Goal: Task Accomplishment & Management: Manage account settings

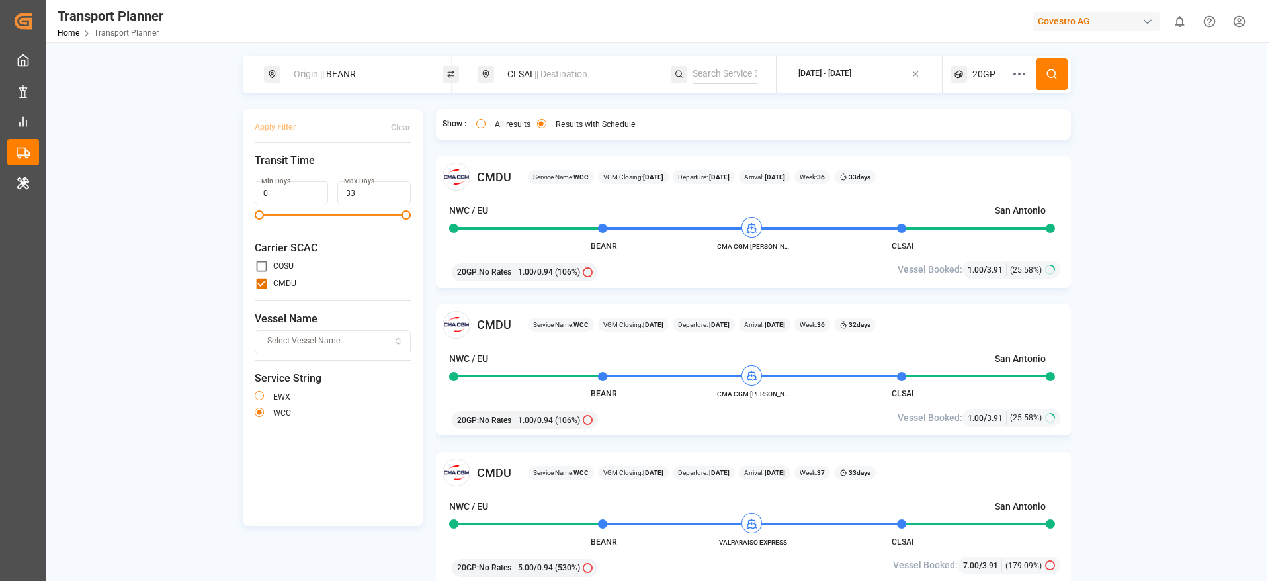
click at [1054, 28] on div "Covestro AG" at bounding box center [1095, 21] width 127 height 19
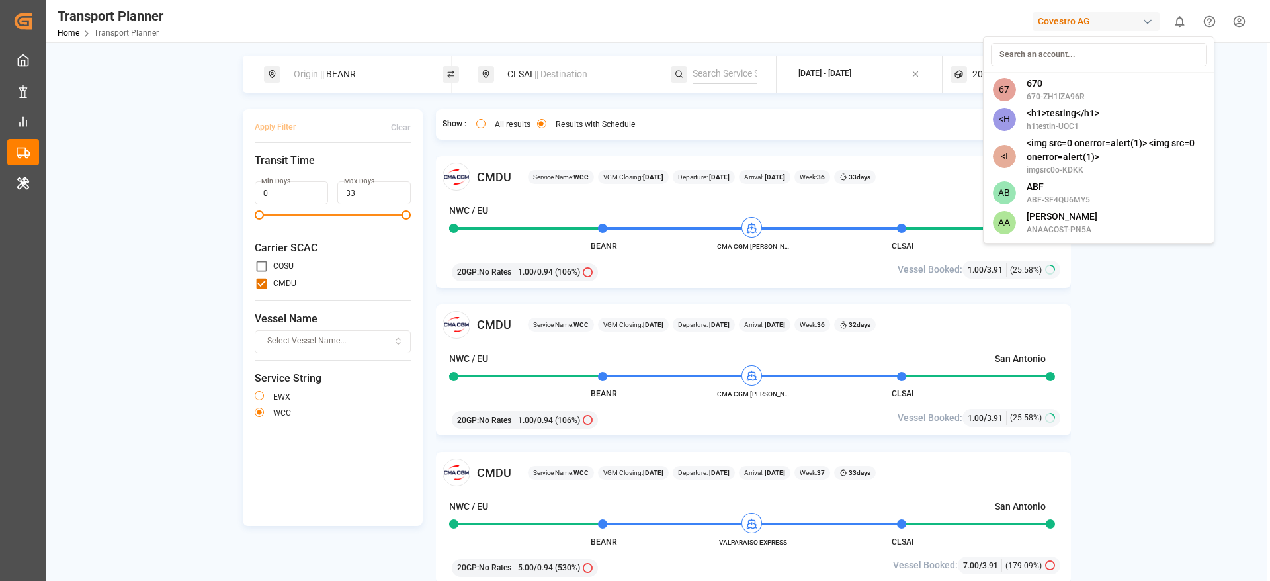
click at [165, 146] on html "Created by potrace 1.15, written by Peter Selinger 2001-2017 Created by potrace…" at bounding box center [635, 290] width 1270 height 581
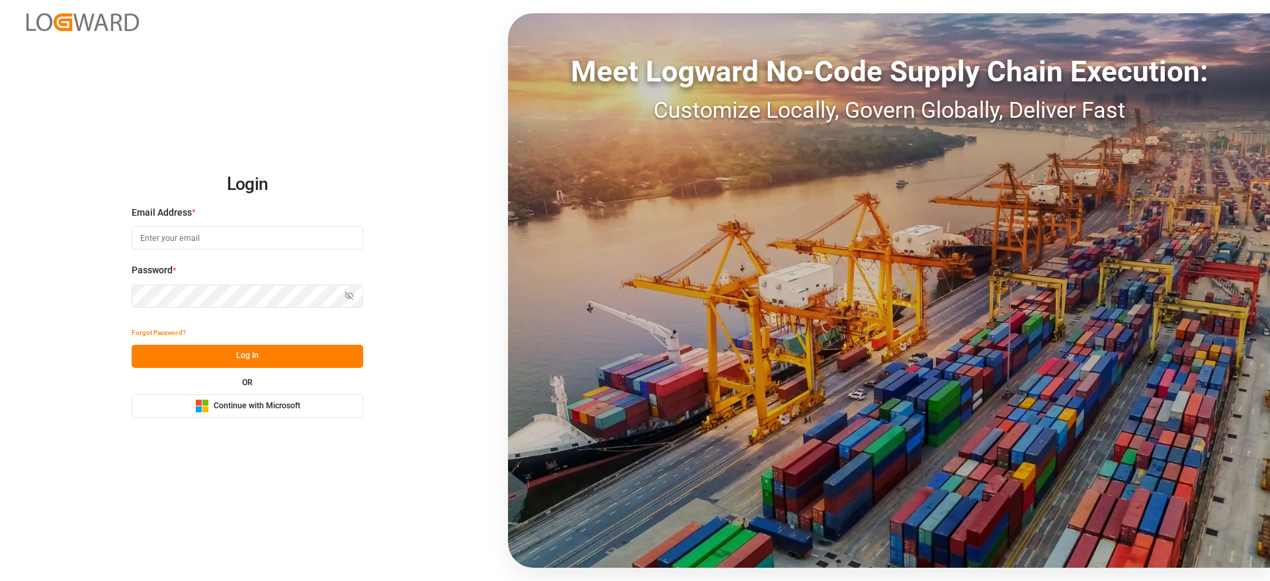
click at [274, 407] on span "Continue with Microsoft" at bounding box center [257, 406] width 87 height 12
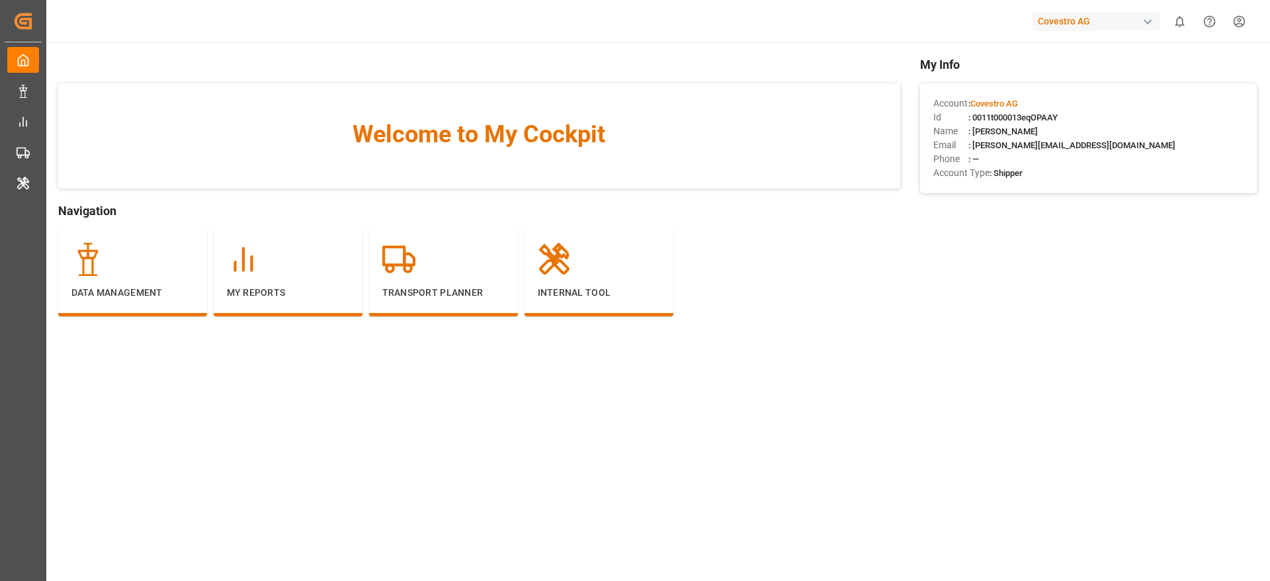
click at [1083, 25] on div "Covestro AG" at bounding box center [1095, 21] width 127 height 19
type input "evonik in"
click at [1083, 108] on html "Created by potrace 1.15, written by [PERSON_NAME] [DATE]-[DATE] Created by potr…" at bounding box center [635, 290] width 1270 height 581
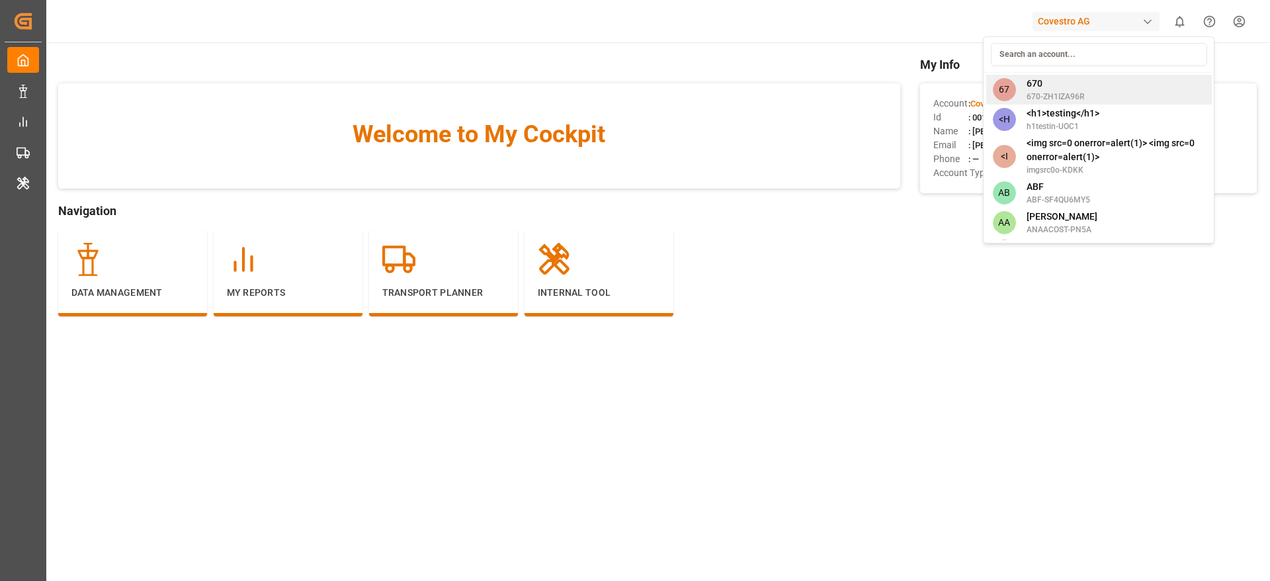
click at [1084, 95] on div "Account : Covestro AG Id : 0011t000013eqOPAAY Name : Gagan Prakash Email : gaga…" at bounding box center [1088, 138] width 337 height 110
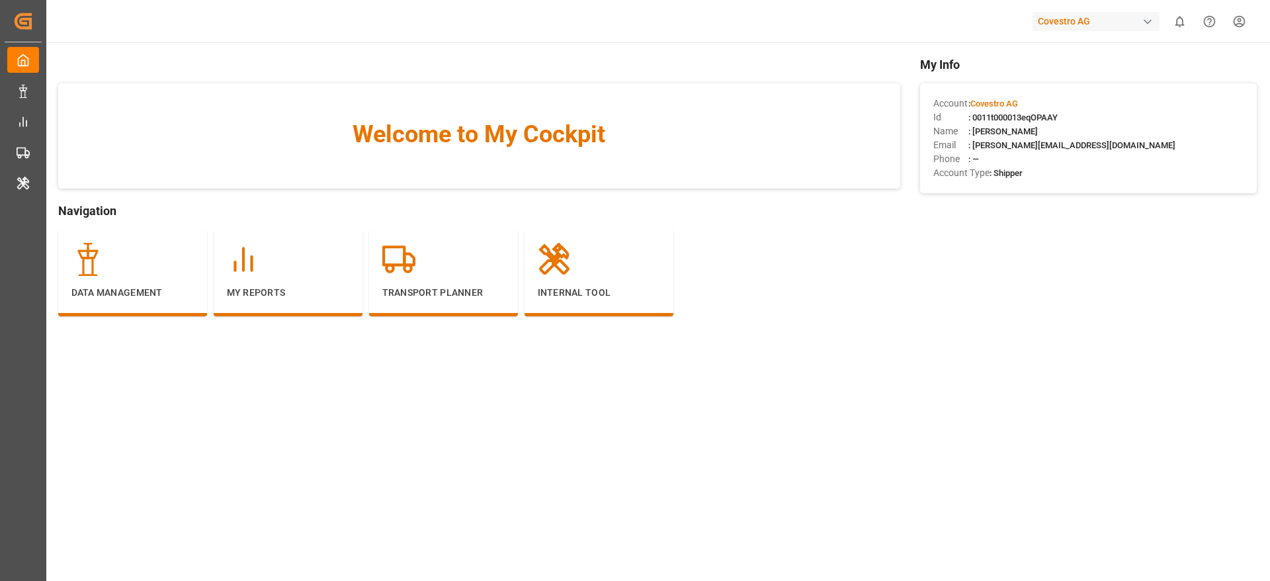
click at [1075, 19] on div "Covestro AG" at bounding box center [1095, 21] width 127 height 19
type input "evonik in"
click at [1047, 105] on div "evonik in EV Evonik Industries AG EvonikIn-6LLN" at bounding box center [1098, 71] width 231 height 71
click at [1046, 95] on span "EvonikIn-6LLN" at bounding box center [1070, 97] width 87 height 12
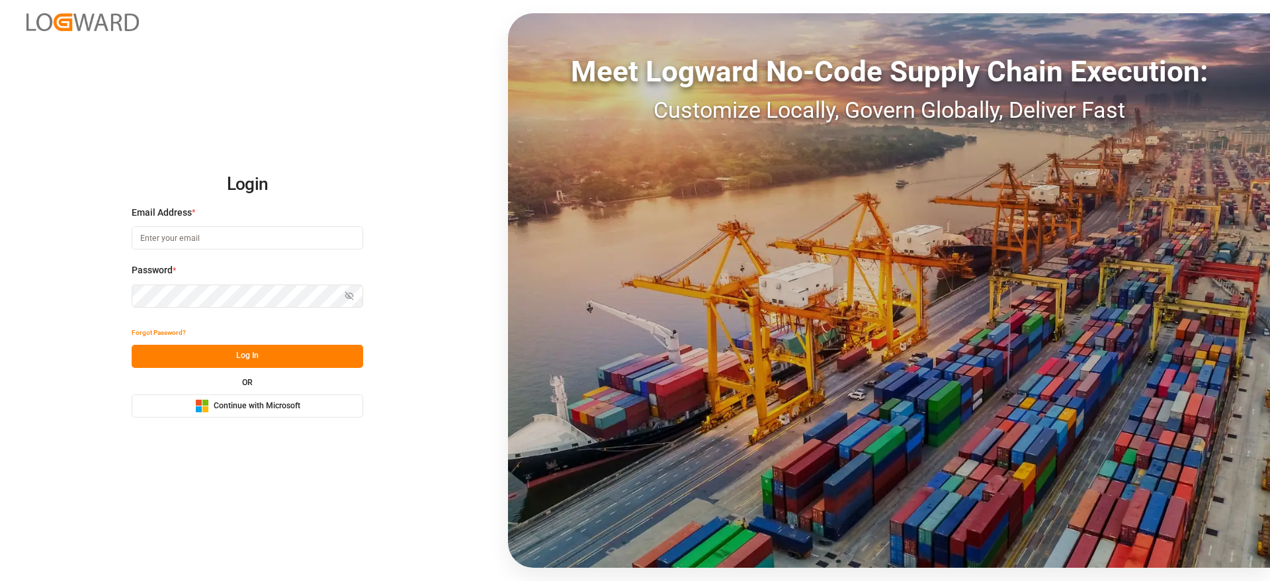
click at [231, 407] on span "Continue with Microsoft" at bounding box center [257, 406] width 87 height 12
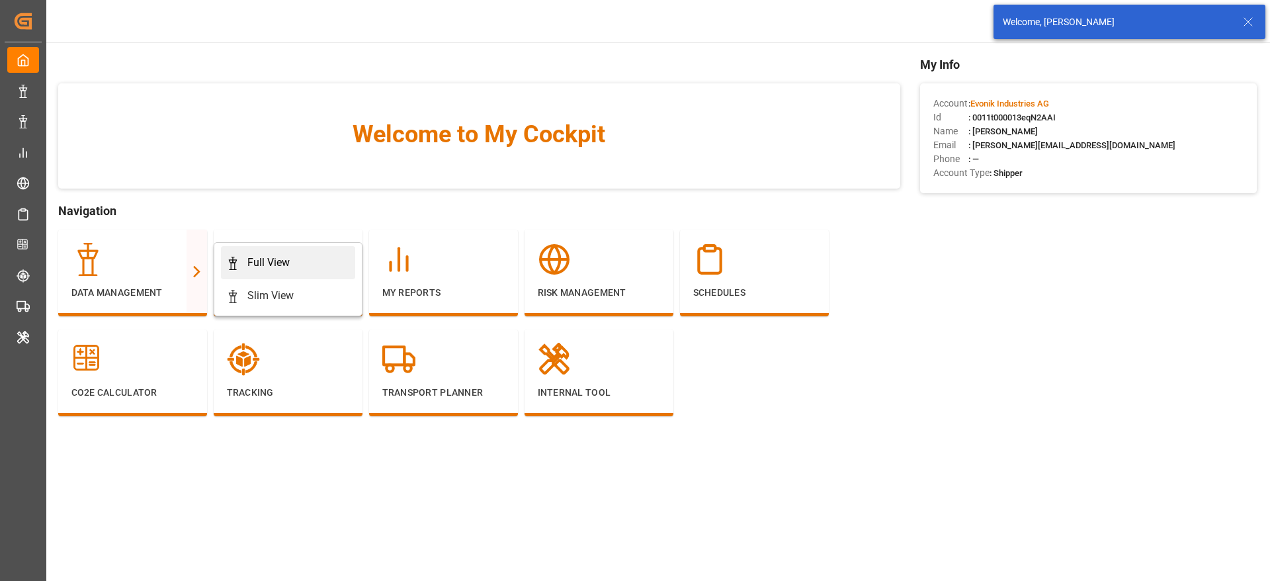
click at [263, 258] on div "Full View" at bounding box center [268, 263] width 42 height 16
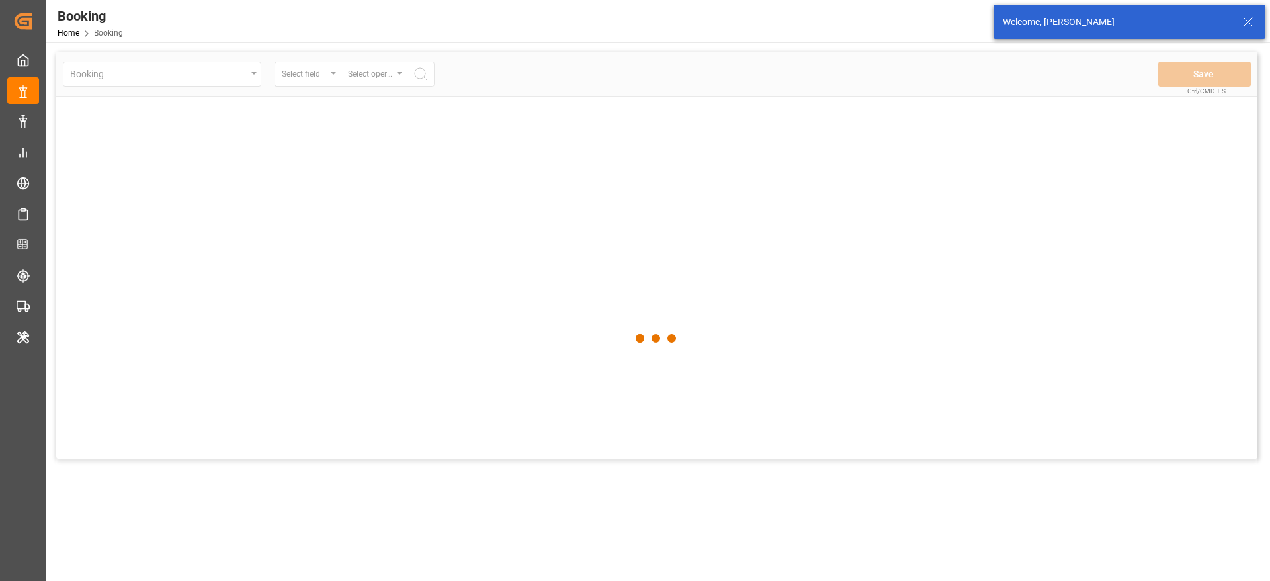
click at [1249, 26] on icon at bounding box center [1248, 22] width 16 height 16
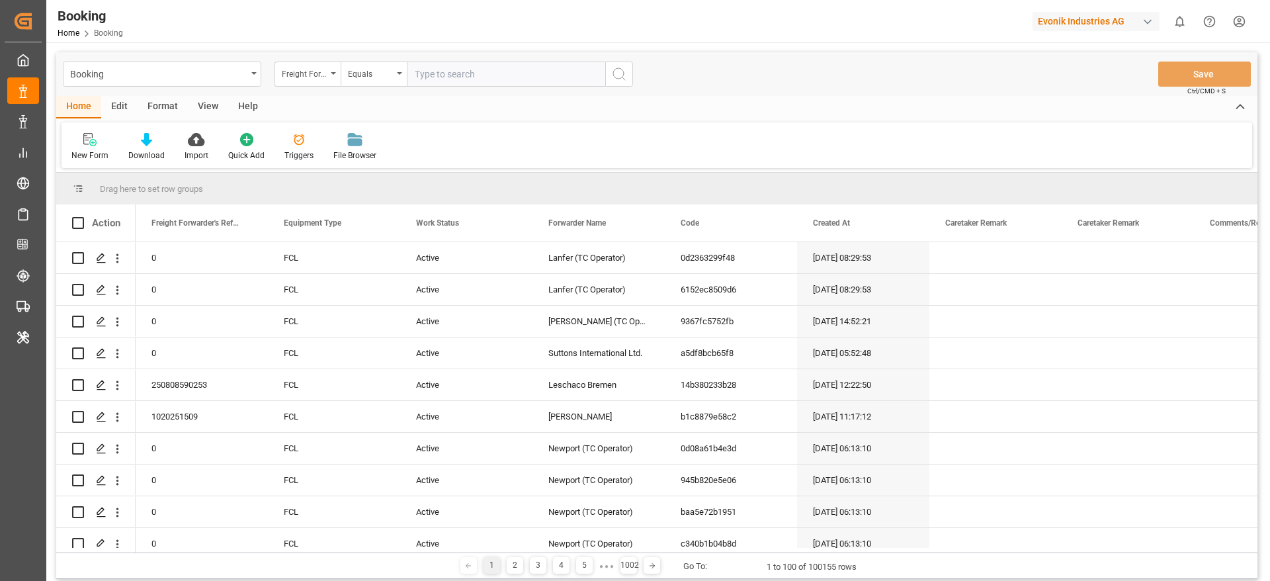
click at [145, 112] on div "Format" at bounding box center [163, 107] width 50 height 22
click at [102, 144] on div at bounding box center [90, 139] width 39 height 14
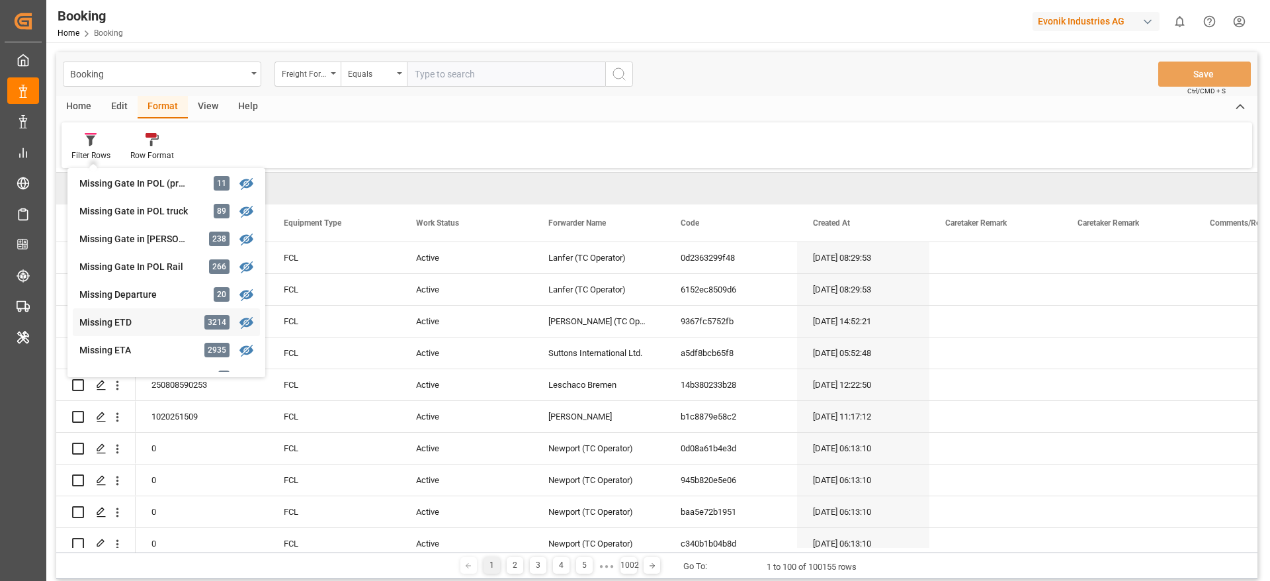
scroll to position [298, 0]
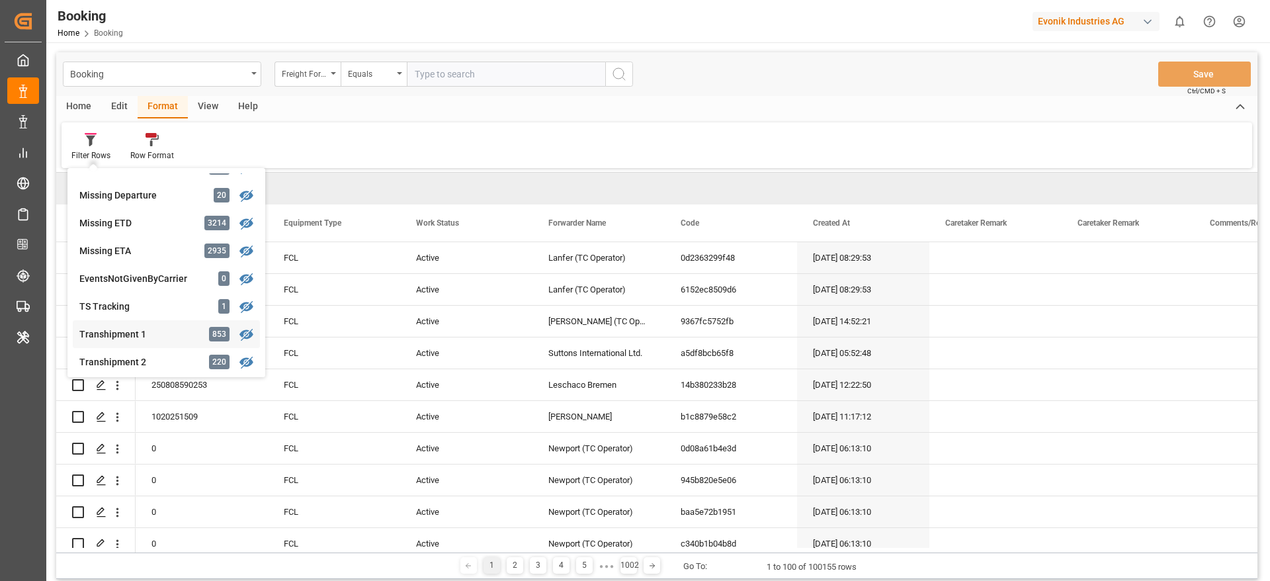
click at [149, 334] on div "Transhipment 1" at bounding box center [137, 334] width 116 height 14
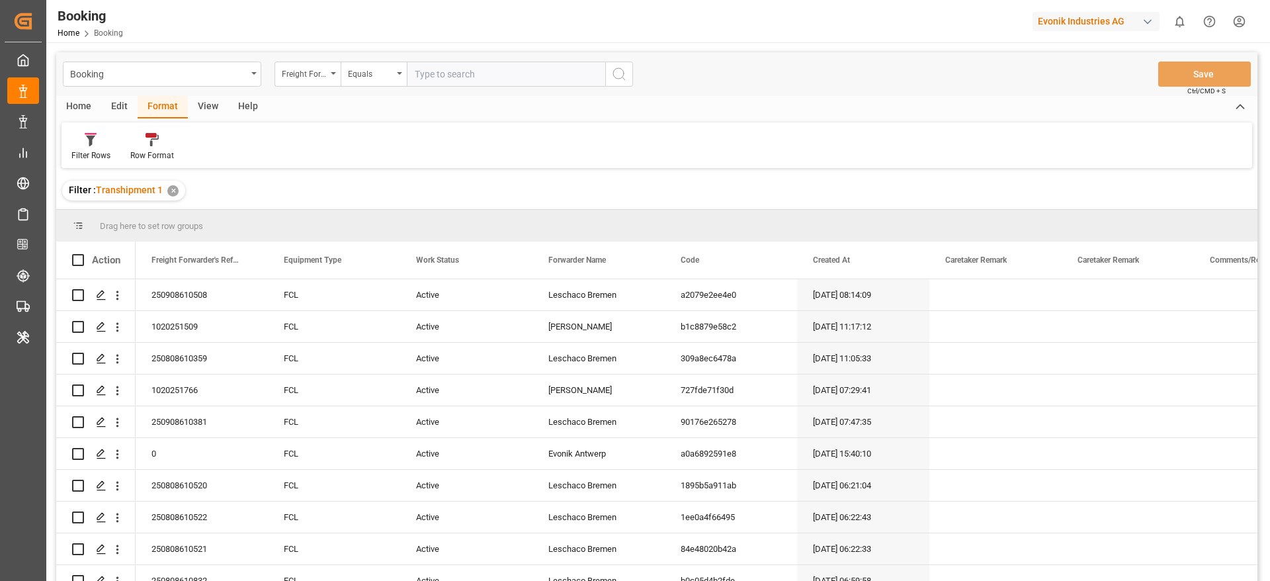
click at [202, 104] on div "View" at bounding box center [208, 107] width 40 height 22
click at [90, 148] on div "Default" at bounding box center [85, 146] width 46 height 29
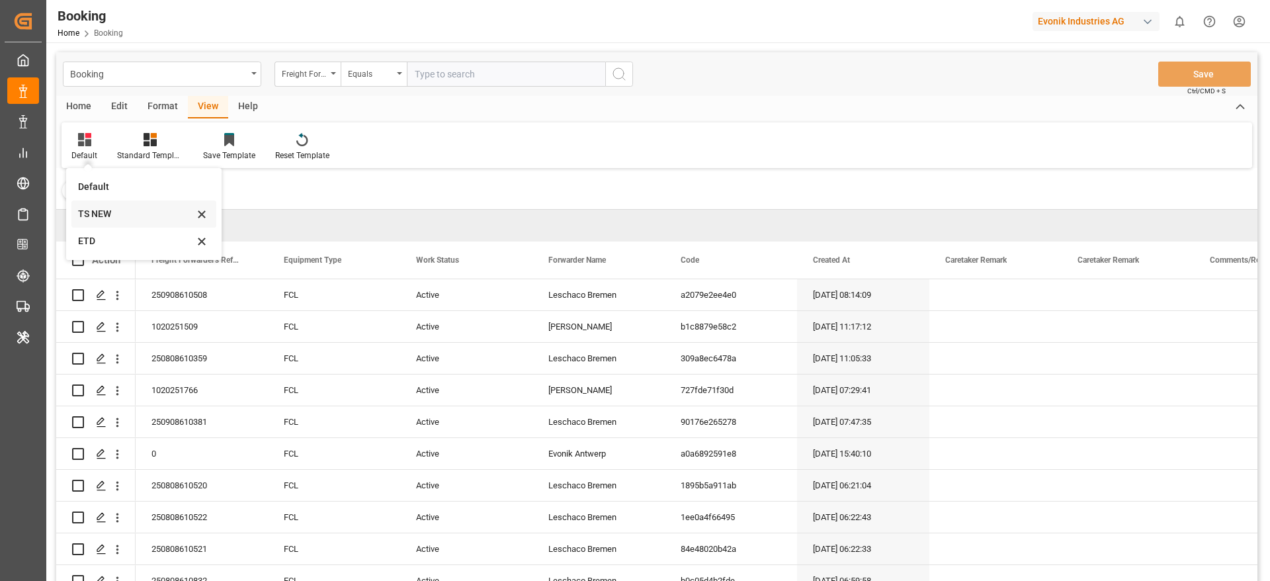
click at [100, 218] on div "TS NEW" at bounding box center [136, 214] width 116 height 14
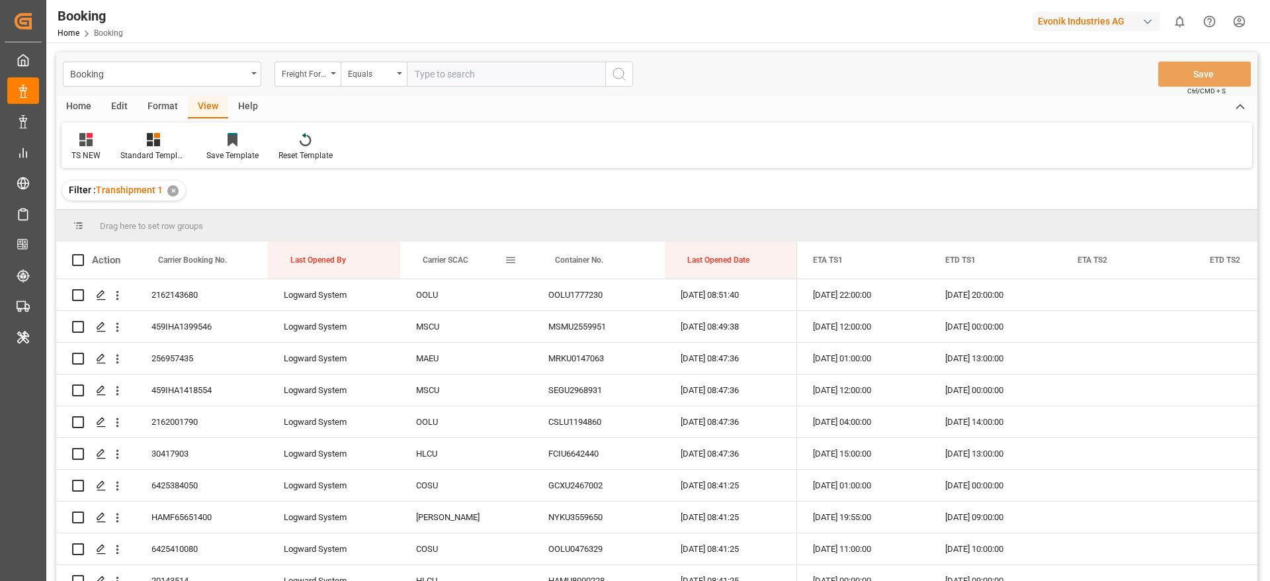
drag, startPoint x: 448, startPoint y: 245, endPoint x: 438, endPoint y: 225, distance: 22.8
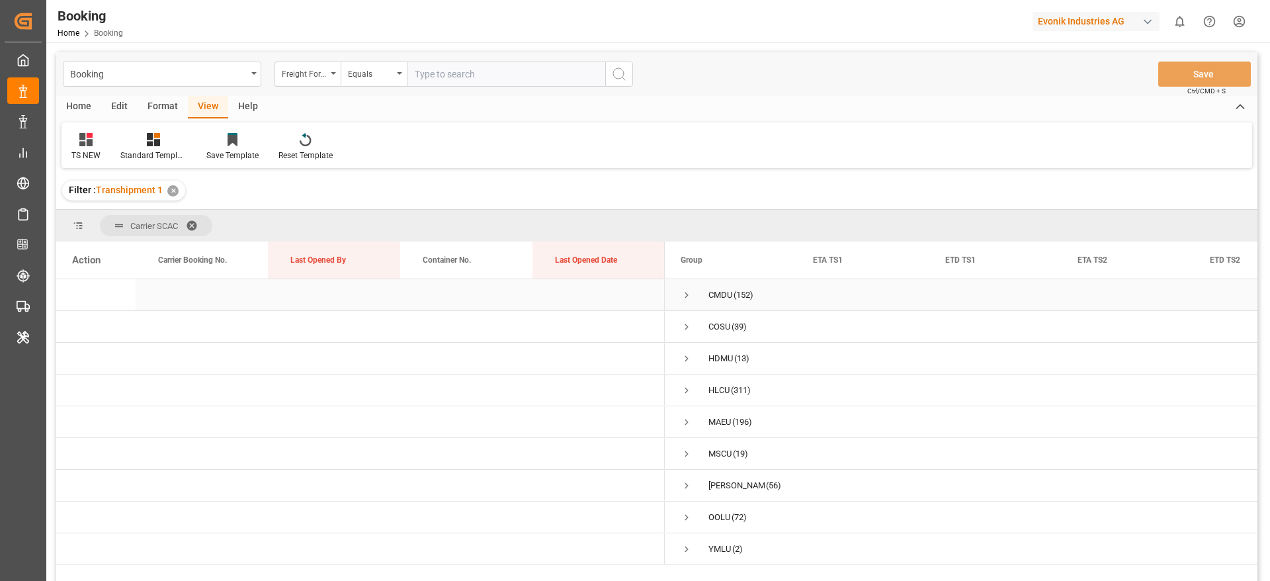
click at [686, 293] on span "Press SPACE to select this row." at bounding box center [687, 295] width 12 height 12
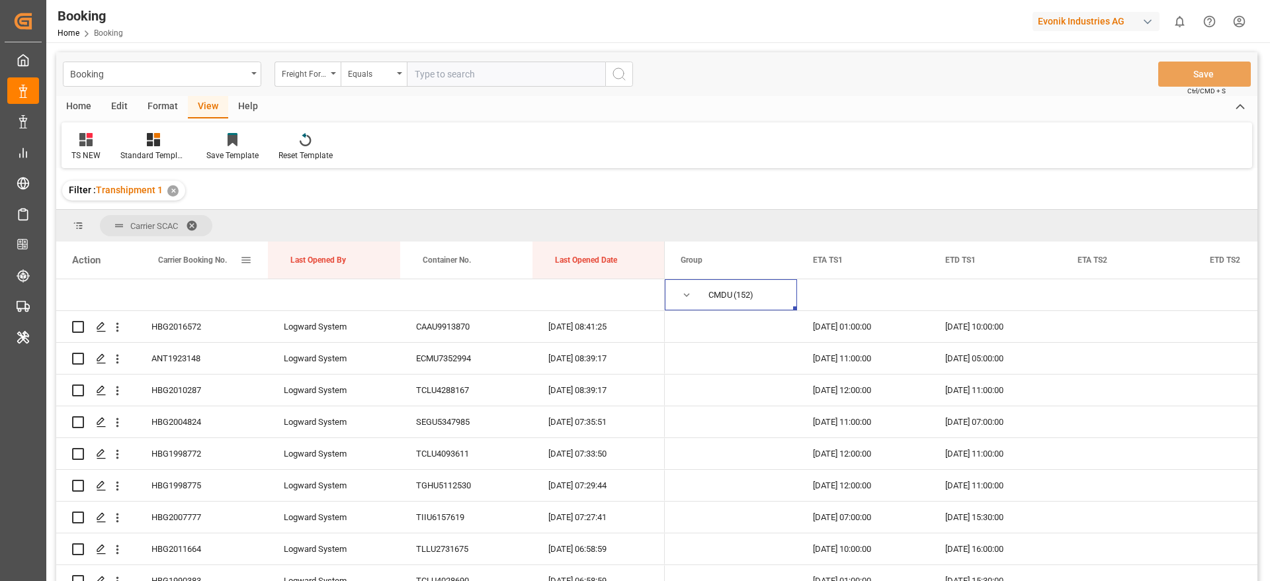
click at [200, 265] on div "Carrier Booking No." at bounding box center [199, 259] width 82 height 37
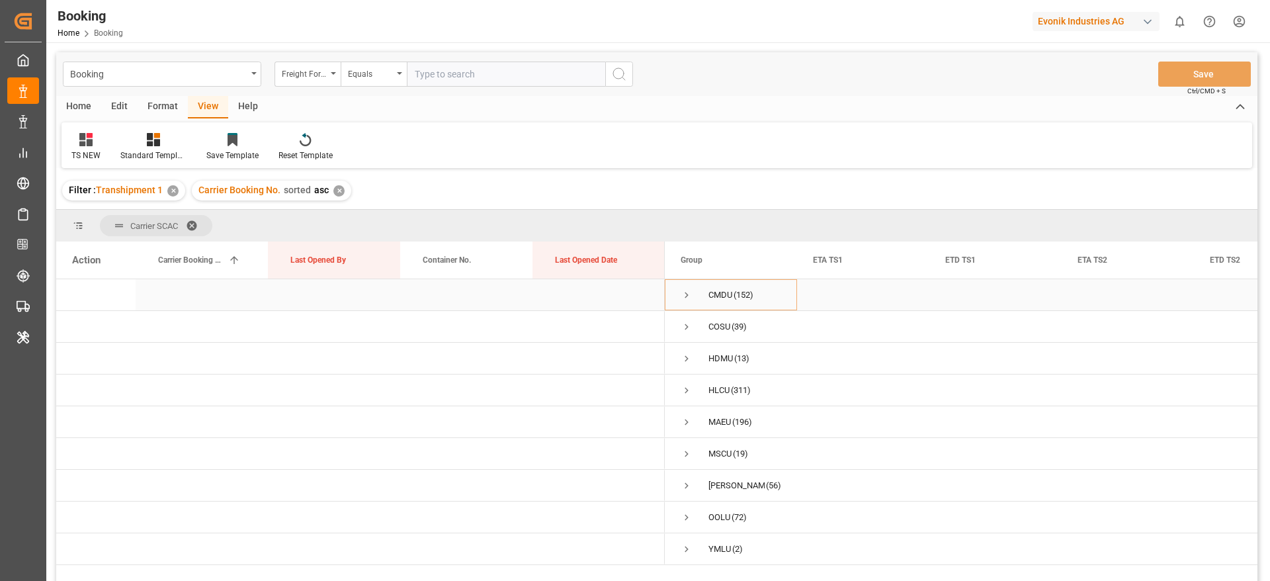
click at [683, 295] on span "Press SPACE to select this row." at bounding box center [687, 295] width 12 height 12
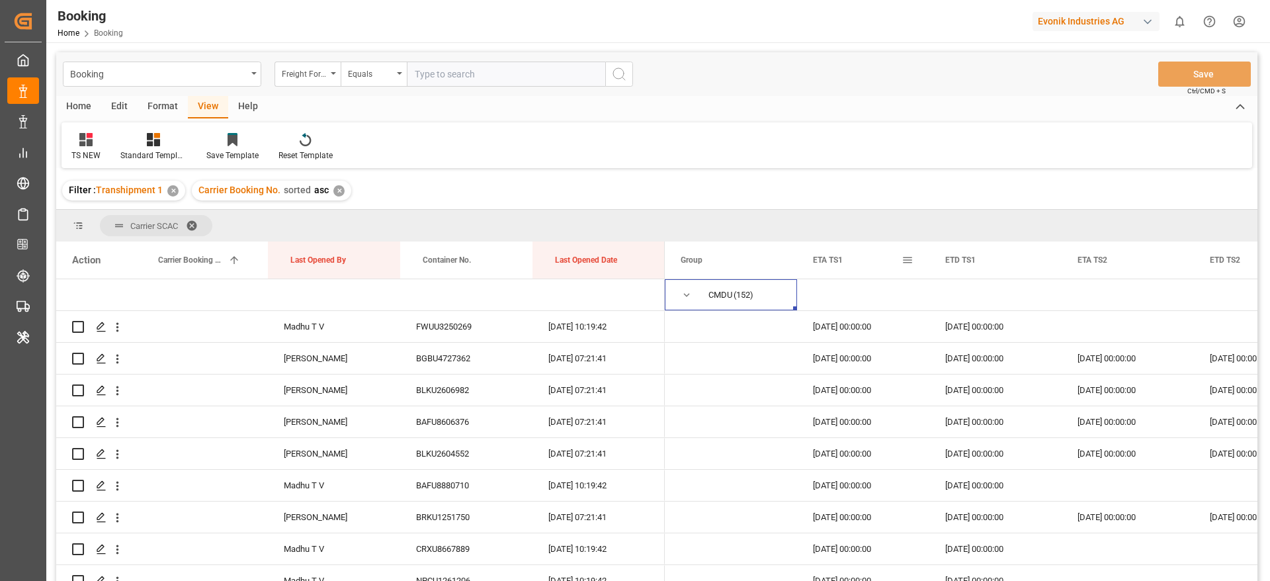
click at [905, 260] on span at bounding box center [908, 260] width 12 height 12
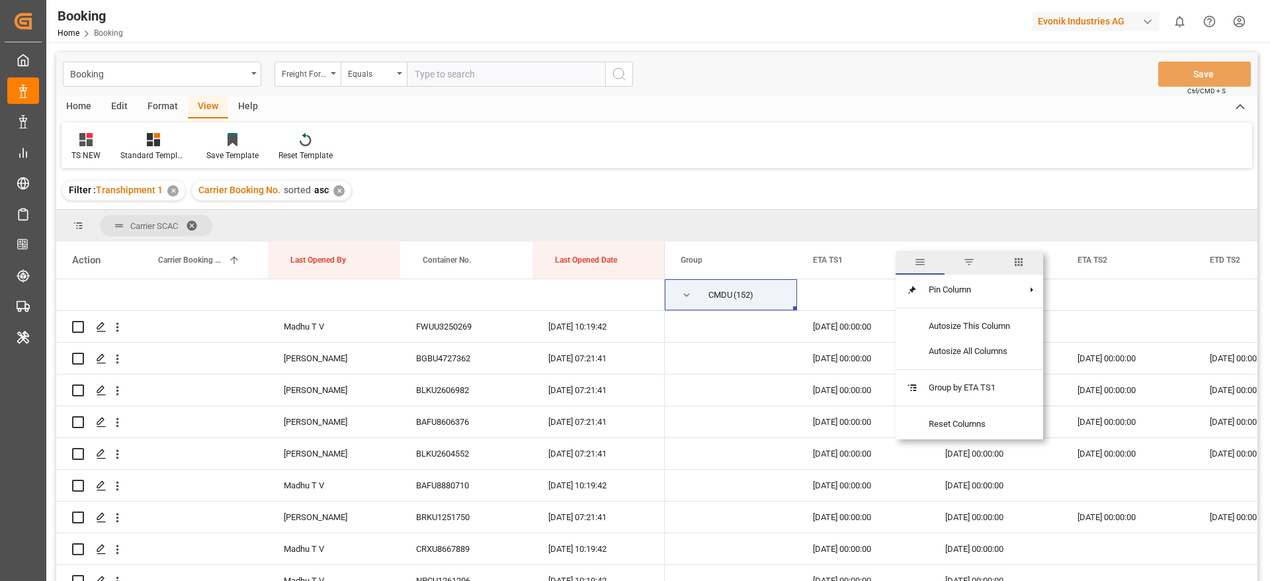
click at [1016, 263] on span "columns" at bounding box center [1019, 262] width 12 height 12
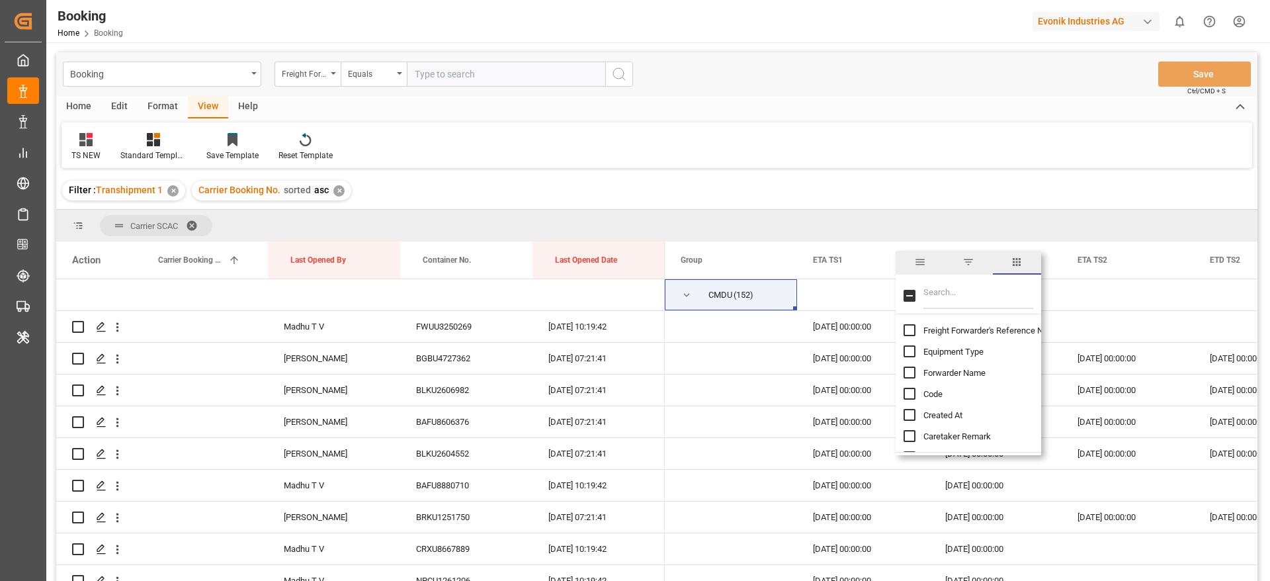
click at [978, 284] on input "Filter Columns Input" at bounding box center [978, 295] width 110 height 26
type input "update"
click at [960, 368] on span "Update Last Opened By" at bounding box center [966, 373] width 87 height 10
checkbox input "false"
checkbox input "true"
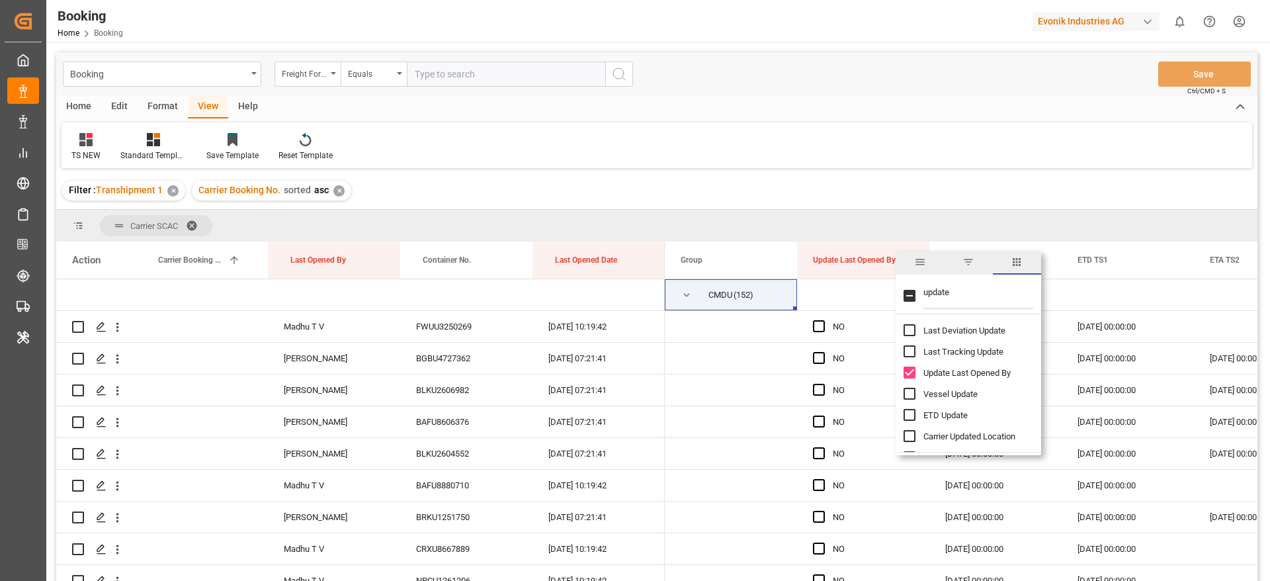
click at [919, 133] on div "TS NEW Standard Templates Save Template Reset Template" at bounding box center [657, 145] width 1191 height 46
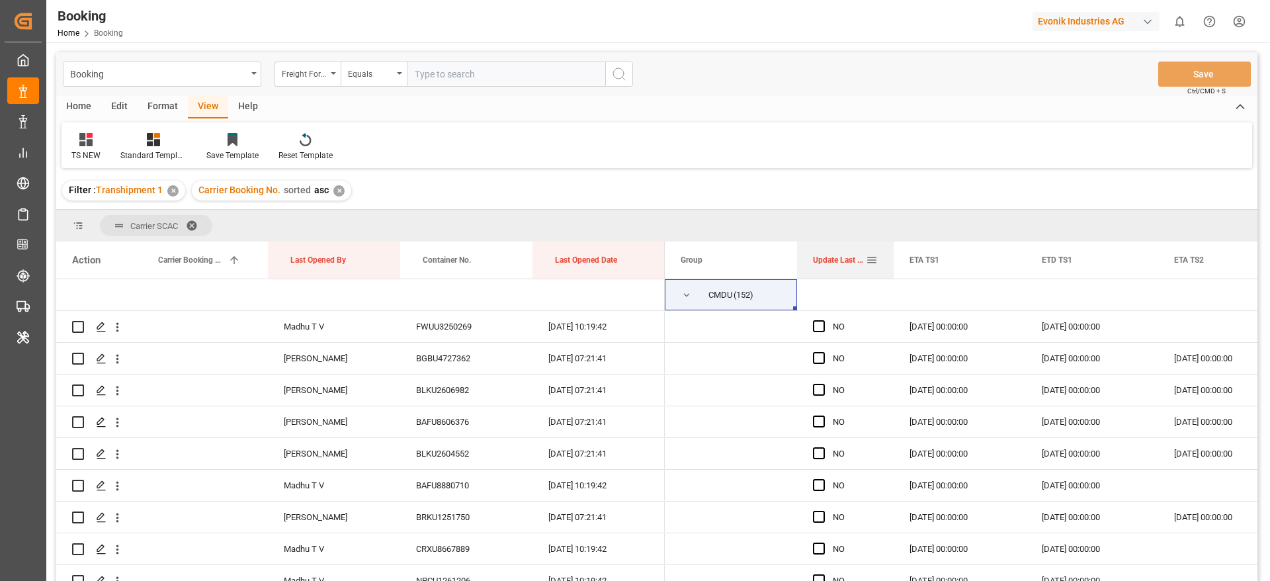
drag, startPoint x: 927, startPoint y: 255, endPoint x: 892, endPoint y: 259, distance: 35.3
click at [892, 259] on div at bounding box center [893, 259] width 5 height 37
click at [432, 329] on div "FWUU3250269" at bounding box center [466, 326] width 132 height 31
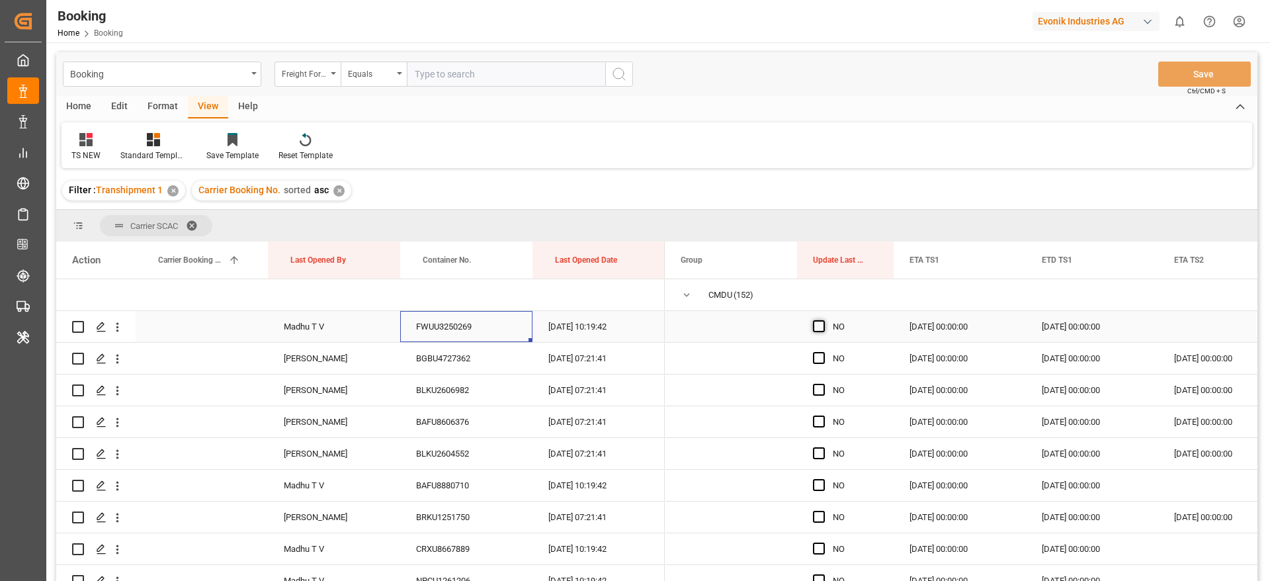
click at [822, 329] on span "Press SPACE to select this row." at bounding box center [819, 326] width 12 height 12
click at [823, 320] on input "Press SPACE to select this row." at bounding box center [823, 320] width 0 height 0
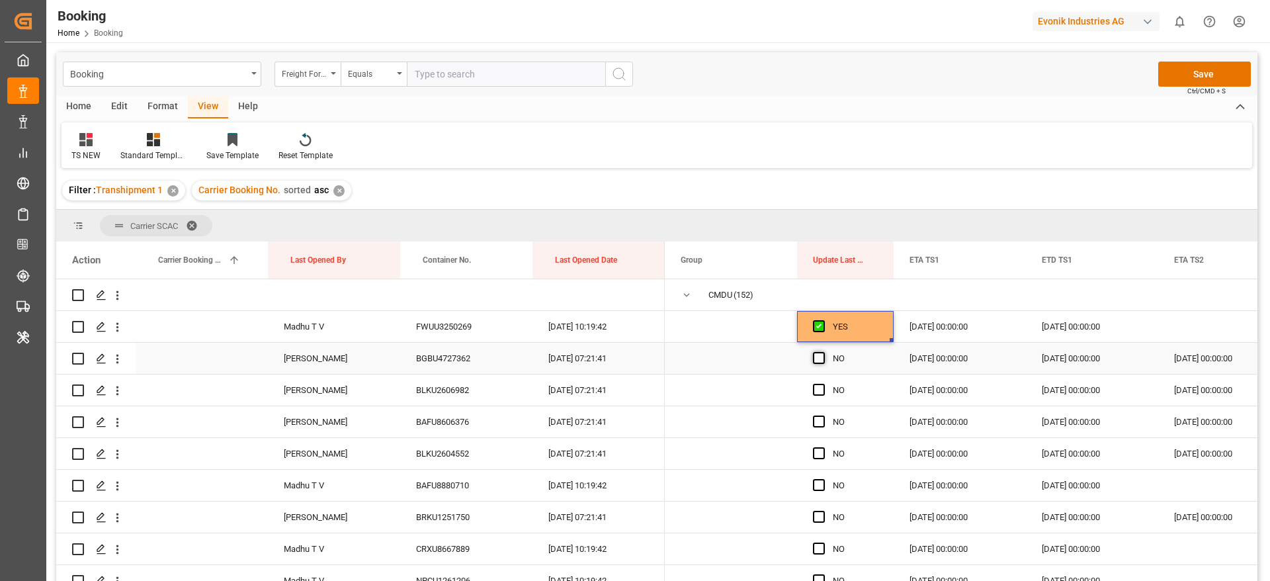
click at [820, 358] on span "Press SPACE to select this row." at bounding box center [819, 358] width 12 height 12
click at [823, 352] on input "Press SPACE to select this row." at bounding box center [823, 352] width 0 height 0
click at [122, 362] on icon "open menu" at bounding box center [117, 359] width 14 height 14
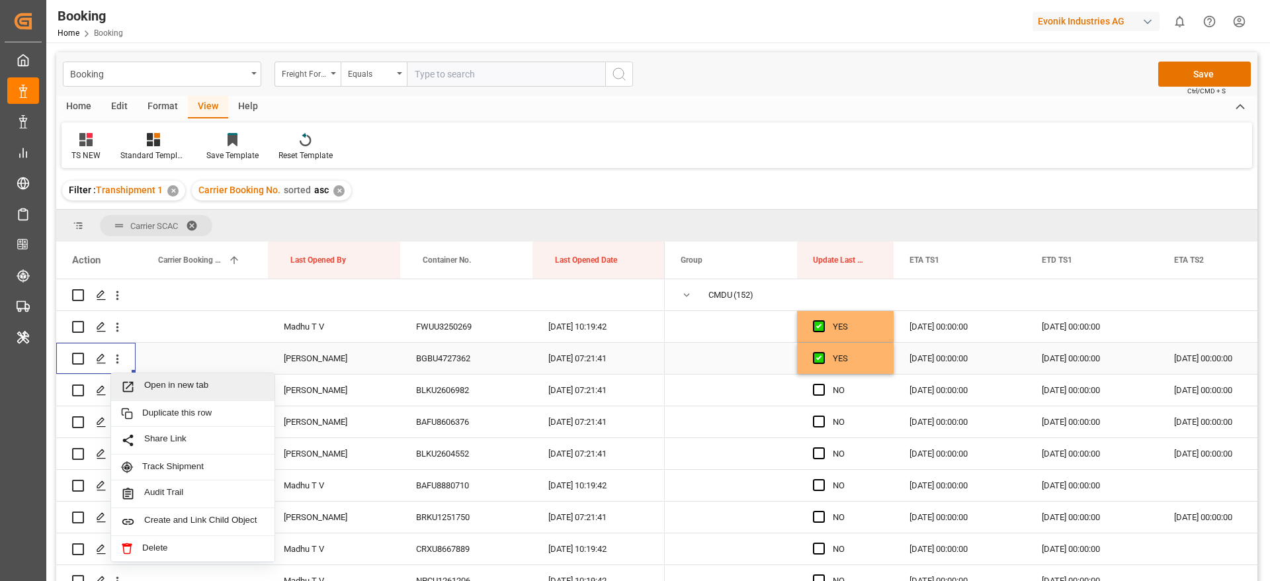
click at [208, 382] on span "Open in new tab" at bounding box center [204, 387] width 120 height 14
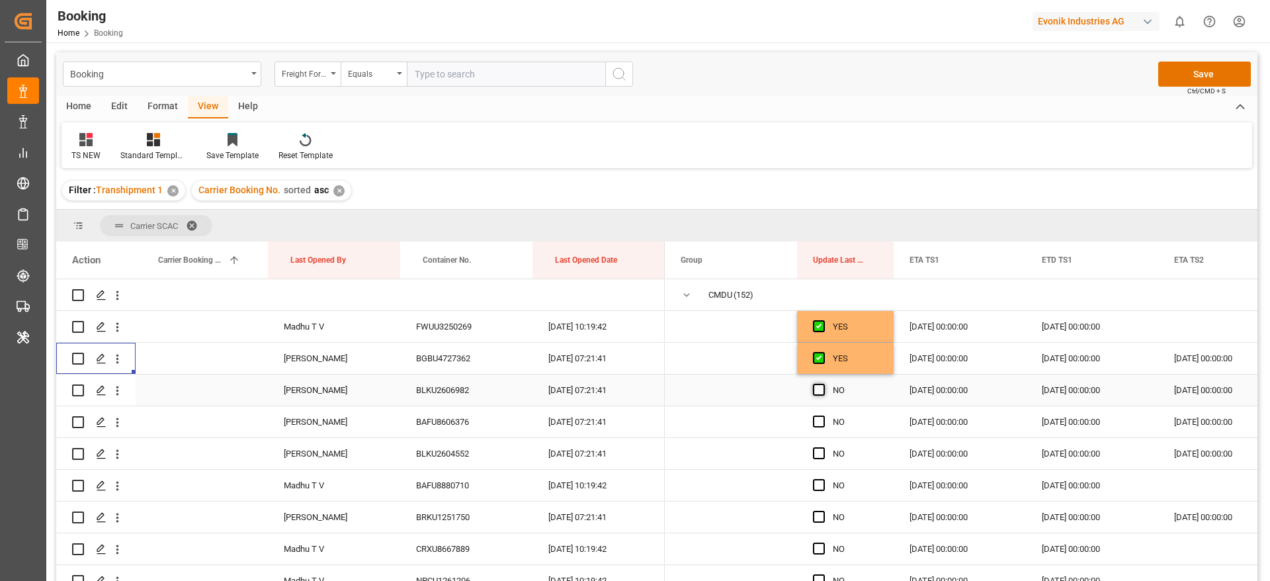
click at [819, 386] on span "Press SPACE to select this row." at bounding box center [819, 390] width 12 height 12
click at [823, 384] on input "Press SPACE to select this row." at bounding box center [823, 384] width 0 height 0
click at [821, 421] on span "Press SPACE to select this row." at bounding box center [819, 421] width 12 height 12
click at [823, 415] on input "Press SPACE to select this row." at bounding box center [823, 415] width 0 height 0
click at [819, 446] on div "Press SPACE to select this row." at bounding box center [823, 454] width 20 height 30
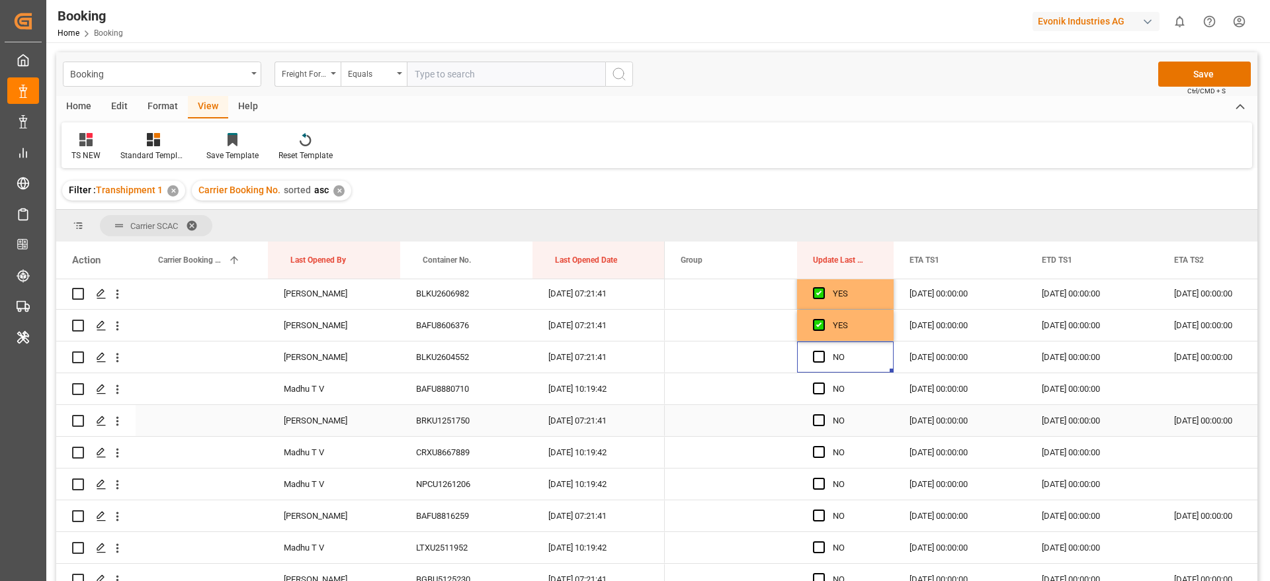
scroll to position [99, 0]
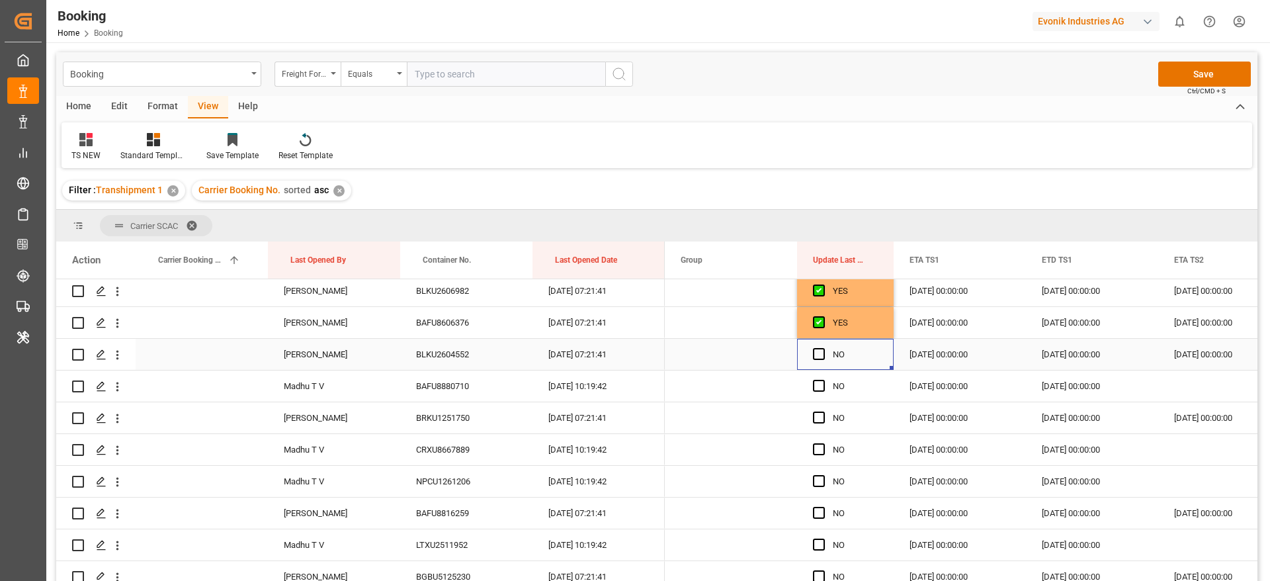
click at [819, 358] on span "Press SPACE to select this row." at bounding box center [819, 354] width 12 height 12
click at [823, 348] on input "Press SPACE to select this row." at bounding box center [823, 348] width 0 height 0
click at [819, 386] on span "Press SPACE to select this row." at bounding box center [819, 386] width 12 height 12
click at [823, 380] on input "Press SPACE to select this row." at bounding box center [823, 380] width 0 height 0
click at [818, 417] on span "Press SPACE to select this row." at bounding box center [819, 417] width 12 height 12
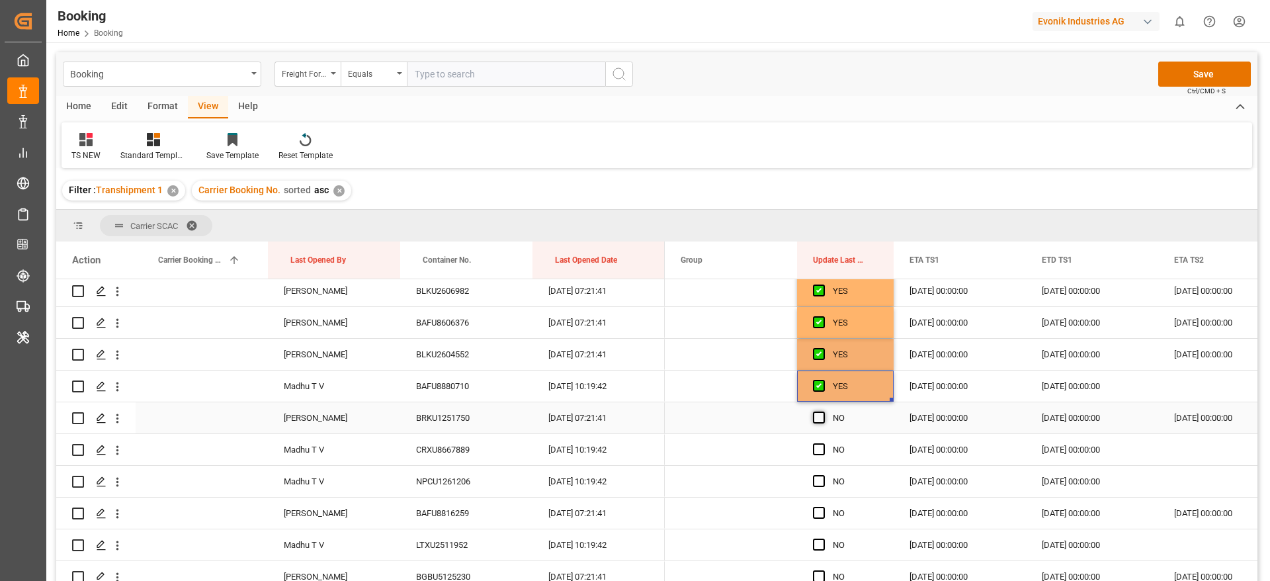
click at [823, 411] on input "Press SPACE to select this row." at bounding box center [823, 411] width 0 height 0
click at [818, 450] on span "Press SPACE to select this row." at bounding box center [819, 449] width 12 height 12
click at [823, 443] on input "Press SPACE to select this row." at bounding box center [823, 443] width 0 height 0
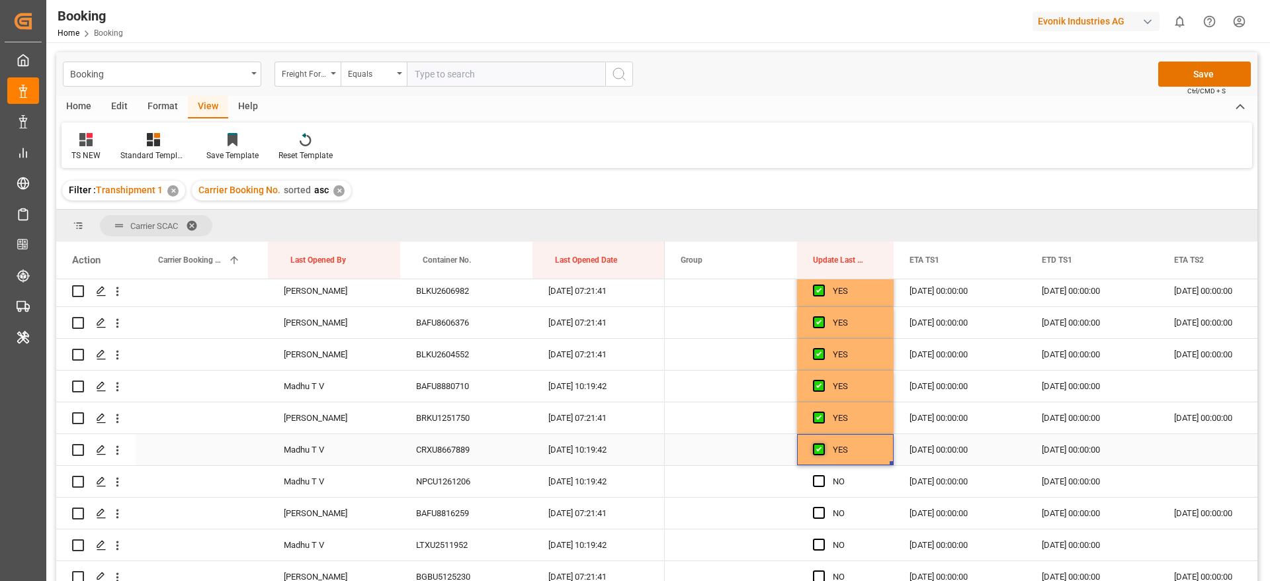
scroll to position [198, 0]
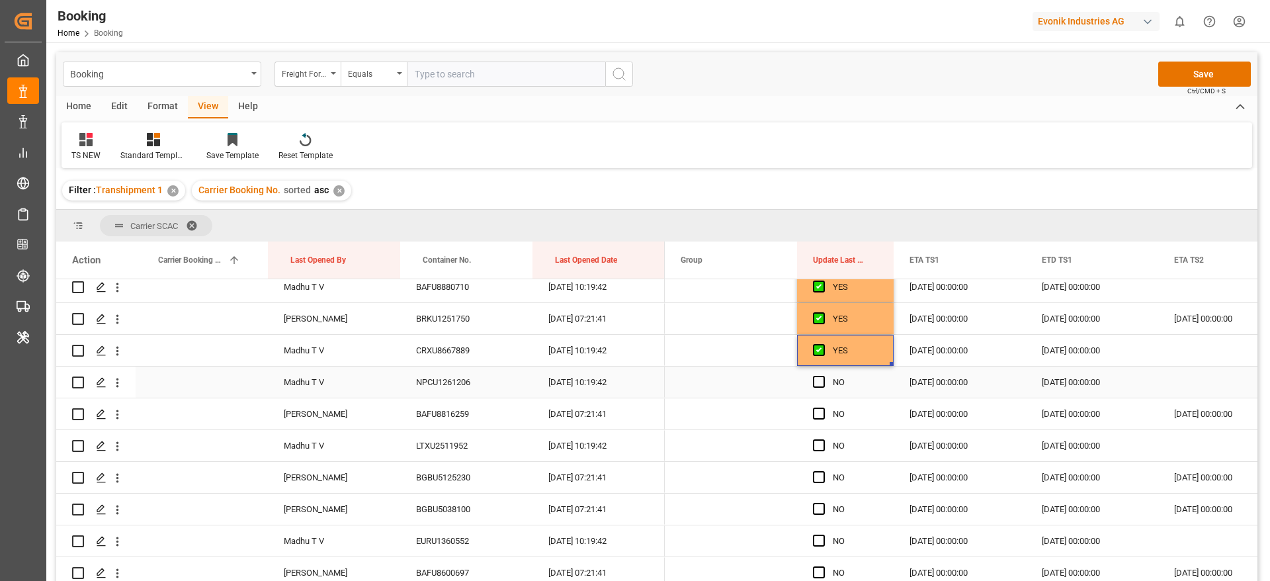
click at [825, 382] on div "Press SPACE to select this row." at bounding box center [823, 382] width 20 height 30
click at [818, 381] on span "Press SPACE to select this row." at bounding box center [819, 382] width 12 height 12
click at [823, 376] on input "Press SPACE to select this row." at bounding box center [823, 376] width 0 height 0
click at [818, 416] on span "Press SPACE to select this row." at bounding box center [819, 413] width 12 height 12
click at [823, 407] on input "Press SPACE to select this row." at bounding box center [823, 407] width 0 height 0
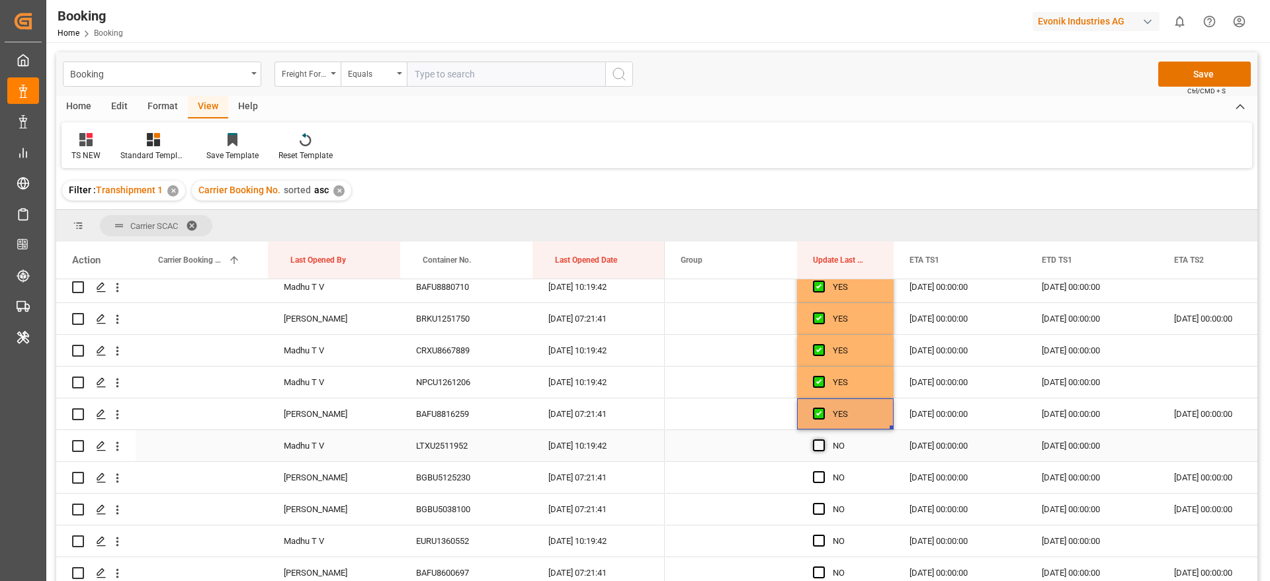
click at [818, 442] on span "Press SPACE to select this row." at bounding box center [819, 445] width 12 height 12
click at [823, 439] on input "Press SPACE to select this row." at bounding box center [823, 439] width 0 height 0
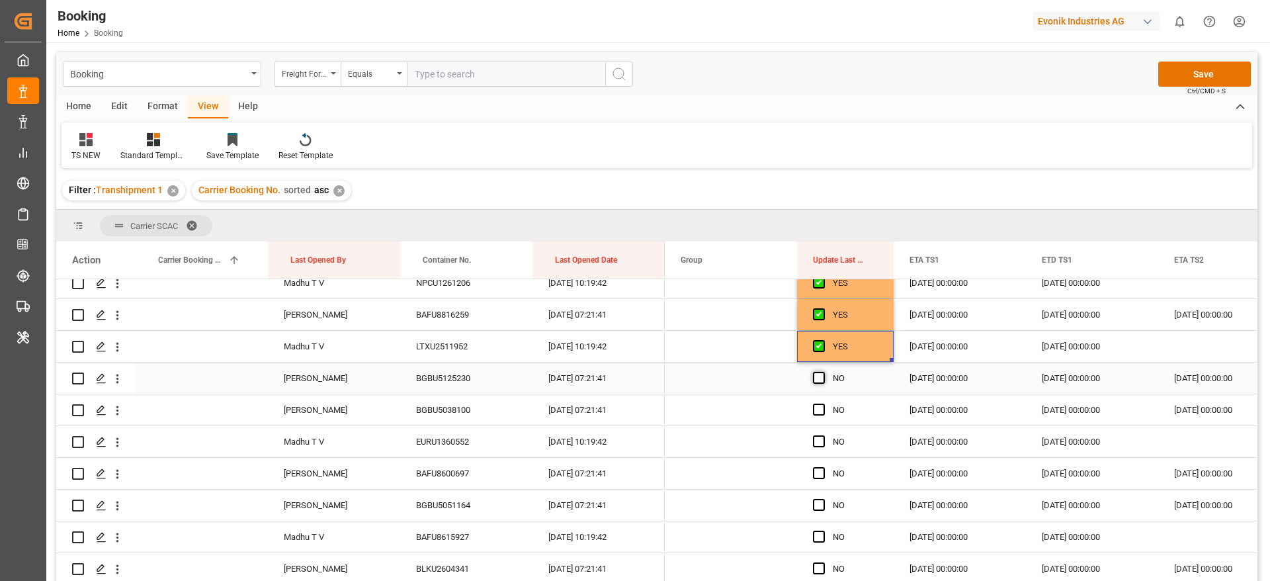
click at [816, 375] on span "Press SPACE to select this row." at bounding box center [819, 378] width 12 height 12
click at [823, 372] on input "Press SPACE to select this row." at bounding box center [823, 372] width 0 height 0
click at [817, 414] on span "Press SPACE to select this row." at bounding box center [819, 409] width 12 height 12
click at [823, 403] on input "Press SPACE to select this row." at bounding box center [823, 403] width 0 height 0
click at [823, 447] on div "Press SPACE to select this row." at bounding box center [823, 442] width 20 height 30
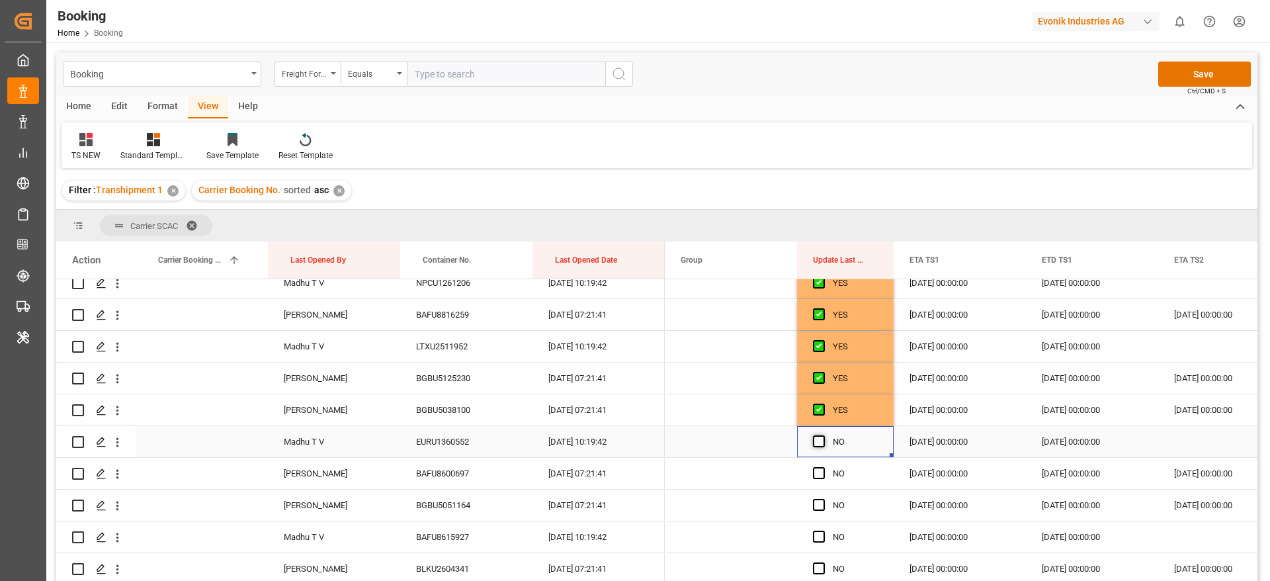
click at [821, 442] on span "Press SPACE to select this row." at bounding box center [819, 441] width 12 height 12
click at [823, 435] on input "Press SPACE to select this row." at bounding box center [823, 435] width 0 height 0
click at [819, 474] on span "Press SPACE to select this row." at bounding box center [819, 473] width 12 height 12
click at [823, 467] on input "Press SPACE to select this row." at bounding box center [823, 467] width 0 height 0
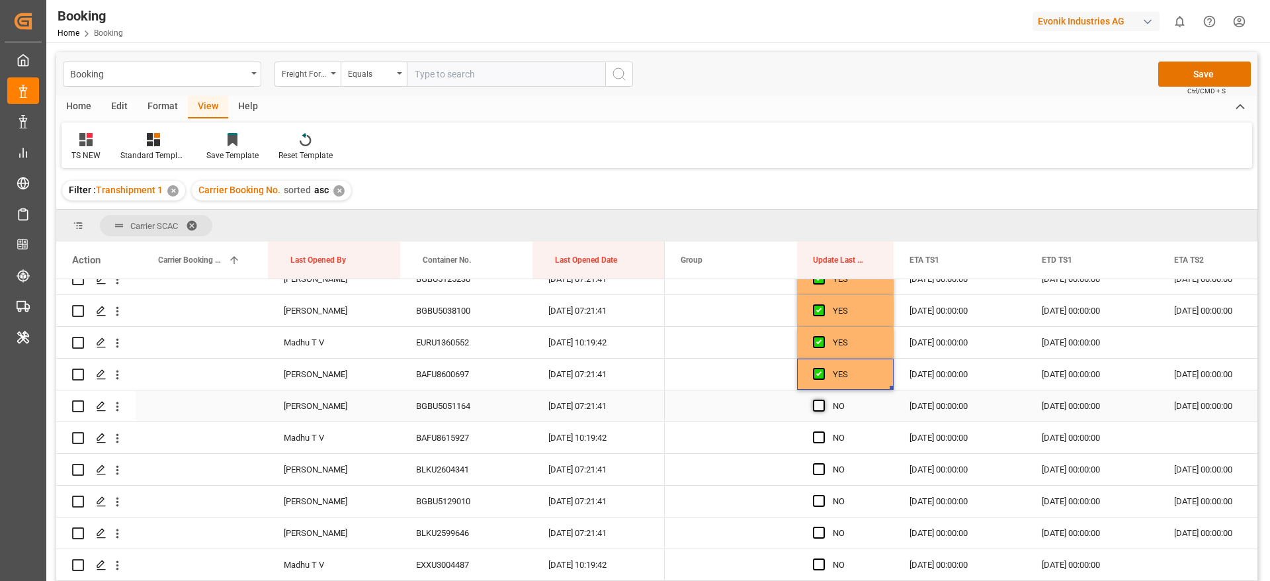
click at [814, 405] on span "Press SPACE to select this row." at bounding box center [819, 405] width 12 height 12
click at [823, 399] on input "Press SPACE to select this row." at bounding box center [823, 399] width 0 height 0
click at [819, 441] on span "Press SPACE to select this row." at bounding box center [819, 437] width 12 height 12
click at [823, 431] on input "Press SPACE to select this row." at bounding box center [823, 431] width 0 height 0
click at [819, 470] on span "Press SPACE to select this row." at bounding box center [819, 469] width 12 height 12
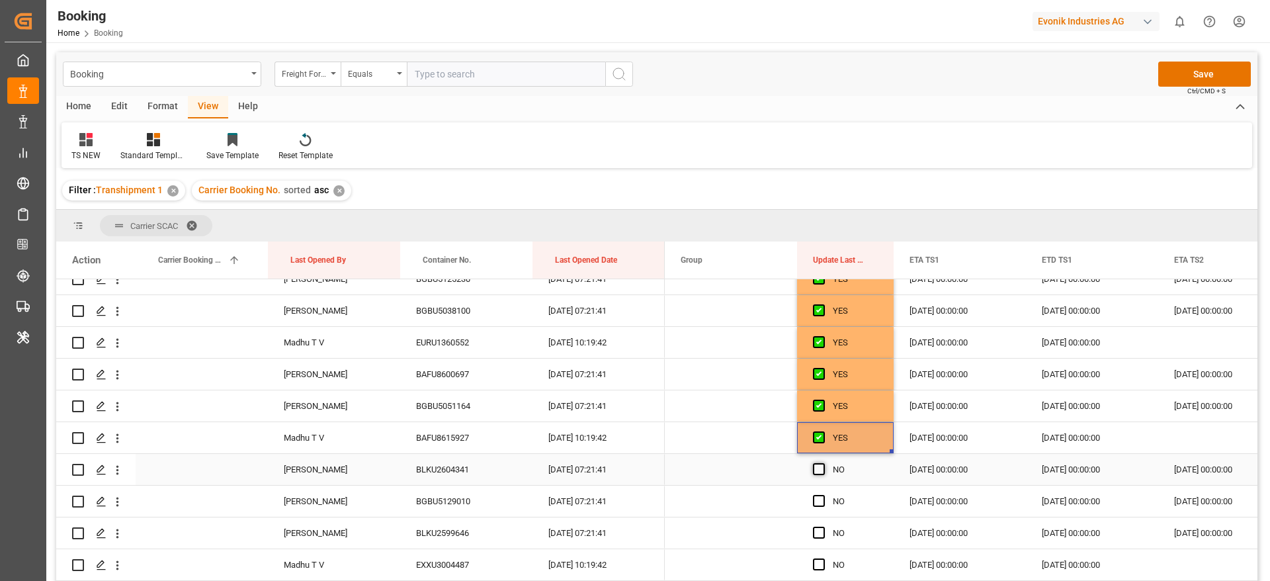
click at [823, 463] on input "Press SPACE to select this row." at bounding box center [823, 463] width 0 height 0
click at [820, 499] on span "Press SPACE to select this row." at bounding box center [819, 501] width 12 height 12
click at [823, 495] on input "Press SPACE to select this row." at bounding box center [823, 495] width 0 height 0
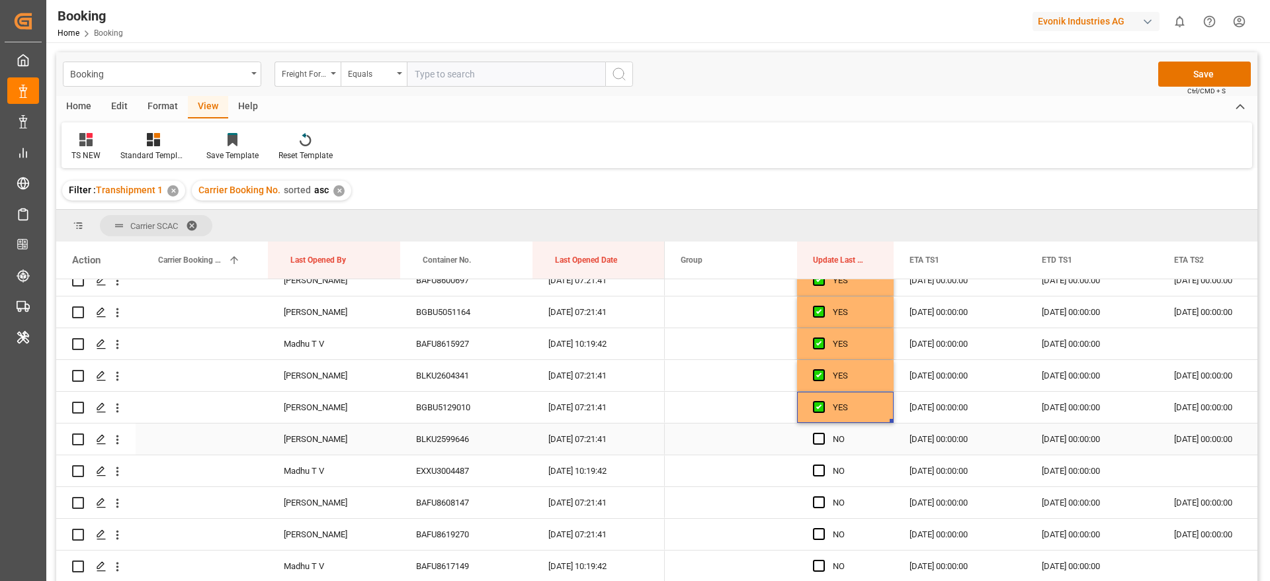
scroll to position [496, 0]
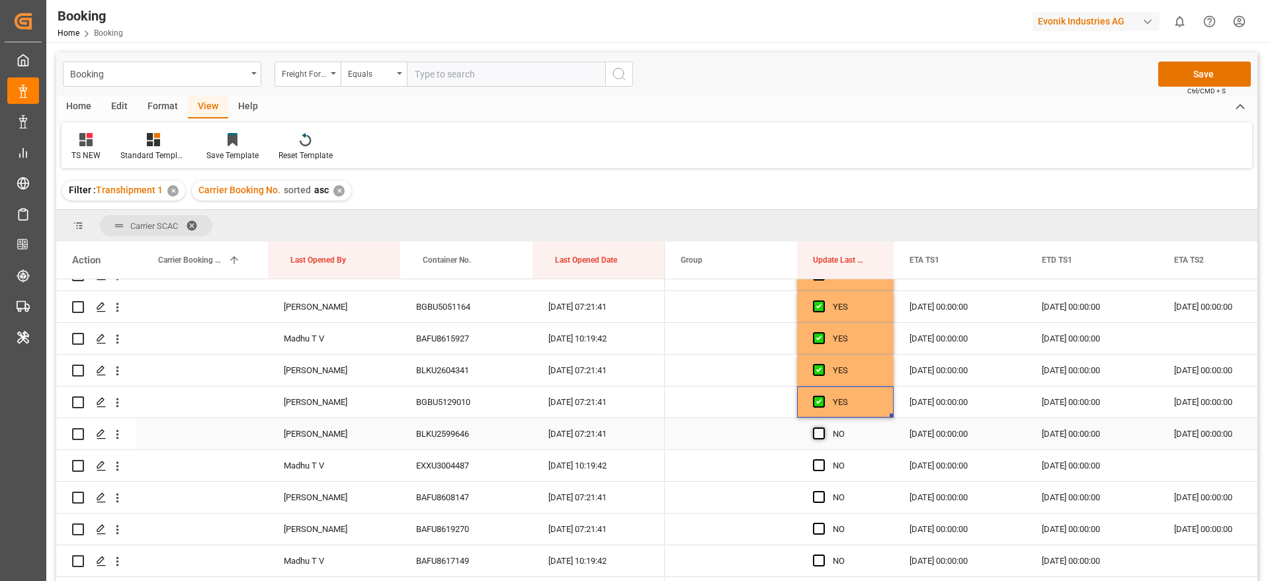
click at [819, 435] on span "Press SPACE to select this row." at bounding box center [819, 433] width 12 height 12
click at [823, 427] on input "Press SPACE to select this row." at bounding box center [823, 427] width 0 height 0
click at [824, 467] on span "Press SPACE to select this row." at bounding box center [819, 465] width 12 height 12
click at [823, 459] on input "Press SPACE to select this row." at bounding box center [823, 459] width 0 height 0
click at [819, 501] on span "Press SPACE to select this row." at bounding box center [819, 497] width 12 height 12
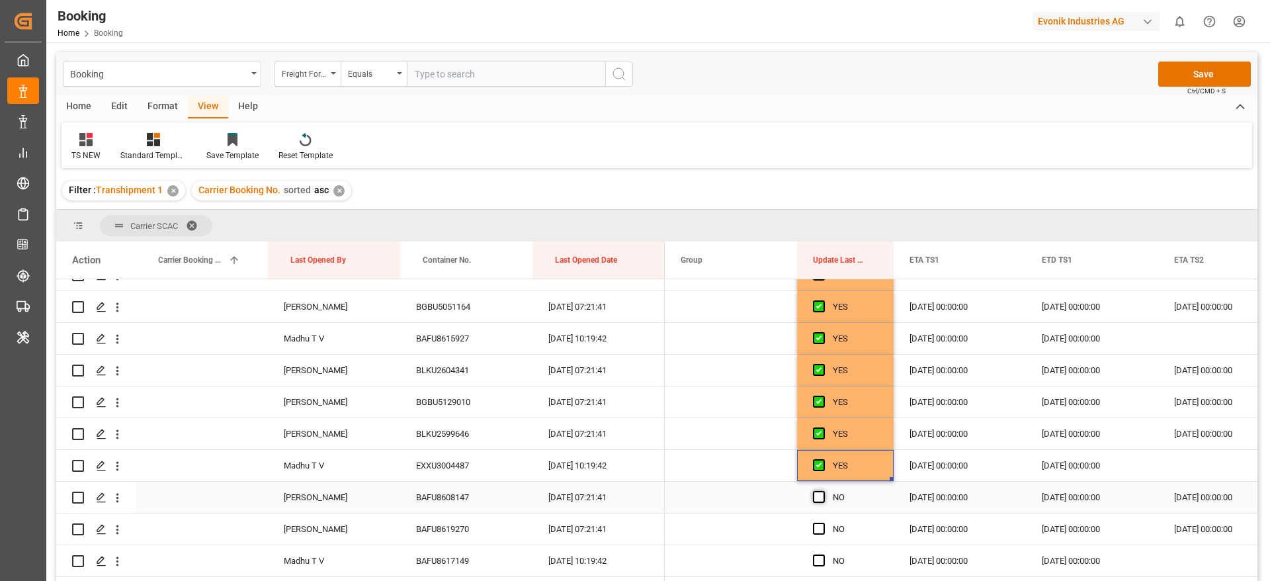
click at [823, 491] on input "Press SPACE to select this row." at bounding box center [823, 491] width 0 height 0
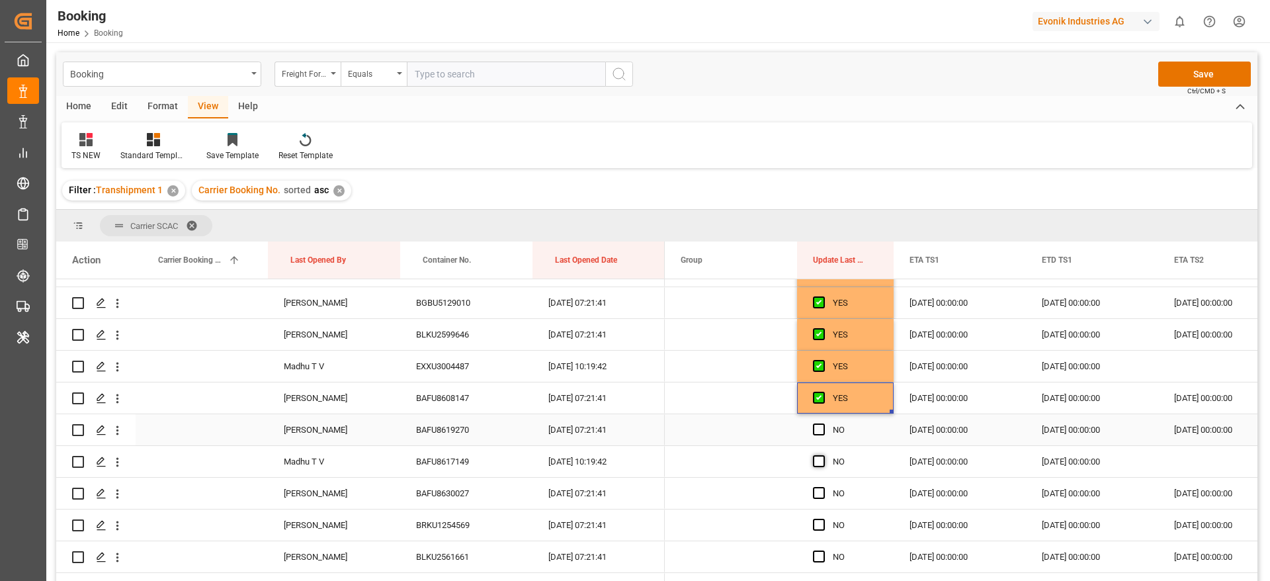
click at [821, 435] on span "Press SPACE to select this row." at bounding box center [819, 429] width 12 height 12
click at [823, 423] on input "Press SPACE to select this row." at bounding box center [823, 423] width 0 height 0
click at [822, 462] on span "Press SPACE to select this row." at bounding box center [819, 461] width 12 height 12
click at [823, 455] on input "Press SPACE to select this row." at bounding box center [823, 455] width 0 height 0
click at [823, 496] on span "Press SPACE to select this row." at bounding box center [819, 493] width 12 height 12
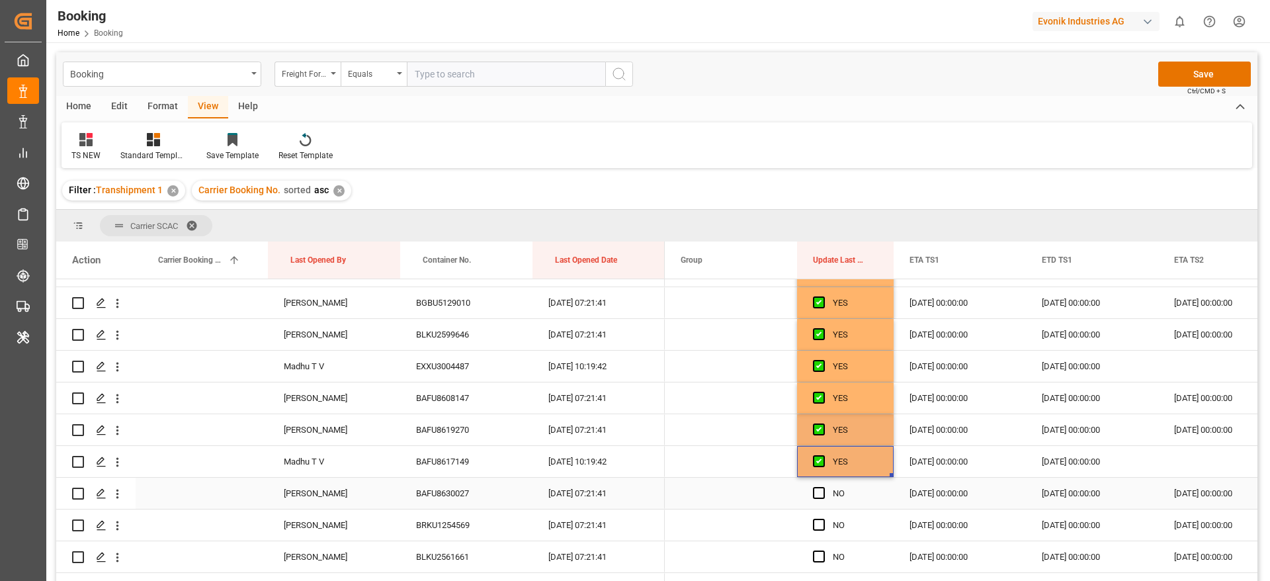
click at [823, 487] on input "Press SPACE to select this row." at bounding box center [823, 487] width 0 height 0
click at [820, 528] on span "Press SPACE to select this row." at bounding box center [819, 525] width 12 height 12
click at [823, 519] on input "Press SPACE to select this row." at bounding box center [823, 519] width 0 height 0
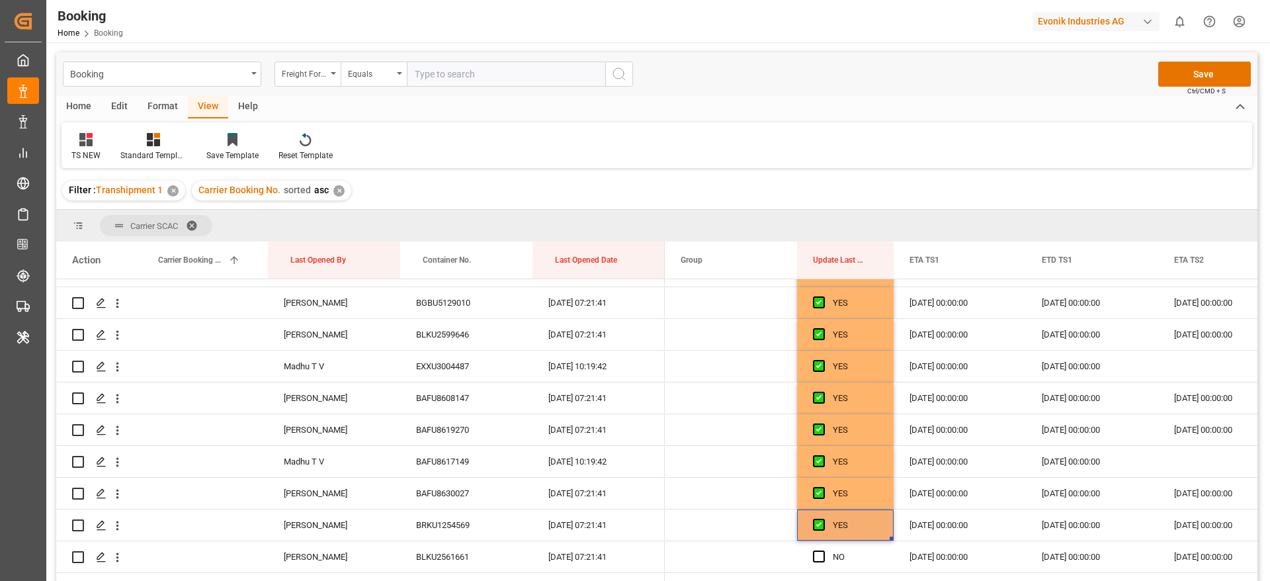
scroll to position [694, 0]
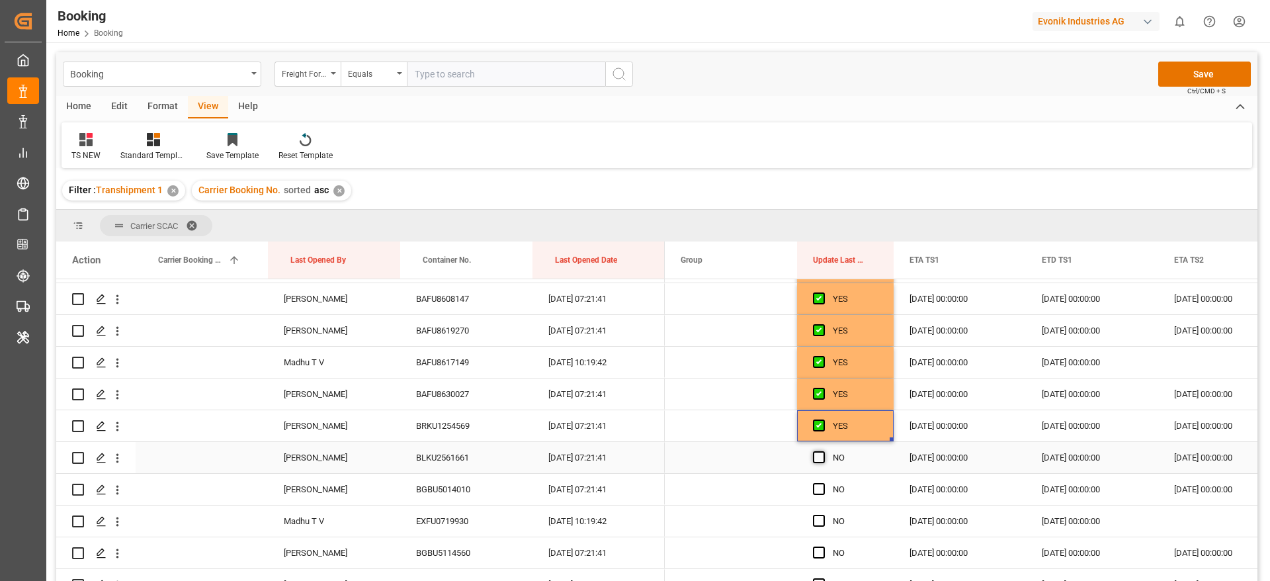
click at [817, 461] on span "Press SPACE to select this row." at bounding box center [819, 457] width 12 height 12
click at [823, 451] on input "Press SPACE to select this row." at bounding box center [823, 451] width 0 height 0
click at [817, 489] on span "Press SPACE to select this row." at bounding box center [819, 489] width 12 height 12
click at [823, 483] on input "Press SPACE to select this row." at bounding box center [823, 483] width 0 height 0
click at [818, 525] on span "Press SPACE to select this row." at bounding box center [819, 521] width 12 height 12
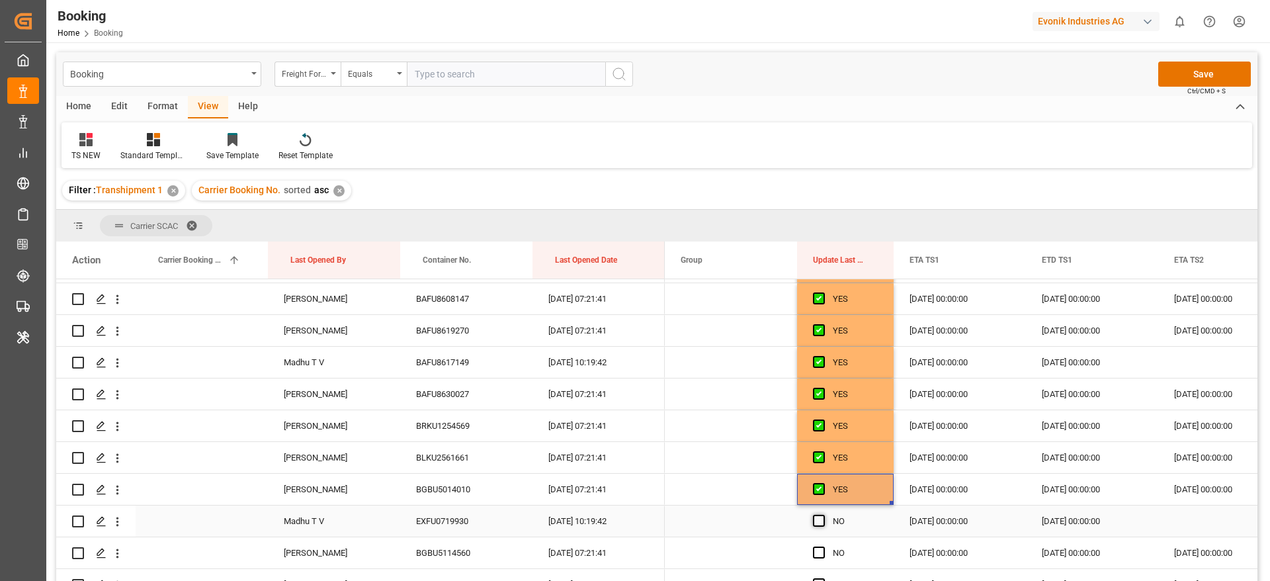
click at [823, 515] on input "Press SPACE to select this row." at bounding box center [823, 515] width 0 height 0
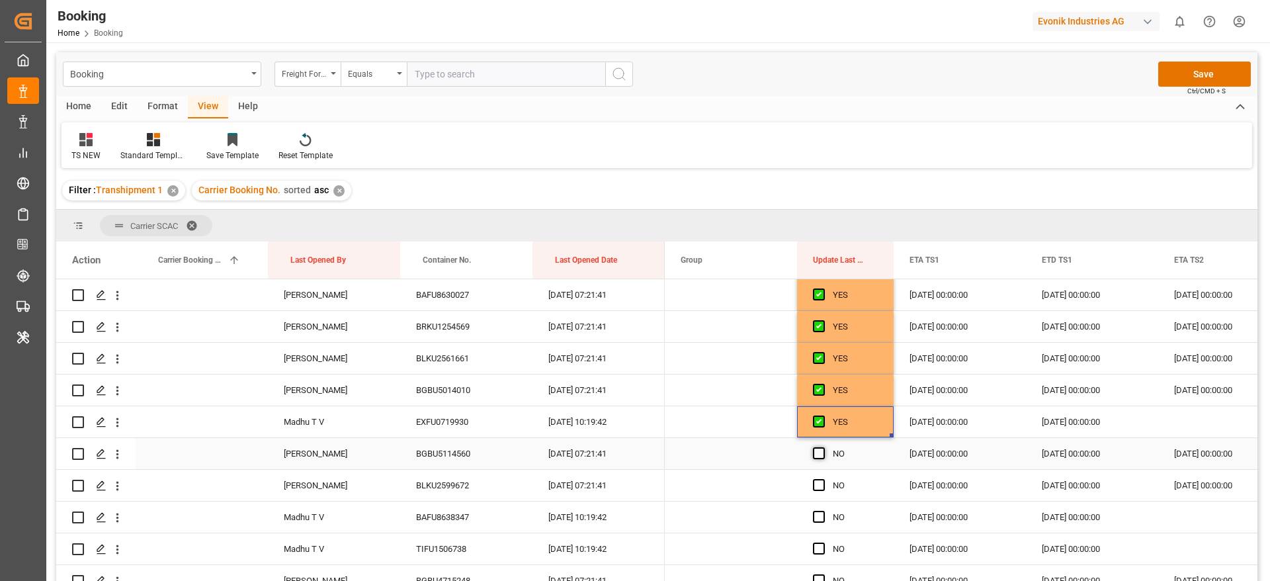
click at [822, 458] on span "Press SPACE to select this row." at bounding box center [819, 453] width 12 height 12
click at [823, 447] on input "Press SPACE to select this row." at bounding box center [823, 447] width 0 height 0
click at [818, 489] on span "Press SPACE to select this row." at bounding box center [819, 485] width 12 height 12
click at [823, 479] on input "Press SPACE to select this row." at bounding box center [823, 479] width 0 height 0
click at [819, 517] on span "Press SPACE to select this row." at bounding box center [819, 517] width 12 height 12
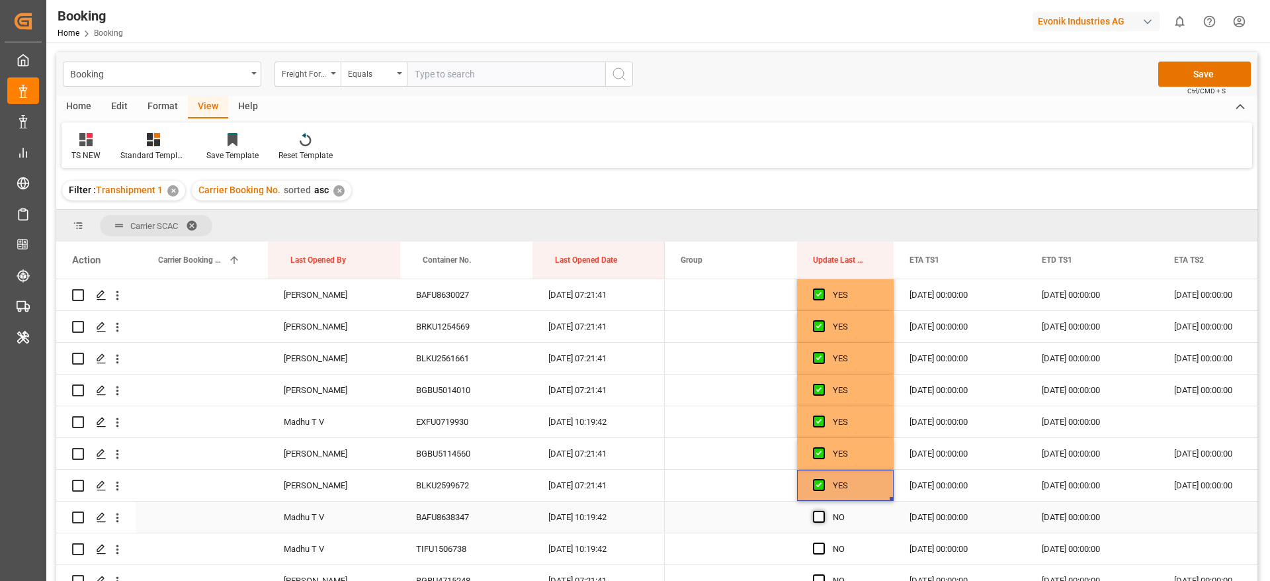
click at [823, 511] on input "Press SPACE to select this row." at bounding box center [823, 511] width 0 height 0
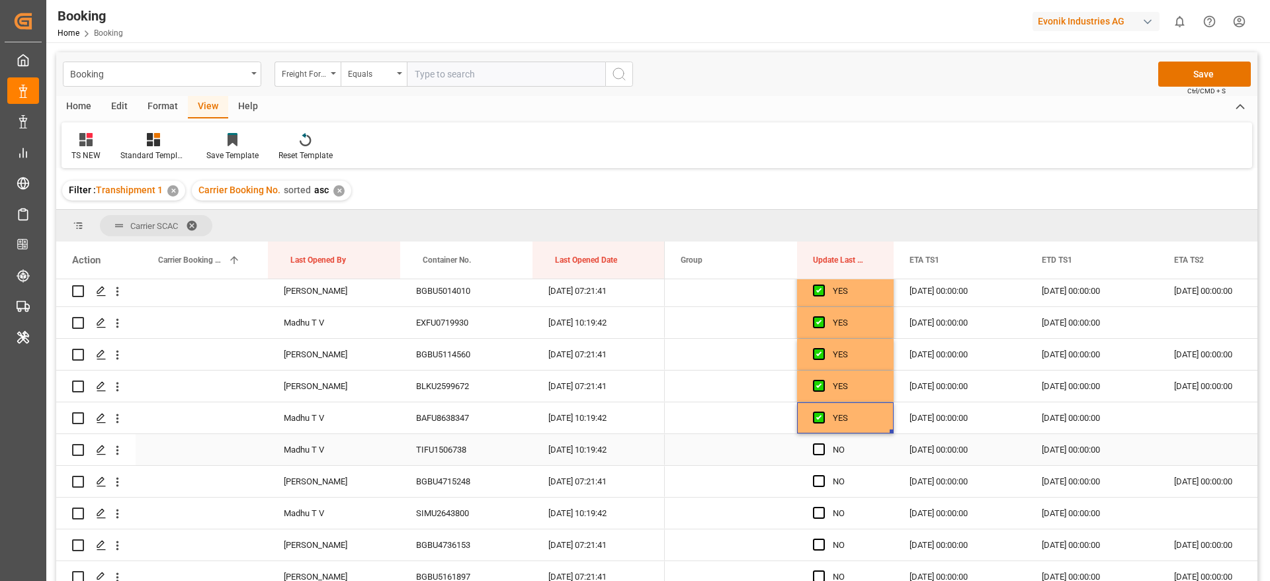
click at [820, 453] on span "Press SPACE to select this row." at bounding box center [819, 449] width 12 height 12
click at [823, 443] on input "Press SPACE to select this row." at bounding box center [823, 443] width 0 height 0
click at [819, 484] on span "Press SPACE to select this row." at bounding box center [819, 481] width 12 height 12
click at [823, 475] on input "Press SPACE to select this row." at bounding box center [823, 475] width 0 height 0
click at [819, 521] on div "Press SPACE to select this row." at bounding box center [823, 513] width 20 height 30
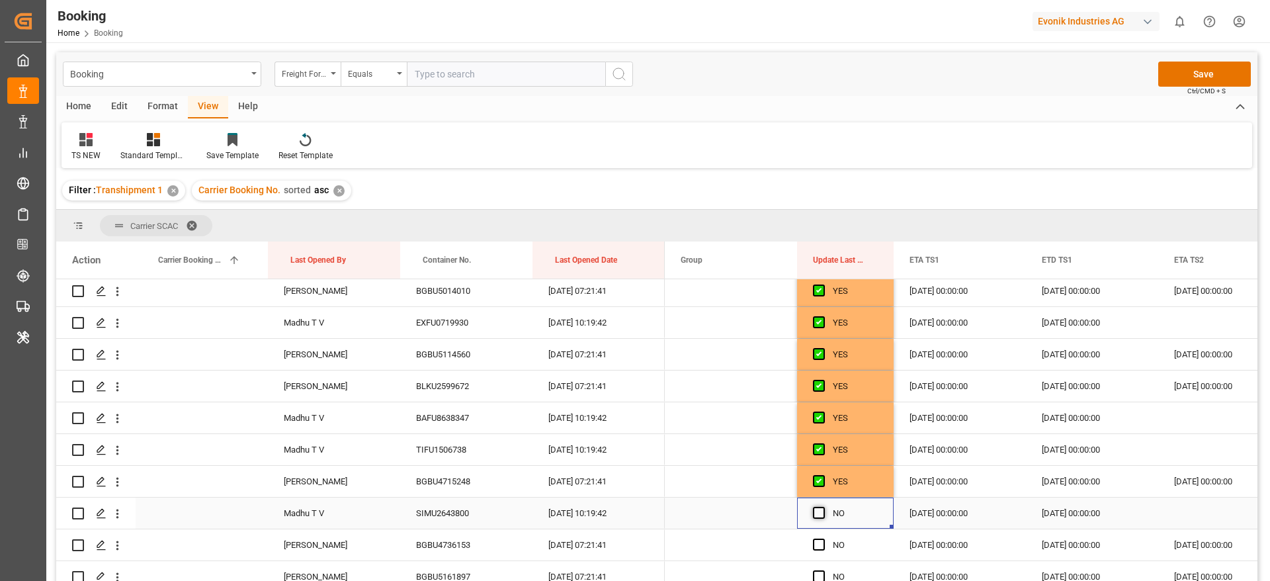
click at [819, 508] on span "Press SPACE to select this row." at bounding box center [819, 513] width 12 height 12
click at [823, 507] on input "Press SPACE to select this row." at bounding box center [823, 507] width 0 height 0
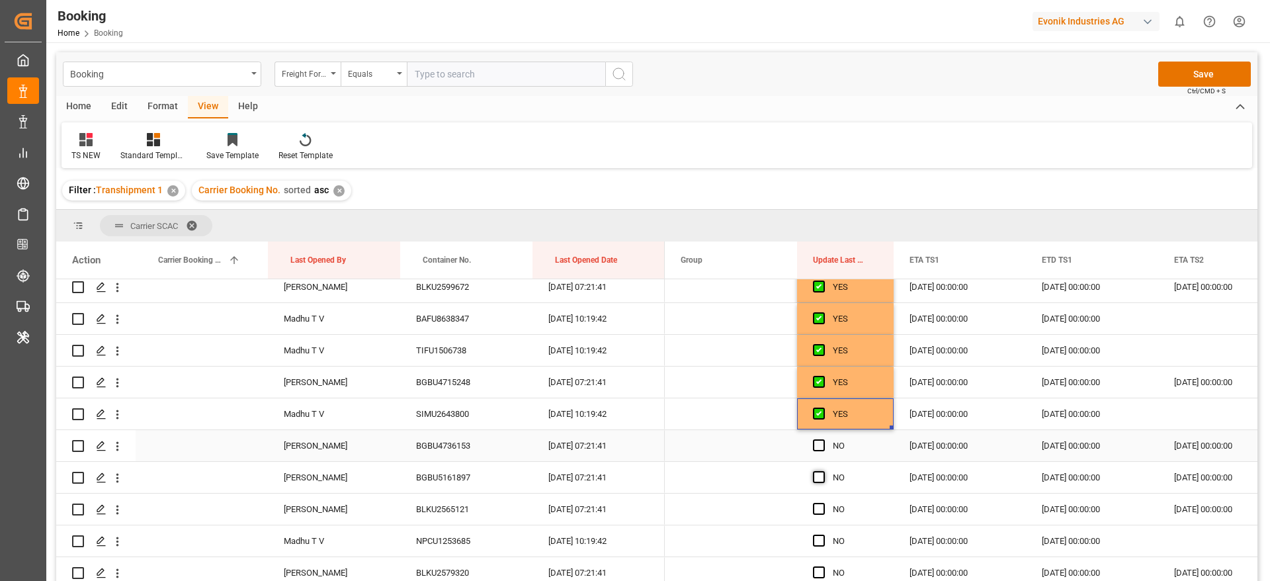
click at [816, 449] on span "Press SPACE to select this row." at bounding box center [819, 445] width 12 height 12
click at [823, 439] on input "Press SPACE to select this row." at bounding box center [823, 439] width 0 height 0
click at [818, 476] on span "Press SPACE to select this row." at bounding box center [819, 477] width 12 height 12
click at [823, 471] on input "Press SPACE to select this row." at bounding box center [823, 471] width 0 height 0
drag, startPoint x: 818, startPoint y: 503, endPoint x: 818, endPoint y: 519, distance: 15.9
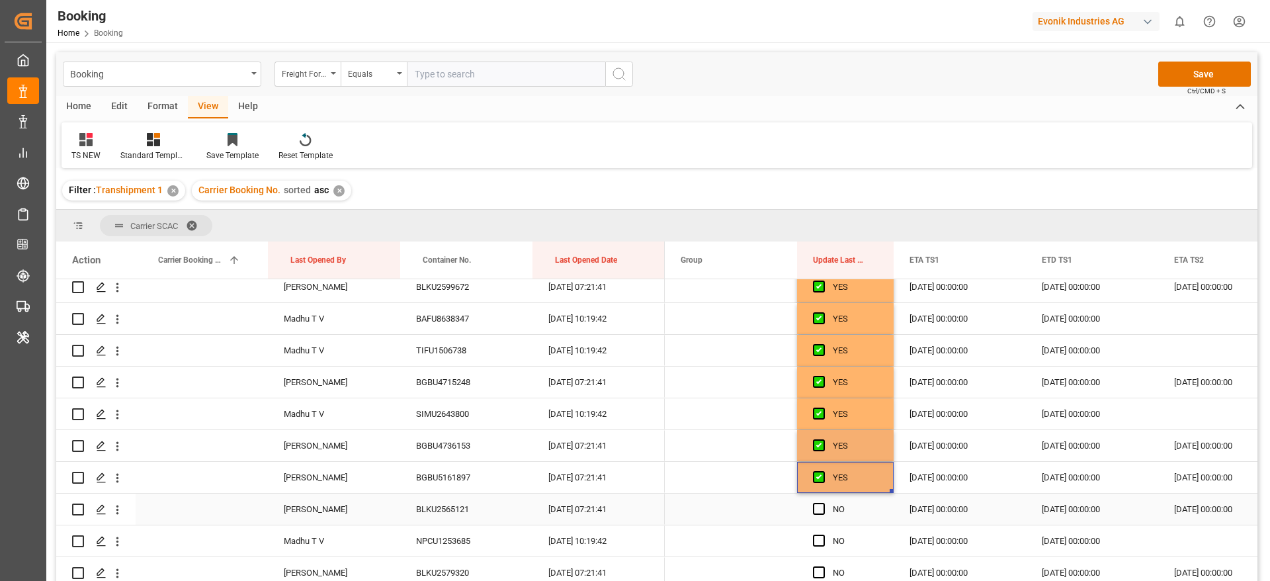
click at [818, 504] on span "Press SPACE to select this row." at bounding box center [819, 509] width 12 height 12
click at [823, 503] on input "Press SPACE to select this row." at bounding box center [823, 503] width 0 height 0
click at [821, 538] on span "Press SPACE to select this row." at bounding box center [819, 540] width 12 height 12
click at [823, 534] on input "Press SPACE to select this row." at bounding box center [823, 534] width 0 height 0
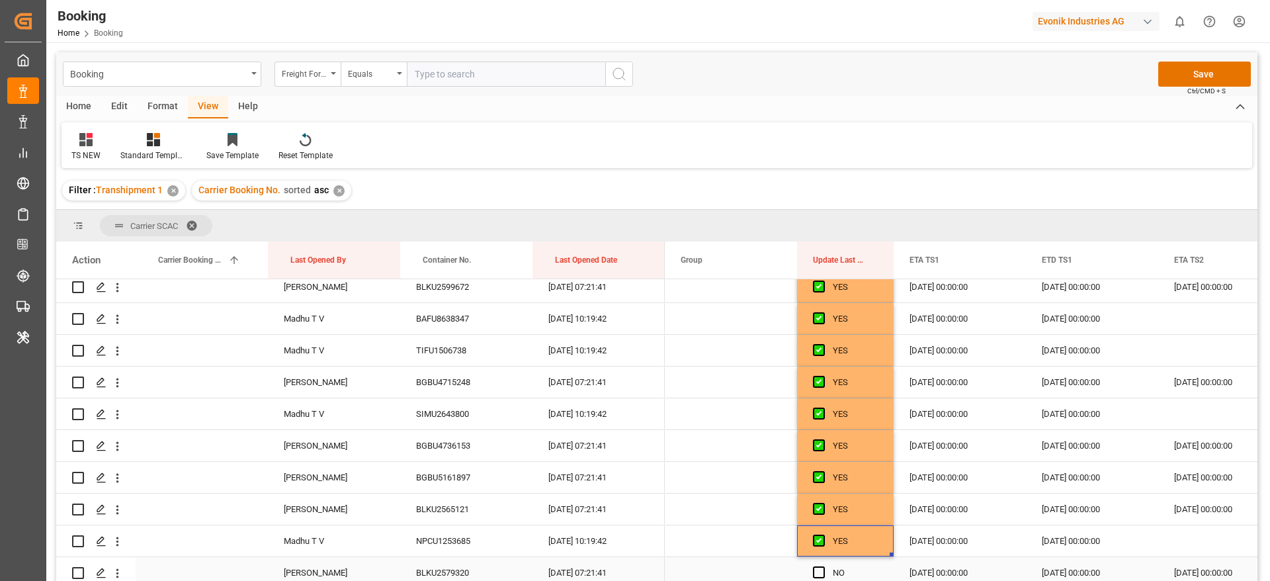
scroll to position [1091, 0]
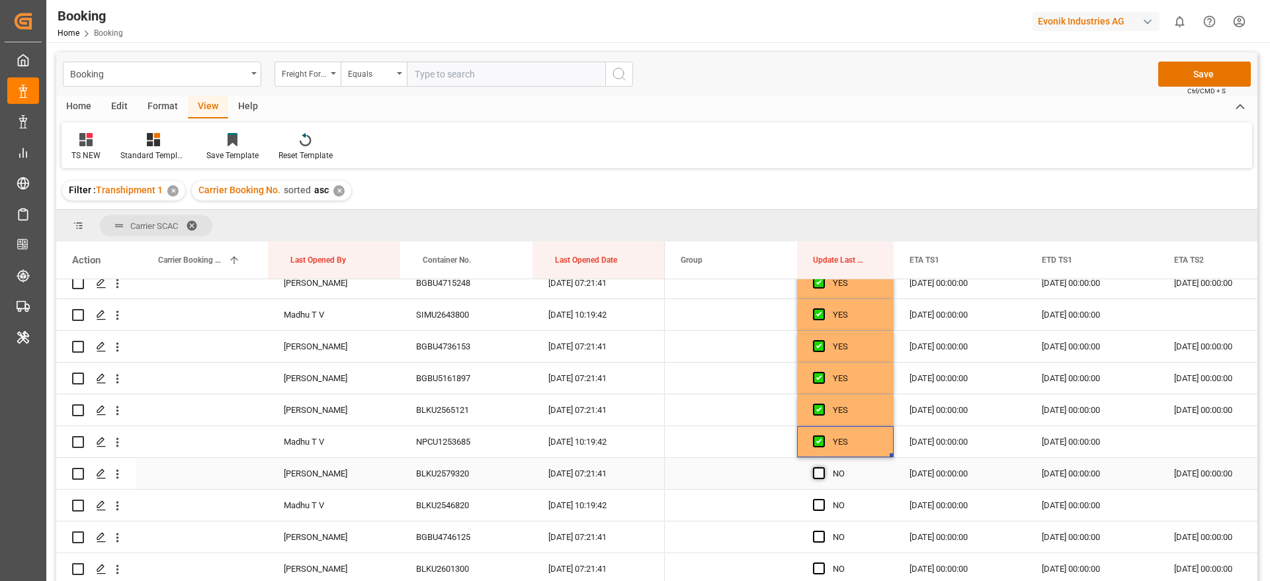
click at [818, 473] on span "Press SPACE to select this row." at bounding box center [819, 473] width 12 height 12
click at [823, 467] on input "Press SPACE to select this row." at bounding box center [823, 467] width 0 height 0
click at [818, 501] on span "Press SPACE to select this row." at bounding box center [819, 505] width 12 height 12
click at [823, 499] on input "Press SPACE to select this row." at bounding box center [823, 499] width 0 height 0
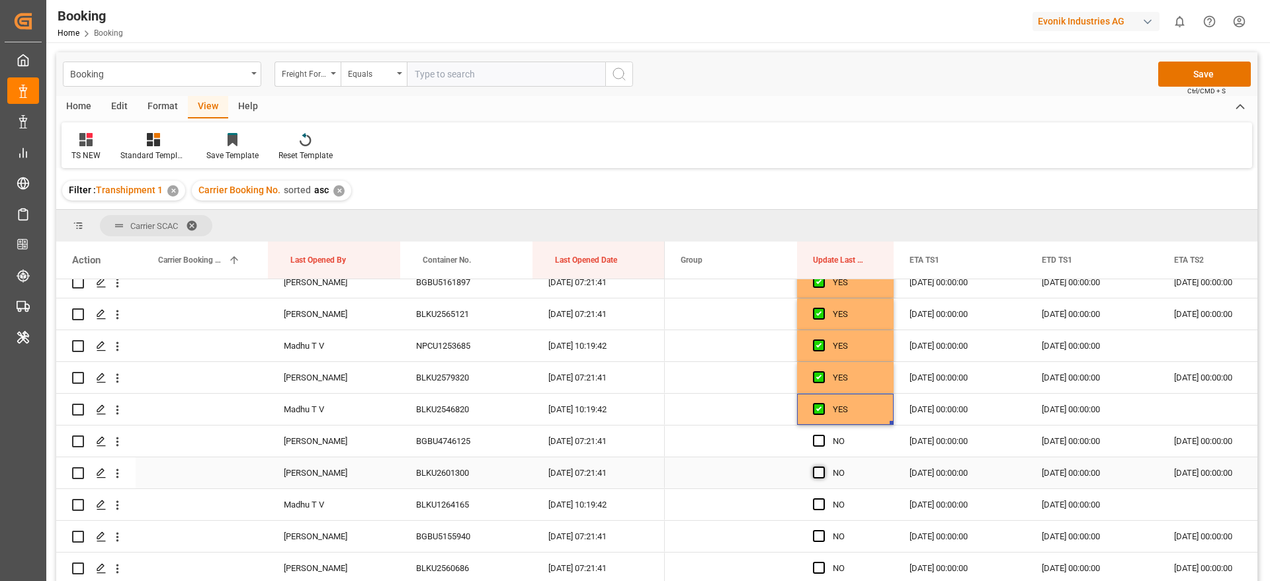
scroll to position [1191, 0]
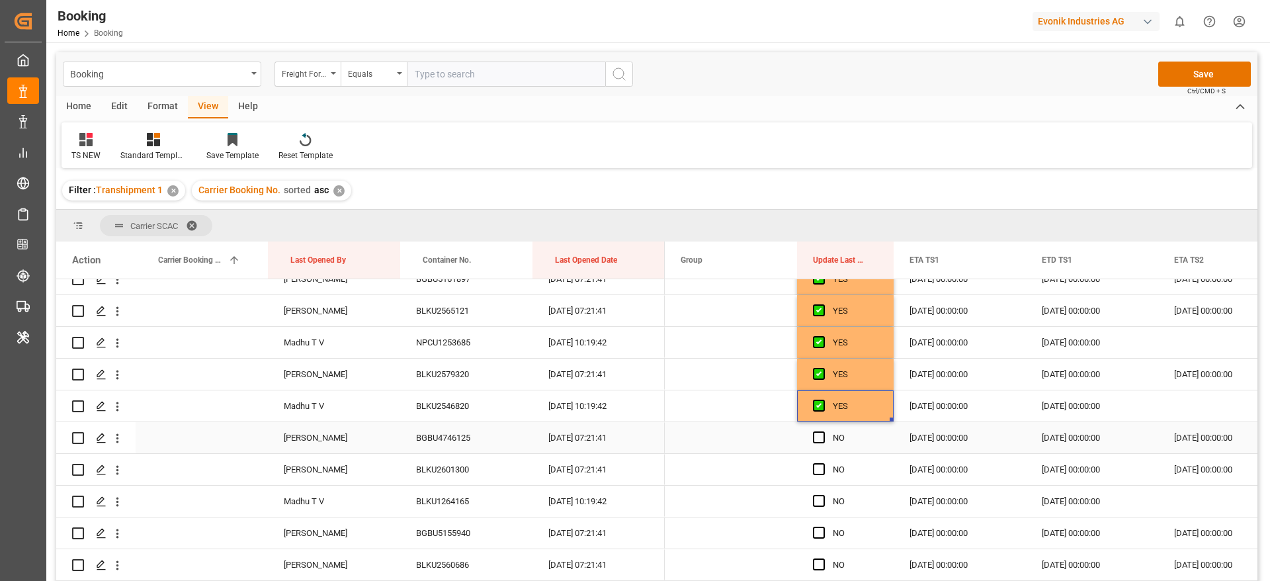
click at [822, 433] on span "Press SPACE to select this row." at bounding box center [819, 437] width 12 height 12
click at [823, 431] on input "Press SPACE to select this row." at bounding box center [823, 431] width 0 height 0
click at [823, 460] on div "Press SPACE to select this row." at bounding box center [823, 469] width 20 height 30
click at [822, 470] on span "Press SPACE to select this row." at bounding box center [819, 469] width 12 height 12
click at [823, 463] on input "Press SPACE to select this row." at bounding box center [823, 463] width 0 height 0
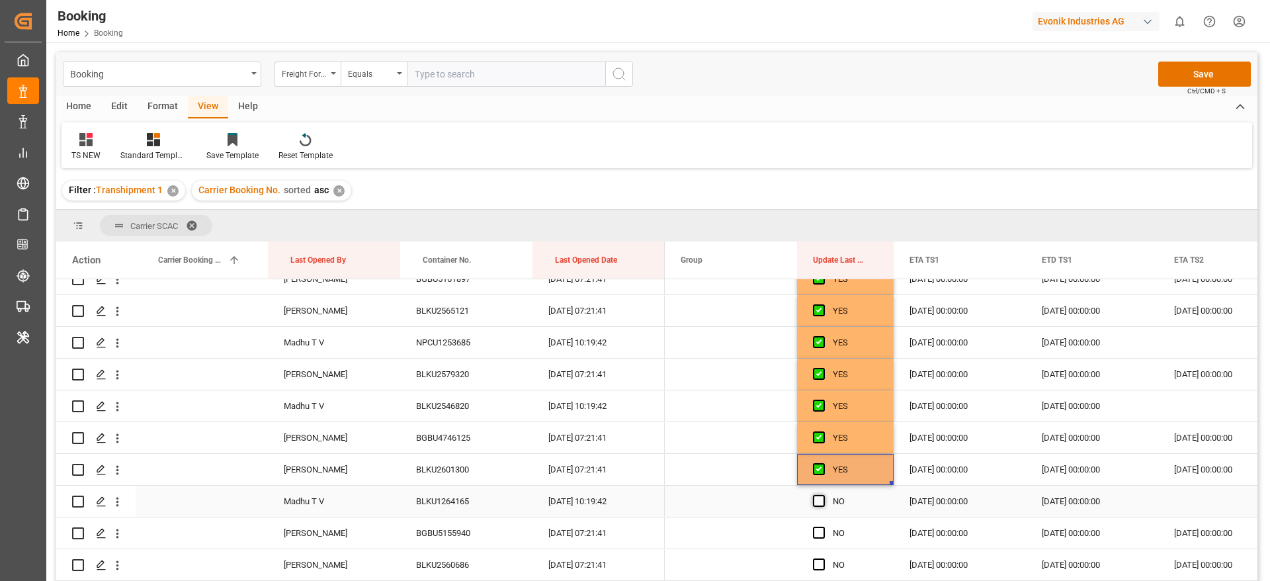
click at [819, 504] on span "Press SPACE to select this row." at bounding box center [819, 501] width 12 height 12
click at [823, 495] on input "Press SPACE to select this row." at bounding box center [823, 495] width 0 height 0
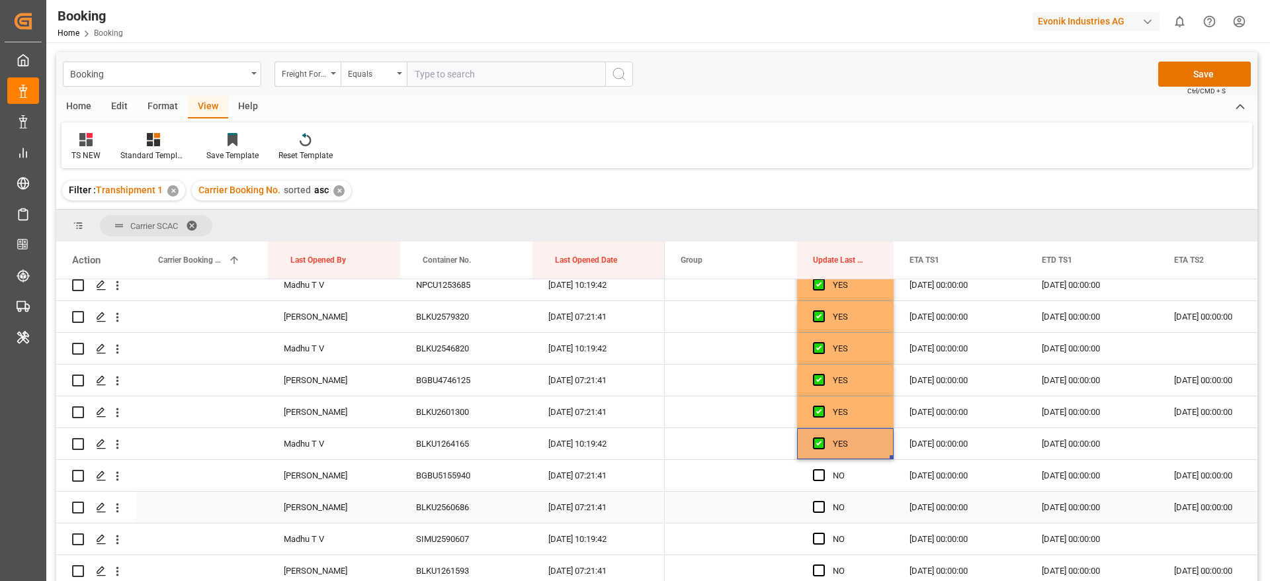
scroll to position [1290, 0]
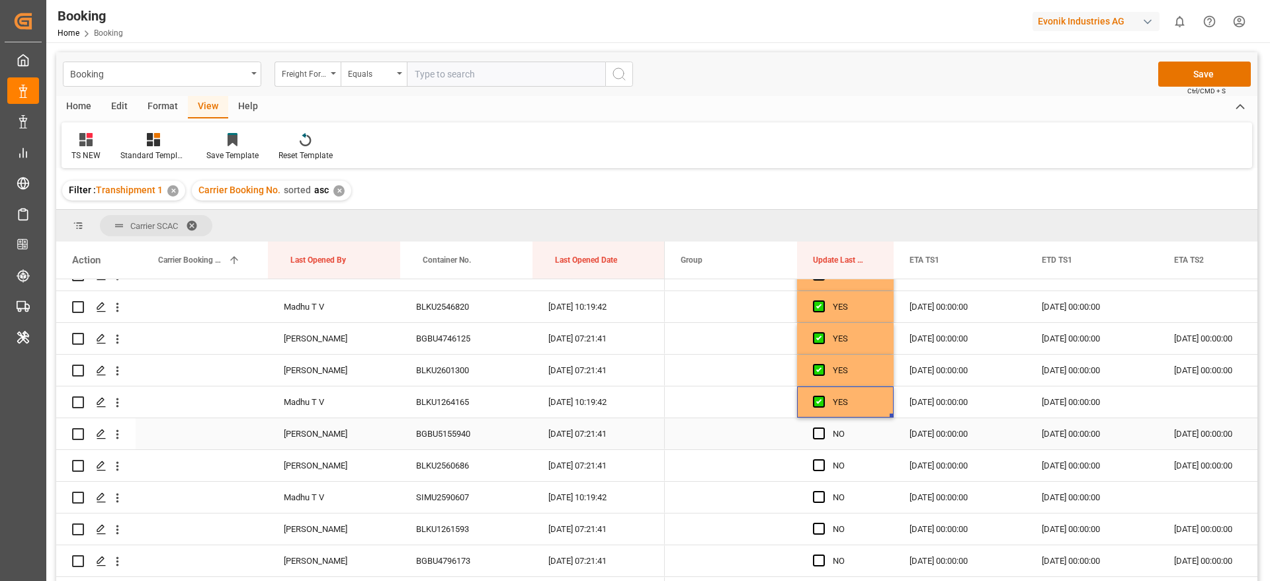
click at [821, 440] on div "Press SPACE to select this row." at bounding box center [823, 434] width 20 height 30
click at [821, 436] on span "Press SPACE to select this row." at bounding box center [819, 433] width 12 height 12
click at [823, 427] on input "Press SPACE to select this row." at bounding box center [823, 427] width 0 height 0
click at [820, 464] on span "Press SPACE to select this row." at bounding box center [819, 465] width 12 height 12
click at [823, 459] on input "Press SPACE to select this row." at bounding box center [823, 459] width 0 height 0
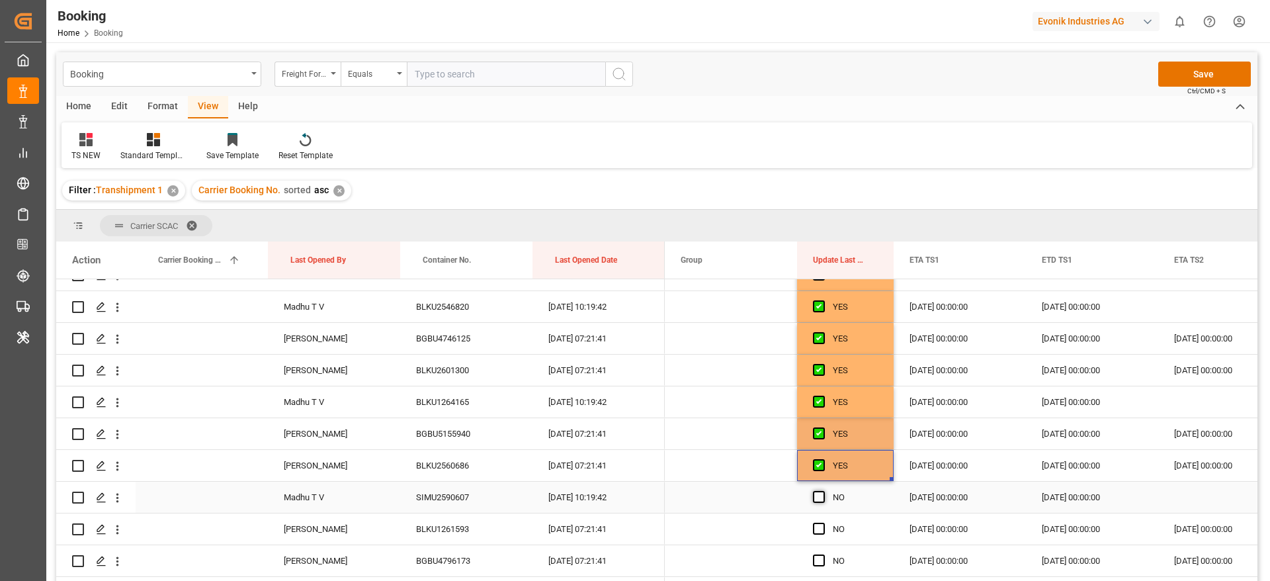
click at [816, 499] on span "Press SPACE to select this row." at bounding box center [819, 497] width 12 height 12
click at [823, 491] on input "Press SPACE to select this row." at bounding box center [823, 491] width 0 height 0
click at [816, 530] on span "Press SPACE to select this row." at bounding box center [819, 529] width 12 height 12
click at [823, 523] on input "Press SPACE to select this row." at bounding box center [823, 523] width 0 height 0
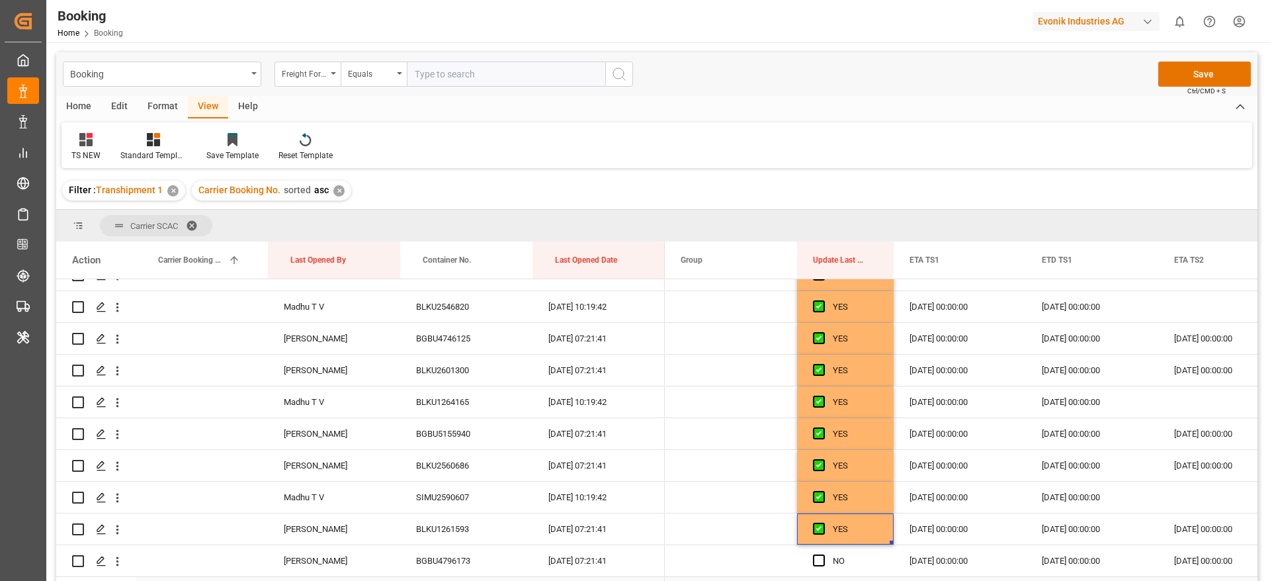
scroll to position [1389, 0]
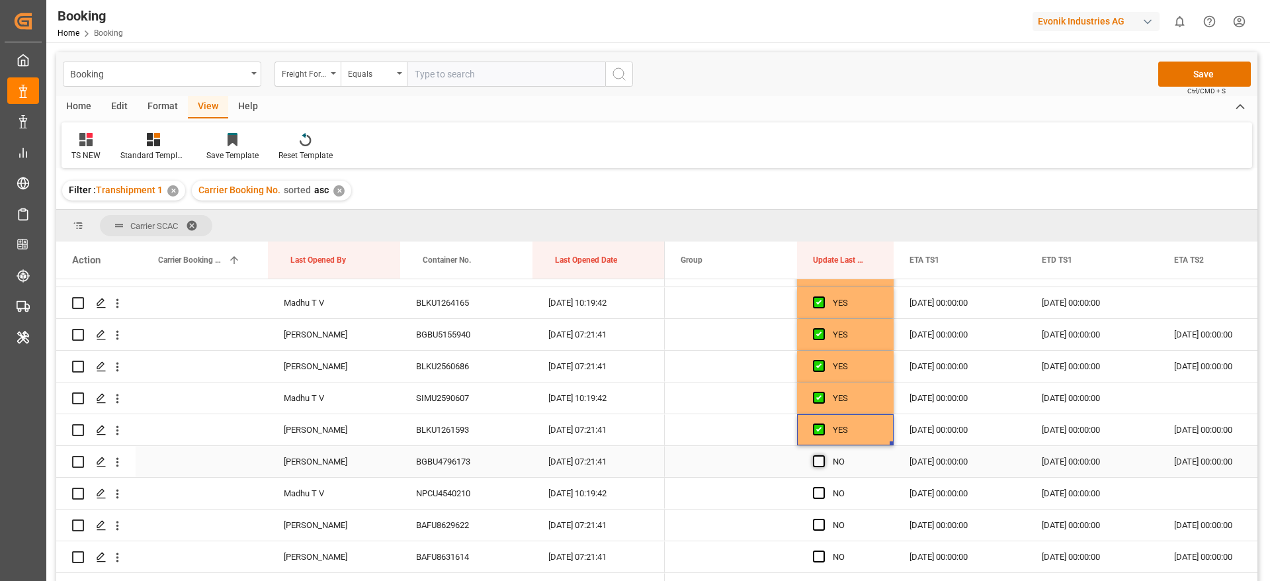
click at [819, 461] on span "Press SPACE to select this row." at bounding box center [819, 461] width 12 height 12
click at [823, 455] on input "Press SPACE to select this row." at bounding box center [823, 455] width 0 height 0
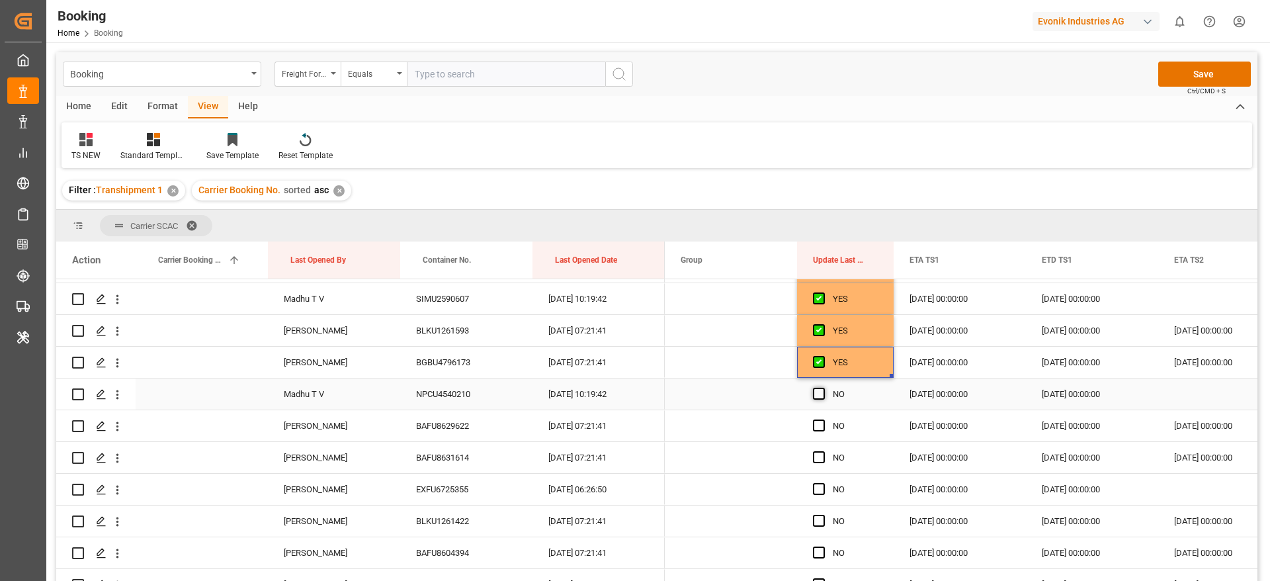
click at [814, 389] on span "Press SPACE to select this row." at bounding box center [819, 394] width 12 height 12
click at [823, 388] on input "Press SPACE to select this row." at bounding box center [823, 388] width 0 height 0
click at [816, 423] on span "Press SPACE to select this row." at bounding box center [819, 425] width 12 height 12
click at [823, 419] on input "Press SPACE to select this row." at bounding box center [823, 419] width 0 height 0
click at [818, 455] on span "Press SPACE to select this row." at bounding box center [819, 457] width 12 height 12
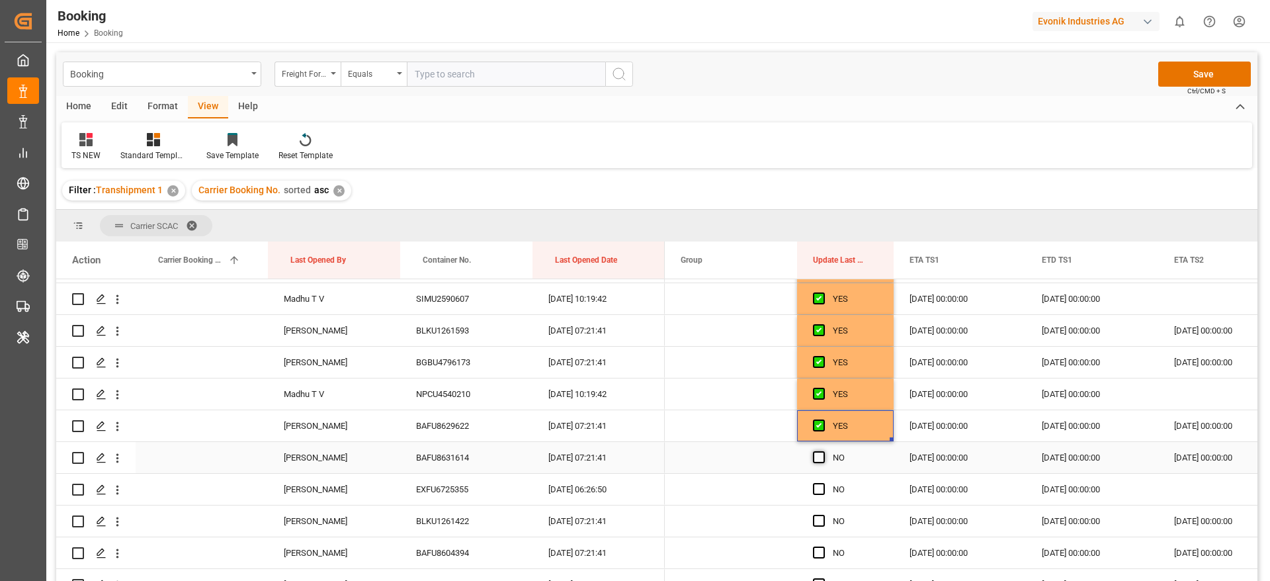
click at [823, 451] on input "Press SPACE to select this row." at bounding box center [823, 451] width 0 height 0
click at [817, 487] on span "Press SPACE to select this row." at bounding box center [819, 489] width 12 height 12
click at [823, 483] on input "Press SPACE to select this row." at bounding box center [823, 483] width 0 height 0
click at [819, 516] on span "Press SPACE to select this row." at bounding box center [819, 521] width 12 height 12
click at [823, 515] on input "Press SPACE to select this row." at bounding box center [823, 515] width 0 height 0
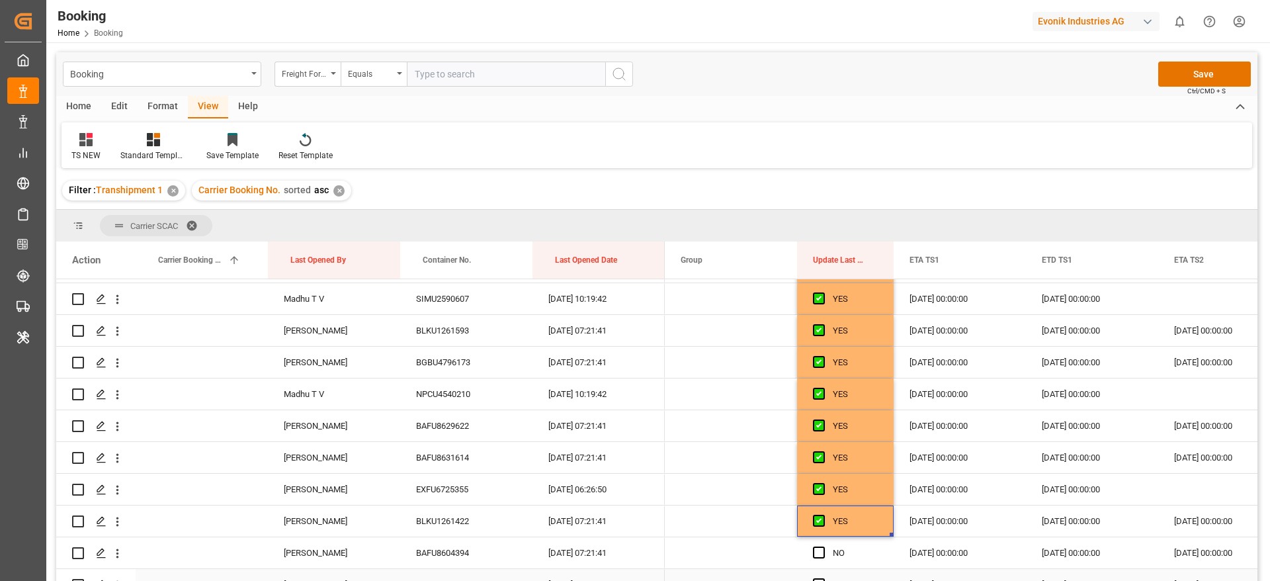
scroll to position [1587, 0]
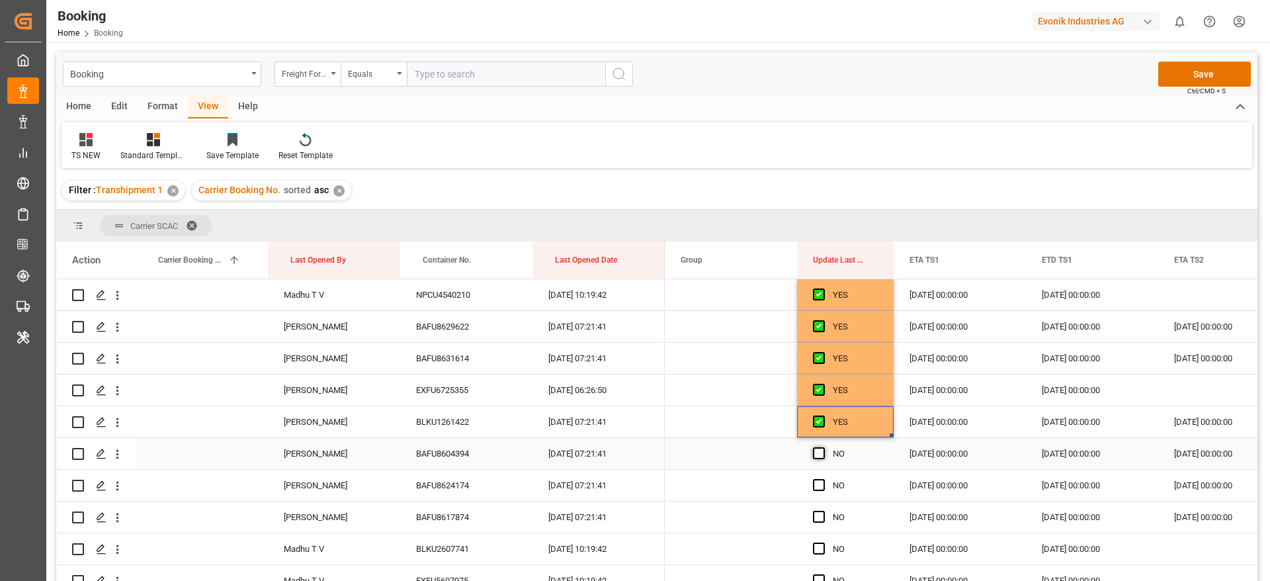
click at [814, 454] on span "Press SPACE to select this row." at bounding box center [819, 453] width 12 height 12
click at [823, 447] on input "Press SPACE to select this row." at bounding box center [823, 447] width 0 height 0
click at [814, 485] on span "Press SPACE to select this row." at bounding box center [819, 485] width 12 height 12
click at [823, 479] on input "Press SPACE to select this row." at bounding box center [823, 479] width 0 height 0
click at [815, 516] on span "Press SPACE to select this row." at bounding box center [819, 517] width 12 height 12
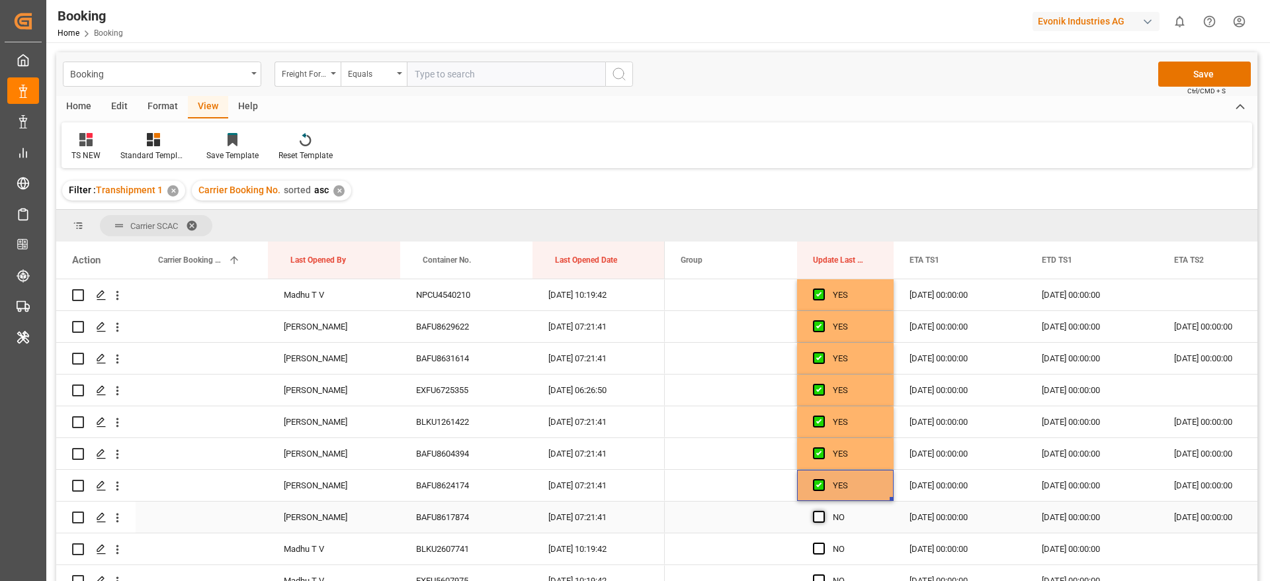
click at [823, 511] on input "Press SPACE to select this row." at bounding box center [823, 511] width 0 height 0
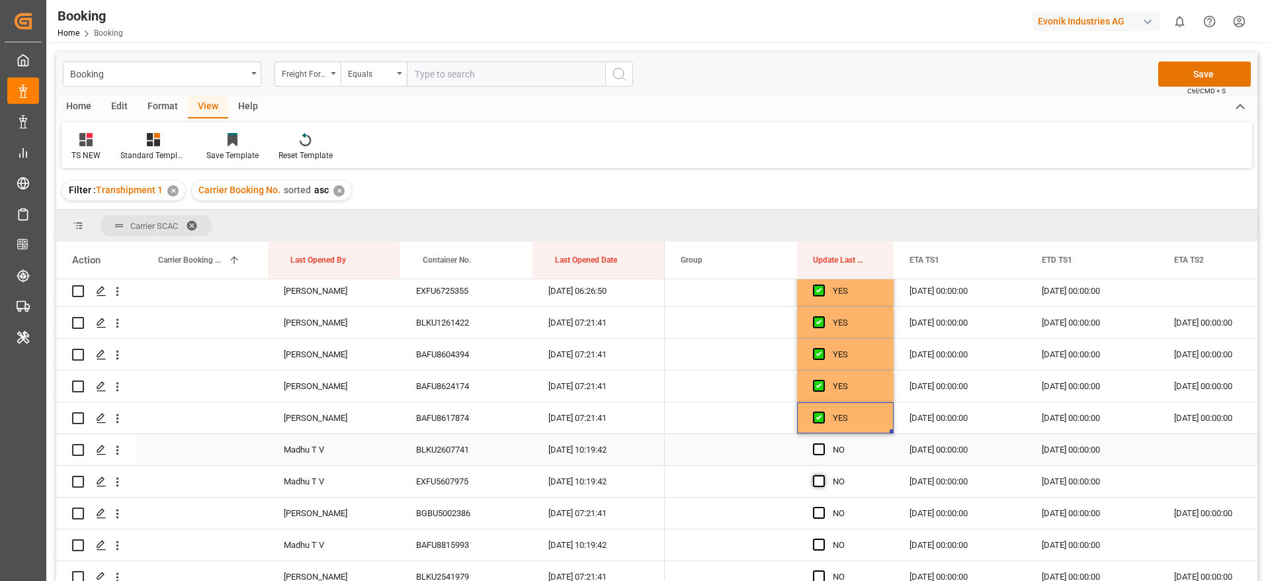
click at [816, 448] on span "Press SPACE to select this row." at bounding box center [819, 449] width 12 height 12
click at [823, 443] on input "Press SPACE to select this row." at bounding box center [823, 443] width 0 height 0
click at [819, 476] on span "Press SPACE to select this row." at bounding box center [819, 481] width 12 height 12
click at [823, 475] on input "Press SPACE to select this row." at bounding box center [823, 475] width 0 height 0
click at [821, 511] on span "Press SPACE to select this row." at bounding box center [819, 513] width 12 height 12
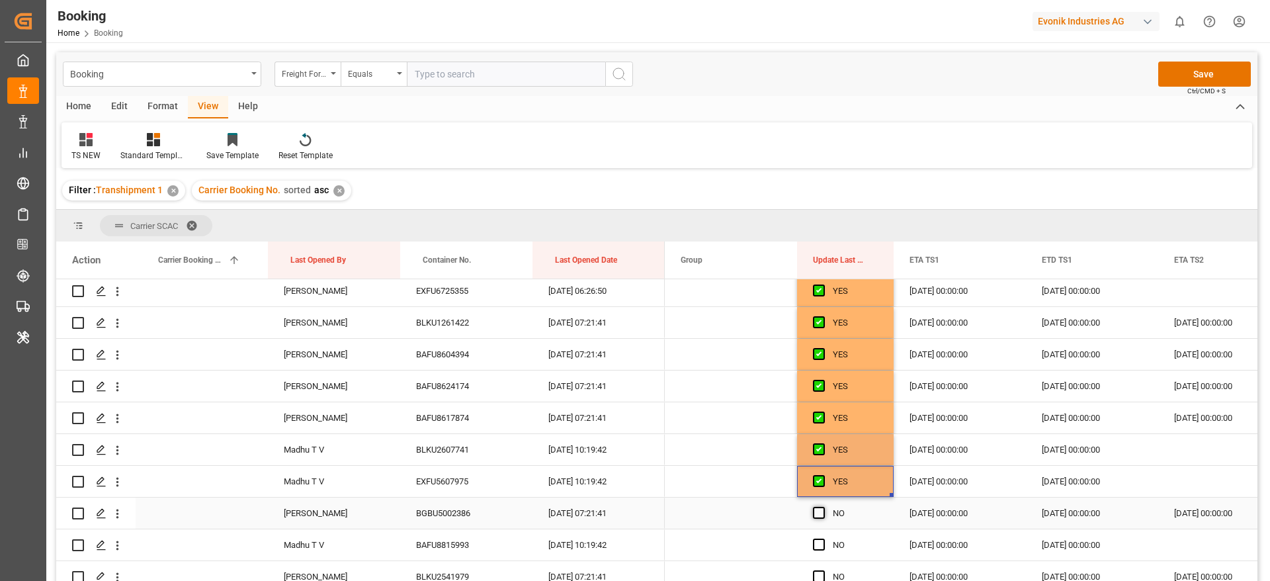
click at [823, 507] on input "Press SPACE to select this row." at bounding box center [823, 507] width 0 height 0
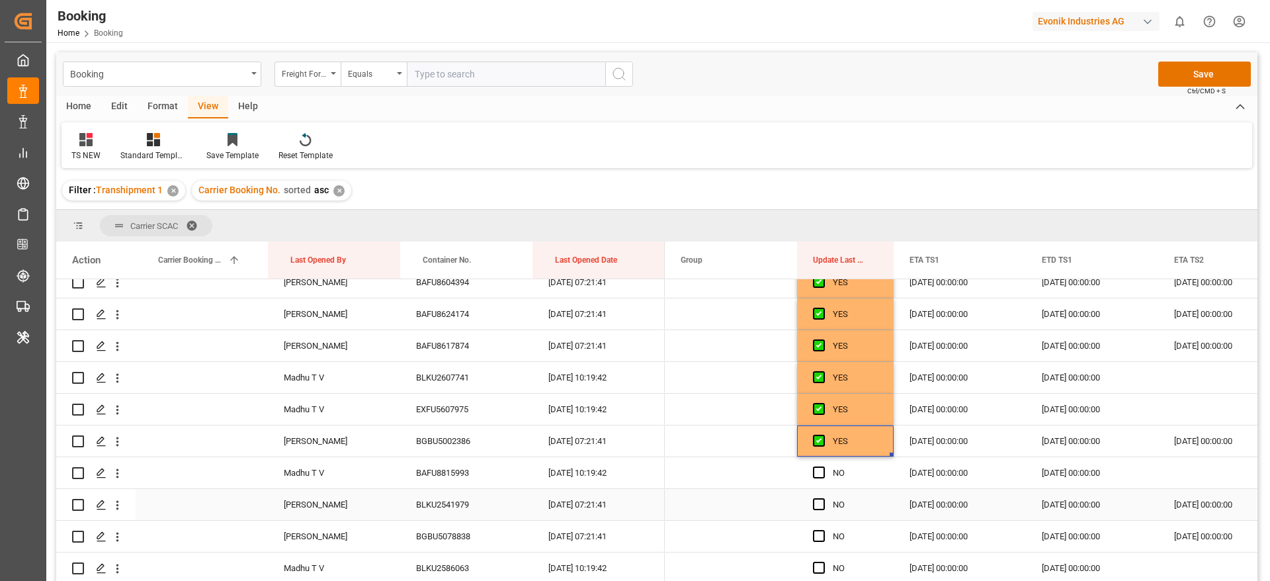
scroll to position [1786, 0]
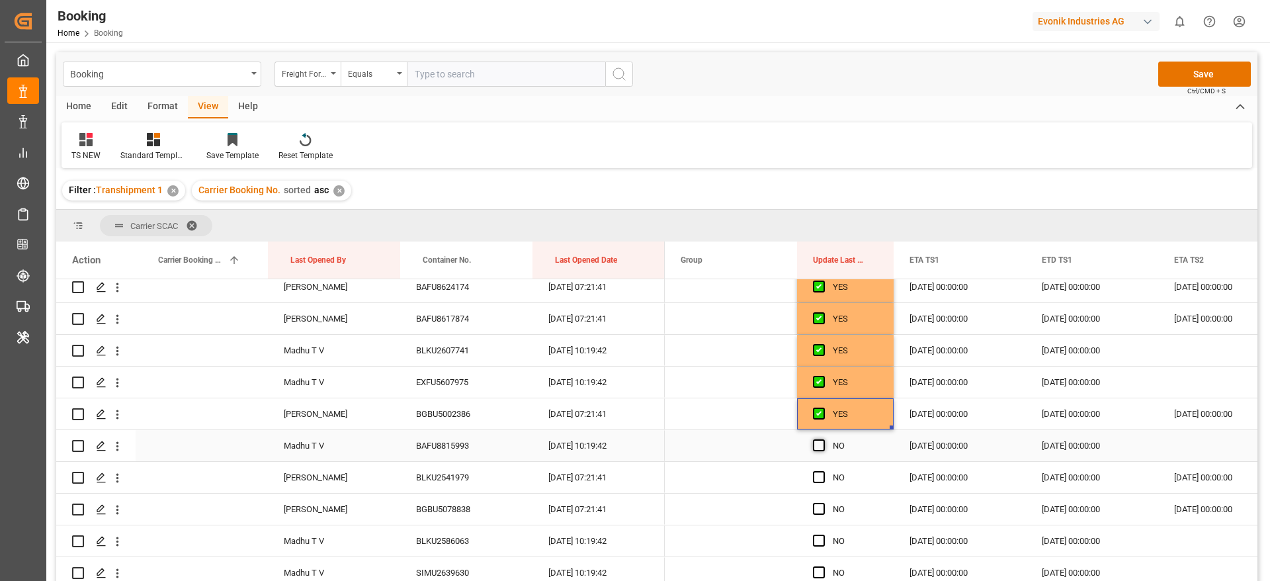
click at [820, 447] on span "Press SPACE to select this row." at bounding box center [819, 445] width 12 height 12
click at [823, 439] on input "Press SPACE to select this row." at bounding box center [823, 439] width 0 height 0
click at [819, 478] on span "Press SPACE to select this row." at bounding box center [819, 477] width 12 height 12
click at [823, 471] on input "Press SPACE to select this row." at bounding box center [823, 471] width 0 height 0
click at [818, 506] on span "Press SPACE to select this row." at bounding box center [819, 509] width 12 height 12
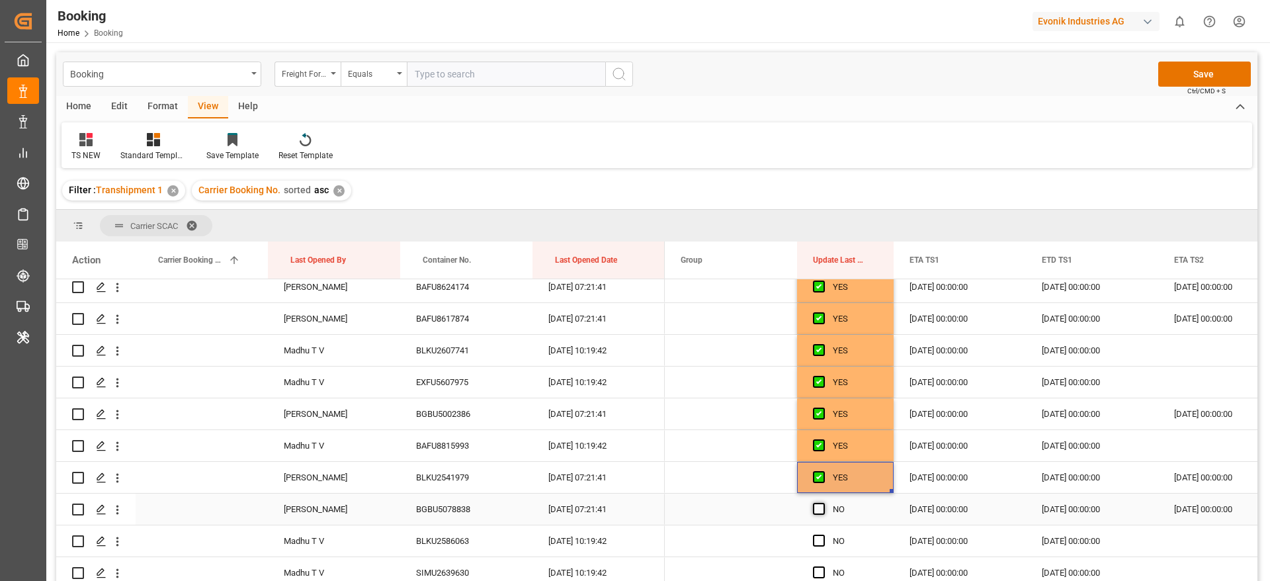
click at [823, 503] on input "Press SPACE to select this row." at bounding box center [823, 503] width 0 height 0
click at [819, 539] on span "Press SPACE to select this row." at bounding box center [819, 540] width 12 height 12
click at [823, 534] on input "Press SPACE to select this row." at bounding box center [823, 534] width 0 height 0
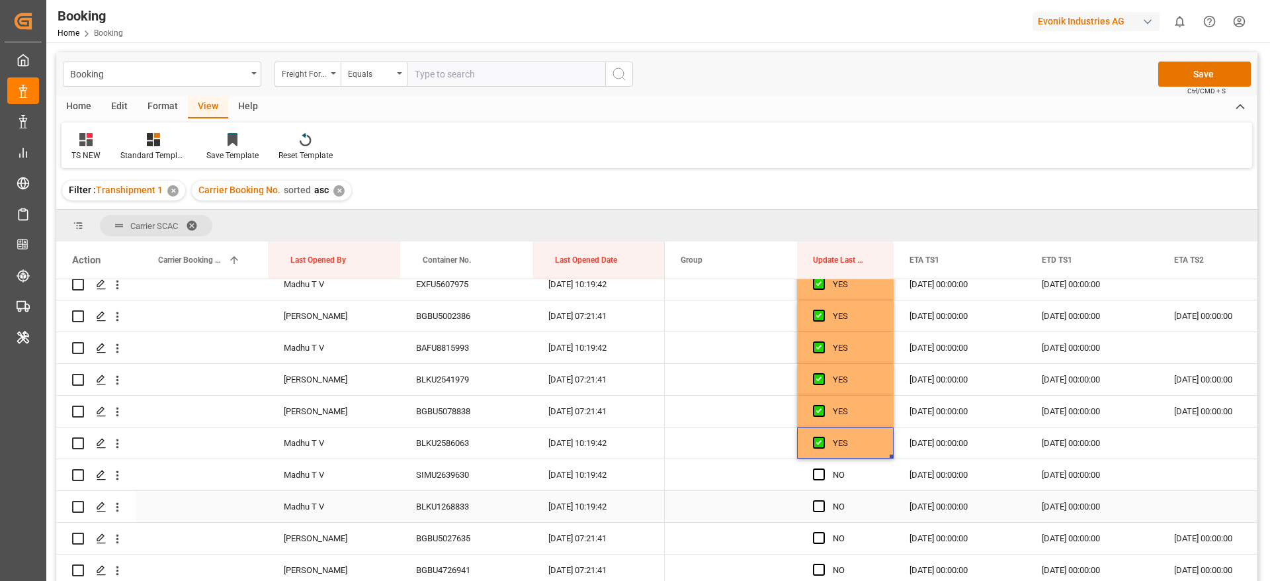
scroll to position [1885, 0]
click at [818, 482] on div "Press SPACE to select this row." at bounding box center [823, 473] width 20 height 30
click at [816, 510] on span "Press SPACE to select this row." at bounding box center [819, 505] width 12 height 12
click at [823, 499] on input "Press SPACE to select this row." at bounding box center [823, 499] width 0 height 0
click at [821, 477] on span "Press SPACE to select this row." at bounding box center [819, 473] width 12 height 12
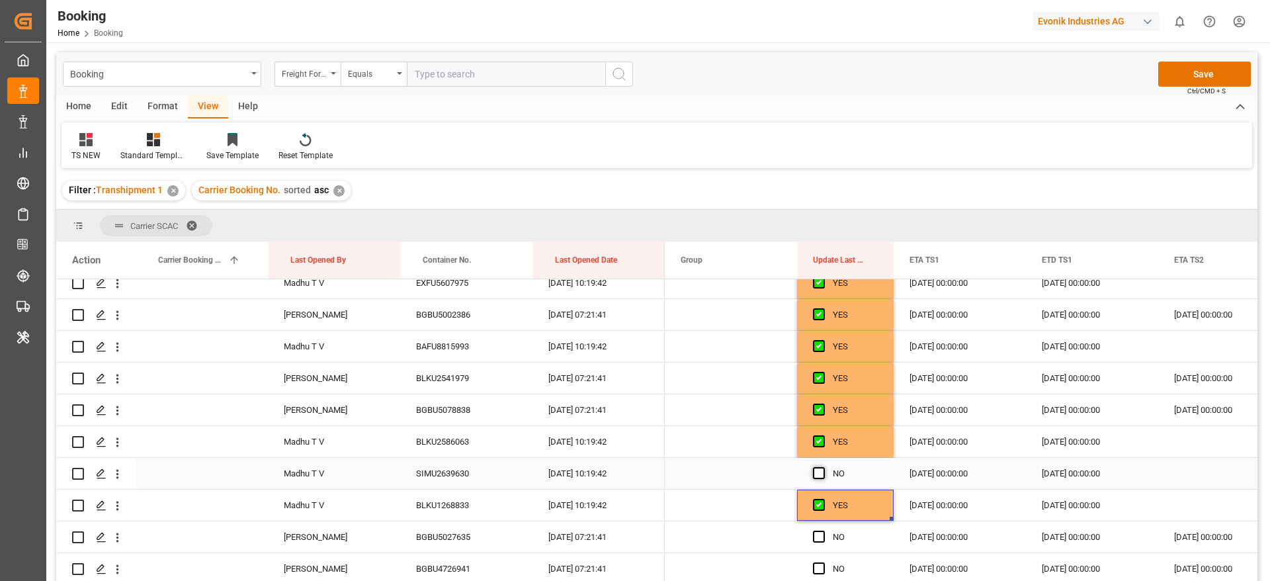
click at [823, 467] on input "Press SPACE to select this row." at bounding box center [823, 467] width 0 height 0
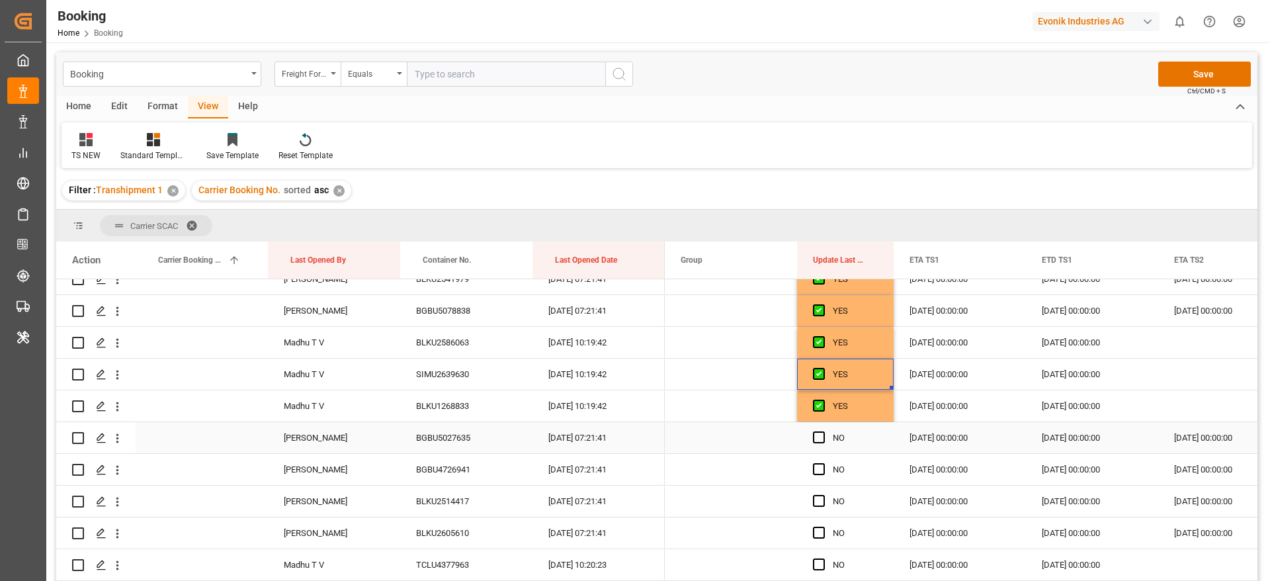
click at [821, 443] on div "Press SPACE to select this row." at bounding box center [823, 438] width 20 height 30
click at [821, 473] on span "Press SPACE to select this row." at bounding box center [819, 469] width 12 height 12
click at [823, 463] on input "Press SPACE to select this row." at bounding box center [823, 463] width 0 height 0
click at [819, 442] on span "Press SPACE to select this row." at bounding box center [819, 437] width 12 height 12
click at [823, 431] on input "Press SPACE to select this row." at bounding box center [823, 431] width 0 height 0
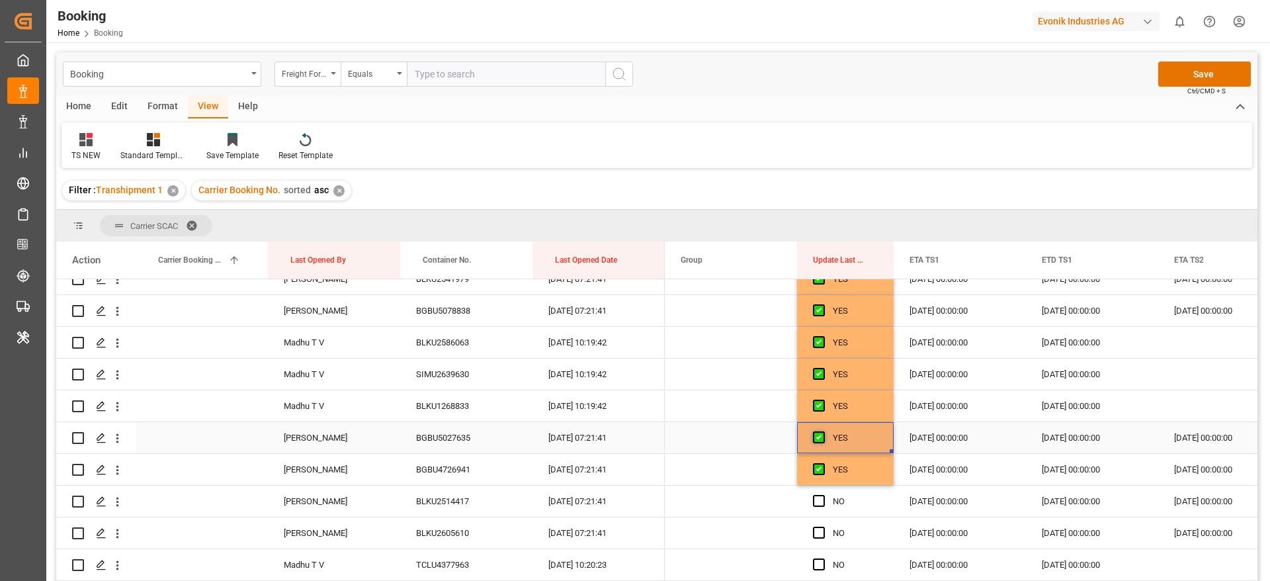
scroll to position [2083, 0]
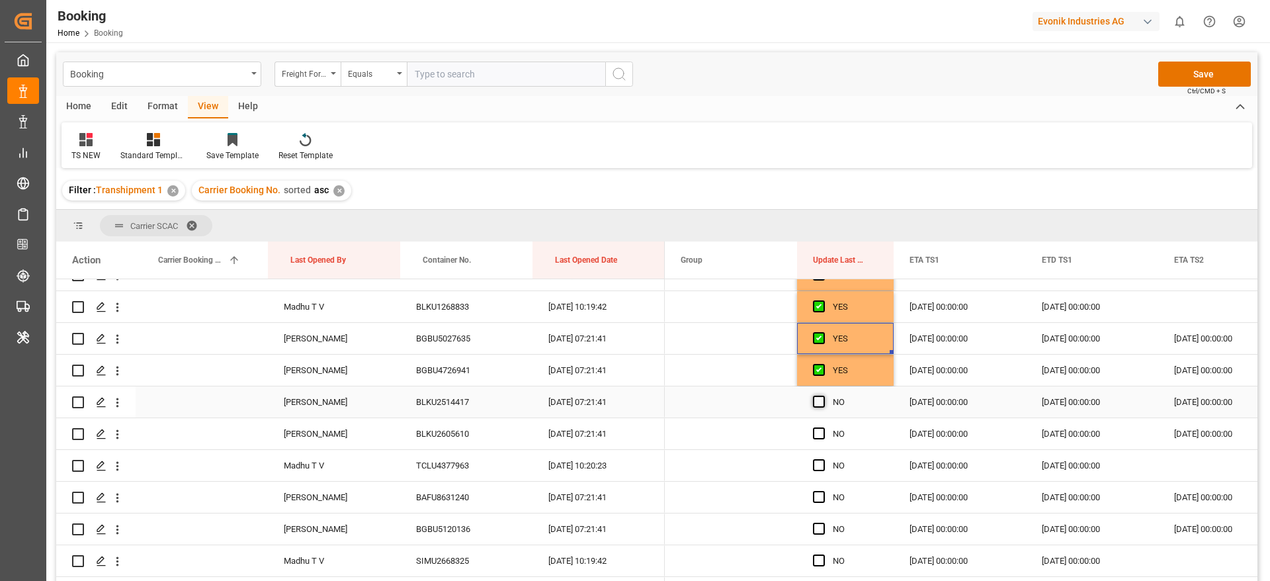
click at [821, 403] on span "Press SPACE to select this row." at bounding box center [819, 402] width 12 height 12
click at [823, 396] on input "Press SPACE to select this row." at bounding box center [823, 396] width 0 height 0
click at [821, 432] on span "Press SPACE to select this row." at bounding box center [819, 433] width 12 height 12
click at [823, 427] on input "Press SPACE to select this row." at bounding box center [823, 427] width 0 height 0
click at [819, 464] on span "Press SPACE to select this row." at bounding box center [819, 465] width 12 height 12
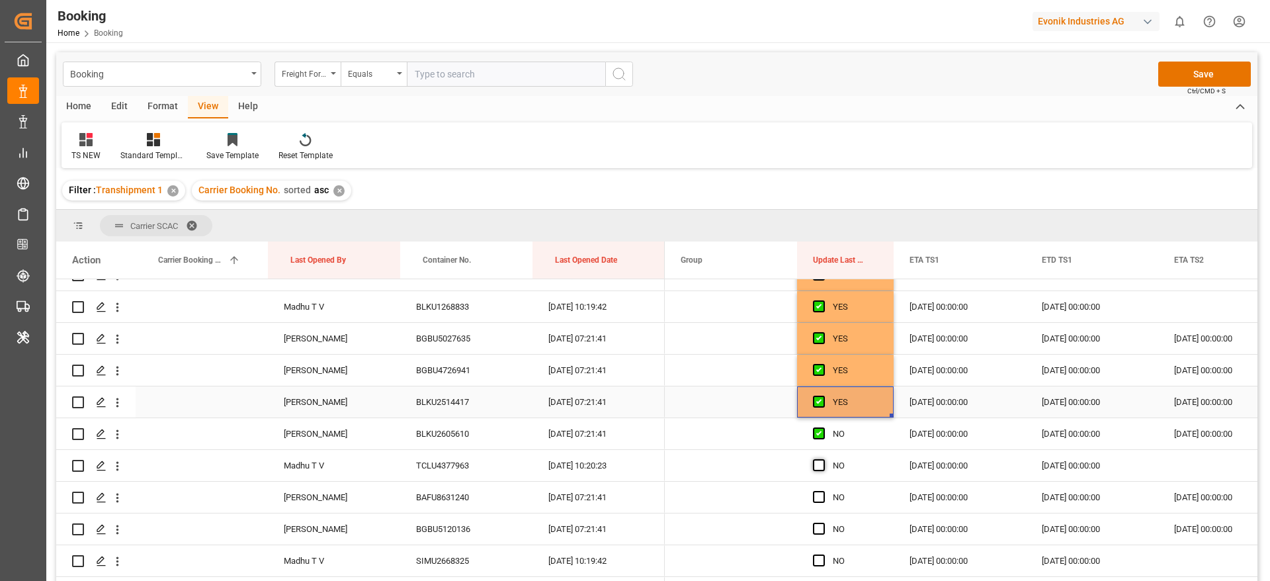
click at [823, 459] on input "Press SPACE to select this row." at bounding box center [823, 459] width 0 height 0
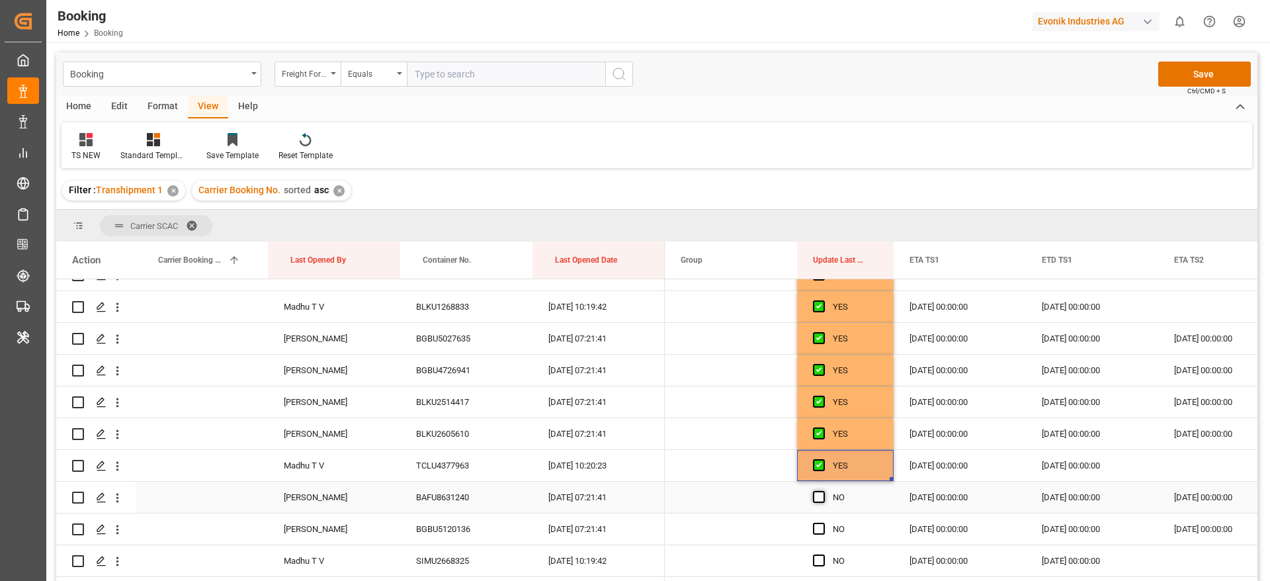
click at [819, 498] on span "Press SPACE to select this row." at bounding box center [819, 497] width 12 height 12
click at [823, 491] on input "Press SPACE to select this row." at bounding box center [823, 491] width 0 height 0
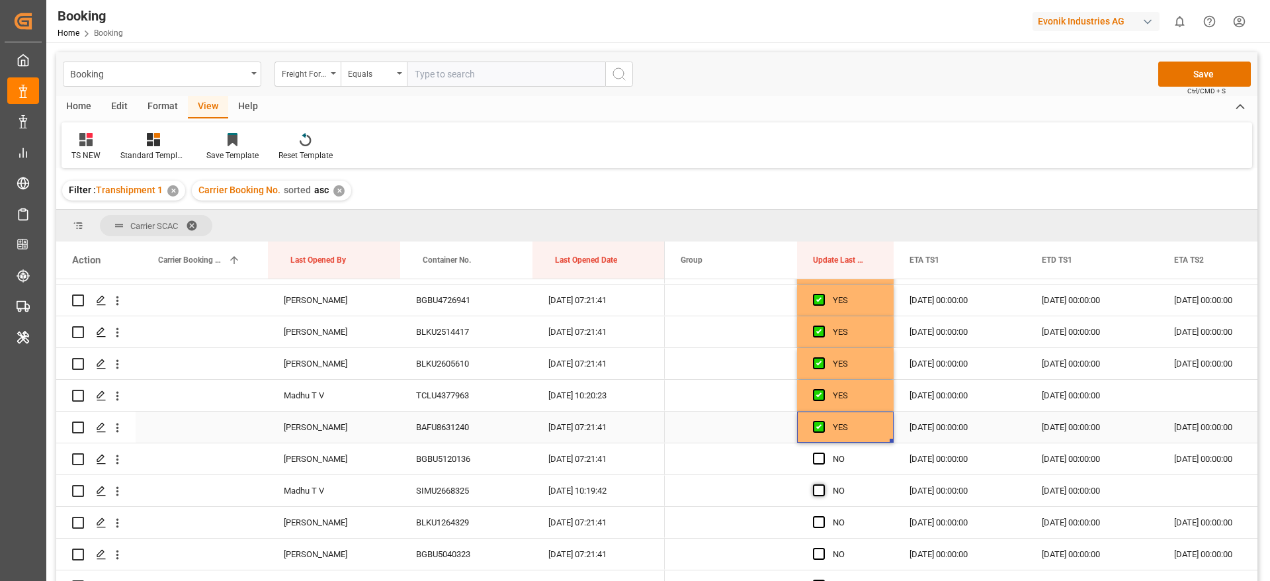
scroll to position [2183, 0]
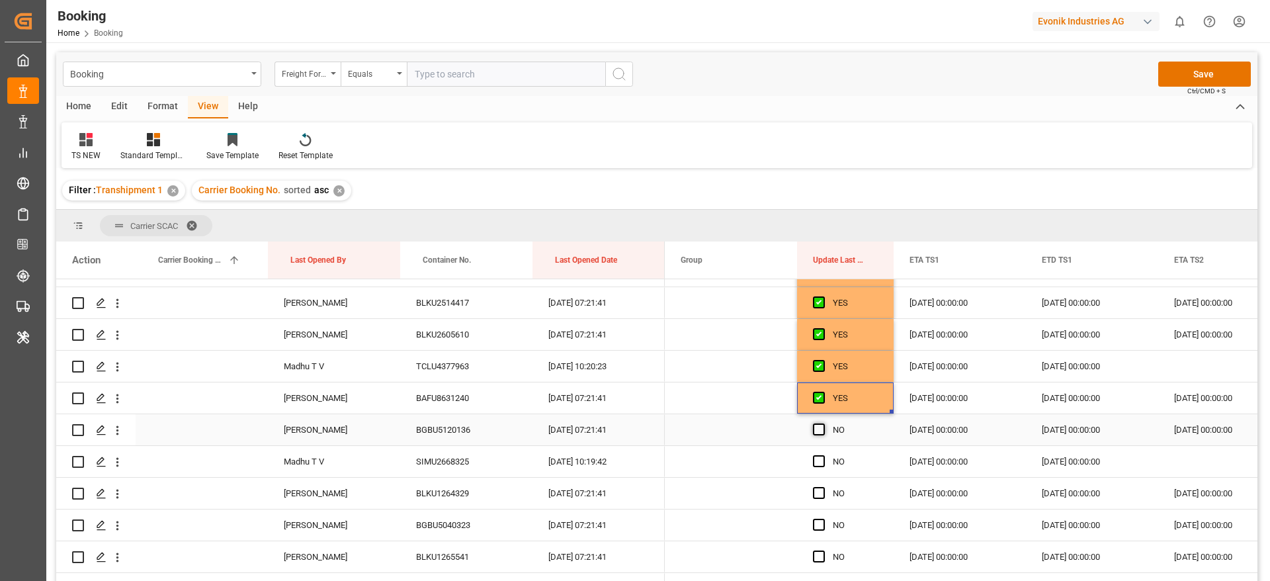
click at [820, 428] on span "Press SPACE to select this row." at bounding box center [819, 429] width 12 height 12
click at [823, 423] on input "Press SPACE to select this row." at bounding box center [823, 423] width 0 height 0
click at [821, 460] on span "Press SPACE to select this row." at bounding box center [819, 461] width 12 height 12
click at [823, 455] on input "Press SPACE to select this row." at bounding box center [823, 455] width 0 height 0
click at [820, 494] on span "Press SPACE to select this row." at bounding box center [819, 493] width 12 height 12
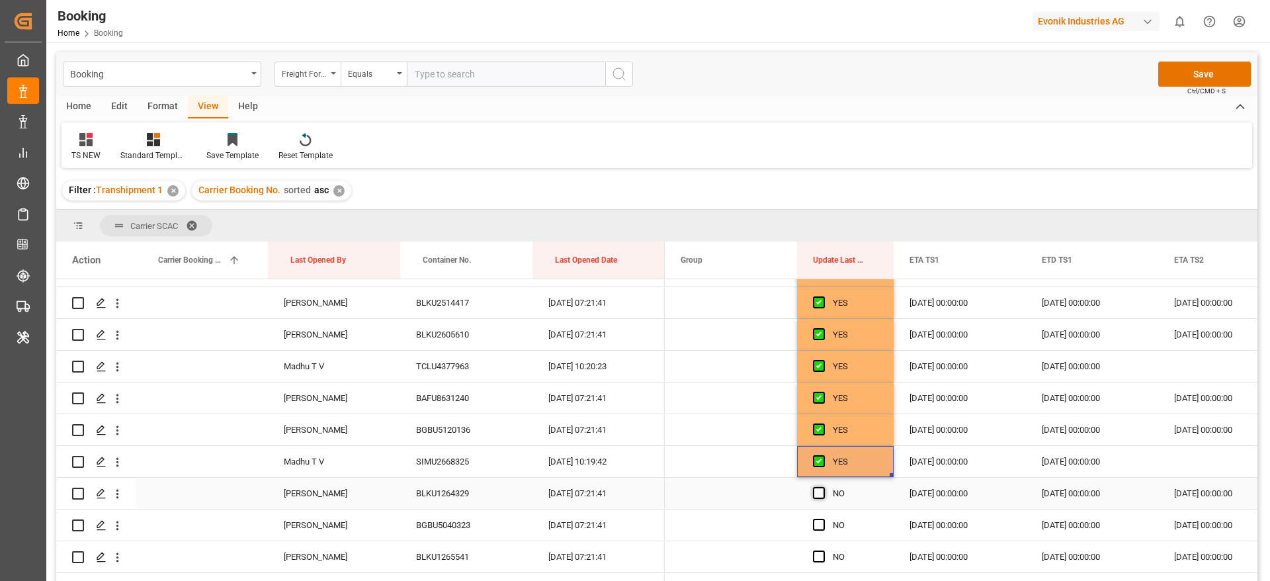
click at [823, 487] on input "Press SPACE to select this row." at bounding box center [823, 487] width 0 height 0
click at [819, 524] on span "Press SPACE to select this row." at bounding box center [819, 525] width 12 height 12
click at [823, 519] on input "Press SPACE to select this row." at bounding box center [823, 519] width 0 height 0
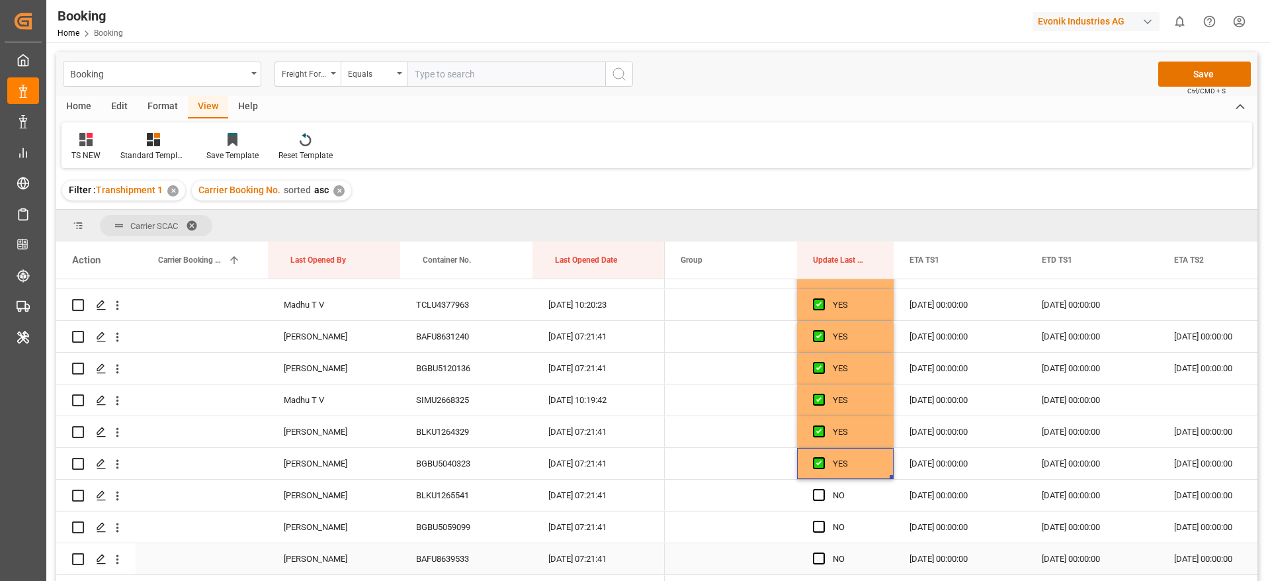
scroll to position [2282, 0]
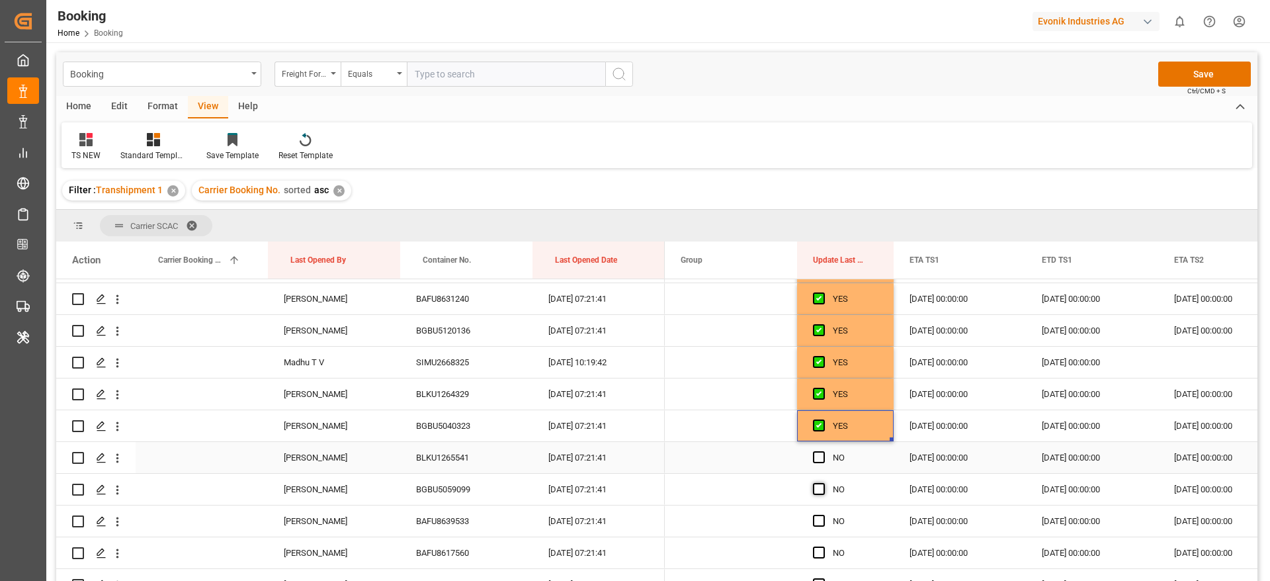
click at [817, 457] on span "Press SPACE to select this row." at bounding box center [819, 457] width 12 height 12
click at [823, 451] on input "Press SPACE to select this row." at bounding box center [823, 451] width 0 height 0
click at [815, 492] on span "Press SPACE to select this row." at bounding box center [819, 489] width 12 height 12
click at [823, 483] on input "Press SPACE to select this row." at bounding box center [823, 483] width 0 height 0
click at [815, 520] on span "Press SPACE to select this row." at bounding box center [819, 521] width 12 height 12
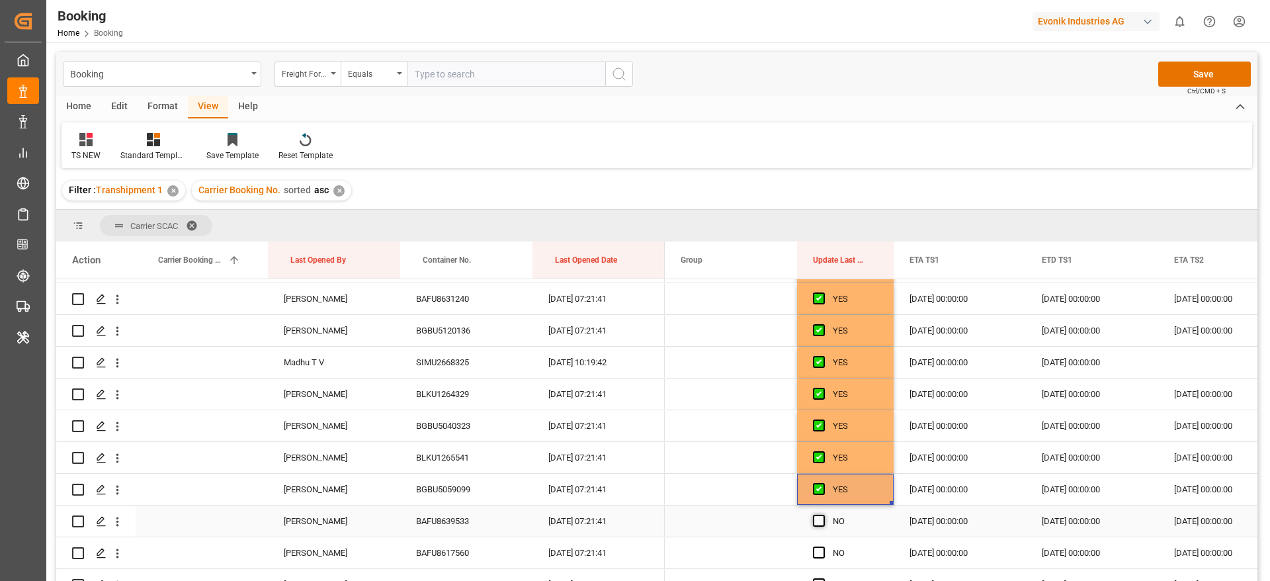
click at [823, 515] on input "Press SPACE to select this row." at bounding box center [823, 515] width 0 height 0
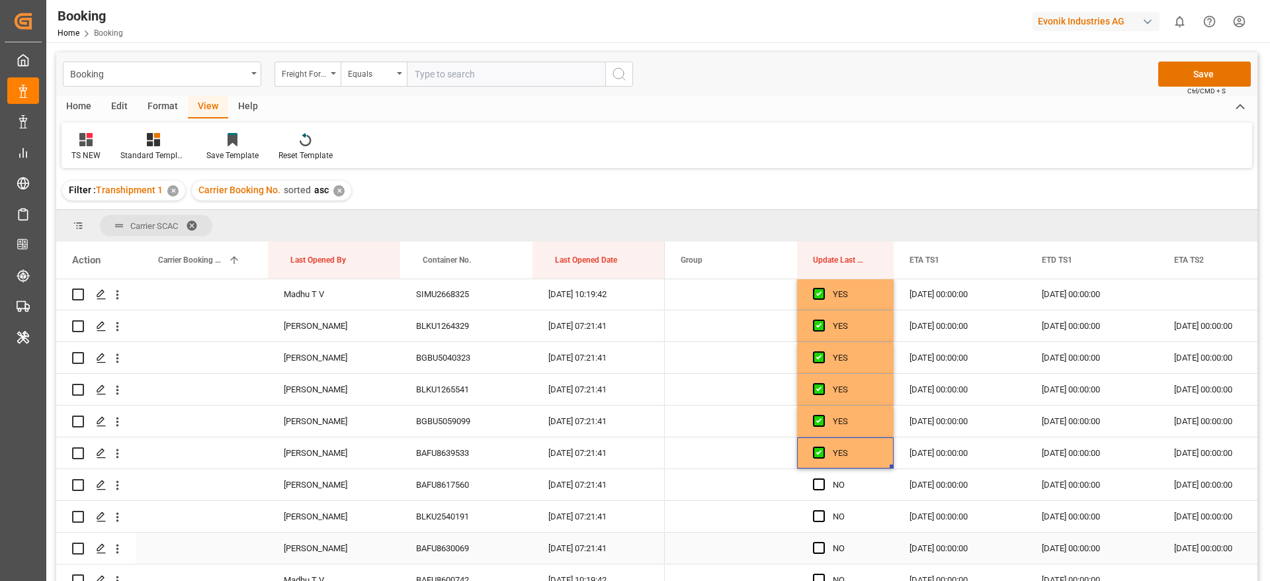
scroll to position [2381, 0]
click at [818, 458] on span "Press SPACE to select this row." at bounding box center [819, 453] width 12 height 12
click at [823, 447] on input "Press SPACE to select this row." at bounding box center [823, 447] width 0 height 0
click at [820, 487] on span "Press SPACE to select this row." at bounding box center [819, 485] width 12 height 12
click at [823, 479] on input "Press SPACE to select this row." at bounding box center [823, 479] width 0 height 0
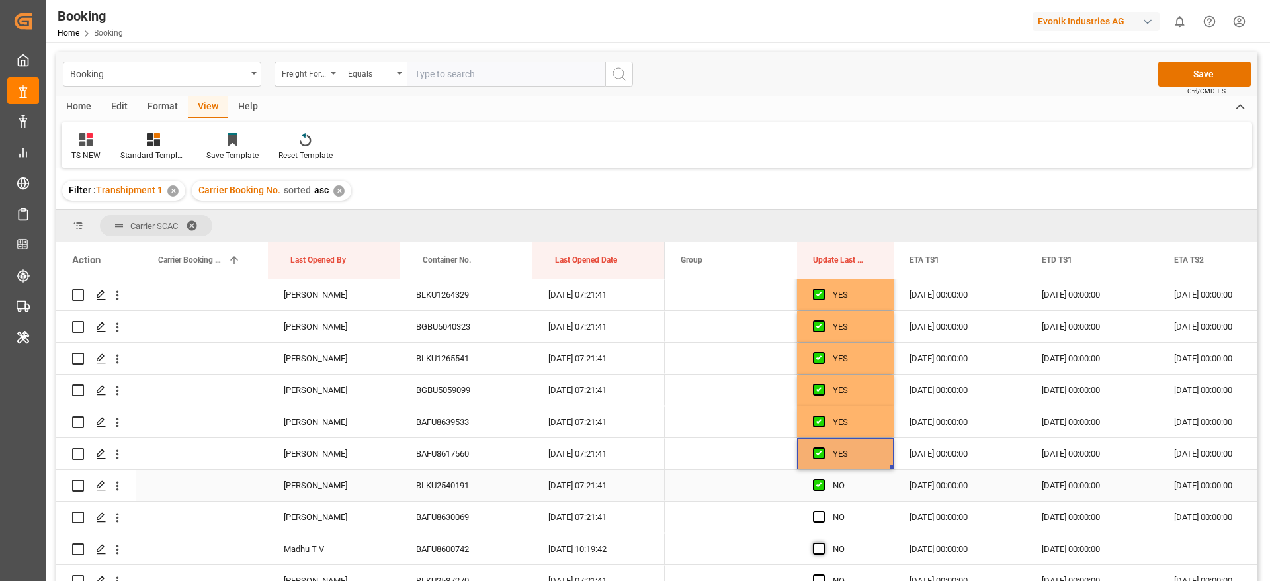
click at [819, 517] on span "Press SPACE to select this row." at bounding box center [819, 517] width 12 height 12
click at [823, 511] on input "Press SPACE to select this row." at bounding box center [823, 511] width 0 height 0
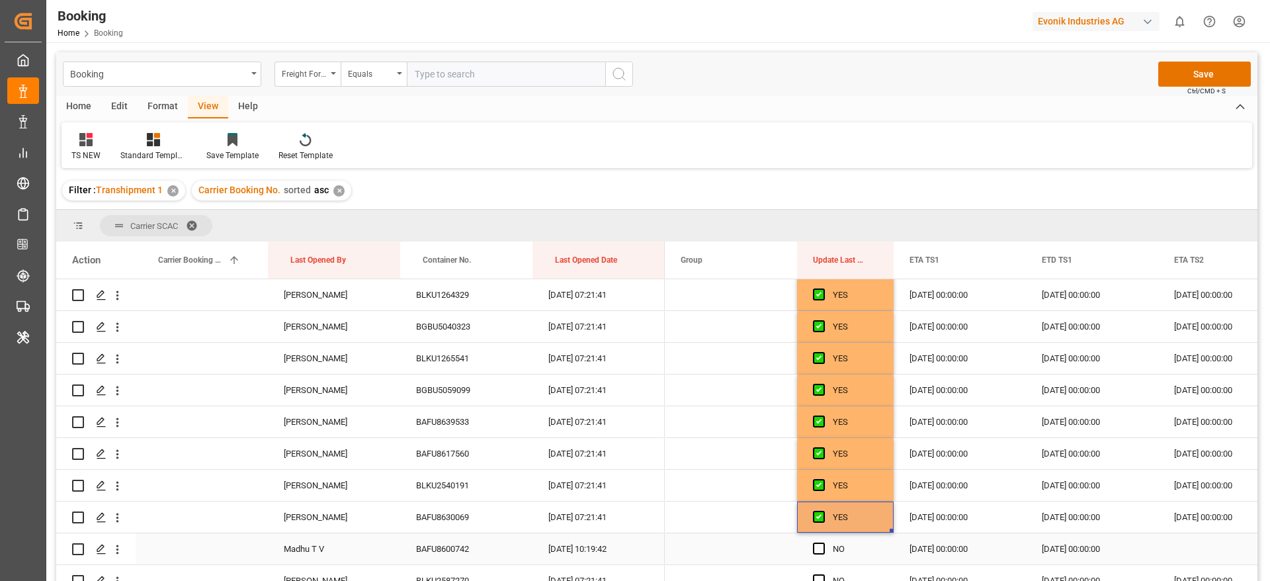
click at [819, 549] on span "Press SPACE to select this row." at bounding box center [819, 548] width 12 height 12
click at [823, 542] on input "Press SPACE to select this row." at bounding box center [823, 542] width 0 height 0
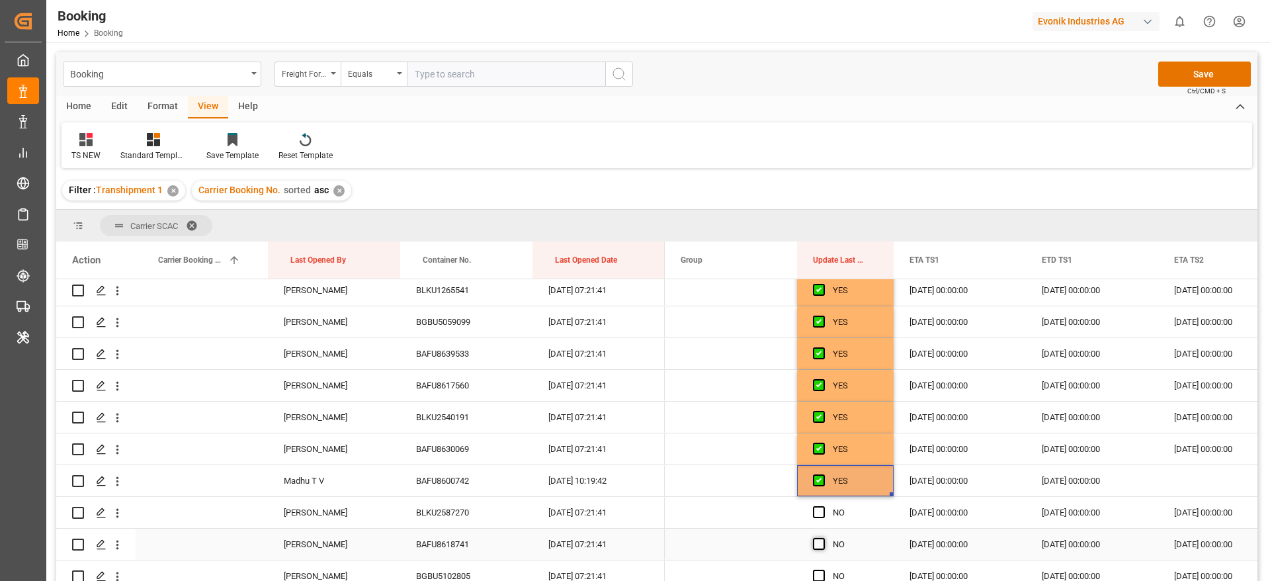
scroll to position [2480, 0]
click at [823, 483] on span "Press SPACE to select this row." at bounding box center [819, 481] width 12 height 12
click at [823, 475] on input "Press SPACE to select this row." at bounding box center [823, 475] width 0 height 0
click at [819, 519] on div "Press SPACE to select this row." at bounding box center [823, 513] width 20 height 30
drag, startPoint x: 818, startPoint y: 544, endPoint x: 816, endPoint y: 519, distance: 25.2
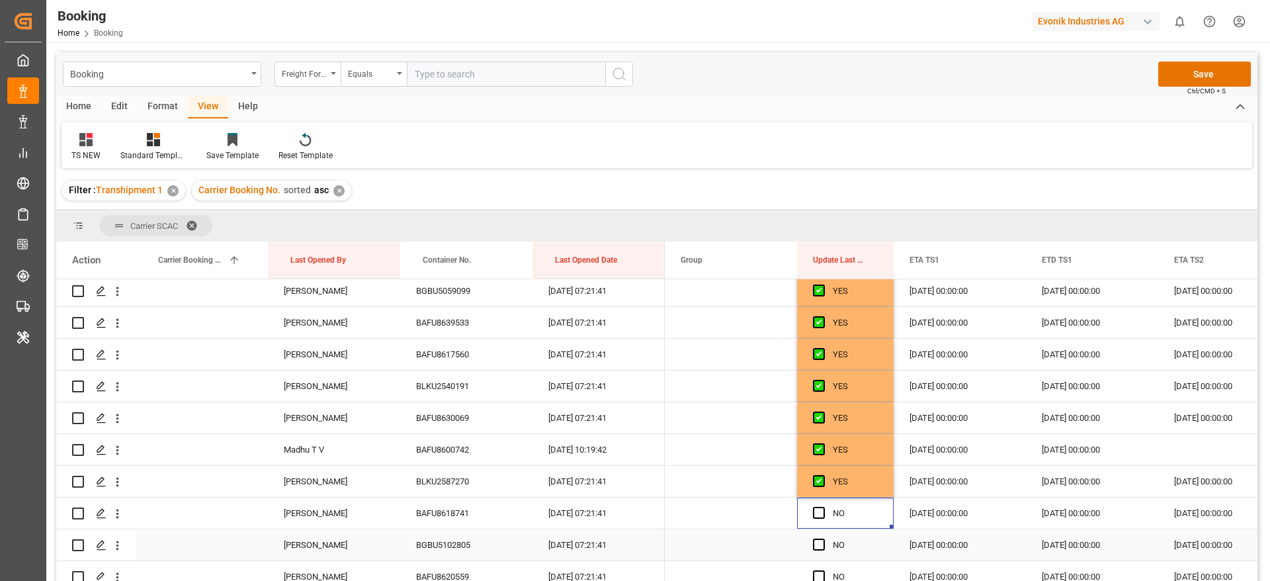
click at [818, 546] on span "Press SPACE to select this row." at bounding box center [819, 544] width 12 height 12
click at [823, 538] on input "Press SPACE to select this row." at bounding box center [823, 538] width 0 height 0
click at [816, 516] on span "Press SPACE to select this row." at bounding box center [819, 513] width 12 height 12
click at [823, 507] on input "Press SPACE to select this row." at bounding box center [823, 507] width 0 height 0
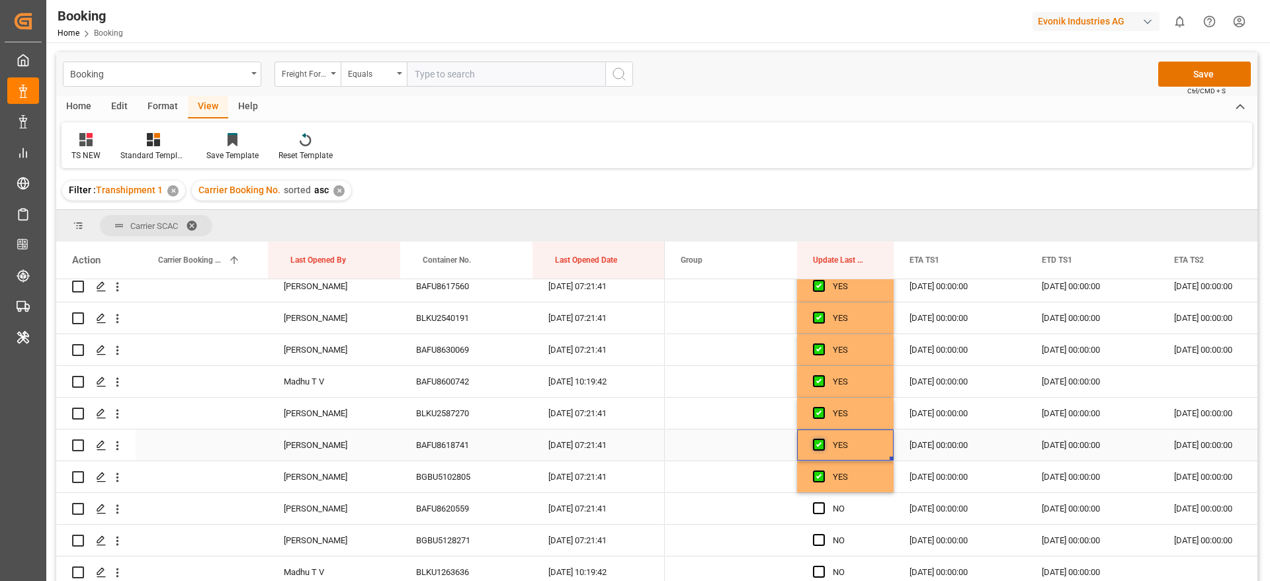
scroll to position [2580, 0]
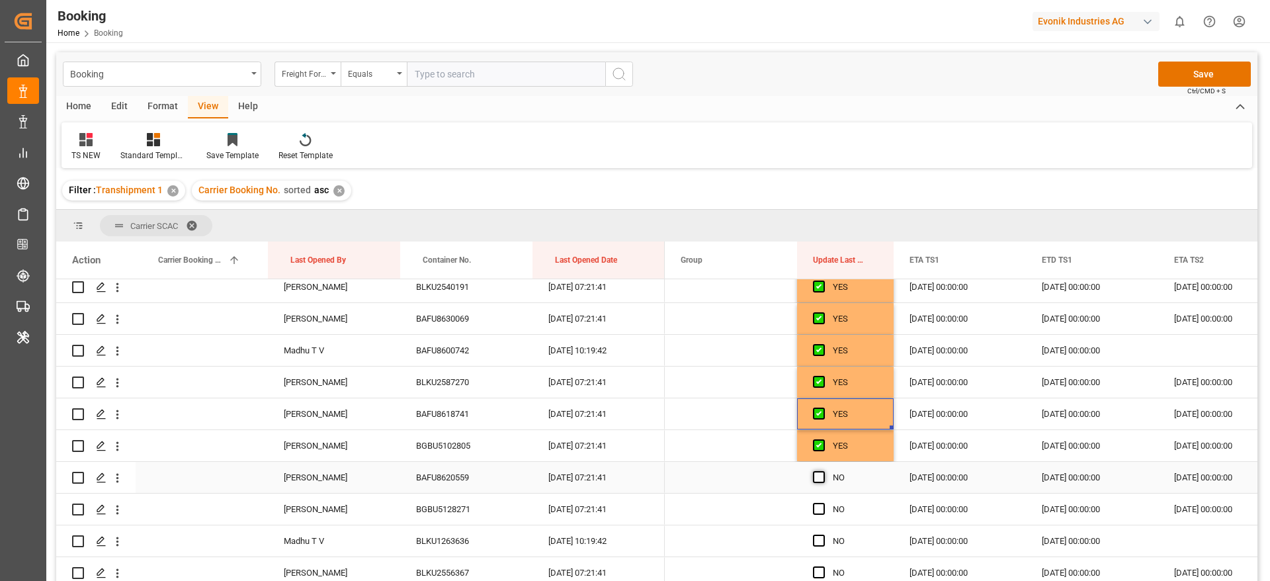
click at [818, 476] on span "Press SPACE to select this row." at bounding box center [819, 477] width 12 height 12
click at [823, 471] on input "Press SPACE to select this row." at bounding box center [823, 471] width 0 height 0
click at [821, 509] on span "Press SPACE to select this row." at bounding box center [819, 509] width 12 height 12
click at [823, 503] on input "Press SPACE to select this row." at bounding box center [823, 503] width 0 height 0
click at [821, 540] on span "Press SPACE to select this row." at bounding box center [819, 540] width 12 height 12
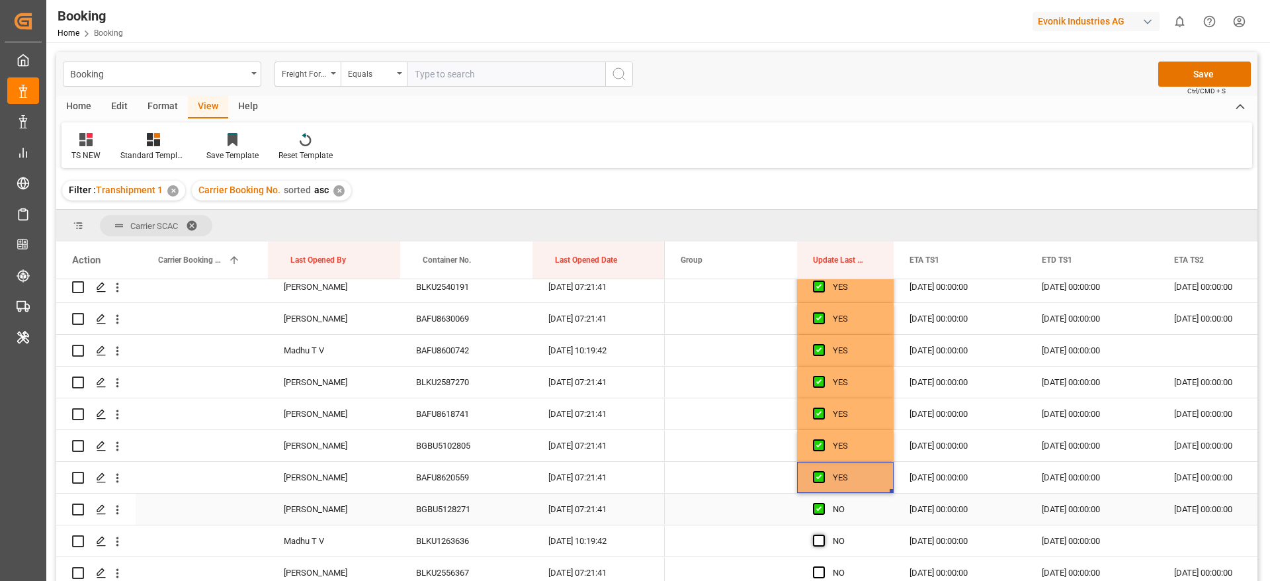
click at [823, 534] on input "Press SPACE to select this row." at bounding box center [823, 534] width 0 height 0
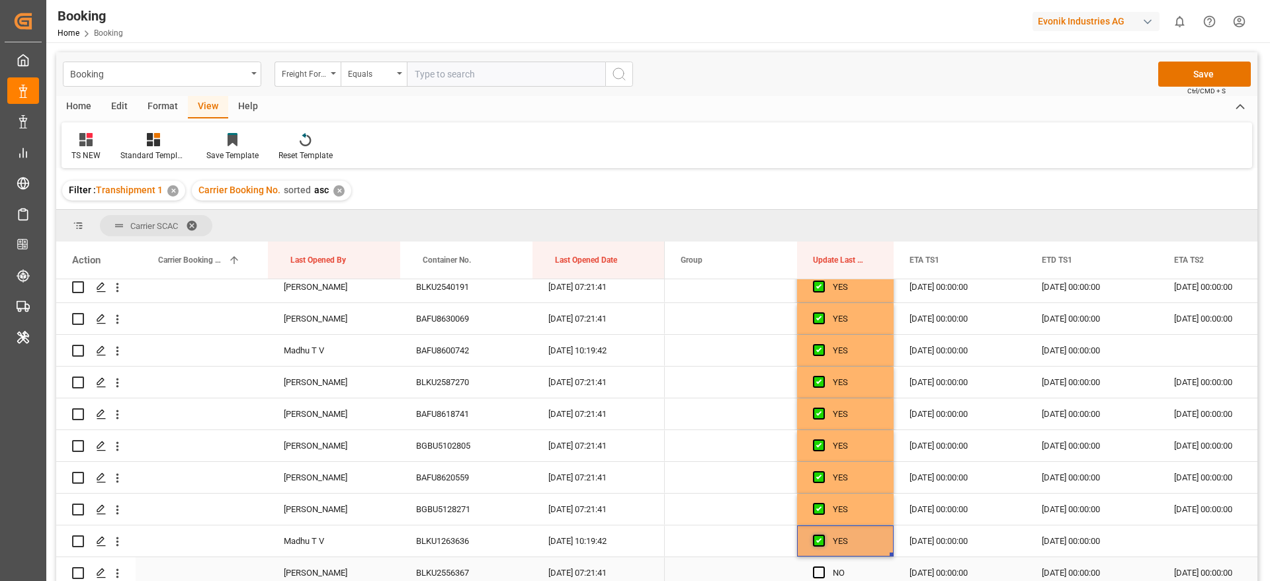
scroll to position [2679, 0]
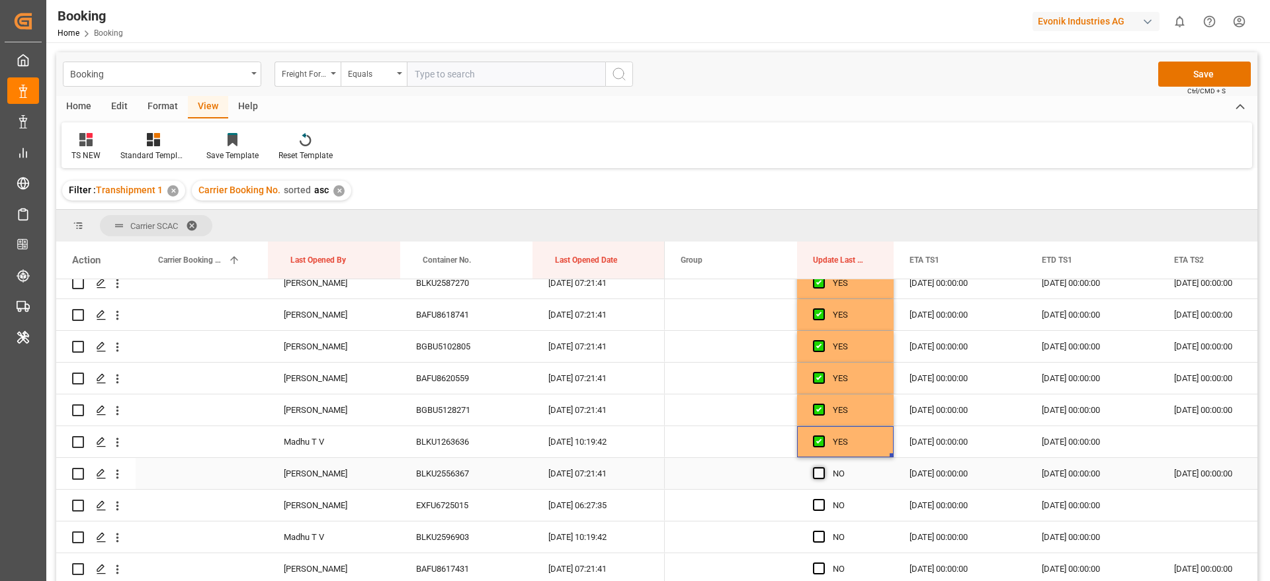
click at [821, 473] on span "Press SPACE to select this row." at bounding box center [819, 473] width 12 height 12
click at [823, 467] on input "Press SPACE to select this row." at bounding box center [823, 467] width 0 height 0
click at [821, 502] on span "Press SPACE to select this row." at bounding box center [819, 505] width 12 height 12
click at [823, 499] on input "Press SPACE to select this row." at bounding box center [823, 499] width 0 height 0
click at [821, 540] on span "Press SPACE to select this row." at bounding box center [819, 536] width 12 height 12
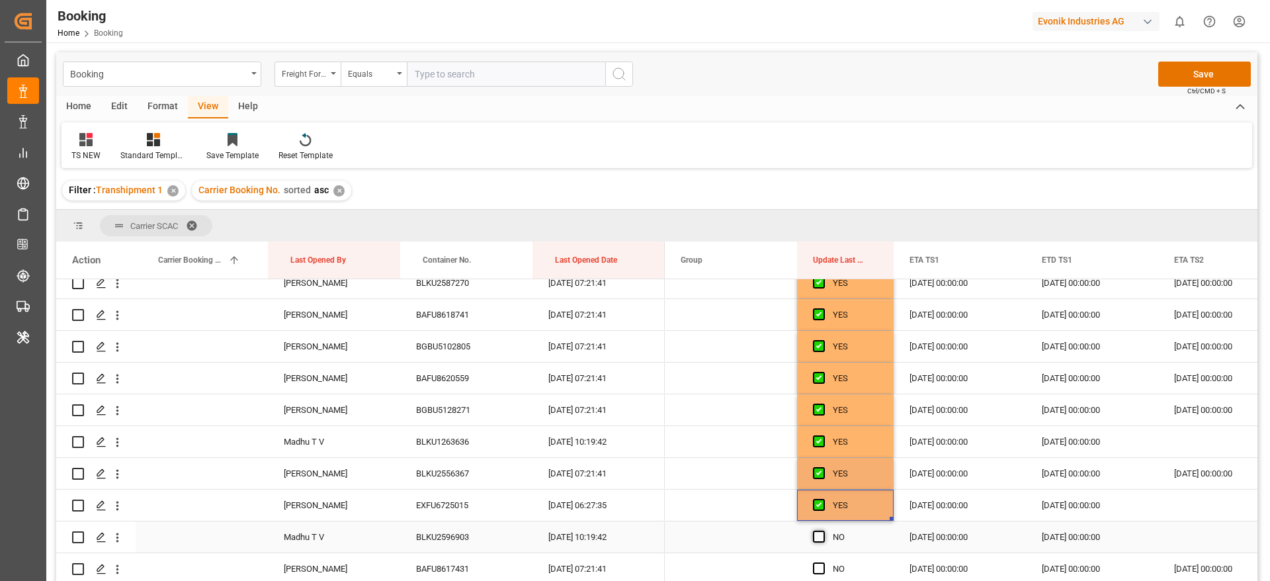
click at [823, 530] on input "Press SPACE to select this row." at bounding box center [823, 530] width 0 height 0
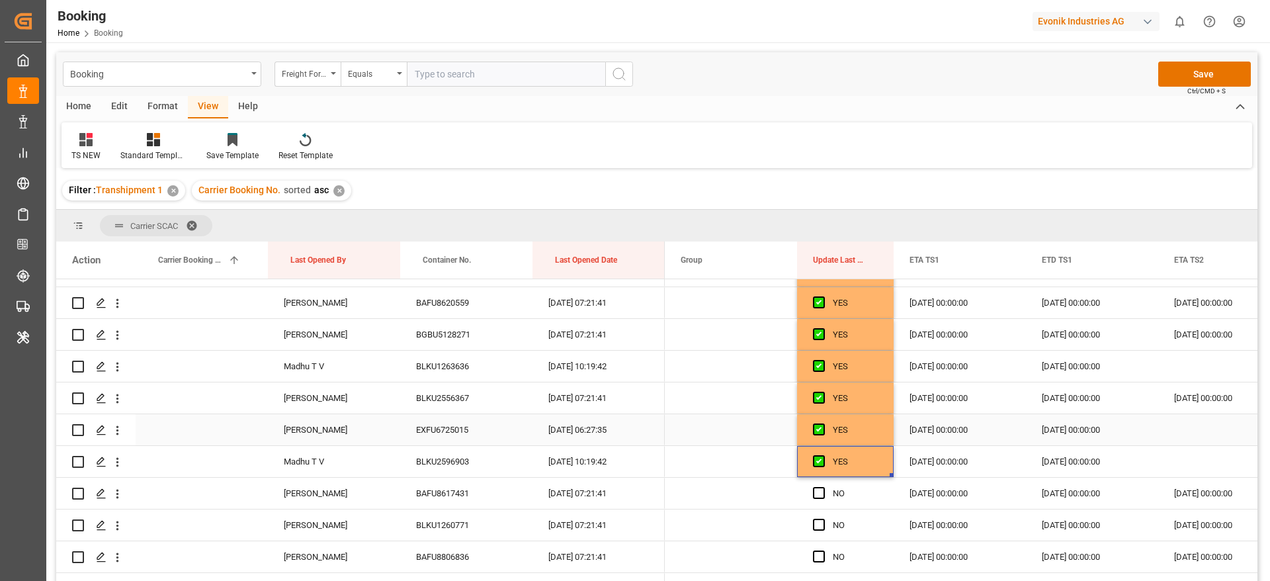
scroll to position [2778, 0]
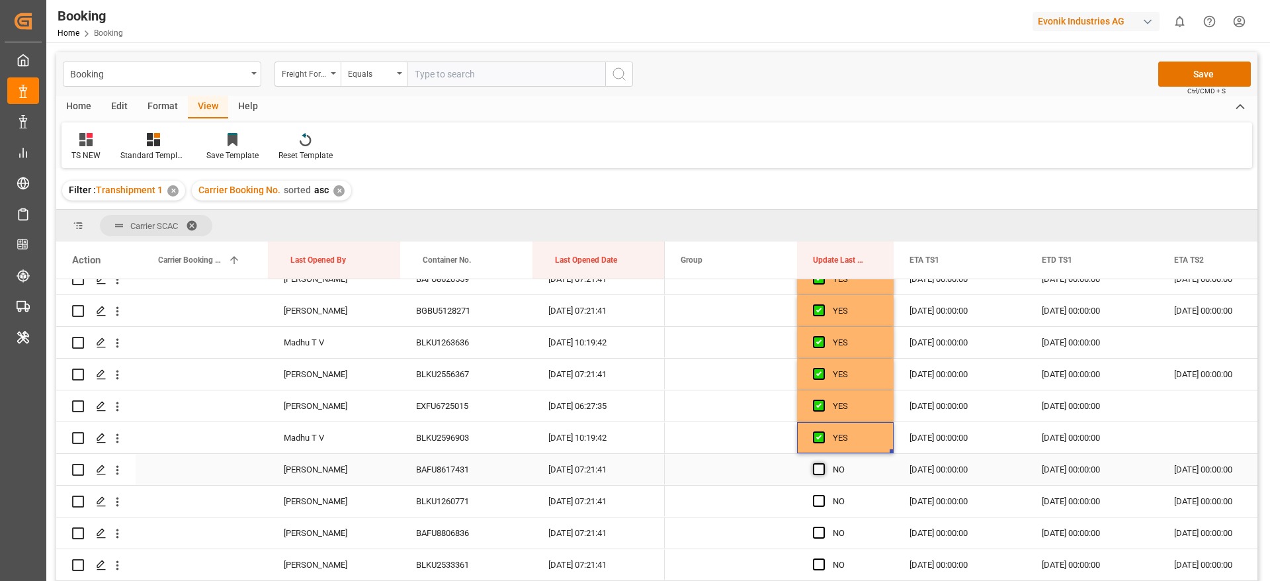
click at [820, 470] on span "Press SPACE to select this row." at bounding box center [819, 469] width 12 height 12
click at [823, 463] on input "Press SPACE to select this row." at bounding box center [823, 463] width 0 height 0
click at [820, 499] on span "Press SPACE to select this row." at bounding box center [819, 501] width 12 height 12
click at [823, 495] on input "Press SPACE to select this row." at bounding box center [823, 495] width 0 height 0
click at [818, 537] on span "Press SPACE to select this row." at bounding box center [819, 532] width 12 height 12
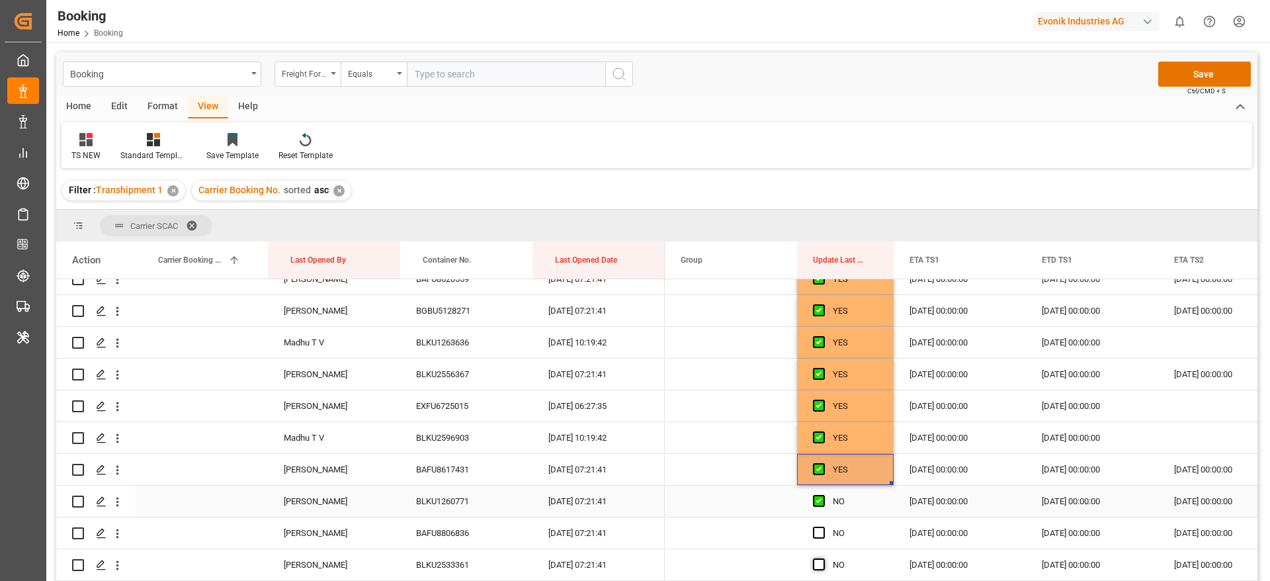
click at [823, 526] on input "Press SPACE to select this row." at bounding box center [823, 526] width 0 height 0
click at [818, 562] on span "Press SPACE to select this row." at bounding box center [819, 564] width 12 height 12
click at [823, 558] on input "Press SPACE to select this row." at bounding box center [823, 558] width 0 height 0
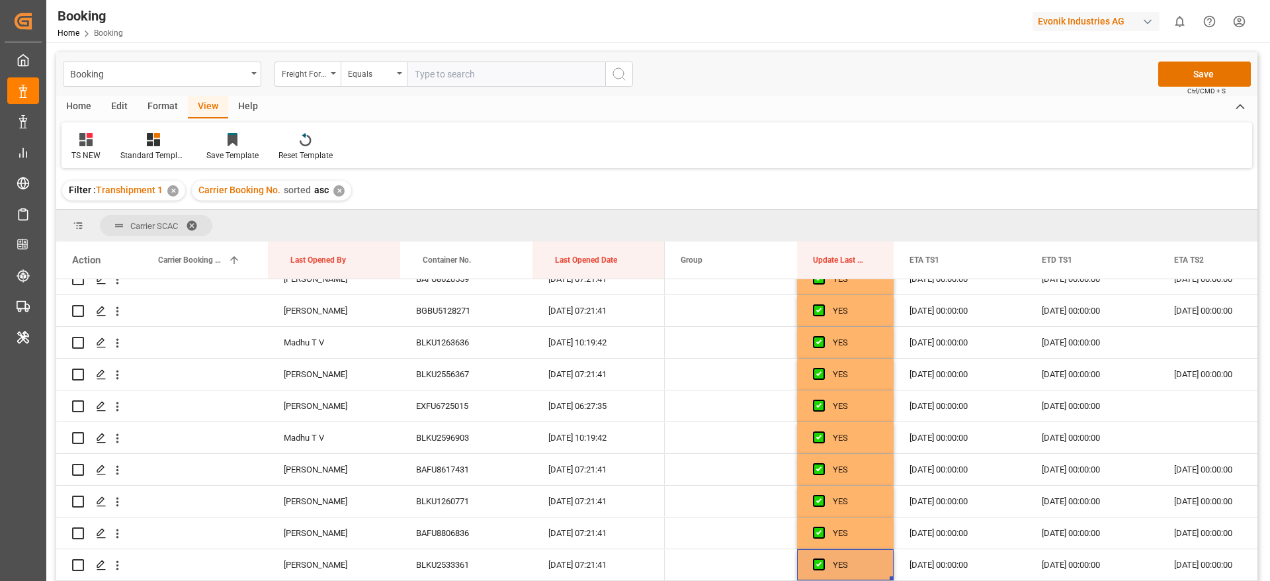
scroll to position [2877, 0]
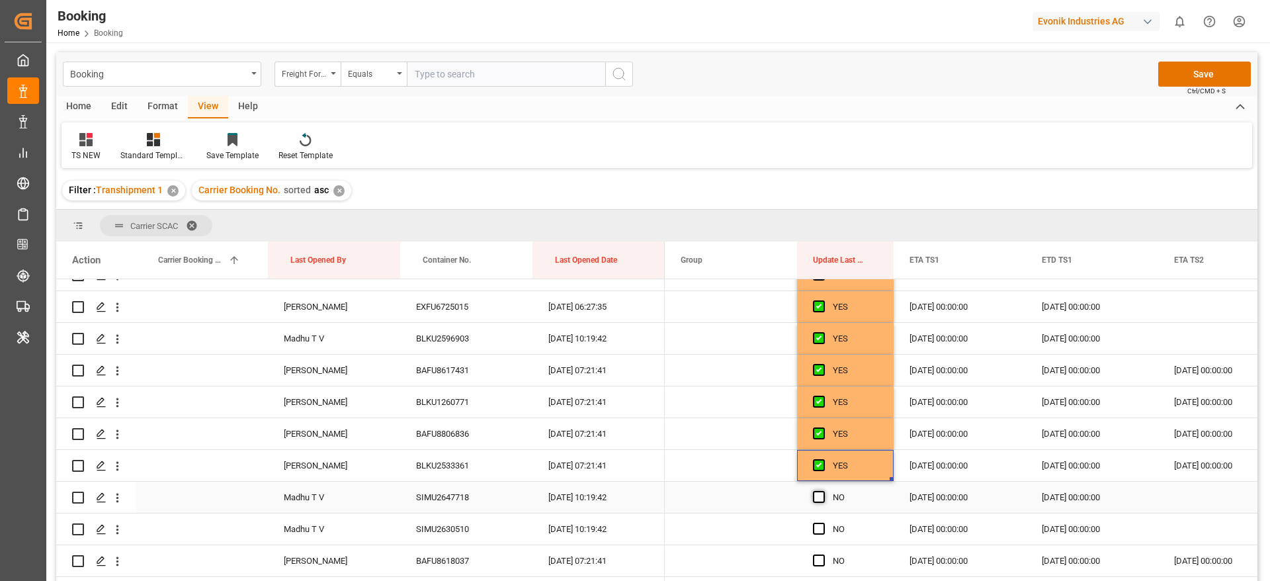
click at [818, 493] on span "Press SPACE to select this row." at bounding box center [819, 497] width 12 height 12
click at [823, 491] on input "Press SPACE to select this row." at bounding box center [823, 491] width 0 height 0
click at [818, 531] on span "Press SPACE to select this row." at bounding box center [819, 529] width 12 height 12
click at [823, 523] on input "Press SPACE to select this row." at bounding box center [823, 523] width 0 height 0
click at [819, 564] on span "Press SPACE to select this row." at bounding box center [819, 560] width 12 height 12
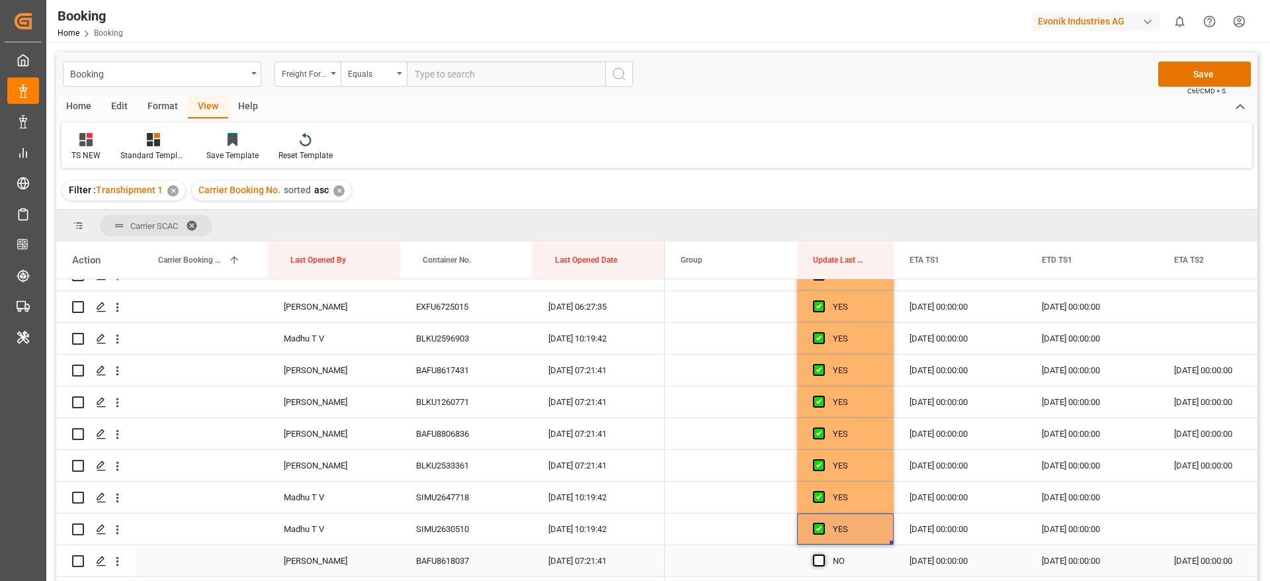
click at [823, 554] on input "Press SPACE to select this row." at bounding box center [823, 554] width 0 height 0
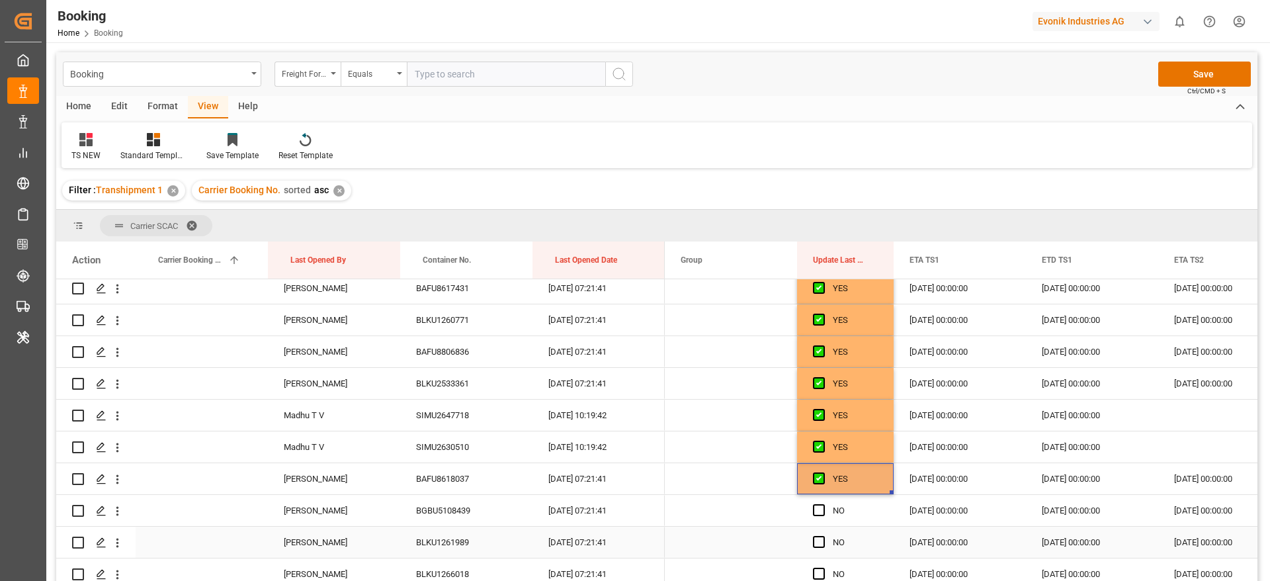
scroll to position [2976, 0]
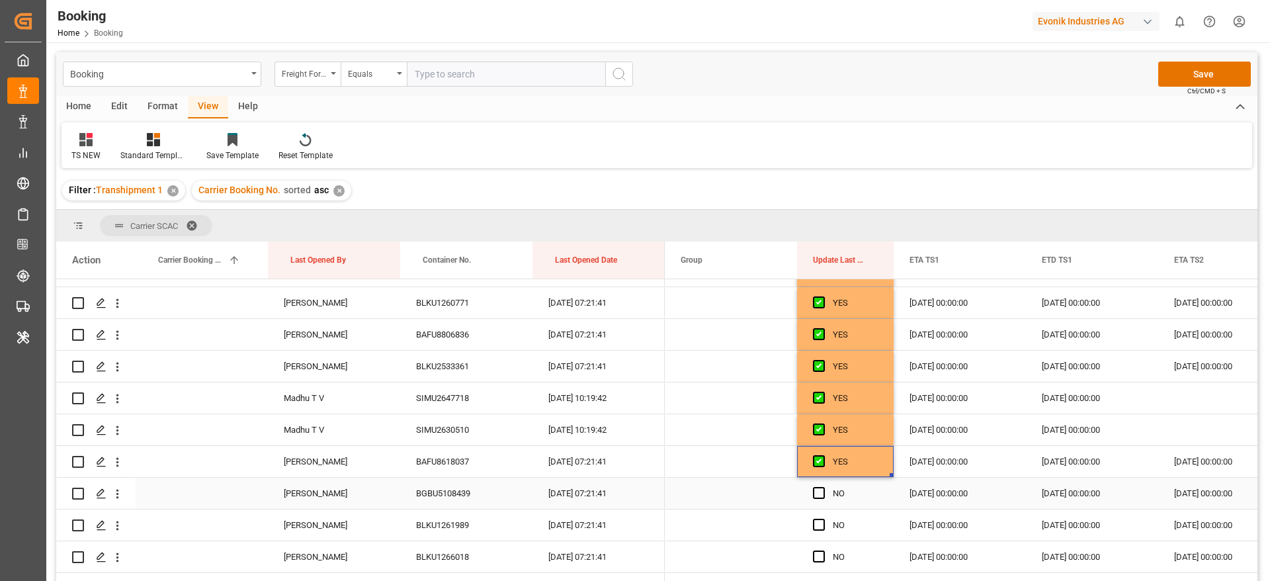
click at [819, 493] on span "Press SPACE to select this row." at bounding box center [819, 493] width 12 height 12
click at [823, 487] on input "Press SPACE to select this row." at bounding box center [823, 487] width 0 height 0
click at [822, 523] on span "Press SPACE to select this row." at bounding box center [819, 525] width 12 height 12
click at [823, 519] on input "Press SPACE to select this row." at bounding box center [823, 519] width 0 height 0
click at [822, 558] on span "Press SPACE to select this row." at bounding box center [819, 556] width 12 height 12
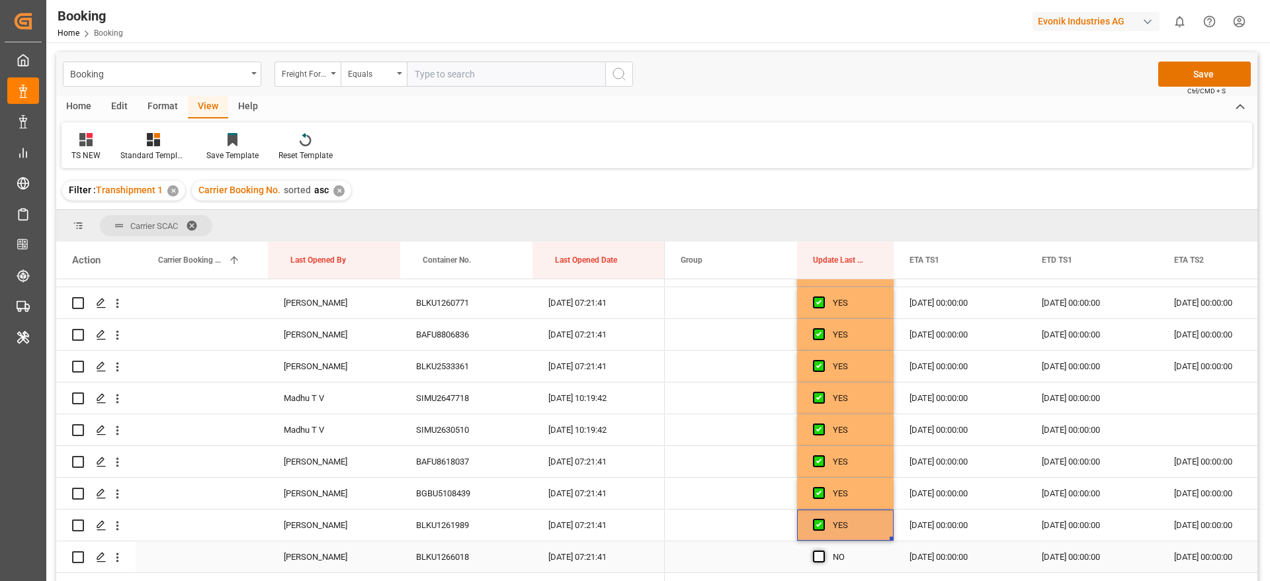
click at [823, 550] on input "Press SPACE to select this row." at bounding box center [823, 550] width 0 height 0
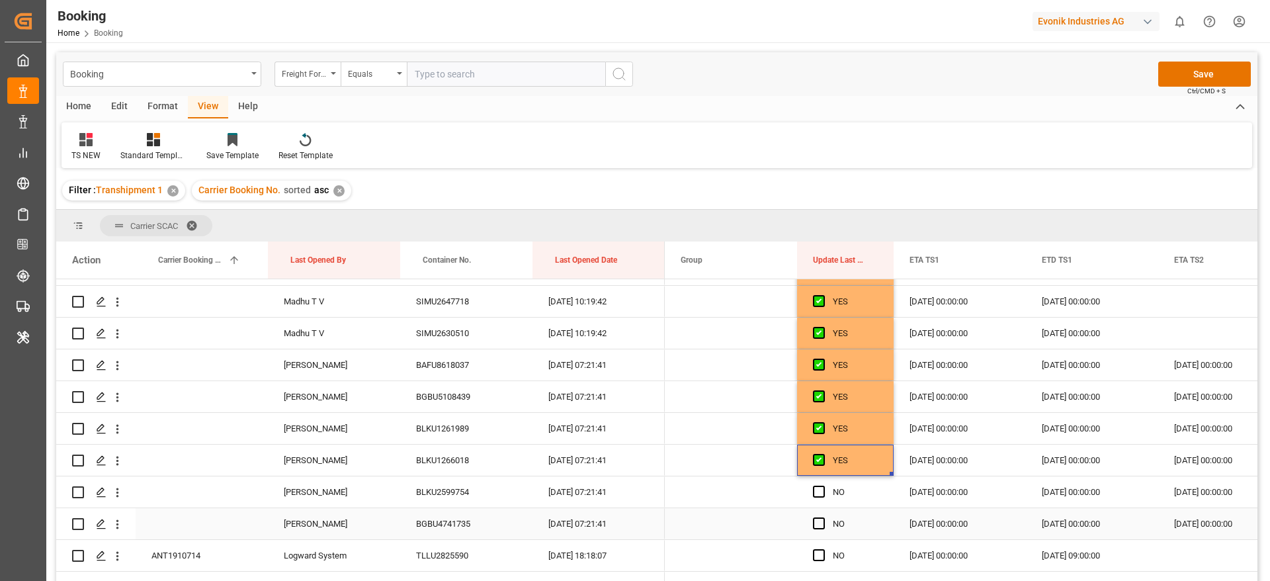
scroll to position [3076, 0]
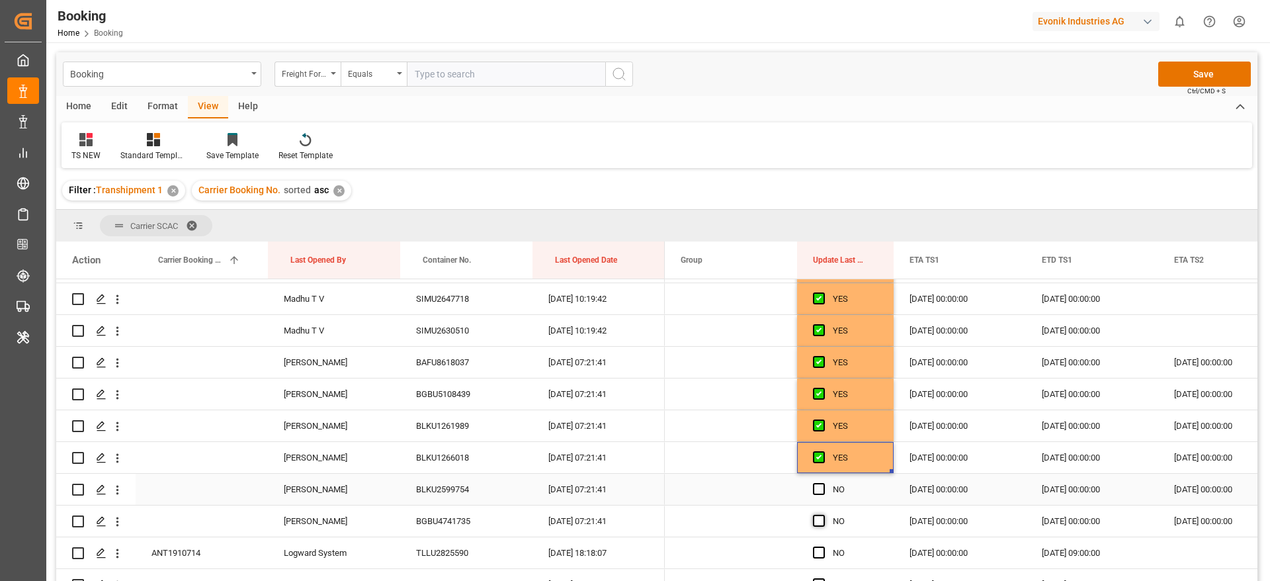
click at [819, 491] on span "Press SPACE to select this row." at bounding box center [819, 489] width 12 height 12
click at [823, 483] on input "Press SPACE to select this row." at bounding box center [823, 483] width 0 height 0
click at [818, 517] on span "Press SPACE to select this row." at bounding box center [819, 521] width 12 height 12
click at [823, 515] on input "Press SPACE to select this row." at bounding box center [823, 515] width 0 height 0
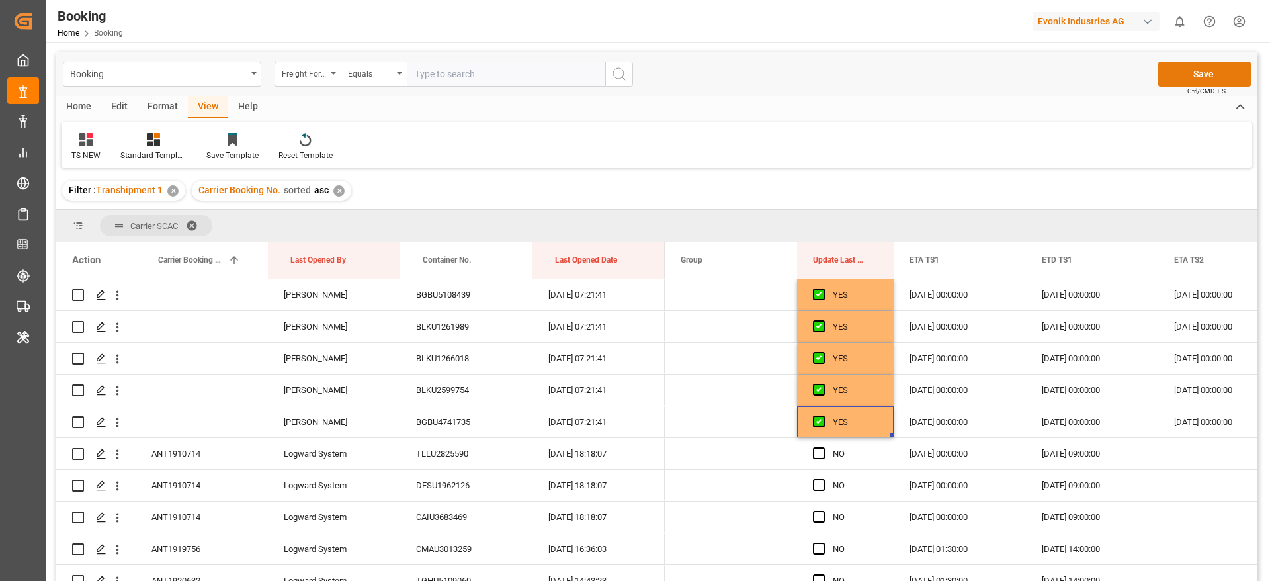
click at [1189, 73] on button "Save" at bounding box center [1204, 74] width 93 height 25
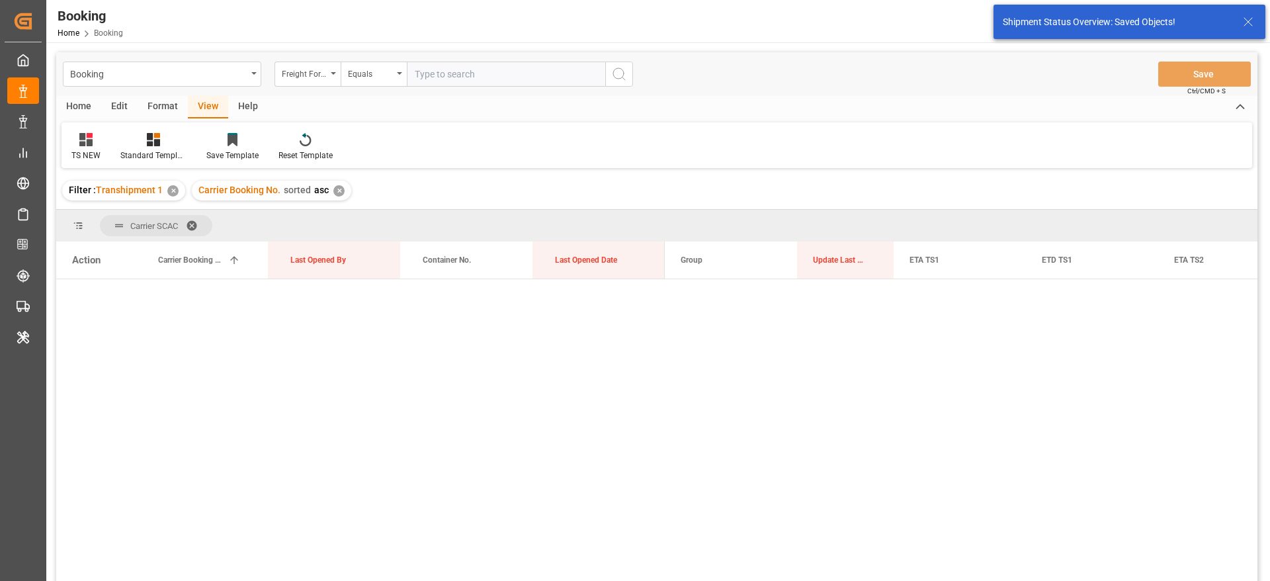
scroll to position [0, 0]
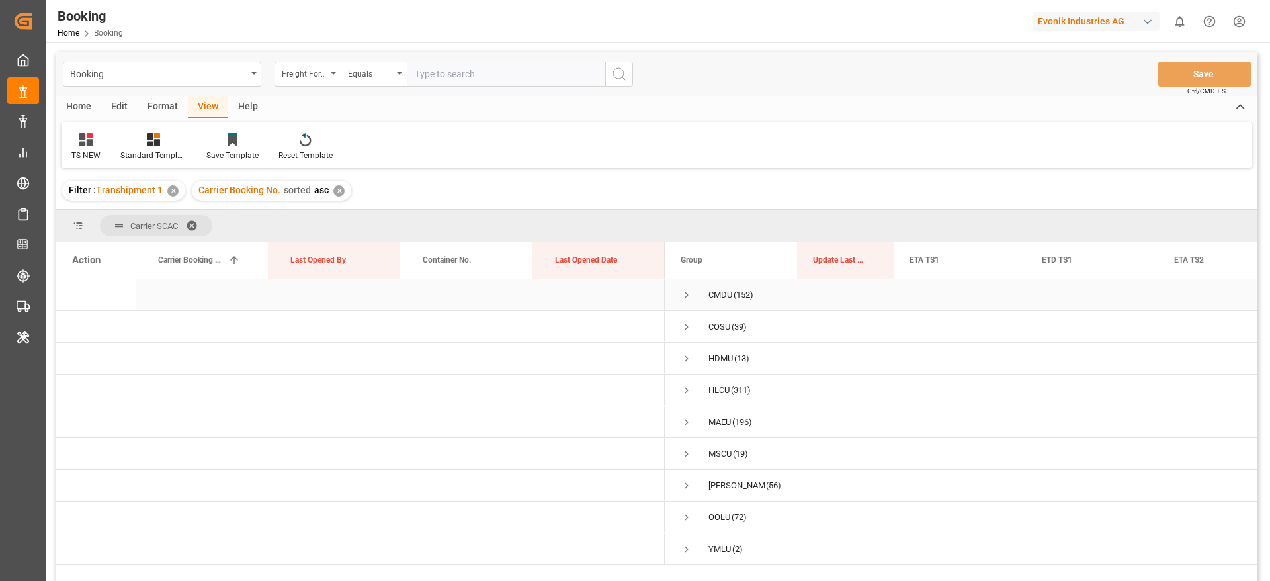
click at [686, 300] on span "Press SPACE to select this row." at bounding box center [687, 295] width 12 height 12
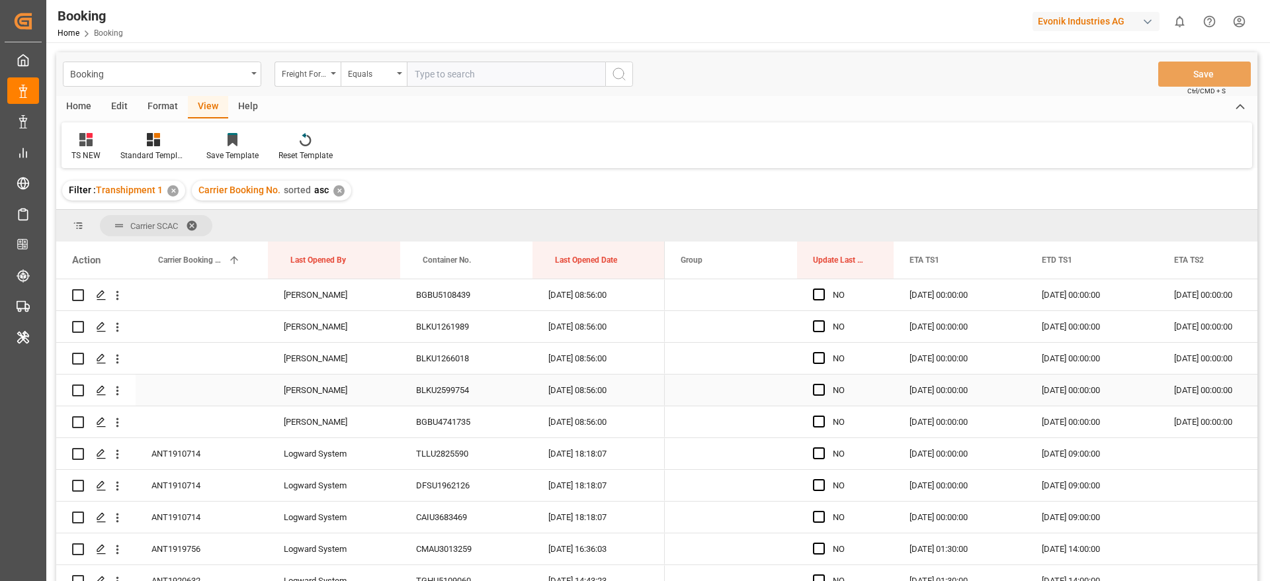
scroll to position [3274, 0]
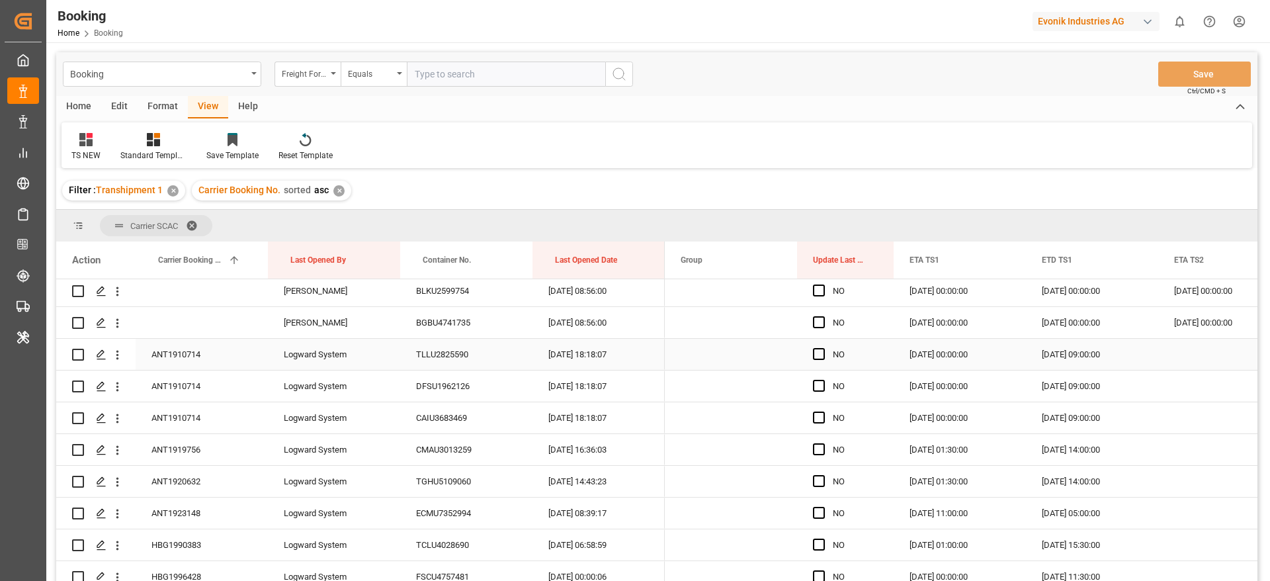
click at [185, 351] on div "ANT1910714" at bounding box center [202, 354] width 132 height 31
click at [823, 354] on span "Press SPACE to select this row." at bounding box center [819, 354] width 12 height 12
click at [823, 348] on input "Press SPACE to select this row." at bounding box center [823, 348] width 0 height 0
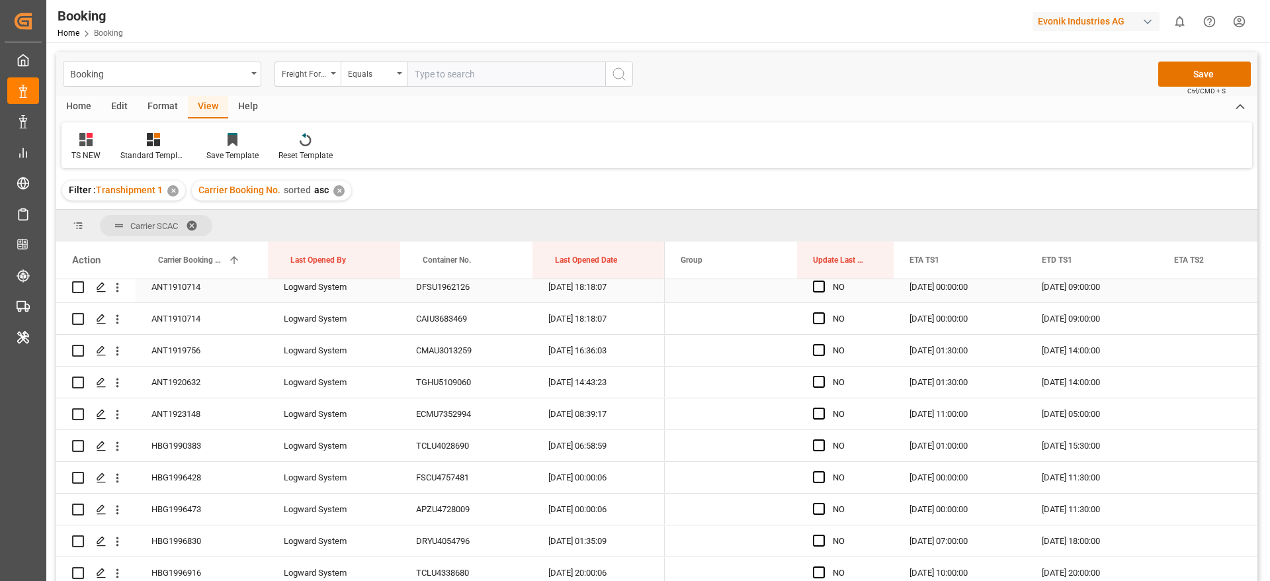
click at [820, 292] on div "Press SPACE to select this row." at bounding box center [823, 287] width 20 height 30
click at [818, 287] on span "Press SPACE to select this row." at bounding box center [819, 286] width 12 height 12
click at [823, 280] on input "Press SPACE to select this row." at bounding box center [823, 280] width 0 height 0
click at [821, 317] on span "Press SPACE to select this row." at bounding box center [819, 318] width 12 height 12
click at [823, 312] on input "Press SPACE to select this row." at bounding box center [823, 312] width 0 height 0
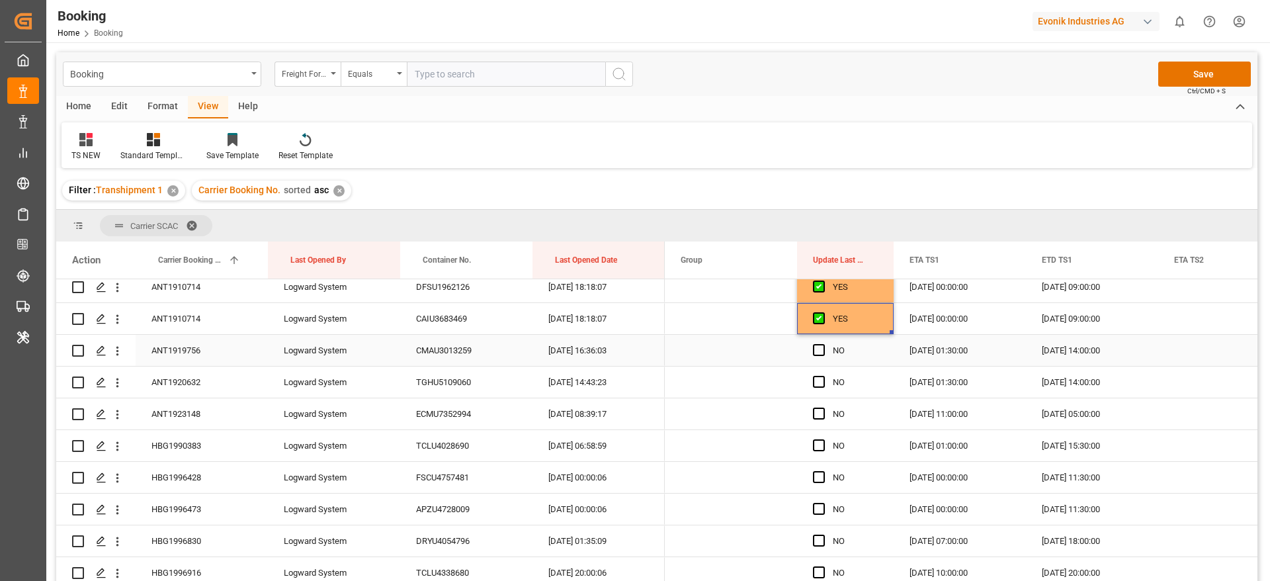
click at [166, 351] on div "ANT1919756" at bounding box center [202, 350] width 132 height 31
click at [821, 347] on span "Press SPACE to select this row." at bounding box center [819, 350] width 12 height 12
click at [823, 344] on input "Press SPACE to select this row." at bounding box center [823, 344] width 0 height 0
click at [821, 374] on div "Press SPACE to select this row." at bounding box center [823, 382] width 20 height 30
click at [823, 382] on span "Press SPACE to select this row." at bounding box center [819, 382] width 12 height 12
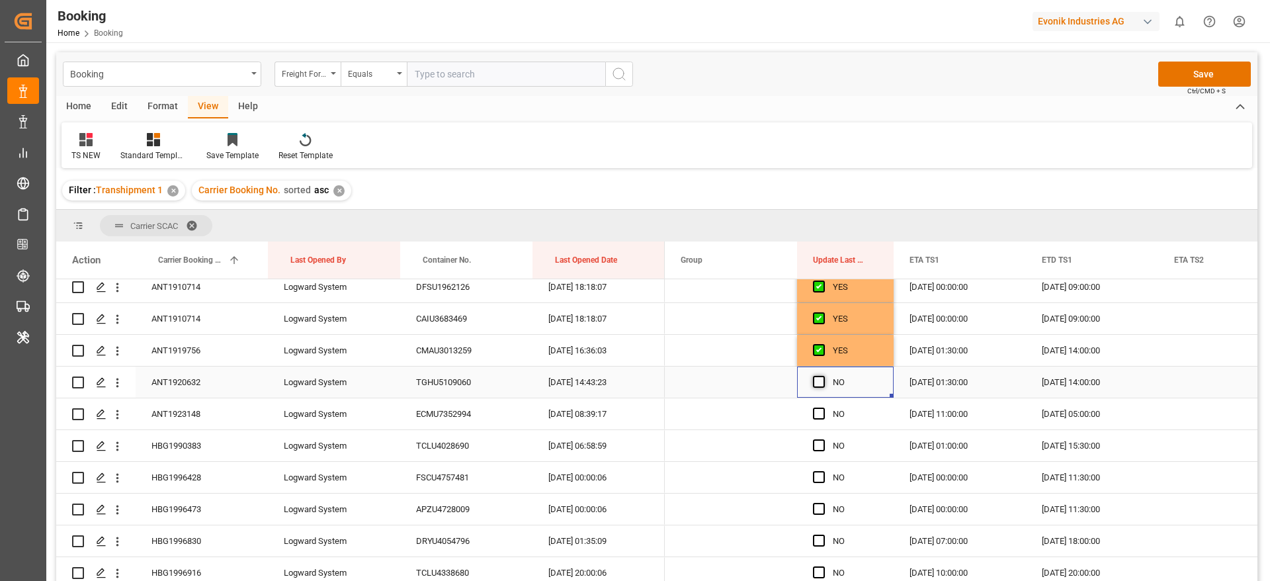
click at [823, 376] on input "Press SPACE to select this row." at bounding box center [823, 376] width 0 height 0
click at [816, 415] on span "Press SPACE to select this row." at bounding box center [819, 413] width 12 height 12
click at [823, 407] on input "Press SPACE to select this row." at bounding box center [823, 407] width 0 height 0
click at [819, 448] on span "Press SPACE to select this row." at bounding box center [819, 445] width 12 height 12
click at [823, 439] on input "Press SPACE to select this row." at bounding box center [823, 439] width 0 height 0
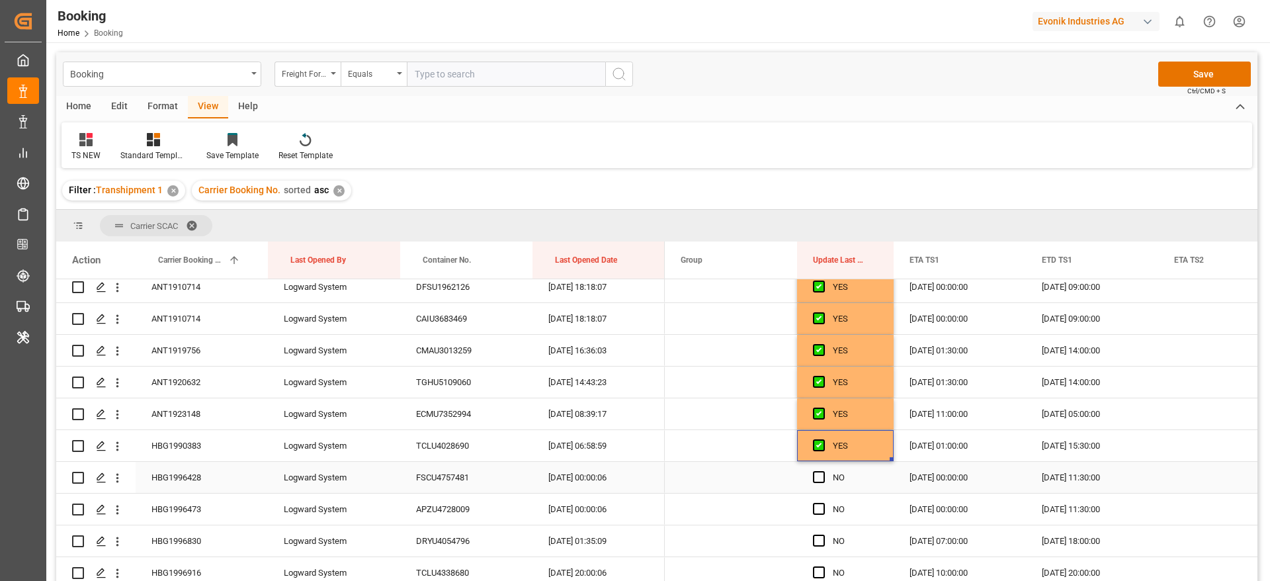
click at [819, 477] on span "Press SPACE to select this row." at bounding box center [819, 477] width 12 height 12
click at [823, 471] on input "Press SPACE to select this row." at bounding box center [823, 471] width 0 height 0
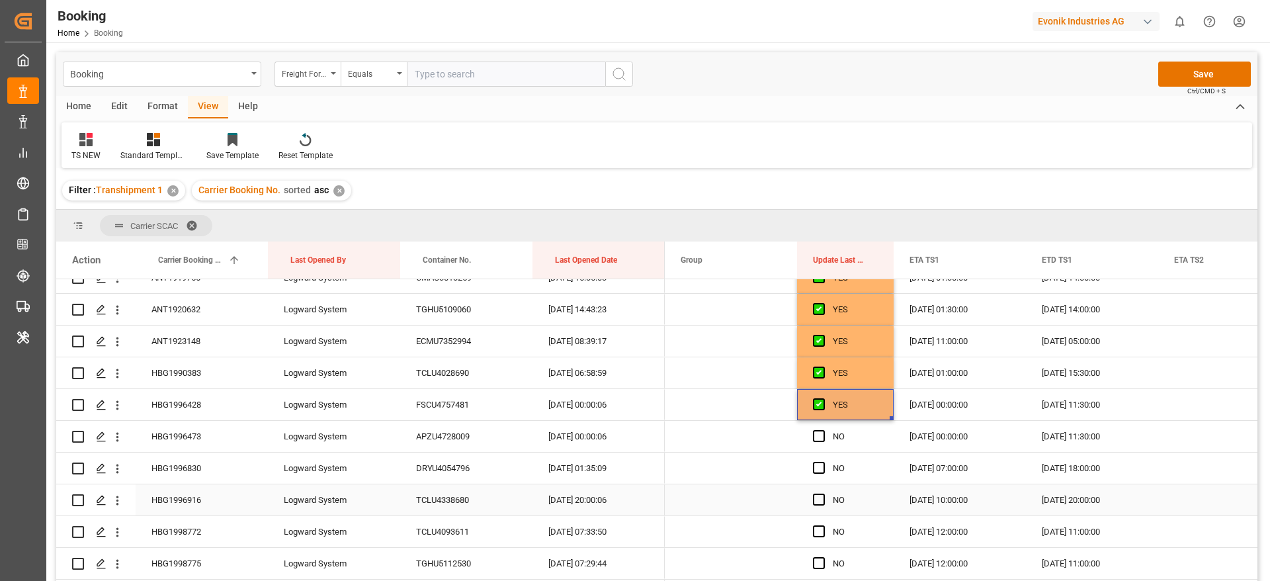
scroll to position [3472, 0]
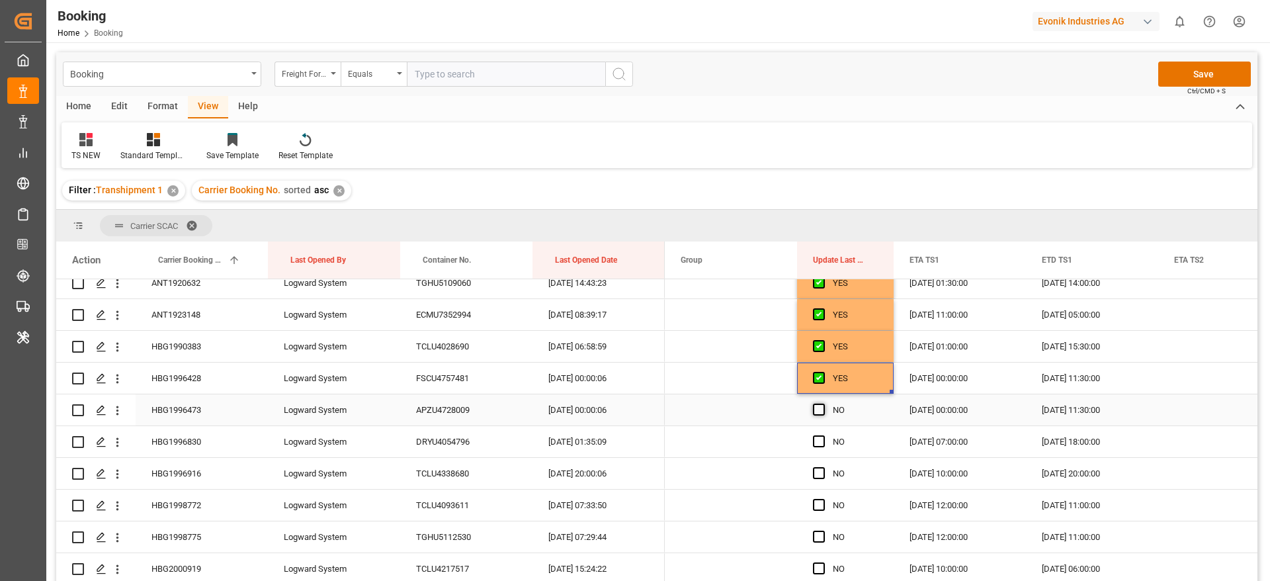
click at [819, 407] on span "Press SPACE to select this row." at bounding box center [819, 409] width 12 height 12
click at [823, 403] on input "Press SPACE to select this row." at bounding box center [823, 403] width 0 height 0
click at [818, 442] on span "Press SPACE to select this row." at bounding box center [819, 441] width 12 height 12
click at [823, 435] on input "Press SPACE to select this row." at bounding box center [823, 435] width 0 height 0
click at [818, 469] on span "Press SPACE to select this row." at bounding box center [819, 473] width 12 height 12
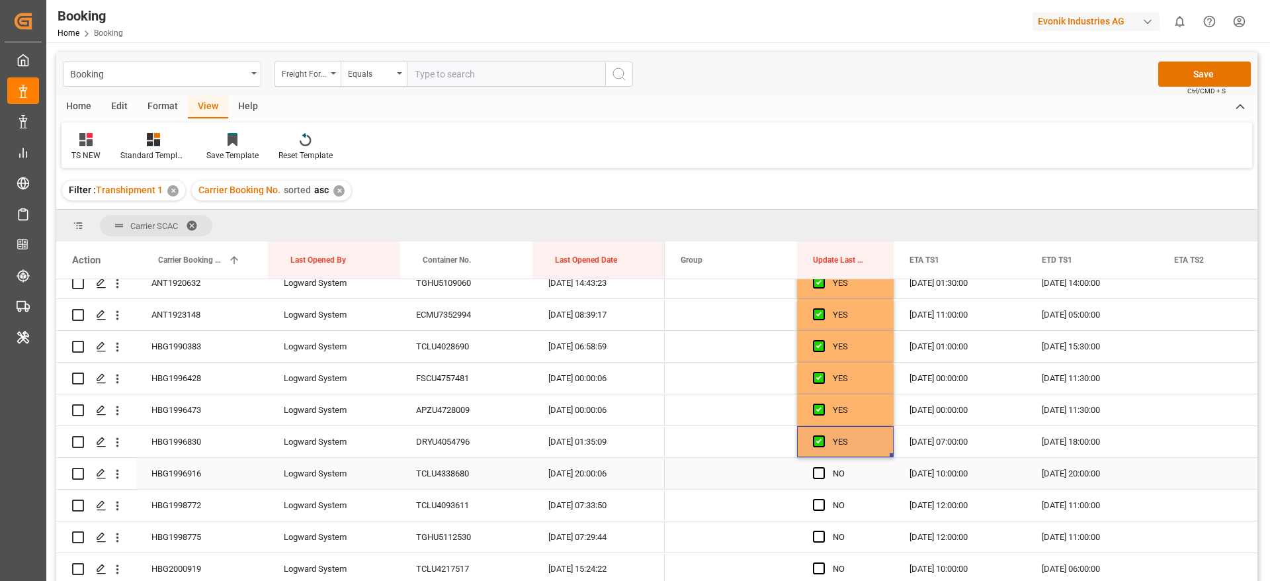
click at [823, 467] on input "Press SPACE to select this row." at bounding box center [823, 467] width 0 height 0
click at [817, 499] on span "Press SPACE to select this row." at bounding box center [819, 505] width 12 height 12
click at [823, 499] on input "Press SPACE to select this row." at bounding box center [823, 499] width 0 height 0
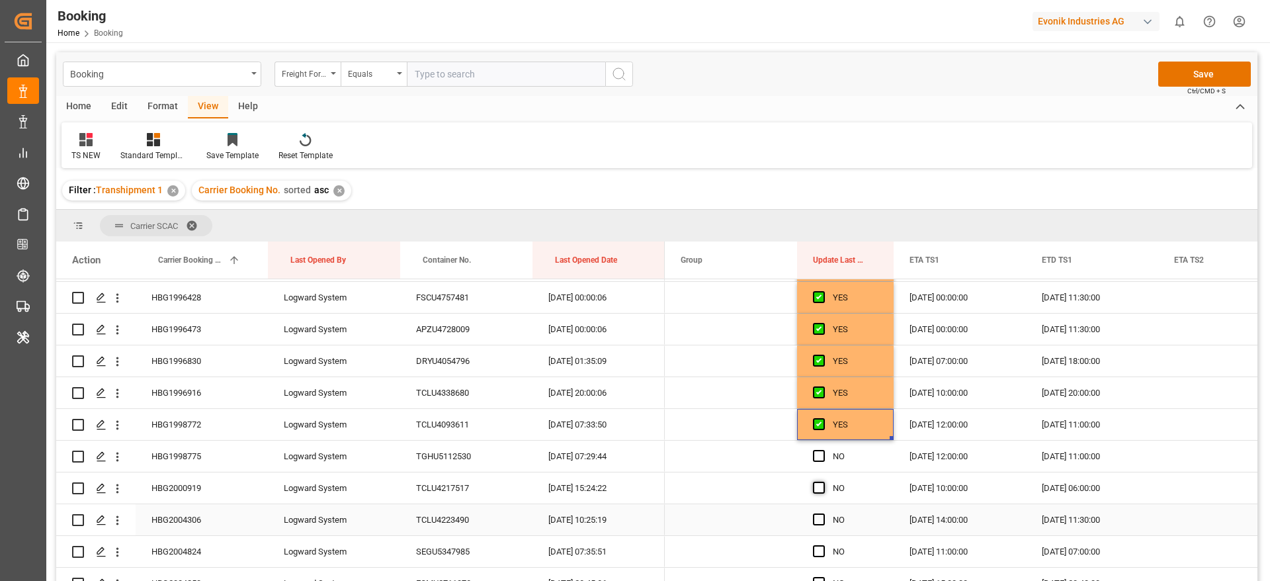
scroll to position [3572, 0]
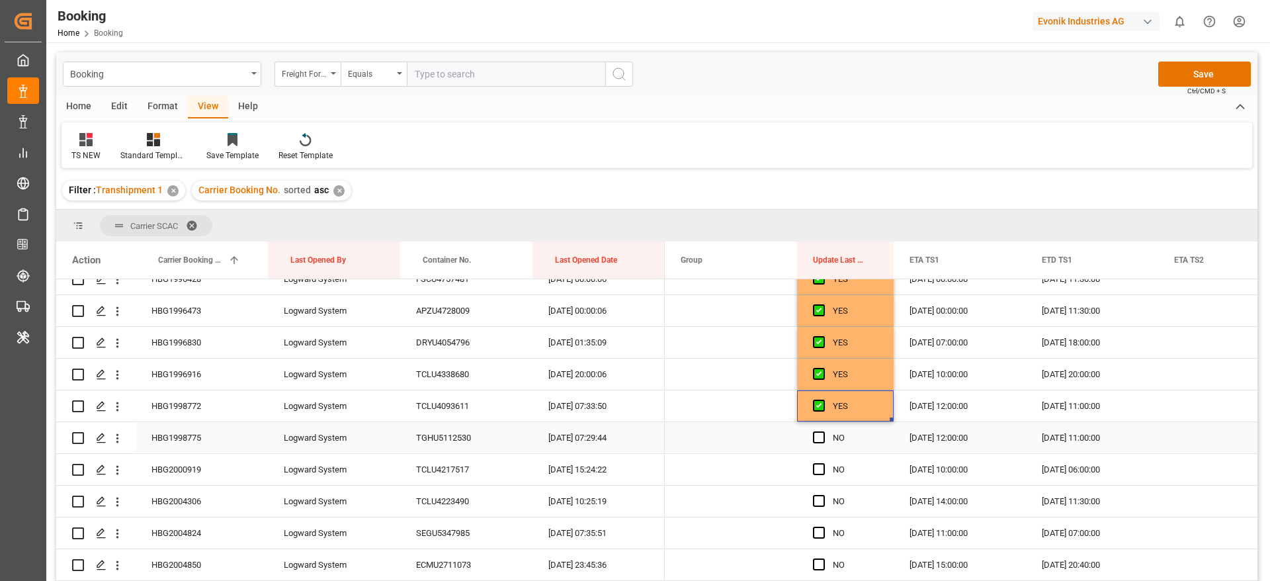
click at [816, 437] on span "Press SPACE to select this row." at bounding box center [819, 437] width 12 height 12
click at [823, 431] on input "Press SPACE to select this row." at bounding box center [823, 431] width 0 height 0
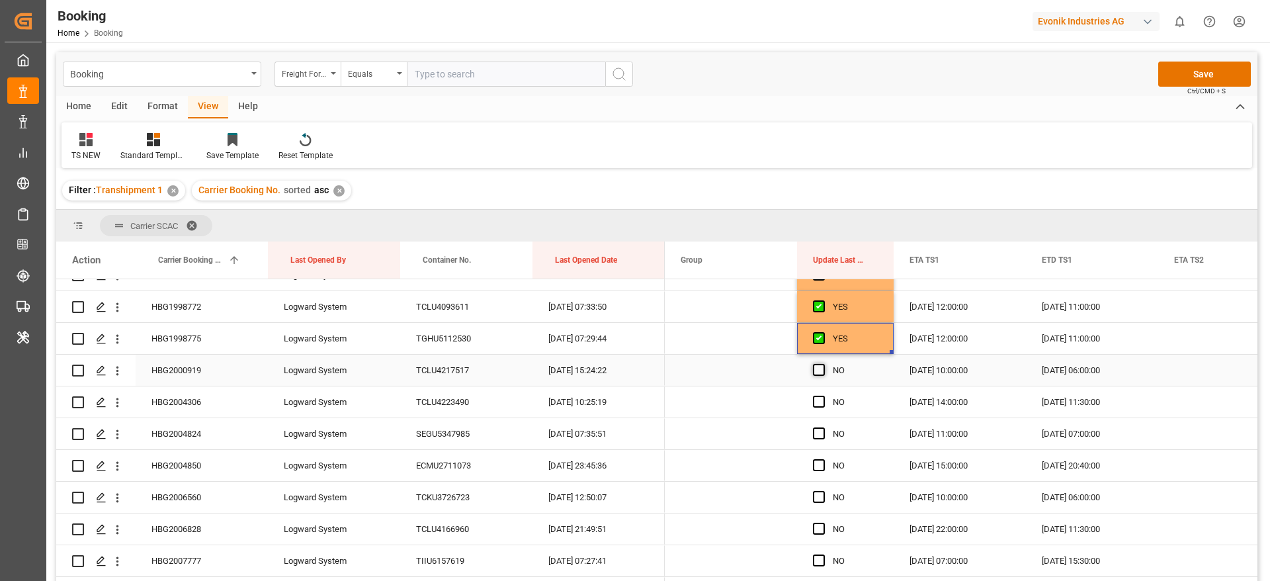
click at [821, 369] on span "Press SPACE to select this row." at bounding box center [819, 370] width 12 height 12
click at [823, 364] on input "Press SPACE to select this row." at bounding box center [823, 364] width 0 height 0
click at [817, 404] on span "Press SPACE to select this row." at bounding box center [819, 402] width 12 height 12
click at [823, 396] on input "Press SPACE to select this row." at bounding box center [823, 396] width 0 height 0
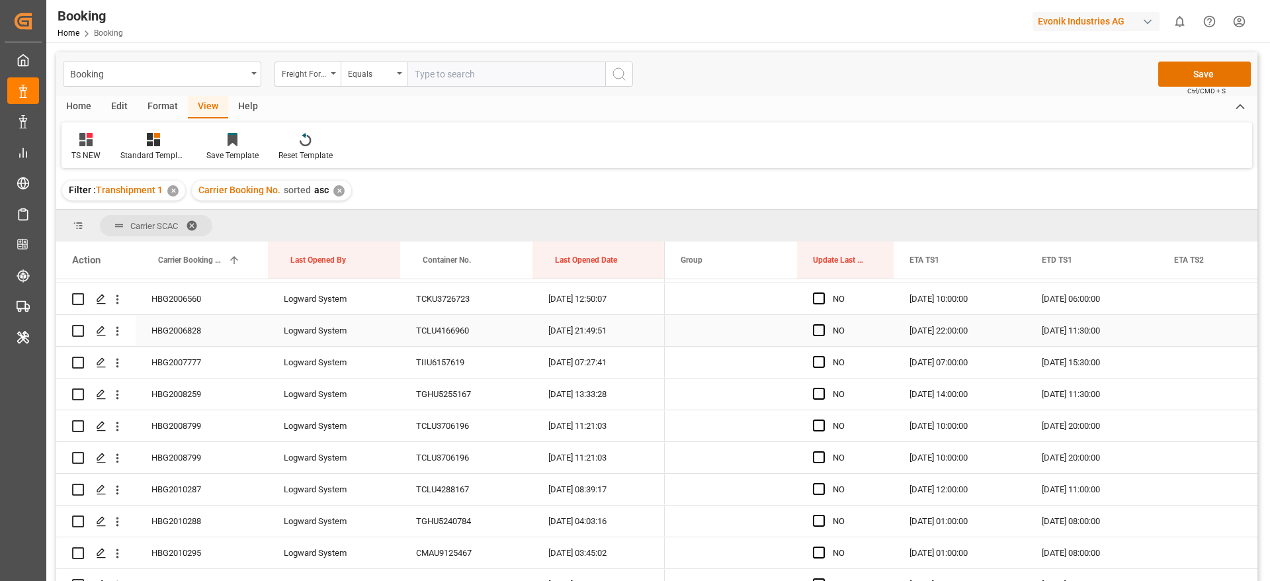
scroll to position [3770, 0]
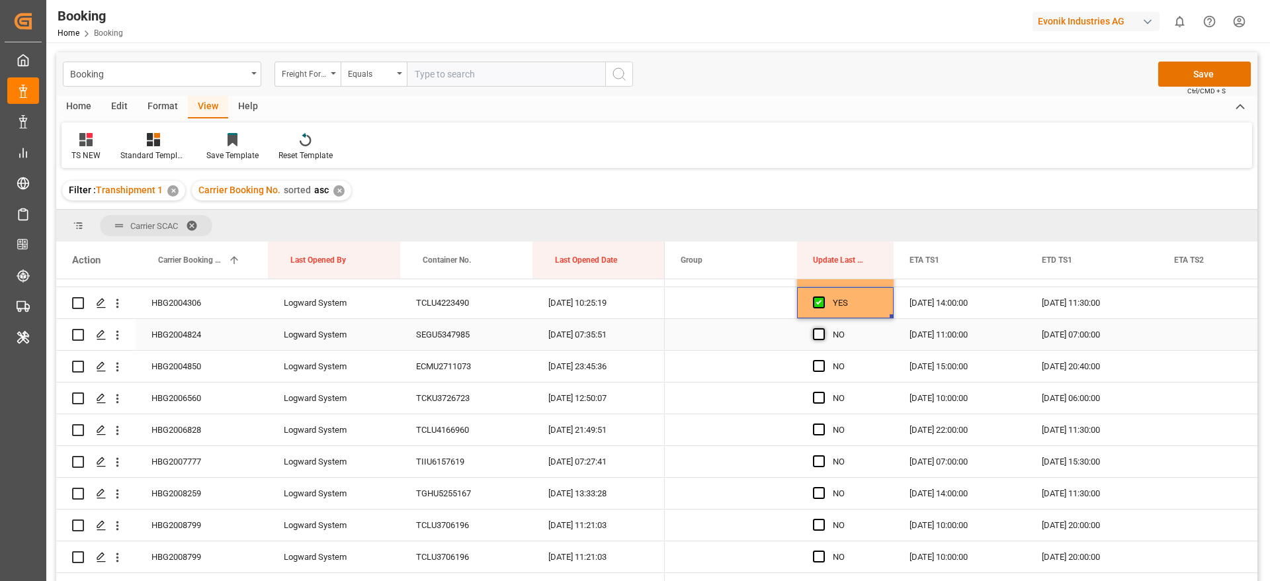
click at [814, 331] on span "Press SPACE to select this row." at bounding box center [819, 334] width 12 height 12
click at [823, 328] on input "Press SPACE to select this row." at bounding box center [823, 328] width 0 height 0
click at [815, 365] on span "Press SPACE to select this row." at bounding box center [819, 366] width 12 height 12
click at [823, 360] on input "Press SPACE to select this row." at bounding box center [823, 360] width 0 height 0
click at [816, 396] on span "Press SPACE to select this row." at bounding box center [819, 398] width 12 height 12
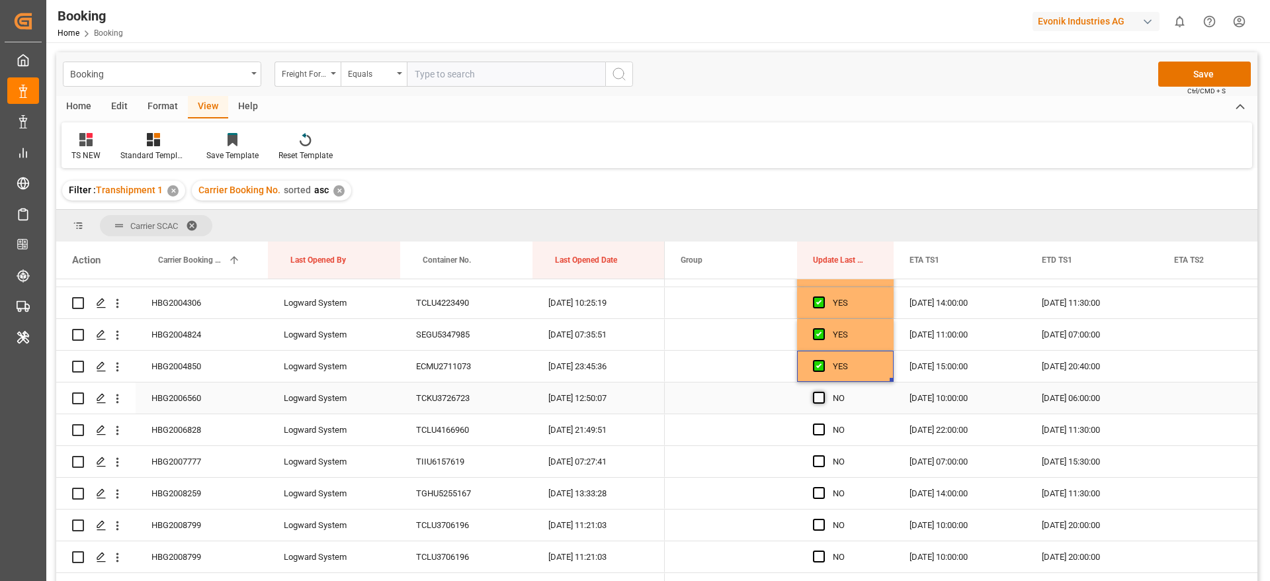
click at [823, 392] on input "Press SPACE to select this row." at bounding box center [823, 392] width 0 height 0
click at [818, 431] on span "Press SPACE to select this row." at bounding box center [819, 429] width 12 height 12
click at [823, 423] on input "Press SPACE to select this row." at bounding box center [823, 423] width 0 height 0
drag, startPoint x: 823, startPoint y: 462, endPoint x: 827, endPoint y: 474, distance: 13.4
click at [824, 465] on span "Press SPACE to select this row." at bounding box center [819, 461] width 12 height 12
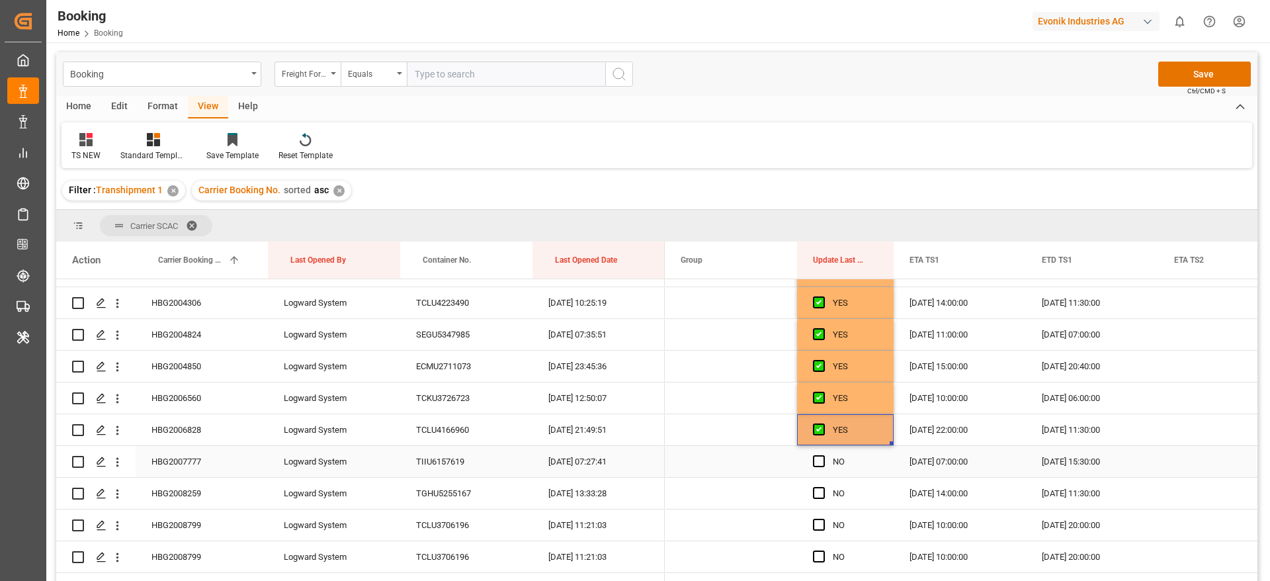
click at [823, 455] on input "Press SPACE to select this row." at bounding box center [823, 455] width 0 height 0
click at [821, 485] on div "Press SPACE to select this row." at bounding box center [823, 493] width 20 height 30
drag, startPoint x: 818, startPoint y: 517, endPoint x: 821, endPoint y: 499, distance: 17.4
click at [818, 520] on div "Press SPACE to select this row." at bounding box center [823, 525] width 20 height 30
click at [821, 498] on span "Press SPACE to select this row." at bounding box center [819, 493] width 12 height 12
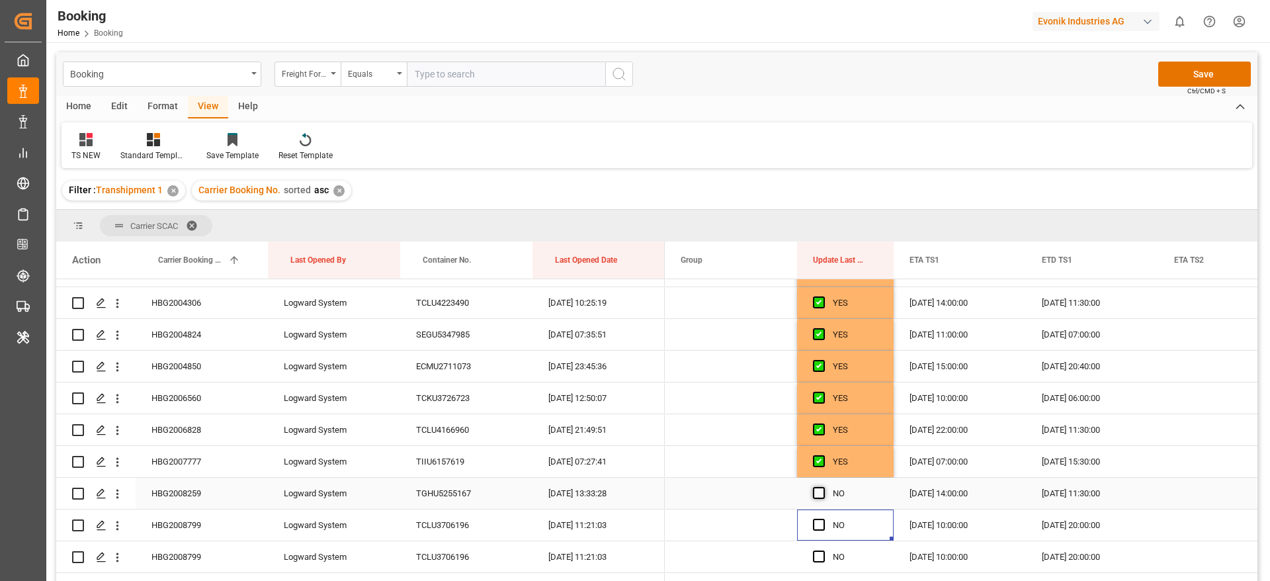
click at [823, 487] on input "Press SPACE to select this row." at bounding box center [823, 487] width 0 height 0
click at [818, 528] on span "Press SPACE to select this row." at bounding box center [819, 525] width 12 height 12
click at [823, 519] on input "Press SPACE to select this row." at bounding box center [823, 519] width 0 height 0
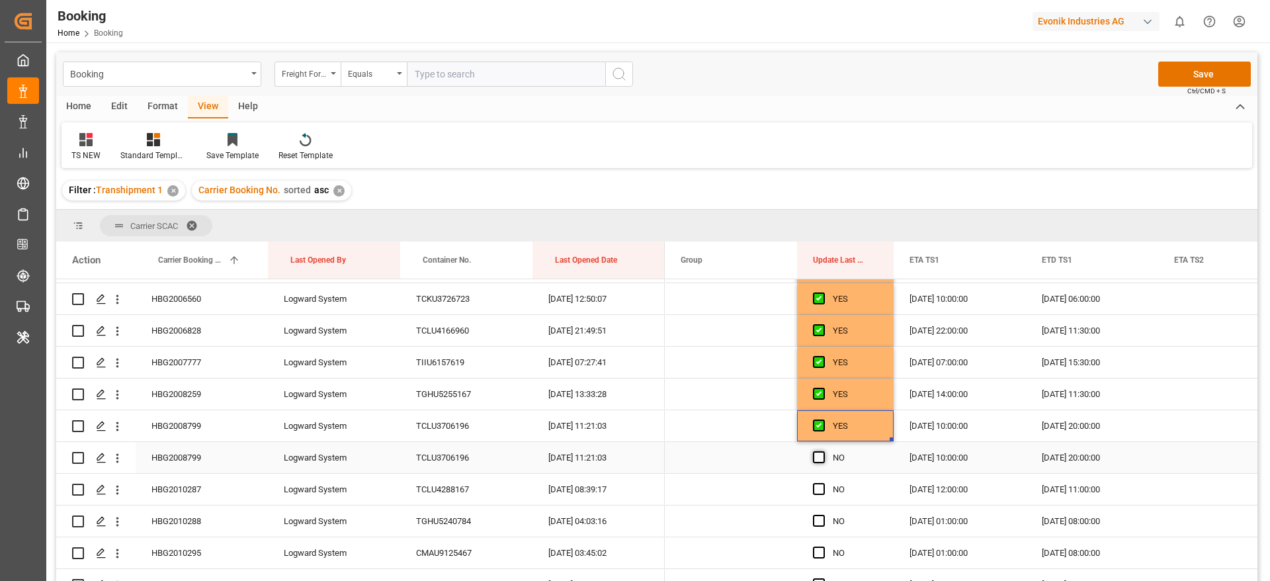
click at [818, 456] on span "Press SPACE to select this row." at bounding box center [819, 457] width 12 height 12
click at [823, 451] on input "Press SPACE to select this row." at bounding box center [823, 451] width 0 height 0
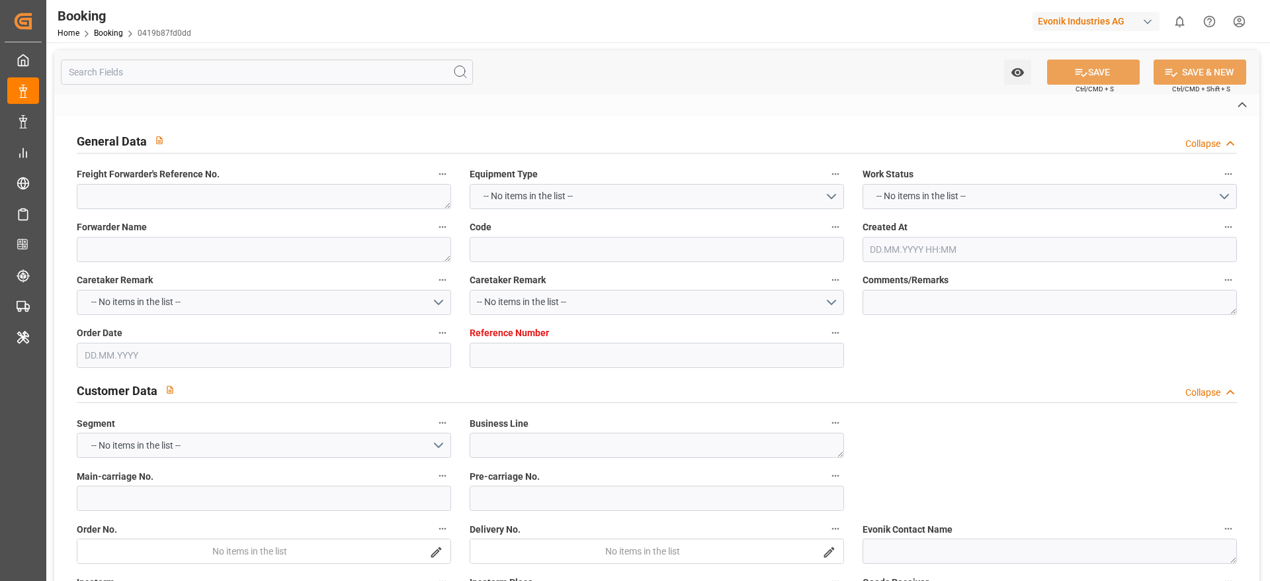
type textarea "0"
type textarea "Bertschi (TC Operator)"
type input "0419b87fd0dd"
type input "7001211714"
type textarea "CU-KA"
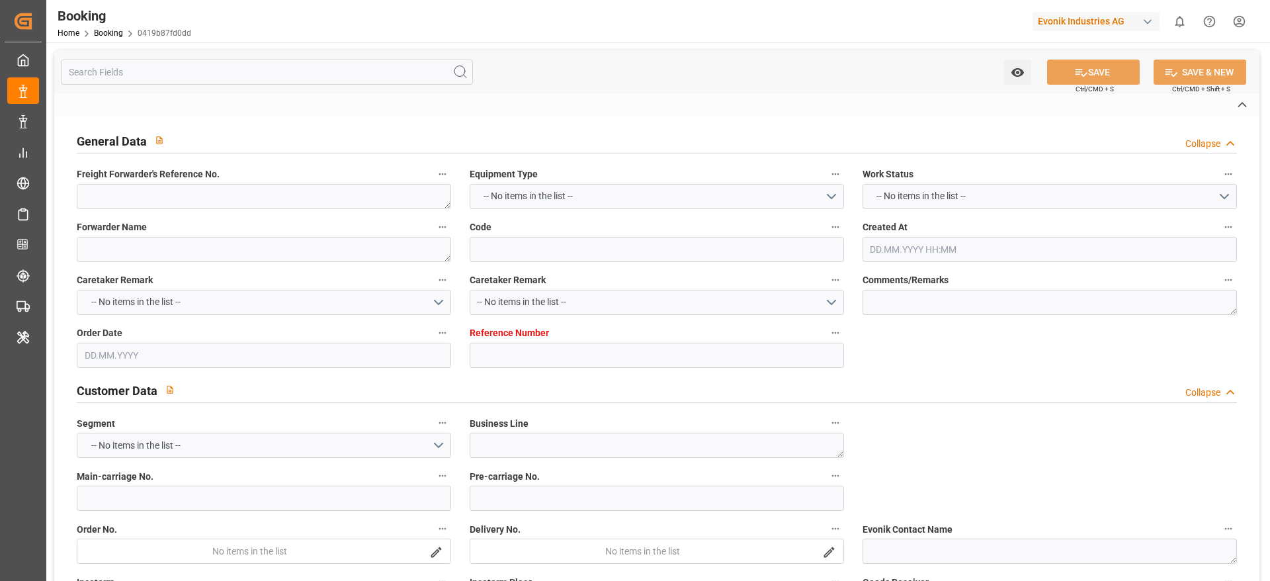
type input "7001211713"
type textarea "silke.slomack@evonik.com"
type textarea "CIF"
type textarea "BANJARMASIN"
type textarea "3"
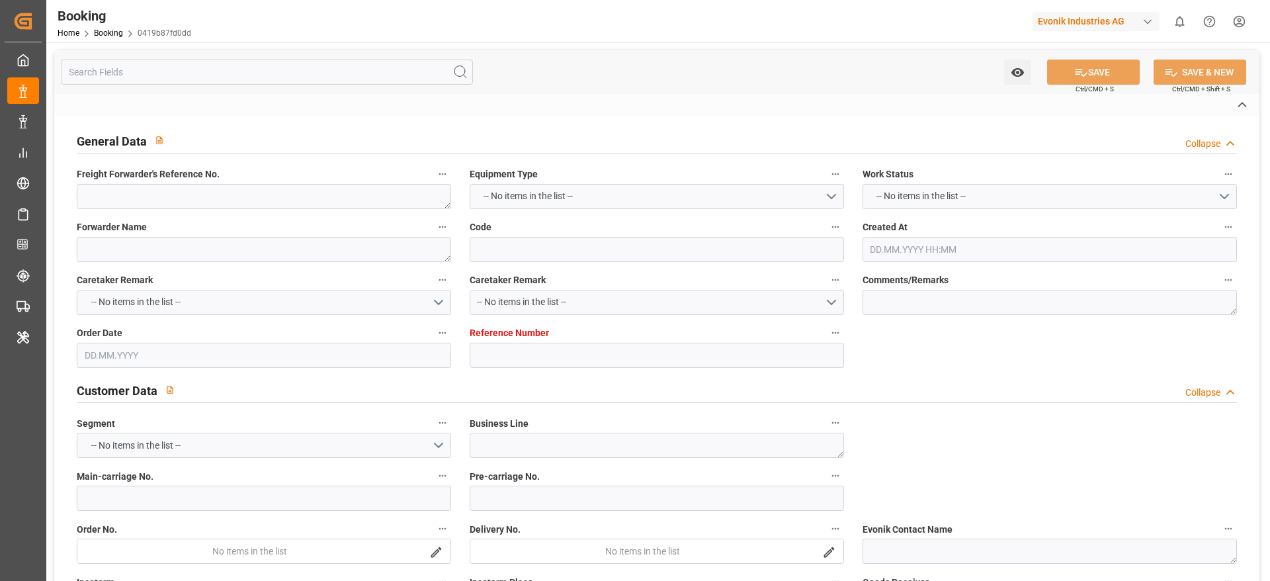
type textarea "Niederkassel"
type textarea "BGBU4727362"
type input "CMA CGM CONCORDE"
type input "CMDU"
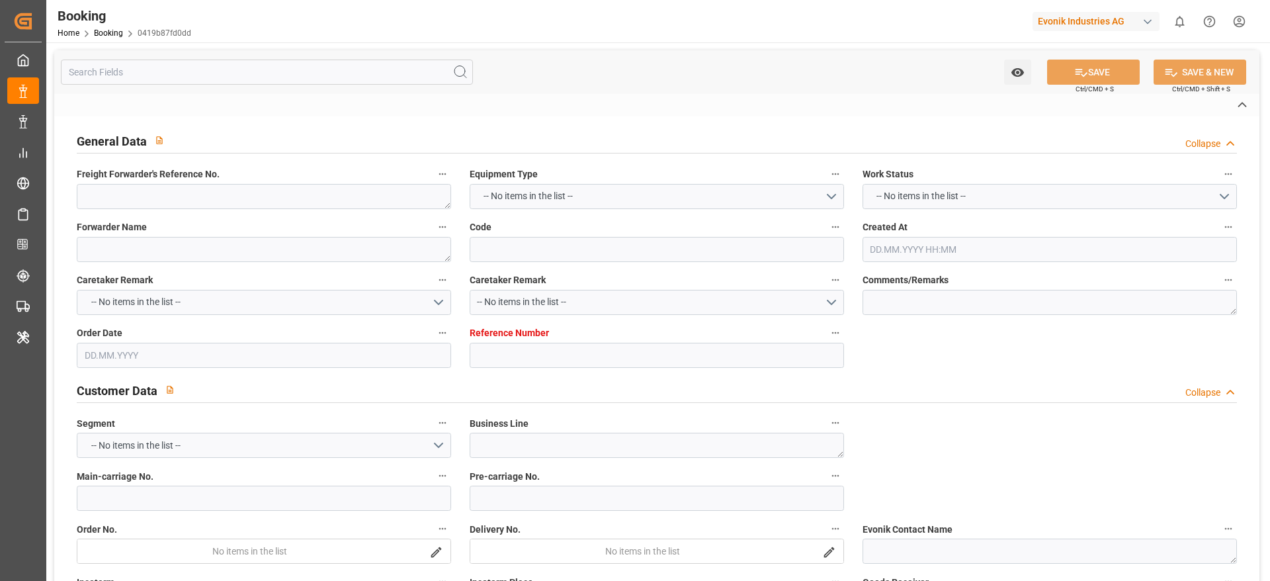
type input "Rotterdam"
type input "Banjarmasin"
type input "[GEOGRAPHIC_DATA] ([GEOGRAPHIC_DATA])"
type input "Jakarta, Java"
type textarea "vesselName etd [PERSON_NAME]"
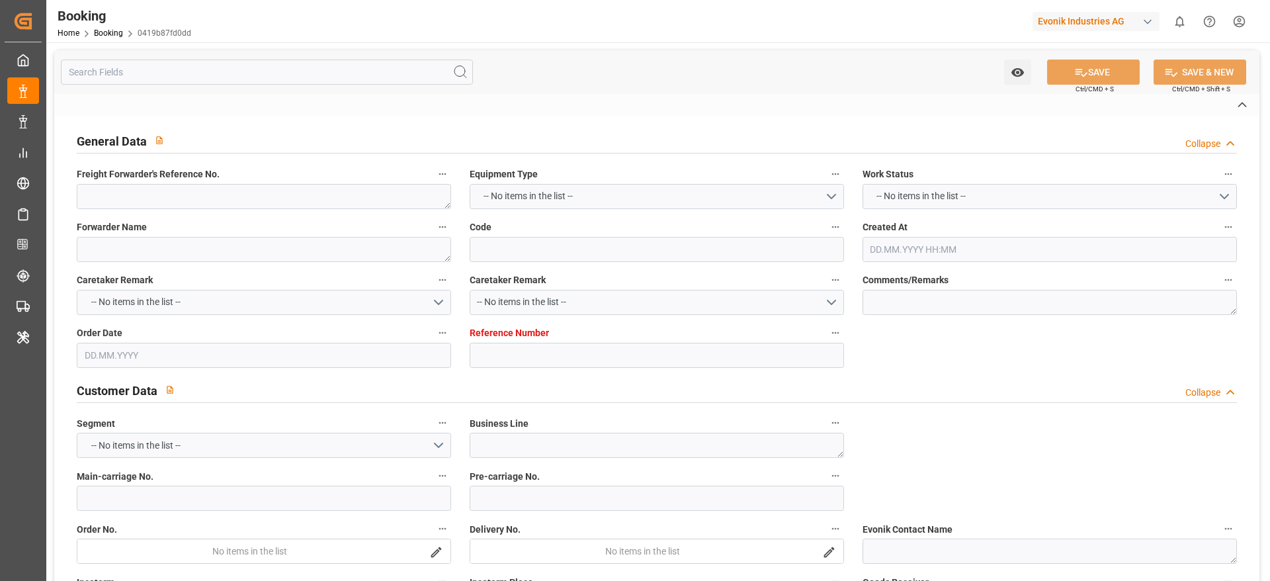
type textarea "INPUT_Evonik_Seeburger_IFTMIN_1003068541_20250819225408555.edi"
type textarea "NWC/UK North West Continent / UK_IDBDJ_CMDU_CU-KA"
type textarea "INPUT_Evonik_Seeburger_IFTMIN_1002916525_20250702212515617.edi,INPUT_Evonik_See…"
type textarea "1003068541"
type textarea "Kiran Hari"
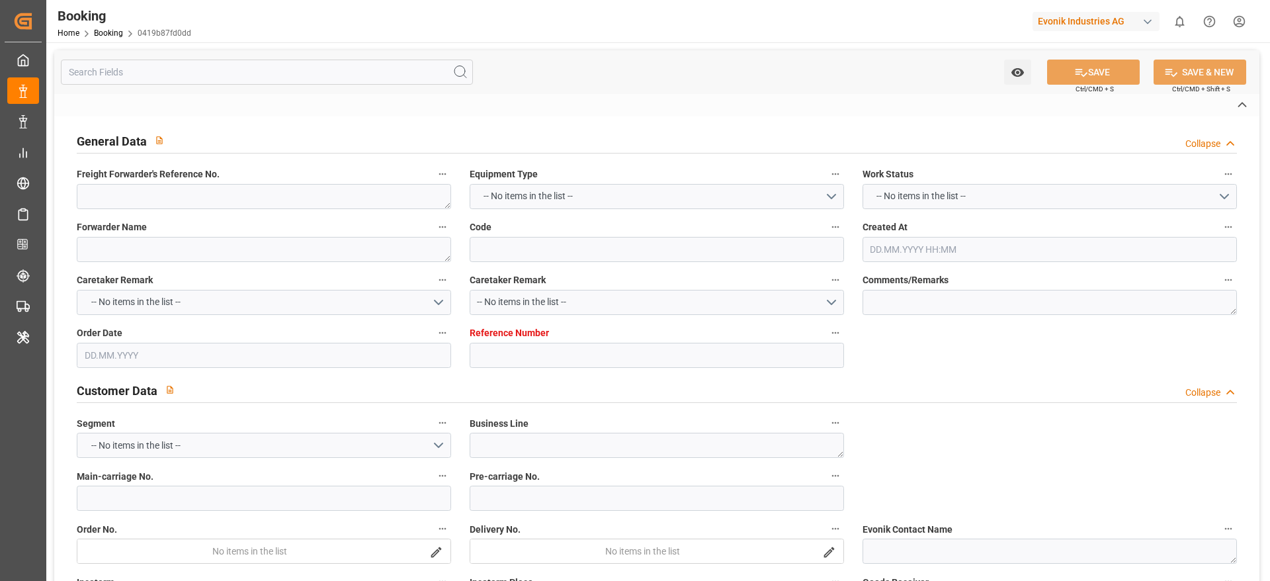
type textarea "Pod-businessDivision-businessLine-"
type textarea "IFTMIN"
type textarea "a011t00000LcJC5AAN"
type textarea "Yes"
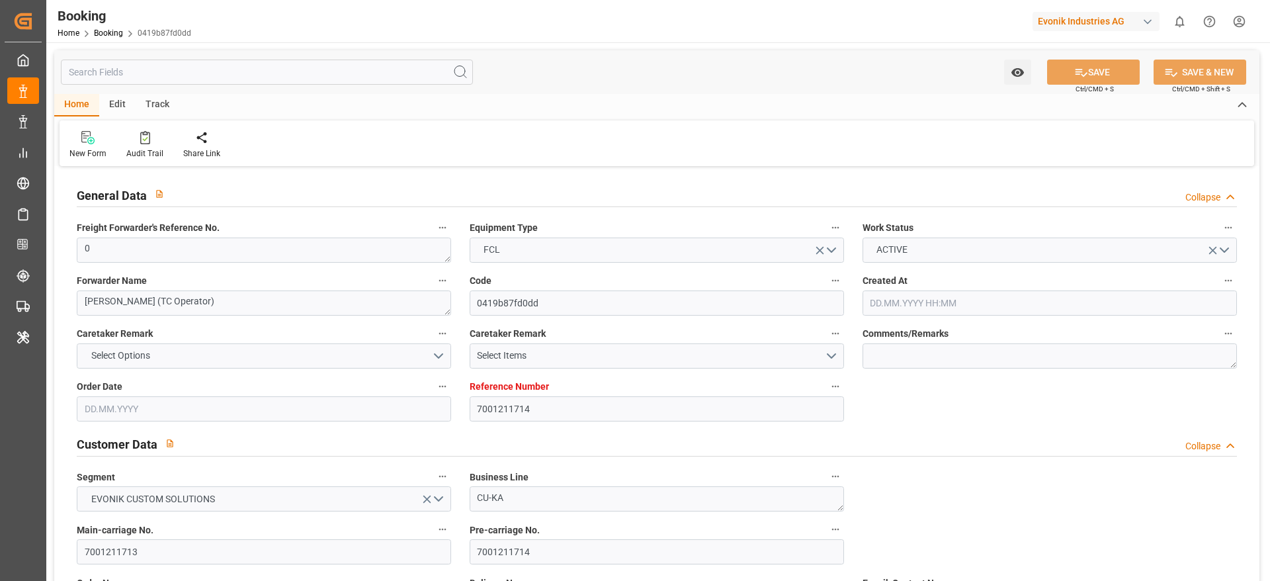
type input "7001211714"
type input "9839208"
type input "CMACGM"
type input "CMA CGM Group"
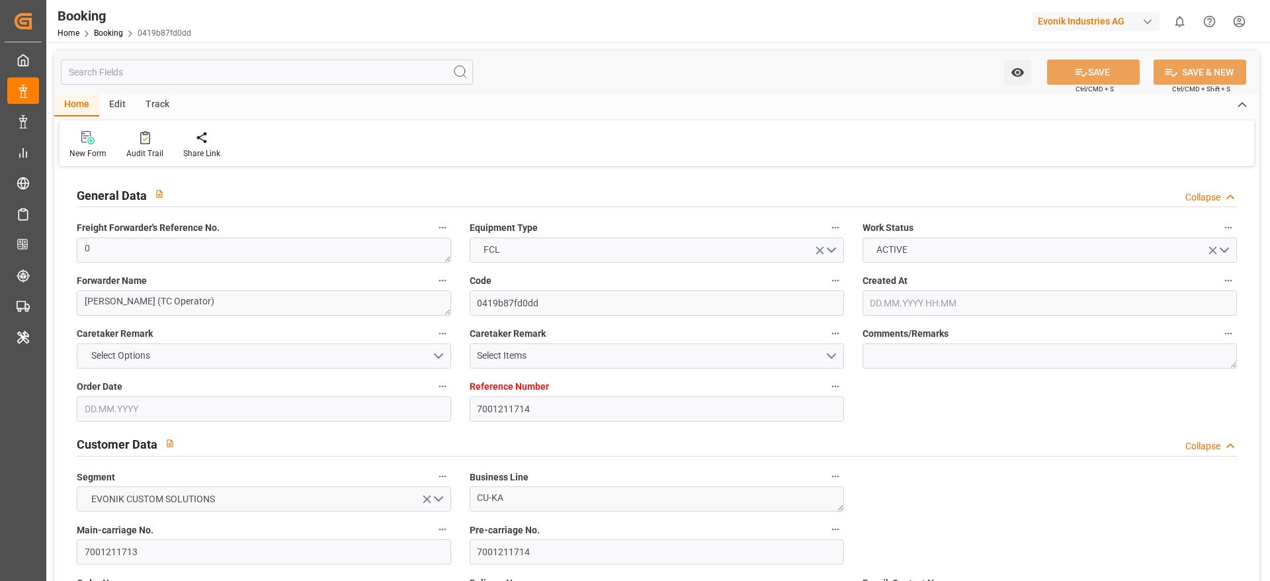
type input "NLRTM"
type input "IDBDJ"
type input "MYPKG"
type input "IDJKT"
type input "0"
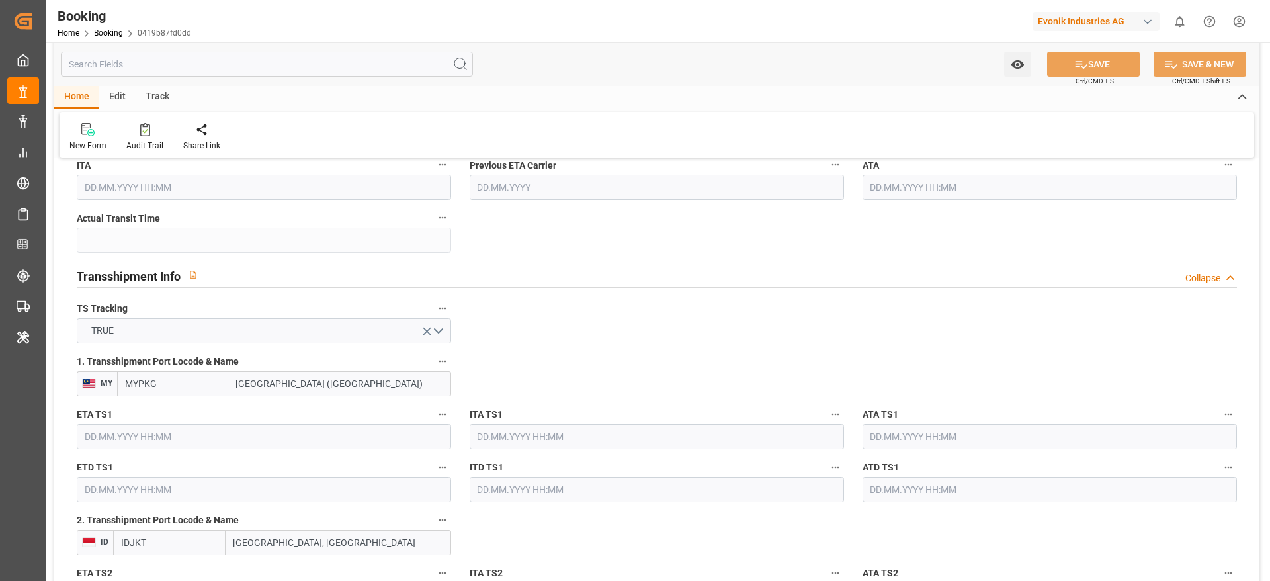
type input "02.07.2025 19:26"
type input "02.07.2025"
type input "15.09.2025"
type input "18.07.2025"
type input "26.07.2025 00:00"
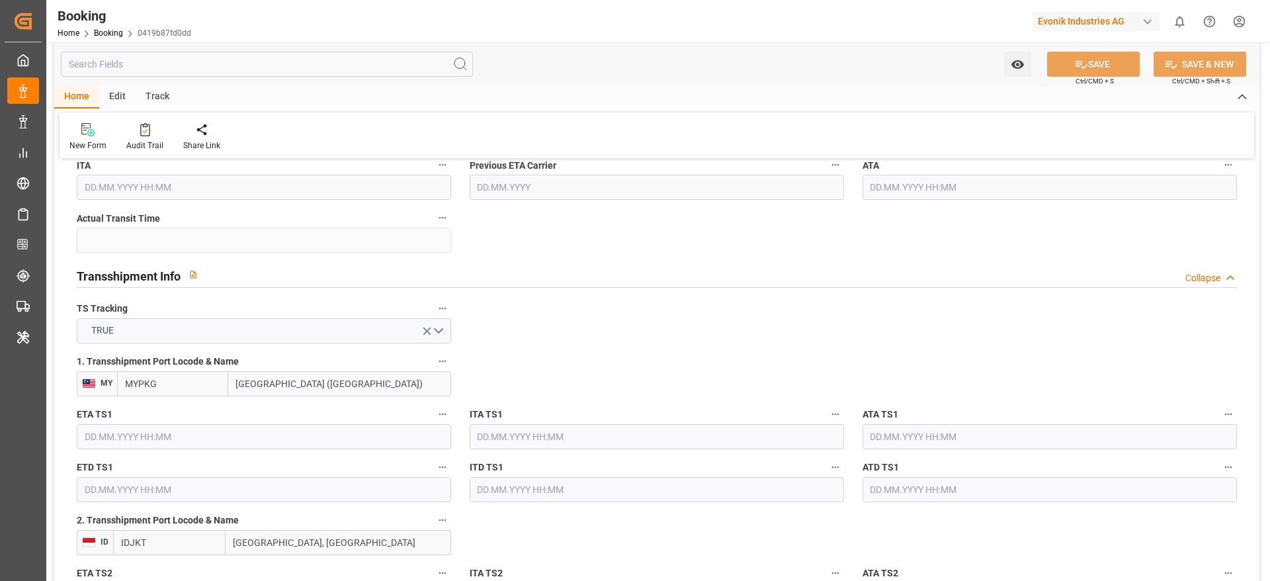
type input "26.07.2025 00:00"
type input "27.07.2025 00:00"
type input "19.07.2025 00:00"
type input "19.09.2025 00:00"
type input "13.08.2025 00:00"
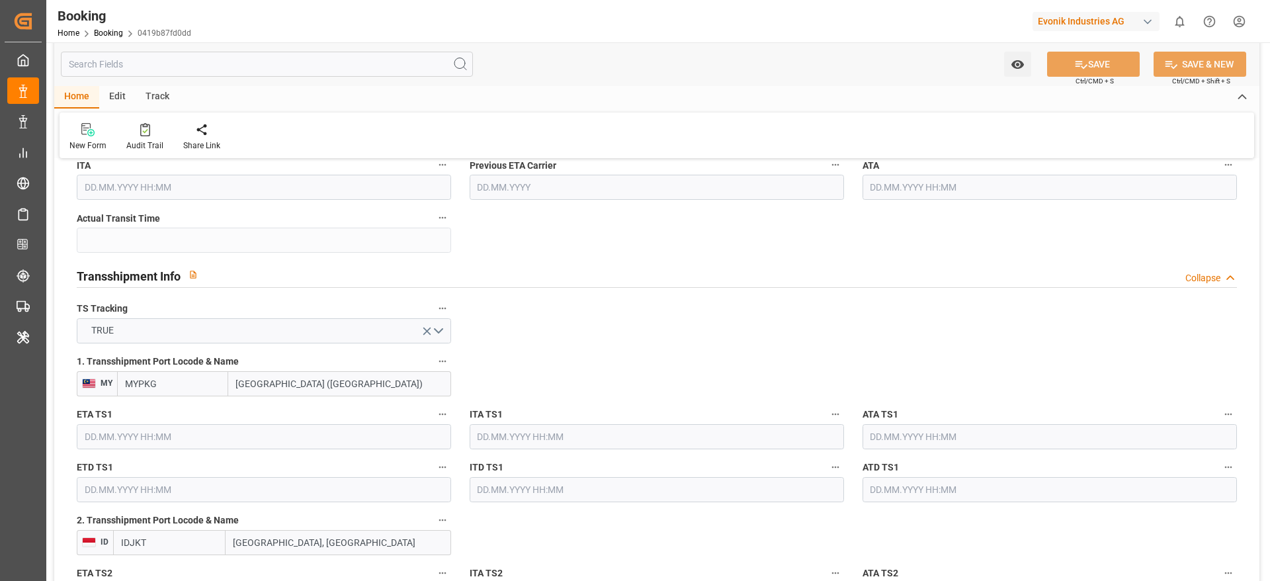
type input "05.09.2025 00:00"
type input "02.09.2025 00:00"
type input "10.09.2025 00:00"
type input "04.09.2025 00:00"
type input "12.09.2025 00:00"
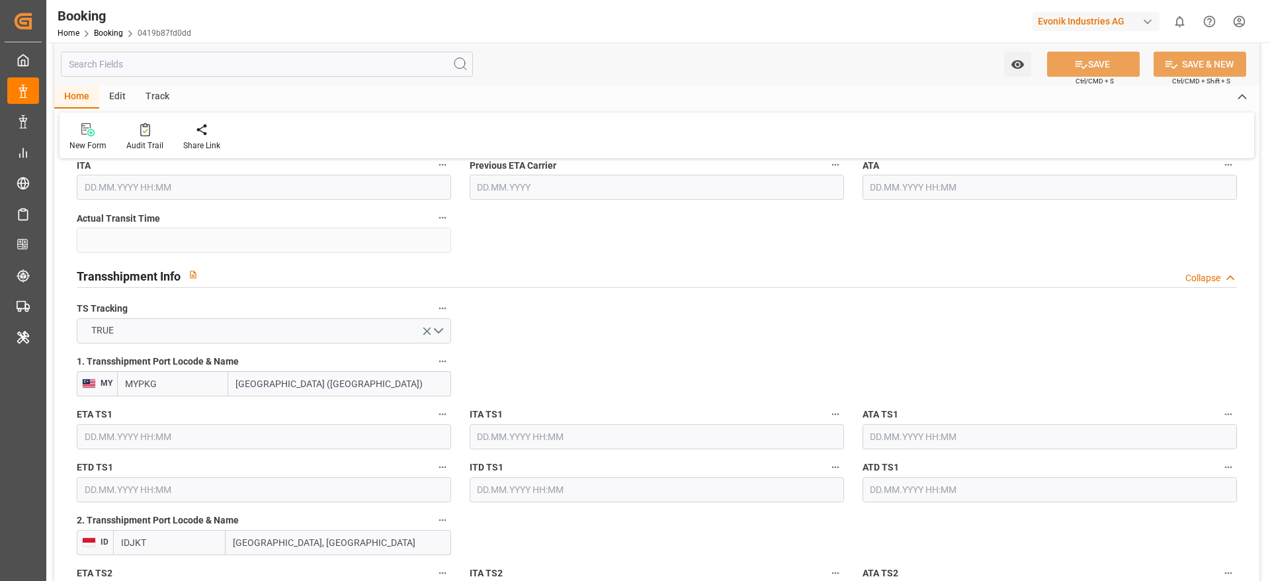
type input "06.09.2025 00:00"
type input "15.09.2025 00:00"
type input "07.09.2025 00:00"
type input "19.08.2025"
type input "03.09.2025 07:21"
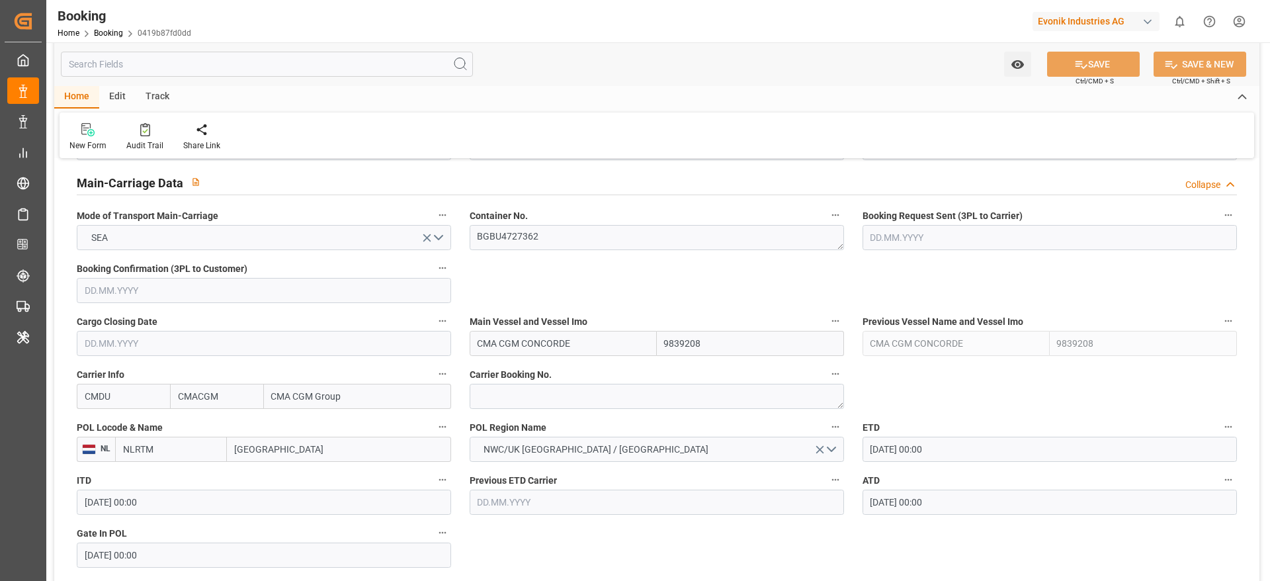
scroll to position [794, 0]
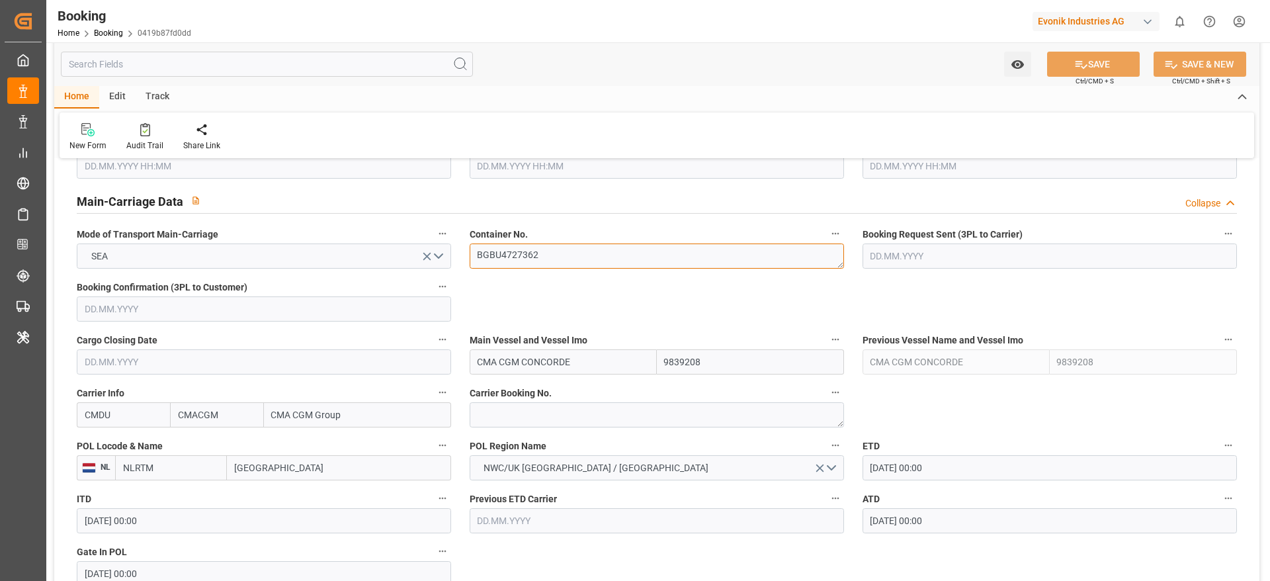
click at [543, 249] on textarea "BGBU4727362" at bounding box center [657, 255] width 374 height 25
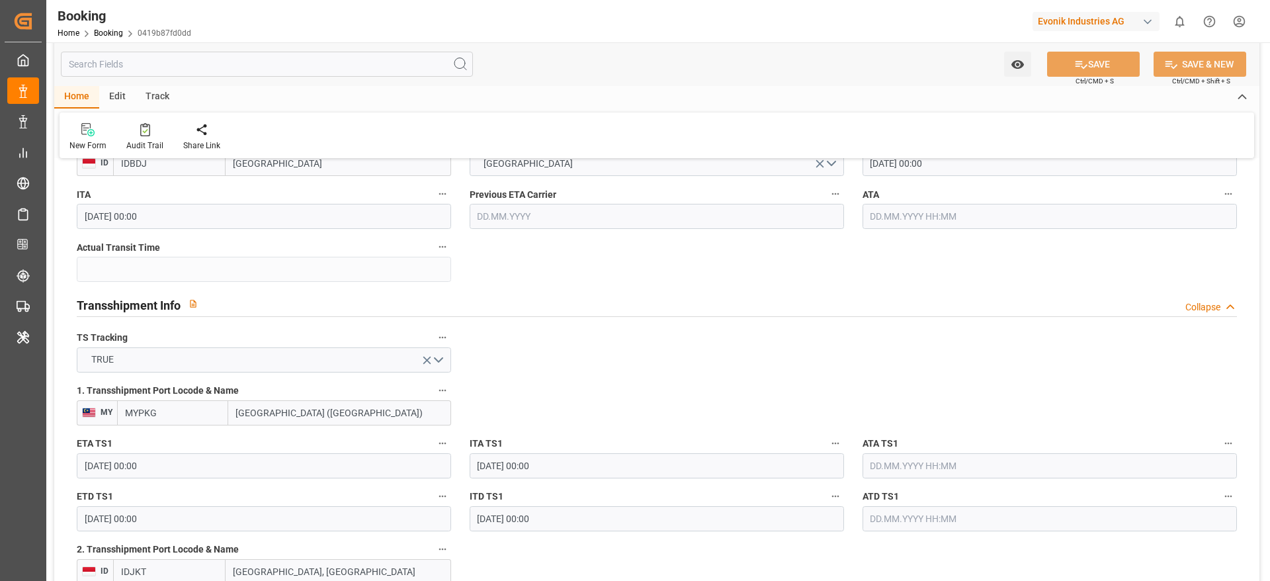
scroll to position [1290, 0]
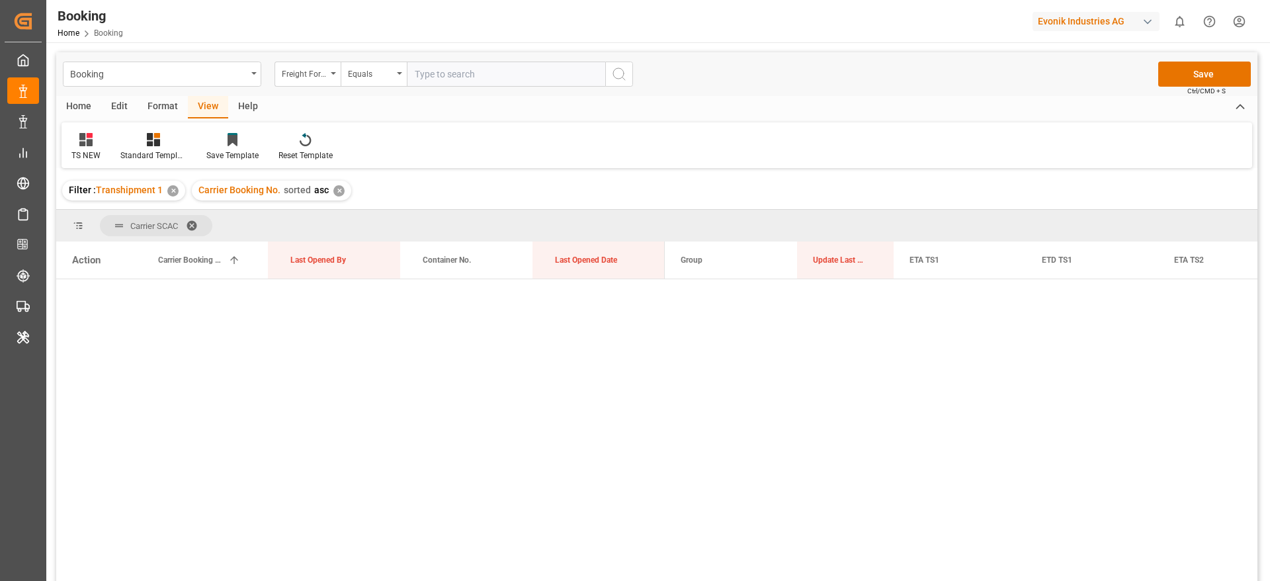
scroll to position [3968, 0]
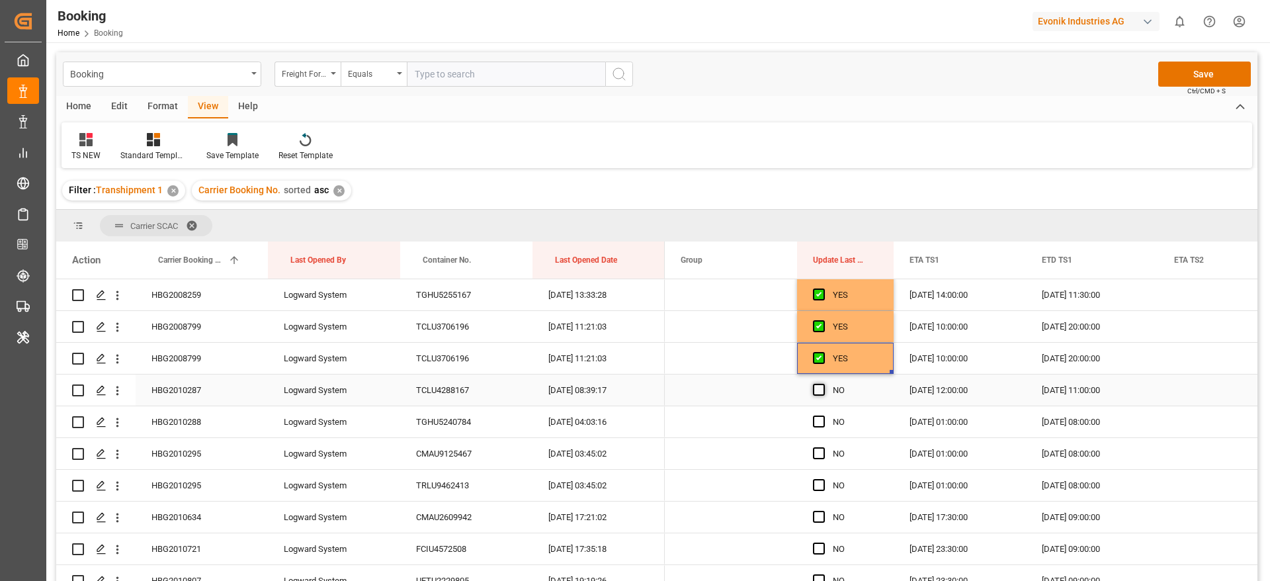
click at [820, 389] on span "Press SPACE to select this row." at bounding box center [819, 390] width 12 height 12
click at [823, 384] on input "Press SPACE to select this row." at bounding box center [823, 384] width 0 height 0
click at [815, 423] on span "Press SPACE to select this row." at bounding box center [819, 421] width 12 height 12
click at [823, 415] on input "Press SPACE to select this row." at bounding box center [823, 415] width 0 height 0
click at [813, 456] on span "Press SPACE to select this row." at bounding box center [819, 453] width 12 height 12
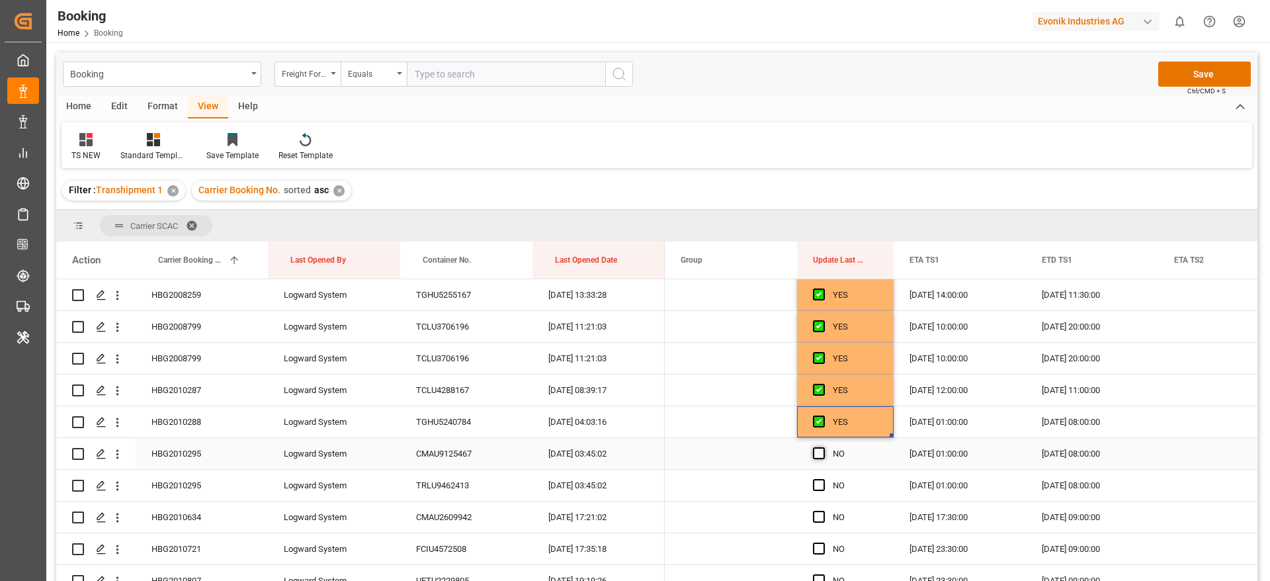
click at [823, 447] on input "Press SPACE to select this row." at bounding box center [823, 447] width 0 height 0
click at [814, 497] on div "Press SPACE to select this row." at bounding box center [823, 485] width 20 height 30
click at [814, 493] on div "Press SPACE to select this row." at bounding box center [823, 485] width 20 height 30
click at [816, 485] on span "Press SPACE to select this row." at bounding box center [819, 485] width 12 height 12
click at [823, 479] on input "Press SPACE to select this row." at bounding box center [823, 479] width 0 height 0
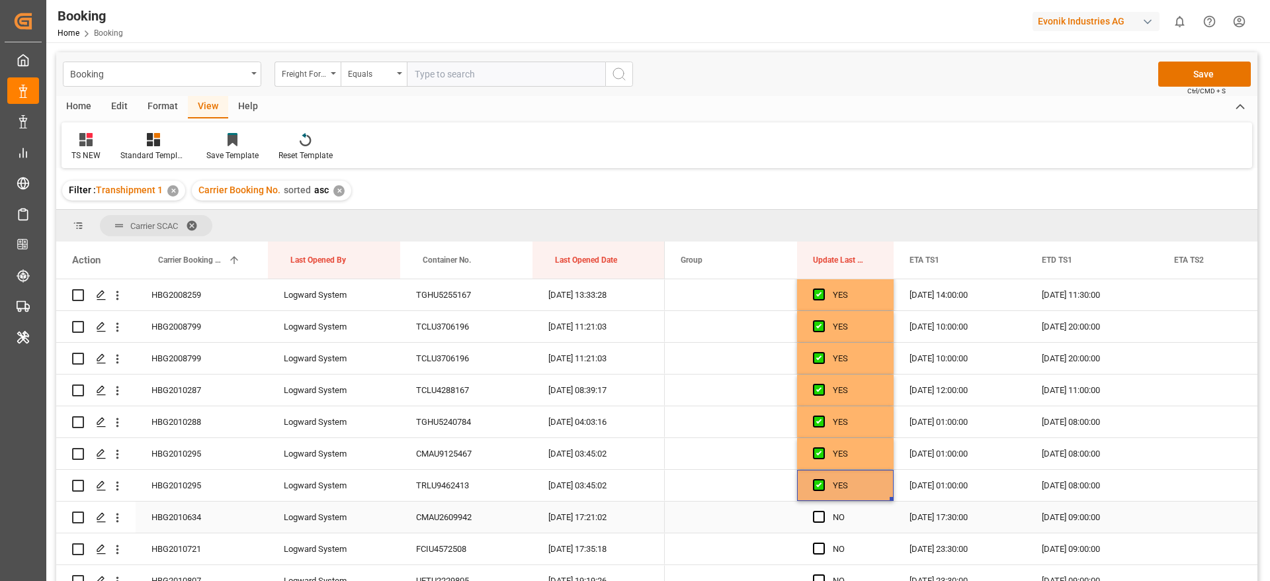
click at [819, 525] on div "Press SPACE to select this row." at bounding box center [823, 517] width 20 height 30
click at [819, 519] on span "Press SPACE to select this row." at bounding box center [819, 517] width 12 height 12
click at [823, 511] on input "Press SPACE to select this row." at bounding box center [823, 511] width 0 height 0
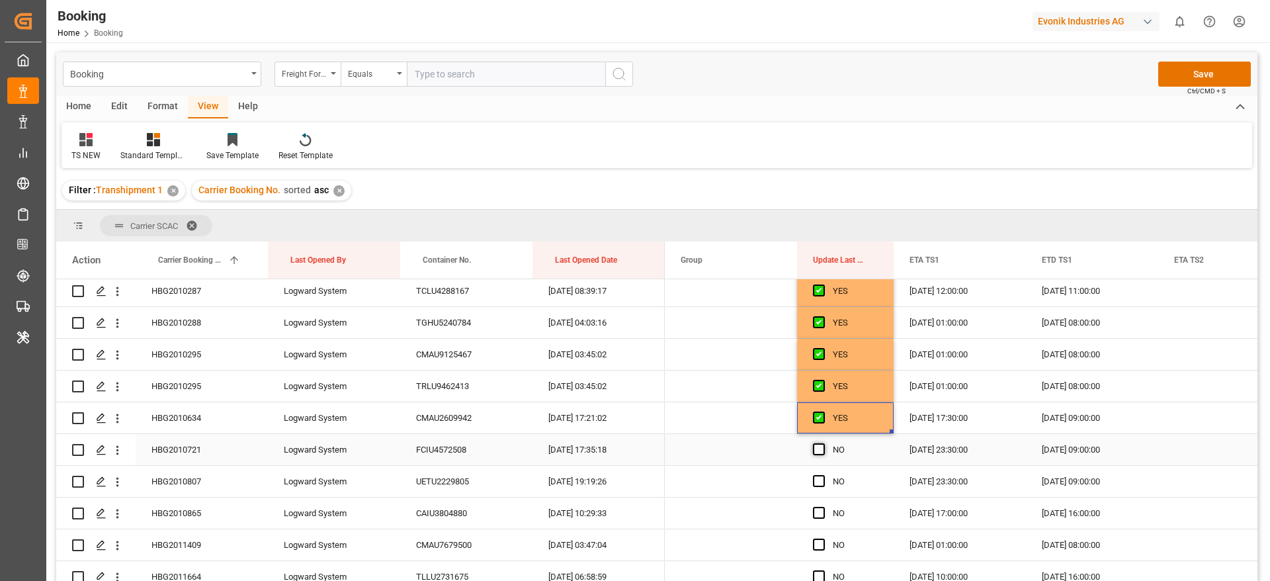
click at [818, 448] on span "Press SPACE to select this row." at bounding box center [819, 449] width 12 height 12
click at [823, 443] on input "Press SPACE to select this row." at bounding box center [823, 443] width 0 height 0
click at [818, 475] on span "Press SPACE to select this row." at bounding box center [819, 481] width 12 height 12
click at [823, 475] on input "Press SPACE to select this row." at bounding box center [823, 475] width 0 height 0
click at [818, 511] on span "Press SPACE to select this row." at bounding box center [819, 513] width 12 height 12
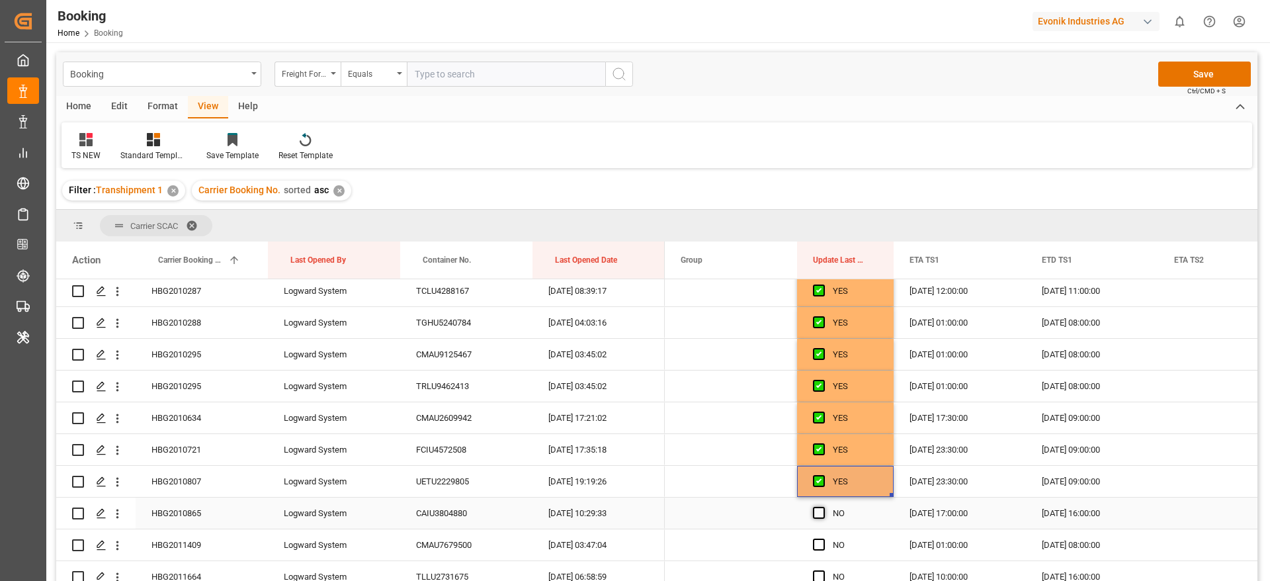
click at [823, 507] on input "Press SPACE to select this row." at bounding box center [823, 507] width 0 height 0
click at [818, 550] on span "Press SPACE to select this row." at bounding box center [819, 544] width 12 height 12
click at [823, 538] on input "Press SPACE to select this row." at bounding box center [823, 538] width 0 height 0
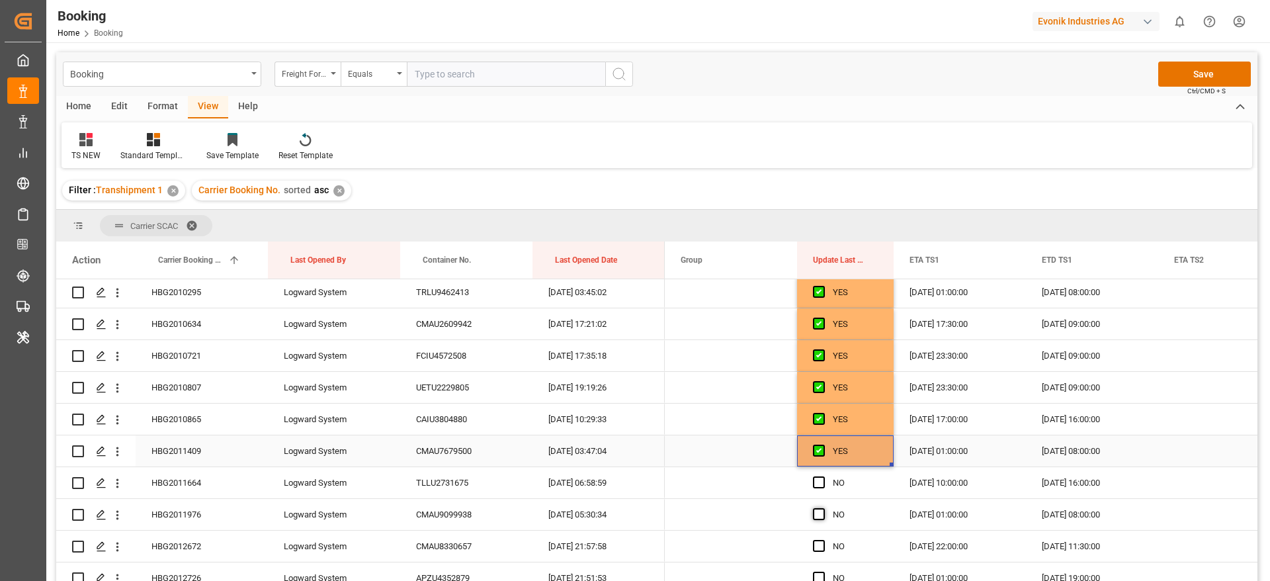
scroll to position [4167, 0]
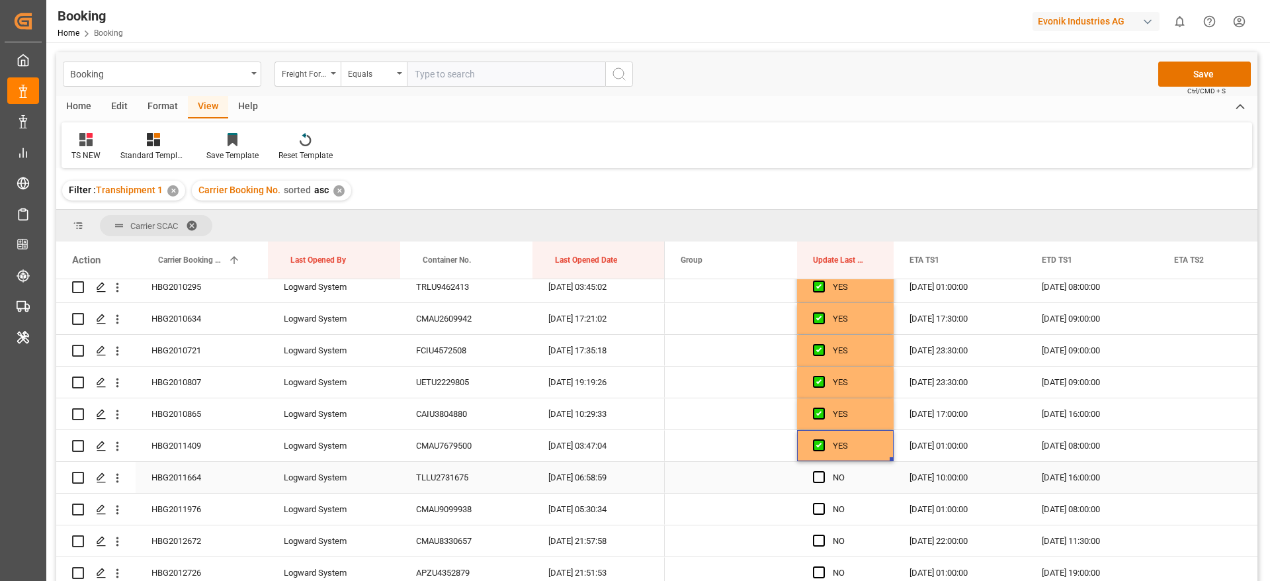
click at [821, 476] on span "Press SPACE to select this row." at bounding box center [819, 477] width 12 height 12
click at [823, 471] on input "Press SPACE to select this row." at bounding box center [823, 471] width 0 height 0
click at [821, 510] on span "Press SPACE to select this row." at bounding box center [819, 509] width 12 height 12
click at [823, 503] on input "Press SPACE to select this row." at bounding box center [823, 503] width 0 height 0
click at [818, 538] on span "Press SPACE to select this row." at bounding box center [819, 540] width 12 height 12
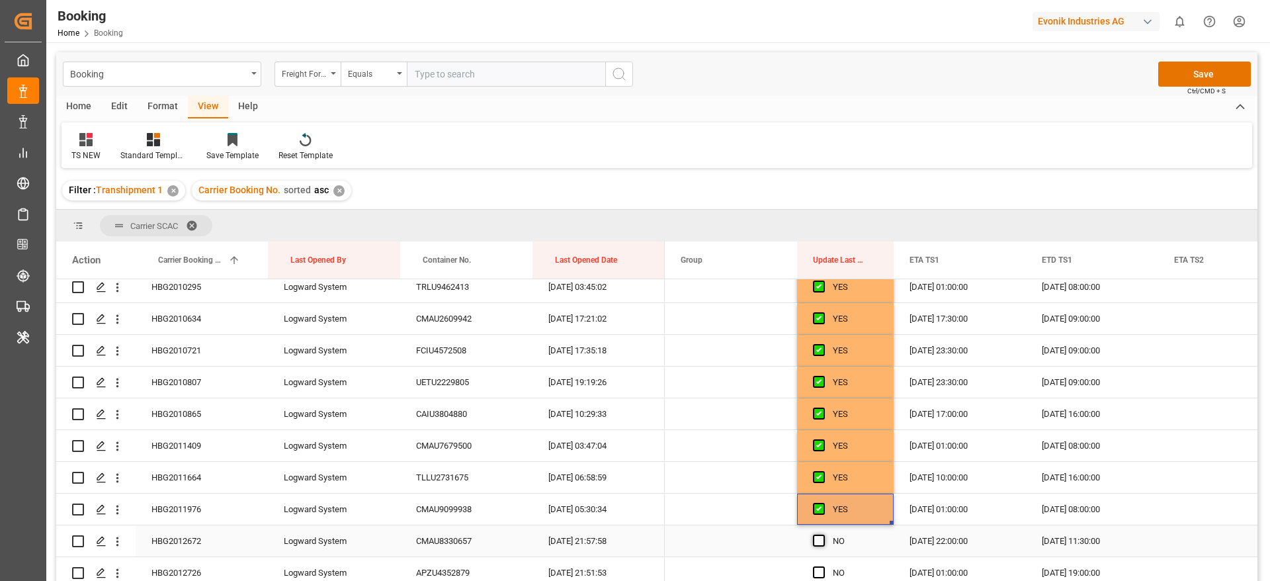
click at [823, 534] on input "Press SPACE to select this row." at bounding box center [823, 534] width 0 height 0
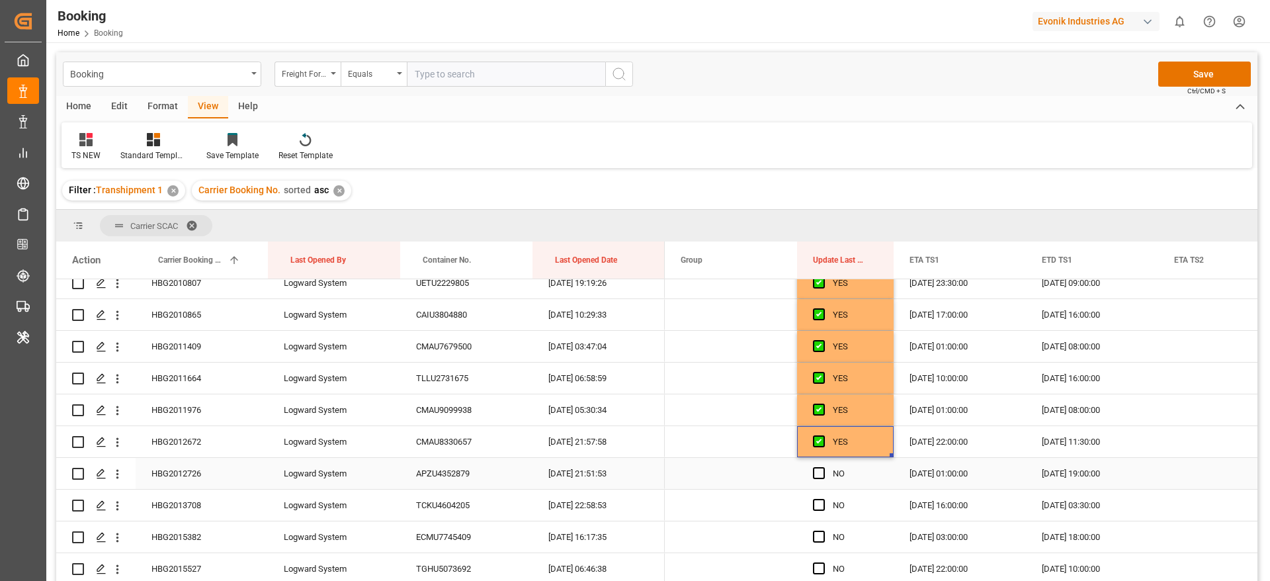
click at [819, 480] on div "Press SPACE to select this row." at bounding box center [823, 473] width 20 height 30
click at [819, 506] on span "Press SPACE to select this row." at bounding box center [819, 505] width 12 height 12
click at [823, 499] on input "Press SPACE to select this row." at bounding box center [823, 499] width 0 height 0
click at [817, 473] on span "Press SPACE to select this row." at bounding box center [819, 473] width 12 height 12
click at [823, 467] on input "Press SPACE to select this row." at bounding box center [823, 467] width 0 height 0
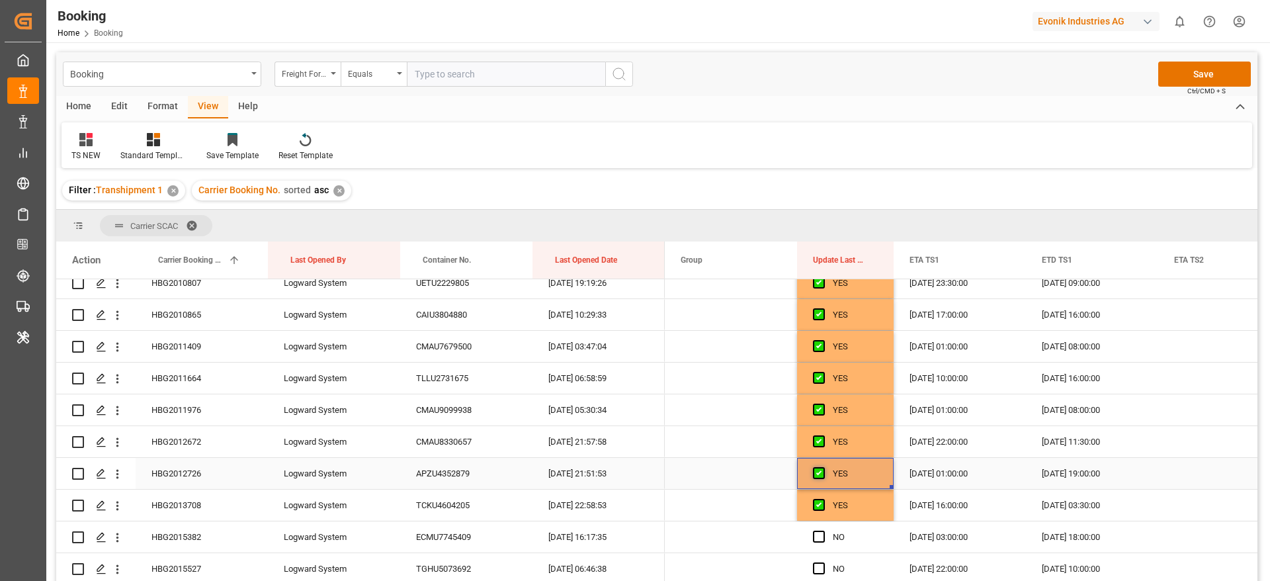
scroll to position [4365, 0]
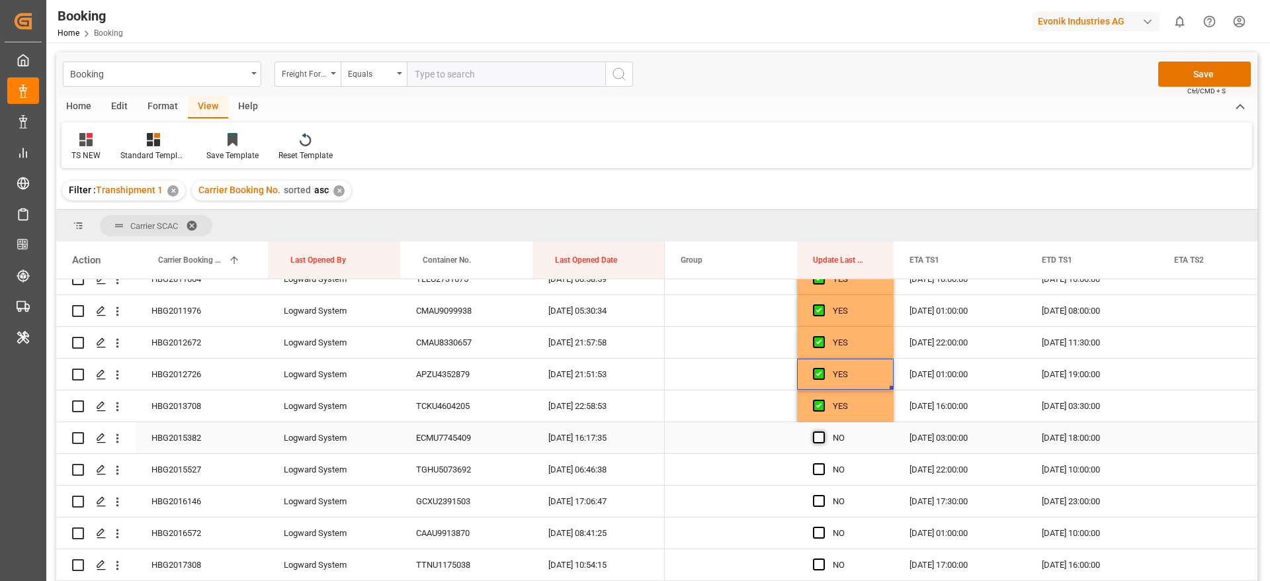
click at [816, 442] on span "Press SPACE to select this row." at bounding box center [819, 437] width 12 height 12
click at [823, 431] on input "Press SPACE to select this row." at bounding box center [823, 431] width 0 height 0
click at [816, 469] on span "Press SPACE to select this row." at bounding box center [819, 469] width 12 height 12
click at [823, 463] on input "Press SPACE to select this row." at bounding box center [823, 463] width 0 height 0
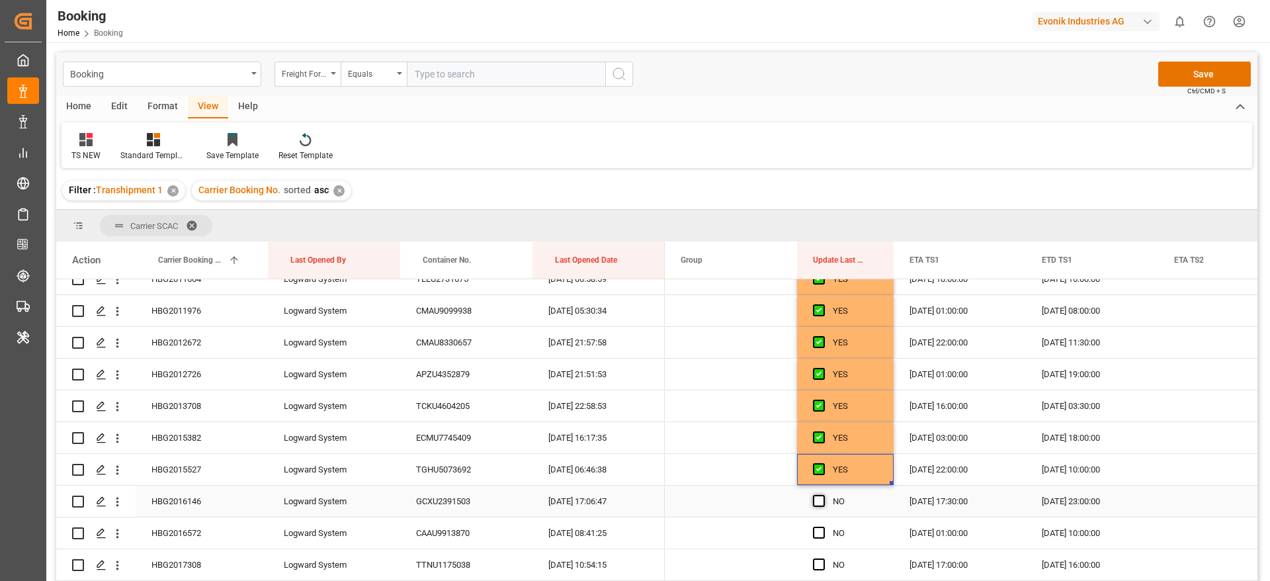
click at [818, 501] on span "Press SPACE to select this row." at bounding box center [819, 501] width 12 height 12
click at [823, 495] on input "Press SPACE to select this row." at bounding box center [823, 495] width 0 height 0
click at [873, 258] on span at bounding box center [872, 260] width 12 height 12
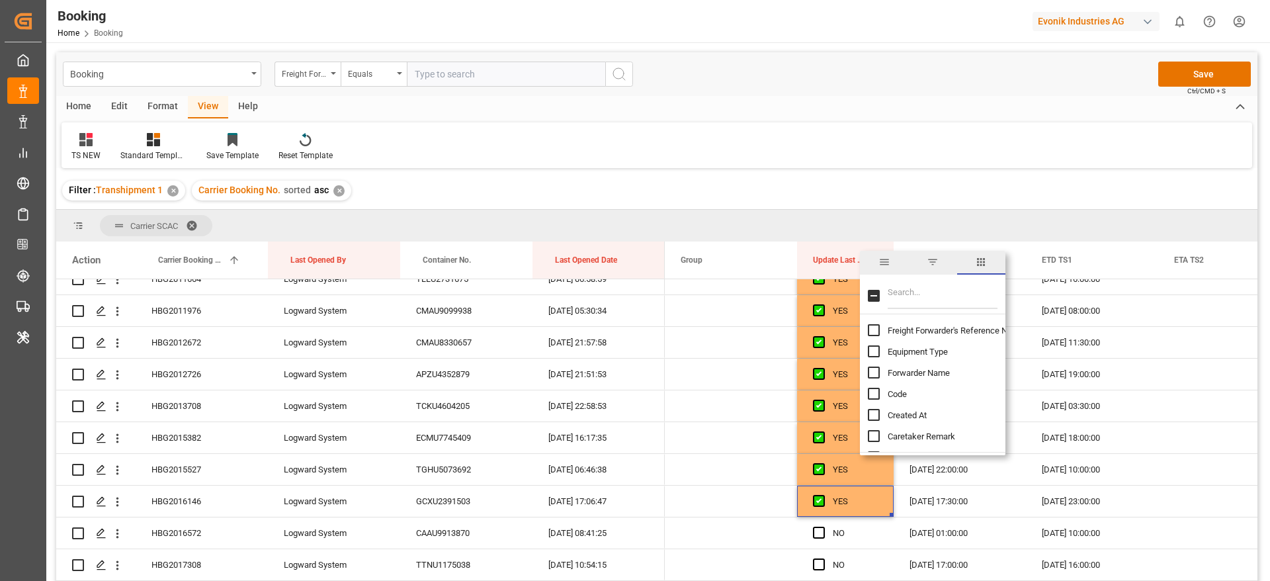
click at [929, 296] on input "Filter Columns Input" at bounding box center [943, 295] width 110 height 26
type input "po"
click at [963, 429] on span "1. Transshipment Port Locode & Name" at bounding box center [960, 428] width 144 height 10
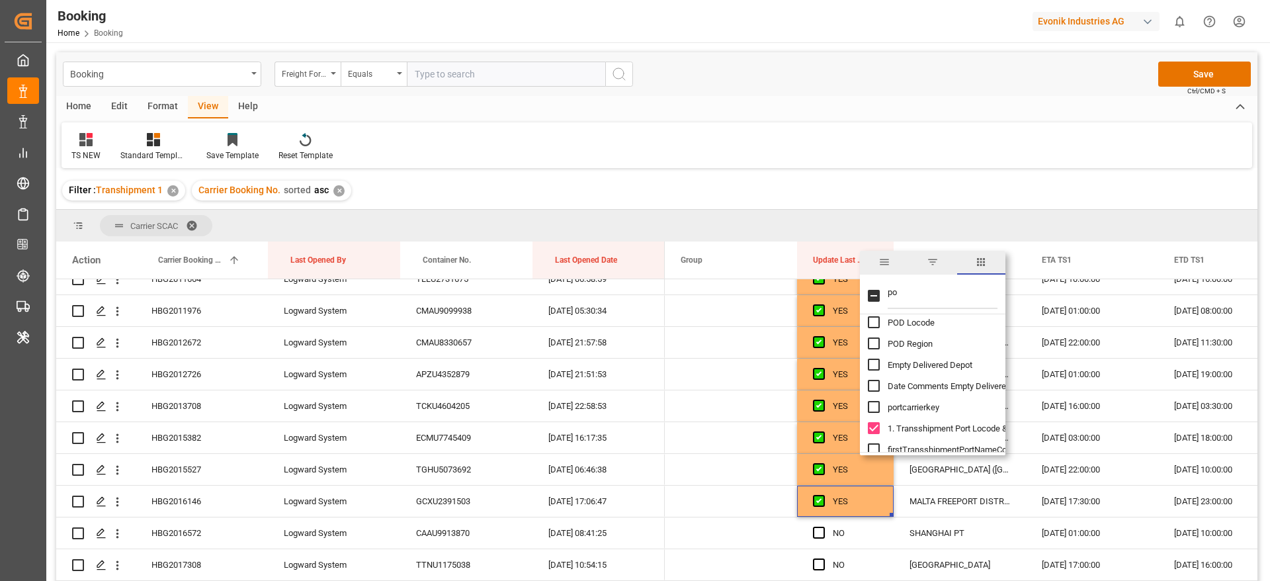
checkbox input "false"
checkbox input "true"
click at [933, 196] on div "Filter : Transhipment 1 ✕ Carrier Booking No. sorted asc ✕" at bounding box center [656, 190] width 1201 height 37
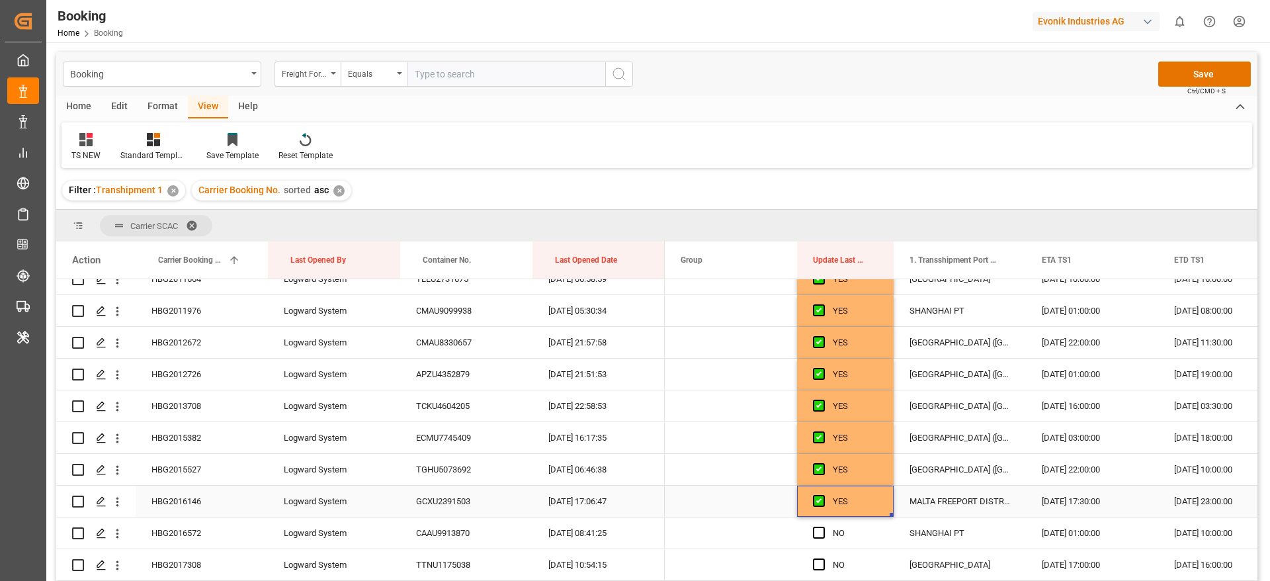
scroll to position [4266, 0]
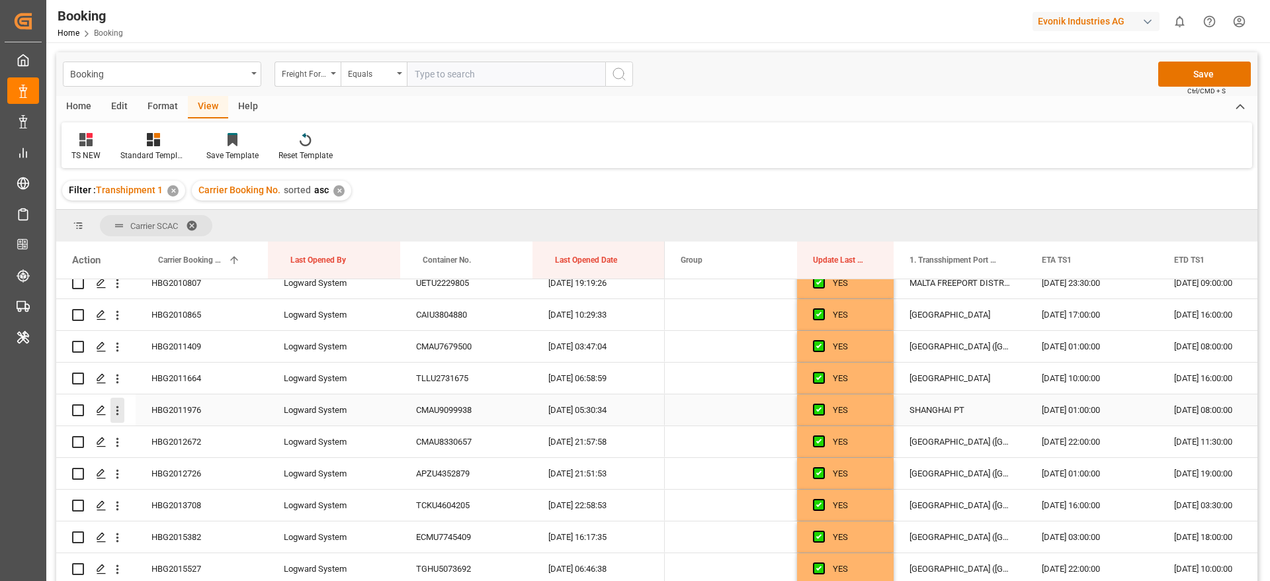
click at [113, 410] on icon "open menu" at bounding box center [117, 410] width 14 height 14
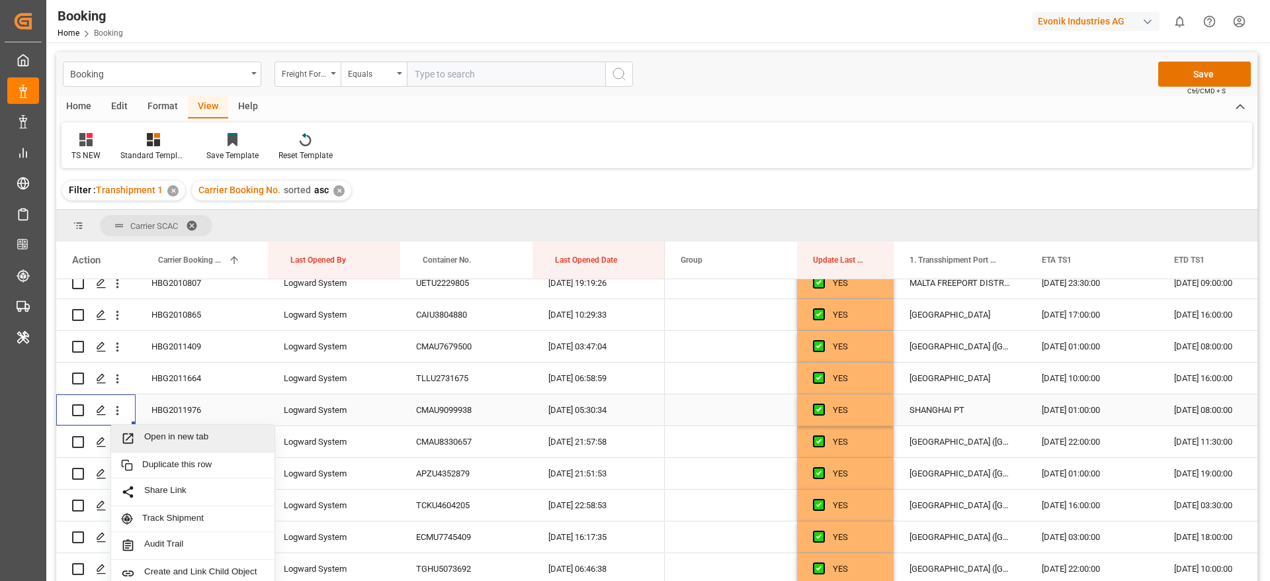
click at [241, 437] on span "Open in new tab" at bounding box center [204, 438] width 120 height 14
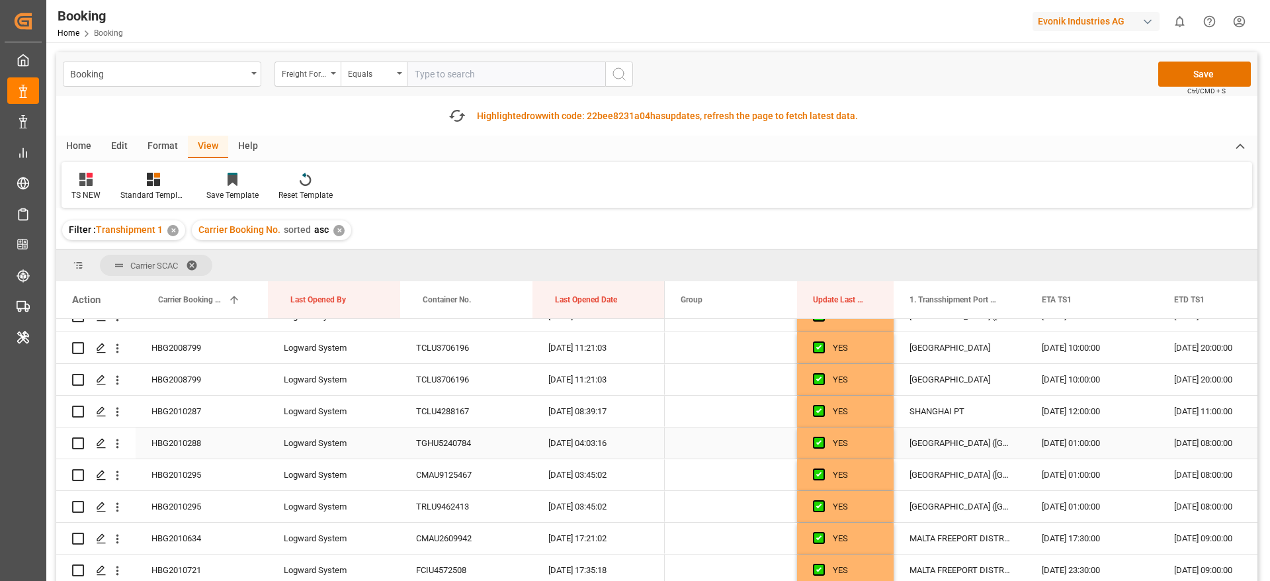
scroll to position [3968, 0]
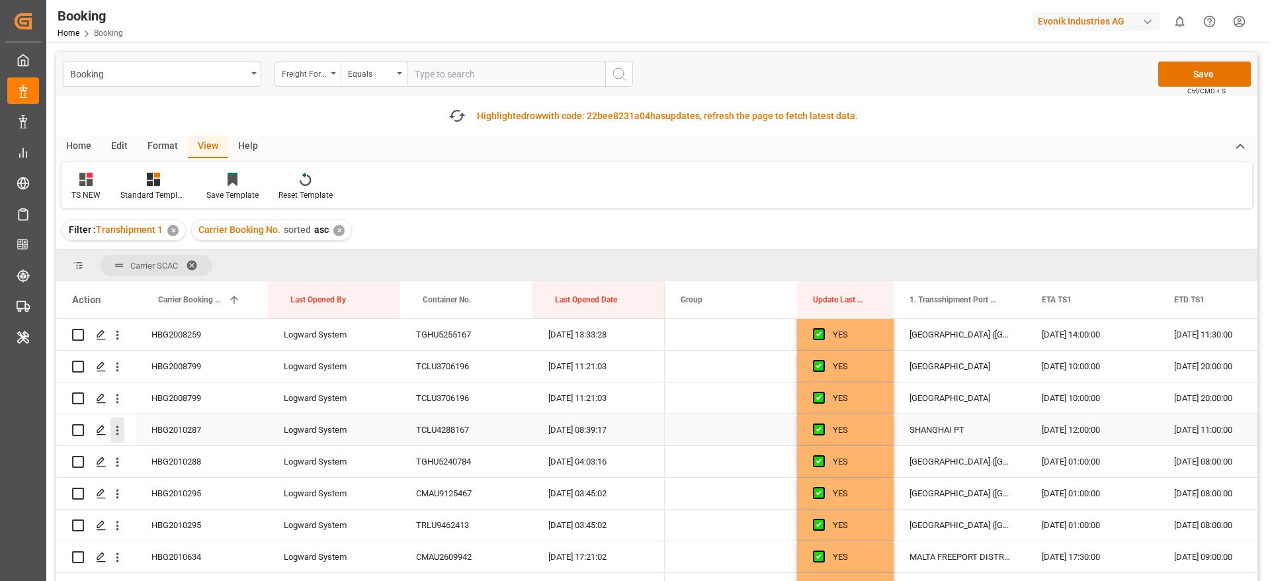
click at [120, 433] on icon "open menu" at bounding box center [117, 430] width 14 height 14
click at [194, 460] on span "Open in new tab" at bounding box center [204, 458] width 120 height 14
click at [816, 431] on span "Press SPACE to select this row." at bounding box center [819, 429] width 12 height 12
click at [823, 423] on input "Press SPACE to select this row." at bounding box center [823, 423] width 0 height 0
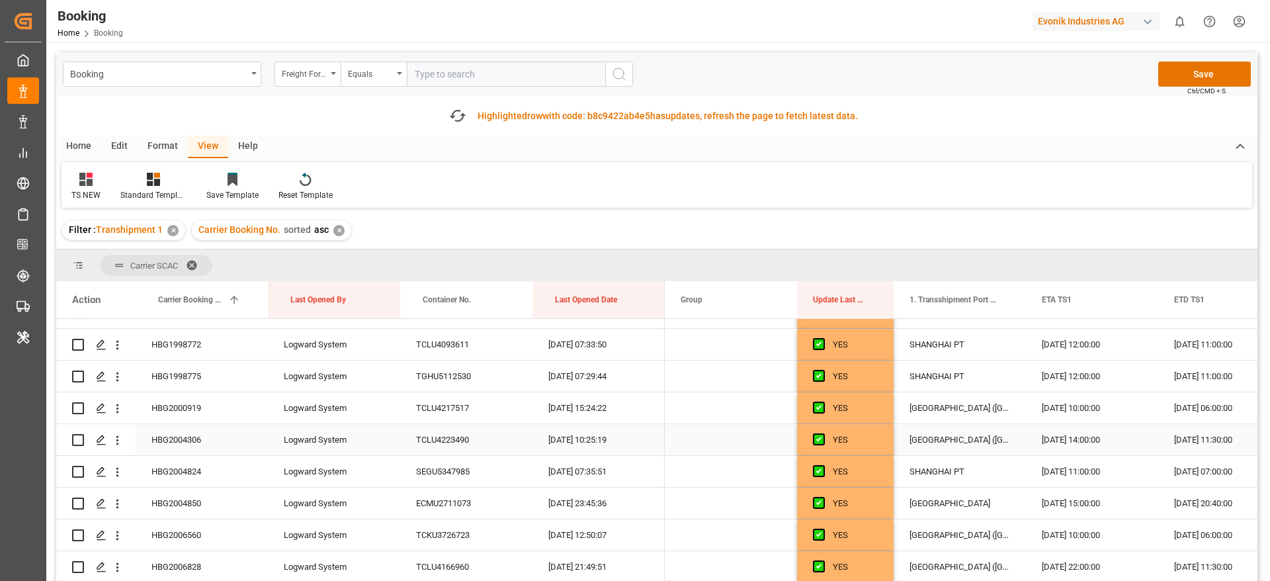
scroll to position [3671, 0]
click at [122, 472] on icon "open menu" at bounding box center [117, 474] width 14 height 14
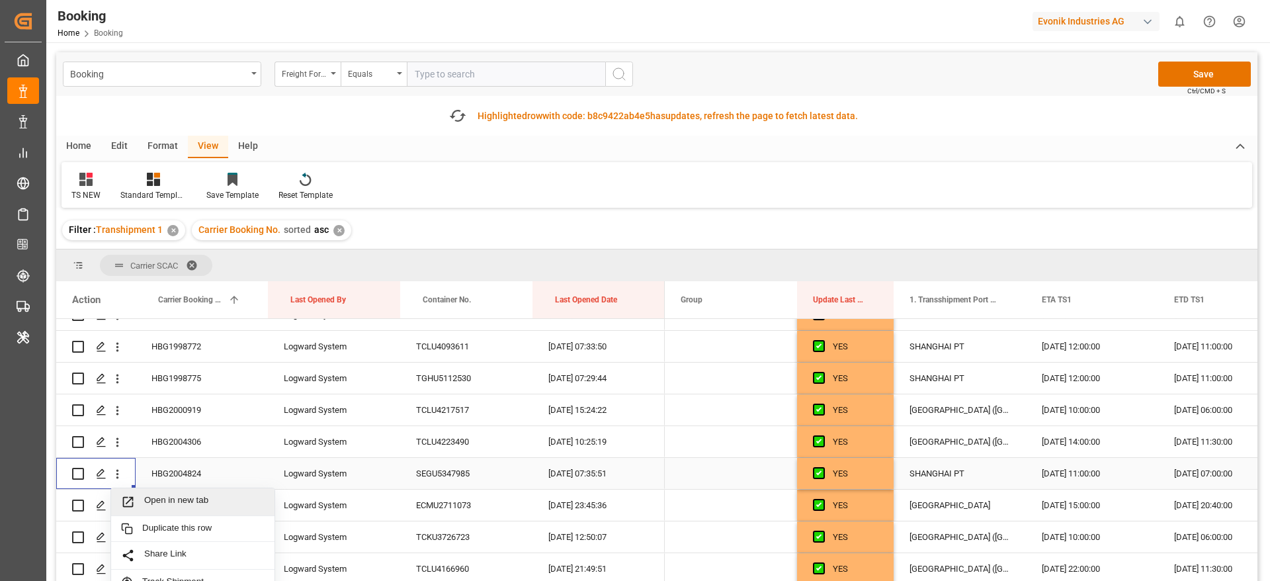
click at [217, 497] on span "Open in new tab" at bounding box center [204, 502] width 120 height 14
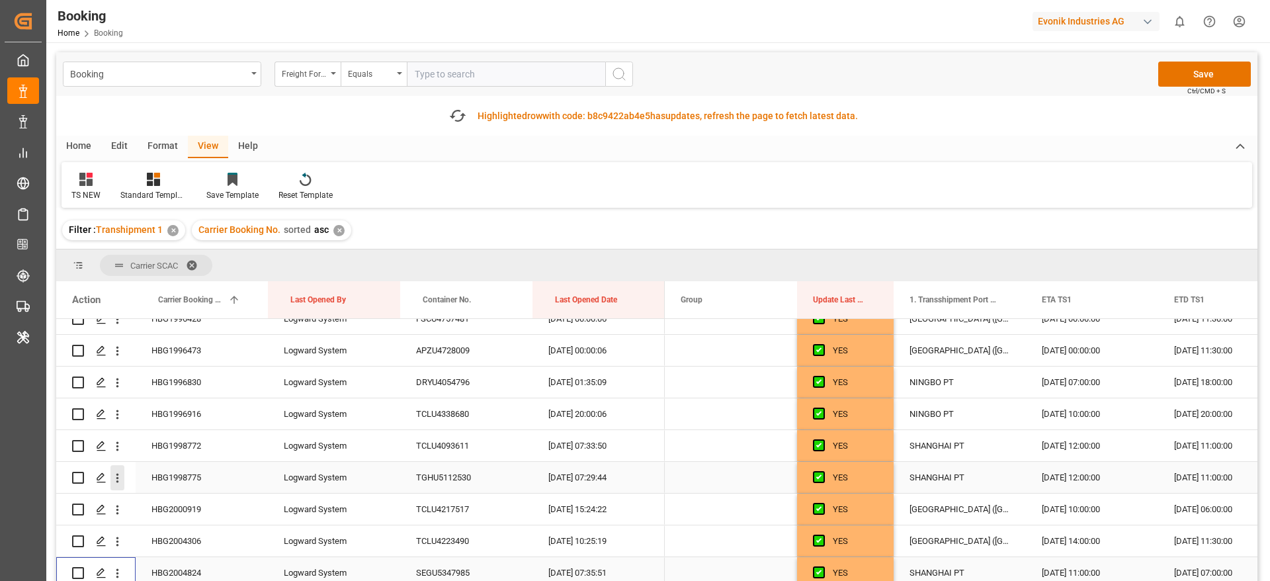
click at [121, 478] on icon "open menu" at bounding box center [117, 478] width 14 height 14
click at [227, 497] on div "Open in new tab" at bounding box center [192, 506] width 163 height 28
click at [118, 443] on icon "open menu" at bounding box center [117, 446] width 3 height 9
click at [217, 474] on span "Open in new tab" at bounding box center [204, 474] width 120 height 14
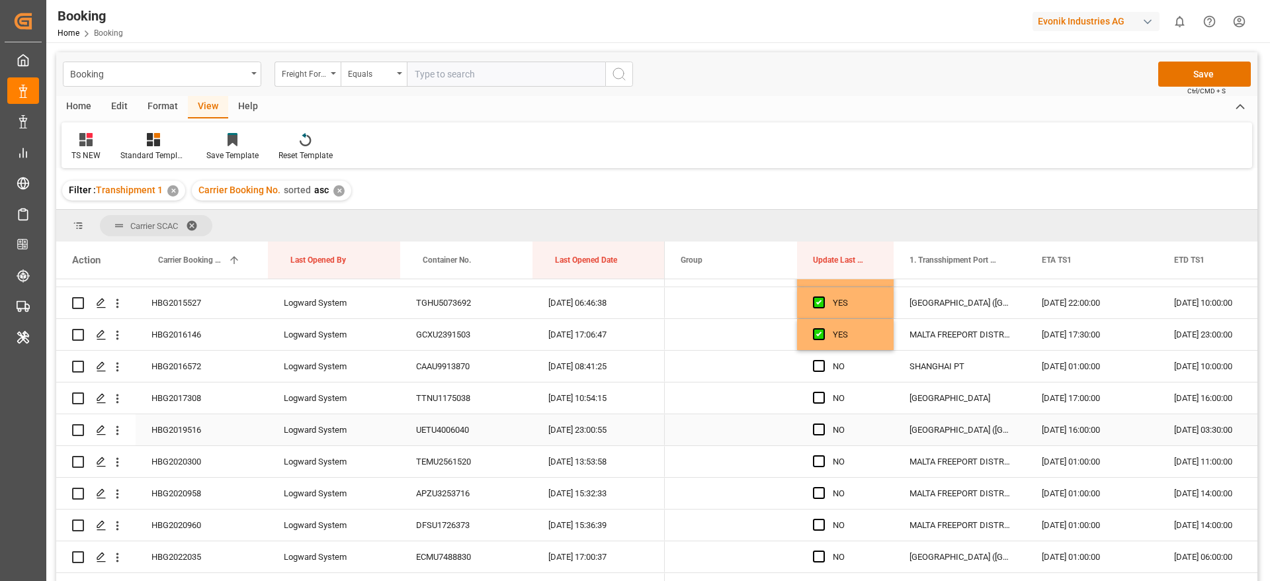
scroll to position [4564, 0]
click at [819, 336] on span "Press SPACE to select this row." at bounding box center [819, 334] width 12 height 12
click at [823, 328] on input "Press SPACE to select this row." at bounding box center [823, 328] width 0 height 0
click at [818, 362] on span "Press SPACE to select this row." at bounding box center [819, 366] width 12 height 12
click at [823, 360] on input "Press SPACE to select this row." at bounding box center [823, 360] width 0 height 0
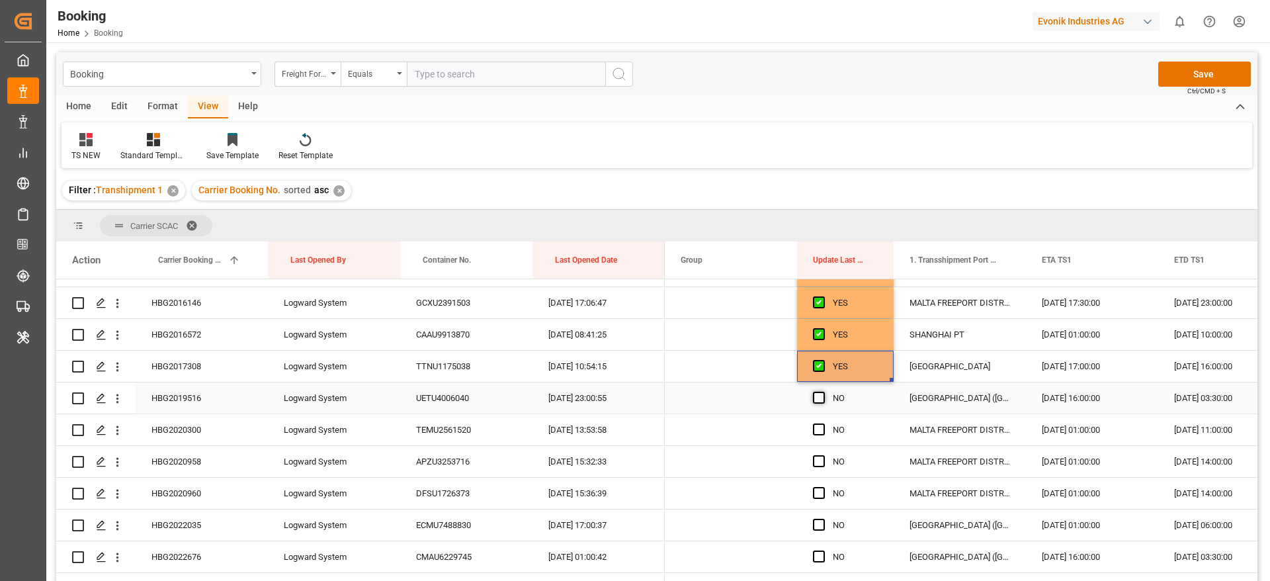
click at [822, 396] on span "Press SPACE to select this row." at bounding box center [819, 398] width 12 height 12
click at [823, 392] on input "Press SPACE to select this row." at bounding box center [823, 392] width 0 height 0
click at [819, 432] on span "Press SPACE to select this row." at bounding box center [819, 429] width 12 height 12
click at [823, 423] on input "Press SPACE to select this row." at bounding box center [823, 423] width 0 height 0
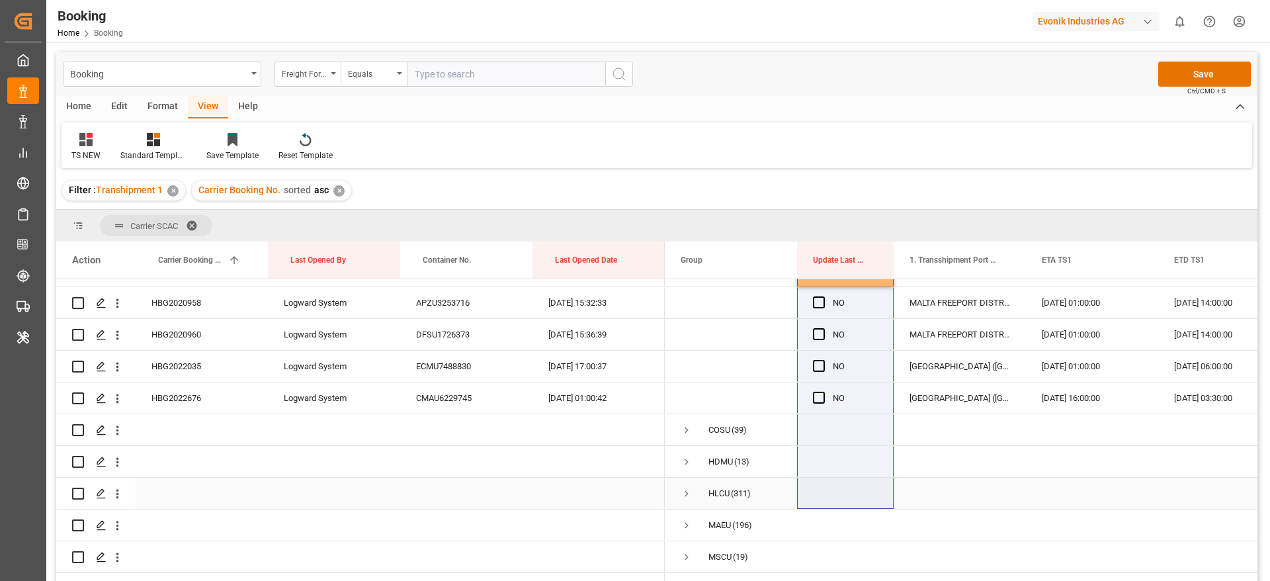
scroll to position [4749, 0]
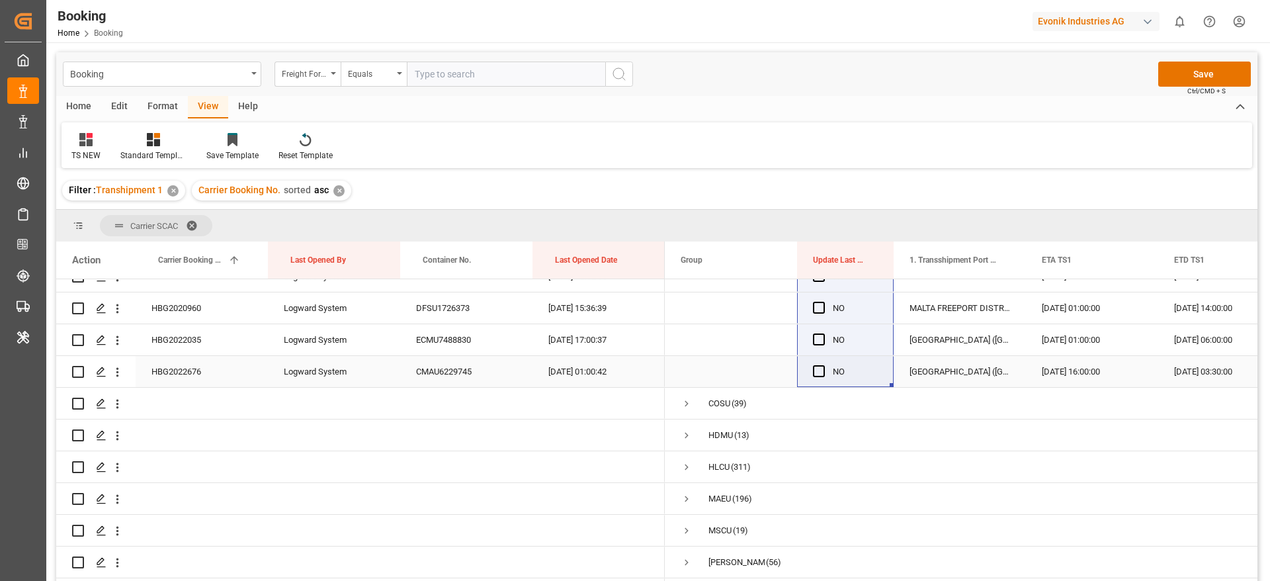
drag, startPoint x: 890, startPoint y: 441, endPoint x: 845, endPoint y: 366, distance: 87.2
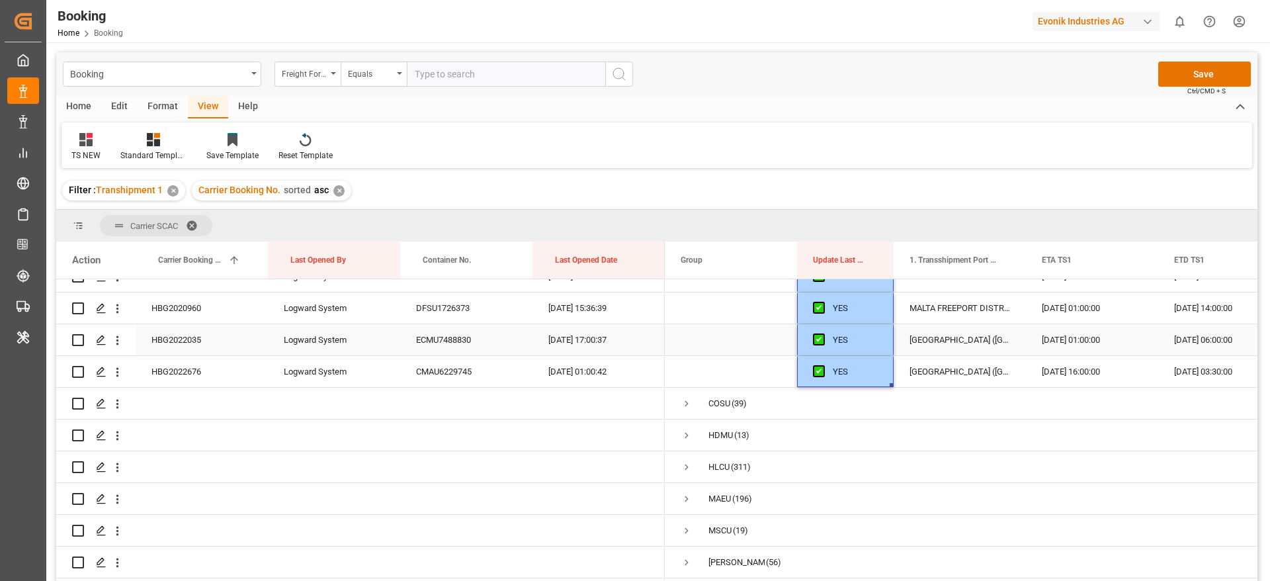
scroll to position [4650, 0]
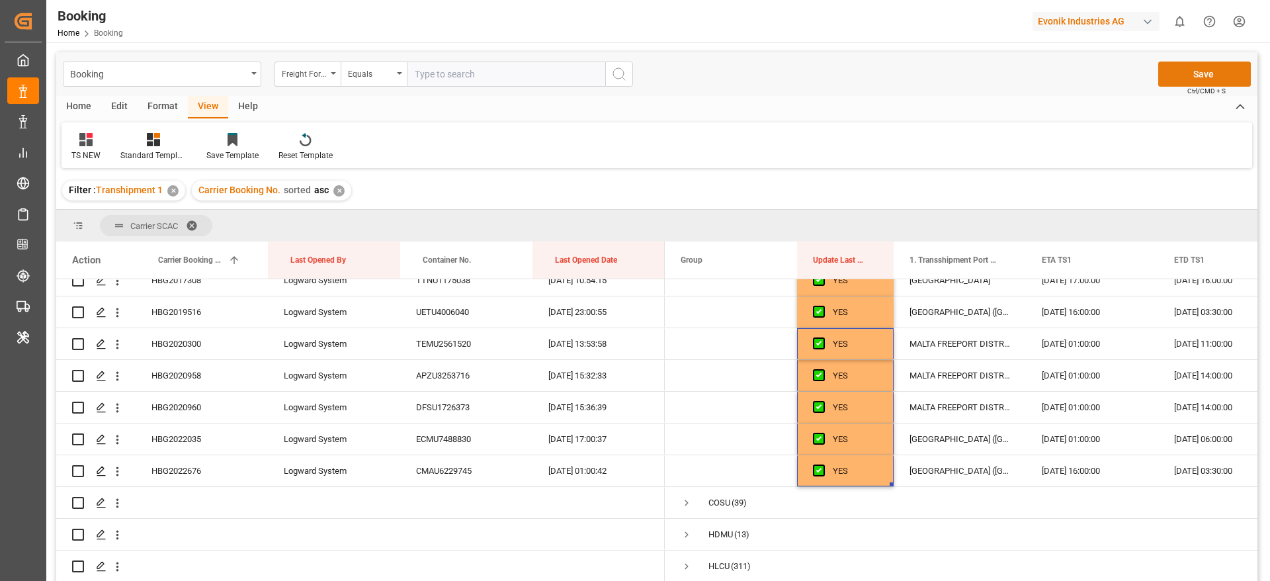
click at [1183, 65] on button "Save" at bounding box center [1204, 74] width 93 height 25
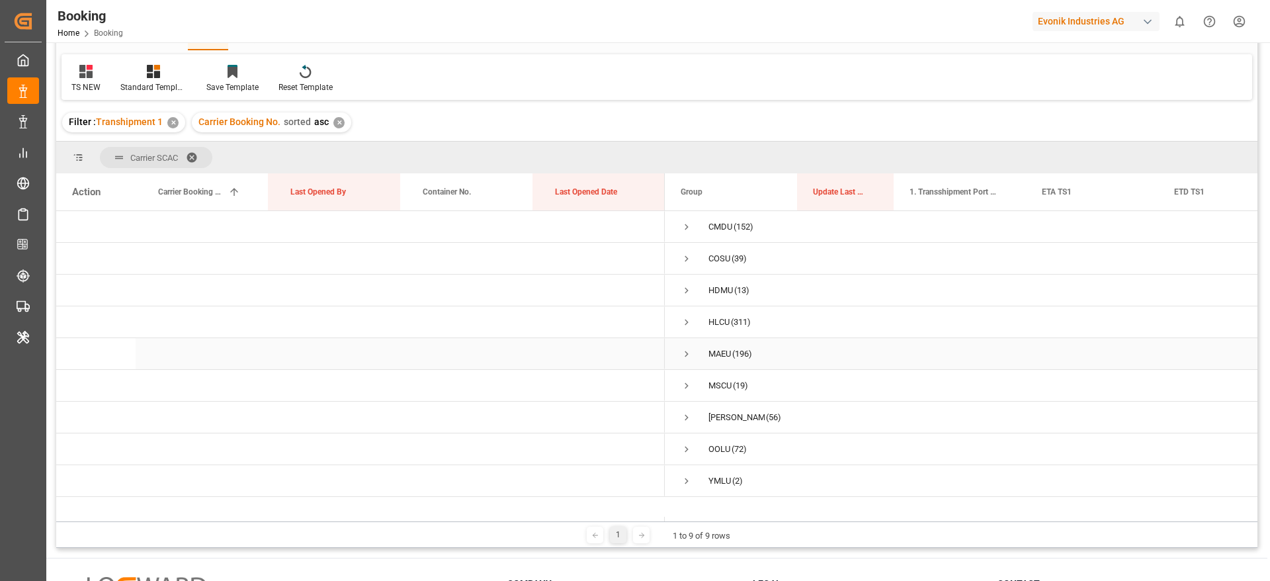
scroll to position [99, 0]
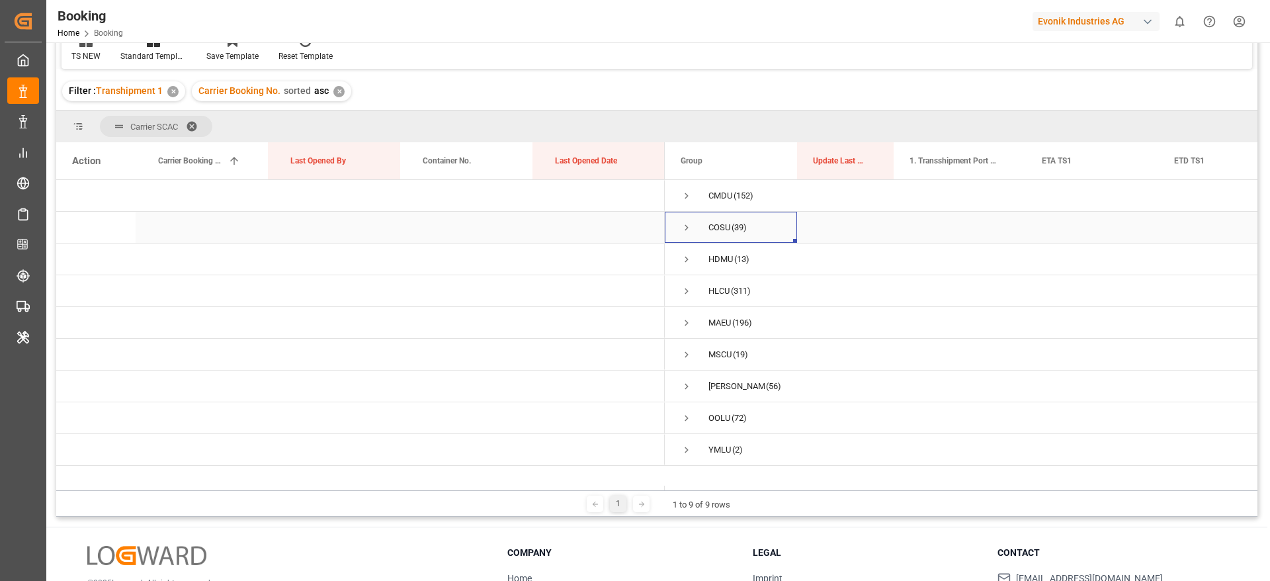
click at [686, 224] on span "Press SPACE to select this row." at bounding box center [687, 228] width 12 height 12
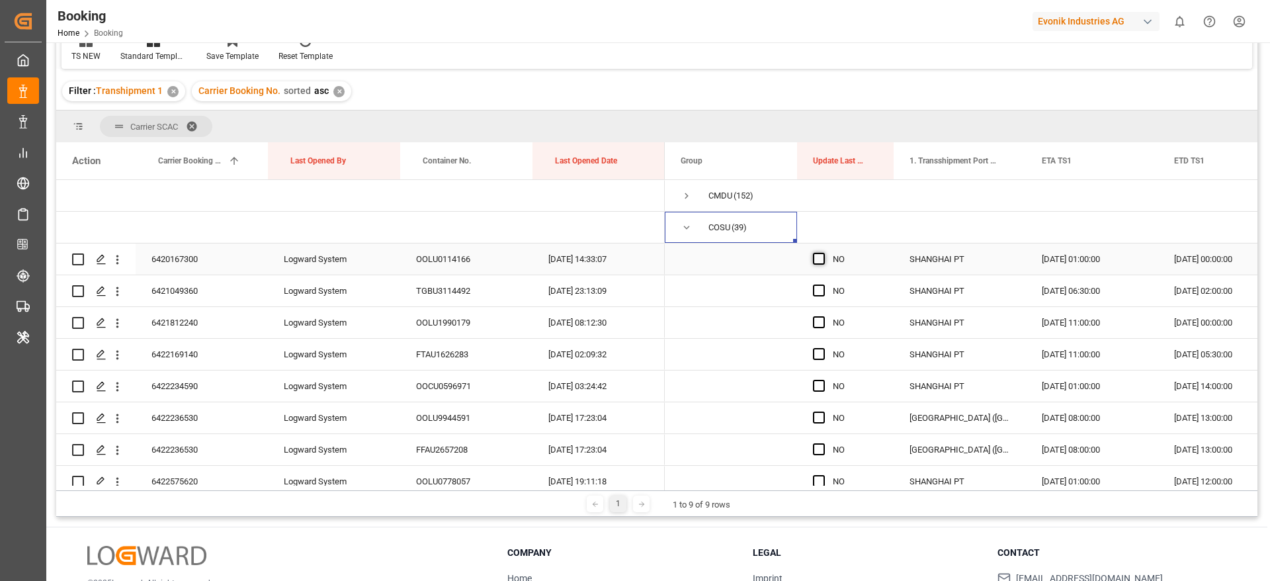
click at [818, 258] on span "Press SPACE to select this row." at bounding box center [819, 259] width 12 height 12
click at [823, 253] on input "Press SPACE to select this row." at bounding box center [823, 253] width 0 height 0
click at [816, 289] on span "Press SPACE to select this row." at bounding box center [819, 290] width 12 height 12
click at [823, 284] on input "Press SPACE to select this row." at bounding box center [823, 284] width 0 height 0
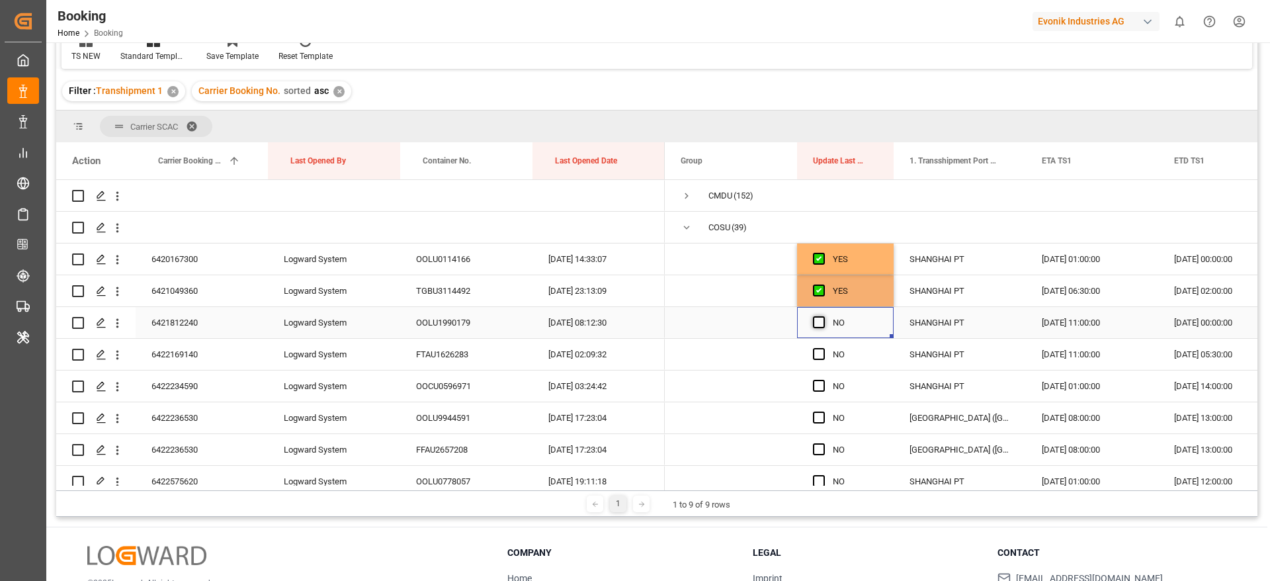
click at [818, 317] on span "Press SPACE to select this row." at bounding box center [819, 322] width 12 height 12
click at [823, 316] on input "Press SPACE to select this row." at bounding box center [823, 316] width 0 height 0
drag, startPoint x: 822, startPoint y: 354, endPoint x: 820, endPoint y: 378, distance: 24.6
click at [822, 355] on span "Press SPACE to select this row." at bounding box center [819, 354] width 12 height 12
click at [823, 348] on input "Press SPACE to select this row." at bounding box center [823, 348] width 0 height 0
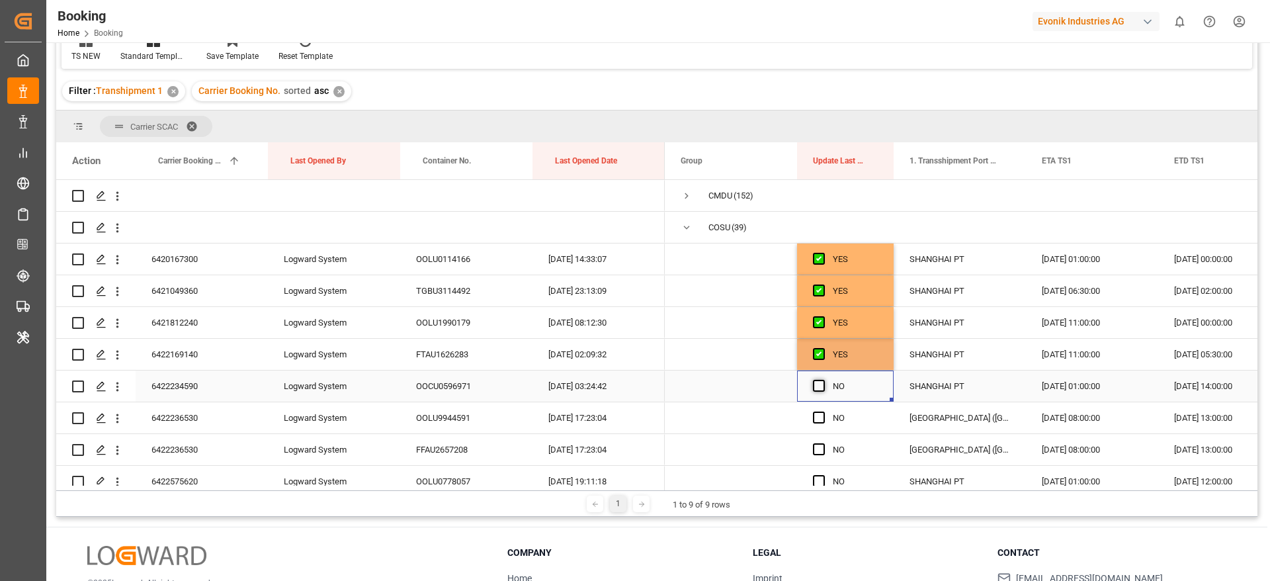
click at [820, 384] on span "Press SPACE to select this row." at bounding box center [819, 386] width 12 height 12
click at [823, 380] on input "Press SPACE to select this row." at bounding box center [823, 380] width 0 height 0
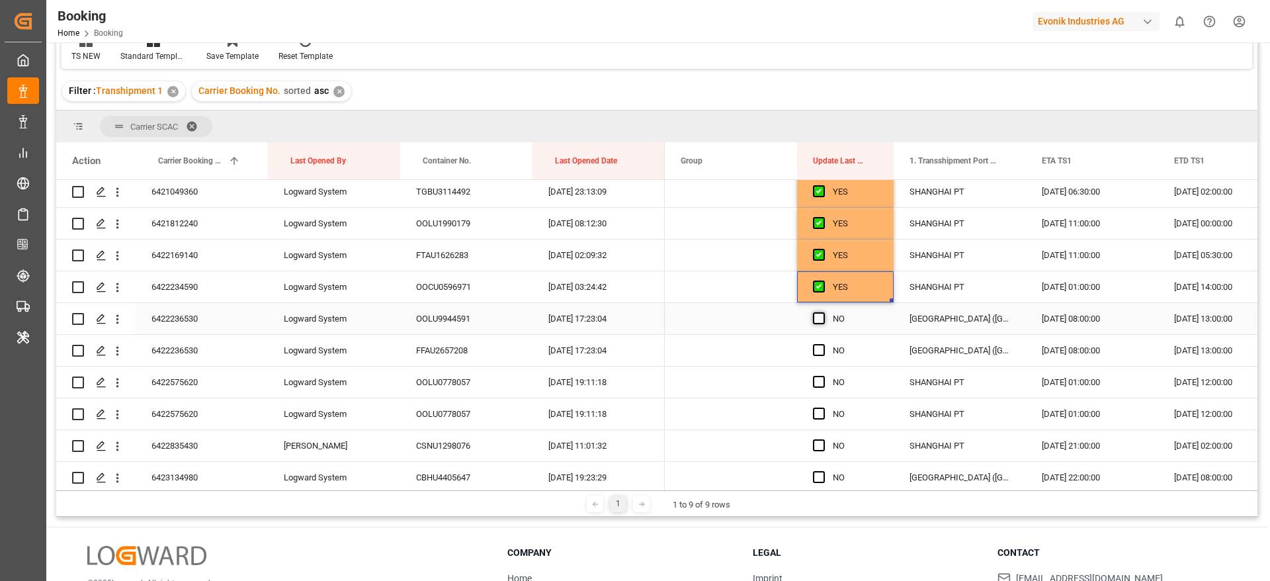
click at [816, 318] on span "Press SPACE to select this row." at bounding box center [819, 318] width 12 height 12
click at [823, 312] on input "Press SPACE to select this row." at bounding box center [823, 312] width 0 height 0
click at [815, 350] on span "Press SPACE to select this row." at bounding box center [819, 350] width 12 height 12
click at [823, 344] on input "Press SPACE to select this row." at bounding box center [823, 344] width 0 height 0
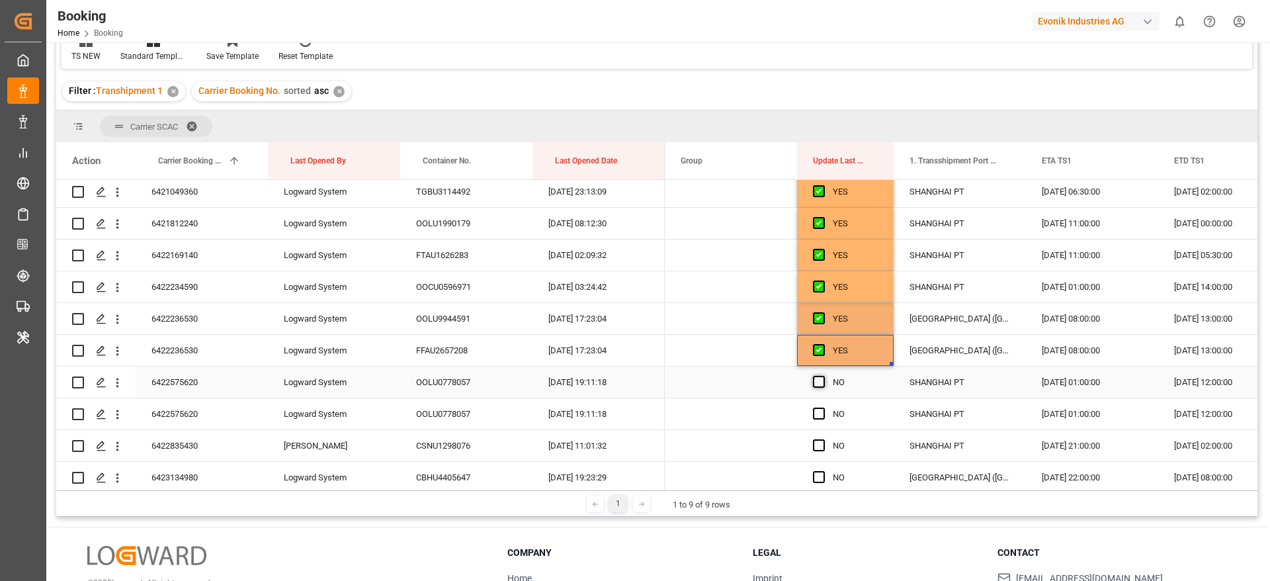
click at [820, 381] on span "Press SPACE to select this row." at bounding box center [819, 382] width 12 height 12
click at [823, 376] on input "Press SPACE to select this row." at bounding box center [823, 376] width 0 height 0
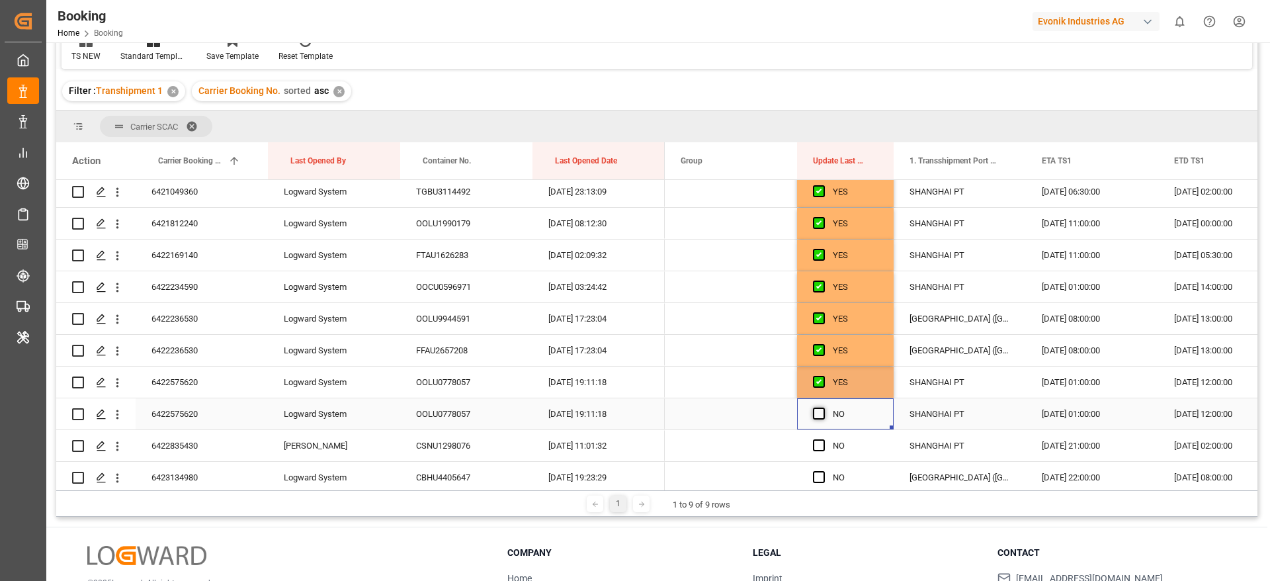
click at [823, 414] on span "Press SPACE to select this row." at bounding box center [819, 413] width 12 height 12
click at [823, 407] on input "Press SPACE to select this row." at bounding box center [823, 407] width 0 height 0
click at [823, 443] on span "Press SPACE to select this row." at bounding box center [819, 445] width 12 height 12
click at [823, 439] on input "Press SPACE to select this row." at bounding box center [823, 439] width 0 height 0
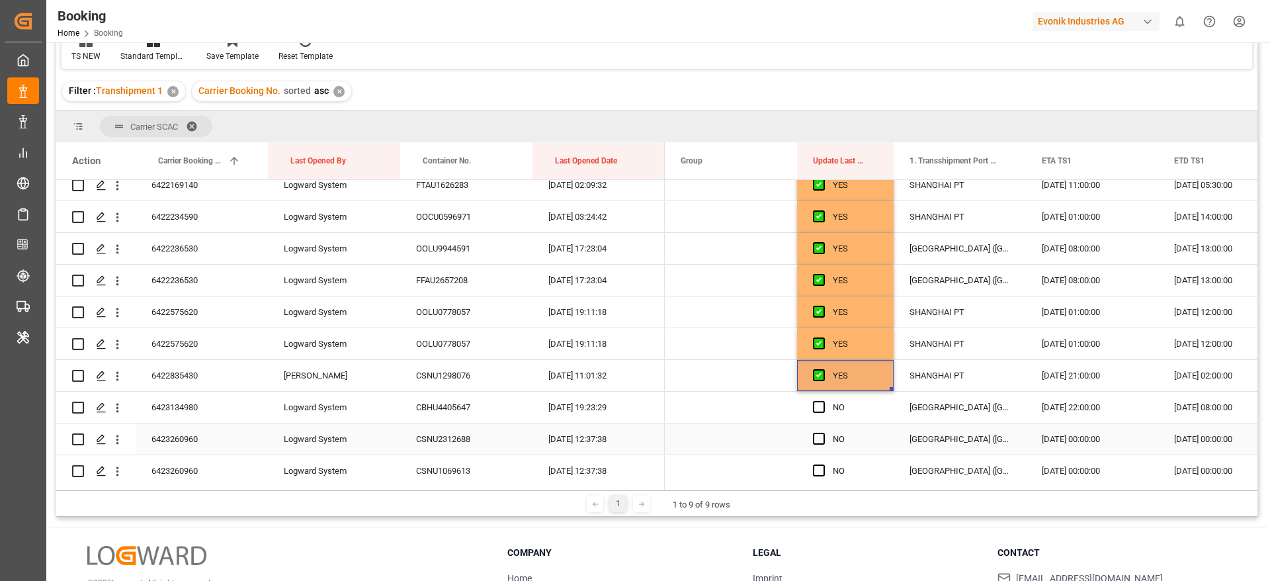
scroll to position [198, 0]
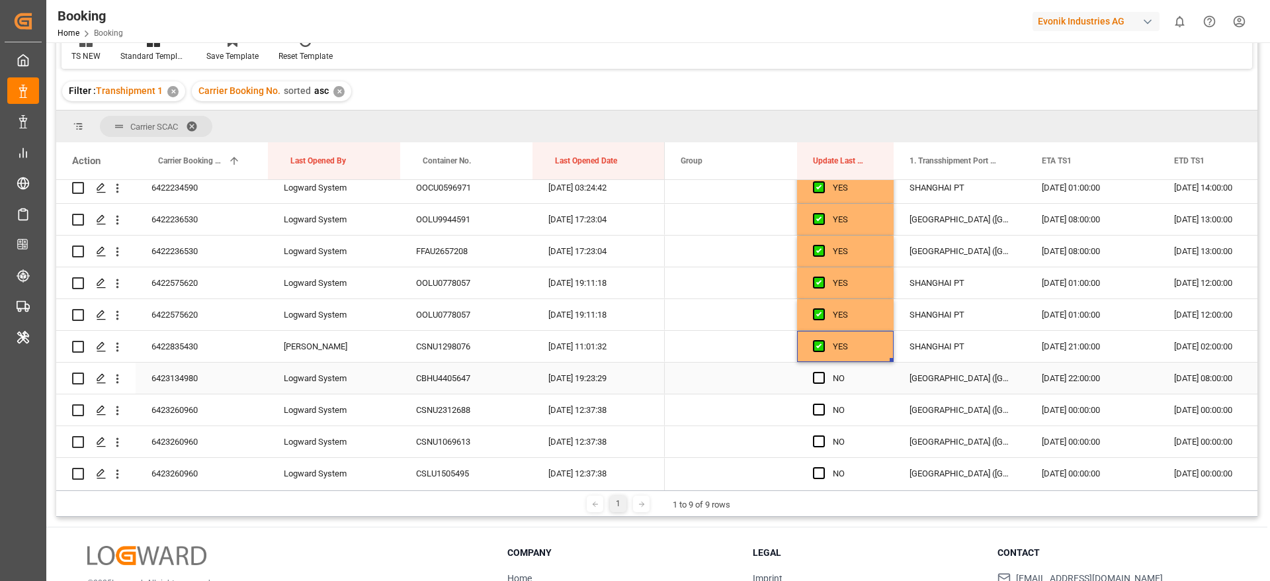
click at [825, 380] on div "Press SPACE to select this row." at bounding box center [823, 378] width 20 height 30
click at [821, 376] on span "Press SPACE to select this row." at bounding box center [819, 378] width 12 height 12
click at [823, 372] on input "Press SPACE to select this row." at bounding box center [823, 372] width 0 height 0
click at [816, 415] on div "Press SPACE to select this row." at bounding box center [823, 410] width 20 height 30
click at [819, 407] on span "Press SPACE to select this row." at bounding box center [819, 409] width 12 height 12
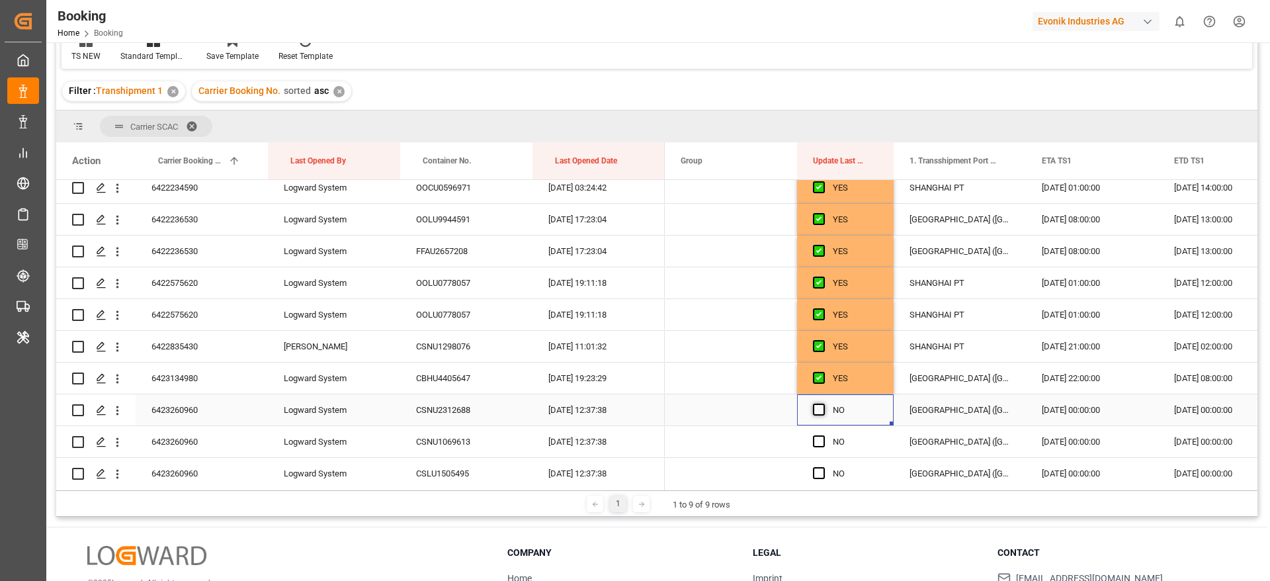
click at [823, 403] on input "Press SPACE to select this row." at bounding box center [823, 403] width 0 height 0
click at [821, 447] on div "Press SPACE to select this row." at bounding box center [823, 442] width 20 height 30
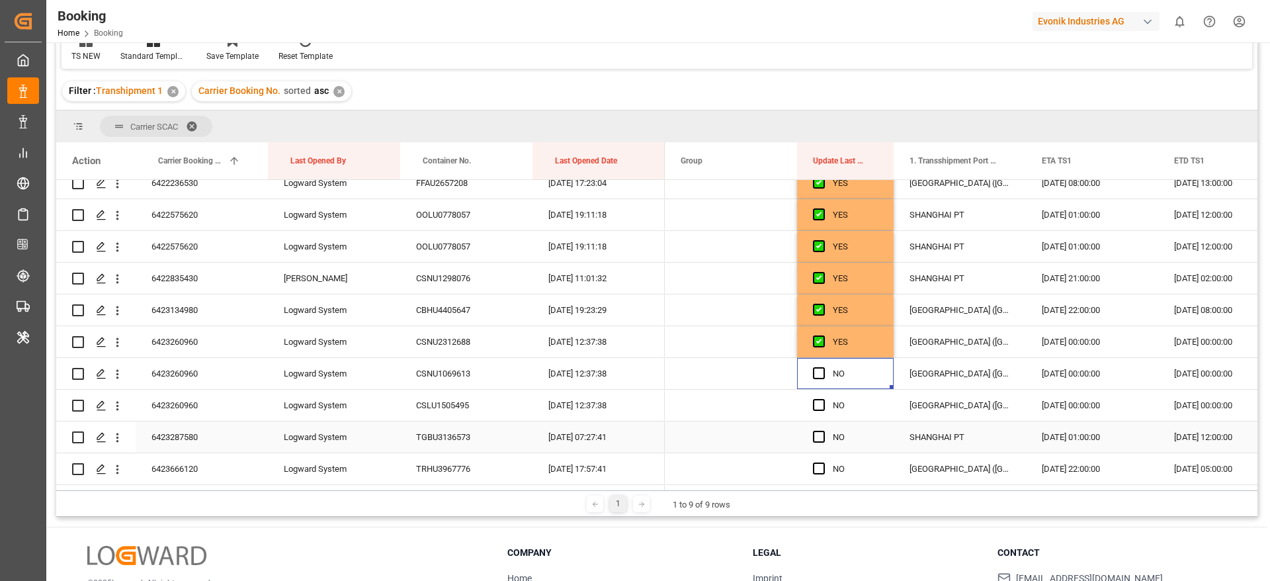
scroll to position [298, 0]
click at [819, 339] on span "Press SPACE to select this row." at bounding box center [819, 342] width 12 height 12
click at [823, 336] on input "Press SPACE to select this row." at bounding box center [823, 336] width 0 height 0
click at [819, 374] on span "Press SPACE to select this row." at bounding box center [819, 374] width 12 height 12
click at [823, 368] on input "Press SPACE to select this row." at bounding box center [823, 368] width 0 height 0
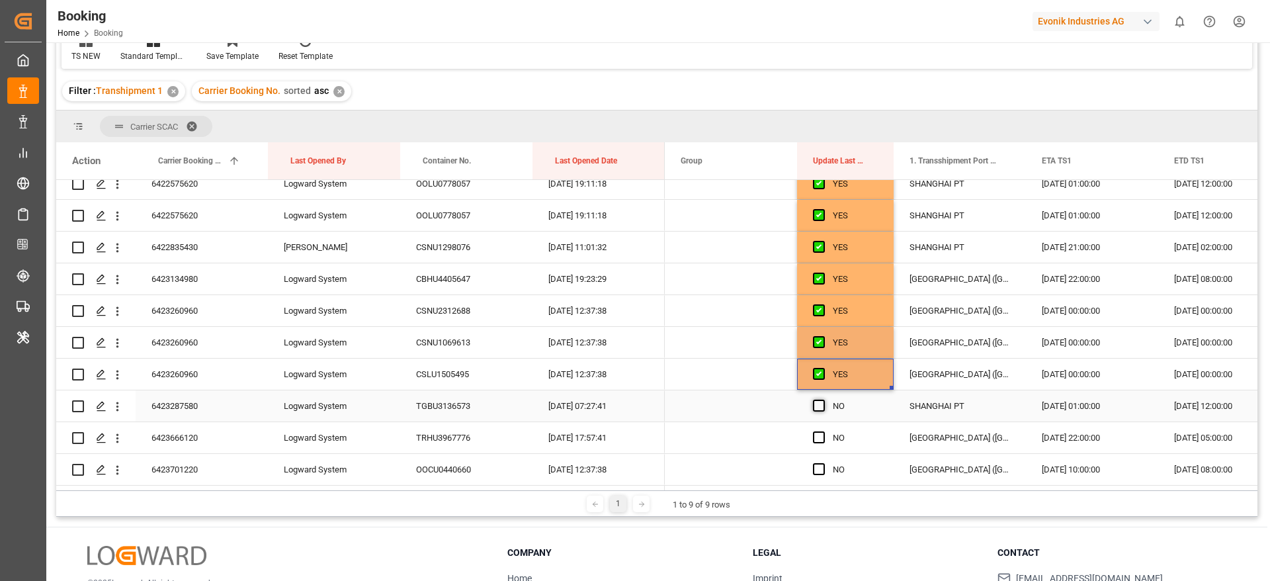
click at [823, 407] on span "Press SPACE to select this row." at bounding box center [819, 405] width 12 height 12
click at [823, 399] on input "Press SPACE to select this row." at bounding box center [823, 399] width 0 height 0
click at [826, 441] on div "Press SPACE to select this row." at bounding box center [823, 438] width 20 height 30
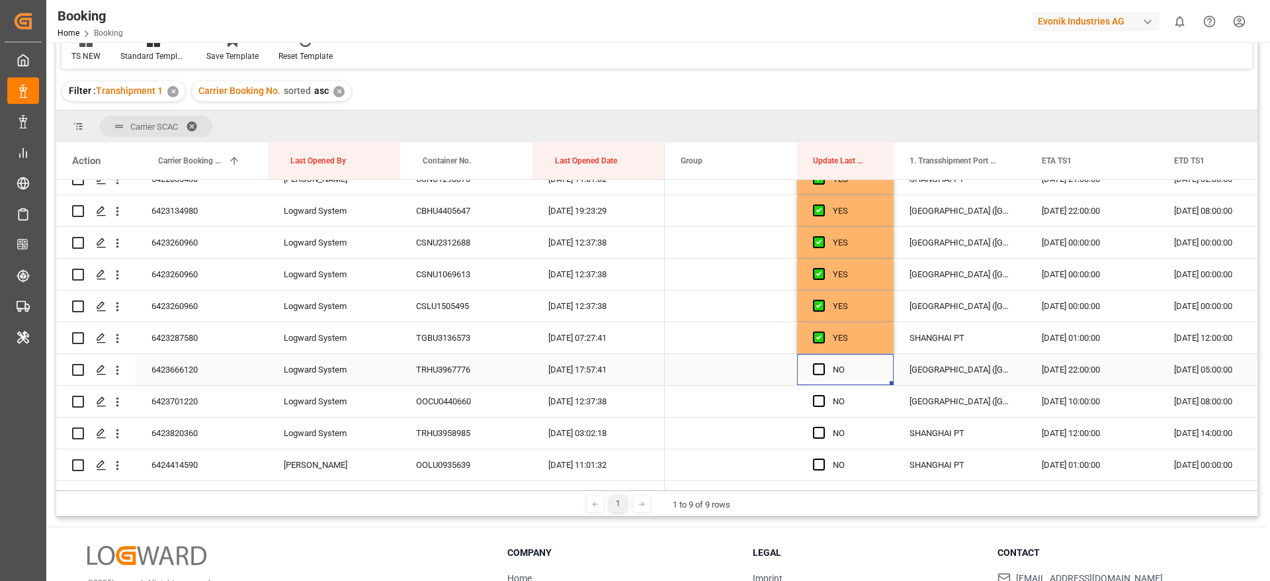
scroll to position [397, 0]
click at [818, 337] on span "Press SPACE to select this row." at bounding box center [819, 338] width 12 height 12
click at [823, 332] on input "Press SPACE to select this row." at bounding box center [823, 332] width 0 height 0
click at [818, 377] on div "Press SPACE to select this row." at bounding box center [823, 370] width 20 height 30
click at [818, 369] on span "Press SPACE to select this row." at bounding box center [819, 370] width 12 height 12
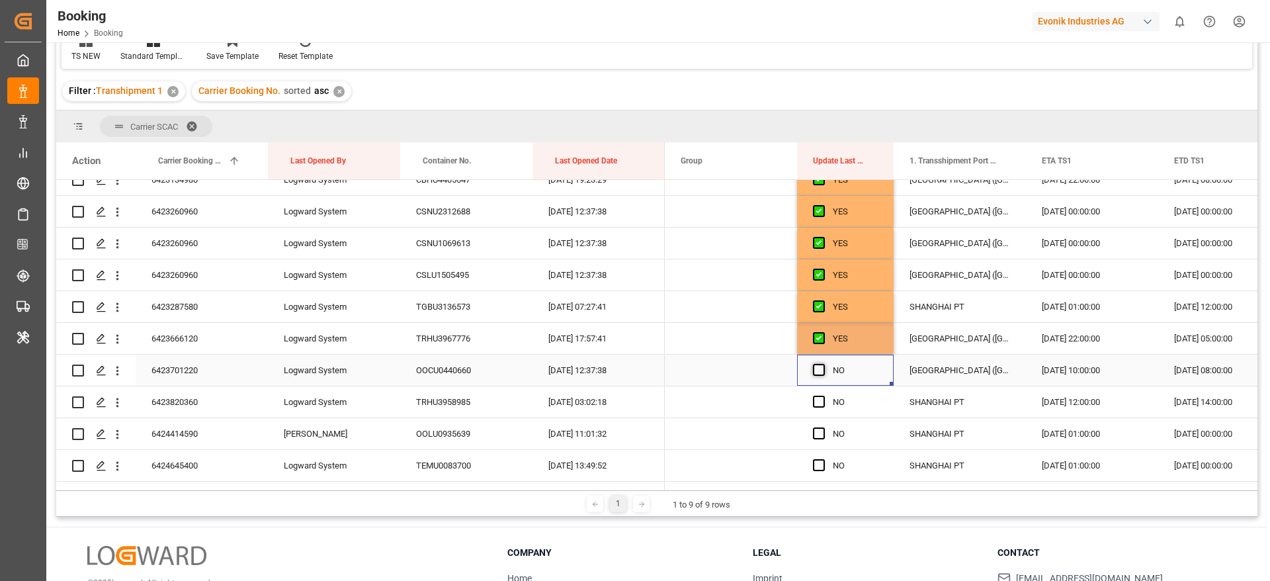
click at [823, 364] on input "Press SPACE to select this row." at bounding box center [823, 364] width 0 height 0
click at [817, 404] on span "Press SPACE to select this row." at bounding box center [819, 402] width 12 height 12
click at [823, 396] on input "Press SPACE to select this row." at bounding box center [823, 396] width 0 height 0
click at [820, 436] on span "Press SPACE to select this row." at bounding box center [819, 433] width 12 height 12
click at [823, 427] on input "Press SPACE to select this row." at bounding box center [823, 427] width 0 height 0
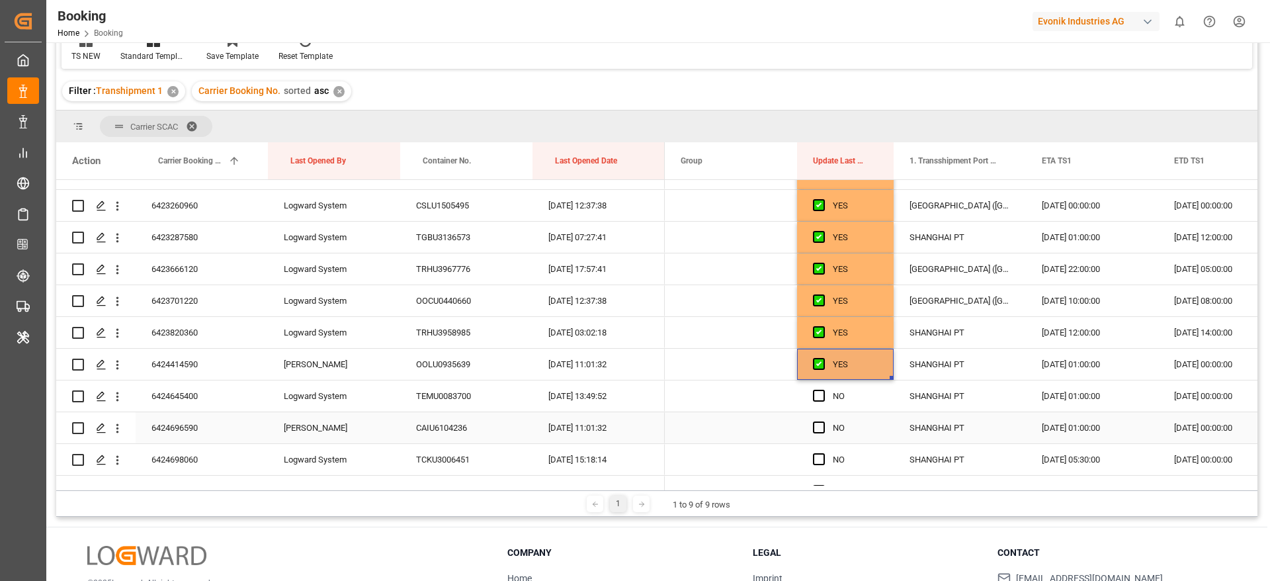
scroll to position [496, 0]
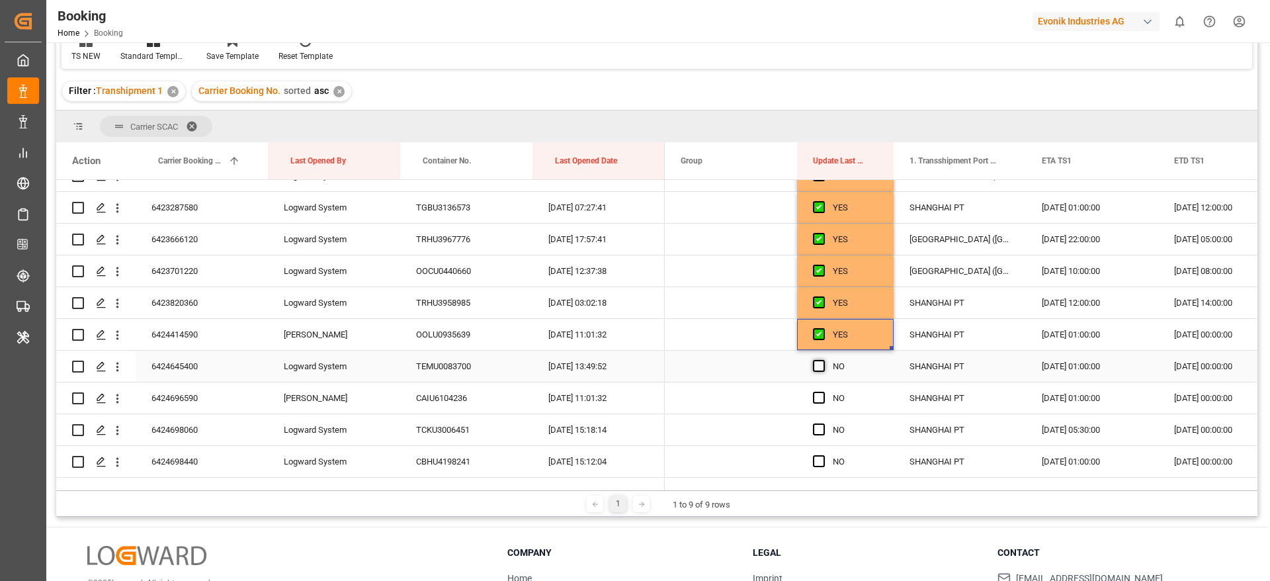
click at [817, 366] on span "Press SPACE to select this row." at bounding box center [819, 366] width 12 height 12
click at [823, 360] on input "Press SPACE to select this row." at bounding box center [823, 360] width 0 height 0
click at [821, 403] on div "Press SPACE to select this row." at bounding box center [823, 398] width 20 height 30
click at [821, 431] on span "Press SPACE to select this row." at bounding box center [819, 429] width 12 height 12
click at [823, 423] on input "Press SPACE to select this row." at bounding box center [823, 423] width 0 height 0
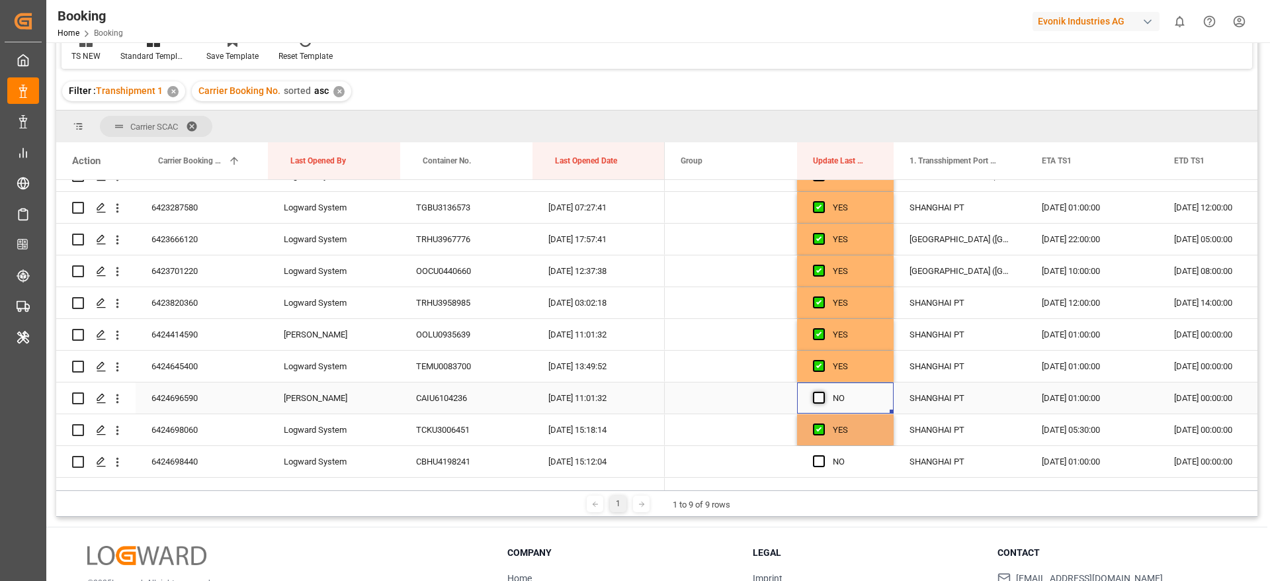
click at [820, 399] on span "Press SPACE to select this row." at bounding box center [819, 398] width 12 height 12
click at [823, 392] on input "Press SPACE to select this row." at bounding box center [823, 392] width 0 height 0
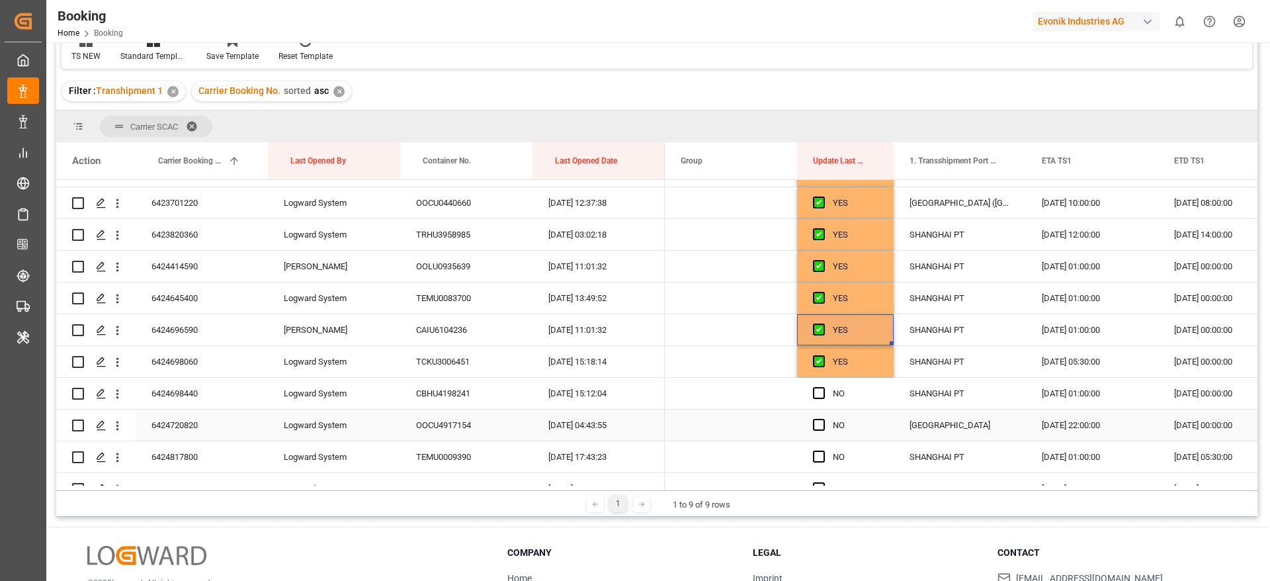
scroll to position [595, 0]
click at [818, 359] on span "Press SPACE to select this row." at bounding box center [819, 362] width 12 height 12
click at [823, 356] on input "Press SPACE to select this row." at bounding box center [823, 356] width 0 height 0
click at [816, 393] on span "Press SPACE to select this row." at bounding box center [819, 394] width 12 height 12
click at [823, 388] on input "Press SPACE to select this row." at bounding box center [823, 388] width 0 height 0
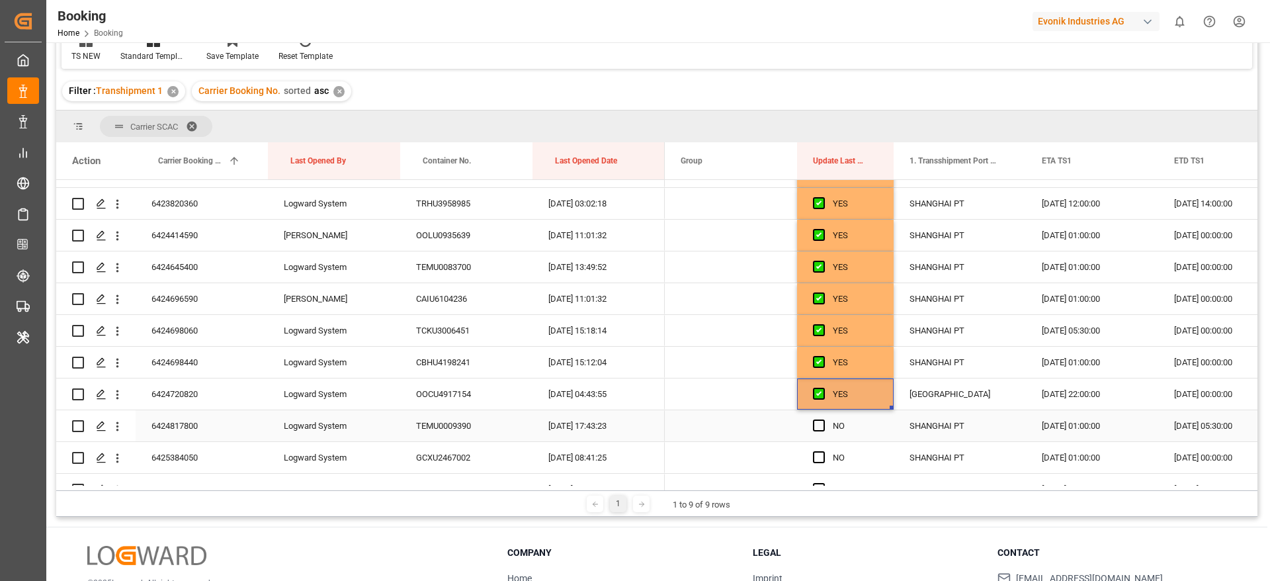
click at [823, 432] on div "Press SPACE to select this row." at bounding box center [823, 426] width 20 height 30
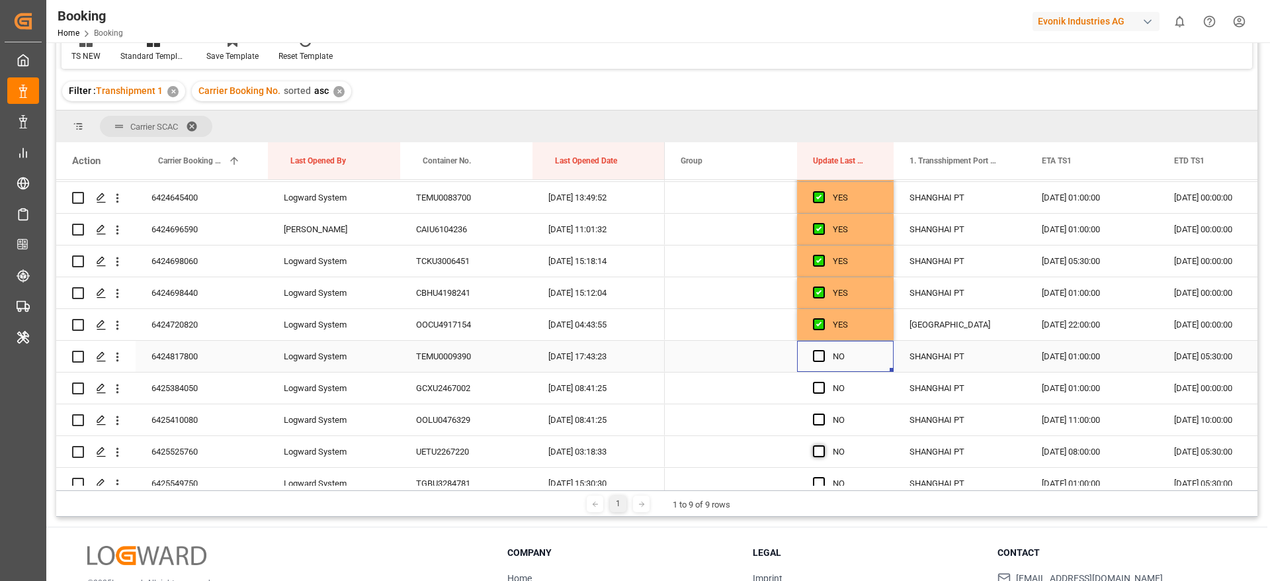
scroll to position [694, 0]
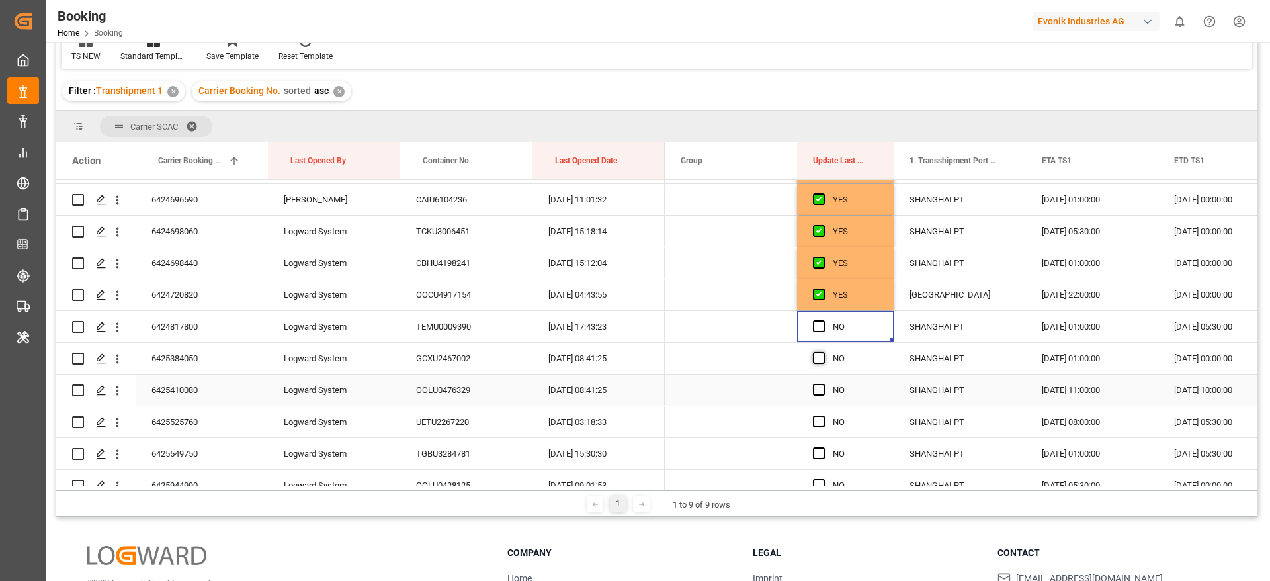
click at [818, 361] on span "Press SPACE to select this row." at bounding box center [819, 358] width 12 height 12
click at [823, 352] on input "Press SPACE to select this row." at bounding box center [823, 352] width 0 height 0
click at [819, 325] on span "Press SPACE to select this row." at bounding box center [819, 326] width 12 height 12
click at [823, 320] on input "Press SPACE to select this row." at bounding box center [823, 320] width 0 height 0
click at [818, 396] on div "Press SPACE to select this row." at bounding box center [823, 390] width 20 height 30
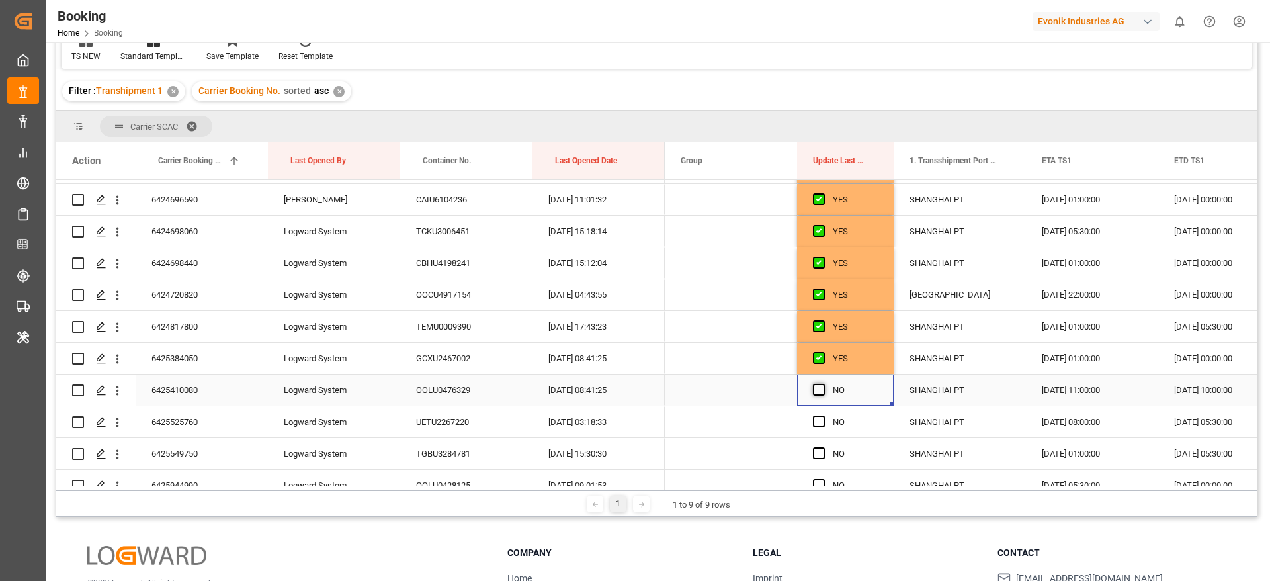
click at [818, 389] on span "Press SPACE to select this row." at bounding box center [819, 390] width 12 height 12
click at [823, 384] on input "Press SPACE to select this row." at bounding box center [823, 384] width 0 height 0
click at [818, 427] on div "Press SPACE to select this row." at bounding box center [823, 422] width 20 height 30
click at [818, 447] on span "Press SPACE to select this row." at bounding box center [819, 453] width 12 height 12
click at [823, 447] on input "Press SPACE to select this row." at bounding box center [823, 447] width 0 height 0
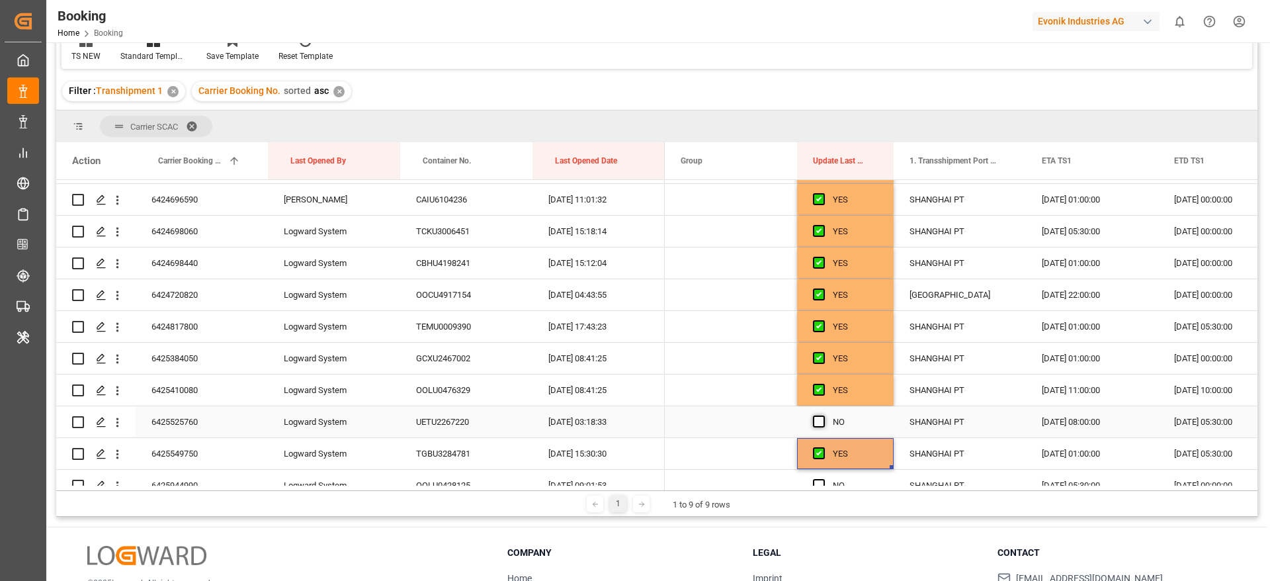
click at [818, 426] on span "Press SPACE to select this row." at bounding box center [819, 421] width 12 height 12
click at [823, 415] on input "Press SPACE to select this row." at bounding box center [823, 415] width 0 height 0
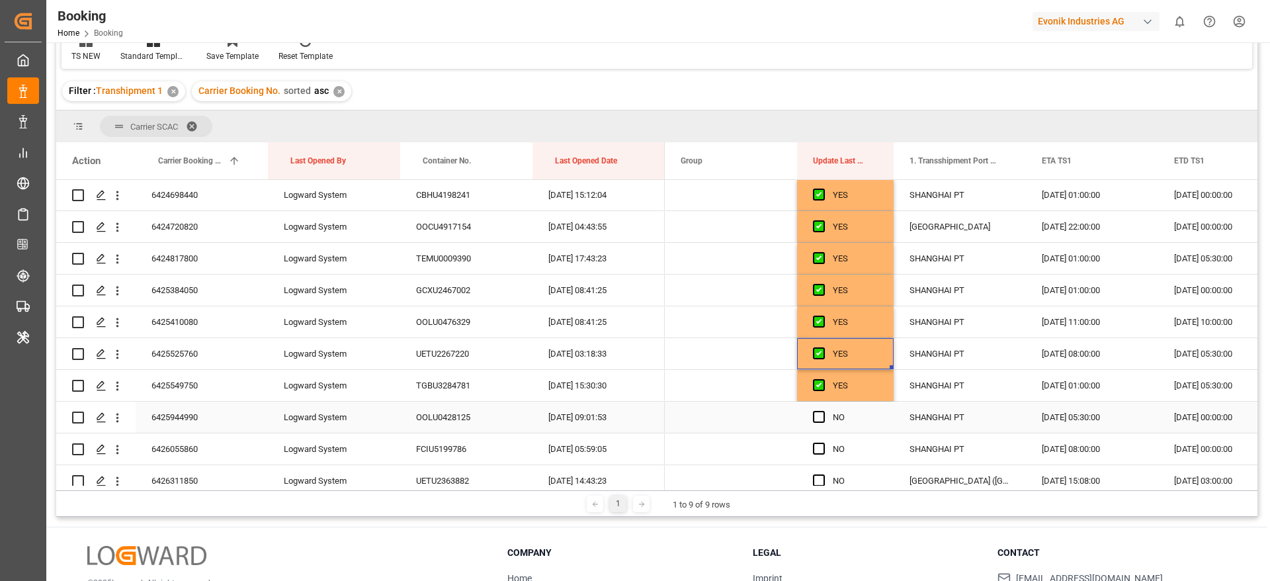
scroll to position [794, 0]
click at [823, 382] on span "Press SPACE to select this row." at bounding box center [819, 386] width 12 height 12
click at [823, 380] on input "Press SPACE to select this row." at bounding box center [823, 380] width 0 height 0
click at [821, 413] on span "Press SPACE to select this row." at bounding box center [819, 417] width 12 height 12
click at [823, 411] on input "Press SPACE to select this row." at bounding box center [823, 411] width 0 height 0
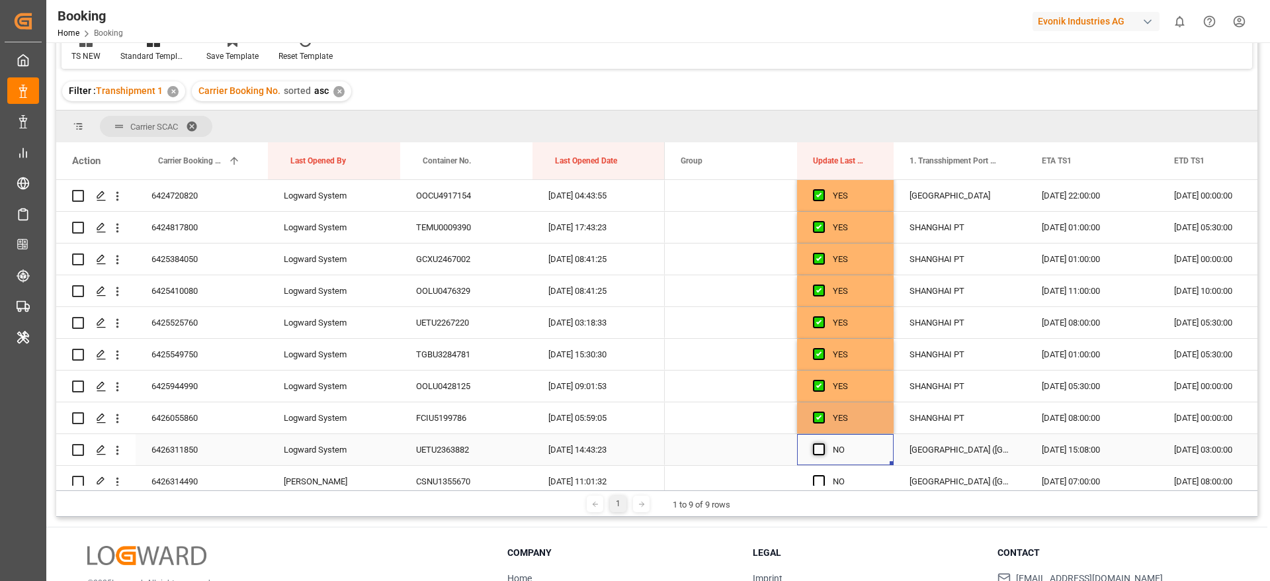
click at [821, 447] on span "Press SPACE to select this row." at bounding box center [819, 449] width 12 height 12
click at [823, 443] on input "Press SPACE to select this row." at bounding box center [823, 443] width 0 height 0
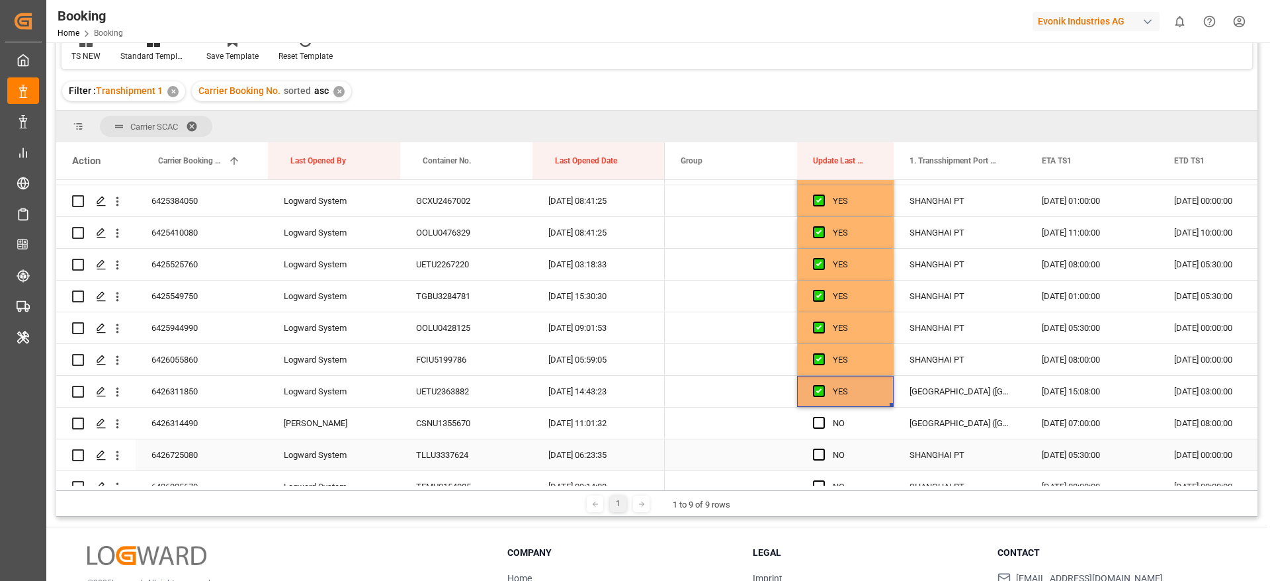
scroll to position [893, 0]
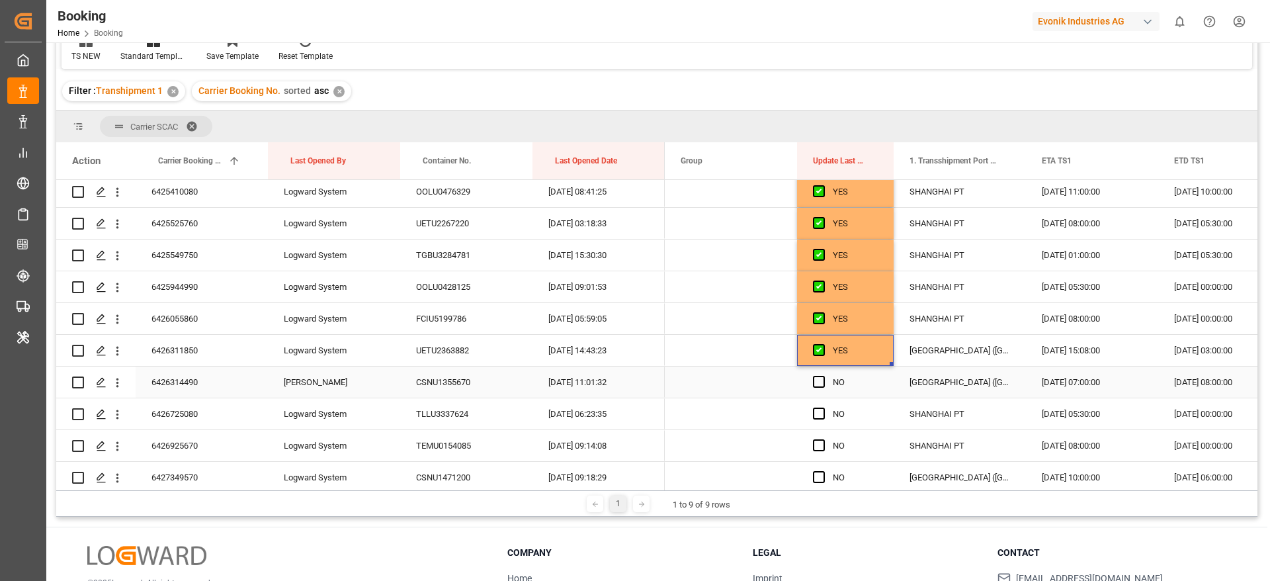
click at [817, 374] on div "Press SPACE to select this row." at bounding box center [823, 382] width 20 height 30
click at [817, 383] on span "Press SPACE to select this row." at bounding box center [819, 382] width 12 height 12
click at [823, 376] on input "Press SPACE to select this row." at bounding box center [823, 376] width 0 height 0
click at [818, 419] on div "Press SPACE to select this row." at bounding box center [823, 414] width 20 height 30
click at [818, 448] on span "Press SPACE to select this row." at bounding box center [819, 445] width 12 height 12
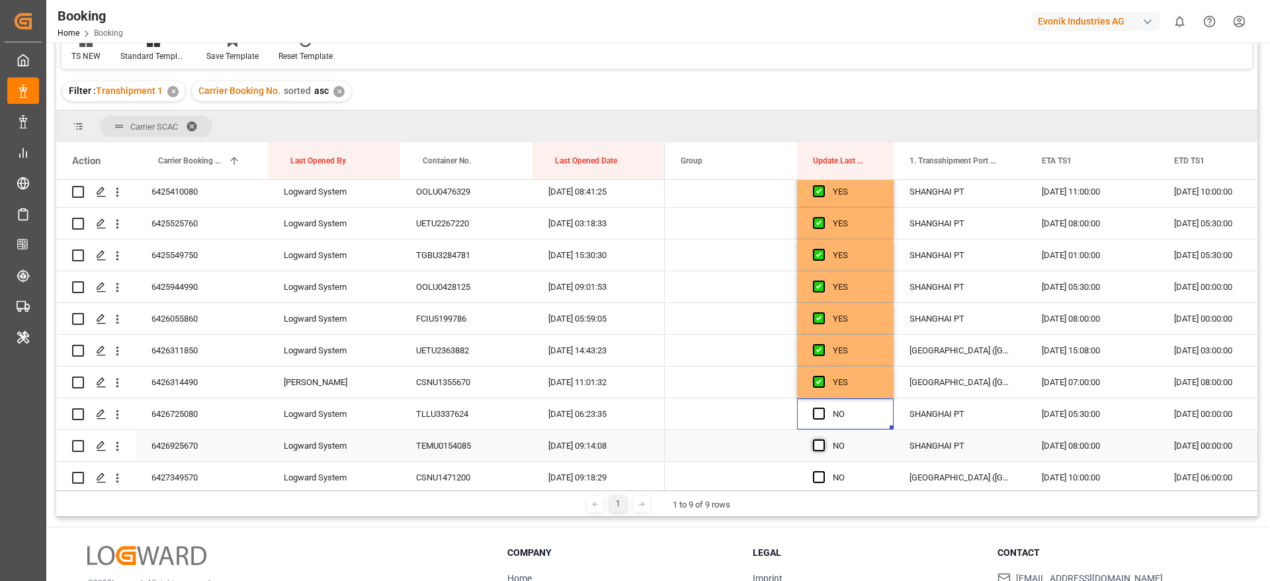
click at [823, 439] on input "Press SPACE to select this row." at bounding box center [823, 439] width 0 height 0
click at [820, 421] on div "Press SPACE to select this row." at bounding box center [823, 414] width 20 height 30
click at [820, 413] on span "Press SPACE to select this row." at bounding box center [819, 413] width 12 height 12
click at [823, 407] on input "Press SPACE to select this row." at bounding box center [823, 407] width 0 height 0
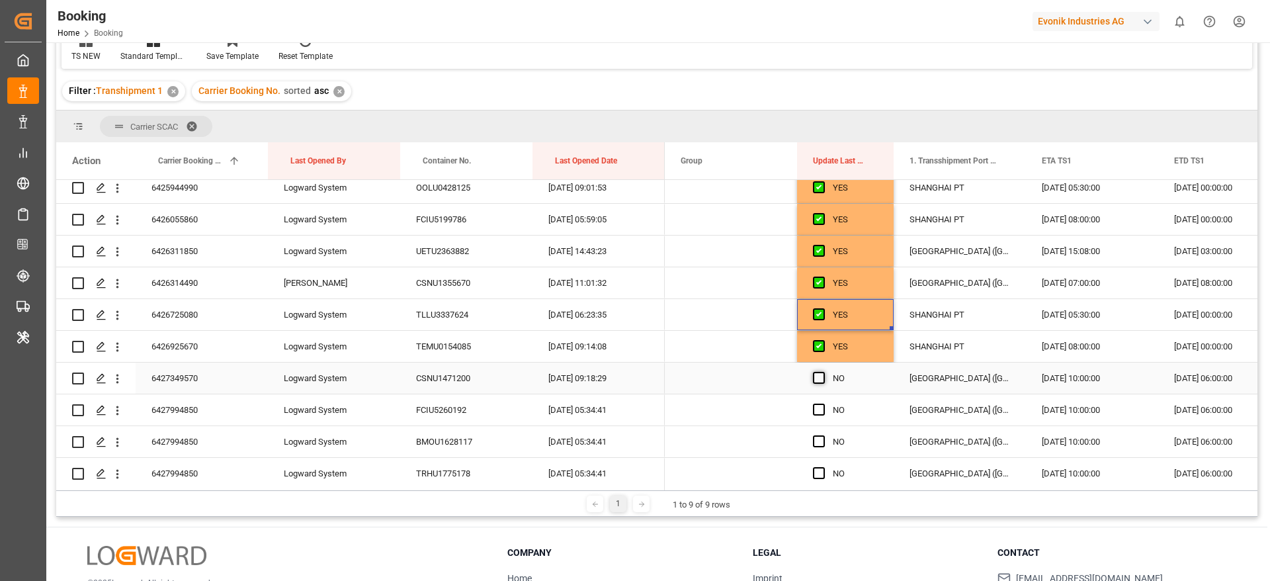
click at [822, 374] on span "Press SPACE to select this row." at bounding box center [819, 378] width 12 height 12
click at [823, 372] on input "Press SPACE to select this row." at bounding box center [823, 372] width 0 height 0
click at [821, 415] on div "Press SPACE to select this row." at bounding box center [823, 410] width 20 height 30
click at [821, 453] on div "Press SPACE to select this row." at bounding box center [823, 442] width 20 height 30
click at [819, 441] on span "Press SPACE to select this row." at bounding box center [819, 441] width 12 height 12
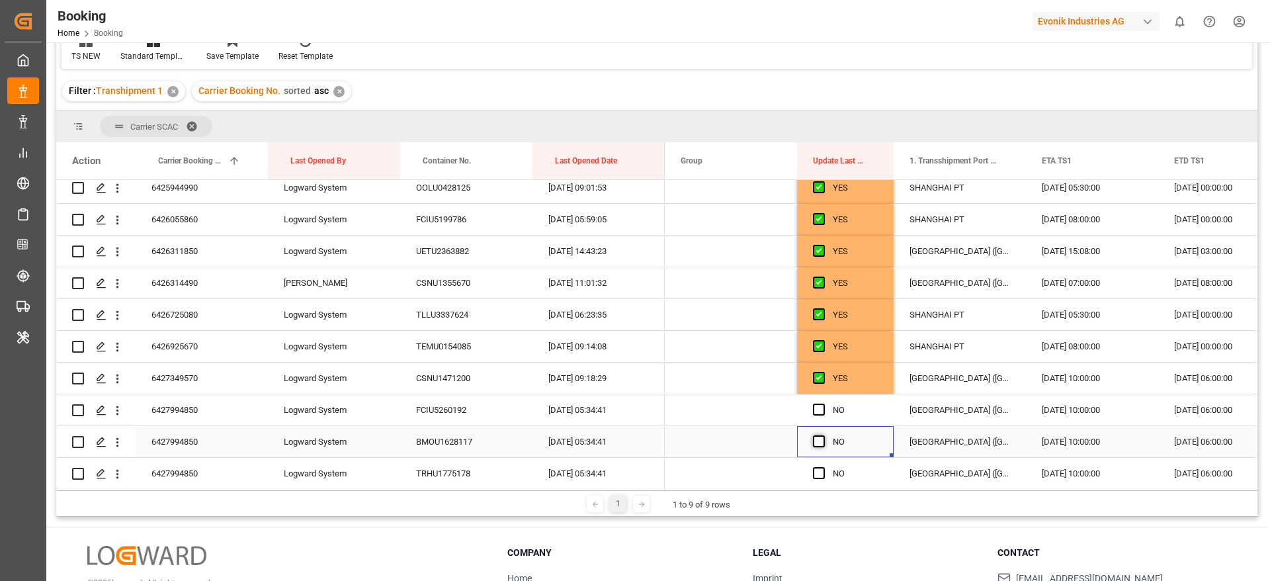
click at [823, 435] on input "Press SPACE to select this row." at bounding box center [823, 435] width 0 height 0
click at [820, 411] on span "Press SPACE to select this row." at bounding box center [819, 409] width 12 height 12
click at [823, 403] on input "Press SPACE to select this row." at bounding box center [823, 403] width 0 height 0
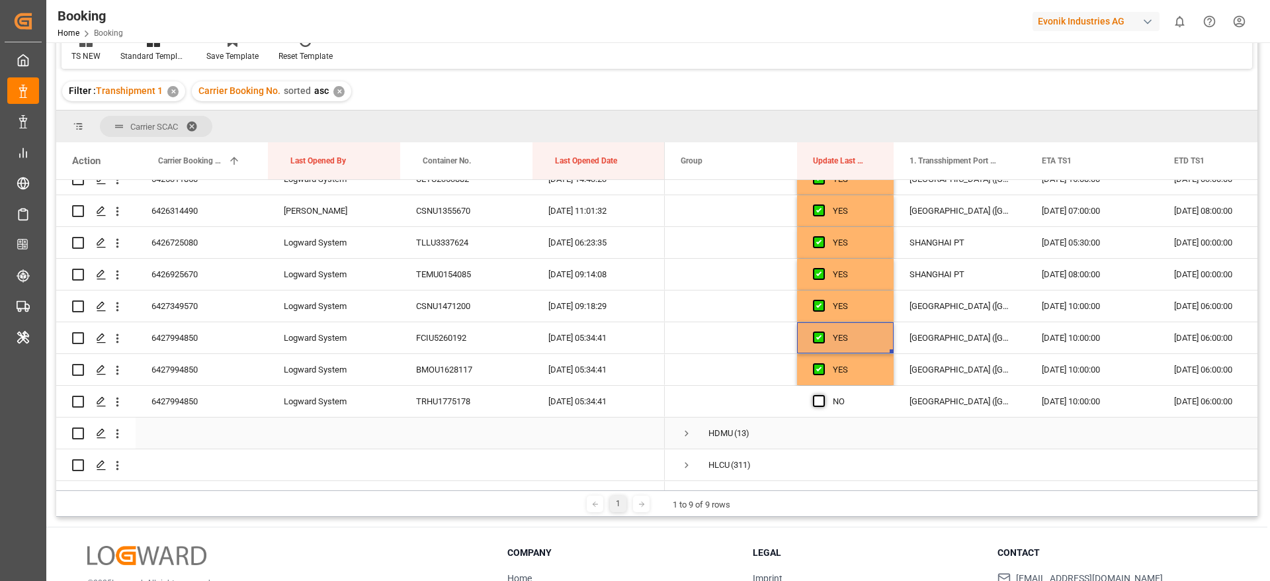
scroll to position [1091, 0]
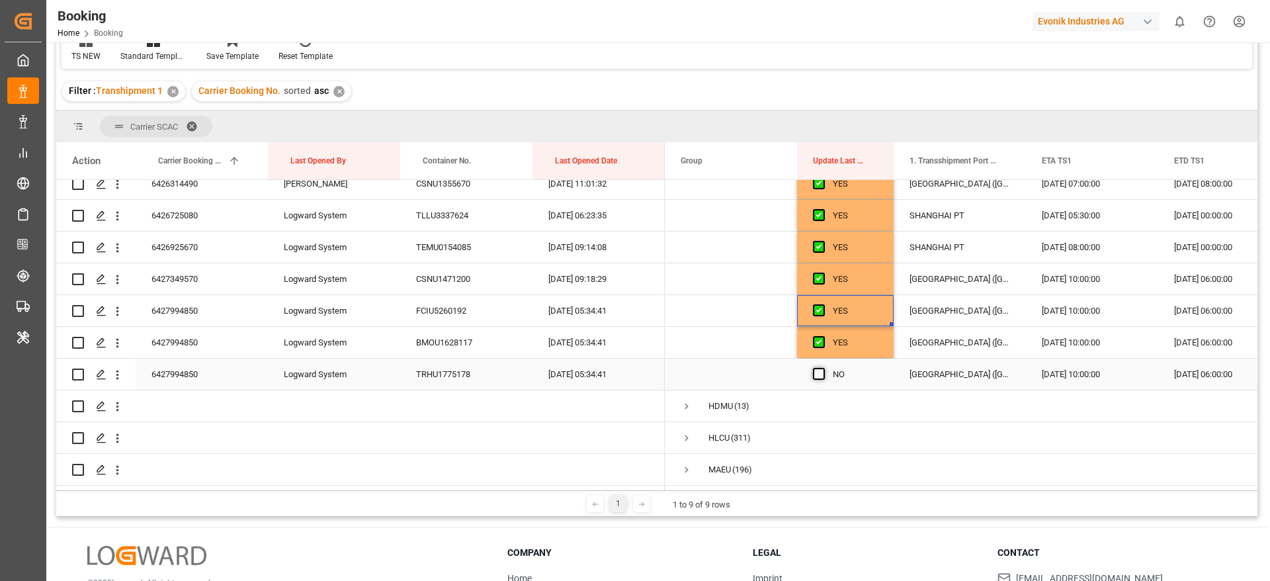
click at [821, 373] on span "Press SPACE to select this row." at bounding box center [819, 374] width 12 height 12
click at [823, 368] on input "Press SPACE to select this row." at bounding box center [823, 368] width 0 height 0
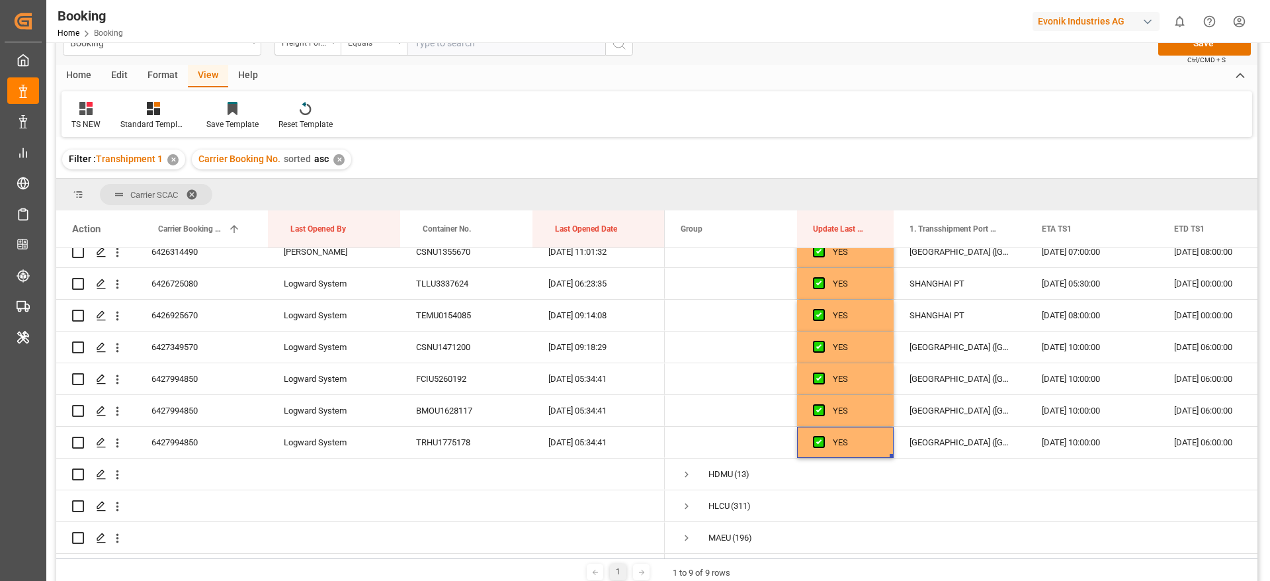
scroll to position [0, 0]
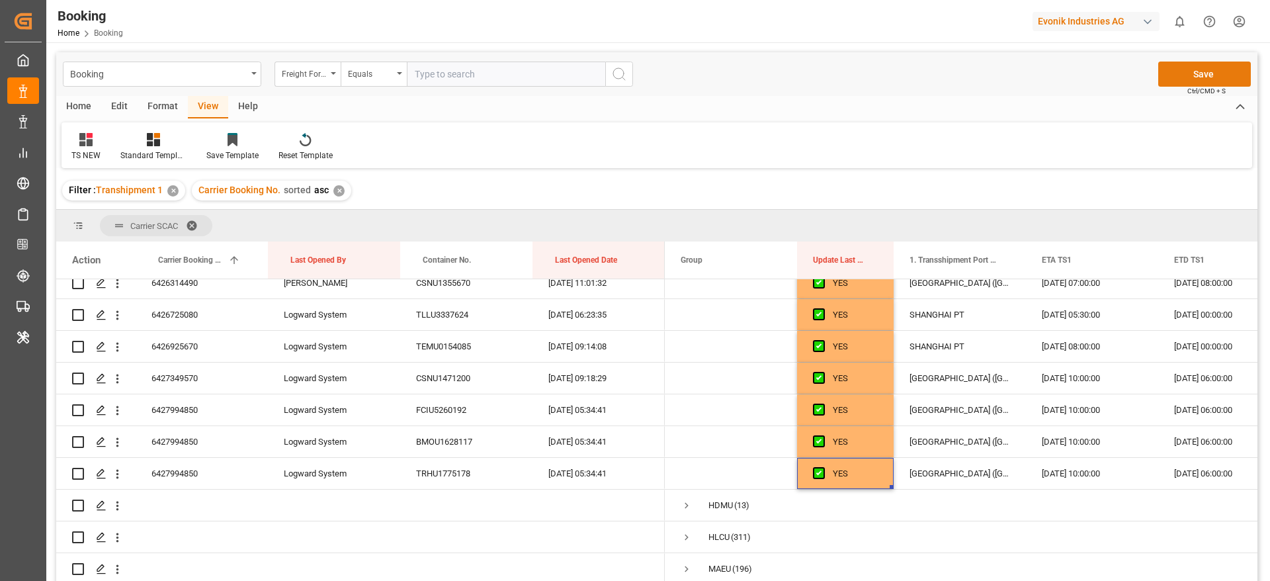
click at [1227, 71] on button "Save" at bounding box center [1204, 74] width 93 height 25
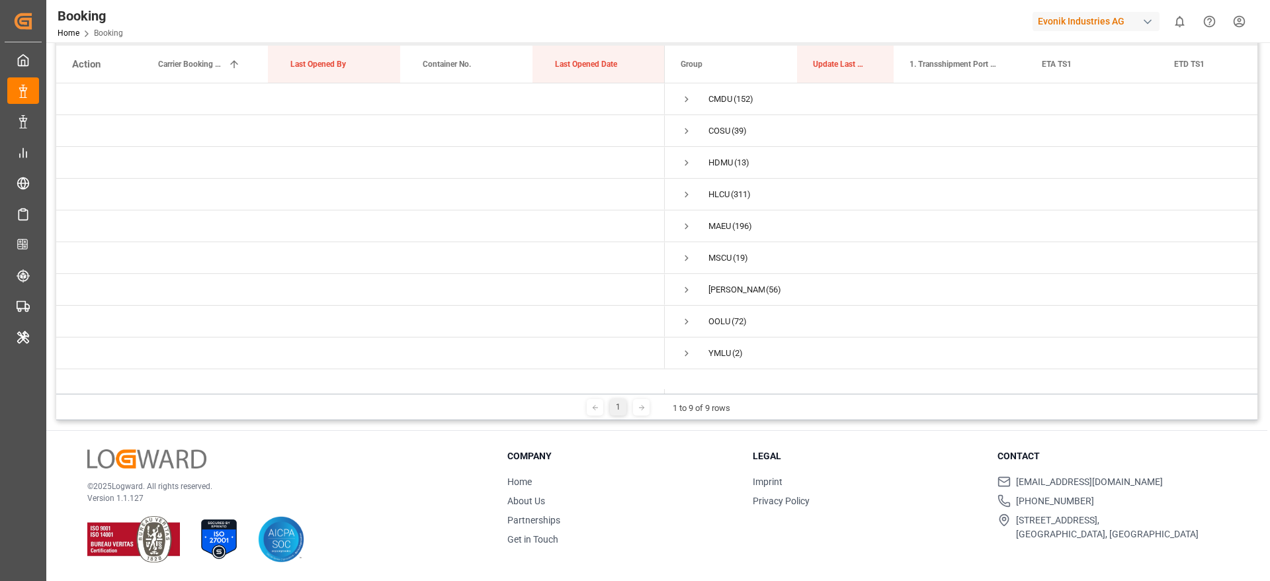
scroll to position [97, 0]
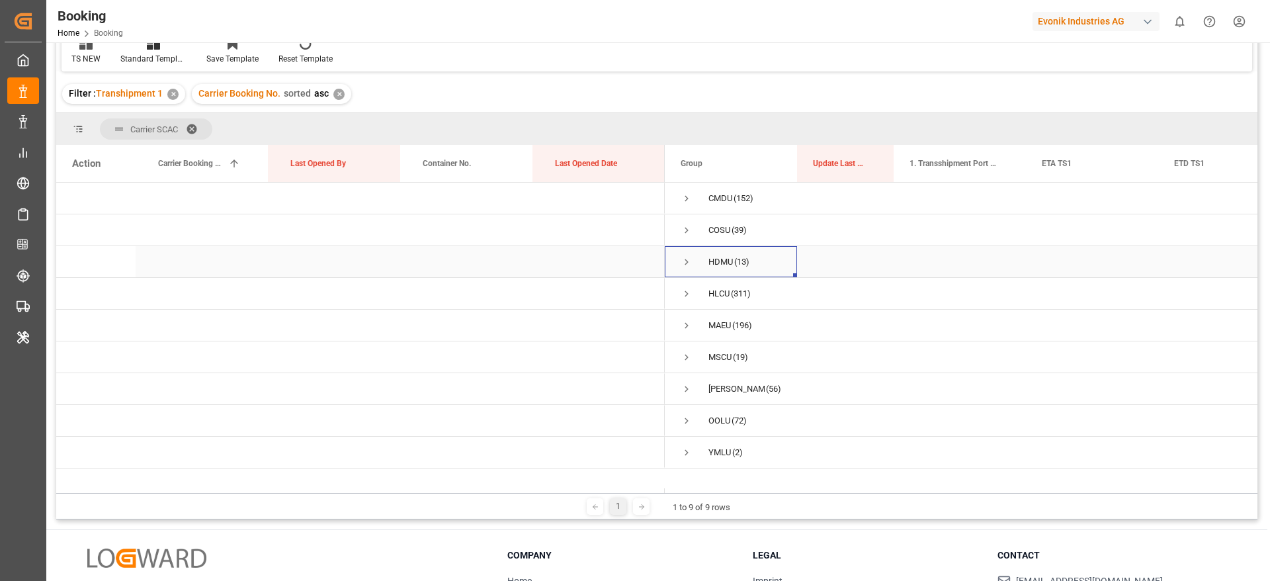
click at [684, 256] on span "Press SPACE to select this row." at bounding box center [687, 262] width 12 height 12
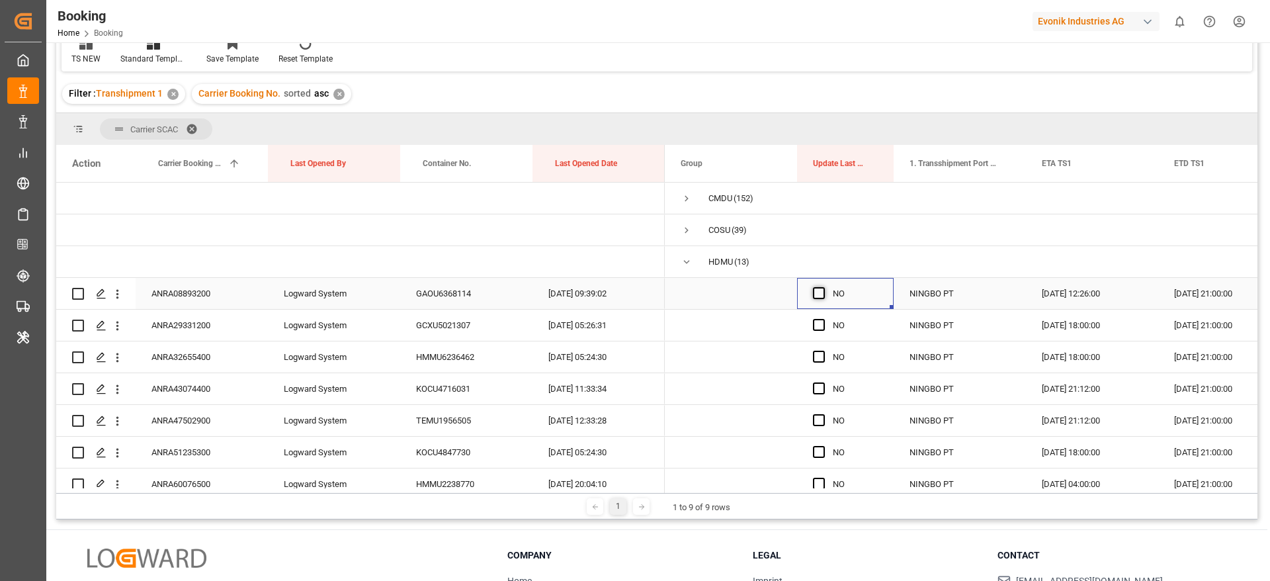
click at [822, 296] on span "Press SPACE to select this row." at bounding box center [819, 293] width 12 height 12
click at [823, 287] on input "Press SPACE to select this row." at bounding box center [823, 287] width 0 height 0
click at [818, 326] on span "Press SPACE to select this row." at bounding box center [819, 325] width 12 height 12
click at [823, 319] on input "Press SPACE to select this row." at bounding box center [823, 319] width 0 height 0
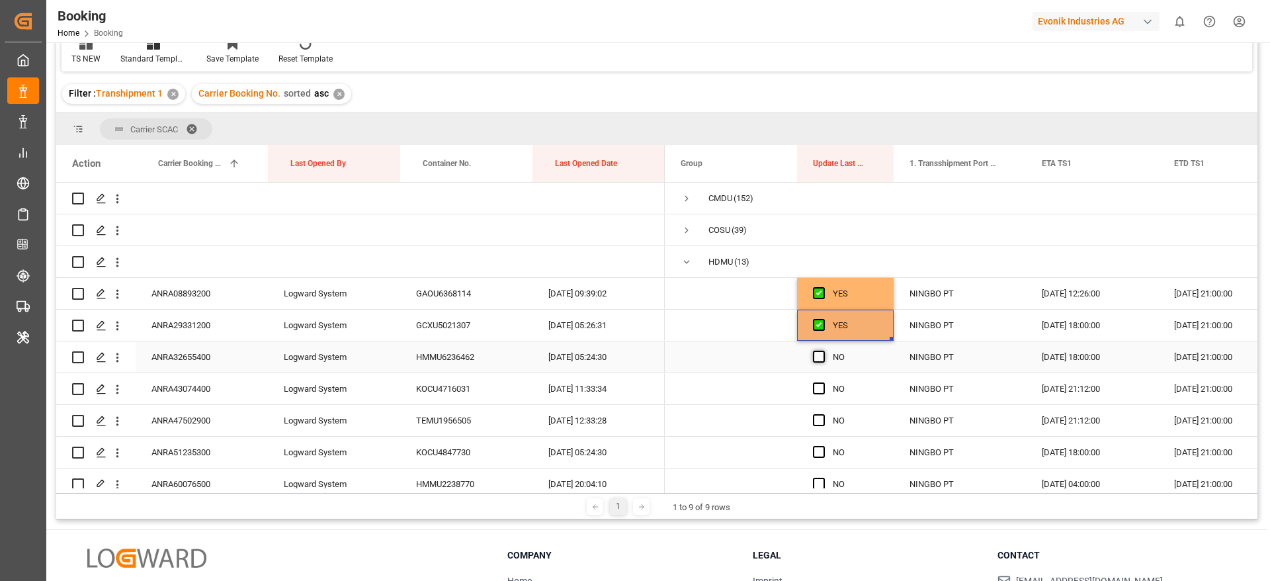
click at [819, 360] on span "Press SPACE to select this row." at bounding box center [819, 357] width 12 height 12
click at [823, 351] on input "Press SPACE to select this row." at bounding box center [823, 351] width 0 height 0
click at [820, 395] on div "Press SPACE to select this row." at bounding box center [823, 389] width 20 height 30
click at [820, 392] on span "Press SPACE to select this row." at bounding box center [819, 388] width 12 height 12
click at [823, 382] on input "Press SPACE to select this row." at bounding box center [823, 382] width 0 height 0
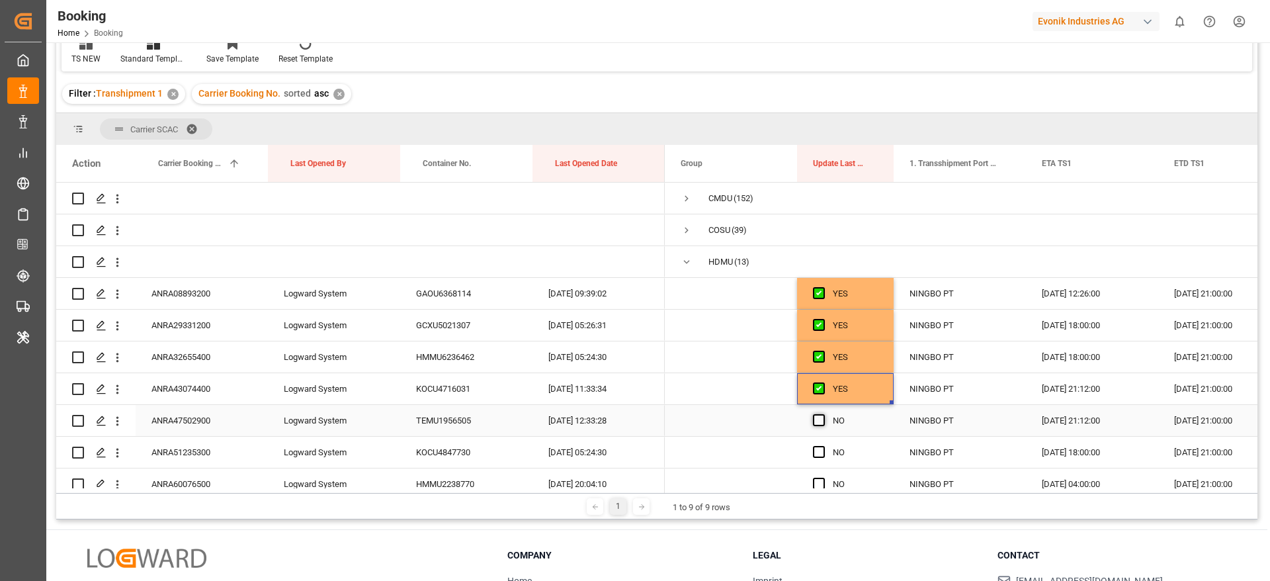
click at [823, 415] on span "Press SPACE to select this row." at bounding box center [819, 420] width 12 height 12
click at [823, 414] on input "Press SPACE to select this row." at bounding box center [823, 414] width 0 height 0
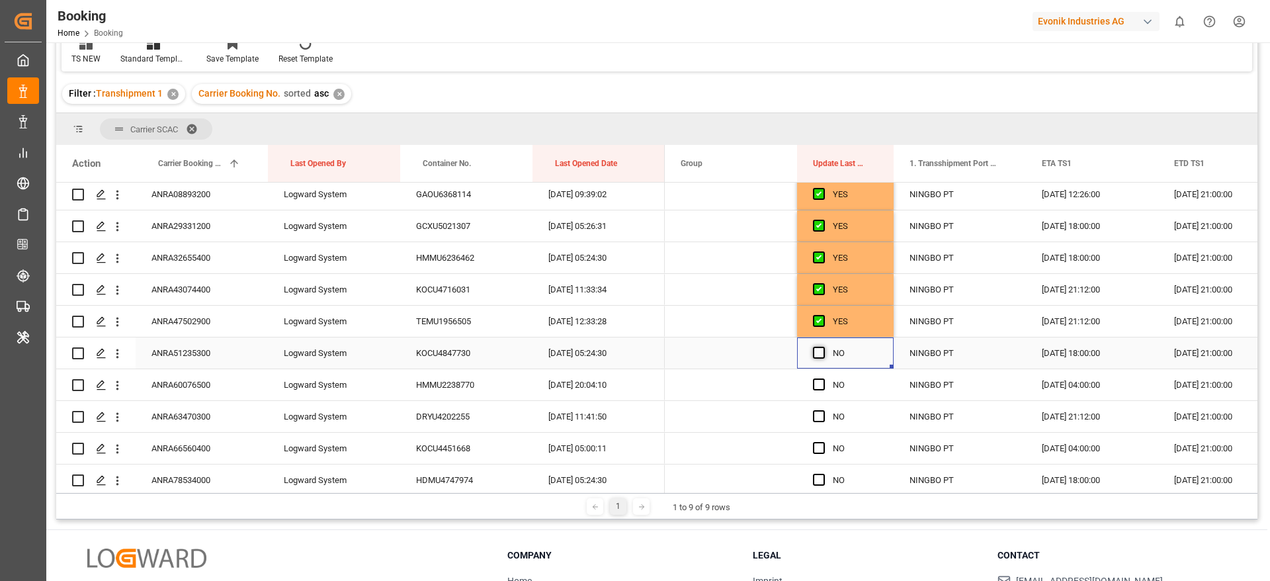
click at [820, 352] on span "Press SPACE to select this row." at bounding box center [819, 353] width 12 height 12
click at [823, 347] on input "Press SPACE to select this row." at bounding box center [823, 347] width 0 height 0
click at [818, 380] on span "Press SPACE to select this row." at bounding box center [819, 384] width 12 height 12
click at [823, 378] on input "Press SPACE to select this row." at bounding box center [823, 378] width 0 height 0
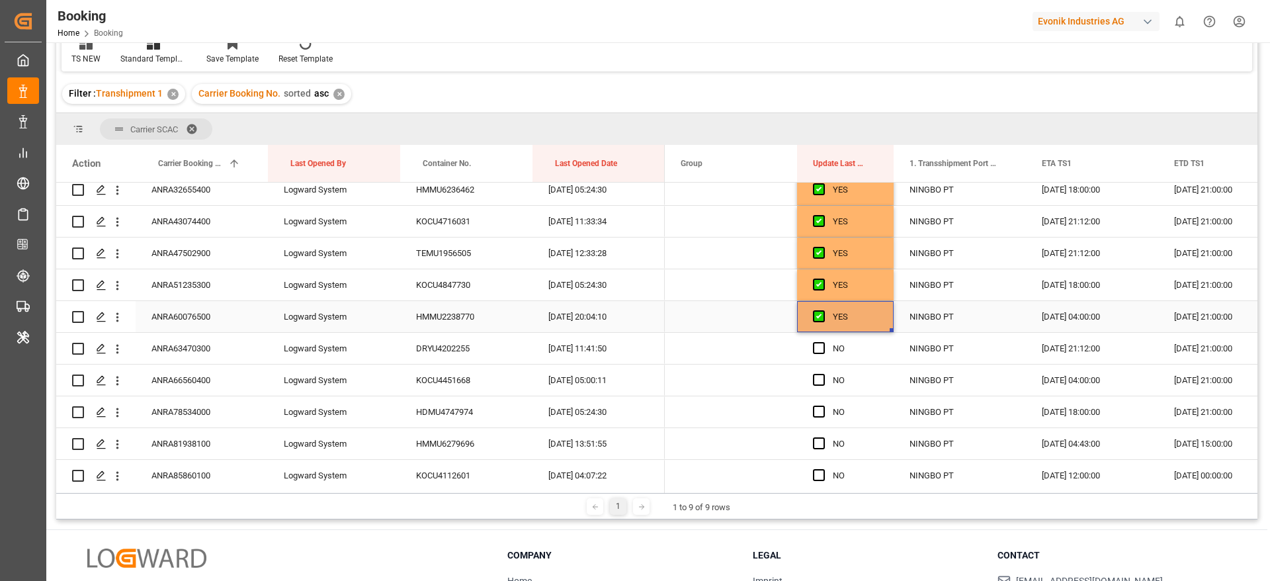
scroll to position [198, 0]
click at [819, 315] on span "Press SPACE to select this row." at bounding box center [819, 317] width 12 height 12
click at [823, 311] on input "Press SPACE to select this row." at bounding box center [823, 311] width 0 height 0
drag, startPoint x: 819, startPoint y: 346, endPoint x: 818, endPoint y: 365, distance: 19.2
click at [819, 347] on span "Press SPACE to select this row." at bounding box center [819, 349] width 12 height 12
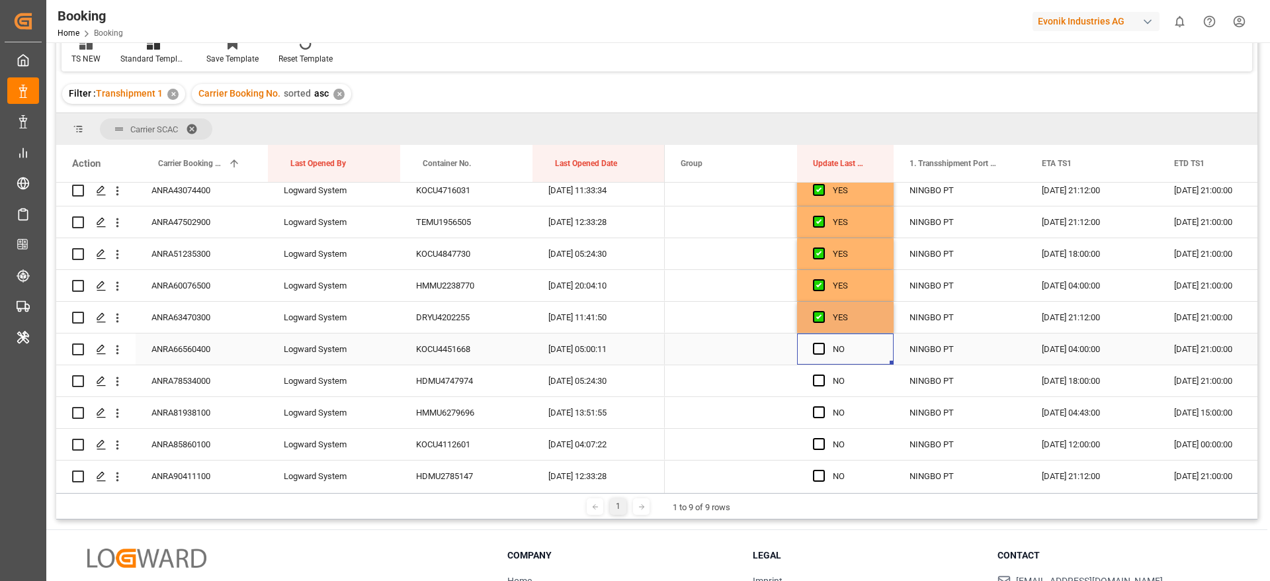
click at [823, 343] on input "Press SPACE to select this row." at bounding box center [823, 343] width 0 height 0
click at [818, 379] on span "Press SPACE to select this row." at bounding box center [819, 380] width 12 height 12
click at [823, 374] on input "Press SPACE to select this row." at bounding box center [823, 374] width 0 height 0
click at [816, 414] on span "Press SPACE to select this row." at bounding box center [819, 412] width 12 height 12
click at [823, 406] on input "Press SPACE to select this row." at bounding box center [823, 406] width 0 height 0
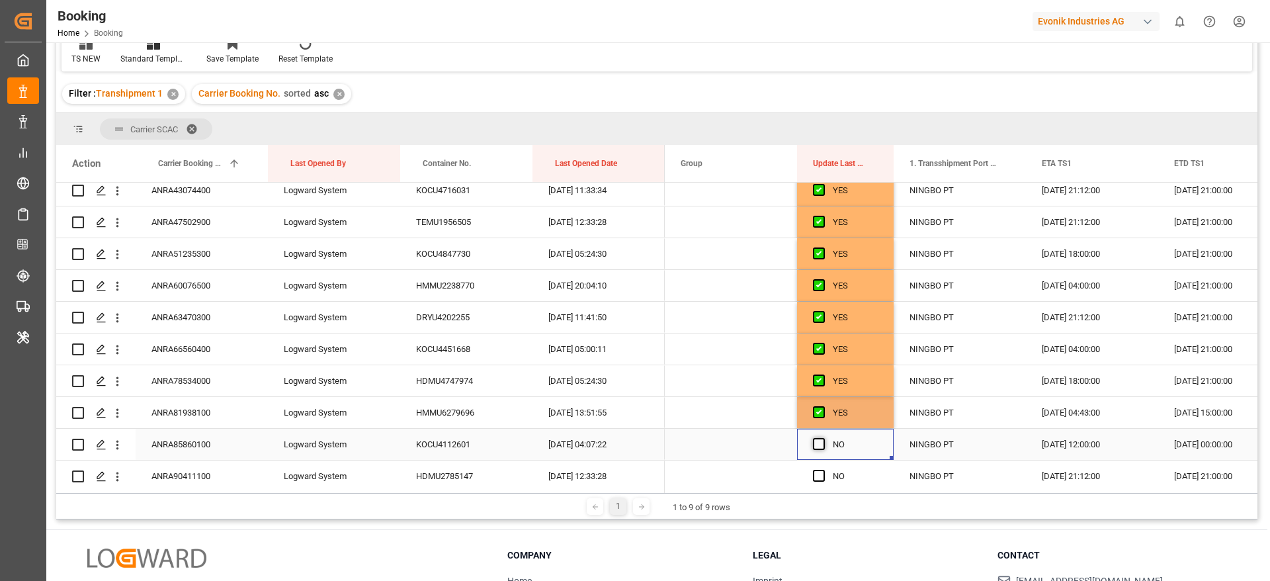
click at [821, 444] on span "Press SPACE to select this row." at bounding box center [819, 444] width 12 height 12
click at [823, 438] on input "Press SPACE to select this row." at bounding box center [823, 438] width 0 height 0
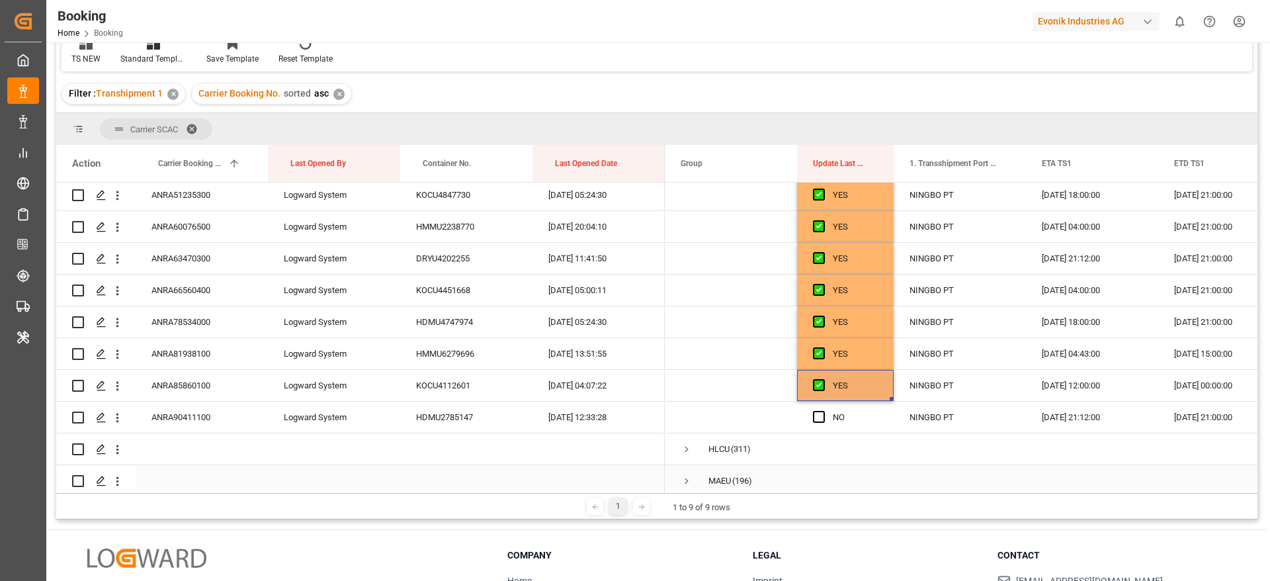
scroll to position [298, 0]
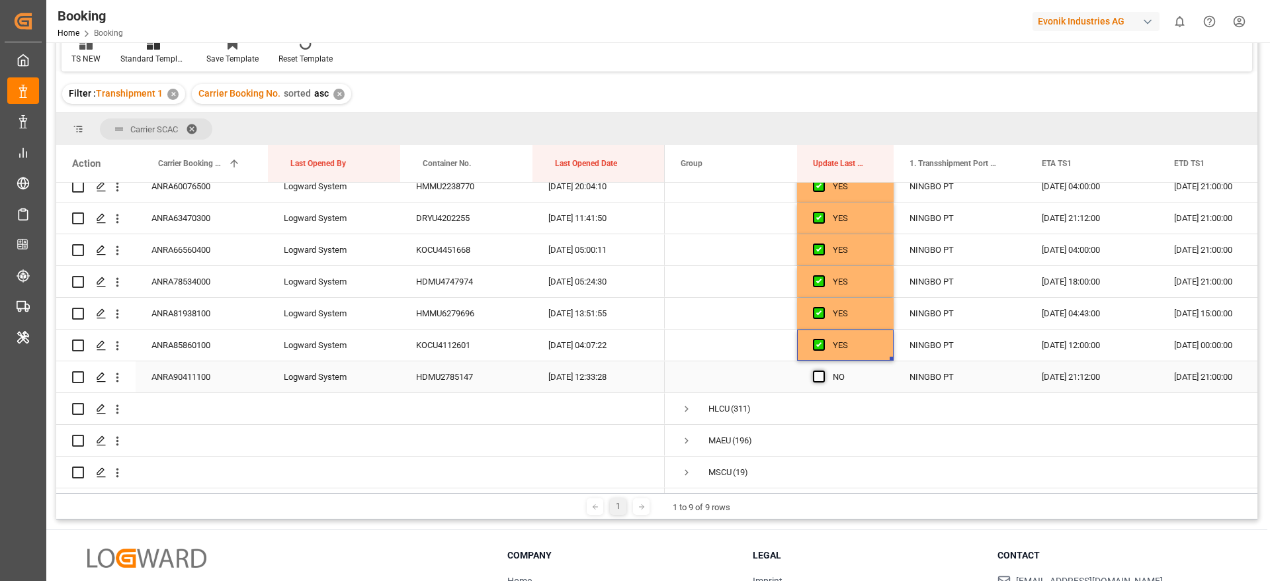
click at [815, 370] on span "Press SPACE to select this row." at bounding box center [819, 376] width 12 height 12
click at [823, 370] on input "Press SPACE to select this row." at bounding box center [823, 370] width 0 height 0
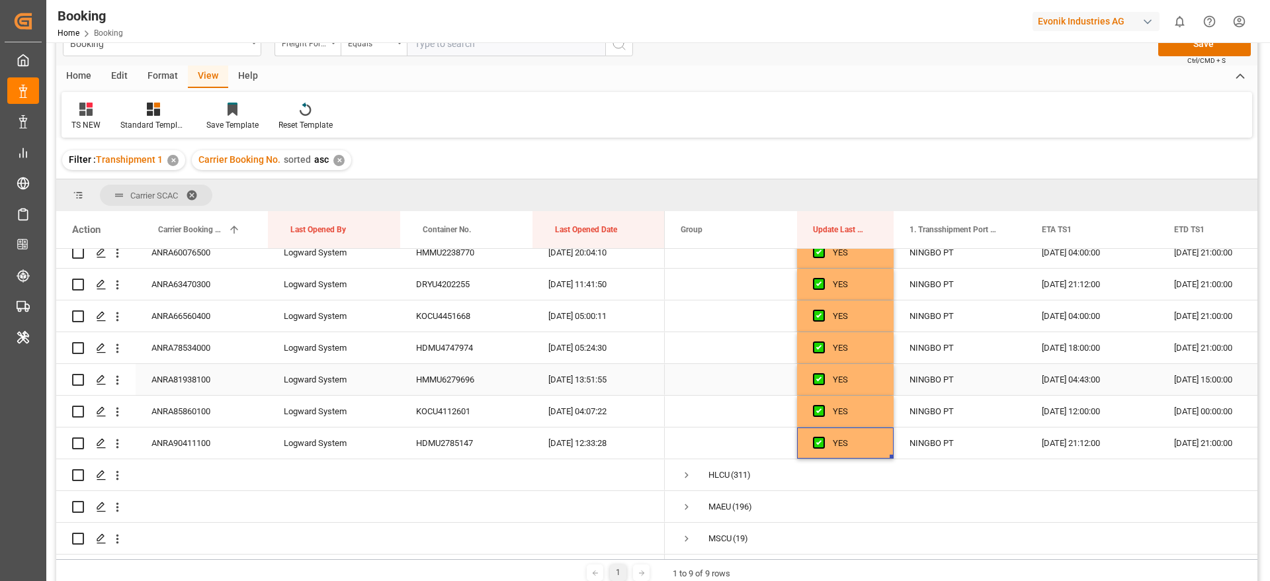
scroll to position [0, 0]
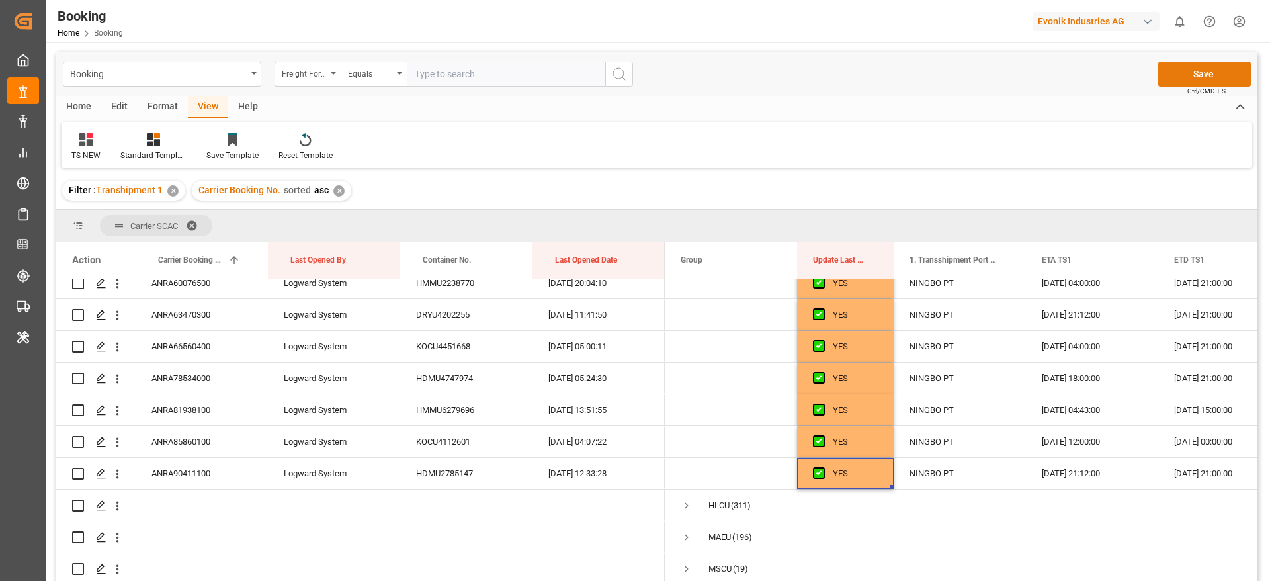
click at [1201, 76] on button "Save" at bounding box center [1204, 74] width 93 height 25
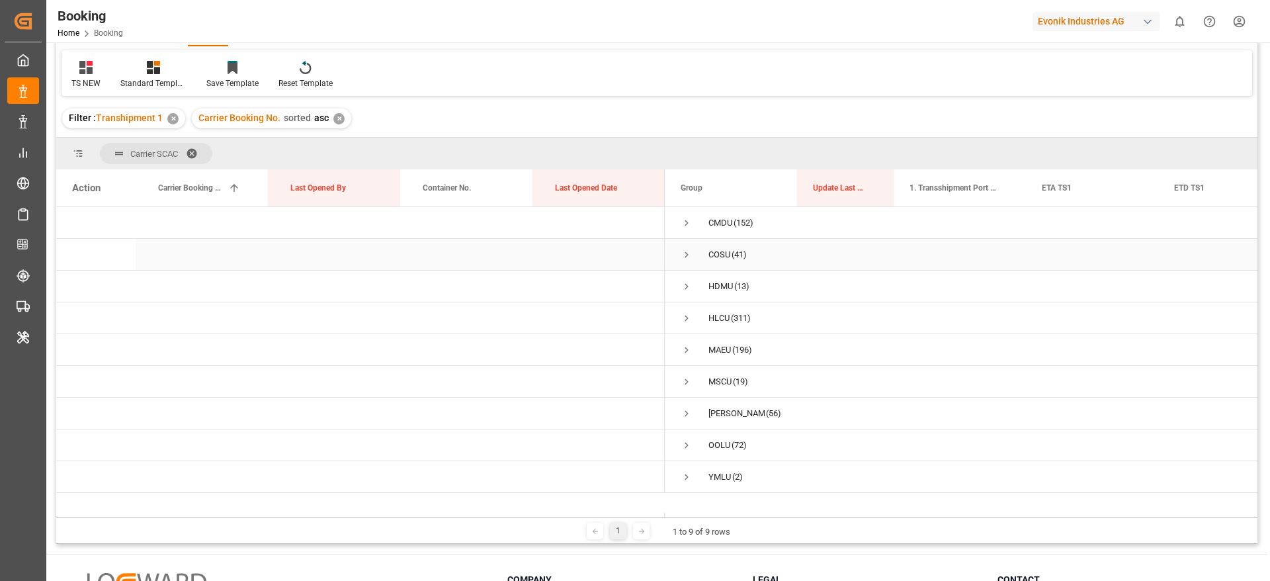
scroll to position [196, 0]
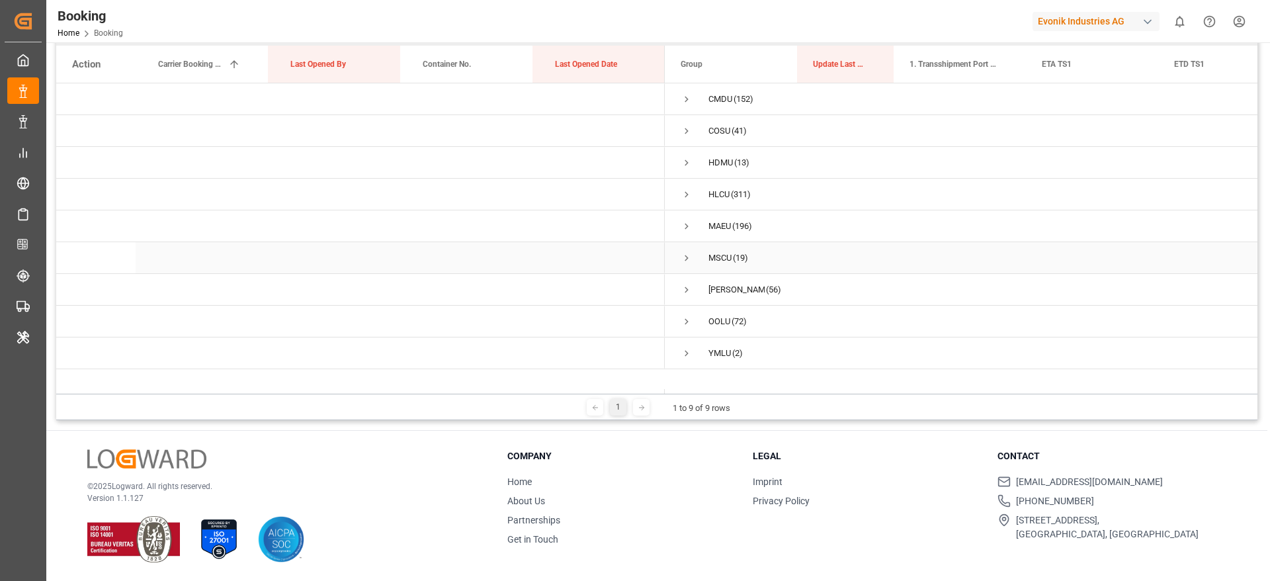
click at [686, 255] on span "Press SPACE to select this row." at bounding box center [687, 258] width 12 height 12
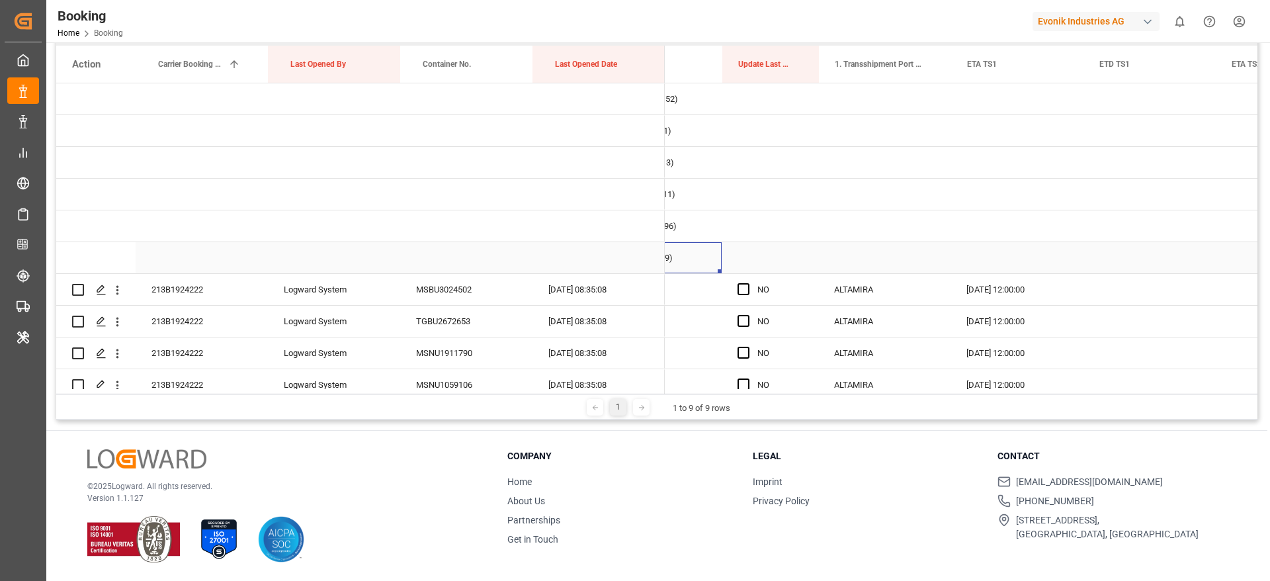
scroll to position [0, 73]
click at [211, 293] on div "213B1924222" at bounding box center [202, 289] width 132 height 31
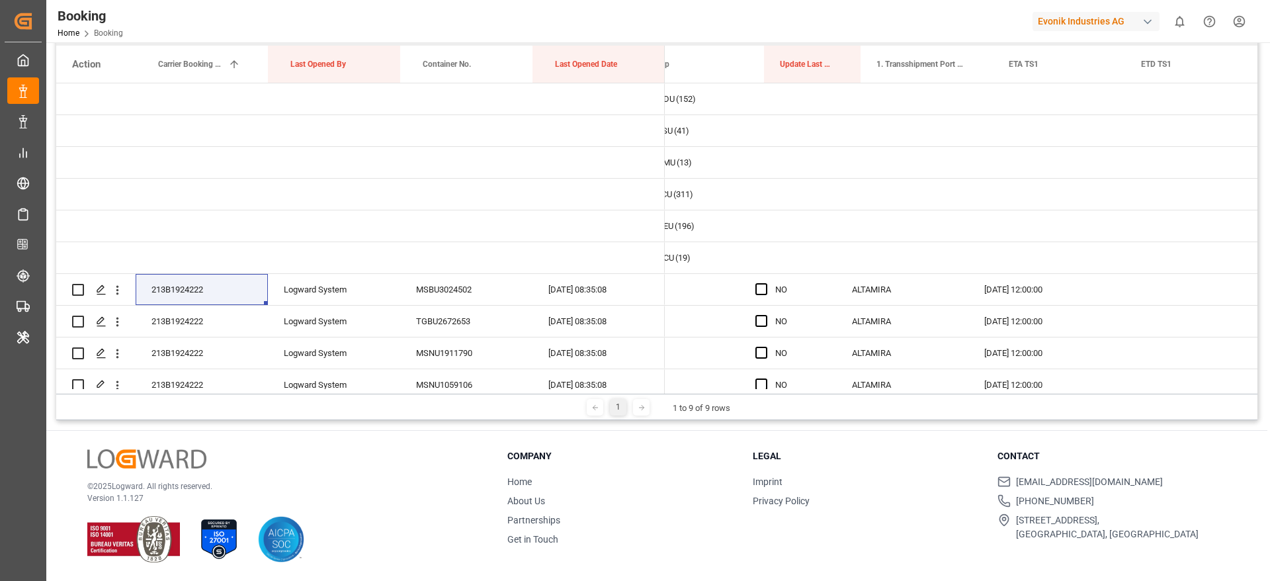
scroll to position [0, 12]
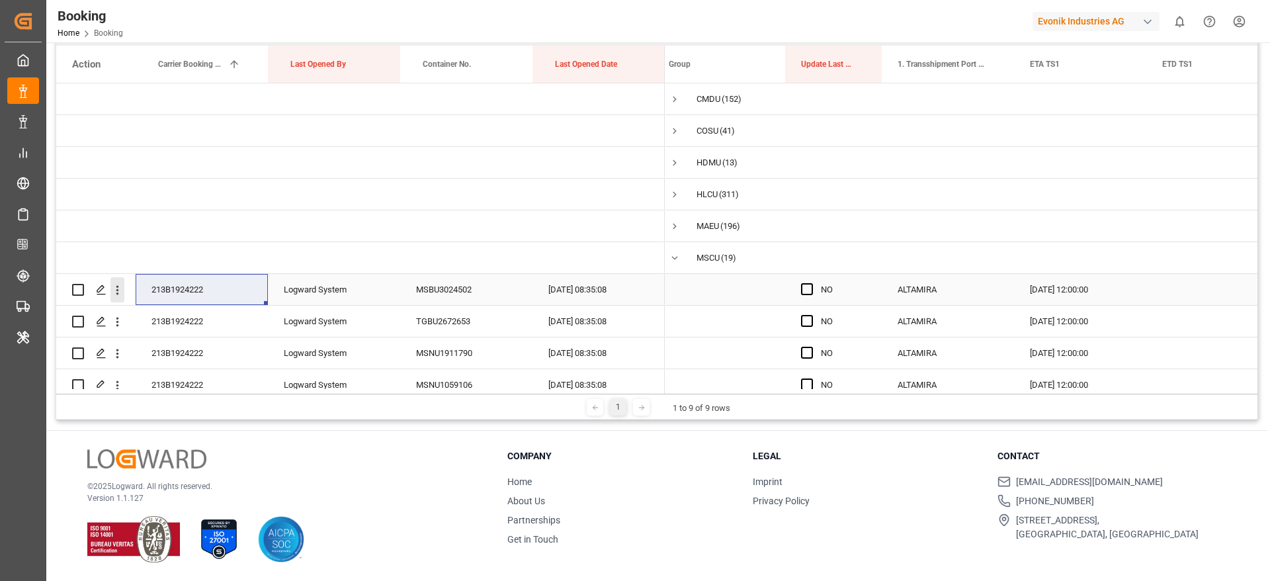
click at [121, 289] on icon "open menu" at bounding box center [117, 290] width 14 height 14
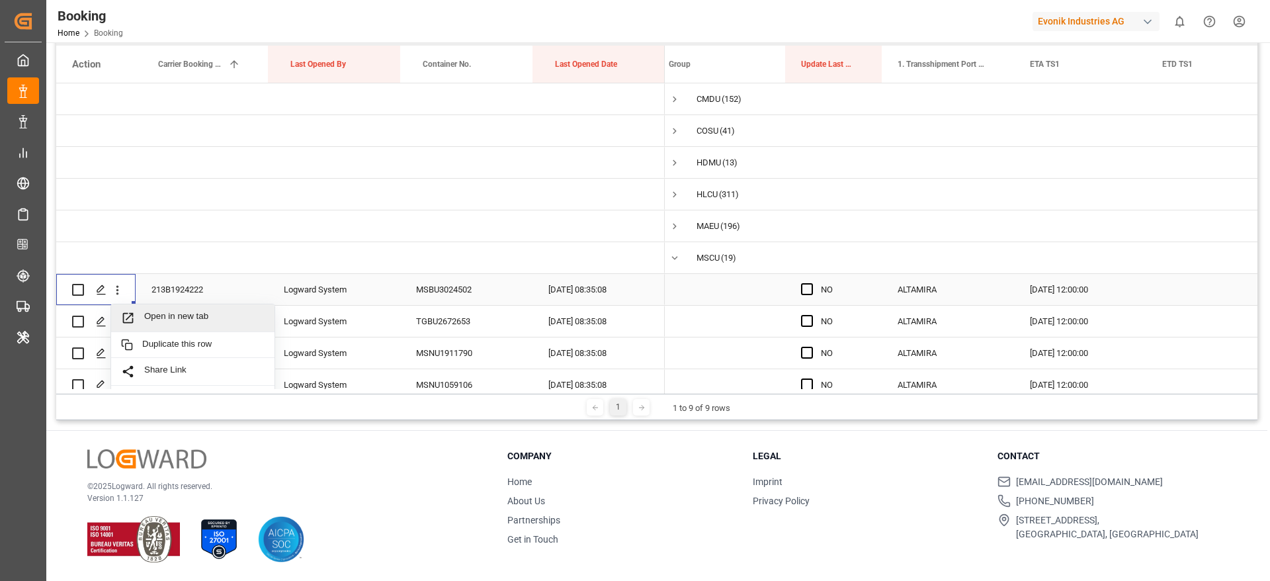
click at [198, 319] on span "Open in new tab" at bounding box center [204, 318] width 120 height 14
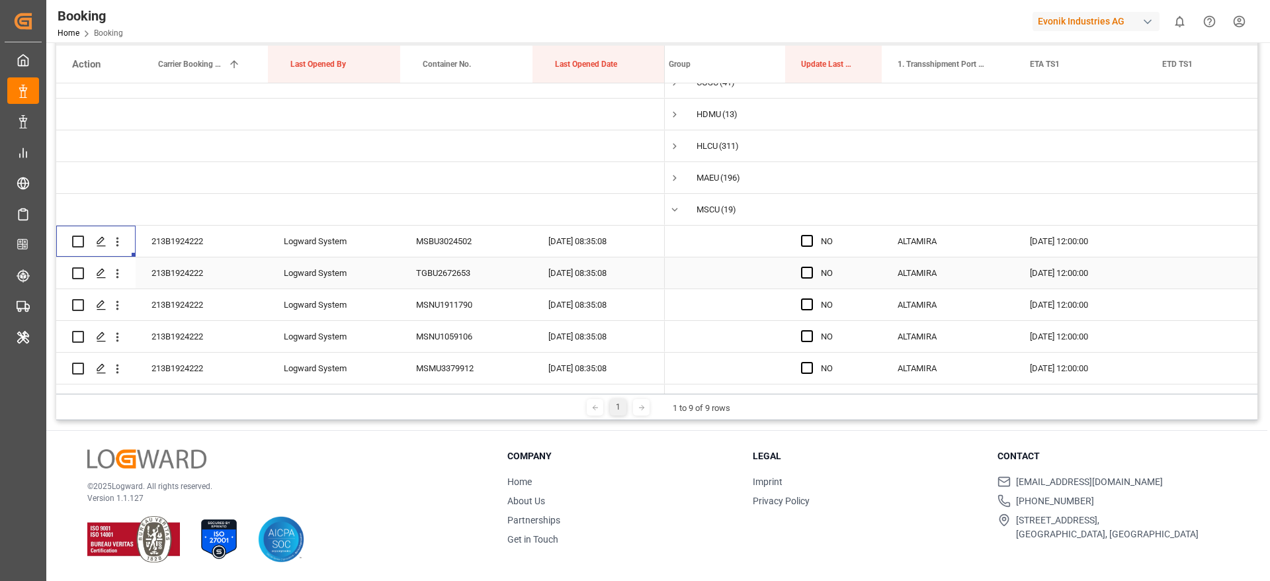
scroll to position [0, 0]
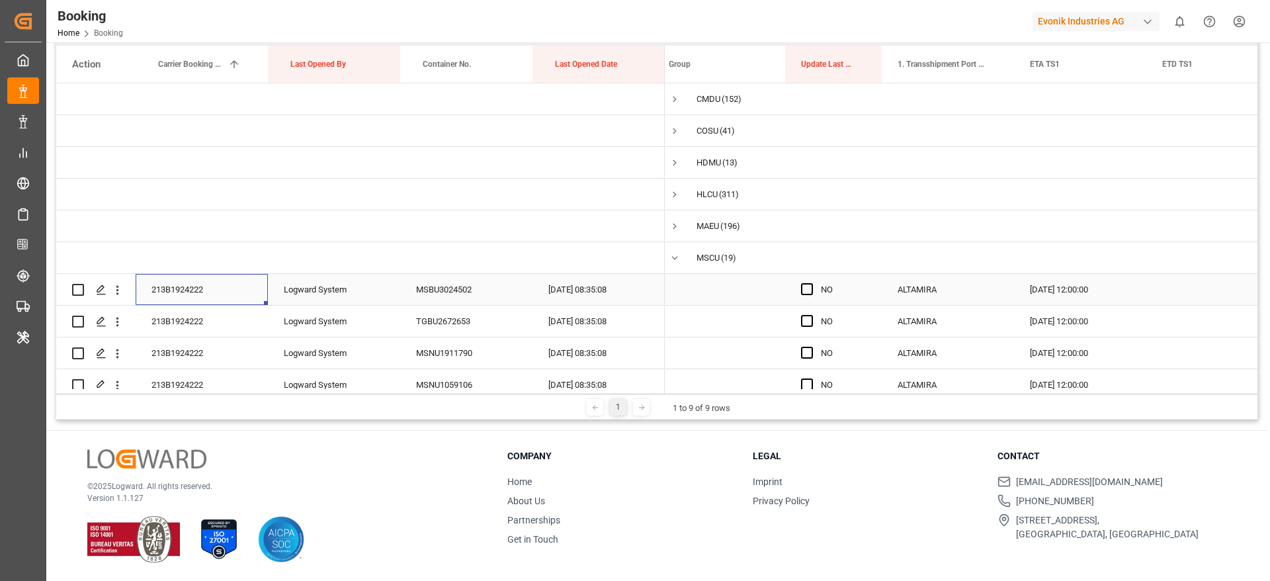
click at [198, 297] on div "213B1924222" at bounding box center [202, 289] width 132 height 31
click at [805, 286] on span "Press SPACE to select this row." at bounding box center [807, 289] width 12 height 12
click at [811, 283] on input "Press SPACE to select this row." at bounding box center [811, 283] width 0 height 0
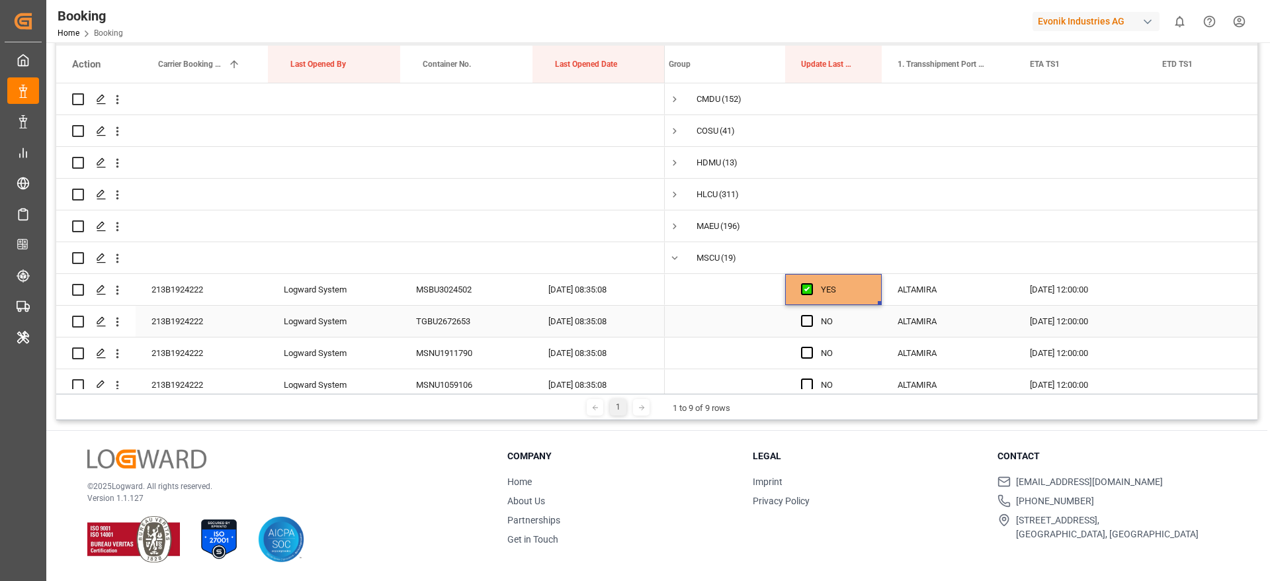
click at [804, 324] on span "Press SPACE to select this row." at bounding box center [807, 321] width 12 height 12
click at [811, 315] on input "Press SPACE to select this row." at bounding box center [811, 315] width 0 height 0
click at [804, 359] on div "Press SPACE to select this row." at bounding box center [811, 353] width 20 height 30
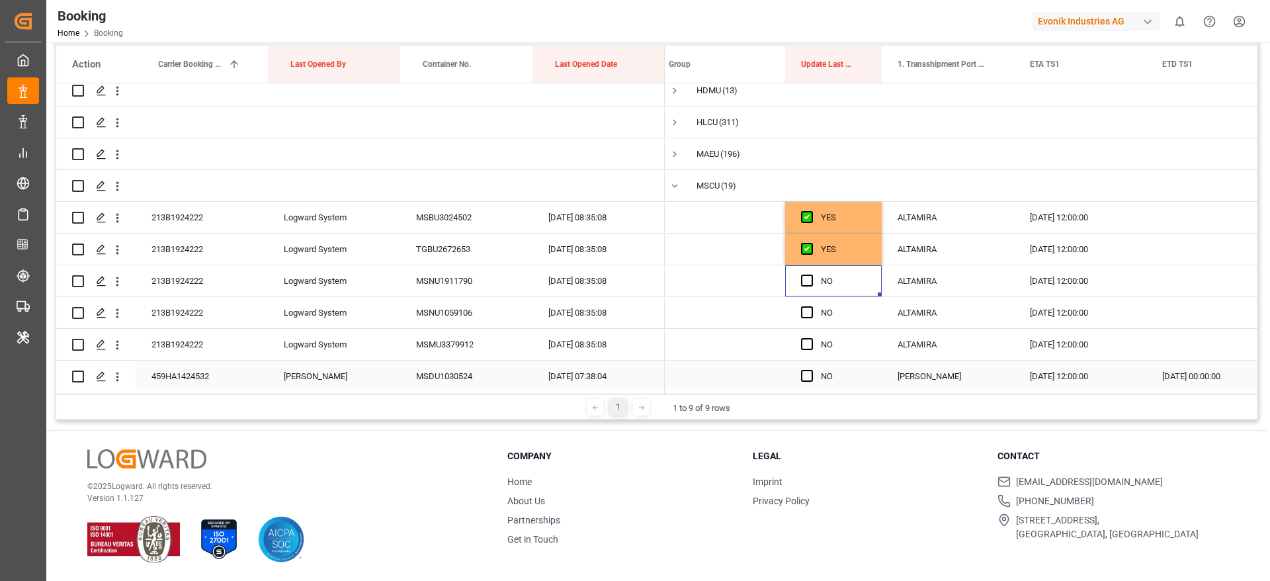
scroll to position [99, 0]
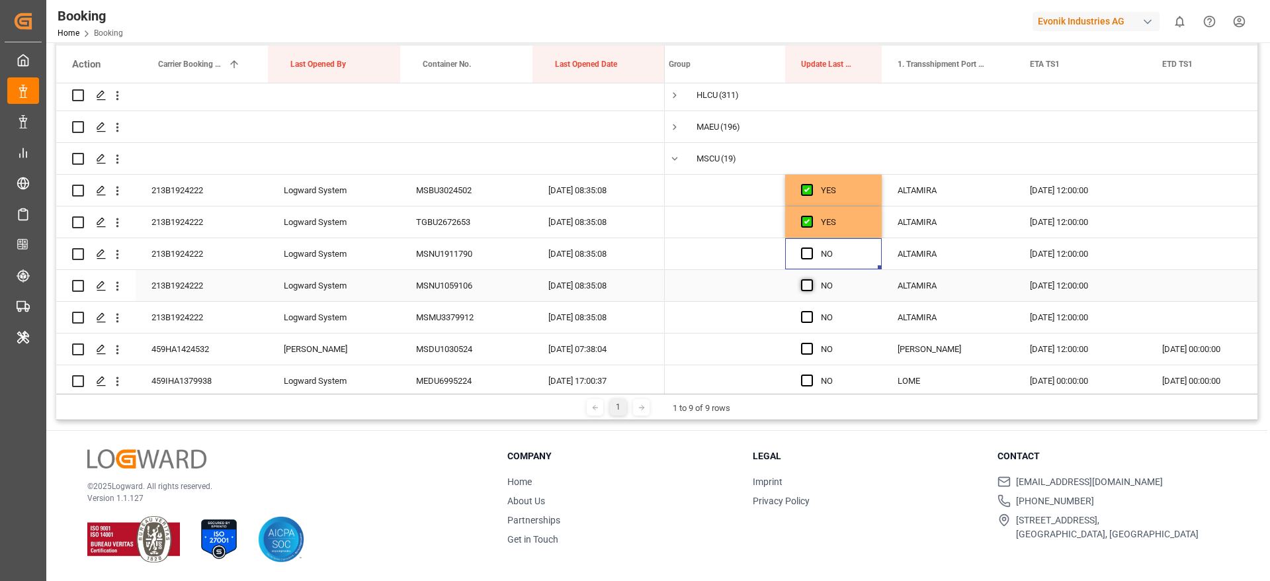
click at [806, 283] on span "Press SPACE to select this row." at bounding box center [807, 285] width 12 height 12
click at [811, 279] on input "Press SPACE to select this row." at bounding box center [811, 279] width 0 height 0
click at [804, 253] on span "Press SPACE to select this row." at bounding box center [807, 253] width 12 height 12
click at [811, 247] on input "Press SPACE to select this row." at bounding box center [811, 247] width 0 height 0
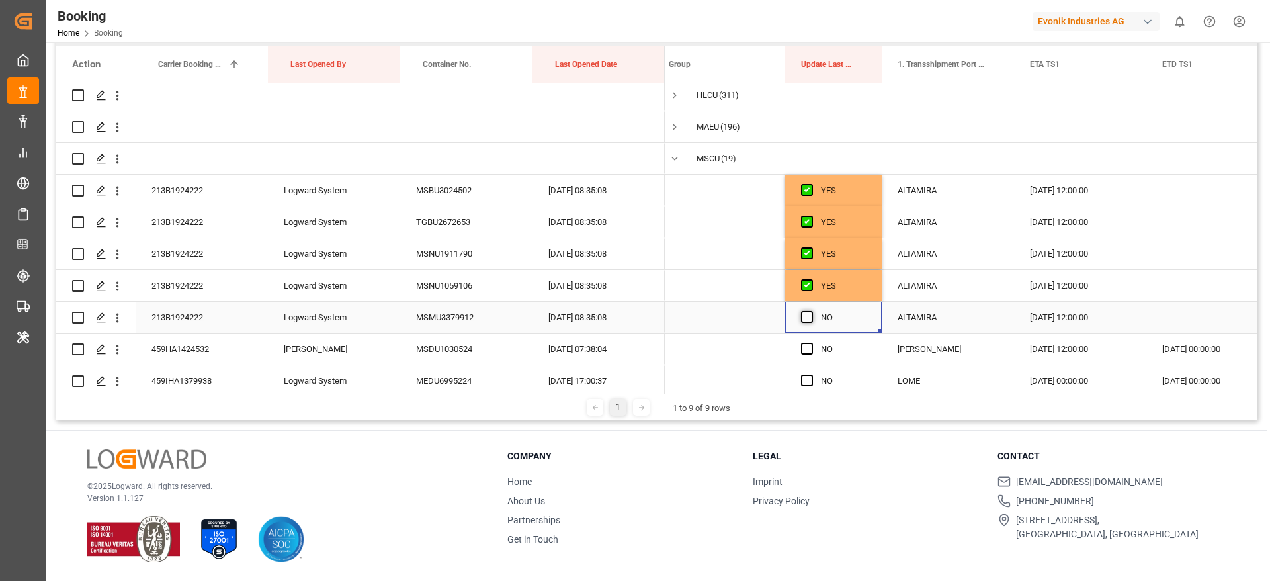
click at [810, 317] on span "Press SPACE to select this row." at bounding box center [807, 317] width 12 height 12
click at [811, 311] on input "Press SPACE to select this row." at bounding box center [811, 311] width 0 height 0
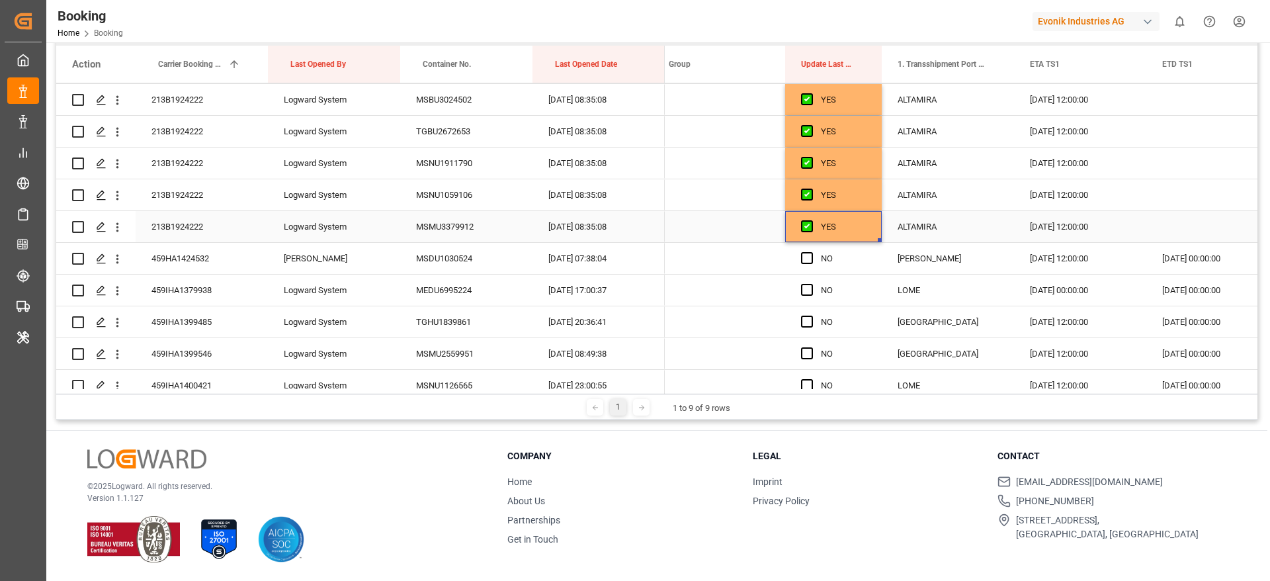
scroll to position [298, 0]
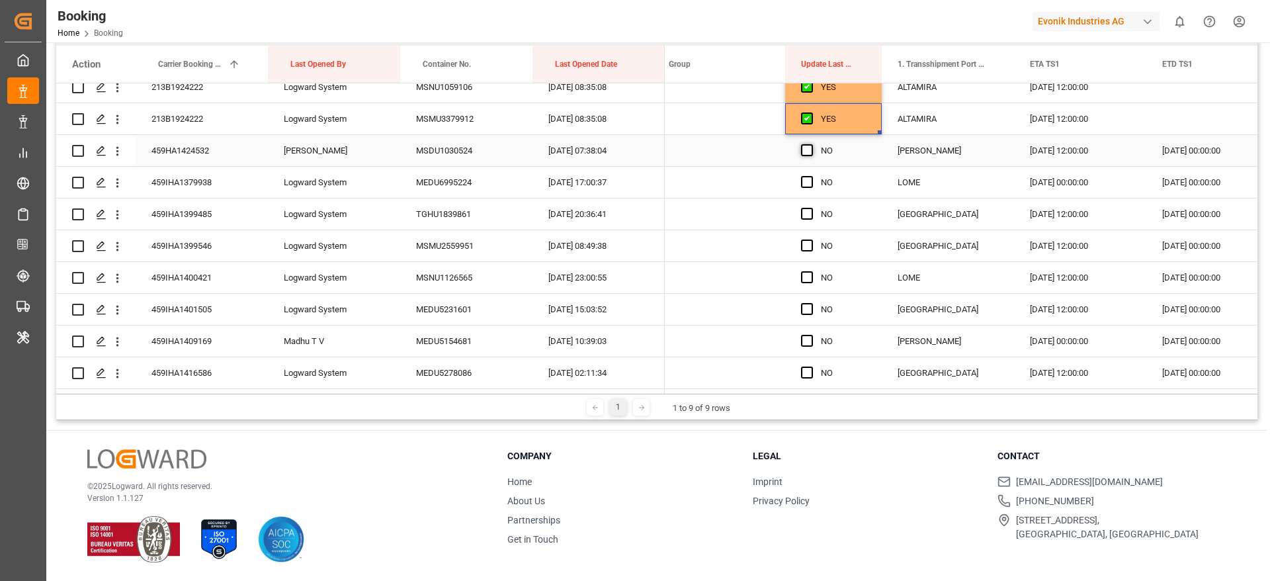
click at [806, 149] on span "Press SPACE to select this row." at bounding box center [807, 150] width 12 height 12
click at [811, 144] on input "Press SPACE to select this row." at bounding box center [811, 144] width 0 height 0
click at [808, 183] on span "Press SPACE to select this row." at bounding box center [807, 182] width 12 height 12
click at [811, 176] on input "Press SPACE to select this row." at bounding box center [811, 176] width 0 height 0
click at [808, 218] on span "Press SPACE to select this row." at bounding box center [807, 214] width 12 height 12
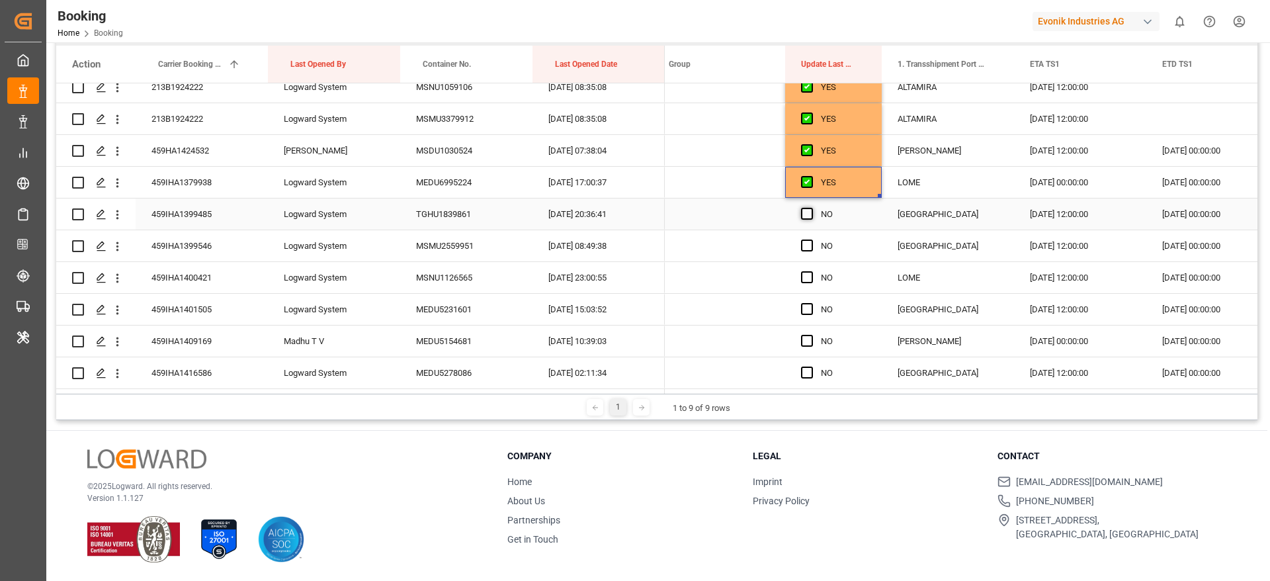
click at [811, 208] on input "Press SPACE to select this row." at bounding box center [811, 208] width 0 height 0
click at [806, 245] on span "Press SPACE to select this row." at bounding box center [807, 245] width 12 height 12
click at [811, 239] on input "Press SPACE to select this row." at bounding box center [811, 239] width 0 height 0
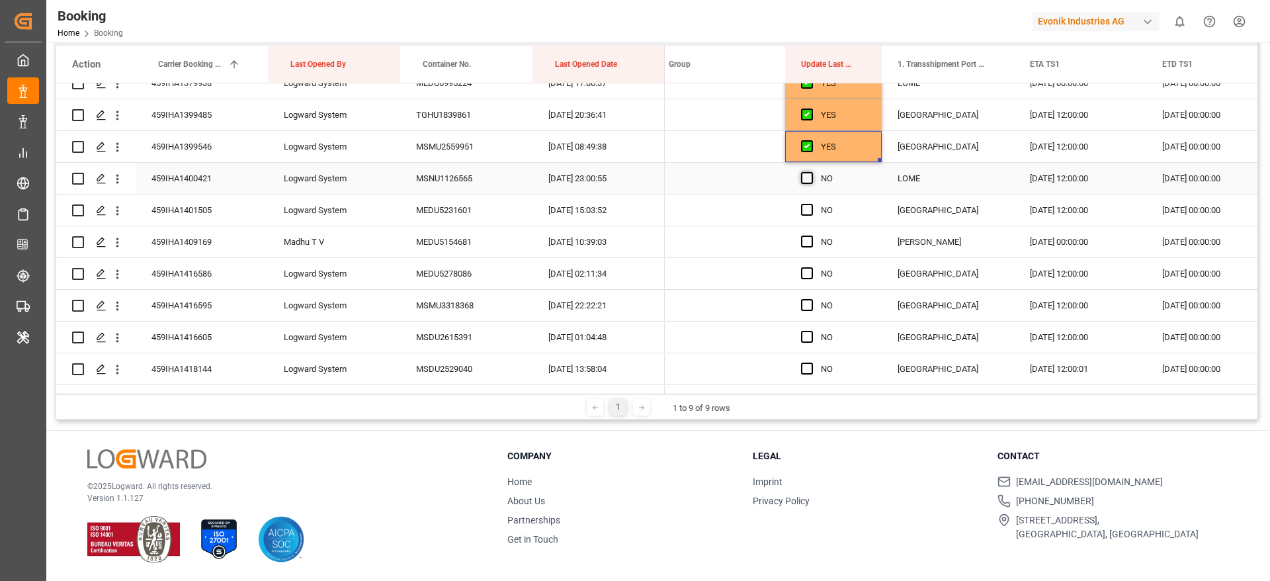
click at [810, 178] on span "Press SPACE to select this row." at bounding box center [807, 178] width 12 height 12
click at [811, 172] on input "Press SPACE to select this row." at bounding box center [811, 172] width 0 height 0
click at [807, 212] on span "Press SPACE to select this row." at bounding box center [807, 210] width 12 height 12
click at [811, 204] on input "Press SPACE to select this row." at bounding box center [811, 204] width 0 height 0
click at [804, 245] on span "Press SPACE to select this row." at bounding box center [807, 241] width 12 height 12
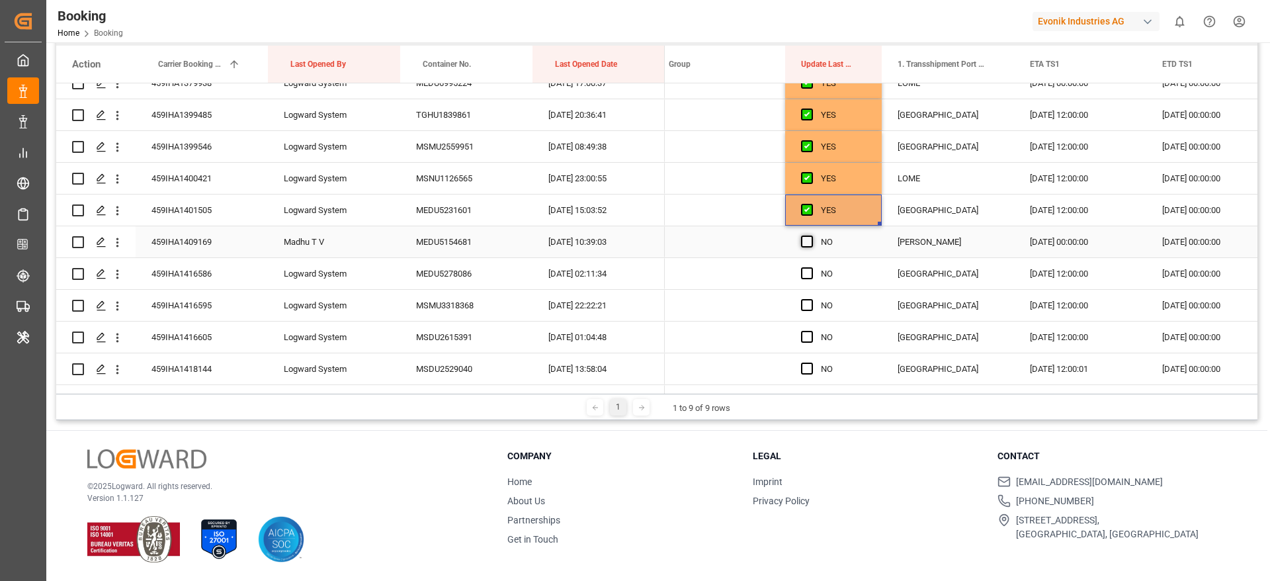
click at [811, 235] on input "Press SPACE to select this row." at bounding box center [811, 235] width 0 height 0
click at [805, 273] on span "Press SPACE to select this row." at bounding box center [807, 273] width 12 height 12
click at [811, 267] on input "Press SPACE to select this row." at bounding box center [811, 267] width 0 height 0
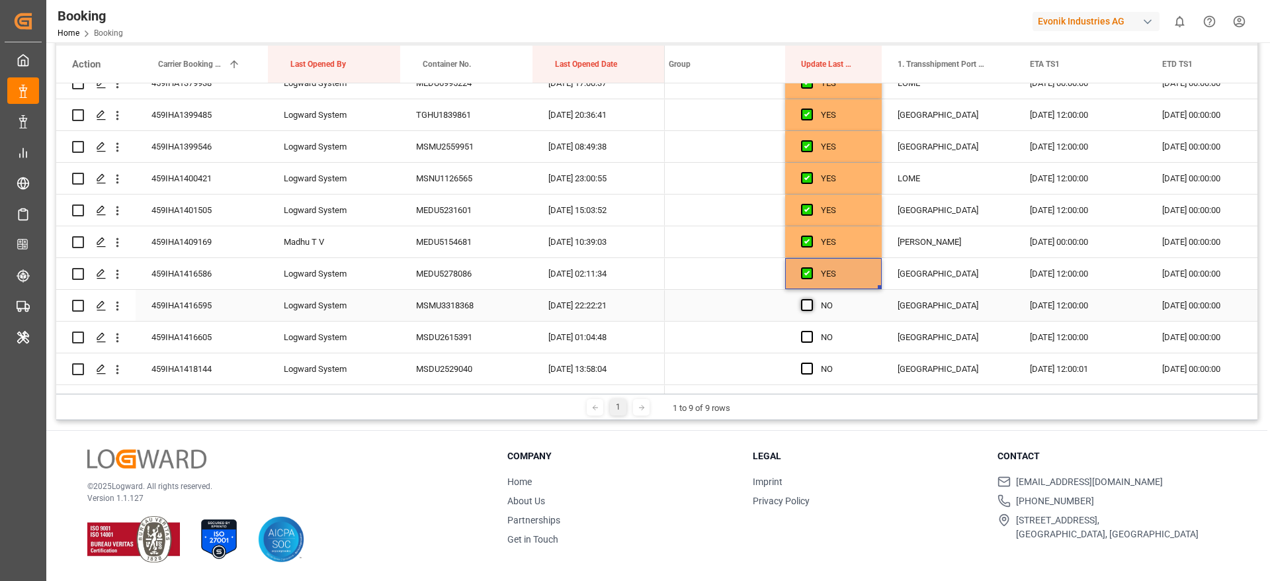
click at [810, 307] on span "Press SPACE to select this row." at bounding box center [807, 305] width 12 height 12
click at [811, 299] on input "Press SPACE to select this row." at bounding box center [811, 299] width 0 height 0
click at [808, 331] on span "Press SPACE to select this row." at bounding box center [807, 337] width 12 height 12
click at [811, 331] on input "Press SPACE to select this row." at bounding box center [811, 331] width 0 height 0
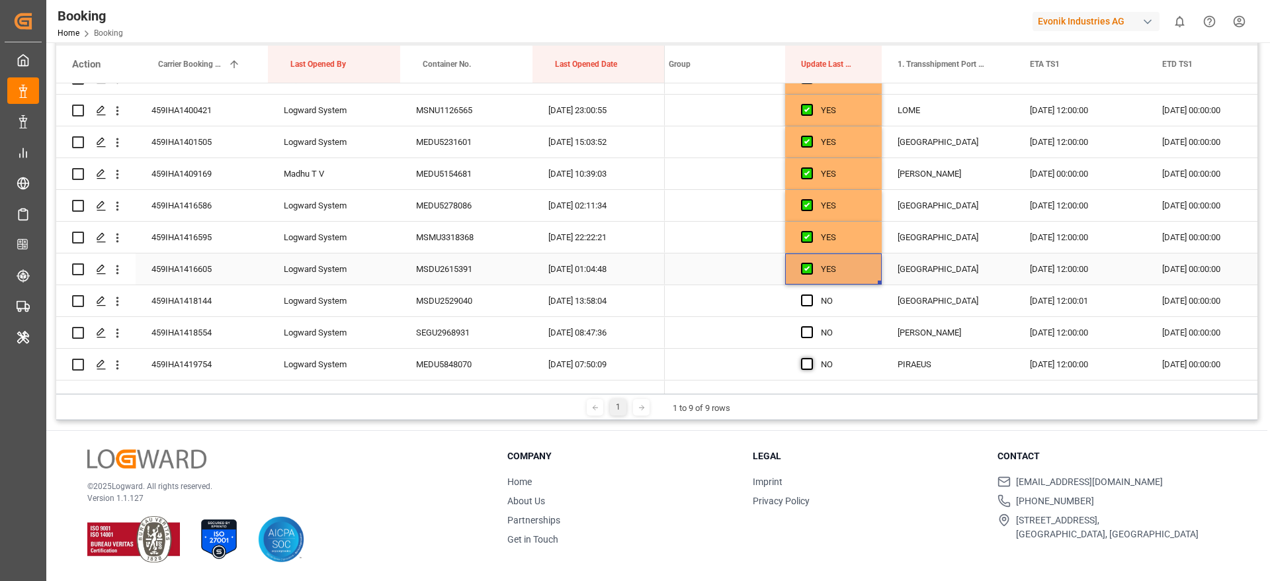
scroll to position [496, 0]
click at [804, 262] on div "Press SPACE to select this row." at bounding box center [811, 270] width 20 height 30
click at [808, 300] on span "Press SPACE to select this row." at bounding box center [807, 301] width 12 height 12
click at [811, 295] on input "Press SPACE to select this row." at bounding box center [811, 295] width 0 height 0
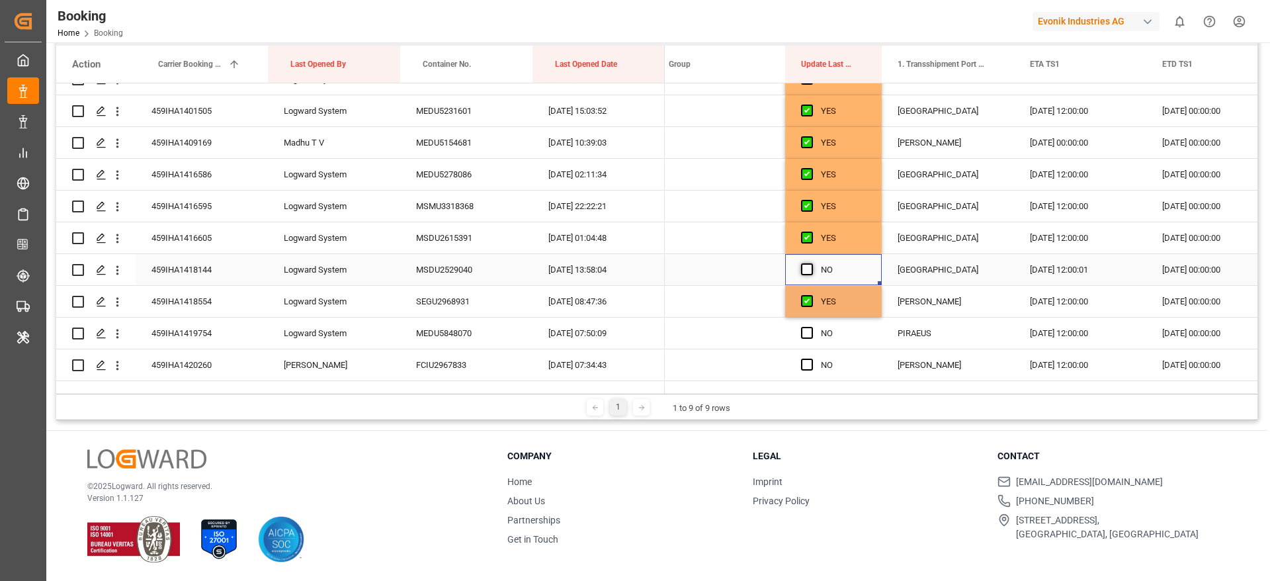
drag, startPoint x: 808, startPoint y: 272, endPoint x: 808, endPoint y: 263, distance: 9.3
click at [808, 263] on span "Press SPACE to select this row." at bounding box center [807, 269] width 12 height 12
click at [811, 263] on input "Press SPACE to select this row." at bounding box center [811, 263] width 0 height 0
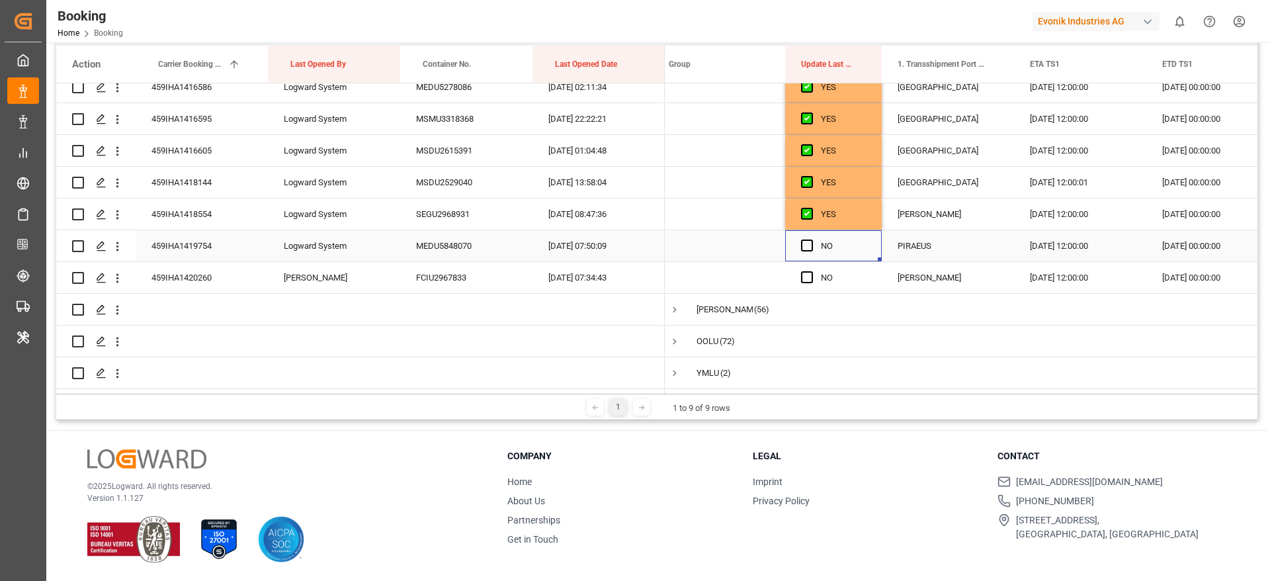
click at [808, 231] on div "Press SPACE to select this row." at bounding box center [811, 246] width 20 height 30
click at [807, 276] on span "Press SPACE to select this row." at bounding box center [807, 277] width 12 height 12
click at [811, 271] on input "Press SPACE to select this row." at bounding box center [811, 271] width 0 height 0
click at [805, 242] on span "Press SPACE to select this row." at bounding box center [807, 245] width 12 height 12
click at [811, 239] on input "Press SPACE to select this row." at bounding box center [811, 239] width 0 height 0
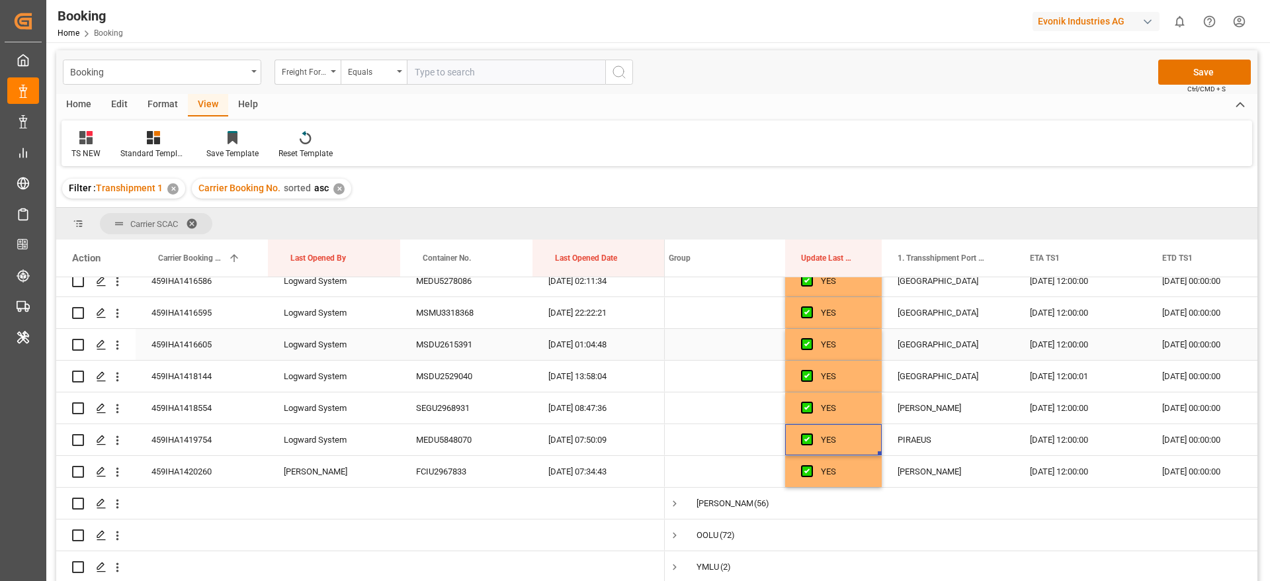
scroll to position [0, 0]
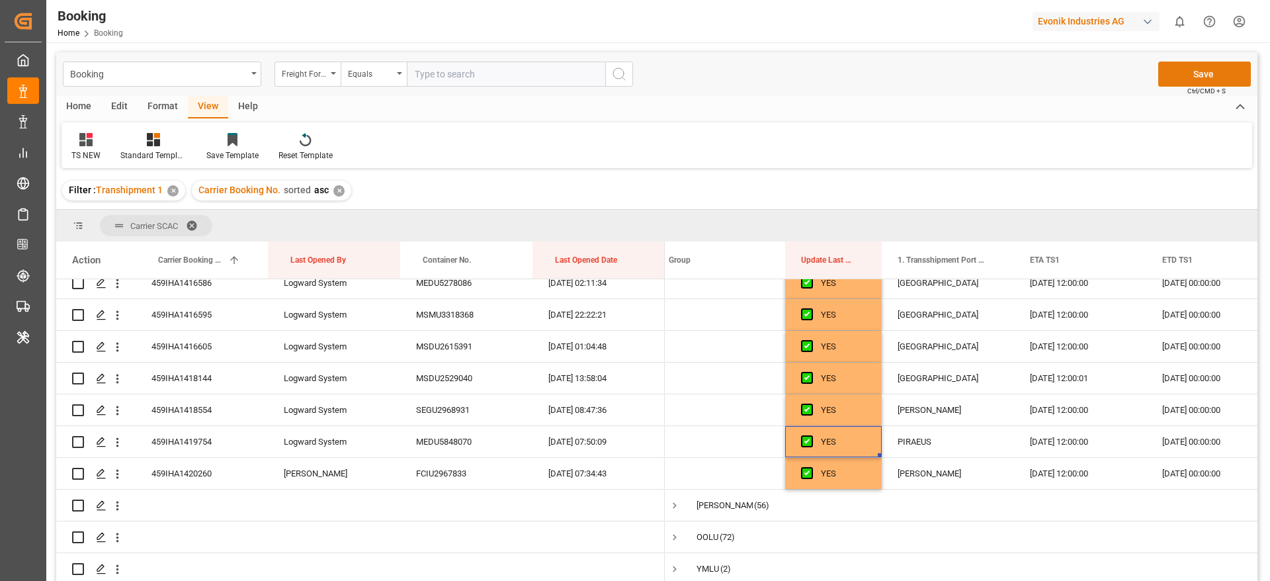
click at [1185, 70] on button "Save" at bounding box center [1204, 74] width 93 height 25
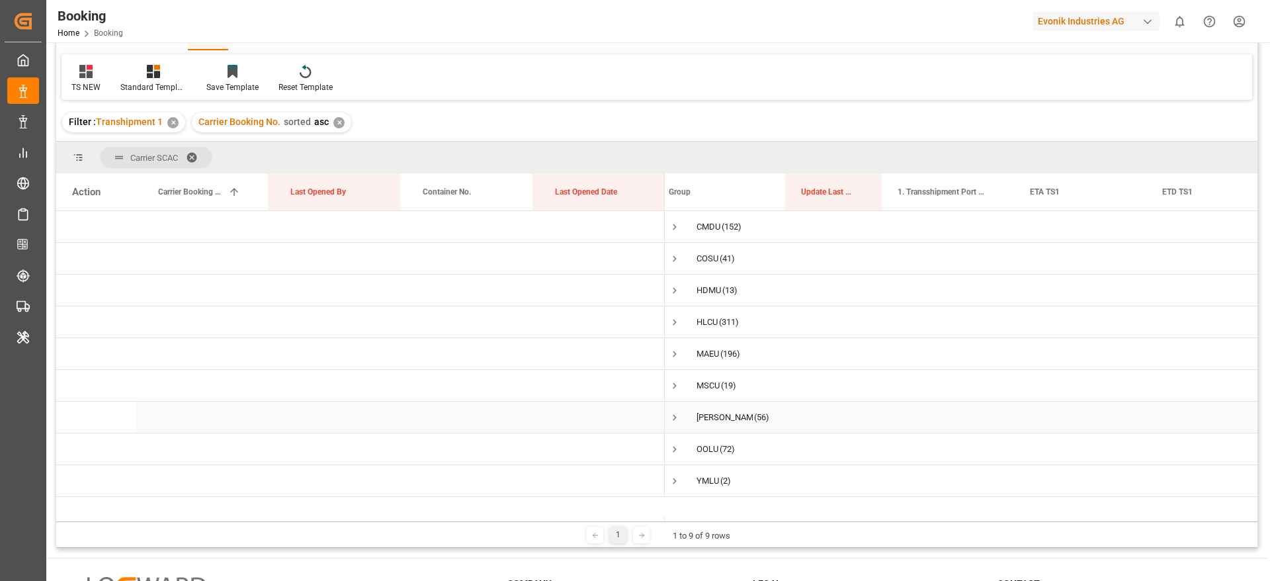
scroll to position [99, 0]
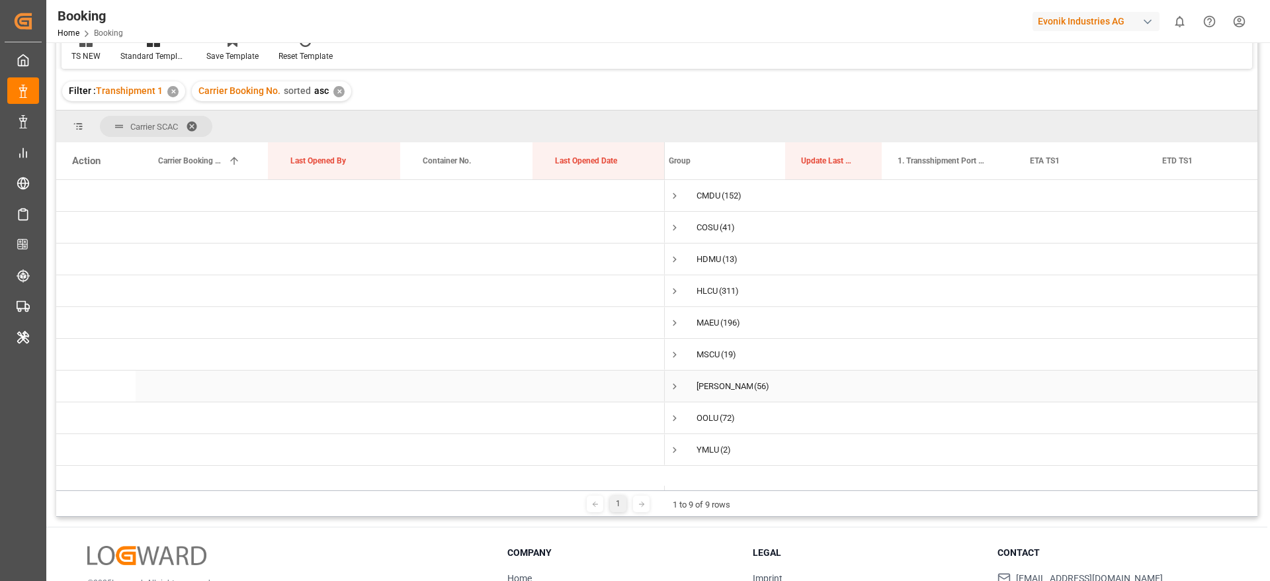
click at [676, 387] on span "Press SPACE to select this row." at bounding box center [675, 386] width 12 height 12
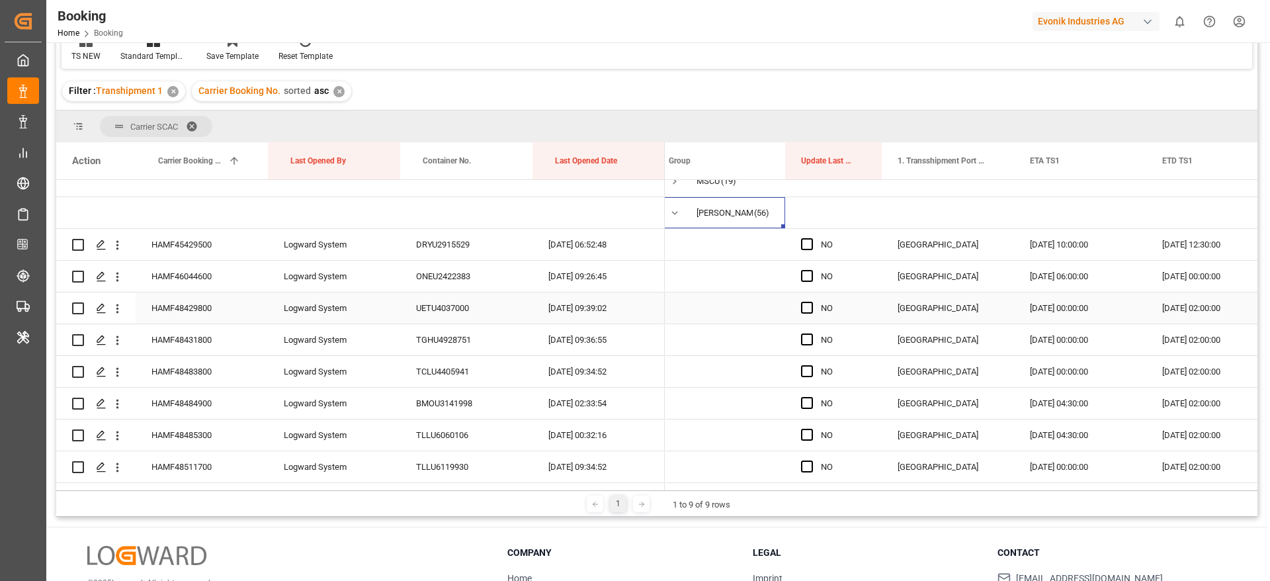
scroll to position [198, 0]
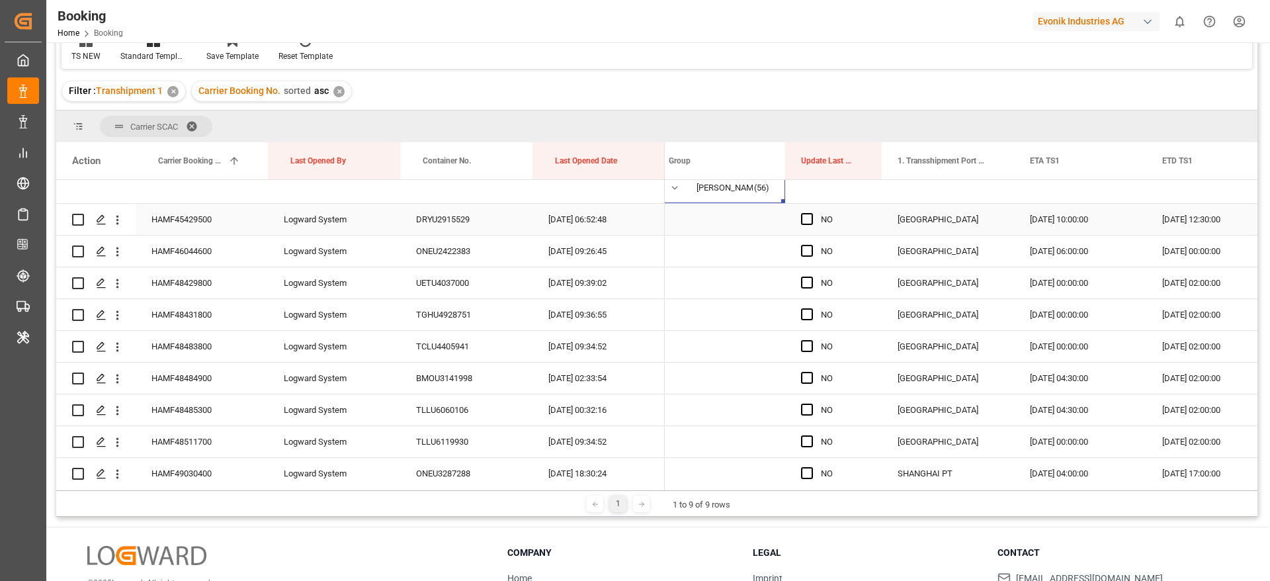
click at [209, 222] on div "HAMF45429500" at bounding box center [202, 219] width 132 height 31
click at [809, 217] on span "Press SPACE to select this row." at bounding box center [807, 219] width 12 height 12
click at [811, 213] on input "Press SPACE to select this row." at bounding box center [811, 213] width 0 height 0
click at [810, 257] on div "Press SPACE to select this row." at bounding box center [811, 251] width 20 height 30
click at [808, 281] on span "Press SPACE to select this row." at bounding box center [807, 282] width 12 height 12
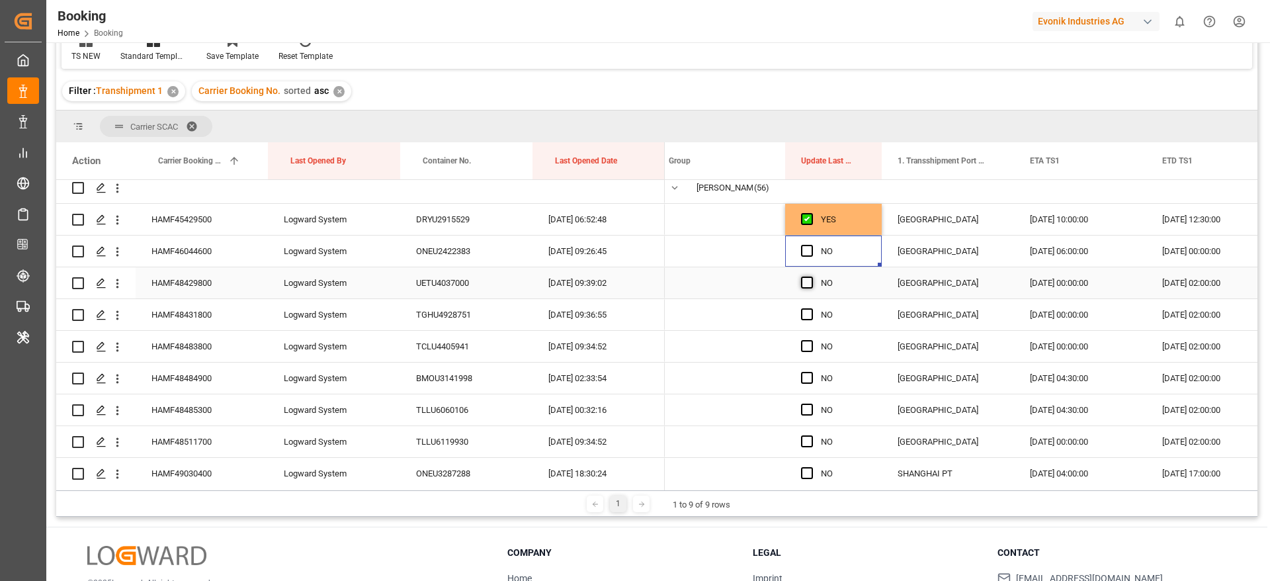
click at [811, 276] on input "Press SPACE to select this row." at bounding box center [811, 276] width 0 height 0
click at [800, 250] on div "NO" at bounding box center [833, 250] width 97 height 31
click at [810, 314] on span "Press SPACE to select this row." at bounding box center [807, 314] width 12 height 12
click at [811, 308] on input "Press SPACE to select this row." at bounding box center [811, 308] width 0 height 0
click at [810, 247] on span "Press SPACE to select this row." at bounding box center [807, 251] width 12 height 12
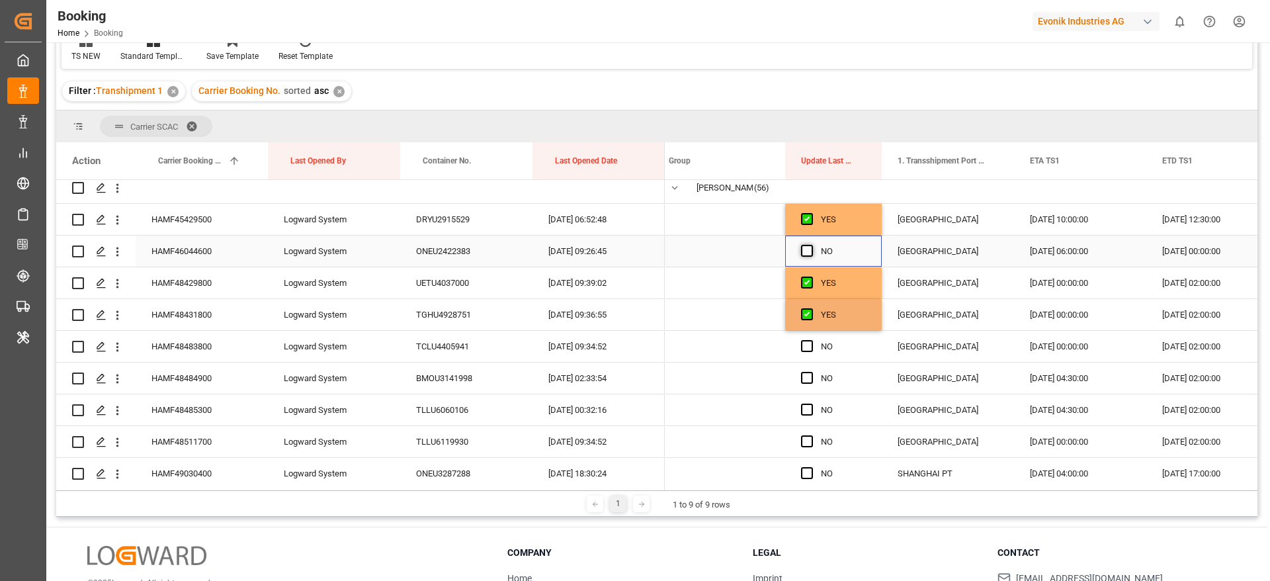
click at [811, 245] on input "Press SPACE to select this row." at bounding box center [811, 245] width 0 height 0
click at [814, 341] on div "Press SPACE to select this row." at bounding box center [811, 346] width 20 height 30
click at [806, 351] on span "Press SPACE to select this row." at bounding box center [807, 346] width 12 height 12
click at [811, 340] on input "Press SPACE to select this row." at bounding box center [811, 340] width 0 height 0
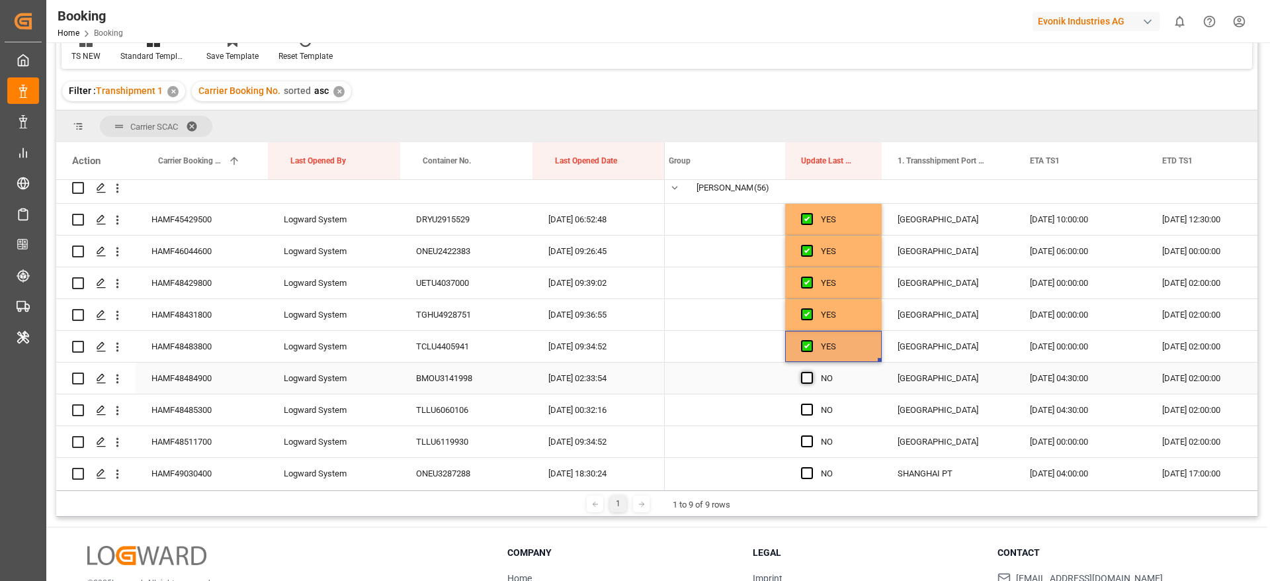
click at [804, 382] on span "Press SPACE to select this row." at bounding box center [807, 378] width 12 height 12
click at [811, 372] on input "Press SPACE to select this row." at bounding box center [811, 372] width 0 height 0
click at [806, 410] on span "Press SPACE to select this row." at bounding box center [807, 409] width 12 height 12
click at [811, 403] on input "Press SPACE to select this row." at bounding box center [811, 403] width 0 height 0
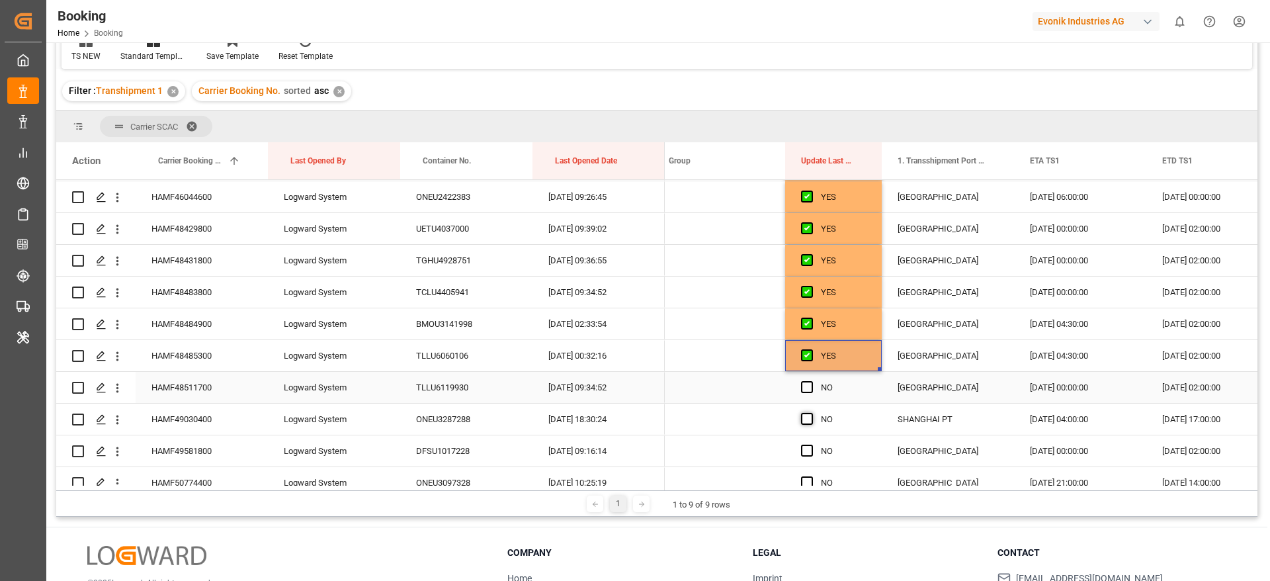
scroll to position [298, 0]
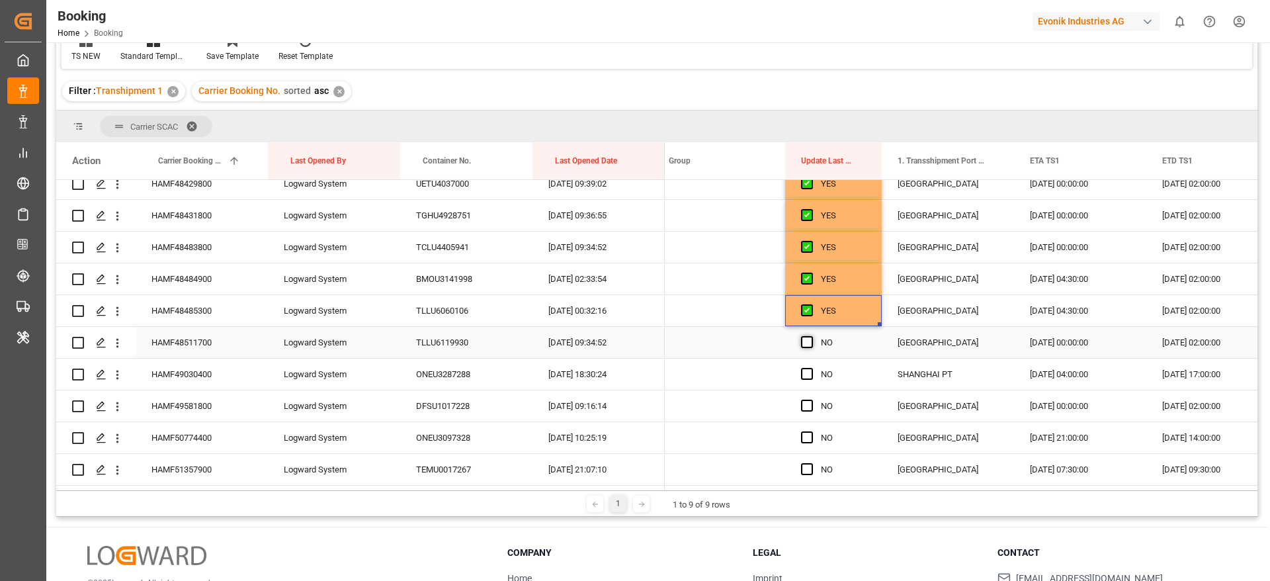
click at [806, 343] on span "Press SPACE to select this row." at bounding box center [807, 342] width 12 height 12
click at [811, 336] on input "Press SPACE to select this row." at bounding box center [811, 336] width 0 height 0
click at [806, 378] on span "Press SPACE to select this row." at bounding box center [807, 374] width 12 height 12
click at [811, 368] on input "Press SPACE to select this row." at bounding box center [811, 368] width 0 height 0
click at [804, 418] on div "Press SPACE to select this row." at bounding box center [811, 406] width 20 height 30
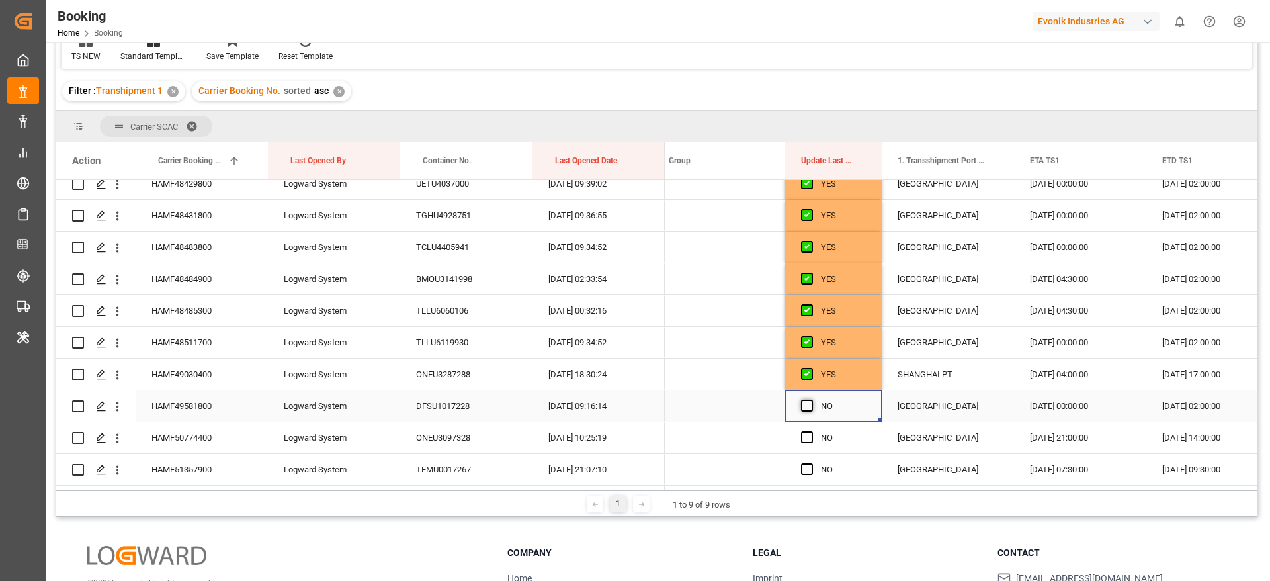
click at [804, 409] on span "Press SPACE to select this row." at bounding box center [807, 405] width 12 height 12
click at [811, 399] on input "Press SPACE to select this row." at bounding box center [811, 399] width 0 height 0
click at [804, 442] on span "Press SPACE to select this row." at bounding box center [807, 437] width 12 height 12
click at [811, 431] on input "Press SPACE to select this row." at bounding box center [811, 431] width 0 height 0
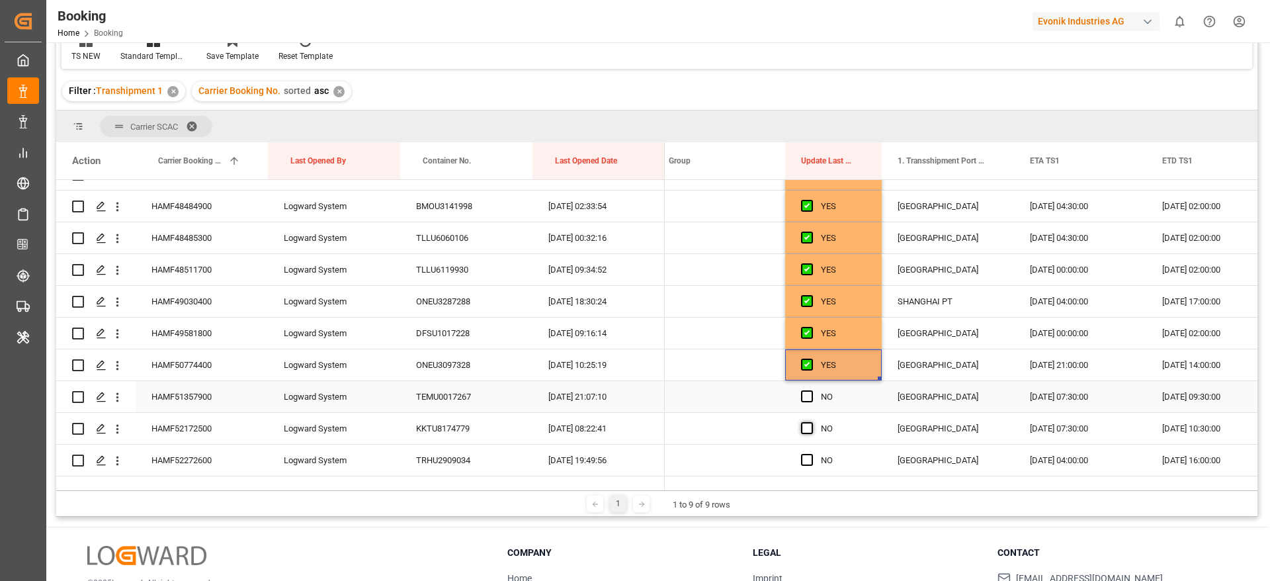
scroll to position [397, 0]
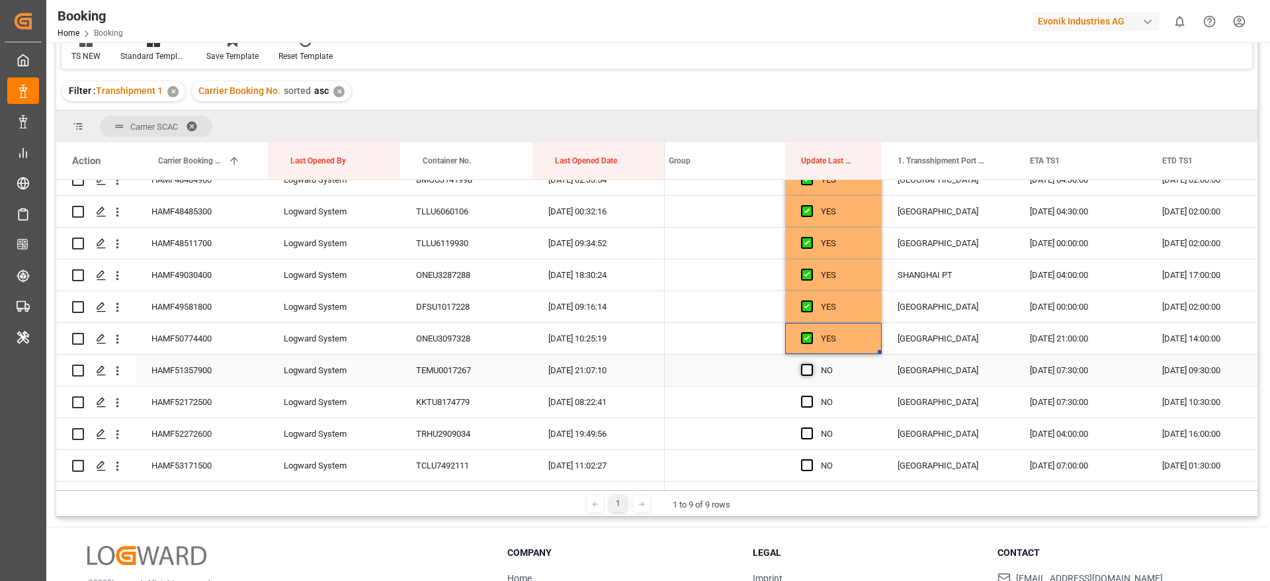
click at [805, 374] on span "Press SPACE to select this row." at bounding box center [807, 370] width 12 height 12
click at [811, 364] on input "Press SPACE to select this row." at bounding box center [811, 364] width 0 height 0
click at [809, 403] on span "Press SPACE to select this row." at bounding box center [807, 402] width 12 height 12
click at [811, 396] on input "Press SPACE to select this row." at bounding box center [811, 396] width 0 height 0
click at [807, 439] on span "Press SPACE to select this row." at bounding box center [807, 433] width 12 height 12
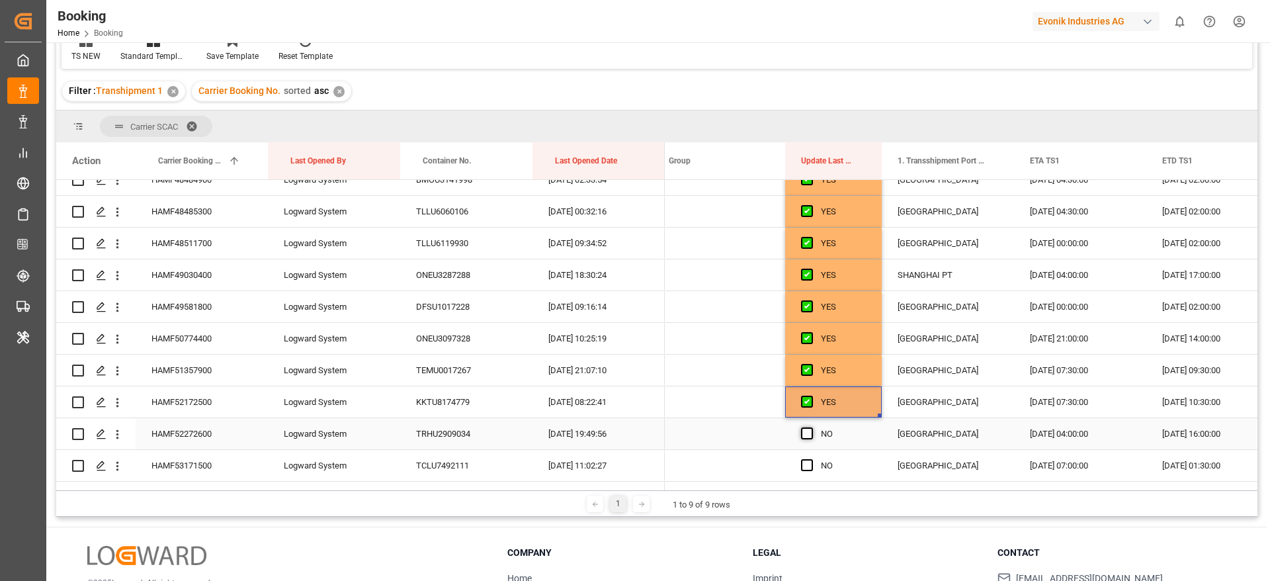
click at [811, 427] on input "Press SPACE to select this row." at bounding box center [811, 427] width 0 height 0
click at [808, 467] on span "Press SPACE to select this row." at bounding box center [807, 465] width 12 height 12
click at [811, 459] on input "Press SPACE to select this row." at bounding box center [811, 459] width 0 height 0
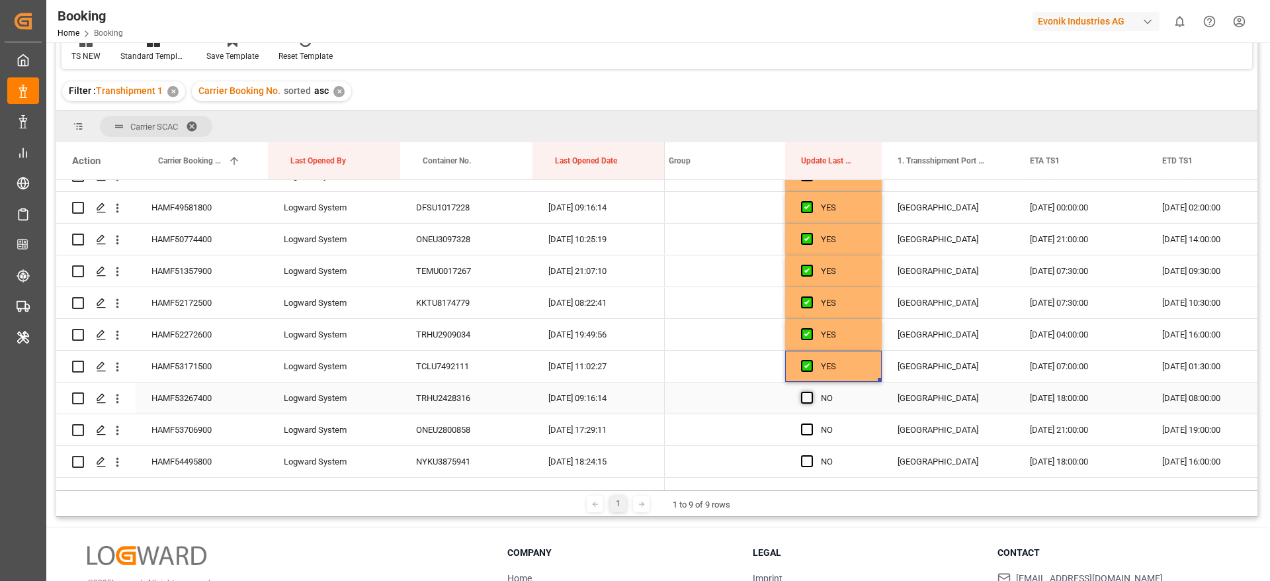
click at [807, 401] on span "Press SPACE to select this row." at bounding box center [807, 398] width 12 height 12
click at [811, 392] on input "Press SPACE to select this row." at bounding box center [811, 392] width 0 height 0
click at [805, 434] on span "Press SPACE to select this row." at bounding box center [807, 429] width 12 height 12
click at [811, 423] on input "Press SPACE to select this row." at bounding box center [811, 423] width 0 height 0
click at [809, 461] on span "Press SPACE to select this row." at bounding box center [807, 461] width 12 height 12
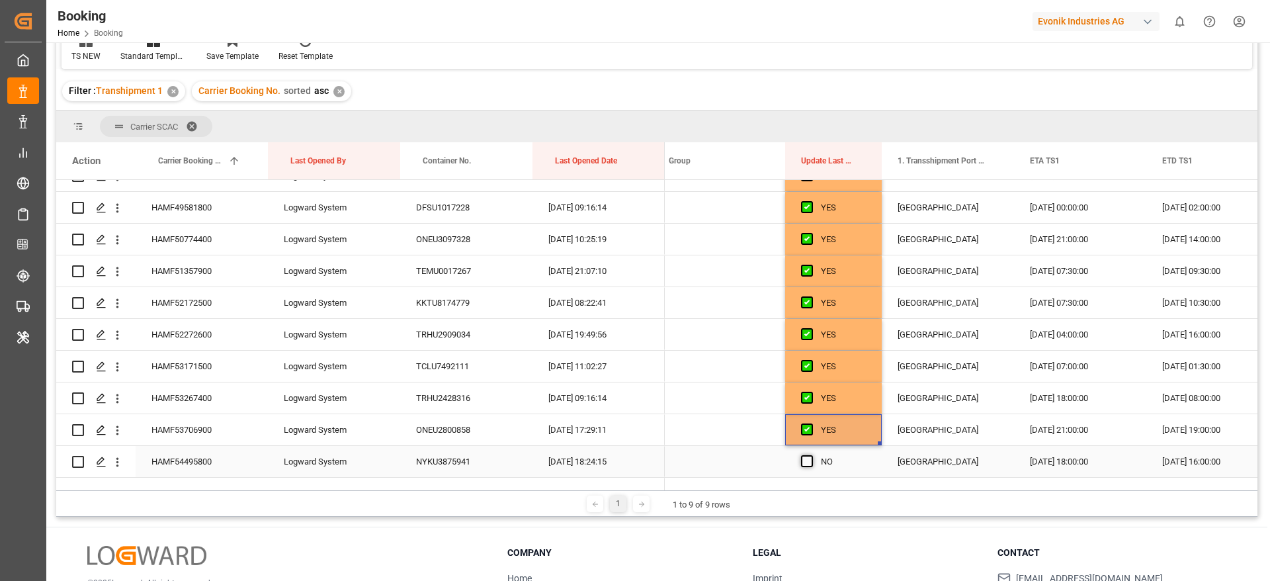
click at [811, 455] on input "Press SPACE to select this row." at bounding box center [811, 455] width 0 height 0
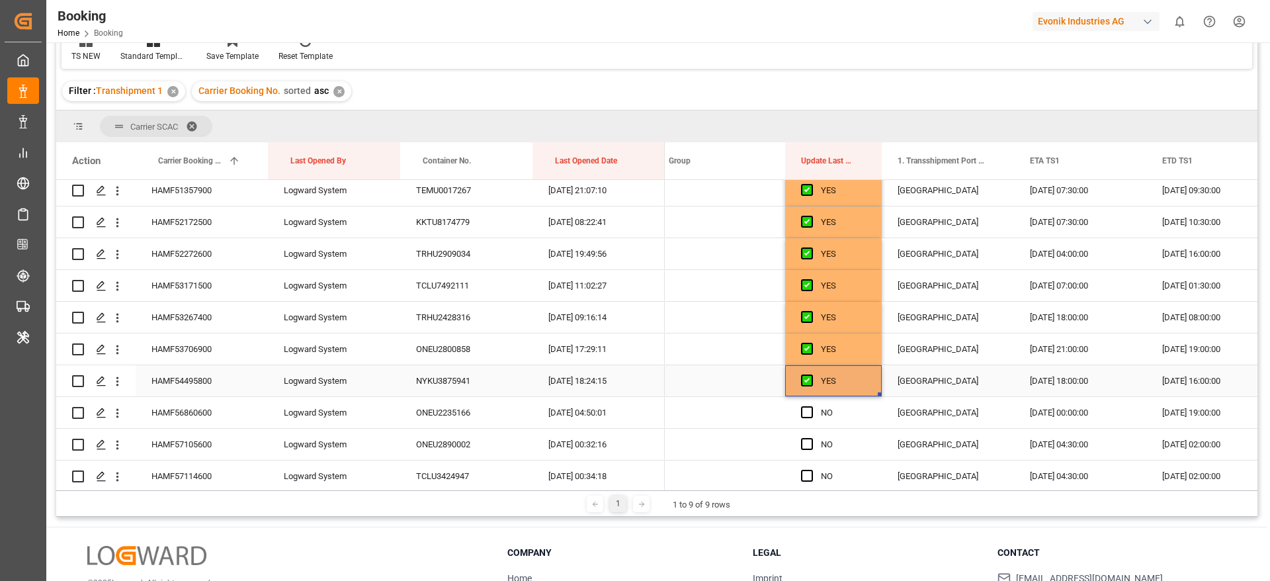
scroll to position [595, 0]
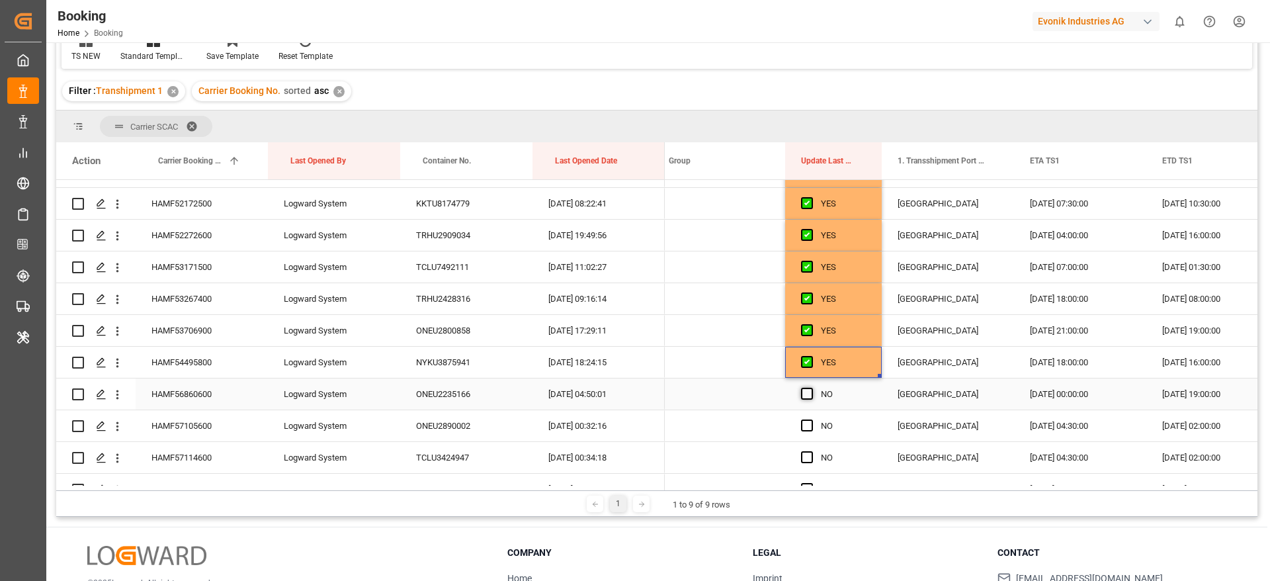
click at [811, 396] on span "Press SPACE to select this row." at bounding box center [807, 394] width 12 height 12
click at [811, 388] on input "Press SPACE to select this row." at bounding box center [811, 388] width 0 height 0
click at [811, 431] on div "Press SPACE to select this row." at bounding box center [811, 426] width 20 height 30
click at [810, 460] on span "Press SPACE to select this row." at bounding box center [807, 457] width 12 height 12
click at [811, 451] on input "Press SPACE to select this row." at bounding box center [811, 451] width 0 height 0
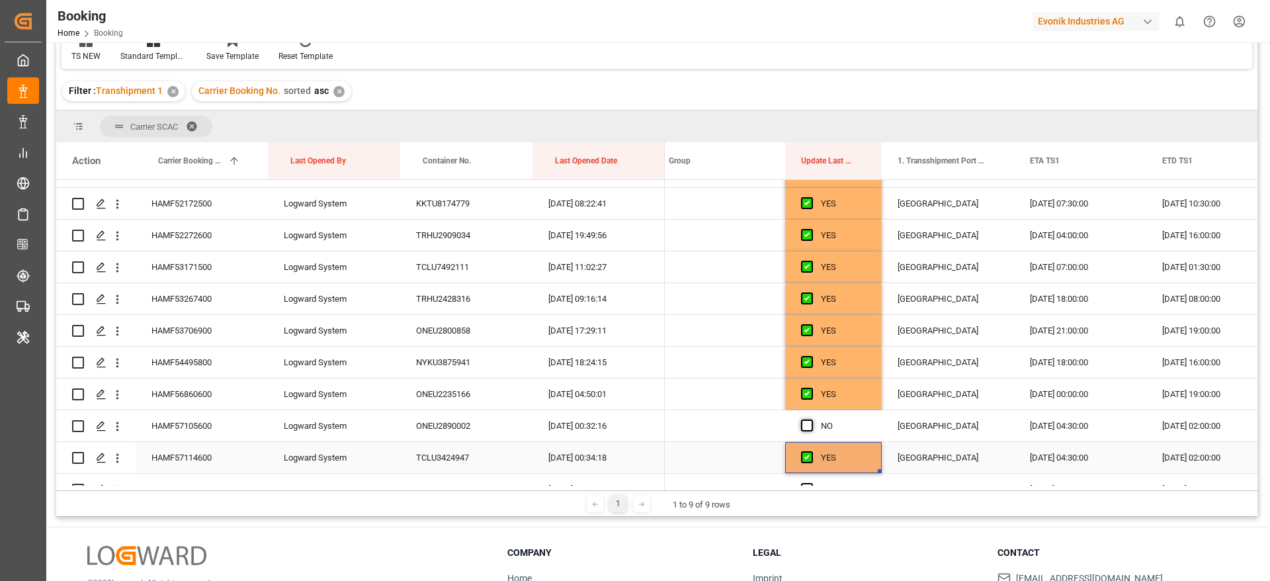
click at [809, 422] on span "Press SPACE to select this row." at bounding box center [807, 425] width 12 height 12
click at [811, 419] on input "Press SPACE to select this row." at bounding box center [811, 419] width 0 height 0
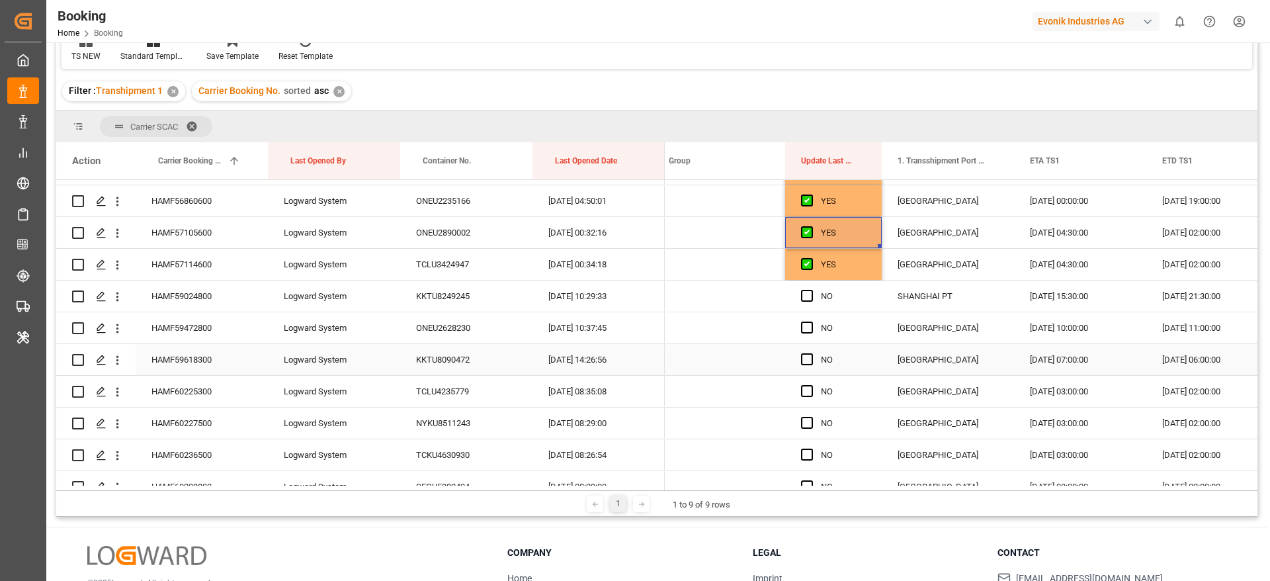
scroll to position [794, 0]
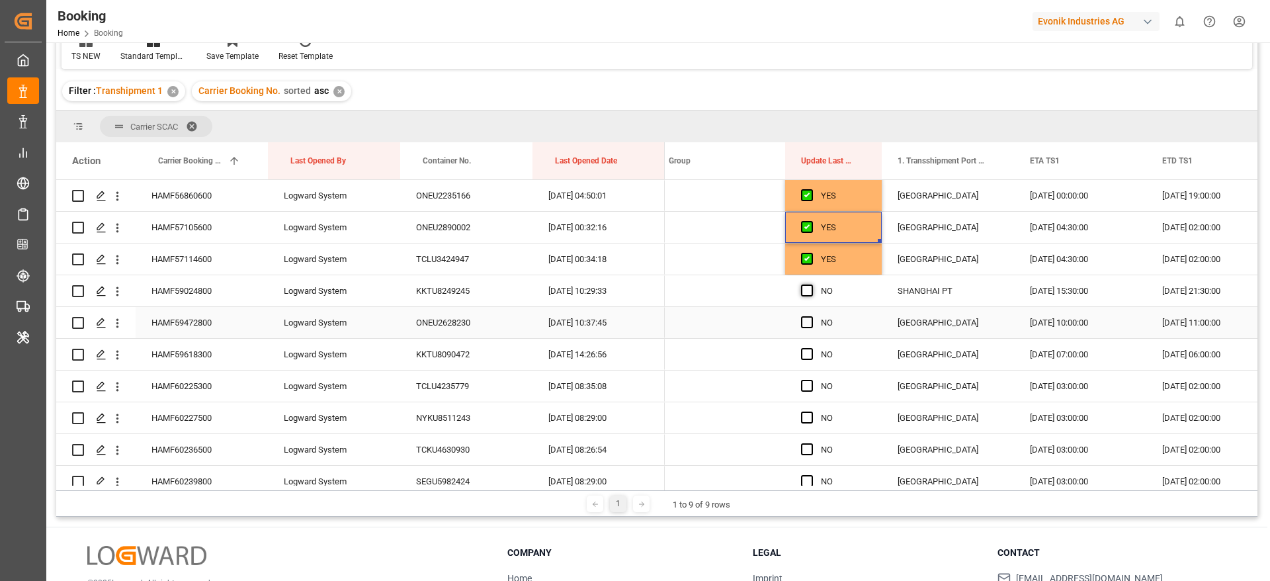
click at [804, 288] on span "Press SPACE to select this row." at bounding box center [807, 290] width 12 height 12
click at [811, 284] on input "Press SPACE to select this row." at bounding box center [811, 284] width 0 height 0
click at [809, 329] on div "Press SPACE to select this row." at bounding box center [811, 323] width 20 height 30
click at [810, 359] on span "Press SPACE to select this row." at bounding box center [807, 354] width 12 height 12
click at [811, 348] on input "Press SPACE to select this row." at bounding box center [811, 348] width 0 height 0
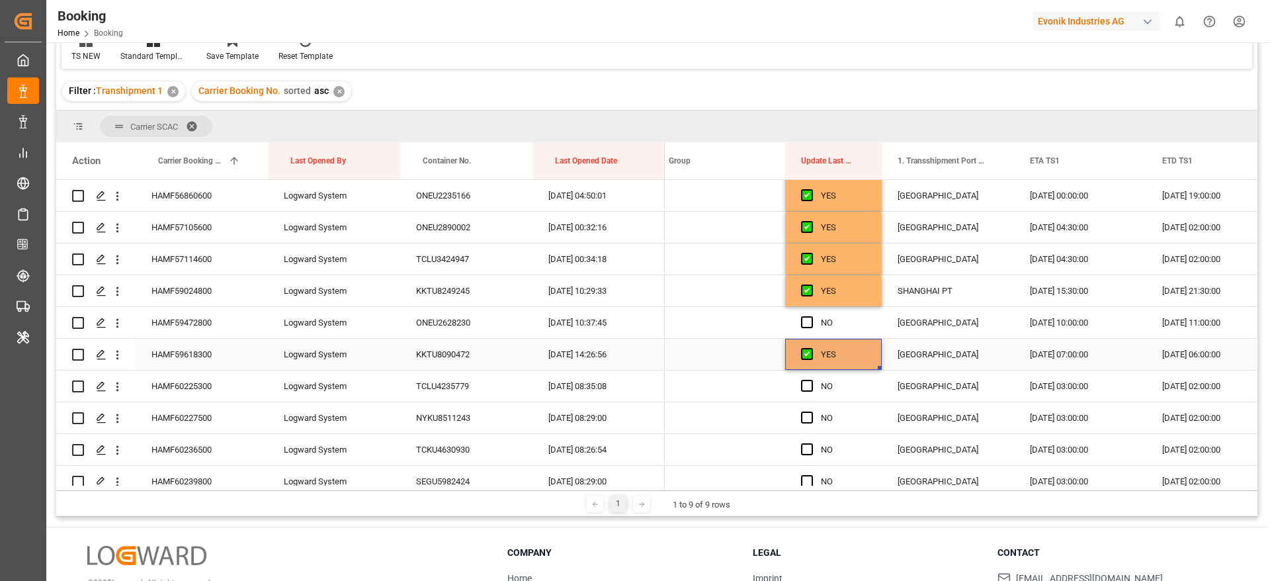
click at [807, 321] on span "Press SPACE to select this row." at bounding box center [807, 322] width 12 height 12
click at [811, 316] on input "Press SPACE to select this row." at bounding box center [811, 316] width 0 height 0
click at [808, 388] on span "Press SPACE to select this row." at bounding box center [807, 386] width 12 height 12
click at [811, 380] on input "Press SPACE to select this row." at bounding box center [811, 380] width 0 height 0
drag, startPoint x: 808, startPoint y: 419, endPoint x: 807, endPoint y: 447, distance: 27.8
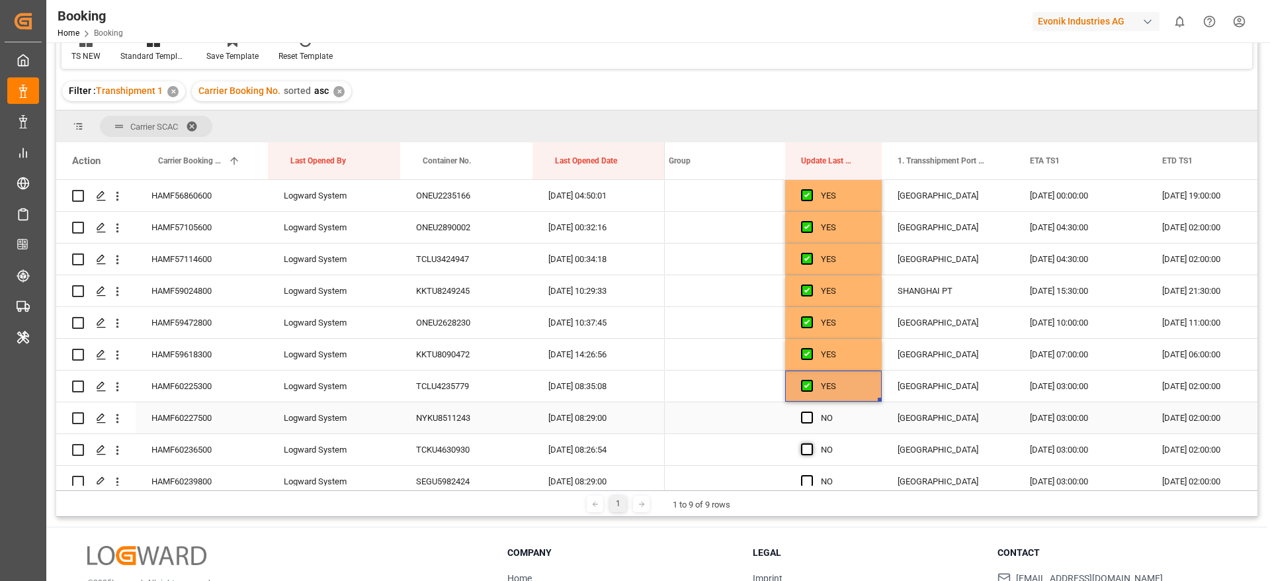
click at [808, 420] on span "Press SPACE to select this row." at bounding box center [807, 417] width 12 height 12
click at [811, 411] on input "Press SPACE to select this row." at bounding box center [811, 411] width 0 height 0
click at [807, 452] on span "Press SPACE to select this row." at bounding box center [807, 449] width 12 height 12
click at [811, 443] on input "Press SPACE to select this row." at bounding box center [811, 443] width 0 height 0
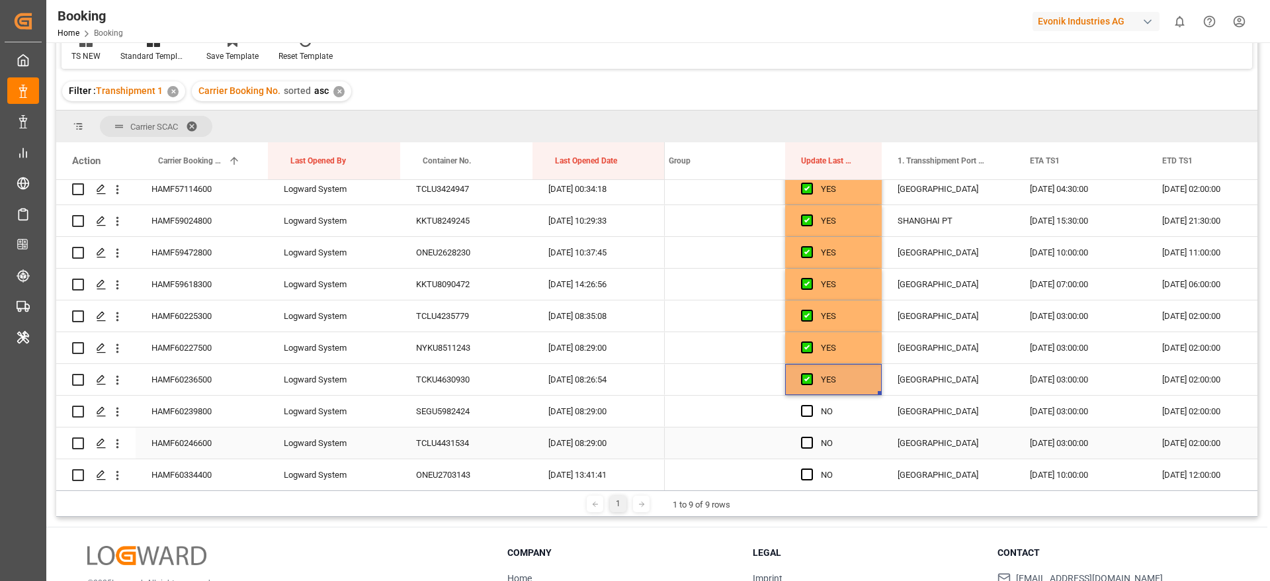
scroll to position [893, 0]
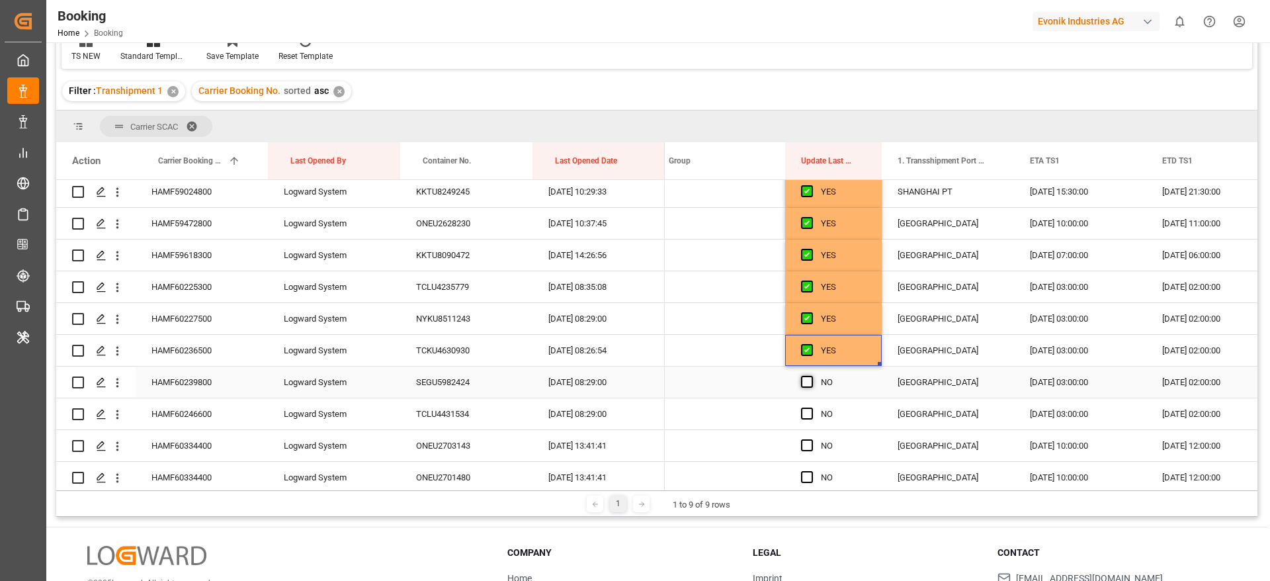
click at [804, 377] on span "Press SPACE to select this row." at bounding box center [807, 382] width 12 height 12
click at [811, 376] on input "Press SPACE to select this row." at bounding box center [811, 376] width 0 height 0
click at [807, 415] on span "Press SPACE to select this row." at bounding box center [807, 413] width 12 height 12
click at [811, 407] on input "Press SPACE to select this row." at bounding box center [811, 407] width 0 height 0
click at [809, 454] on div "Press SPACE to select this row." at bounding box center [811, 446] width 20 height 30
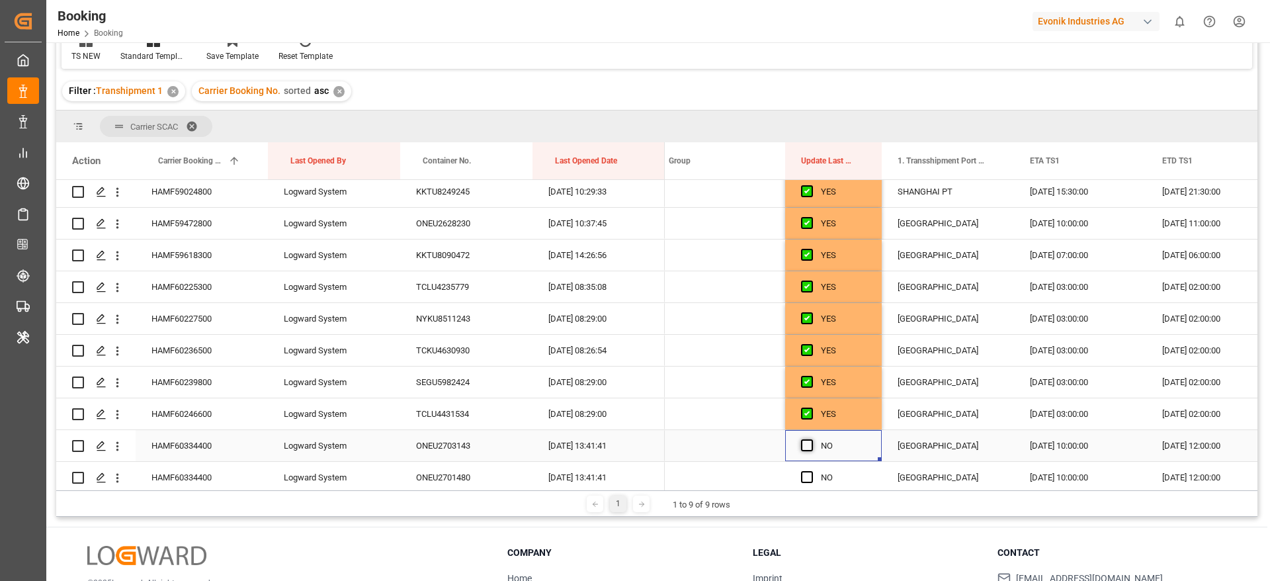
click at [808, 446] on span "Press SPACE to select this row." at bounding box center [807, 445] width 12 height 12
click at [811, 439] on input "Press SPACE to select this row." at bounding box center [811, 439] width 0 height 0
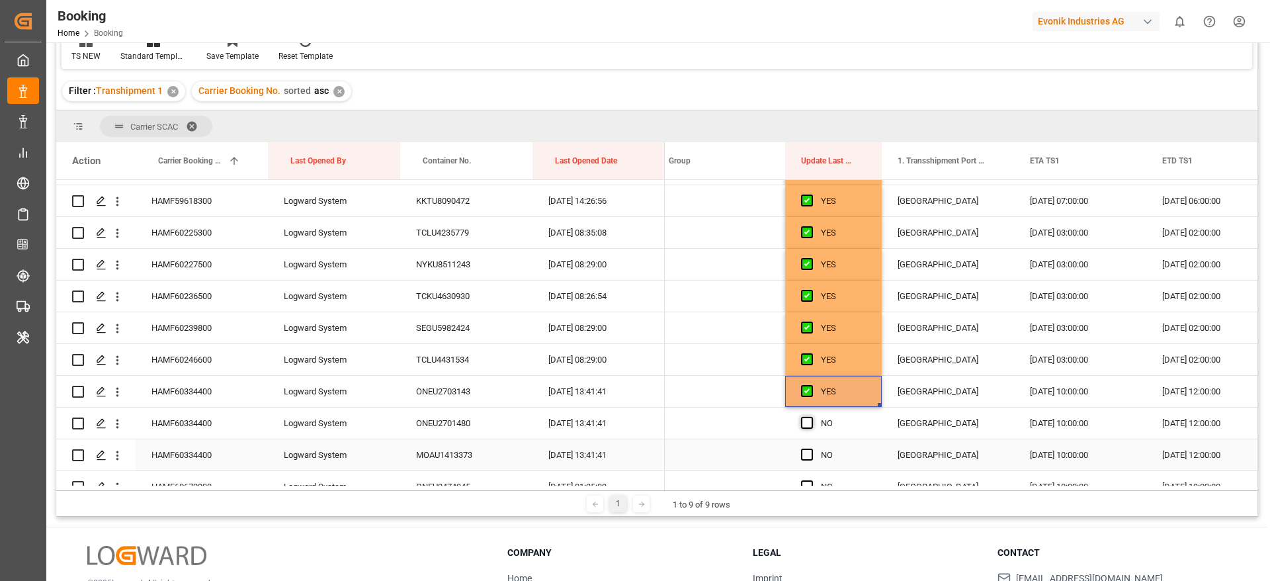
scroll to position [992, 0]
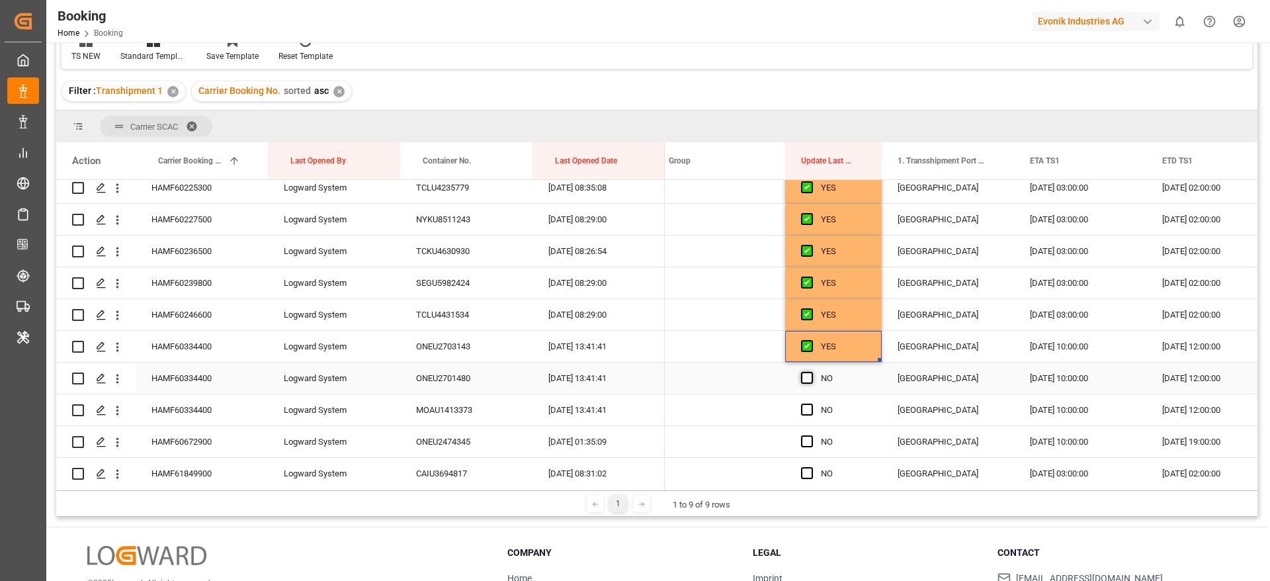
click at [808, 376] on span "Press SPACE to select this row." at bounding box center [807, 378] width 12 height 12
click at [811, 372] on input "Press SPACE to select this row." at bounding box center [811, 372] width 0 height 0
click at [809, 413] on span "Press SPACE to select this row." at bounding box center [807, 409] width 12 height 12
click at [811, 403] on input "Press SPACE to select this row." at bounding box center [811, 403] width 0 height 0
click at [808, 447] on div "Press SPACE to select this row." at bounding box center [811, 442] width 20 height 30
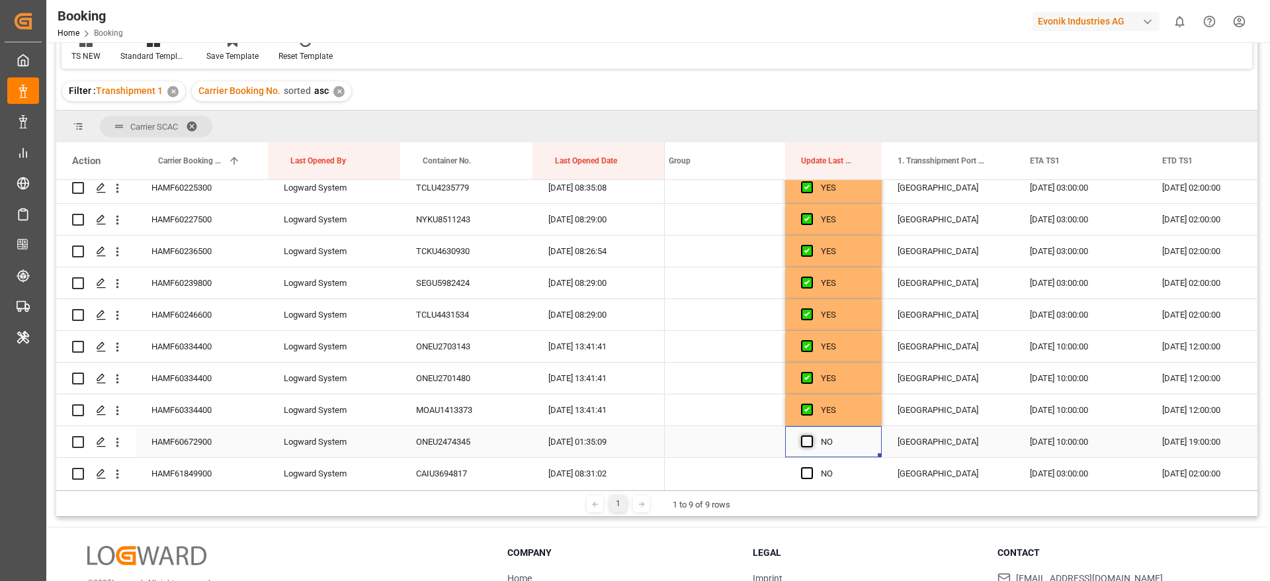
click at [807, 444] on span "Press SPACE to select this row." at bounding box center [807, 441] width 12 height 12
click at [811, 435] on input "Press SPACE to select this row." at bounding box center [811, 435] width 0 height 0
click at [807, 472] on span "Press SPACE to select this row." at bounding box center [807, 473] width 12 height 12
click at [811, 467] on input "Press SPACE to select this row." at bounding box center [811, 467] width 0 height 0
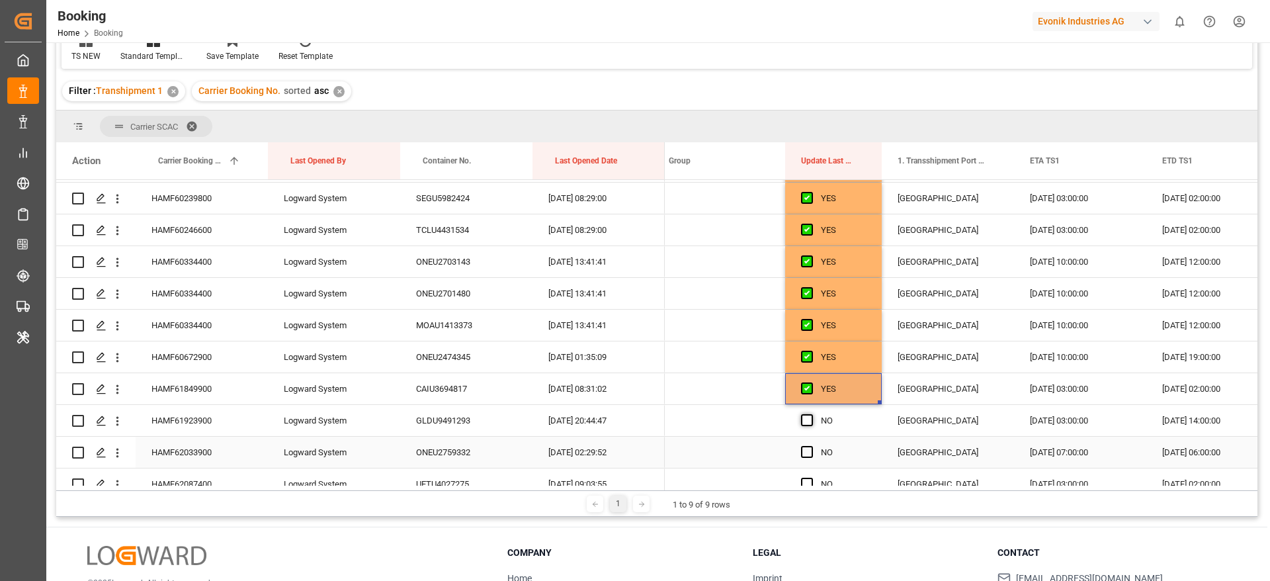
scroll to position [1091, 0]
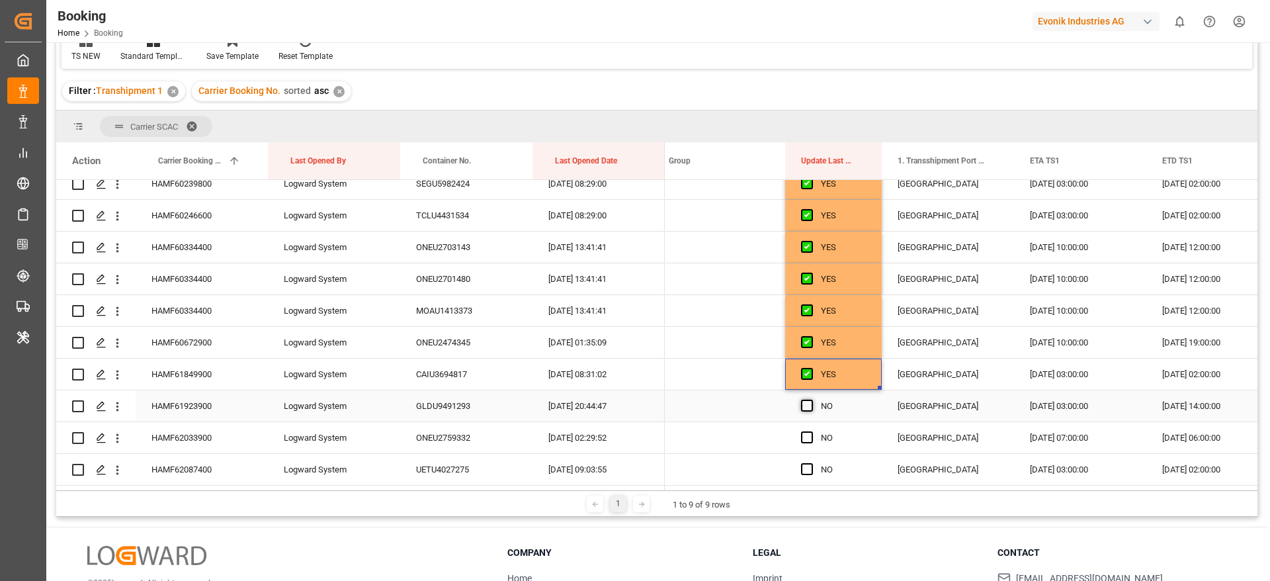
click at [808, 403] on span "Press SPACE to select this row." at bounding box center [807, 405] width 12 height 12
click at [811, 399] on input "Press SPACE to select this row." at bounding box center [811, 399] width 0 height 0
click at [808, 437] on span "Press SPACE to select this row." at bounding box center [807, 437] width 12 height 12
click at [811, 431] on input "Press SPACE to select this row." at bounding box center [811, 431] width 0 height 0
click at [807, 467] on span "Press SPACE to select this row." at bounding box center [807, 469] width 12 height 12
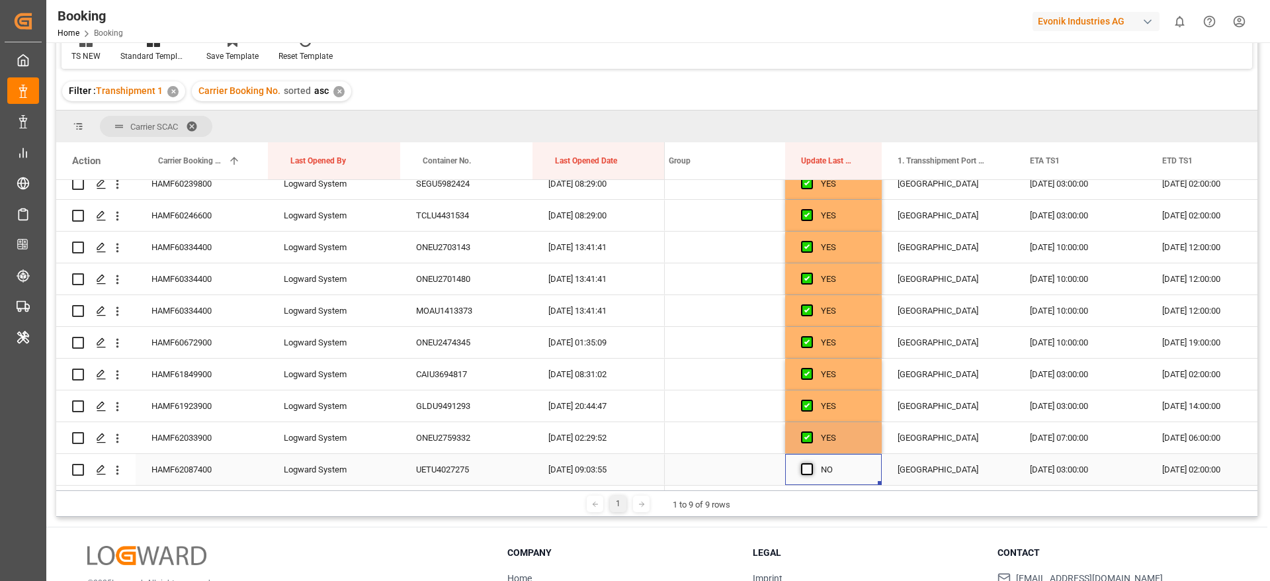
click at [811, 463] on input "Press SPACE to select this row." at bounding box center [811, 463] width 0 height 0
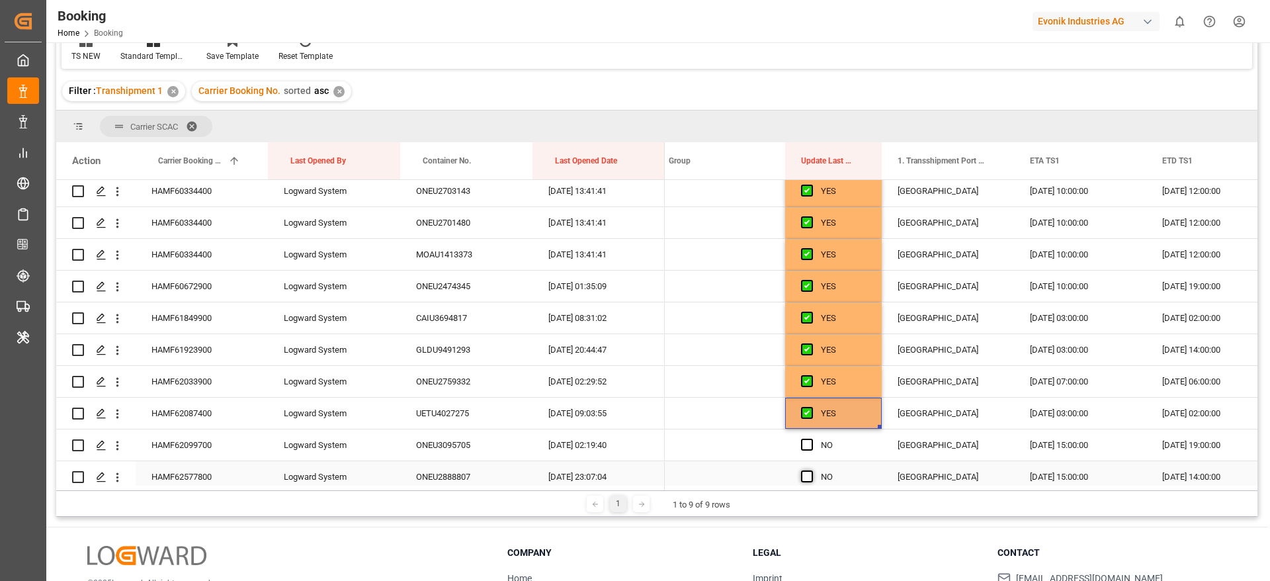
scroll to position [1191, 0]
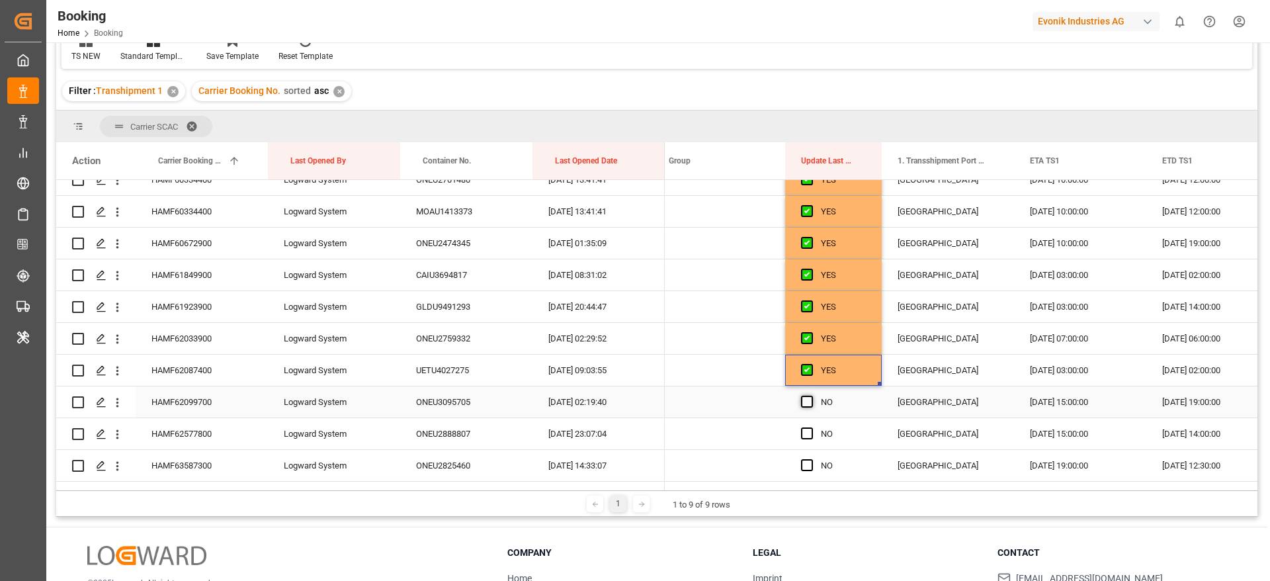
click at [803, 400] on span "Press SPACE to select this row." at bounding box center [807, 402] width 12 height 12
click at [811, 396] on input "Press SPACE to select this row." at bounding box center [811, 396] width 0 height 0
click at [803, 434] on span "Press SPACE to select this row." at bounding box center [807, 433] width 12 height 12
click at [811, 427] on input "Press SPACE to select this row." at bounding box center [811, 427] width 0 height 0
click at [805, 464] on span "Press SPACE to select this row." at bounding box center [807, 465] width 12 height 12
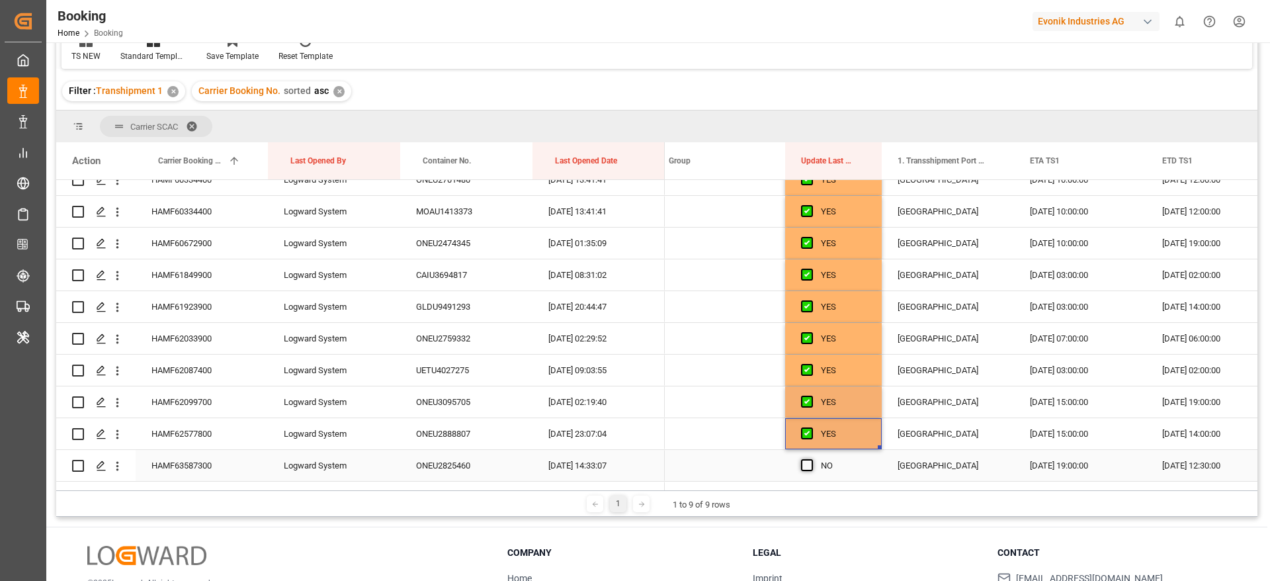
click at [811, 459] on input "Press SPACE to select this row." at bounding box center [811, 459] width 0 height 0
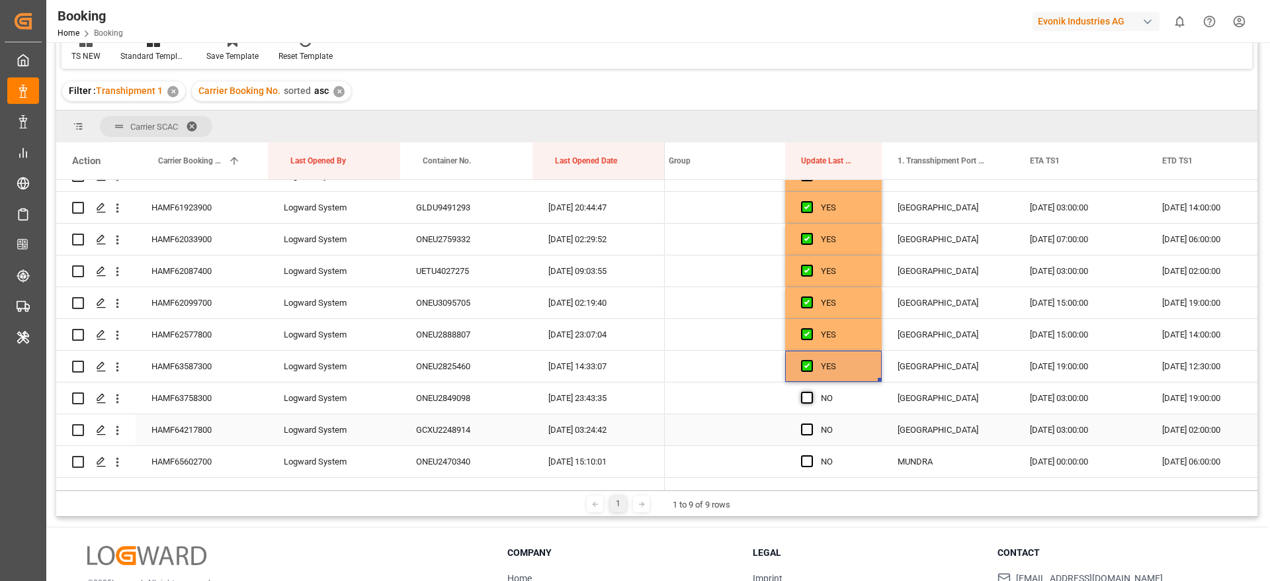
click at [807, 400] on span "Press SPACE to select this row." at bounding box center [807, 398] width 12 height 12
click at [811, 392] on input "Press SPACE to select this row." at bounding box center [811, 392] width 0 height 0
click at [807, 437] on div "Press SPACE to select this row." at bounding box center [811, 430] width 20 height 30
click at [805, 462] on span "Press SPACE to select this row." at bounding box center [807, 461] width 12 height 12
click at [811, 455] on input "Press SPACE to select this row." at bounding box center [811, 455] width 0 height 0
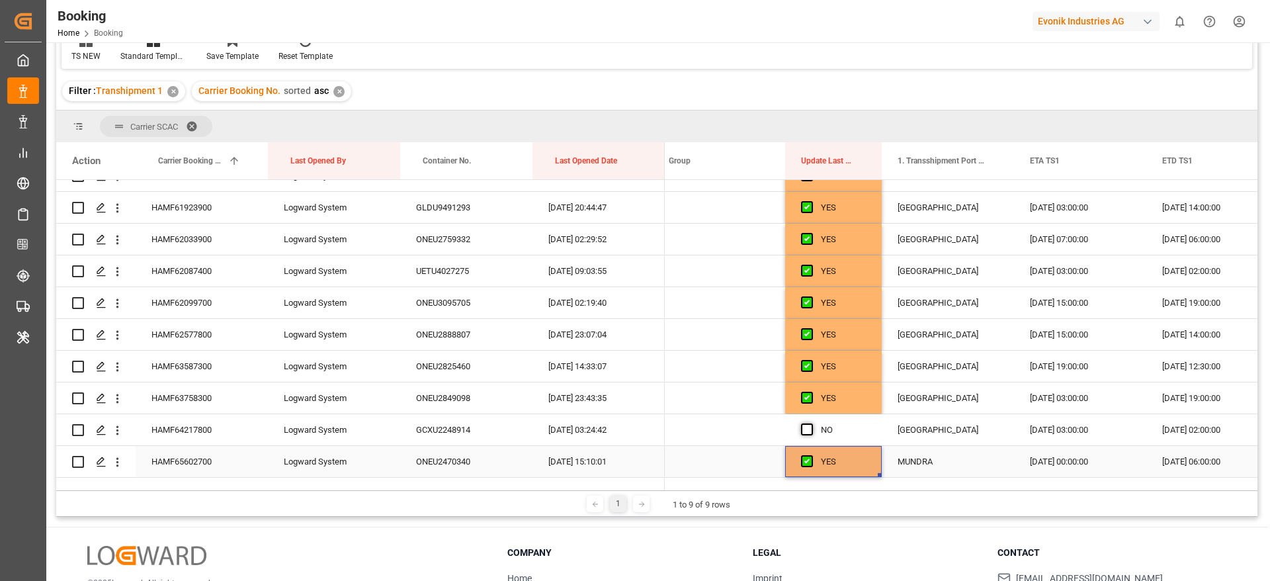
click at [807, 429] on span "Press SPACE to select this row." at bounding box center [807, 429] width 12 height 12
click at [811, 423] on input "Press SPACE to select this row." at bounding box center [811, 423] width 0 height 0
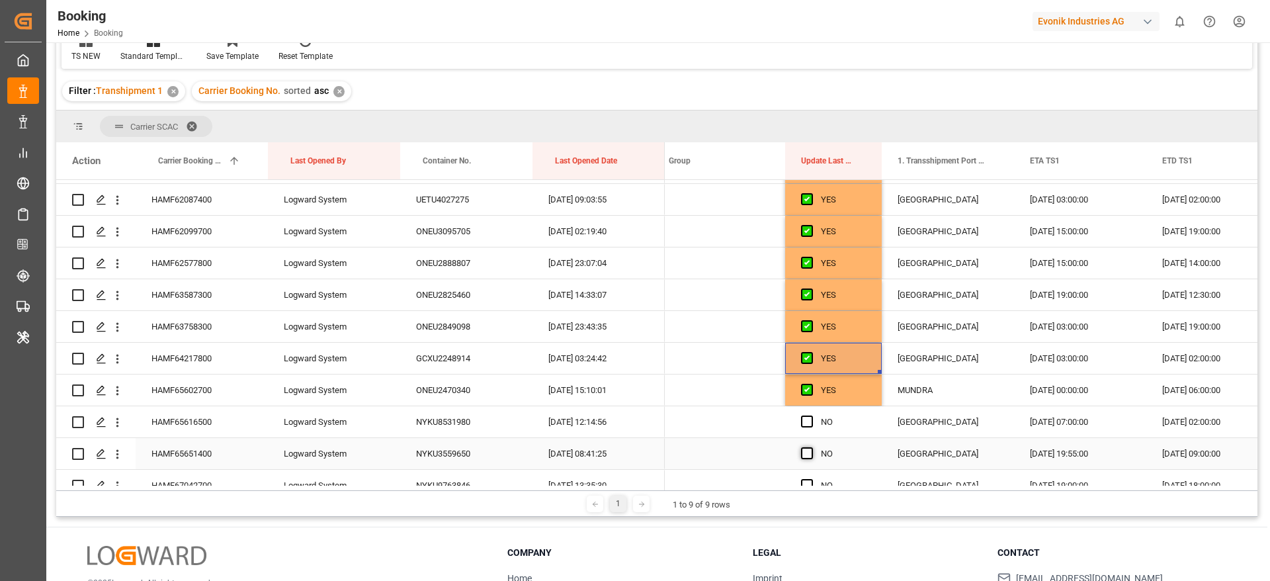
scroll to position [1389, 0]
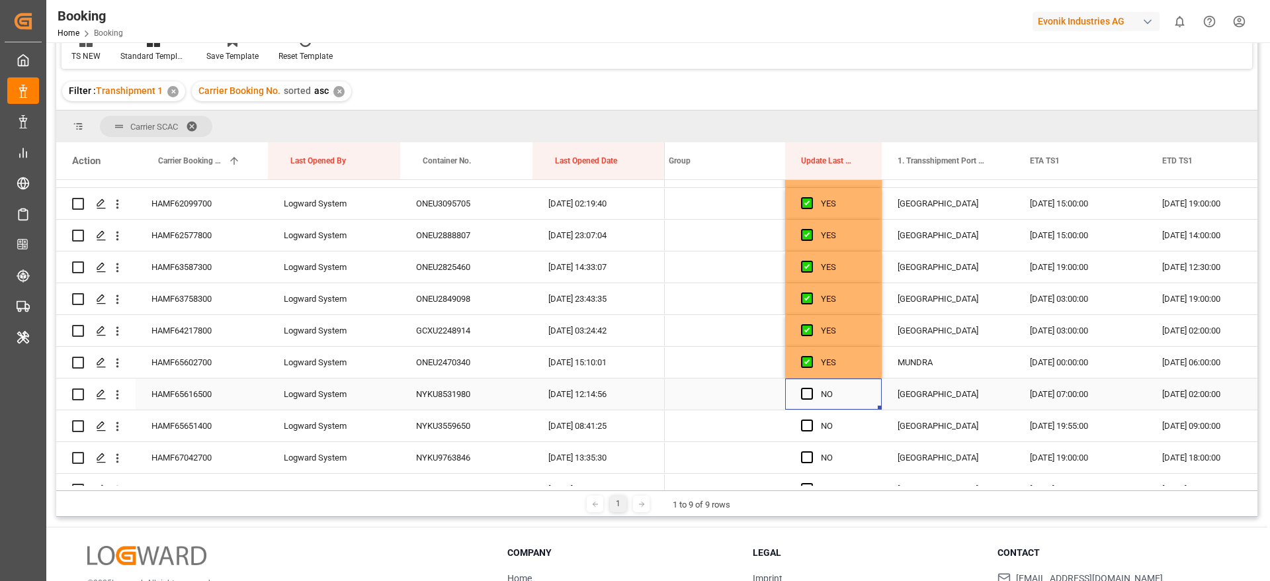
click at [808, 405] on div "Press SPACE to select this row." at bounding box center [811, 394] width 20 height 30
click at [808, 433] on div "Press SPACE to select this row." at bounding box center [811, 426] width 20 height 30
drag, startPoint x: 807, startPoint y: 457, endPoint x: 802, endPoint y: 418, distance: 39.4
click at [807, 458] on span "Press SPACE to select this row." at bounding box center [807, 457] width 12 height 12
click at [811, 451] on input "Press SPACE to select this row." at bounding box center [811, 451] width 0 height 0
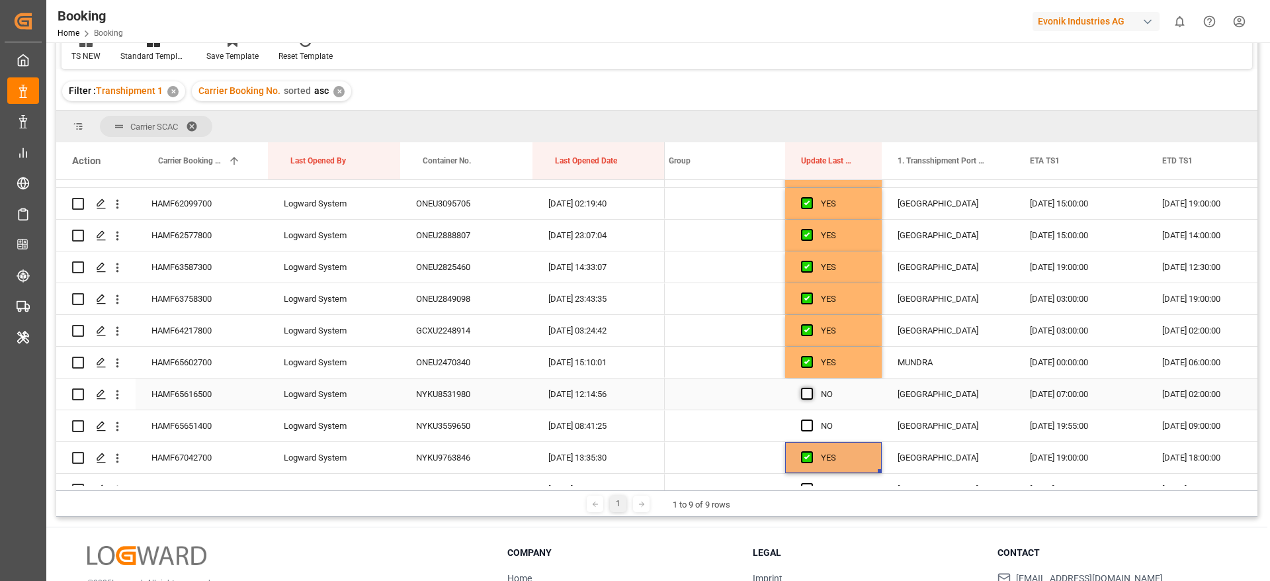
click at [805, 393] on span "Press SPACE to select this row." at bounding box center [807, 394] width 12 height 12
click at [811, 388] on input "Press SPACE to select this row." at bounding box center [811, 388] width 0 height 0
click at [808, 433] on div "Press SPACE to select this row." at bounding box center [811, 426] width 20 height 30
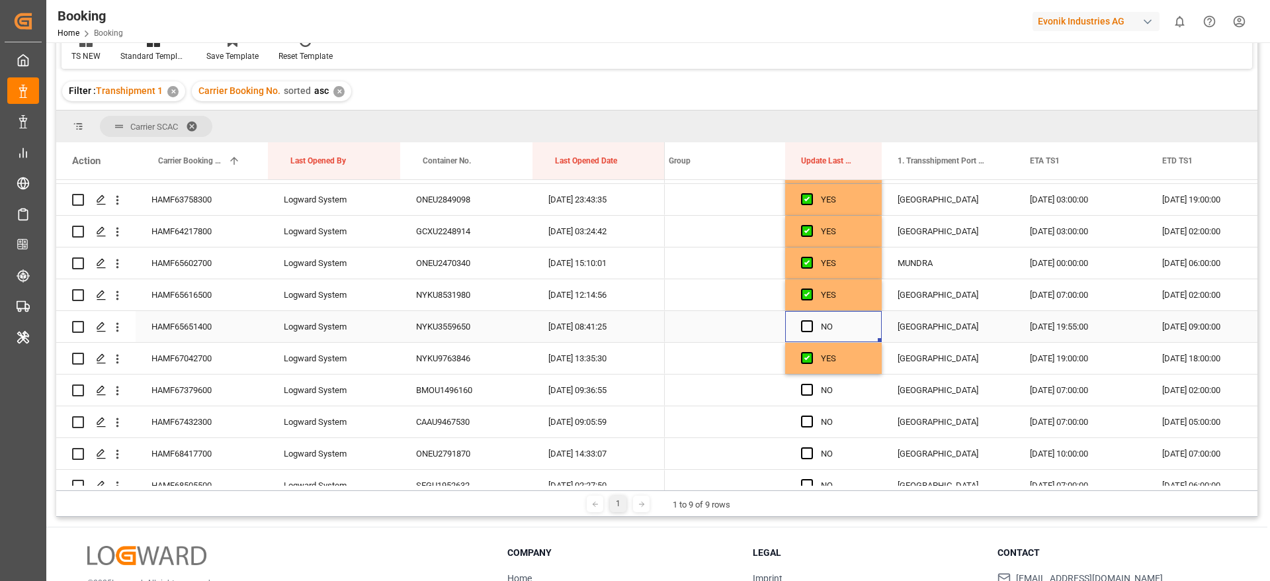
click at [808, 334] on div "Press SPACE to select this row." at bounding box center [811, 327] width 20 height 30
click at [808, 324] on span "Press SPACE to select this row." at bounding box center [807, 326] width 12 height 12
click at [811, 320] on input "Press SPACE to select this row." at bounding box center [811, 320] width 0 height 0
click at [810, 387] on span "Press SPACE to select this row." at bounding box center [807, 390] width 12 height 12
click at [811, 384] on input "Press SPACE to select this row." at bounding box center [811, 384] width 0 height 0
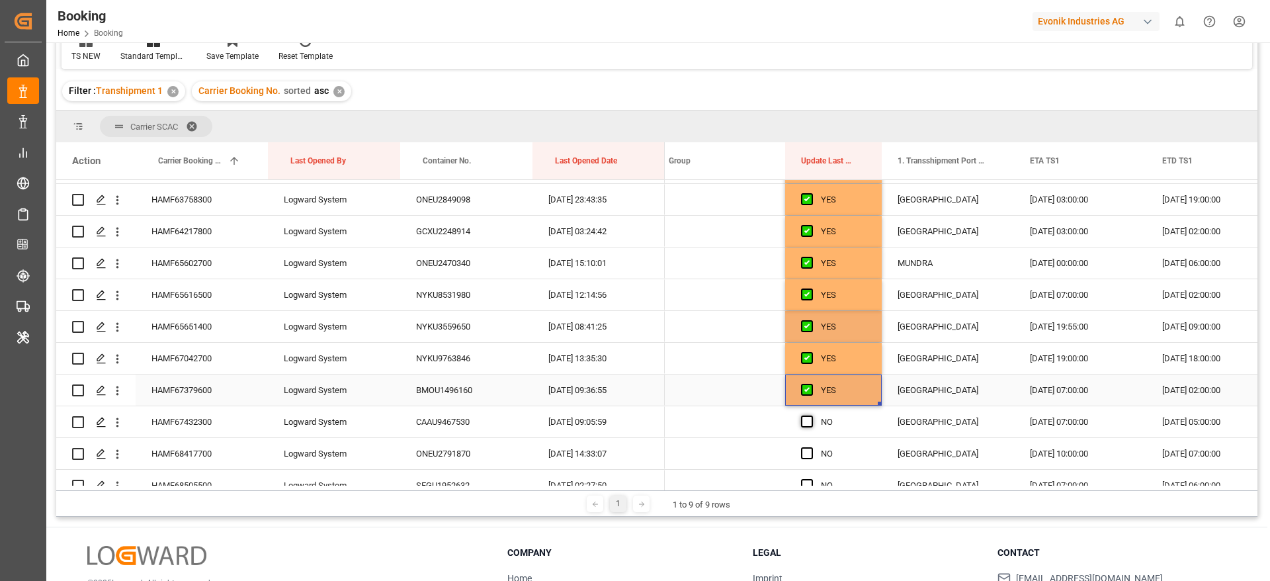
click at [809, 420] on span "Press SPACE to select this row." at bounding box center [807, 421] width 12 height 12
click at [811, 415] on input "Press SPACE to select this row." at bounding box center [811, 415] width 0 height 0
click at [806, 455] on span "Press SPACE to select this row." at bounding box center [807, 453] width 12 height 12
click at [811, 447] on input "Press SPACE to select this row." at bounding box center [811, 447] width 0 height 0
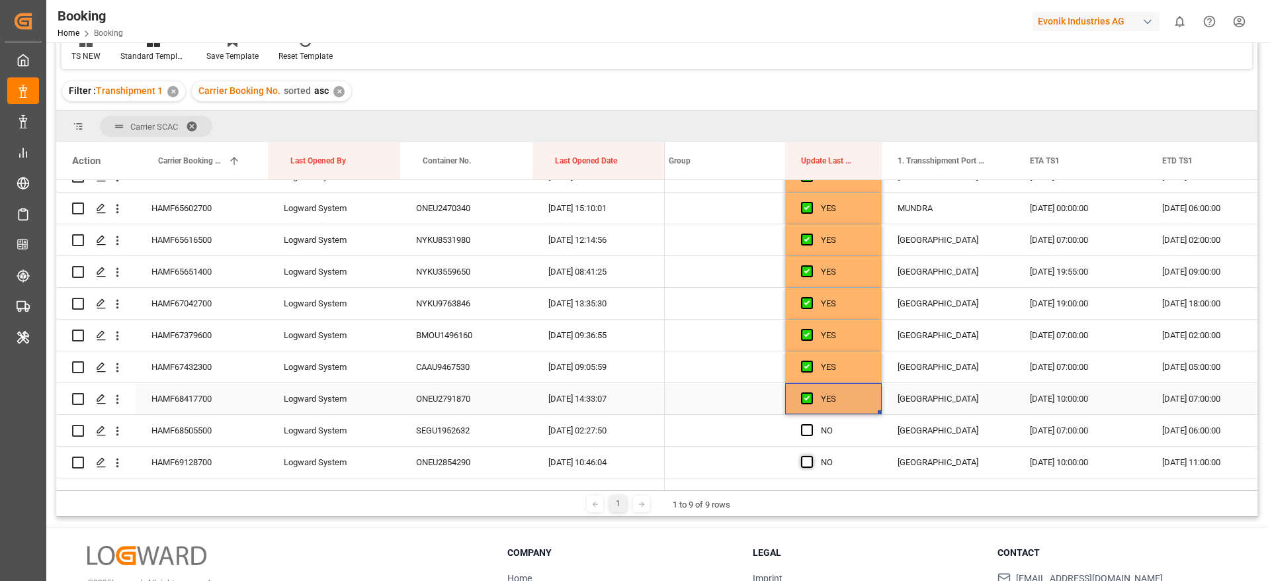
scroll to position [1587, 0]
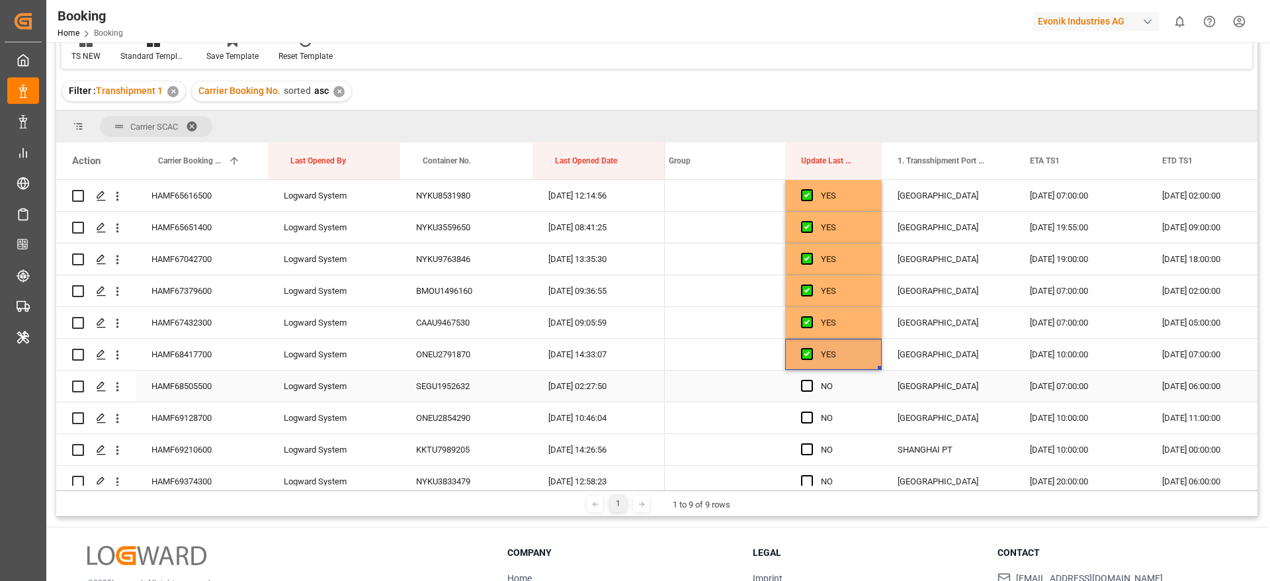
click at [810, 376] on div "Press SPACE to select this row." at bounding box center [811, 386] width 20 height 30
click at [810, 398] on div "Press SPACE to select this row." at bounding box center [811, 386] width 20 height 30
click at [808, 388] on span "Press SPACE to select this row." at bounding box center [807, 386] width 12 height 12
click at [811, 380] on input "Press SPACE to select this row." at bounding box center [811, 380] width 0 height 0
click at [808, 421] on span "Press SPACE to select this row." at bounding box center [807, 417] width 12 height 12
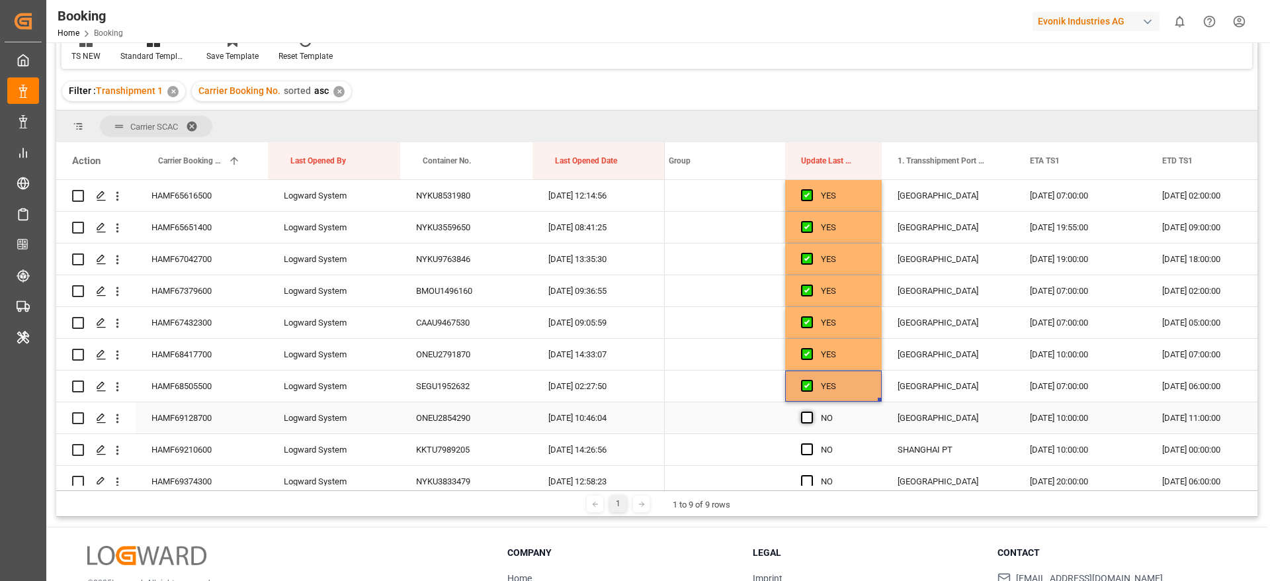
click at [811, 411] on input "Press SPACE to select this row." at bounding box center [811, 411] width 0 height 0
click at [808, 448] on span "Press SPACE to select this row." at bounding box center [807, 449] width 12 height 12
click at [811, 443] on input "Press SPACE to select this row." at bounding box center [811, 443] width 0 height 0
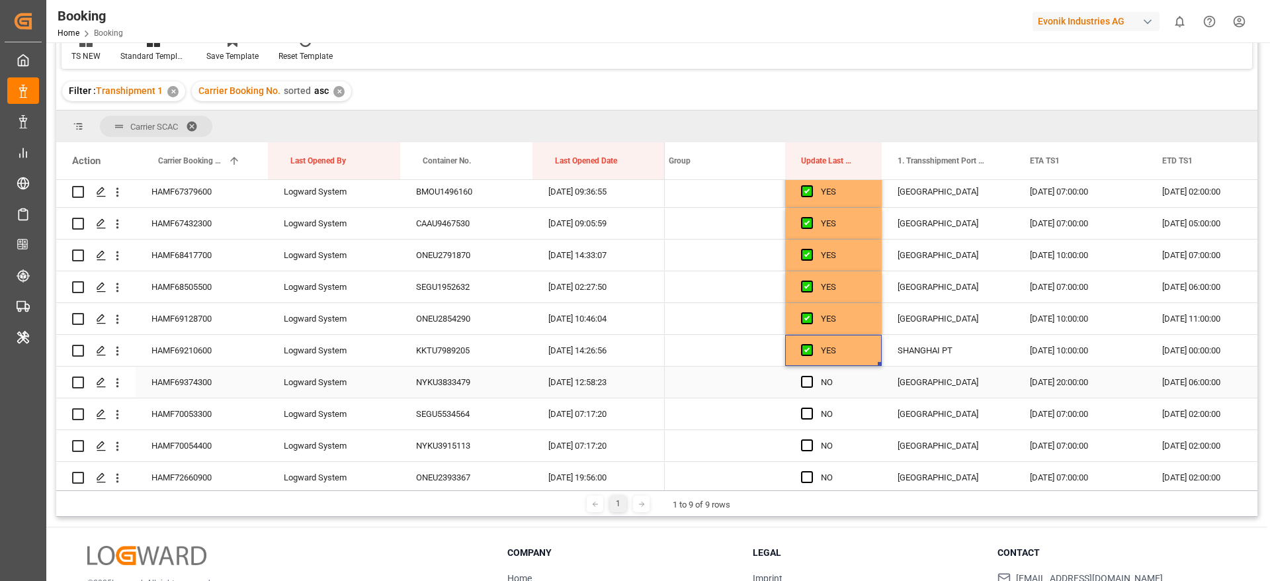
scroll to position [1763, 0]
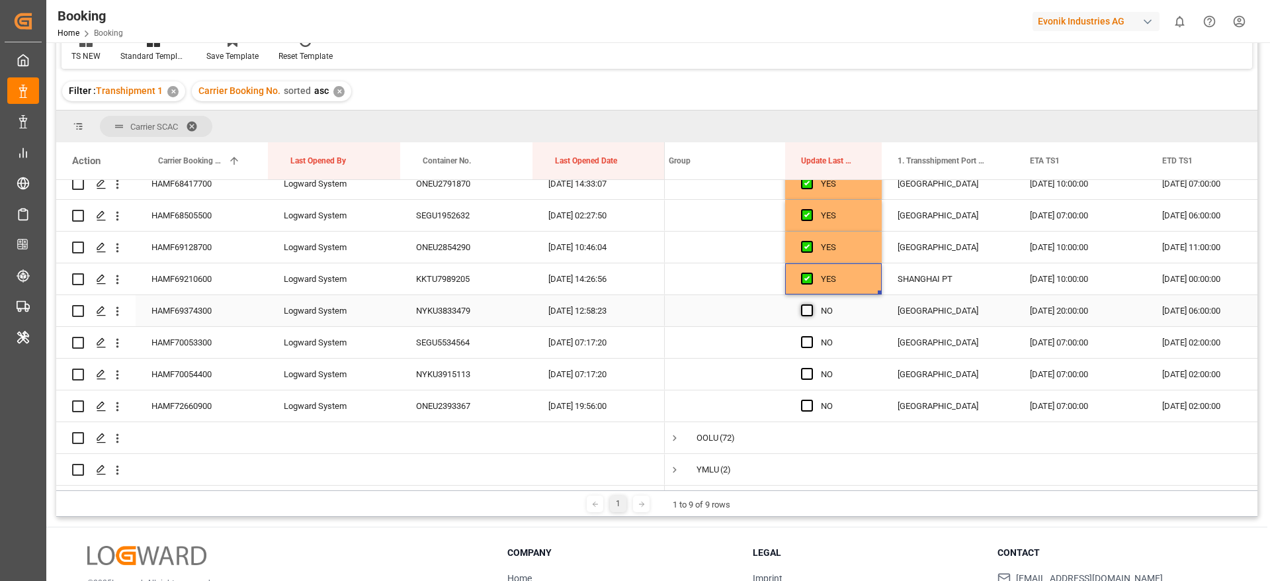
click at [812, 304] on span "Press SPACE to select this row." at bounding box center [807, 310] width 12 height 12
click at [811, 304] on input "Press SPACE to select this row." at bounding box center [811, 304] width 0 height 0
click at [806, 348] on div "Press SPACE to select this row." at bounding box center [811, 342] width 20 height 30
click at [812, 341] on span "Press SPACE to select this row." at bounding box center [807, 342] width 12 height 12
click at [811, 336] on input "Press SPACE to select this row." at bounding box center [811, 336] width 0 height 0
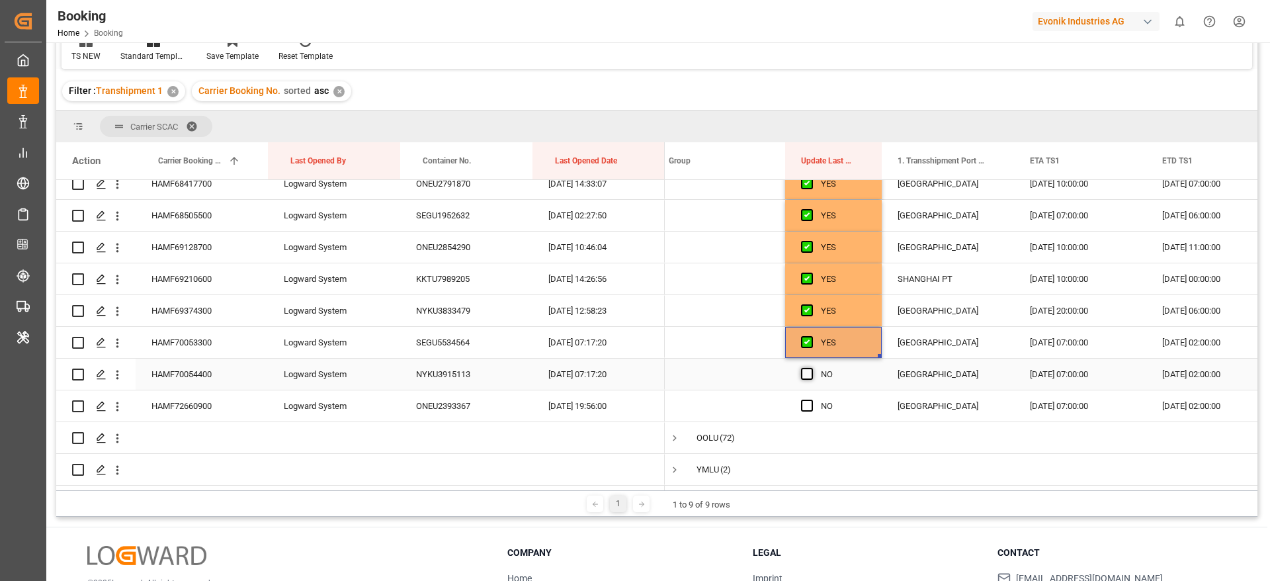
click at [810, 372] on span "Press SPACE to select this row." at bounding box center [807, 374] width 12 height 12
click at [811, 368] on input "Press SPACE to select this row." at bounding box center [811, 368] width 0 height 0
click at [807, 403] on span "Press SPACE to select this row." at bounding box center [807, 405] width 12 height 12
click at [811, 399] on input "Press SPACE to select this row." at bounding box center [811, 399] width 0 height 0
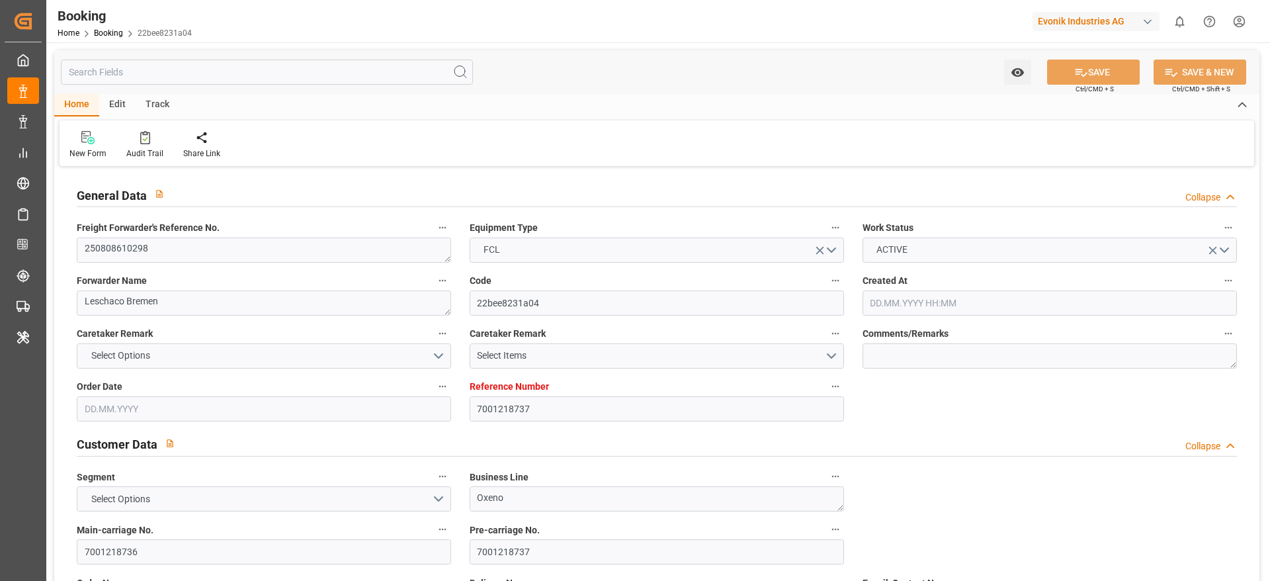
type input "7001218737"
type input "9839155"
type input "CMACGM"
type input "CMA CGM Group"
type input "BEANR"
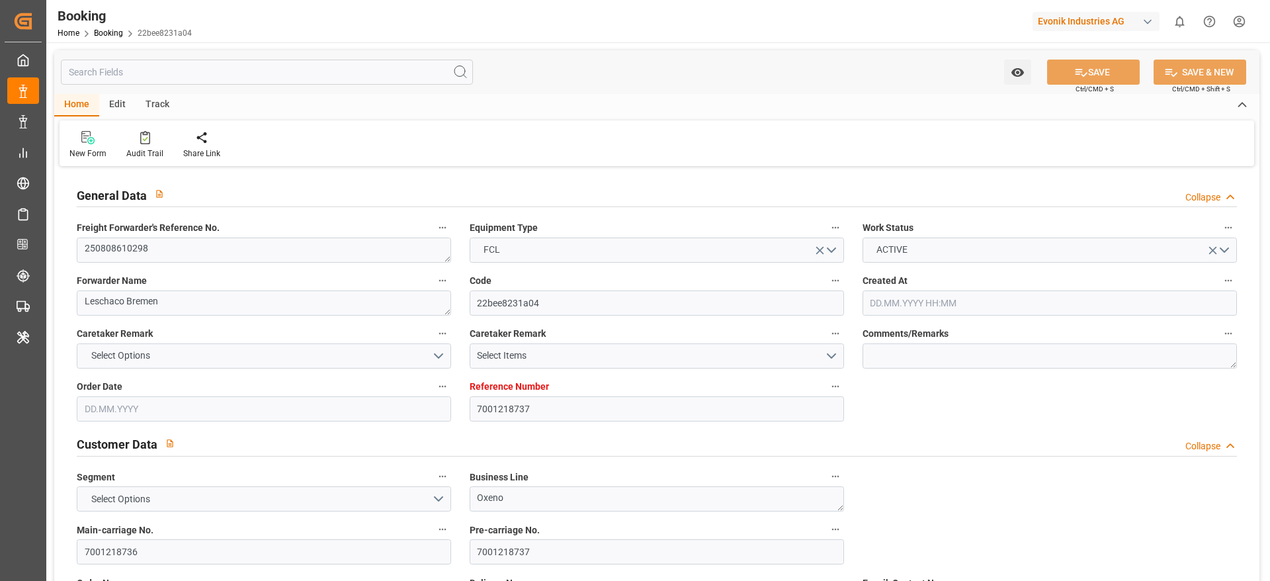
type input "TWKEL"
type input "CNSHG"
type input "0"
type input "BEANR"
type input "TWKEL"
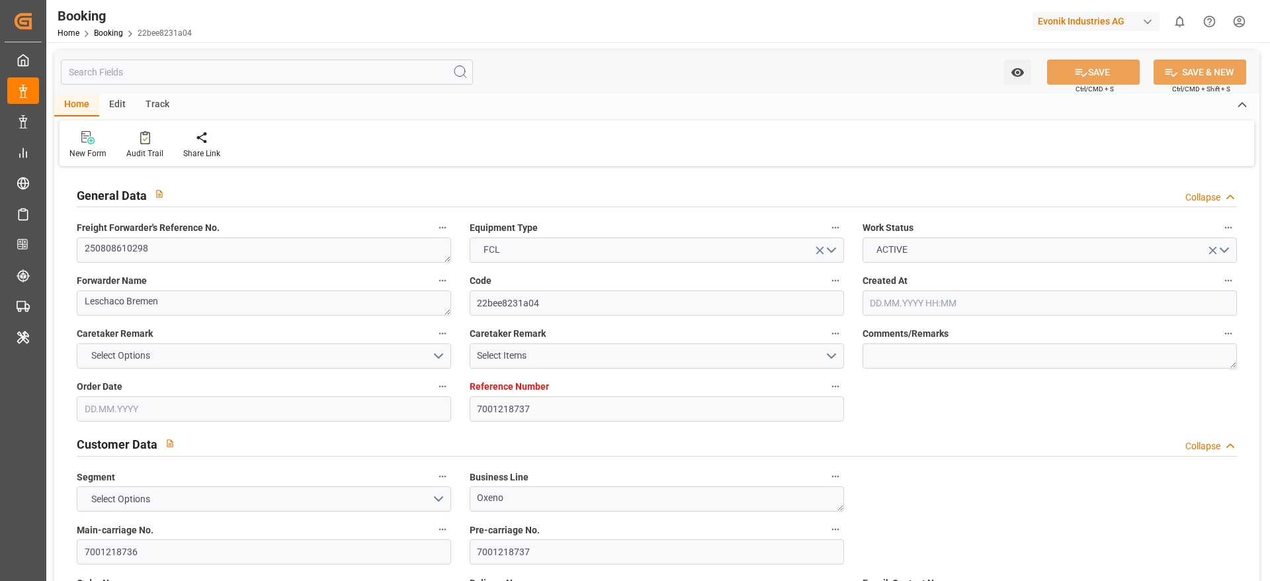
type input "9172313"
type input "[DATE] 08:18"
type input "[DATE]"
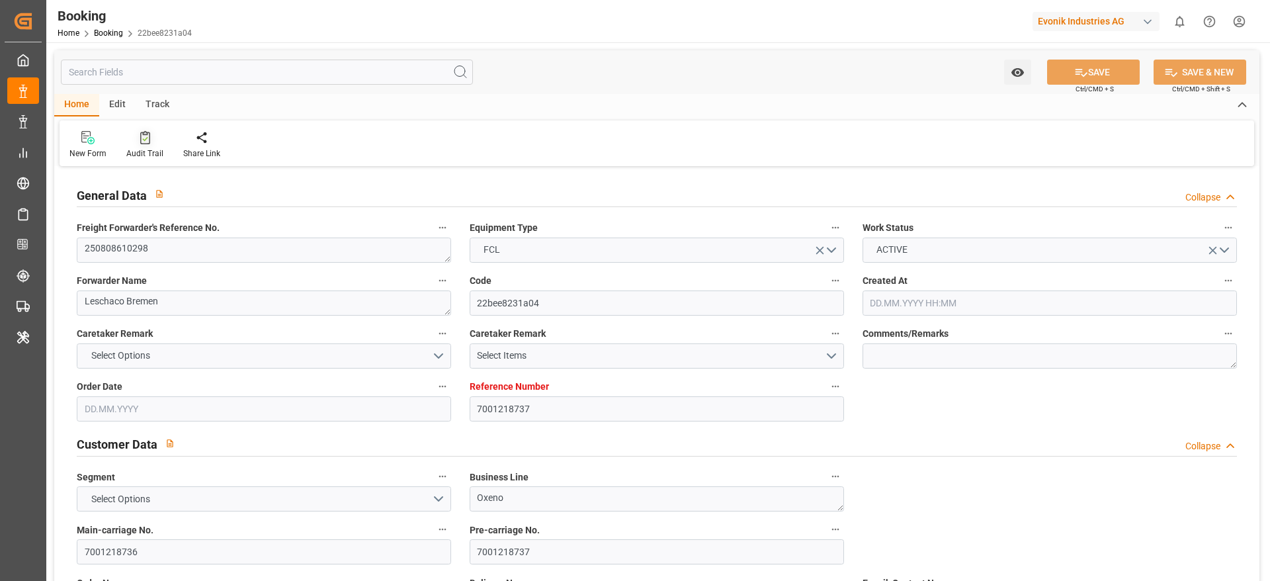
type input "[DATE] 00:00"
type input "[DATE] 05:22"
type input "[DATE] 06:36"
type input "[DATE] 14:00"
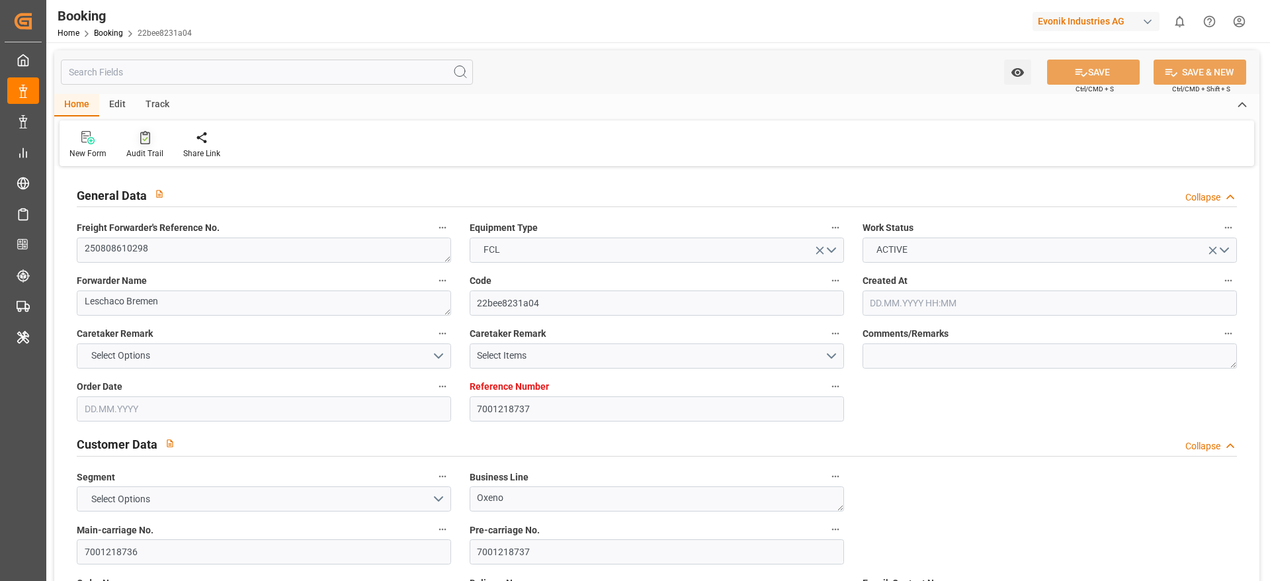
type input "[DATE] 00:00"
type input "[DATE] 01:00"
type input "[DATE] 00:00"
type input "[DATE] 08:00"
type input "[DATE] 00:00"
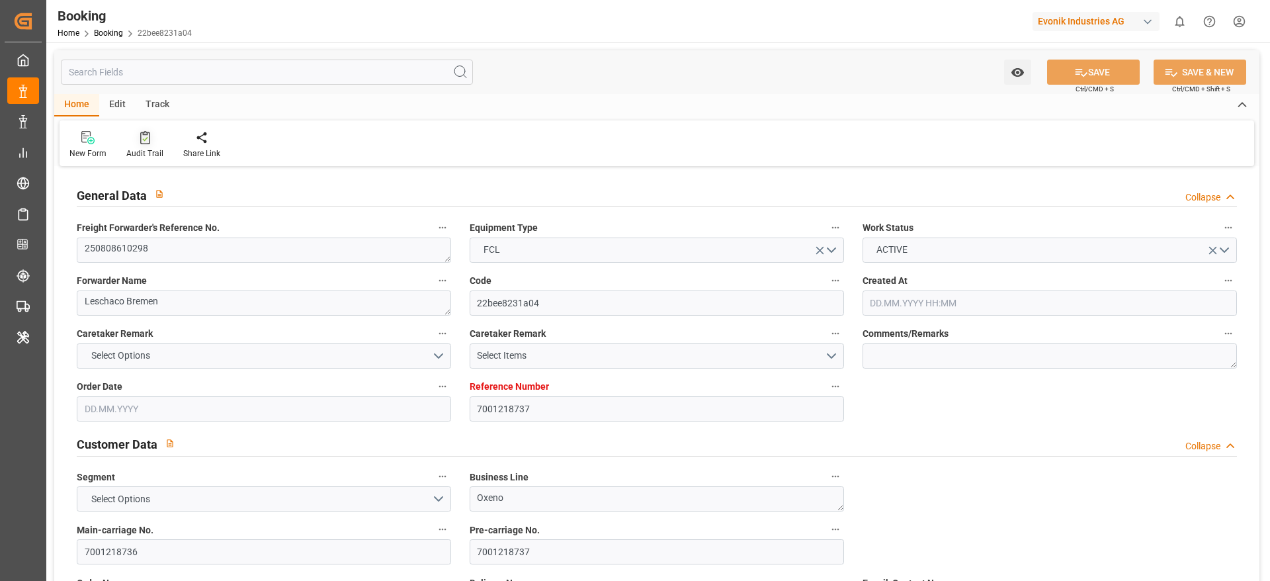
type input "[DATE]"
type input "[DATE] 05:30"
type input "[DATE]"
type input "[DATE] 19:32"
type input "[DATE] 04:14"
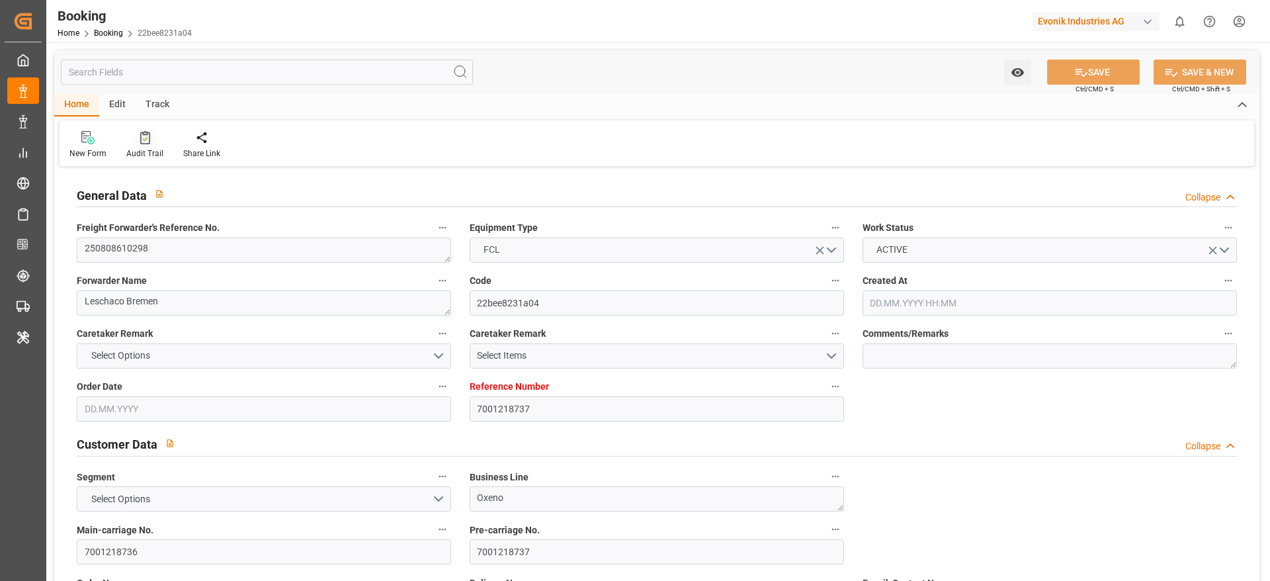
type input "[DATE] 01:00"
type input "[DATE] 09:44"
type input "[DATE] 08:00"
type input "[DATE] 14:00"
type input "[DATE] 22:56"
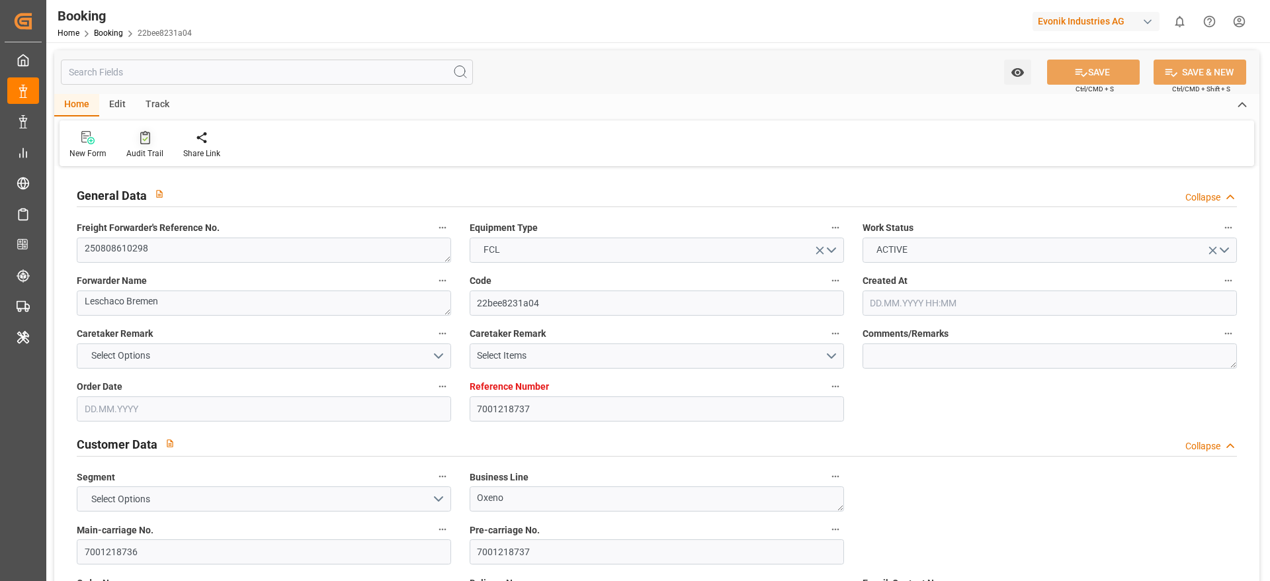
type input "[DATE] 22:56"
click at [136, 141] on div at bounding box center [144, 137] width 37 height 14
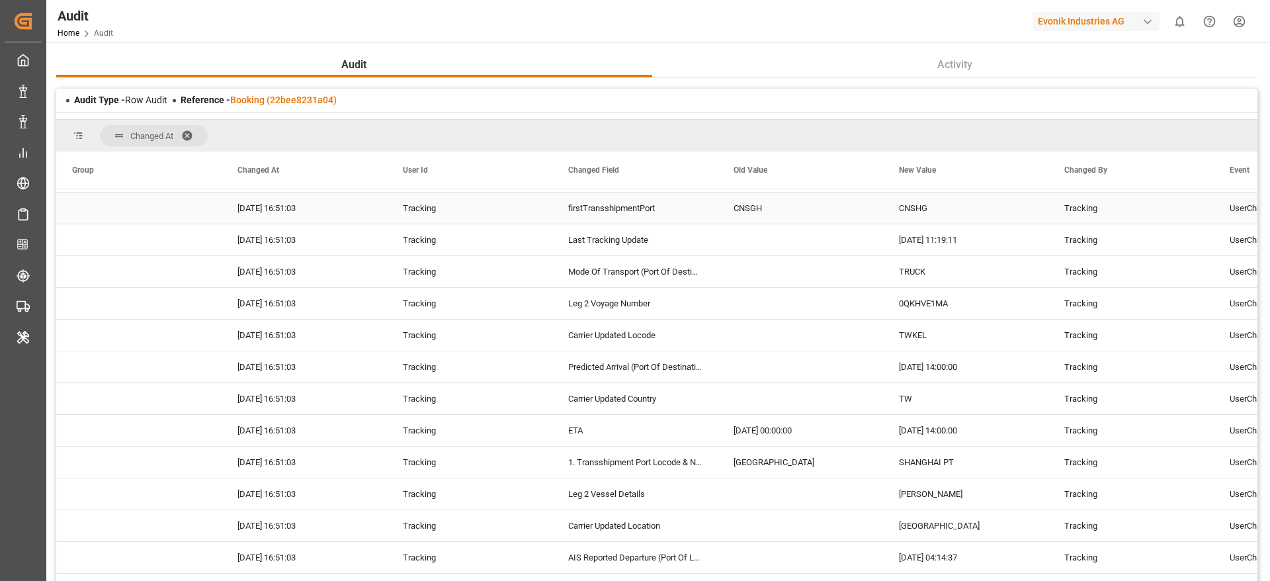
scroll to position [694, 0]
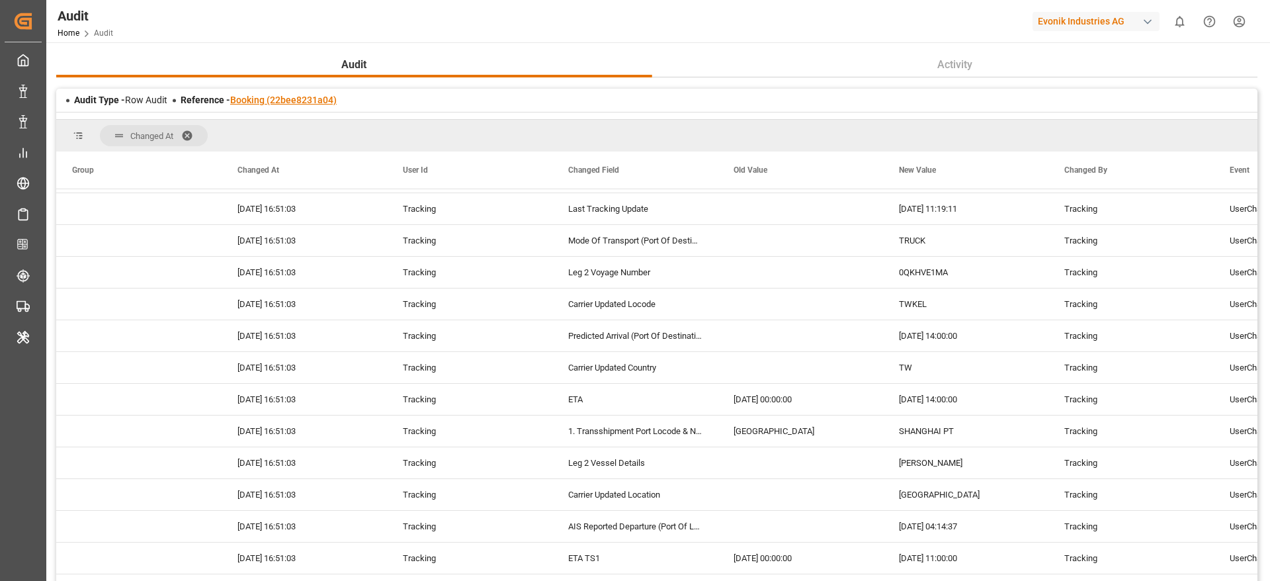
click at [300, 101] on link "Booking (22bee8231a04)" at bounding box center [283, 100] width 106 height 11
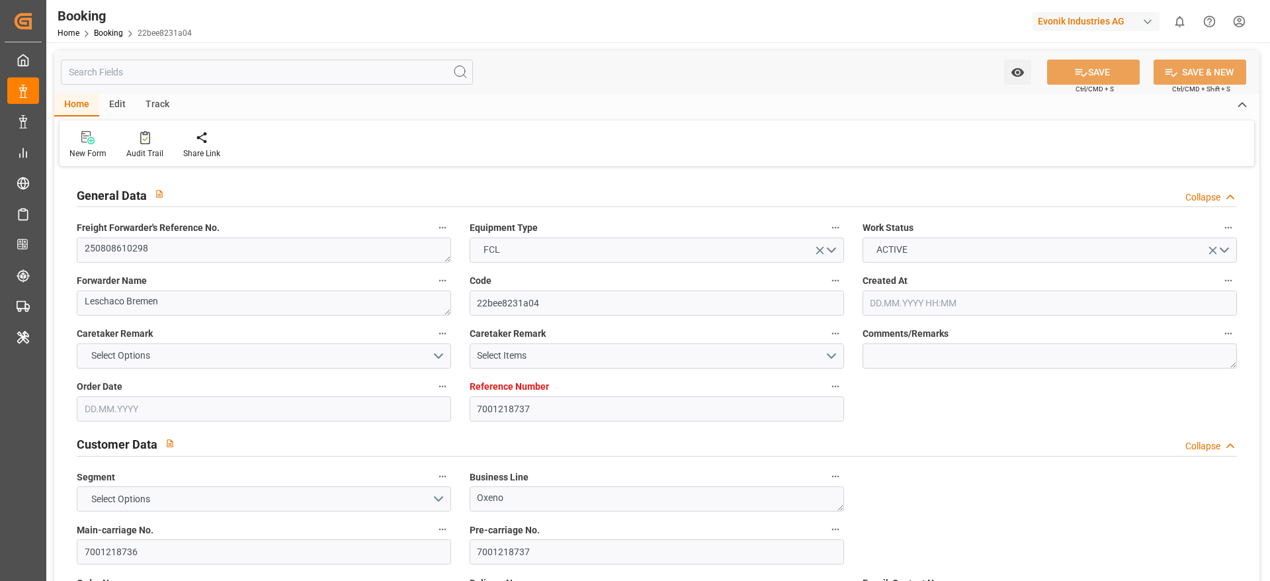
type input "7001218737"
type input "9839155"
type input "CMACGM"
type input "CMA CGM Group"
type input "BEANR"
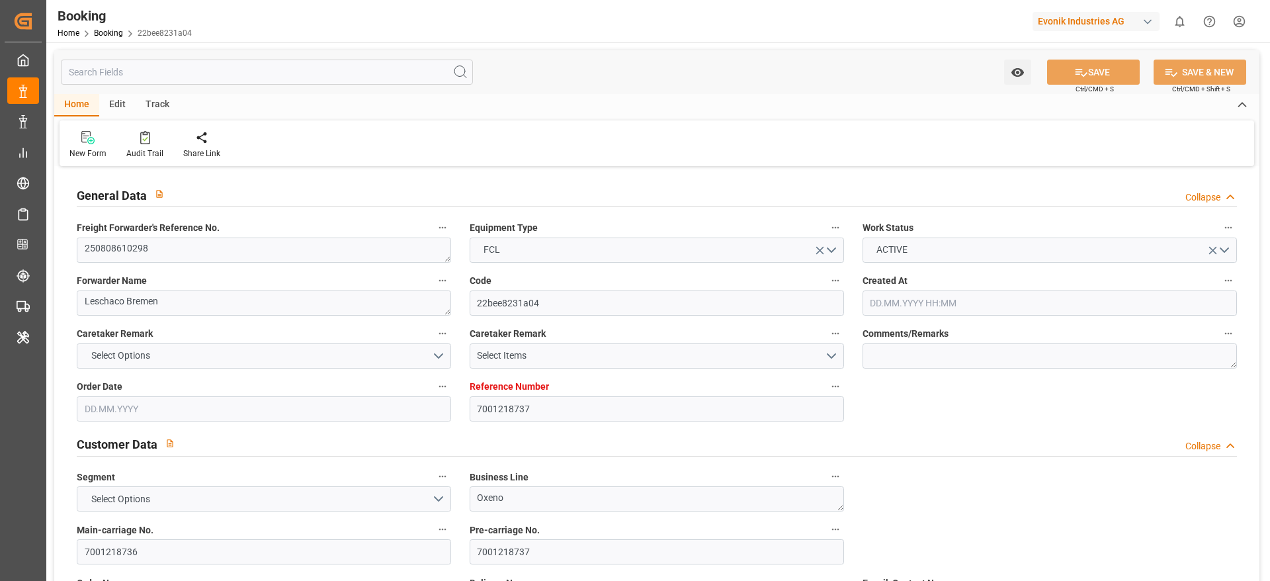
type input "TWKEL"
type input "CNSHG"
type input "0"
type input "BEANR"
type input "TWKEL"
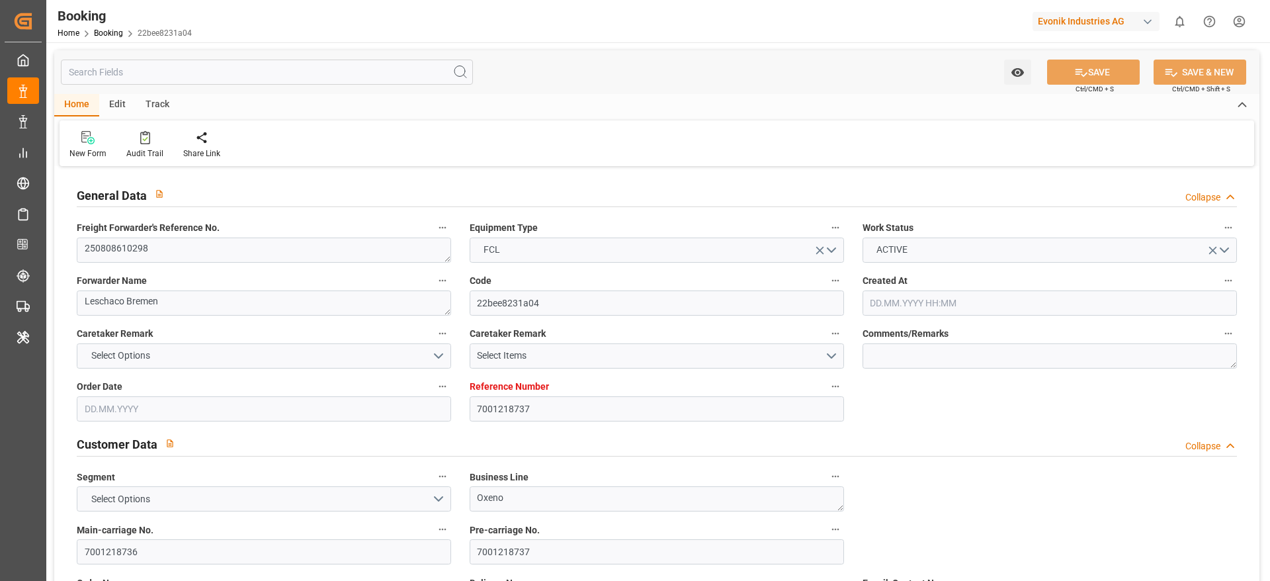
type input "9172313"
type input "[DATE] 08:18"
type input "[DATE]"
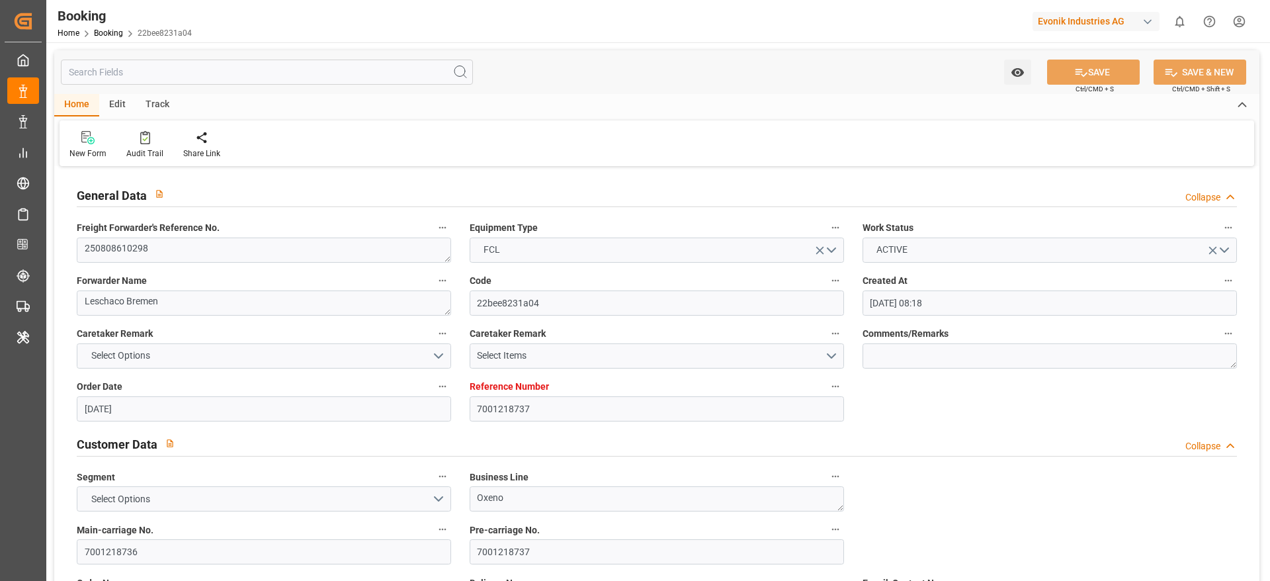
type input "[DATE] 00:00"
type input "[DATE] 05:22"
type input "[DATE] 06:36"
type input "[DATE] 14:00"
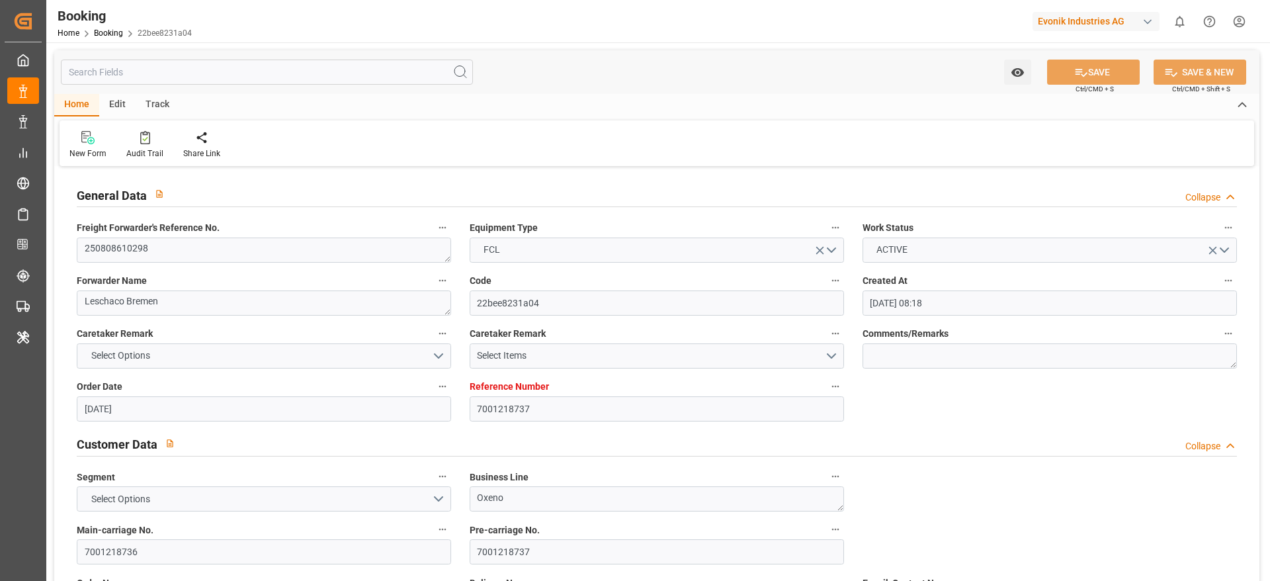
type input "[DATE] 00:00"
type input "[DATE] 01:00"
type input "[DATE] 00:00"
type input "[DATE] 08:00"
type input "[DATE] 00:00"
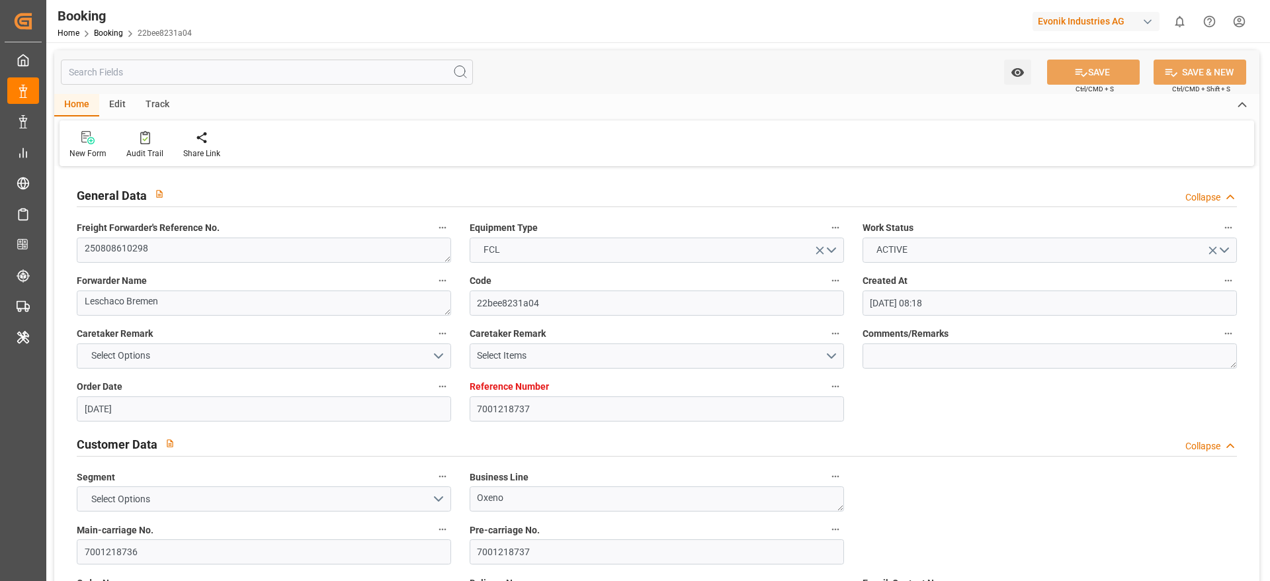
type input "[DATE]"
type input "[DATE] 05:30"
type input "[DATE]"
type input "[DATE] 19:32"
type input "[DATE] 04:14"
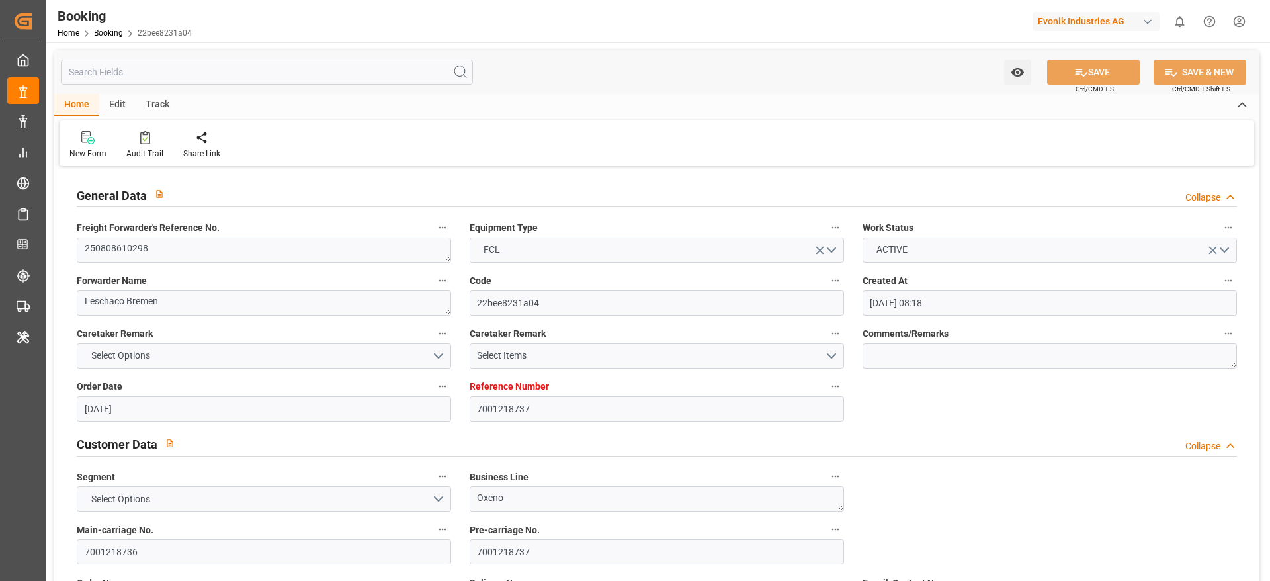
type input "[DATE] 01:00"
type input "[DATE] 09:44"
type input "[DATE] 08:00"
type input "[DATE] 14:00"
type input "[DATE] 22:56"
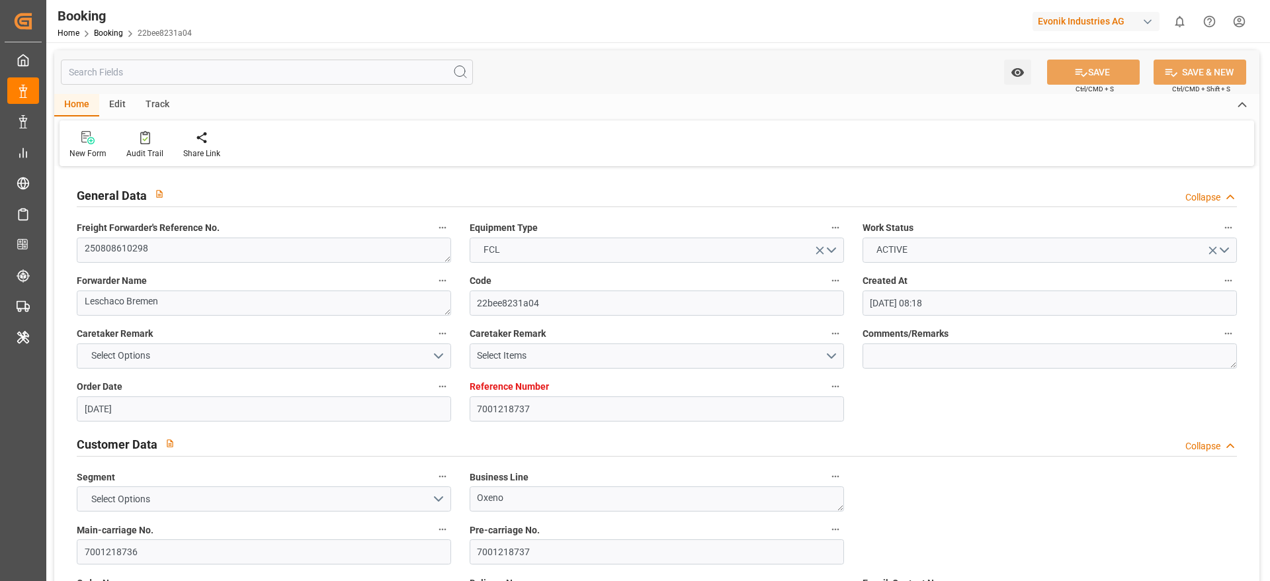
type input "[DATE] 22:56"
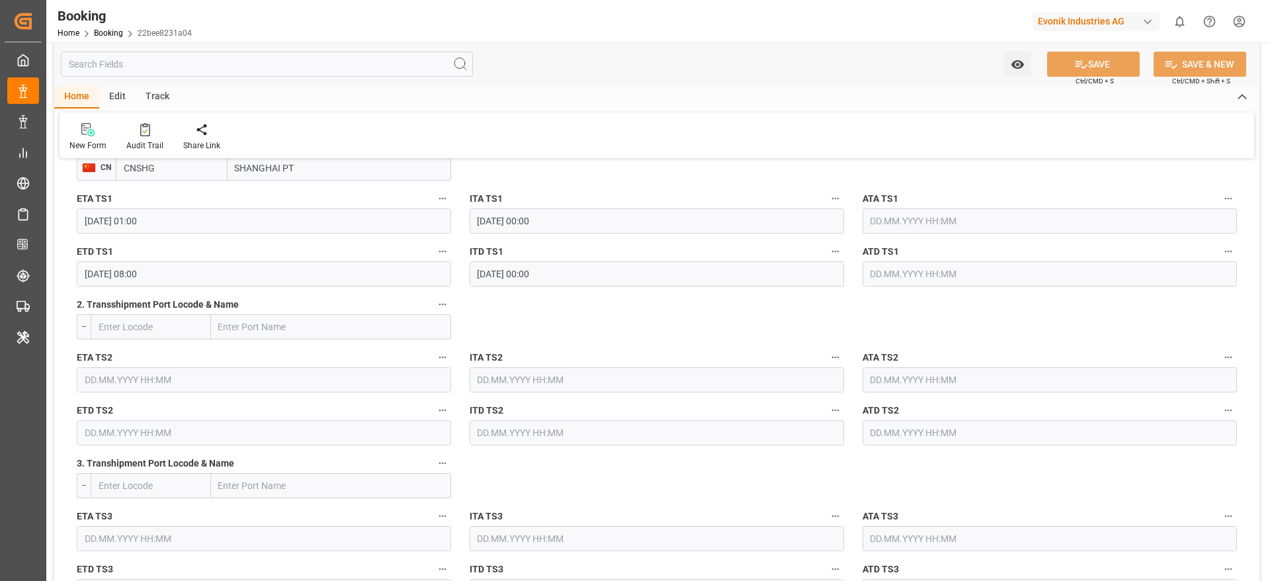
scroll to position [1285, 0]
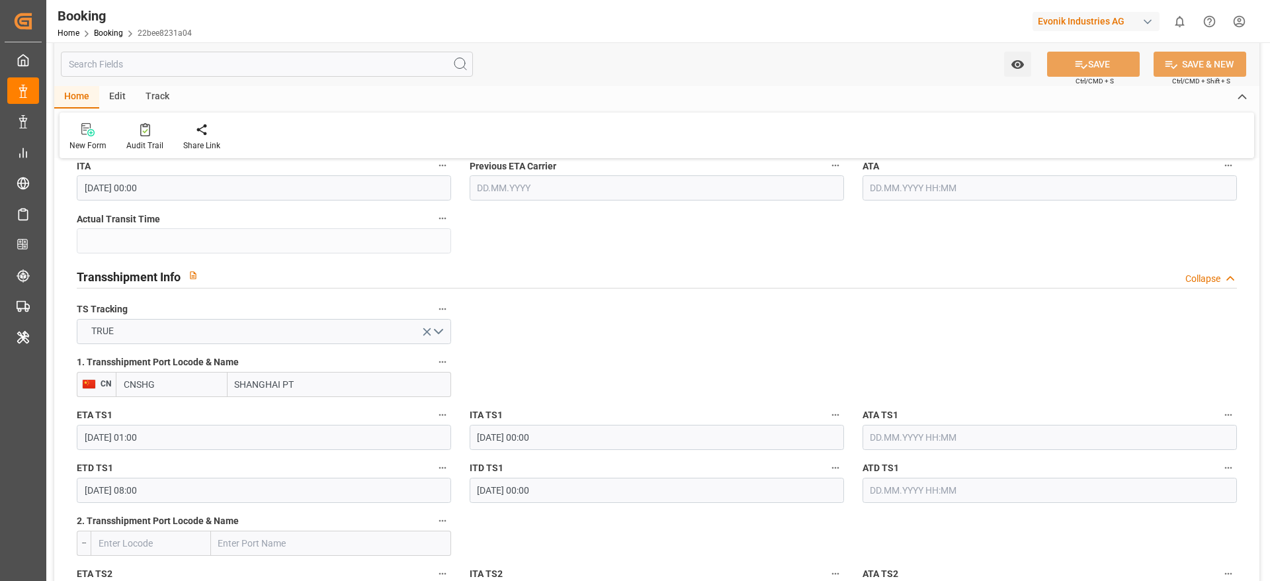
click at [328, 384] on input "SHANGHAI PT" at bounding box center [340, 384] width 224 height 25
type input "[GEOGRAPHIC_DATA]"
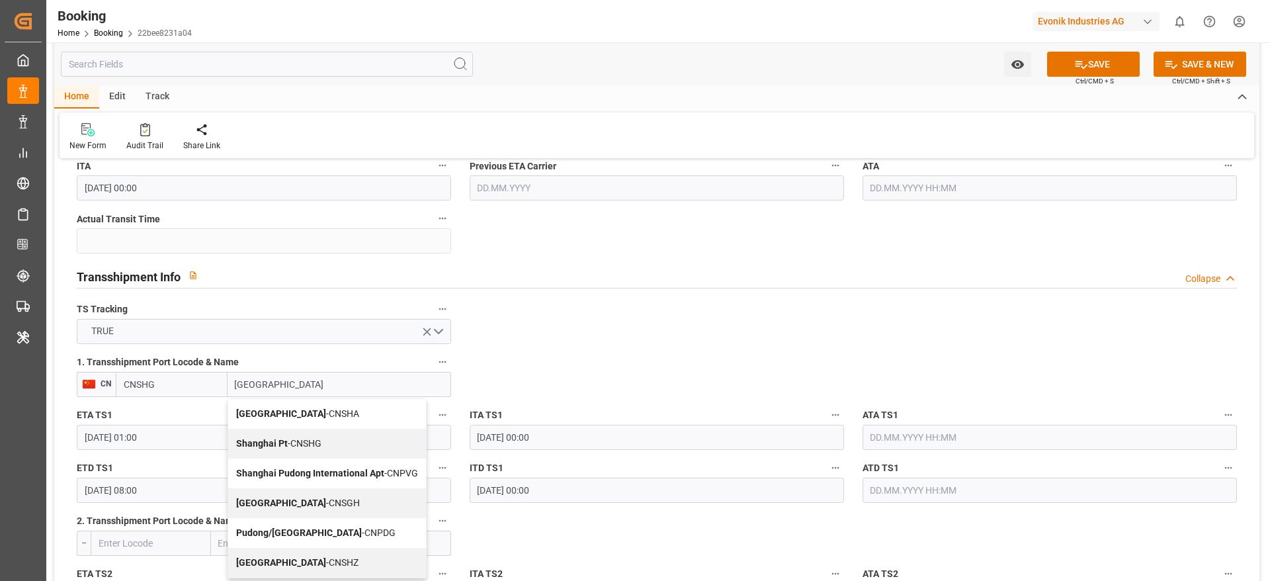
click at [315, 496] on div "Shanghai - CNSGH" at bounding box center [327, 503] width 198 height 30
type input "CNSGH"
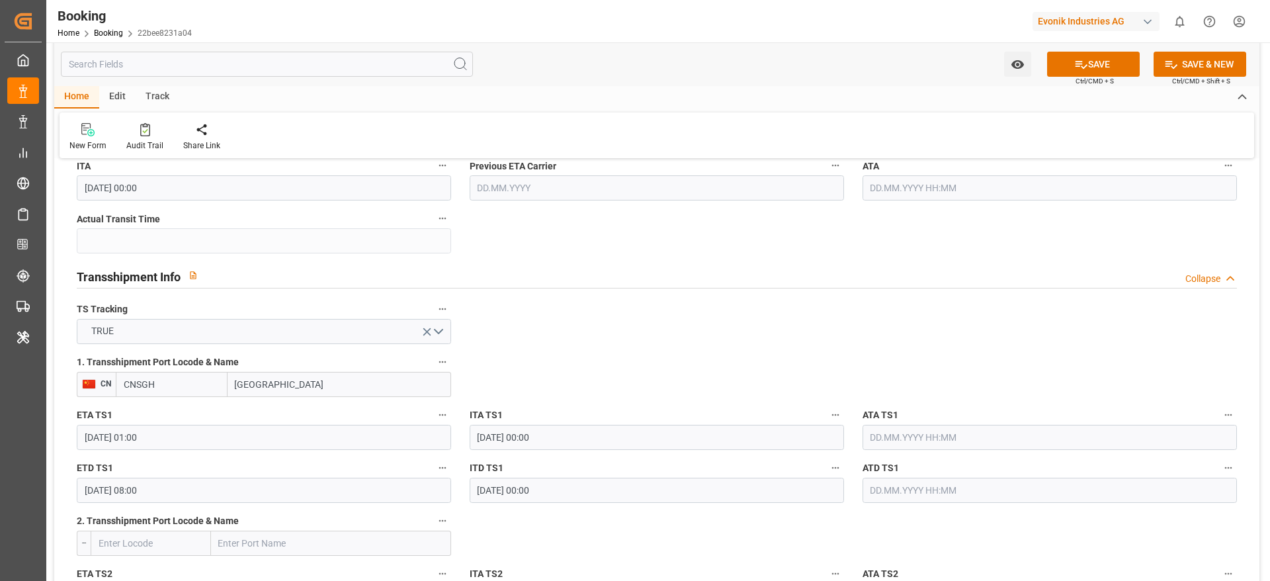
type input "[GEOGRAPHIC_DATA]"
click at [1121, 60] on button "SAVE" at bounding box center [1093, 64] width 93 height 25
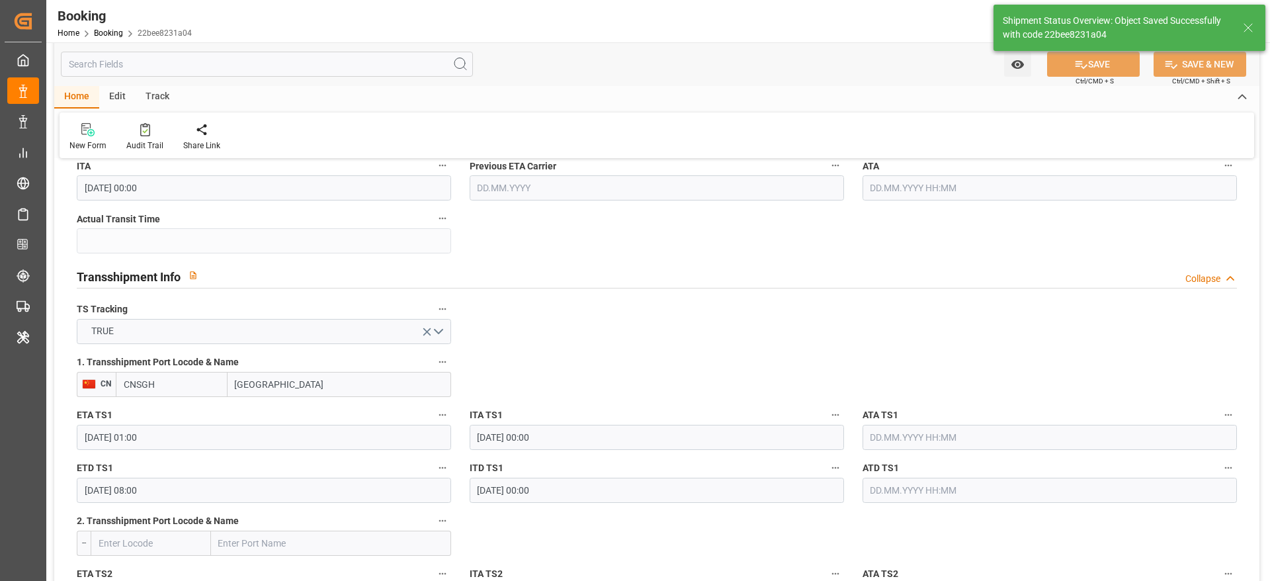
type textarea "[PERSON_NAME]"
type input "[DATE] 09:02"
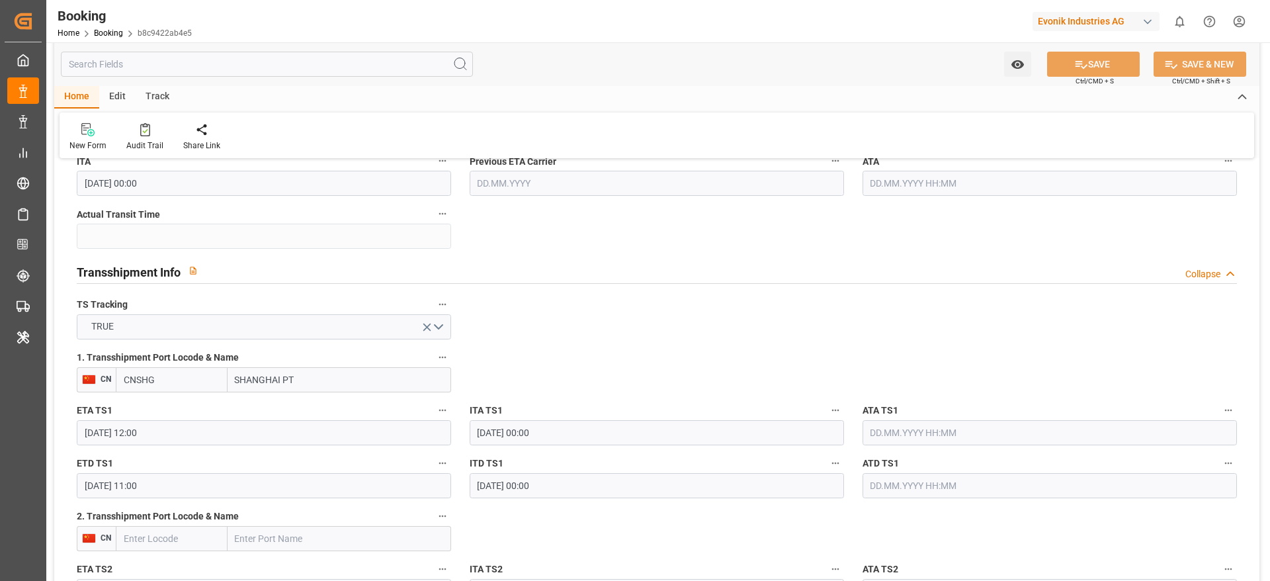
scroll to position [1389, 0]
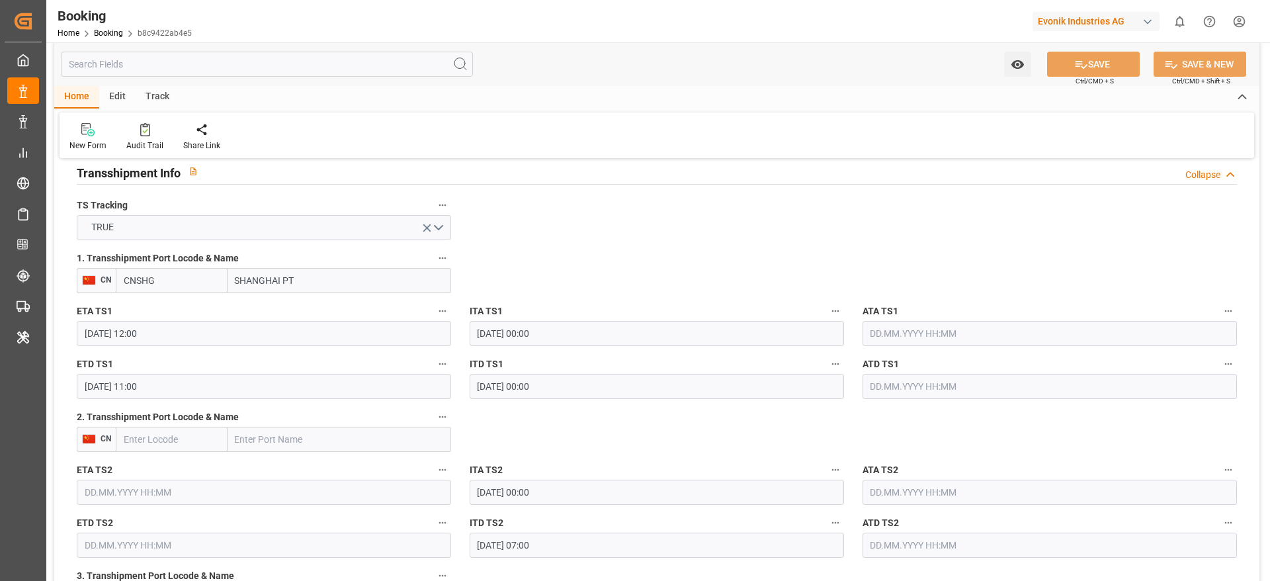
click at [338, 269] on input "SHANGHAI PT" at bounding box center [340, 280] width 224 height 25
type input "[GEOGRAPHIC_DATA]"
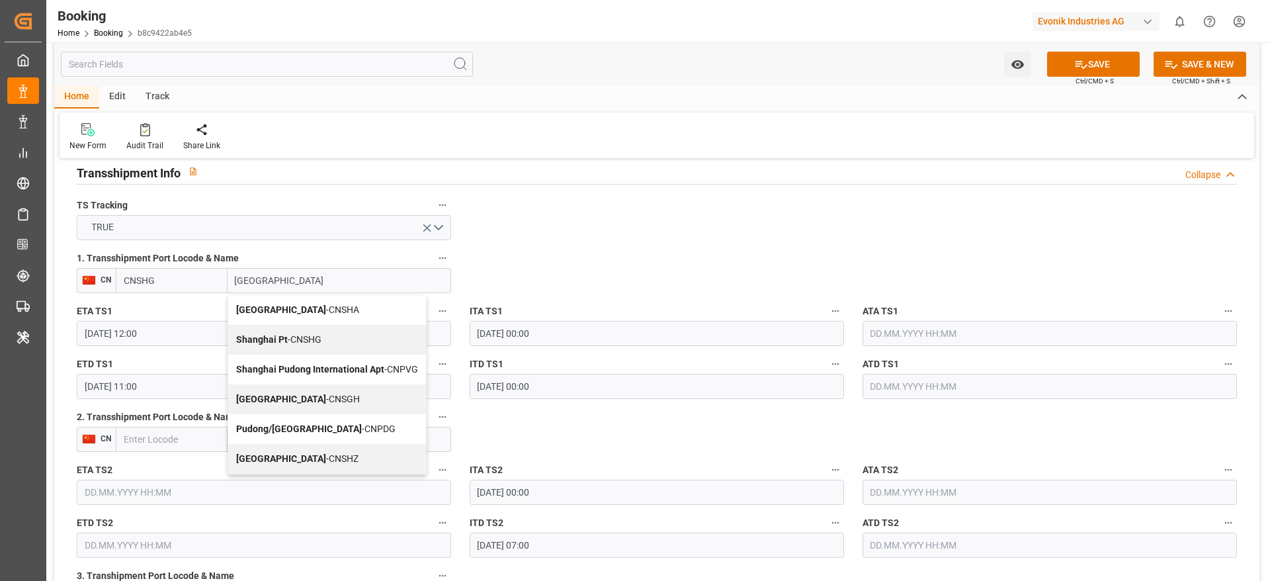
click at [306, 407] on div "Shanghai - CNSGH" at bounding box center [327, 399] width 198 height 30
type input "CNSGH"
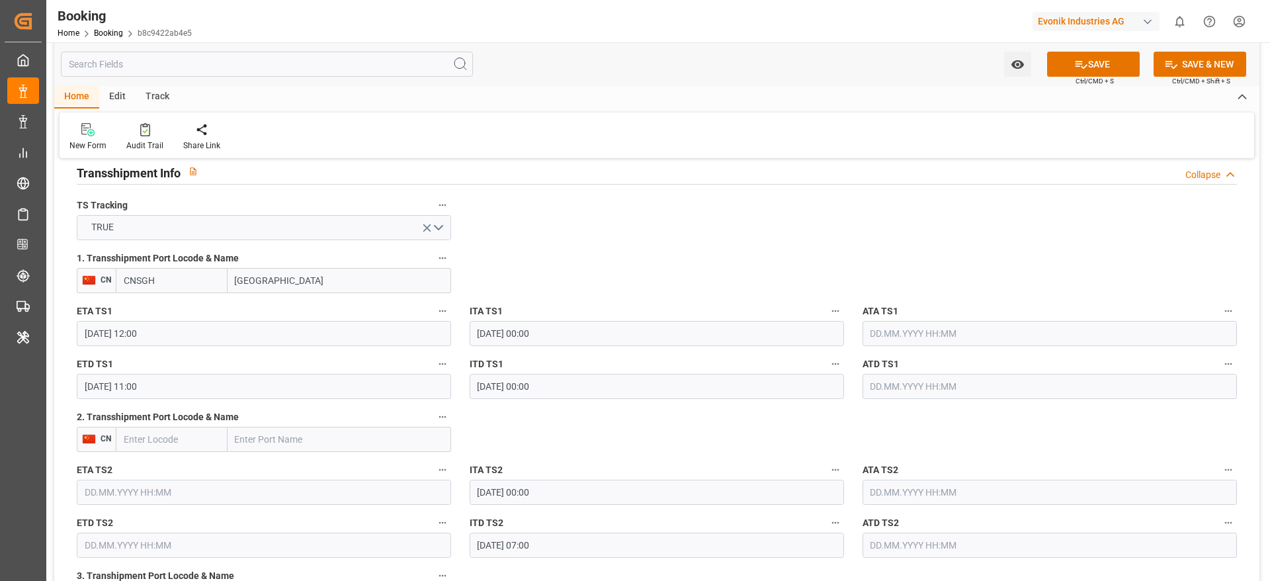
type input "[GEOGRAPHIC_DATA]"
click at [1108, 62] on button "SAVE" at bounding box center [1093, 64] width 93 height 25
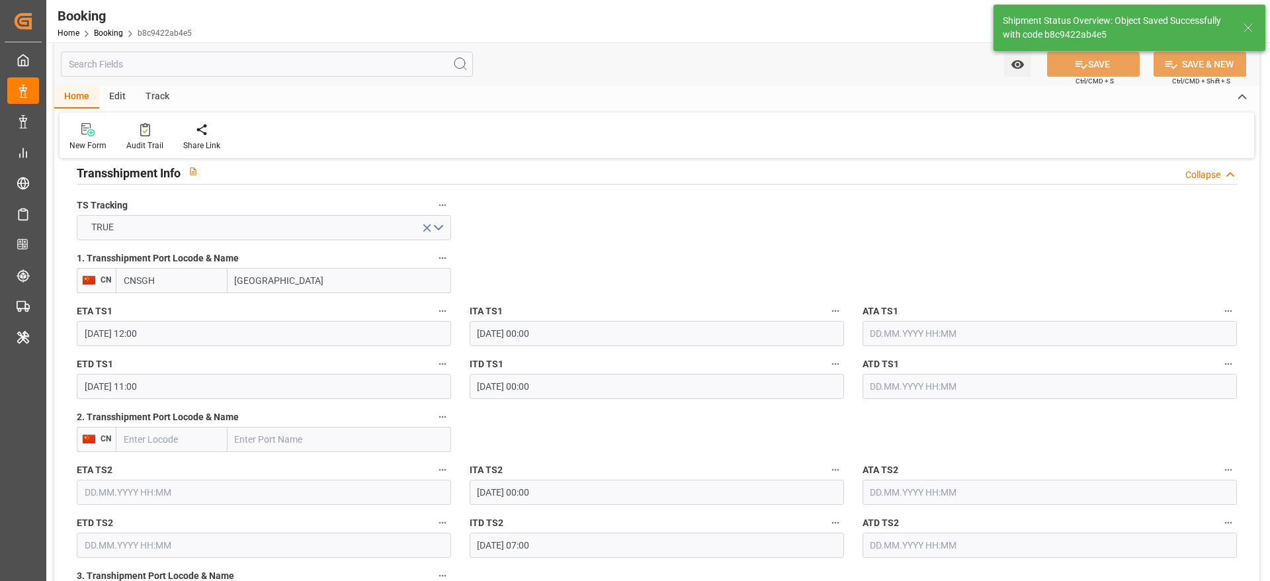
type input "04.09.2025 09:02"
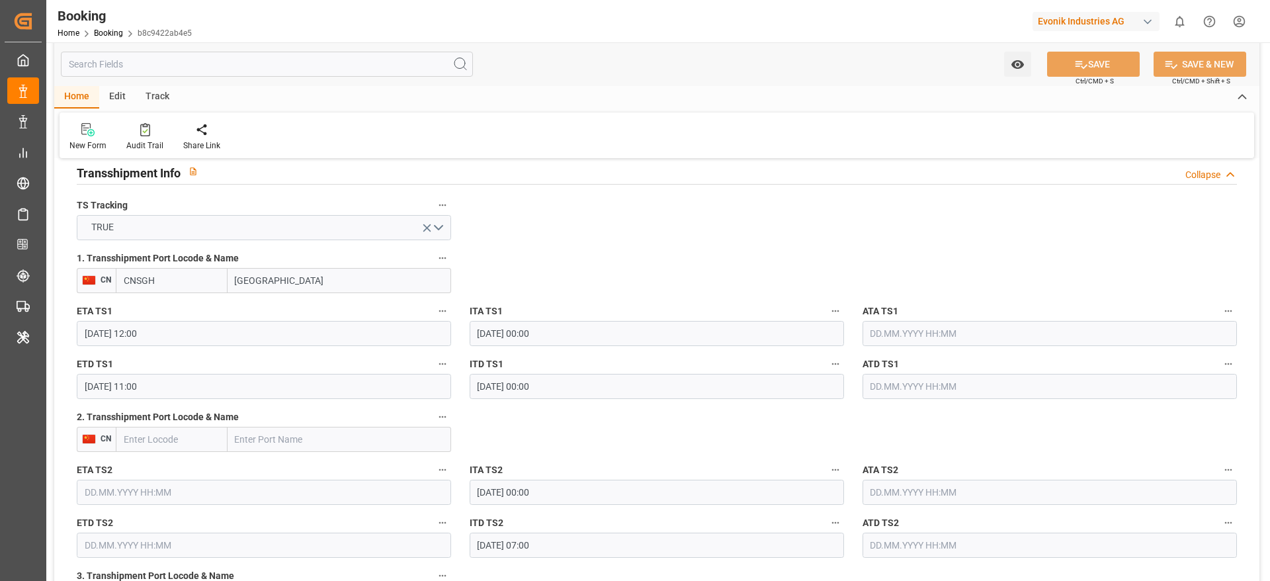
scroll to position [1290, 0]
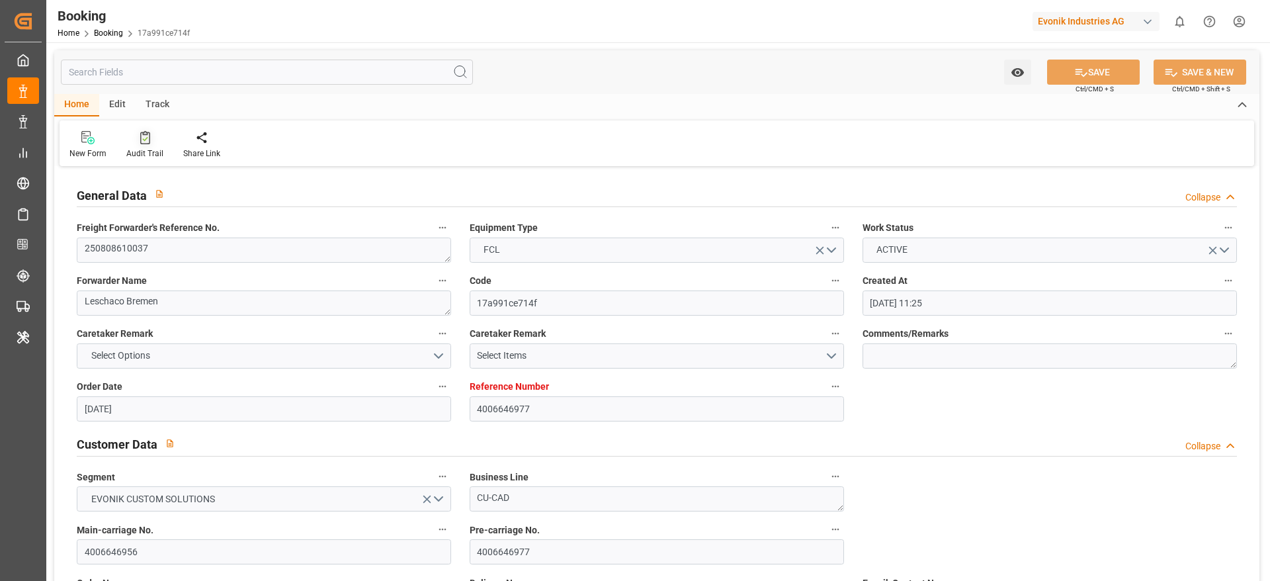
click at [138, 148] on div "Audit Trail" at bounding box center [144, 153] width 37 height 12
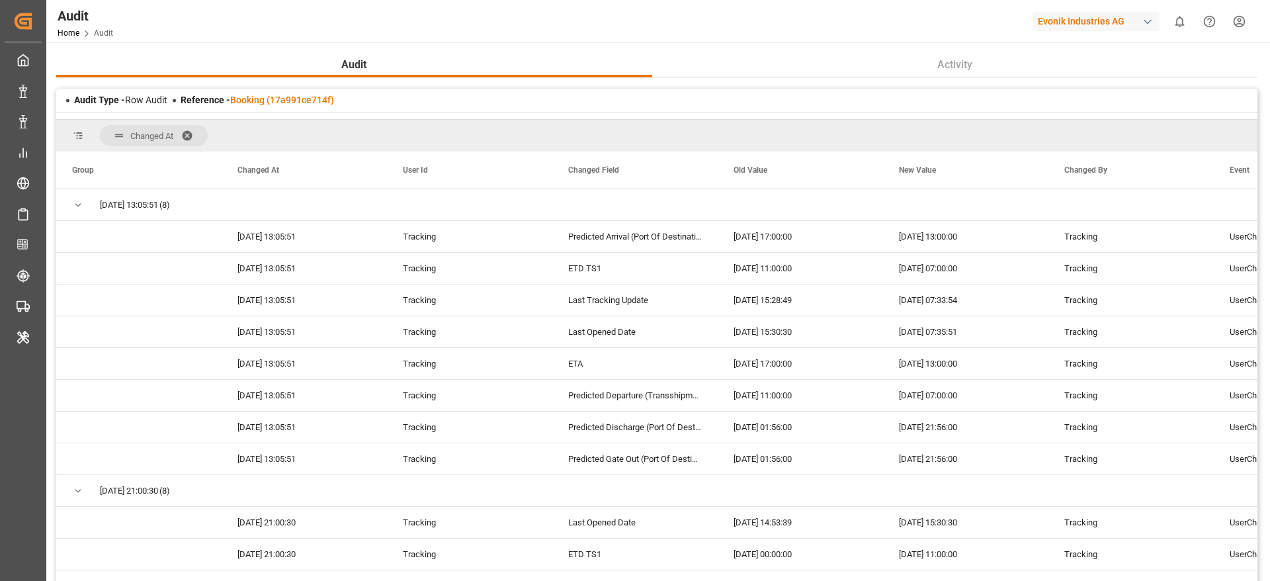
click at [193, 136] on span at bounding box center [191, 136] width 21 height 12
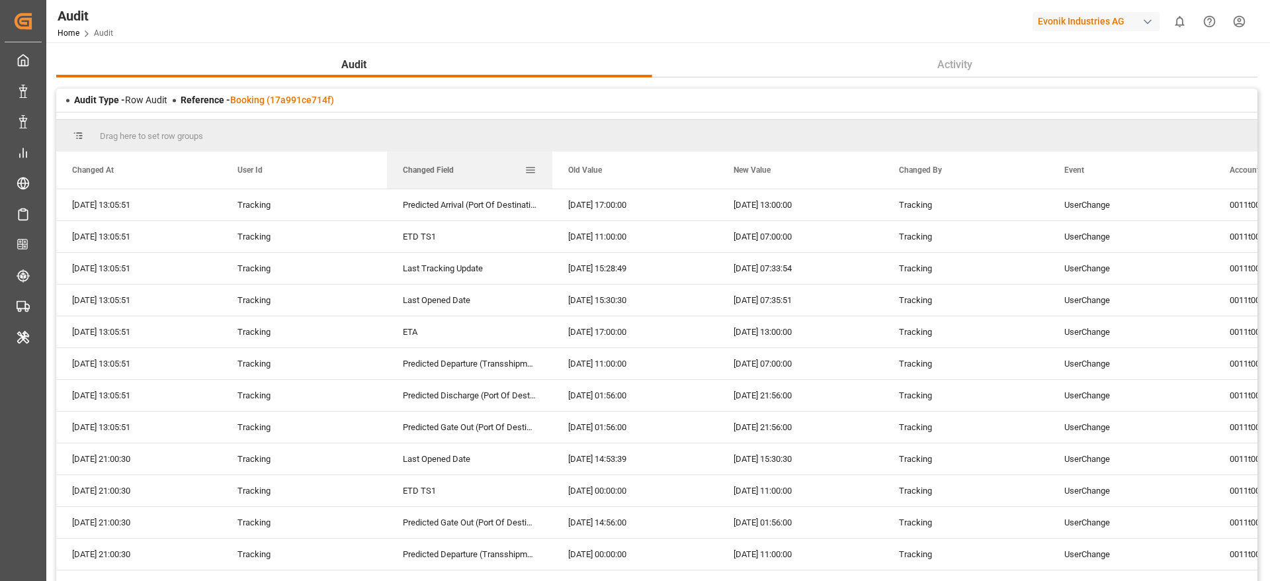
drag, startPoint x: 439, startPoint y: 177, endPoint x: 425, endPoint y: 159, distance: 22.1
click at [425, 159] on div "Changed Field" at bounding box center [464, 169] width 122 height 37
drag, startPoint x: 425, startPoint y: 159, endPoint x: 422, endPoint y: 144, distance: 15.6
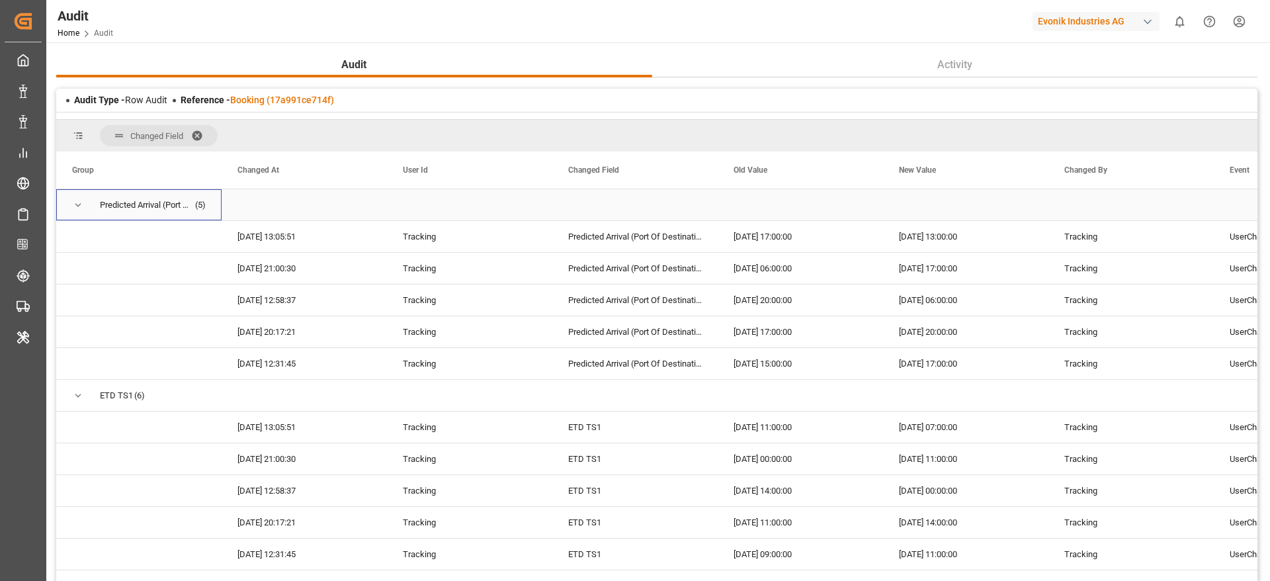
click at [81, 204] on span "Press SPACE to select this row." at bounding box center [78, 205] width 12 height 12
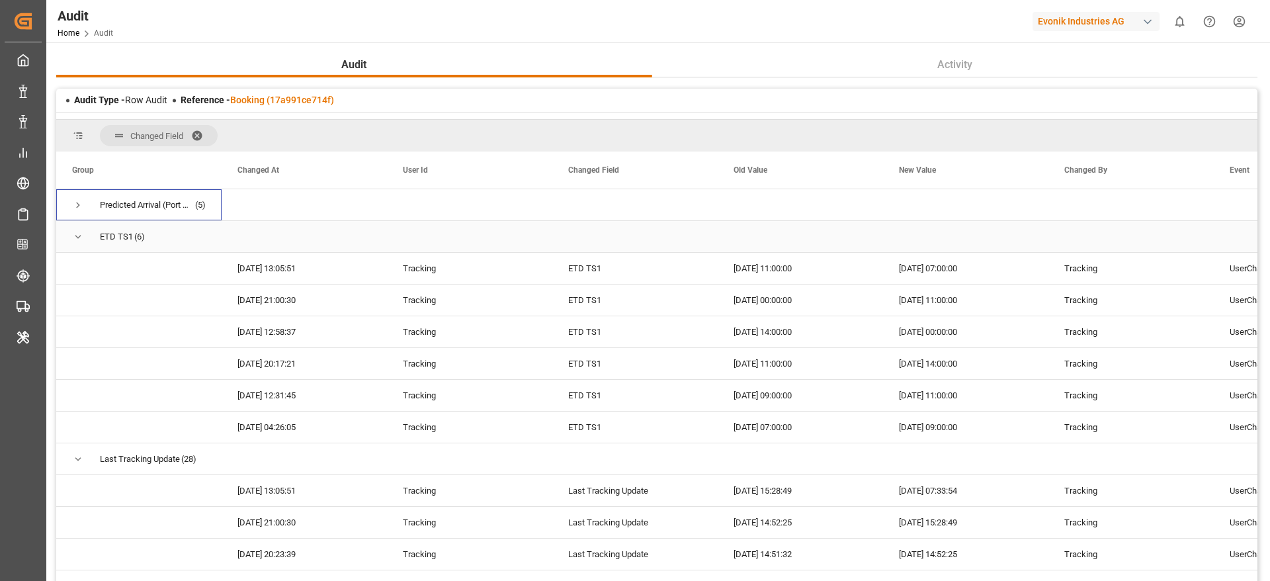
click at [77, 237] on span "Press SPACE to select this row." at bounding box center [78, 237] width 12 height 12
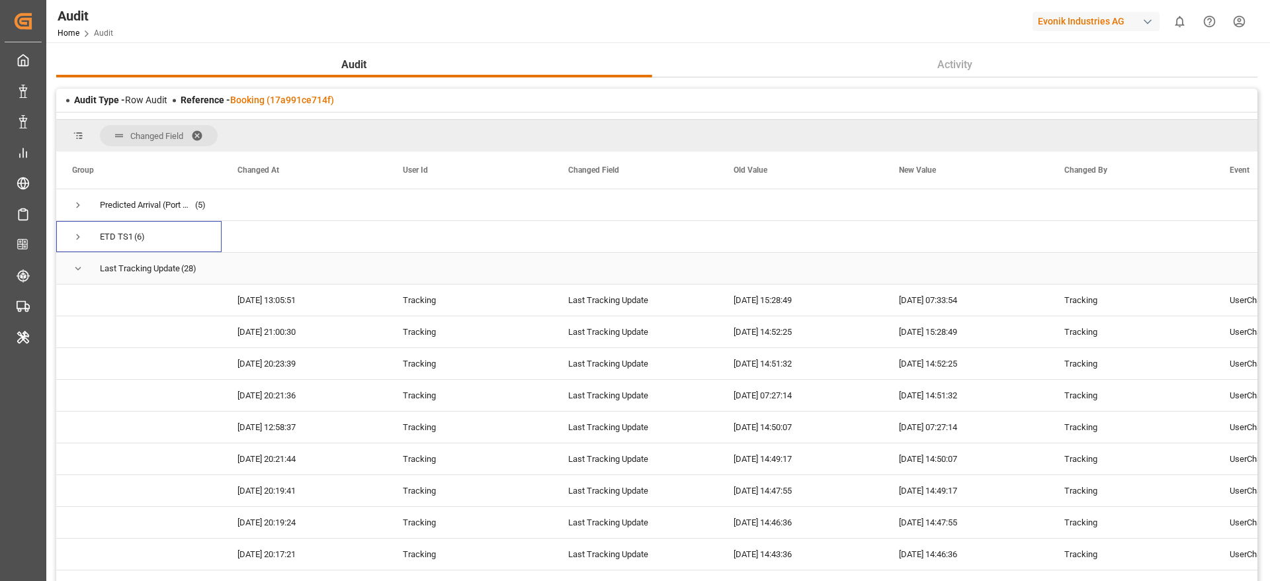
click at [80, 265] on span "Press SPACE to select this row." at bounding box center [78, 269] width 12 height 12
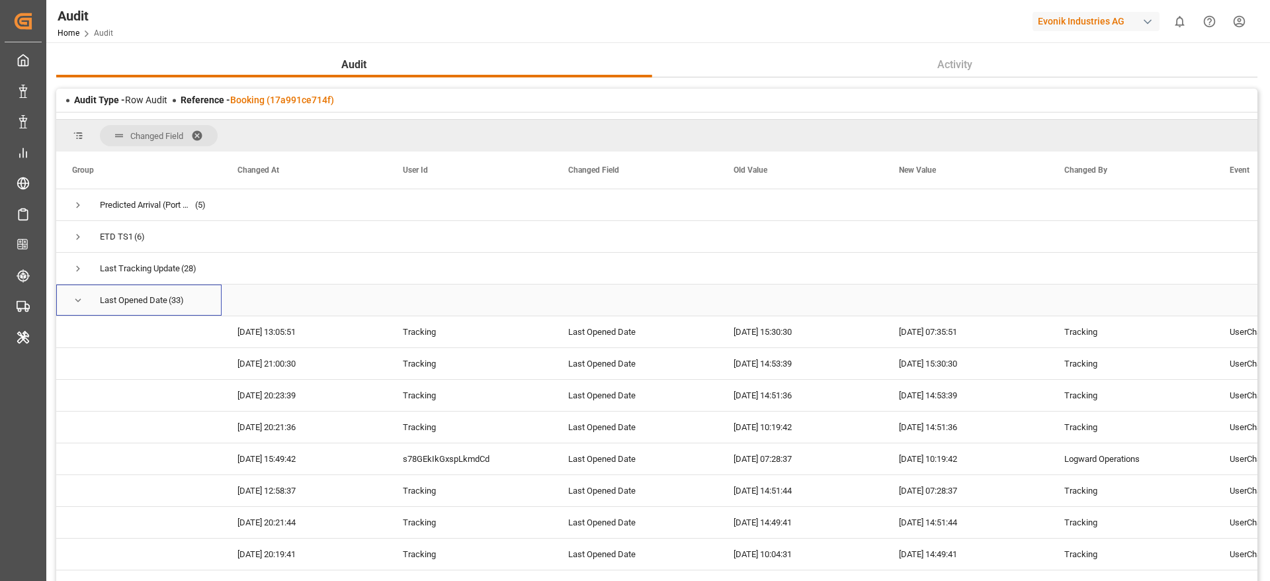
click at [82, 303] on span "Press SPACE to select this row." at bounding box center [78, 300] width 12 height 12
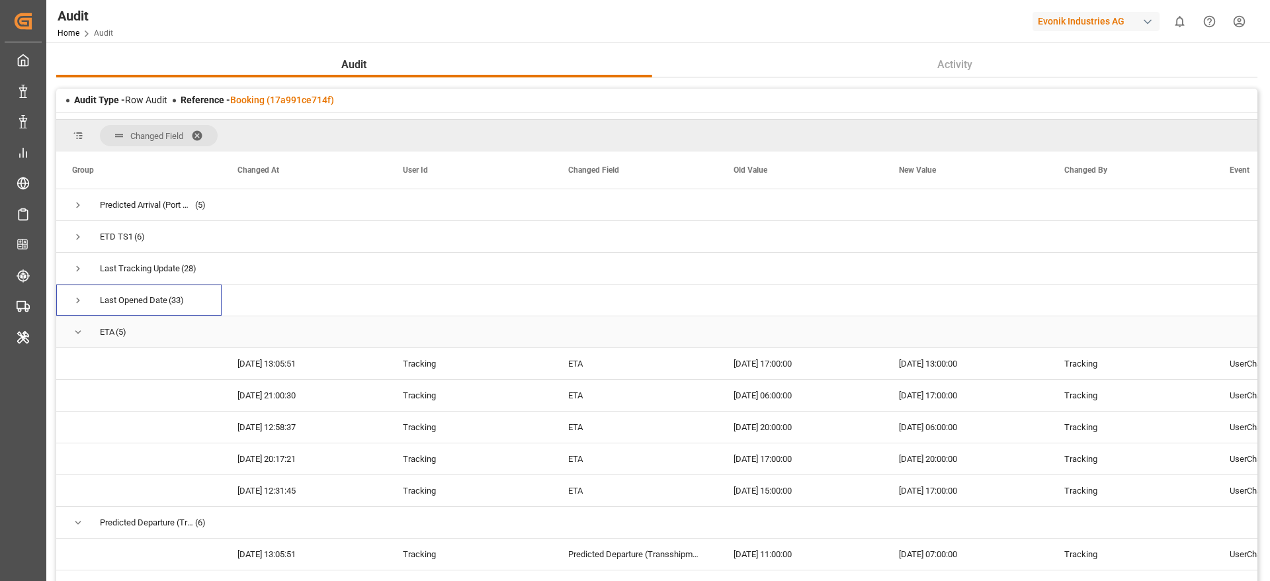
click at [79, 329] on span "Press SPACE to select this row." at bounding box center [78, 332] width 12 height 12
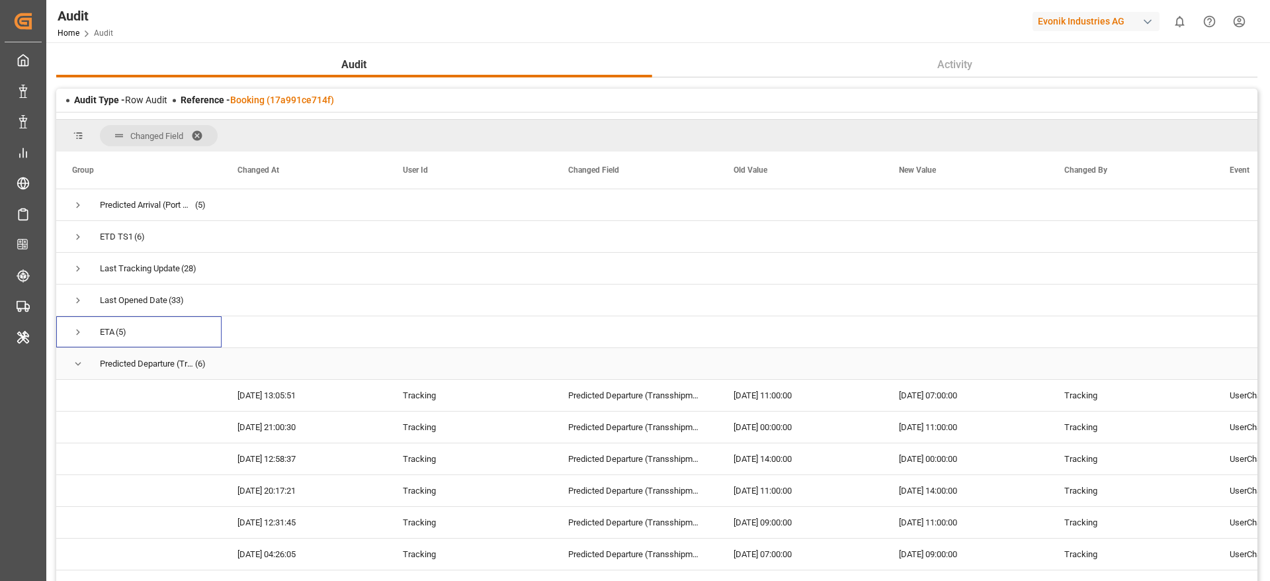
click at [77, 363] on span "Press SPACE to select this row." at bounding box center [78, 364] width 12 height 12
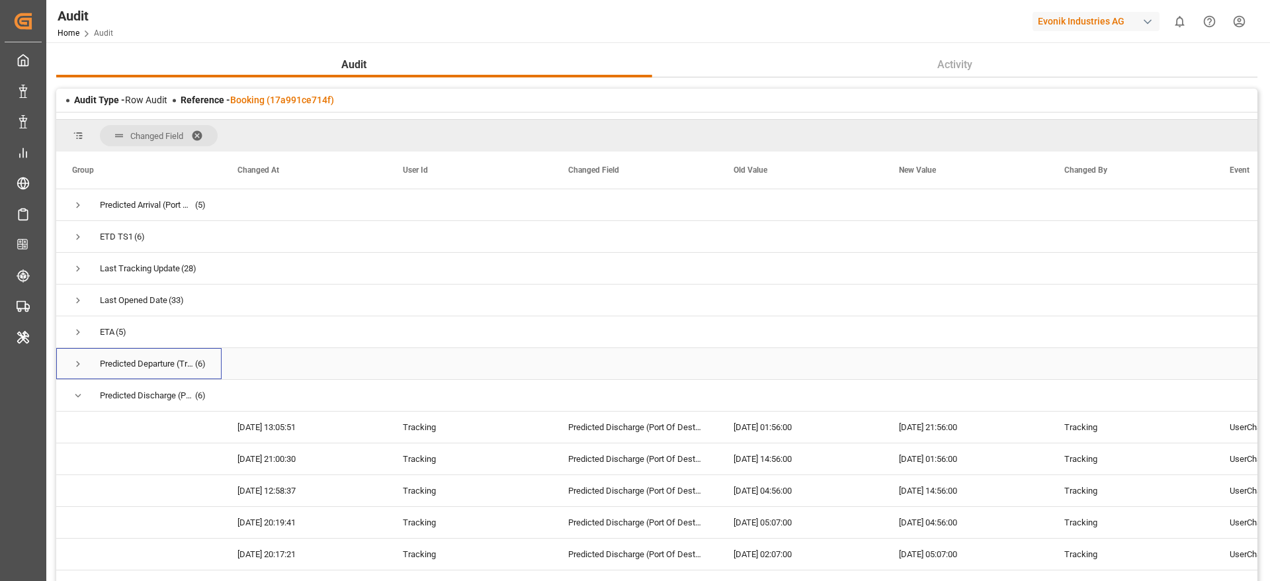
scroll to position [99, 0]
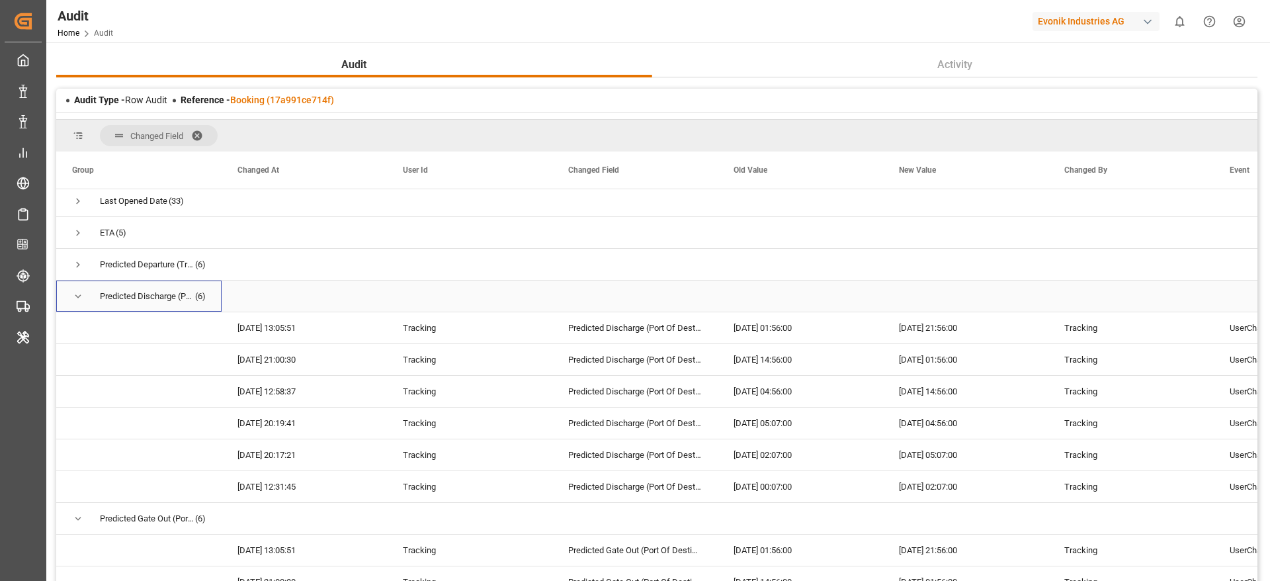
click at [80, 298] on span "Press SPACE to select this row." at bounding box center [78, 296] width 12 height 12
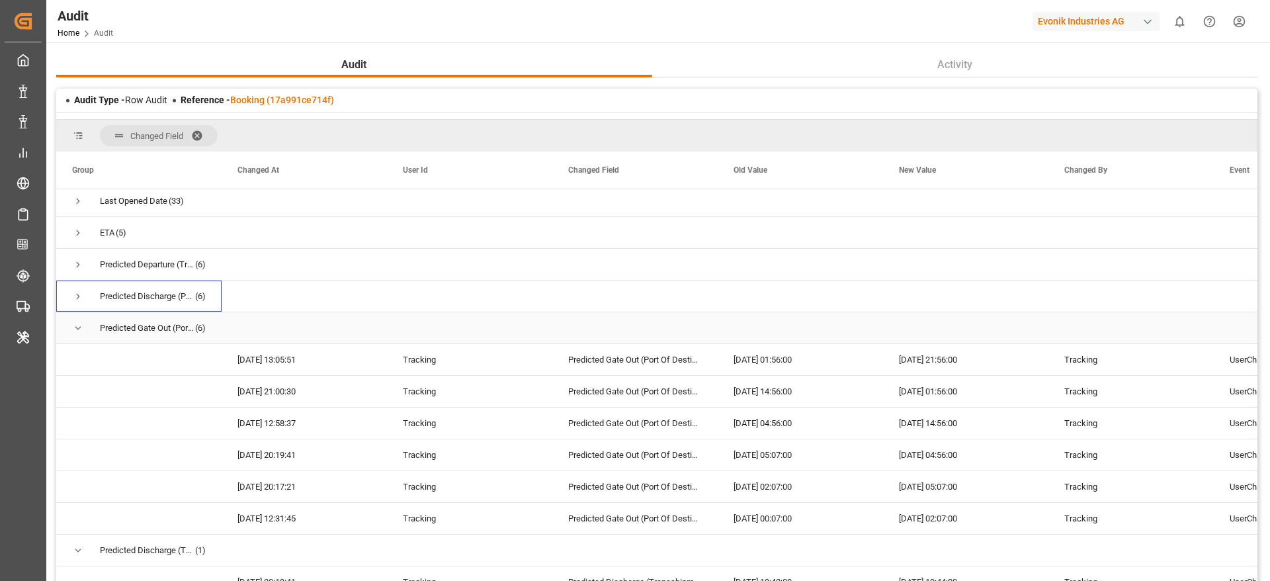
click at [82, 328] on span "Press SPACE to select this row." at bounding box center [78, 328] width 12 height 12
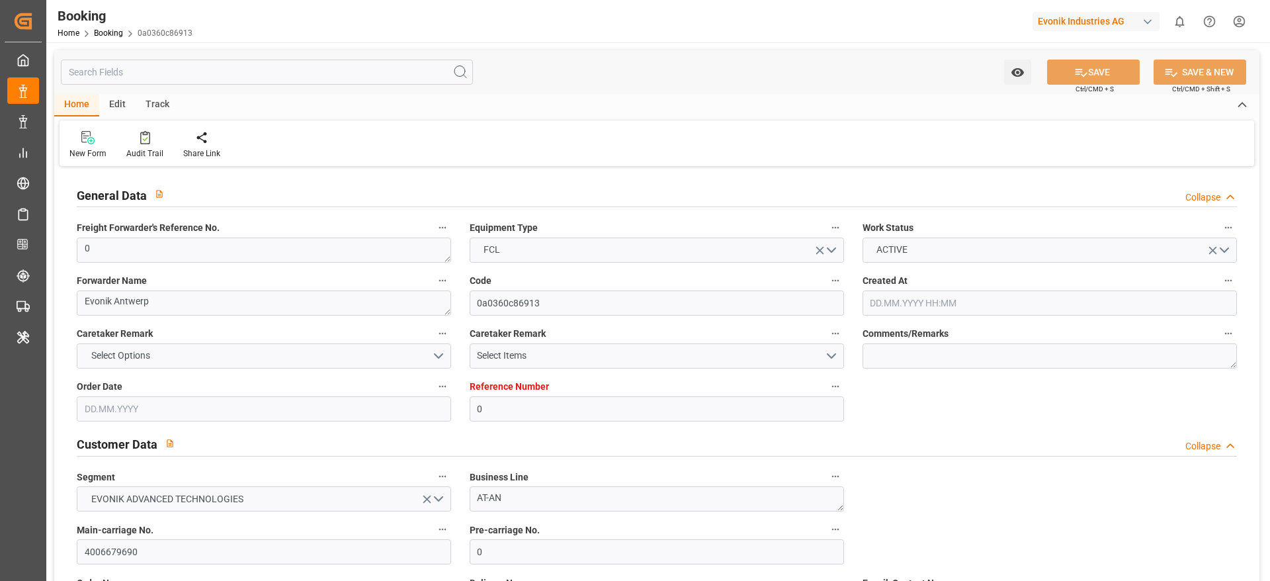
type input "0"
type input "9231822"
type input "MSC"
type input "Mediterranean Shipping Company"
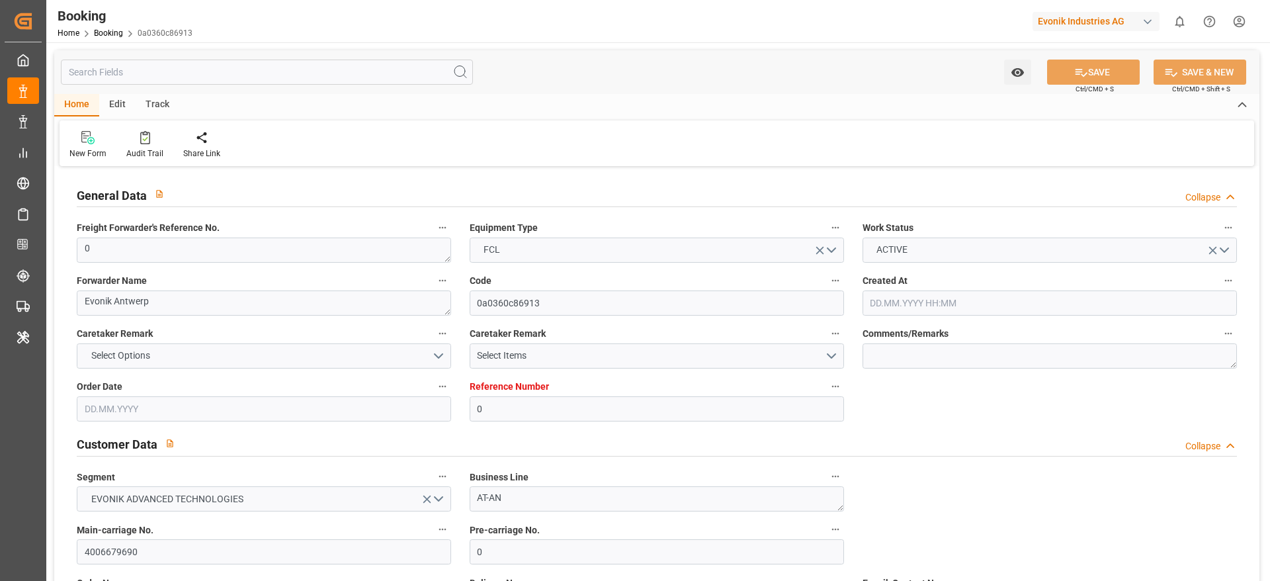
type input "BEANR"
type input "USMOB"
type input "MXATM"
type input "0"
type input "BEANR"
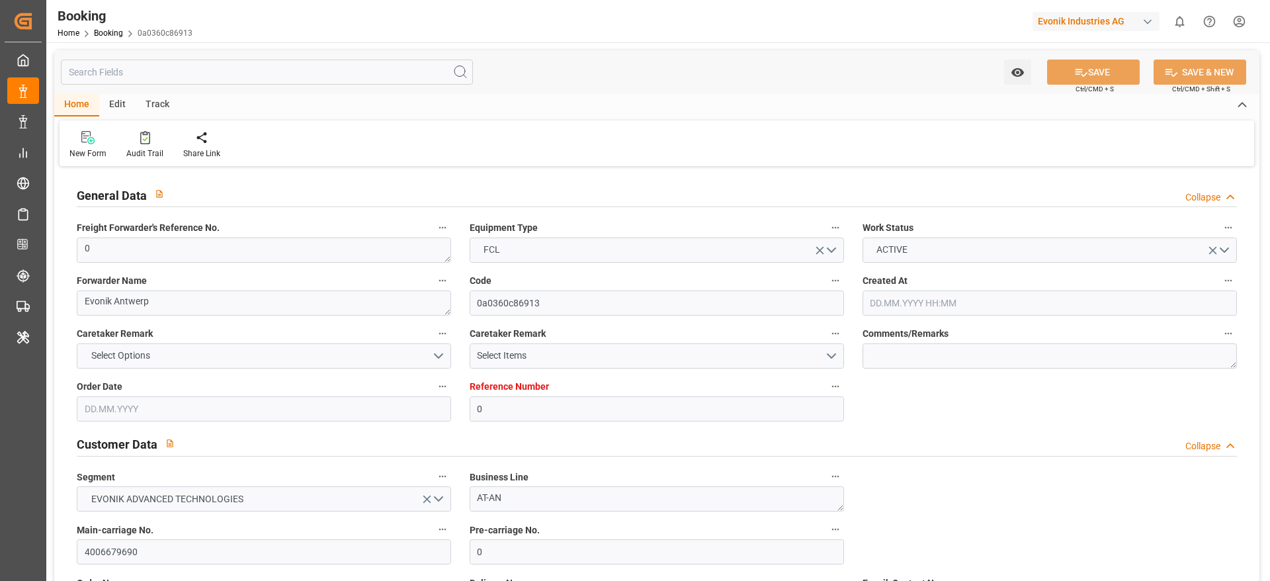
type input "USMOB"
type input "9480215"
type input "9231822"
type input "05.08.2025 06:32"
type input "[DATE]"
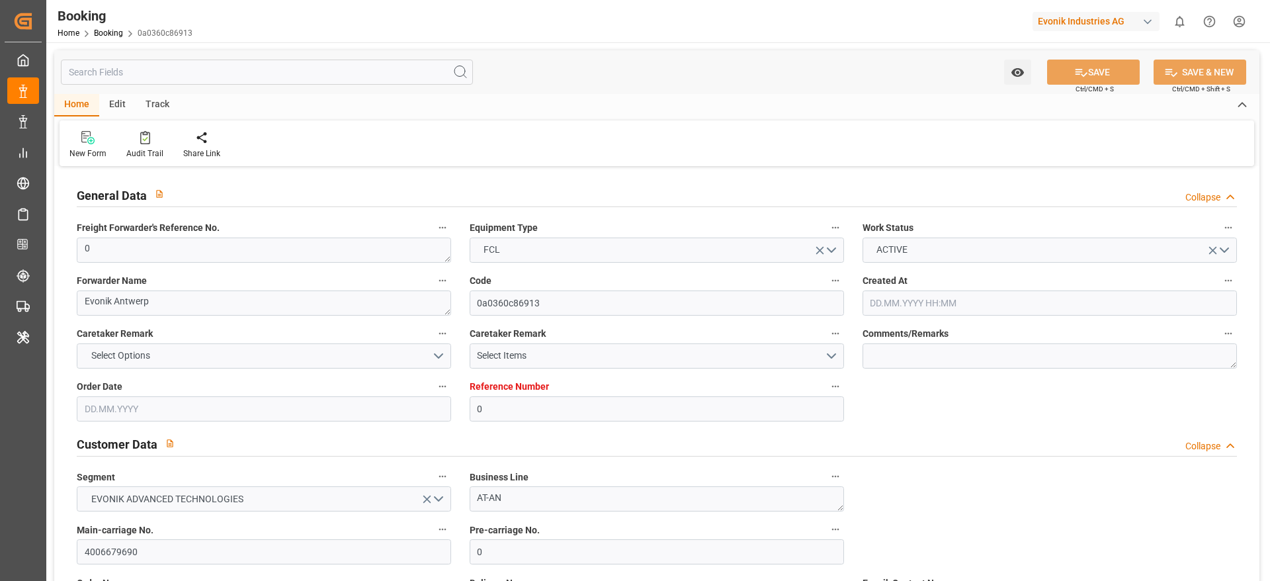
type input "15.10.2025"
type input "04.08.2025"
type input "15.08.2025 12:00"
type input "15.08.2025 00:00"
type input "16.08.2025 00:00"
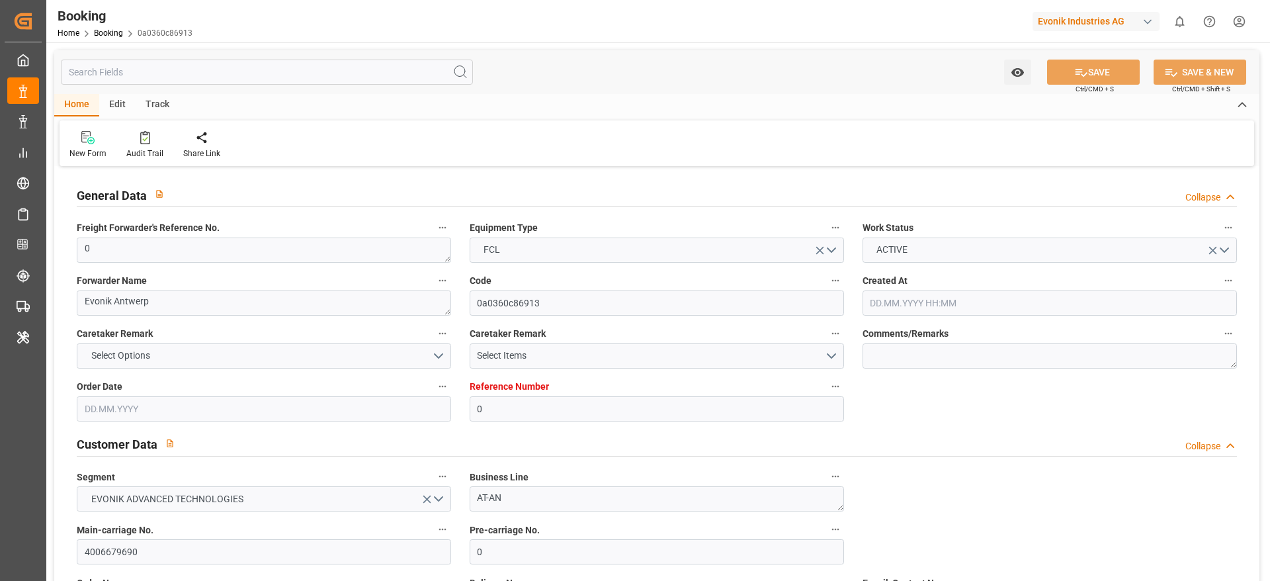
type input "08.08.2025 12:00"
type input "18.09.2025 12:00"
type input "09.09.2025 00:00"
type input "03.09.2025 12:00"
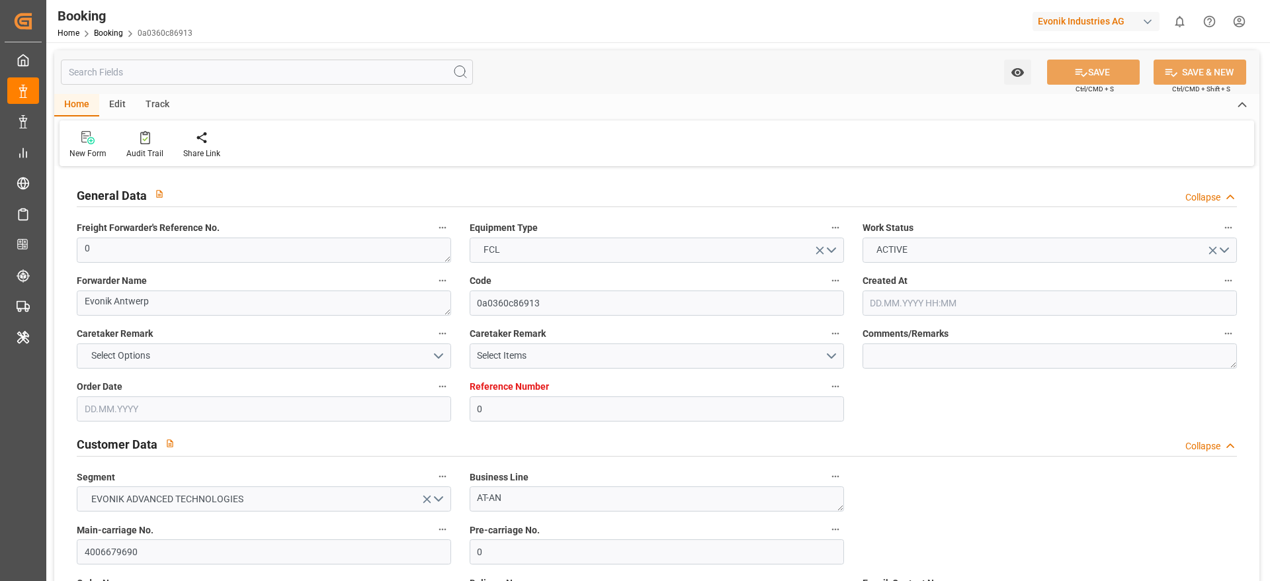
type input "04.09.2025 08:35"
type input "04.09.2025"
type input "01.08.2025 12:00"
type input "16.08.2025 00:02"
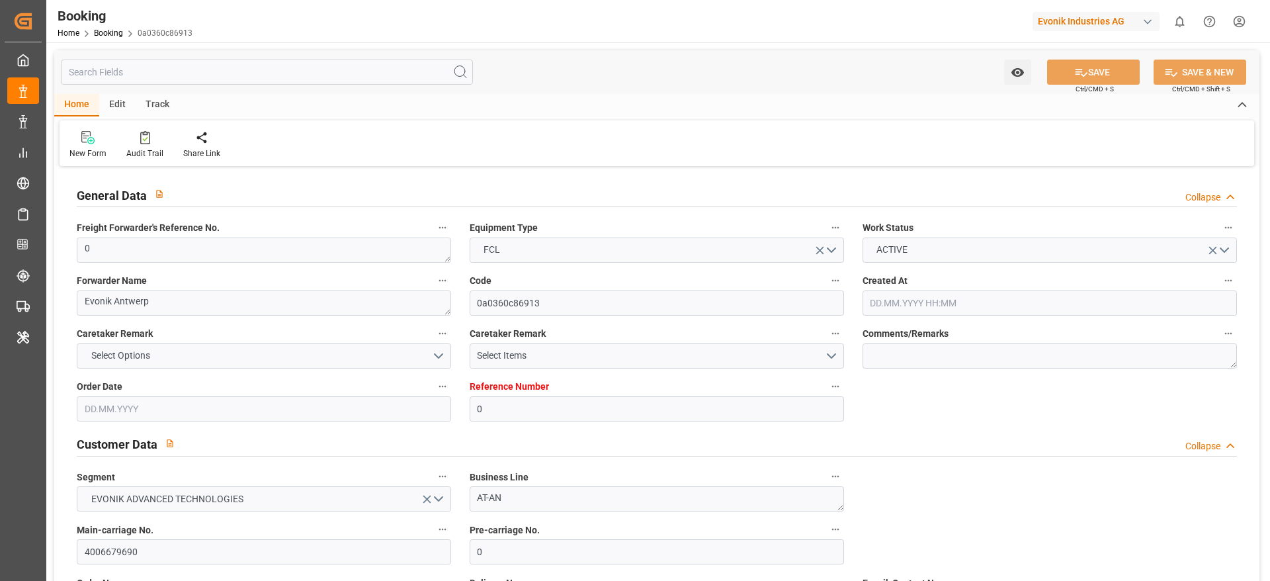
type input "16.08.2025 00:01"
type input "15.08.2025 12:00"
type input "16.08.2025 13:10"
type input "04.09.2025 00:11"
type input "04.09.2025 11:19"
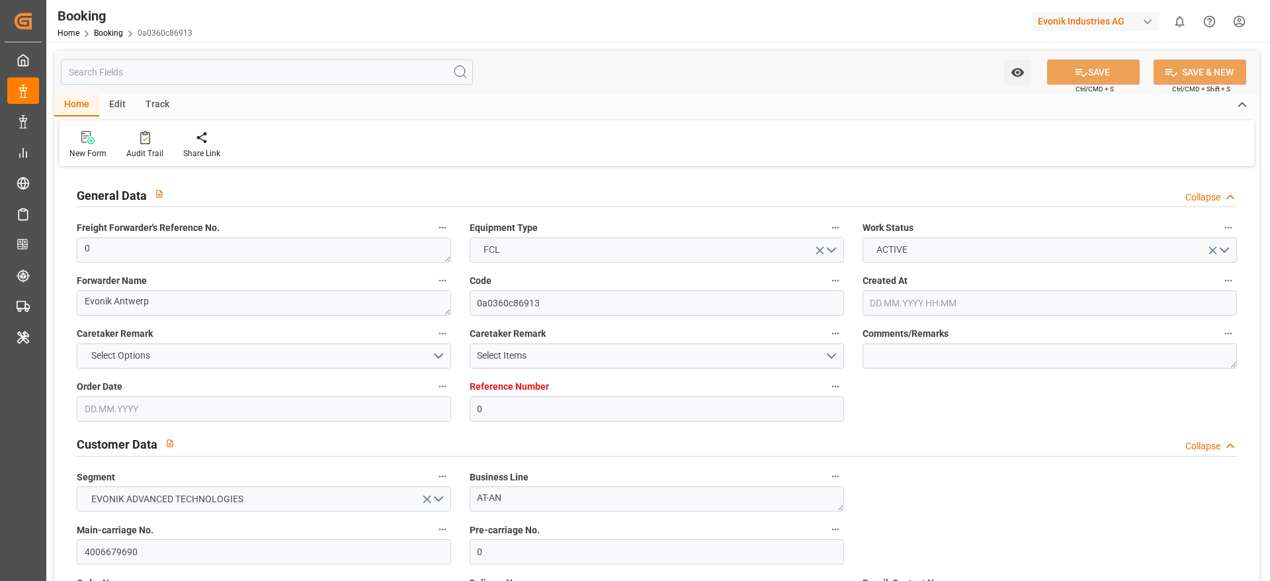
type input "11.09.2025 00:02"
type input "18.09.2025 12:00"
type input "19.09.2025 02:11"
type input "23.09.2025 02:11"
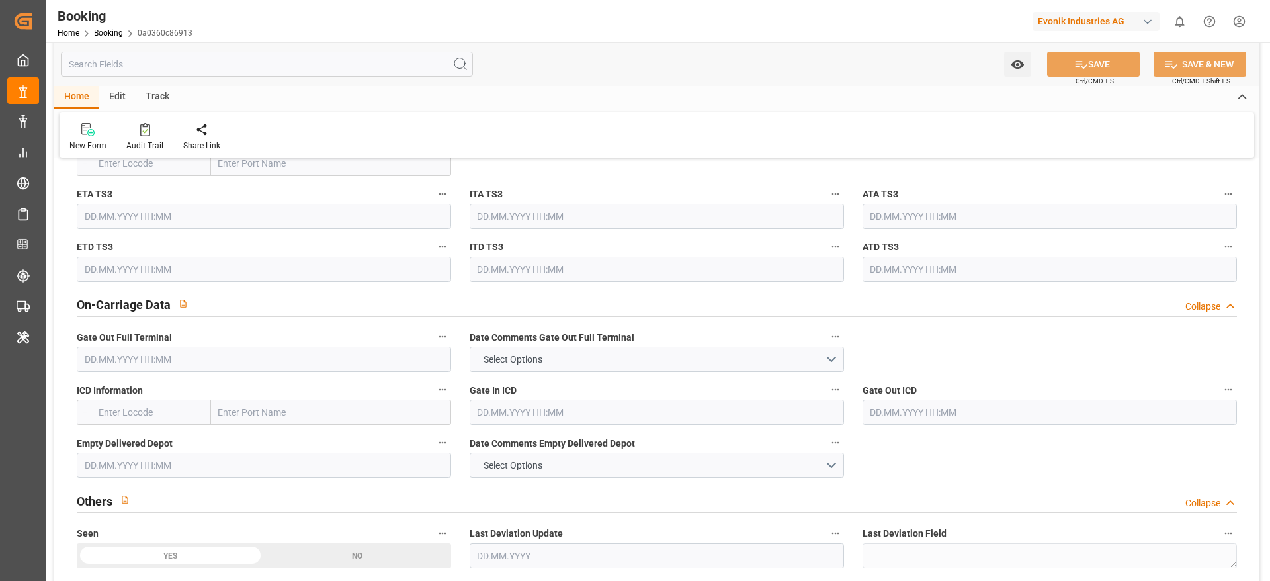
scroll to position [1687, 0]
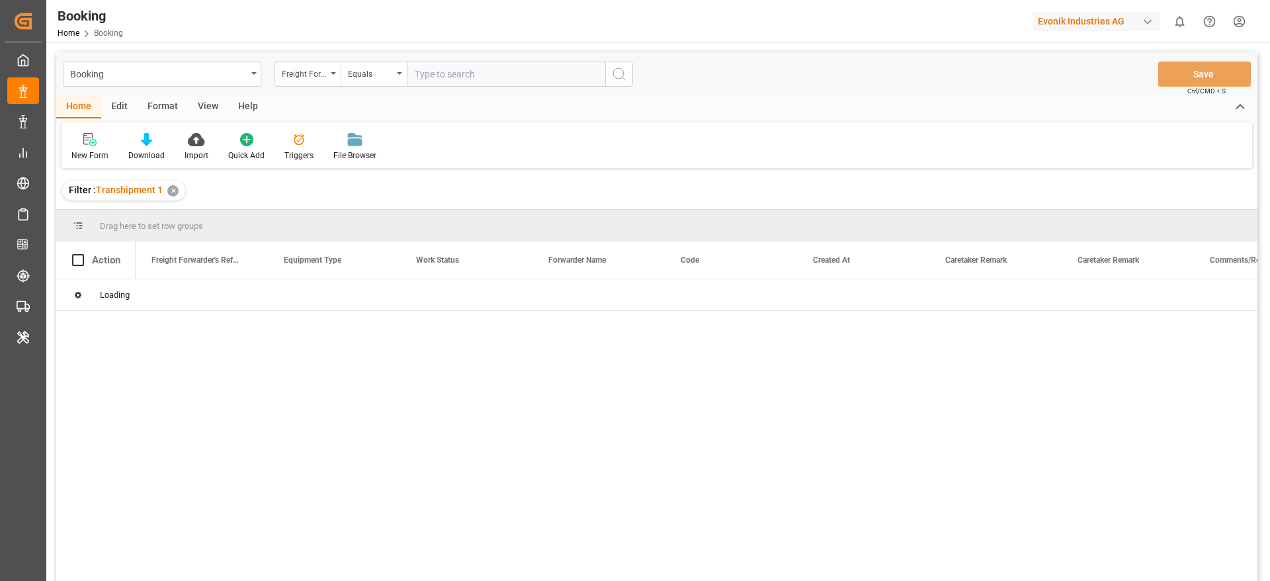
click at [169, 189] on div "✕" at bounding box center [172, 190] width 11 height 11
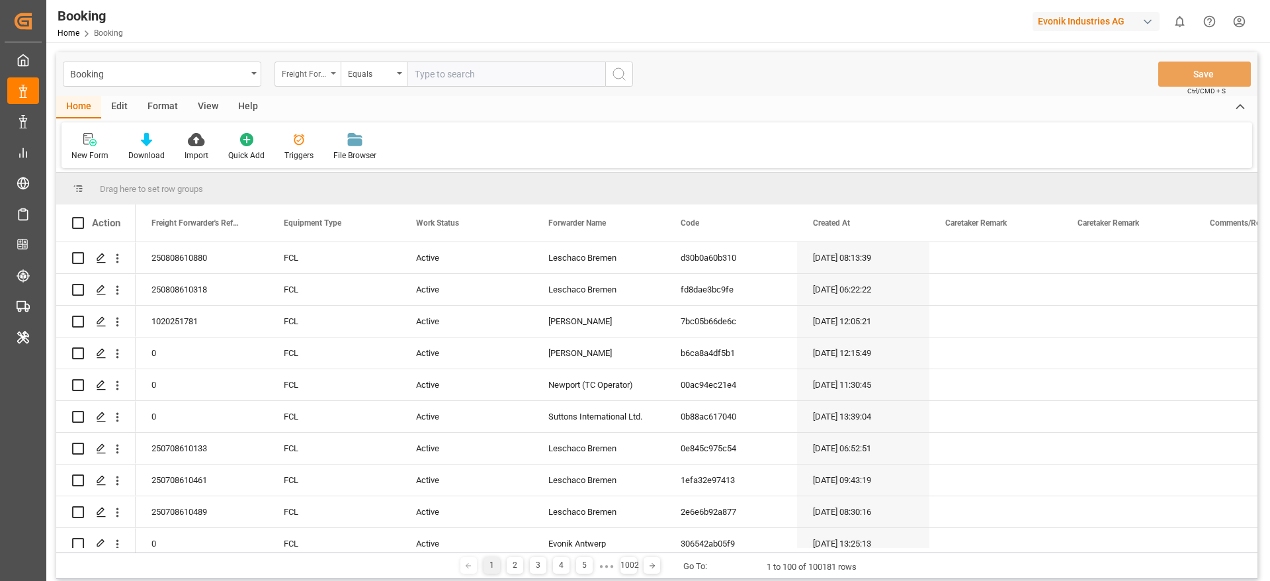
click at [301, 76] on div "Freight Forwarder's Reference No." at bounding box center [304, 72] width 45 height 15
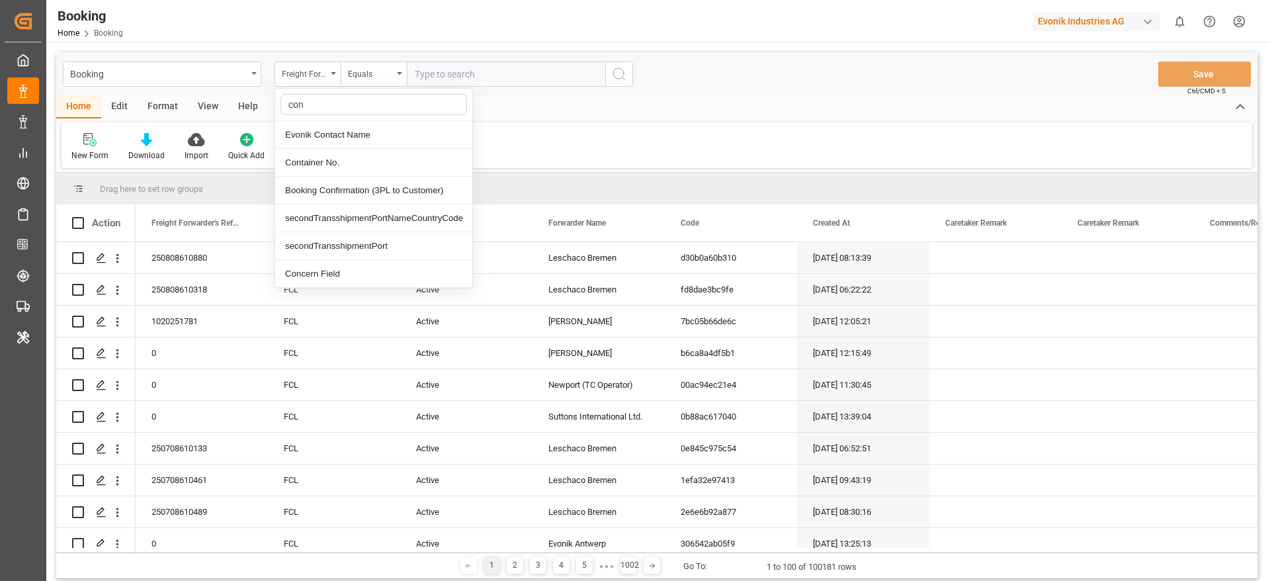
type input "cont"
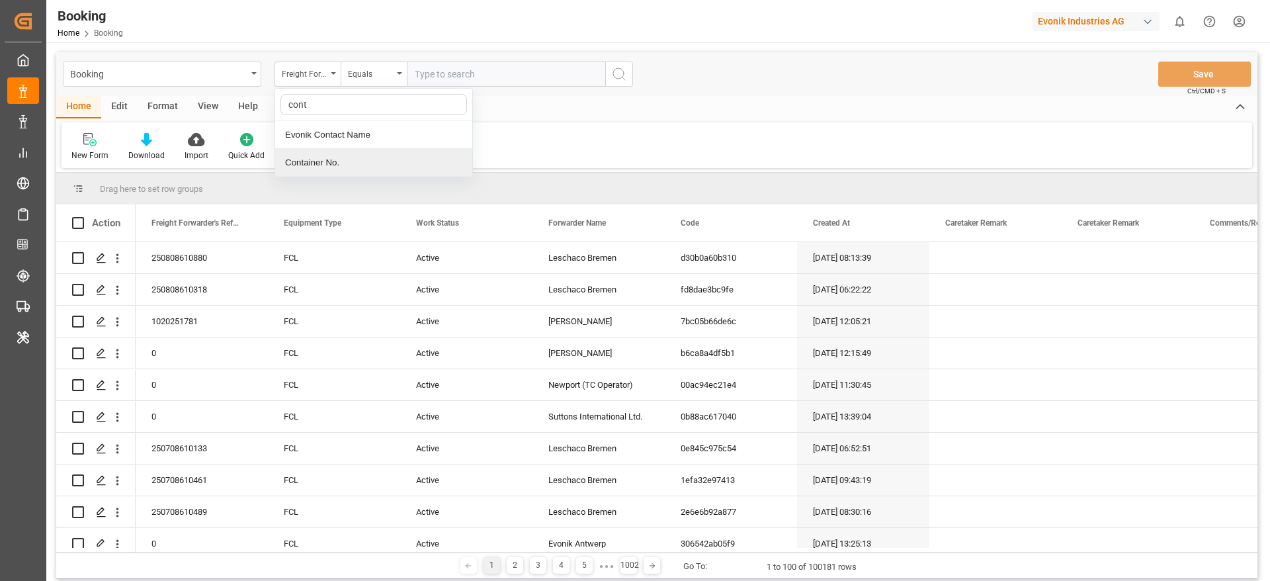
click at [337, 166] on div "Container No." at bounding box center [373, 163] width 197 height 28
click at [444, 77] on input "text" at bounding box center [506, 74] width 198 height 25
paste input "213B1924222"
type input "213B1924222"
click at [628, 75] on button "search button" at bounding box center [619, 74] width 28 height 25
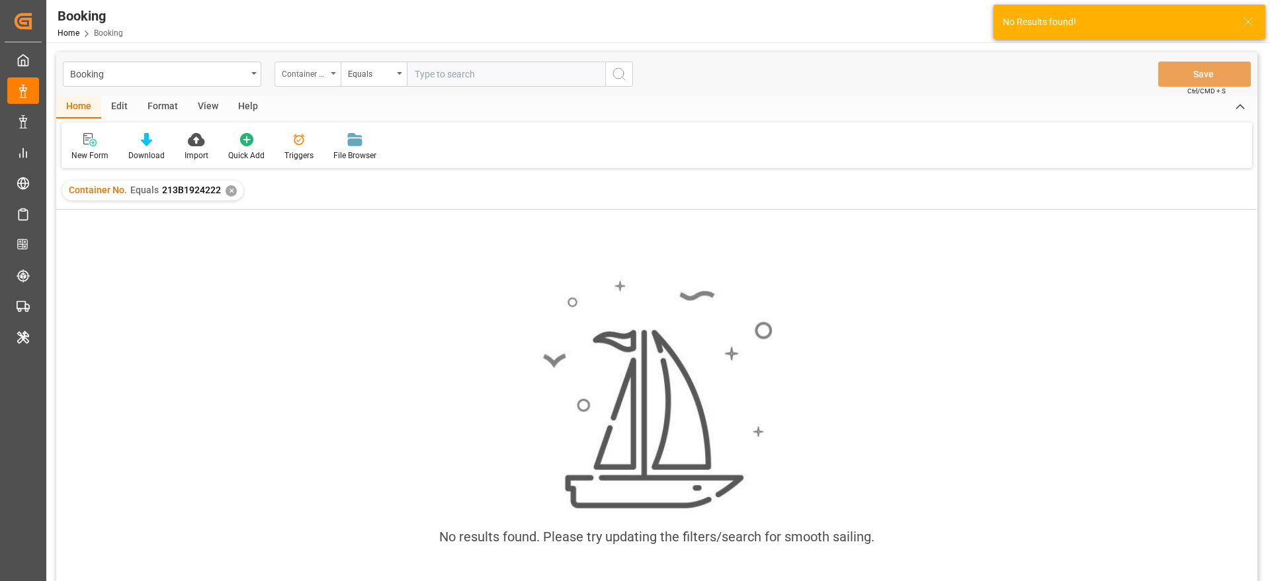
click at [290, 71] on div "Container No." at bounding box center [304, 72] width 45 height 15
click at [227, 191] on div "✕" at bounding box center [231, 190] width 11 height 11
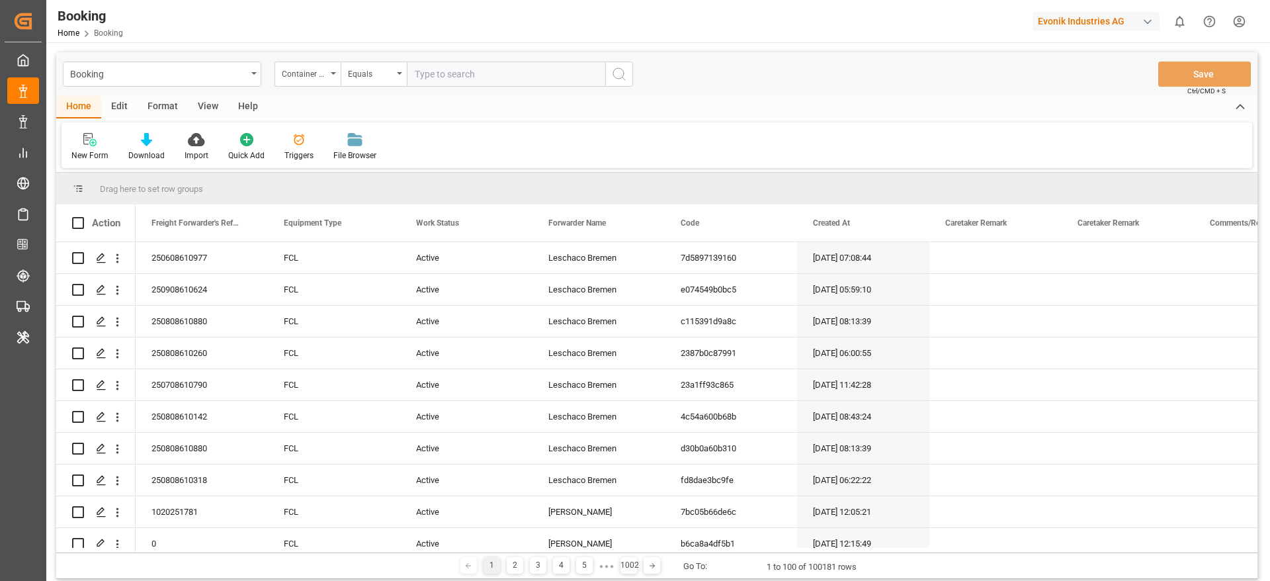
click at [298, 79] on div "Container No." at bounding box center [304, 72] width 45 height 15
type input "booking"
click at [358, 197] on div "Carrier Booking No." at bounding box center [373, 191] width 197 height 28
click at [453, 77] on input "text" at bounding box center [506, 74] width 198 height 25
paste input "213B1924222"
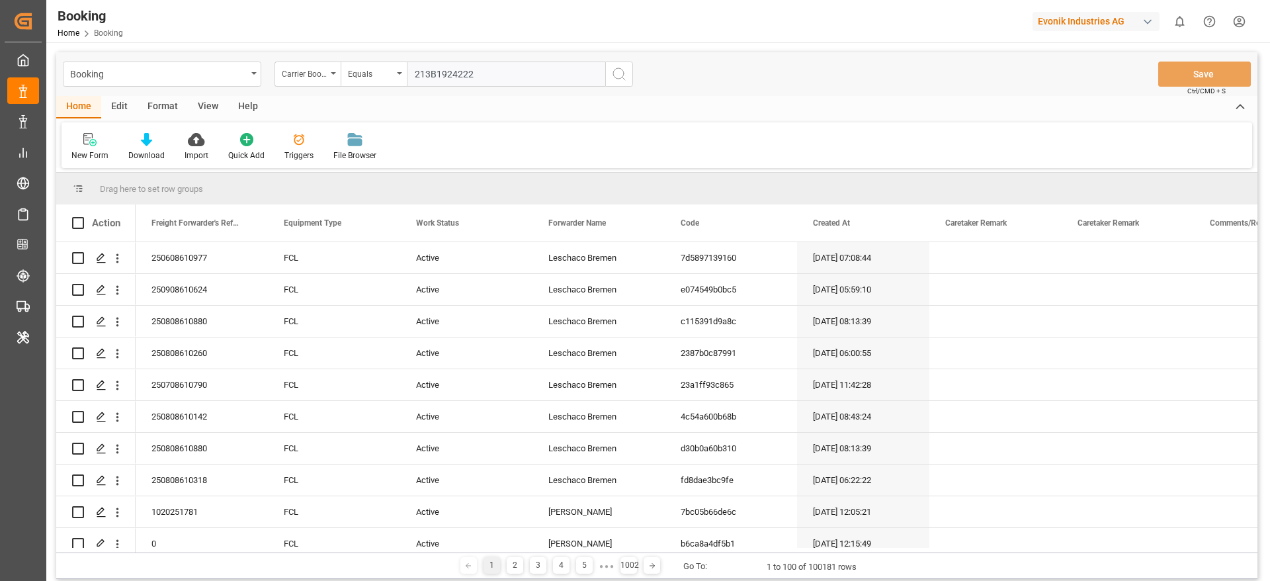
type input "213B1924222"
click at [620, 79] on icon "search button" at bounding box center [619, 74] width 16 height 16
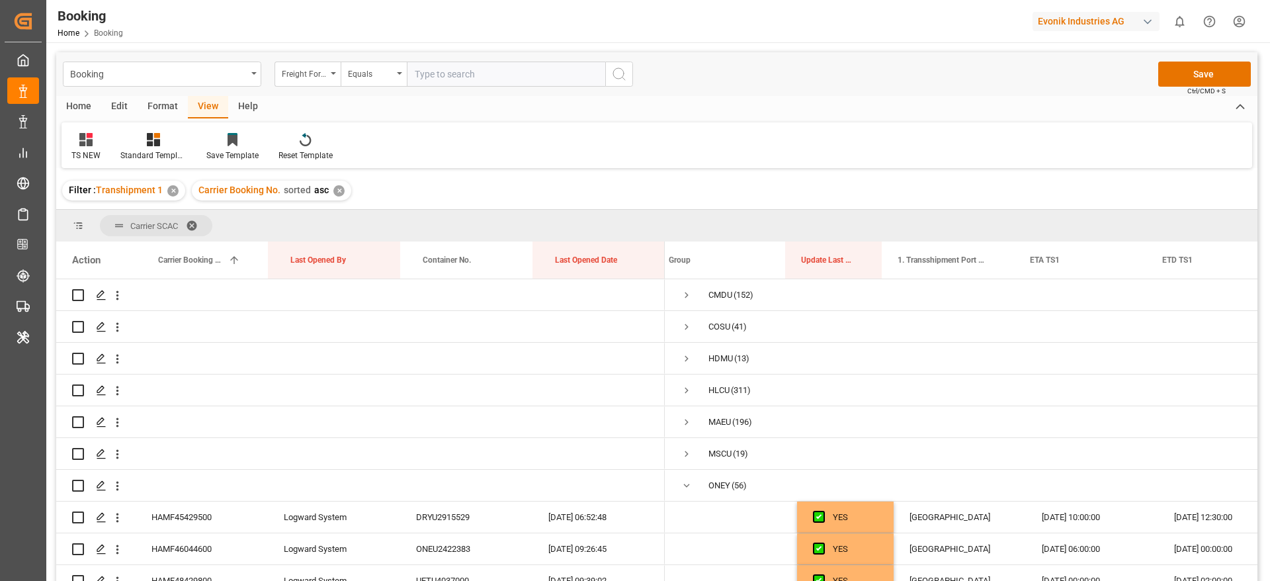
scroll to position [0, 12]
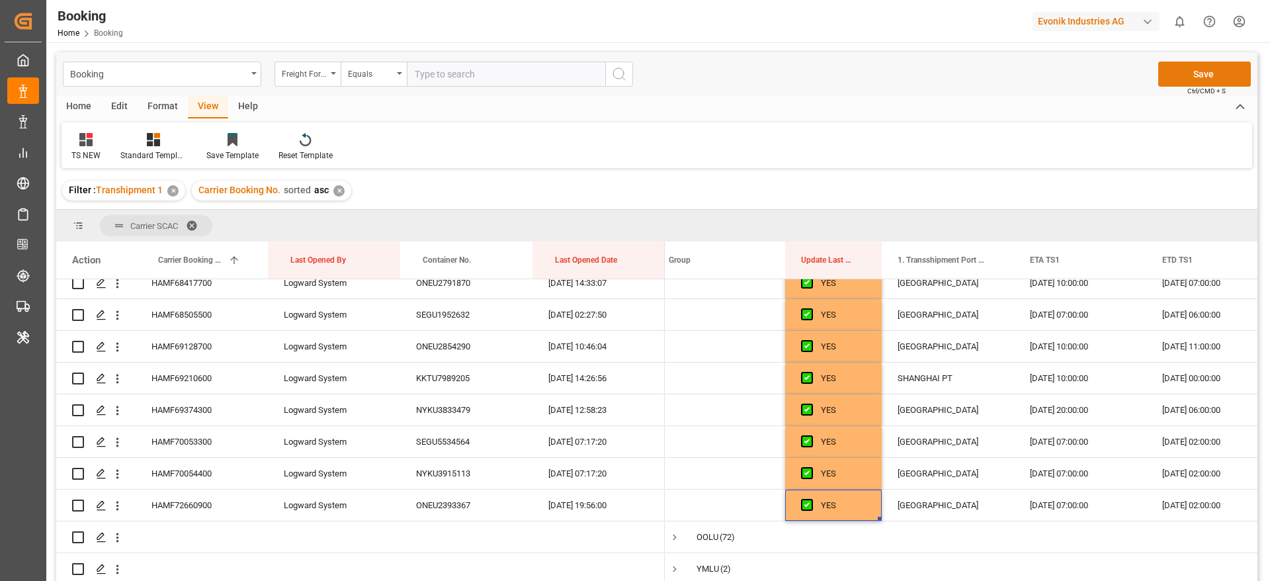
click at [1190, 76] on button "Save" at bounding box center [1204, 74] width 93 height 25
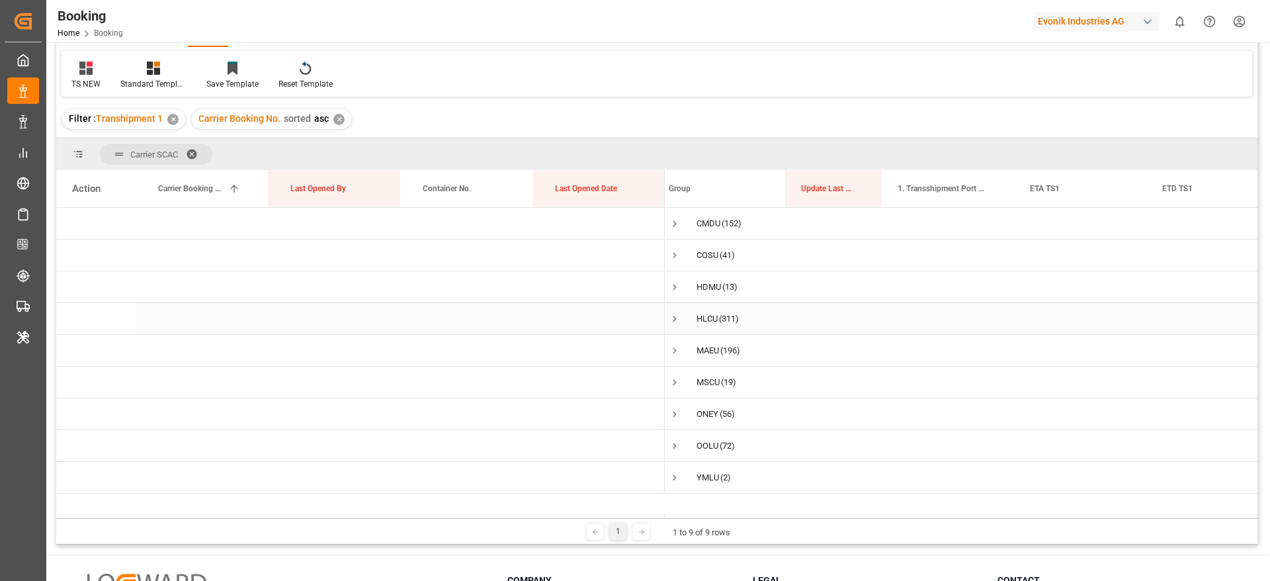
scroll to position [99, 0]
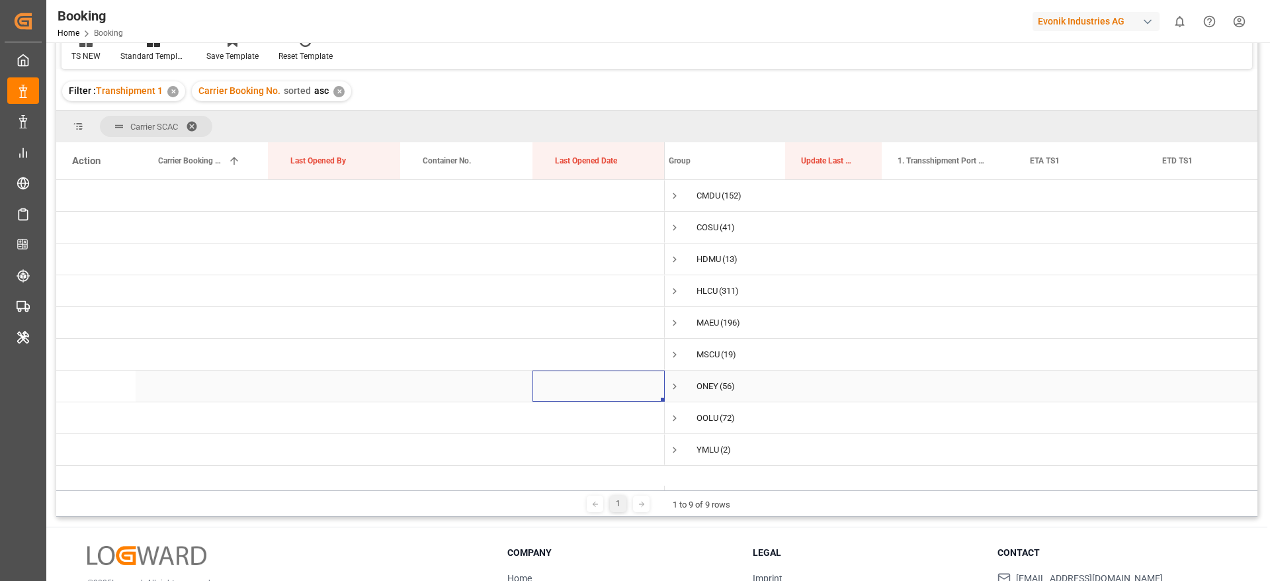
click at [649, 392] on div "Press SPACE to select this row." at bounding box center [598, 385] width 132 height 31
click at [673, 444] on span "Press SPACE to select this row." at bounding box center [675, 450] width 12 height 12
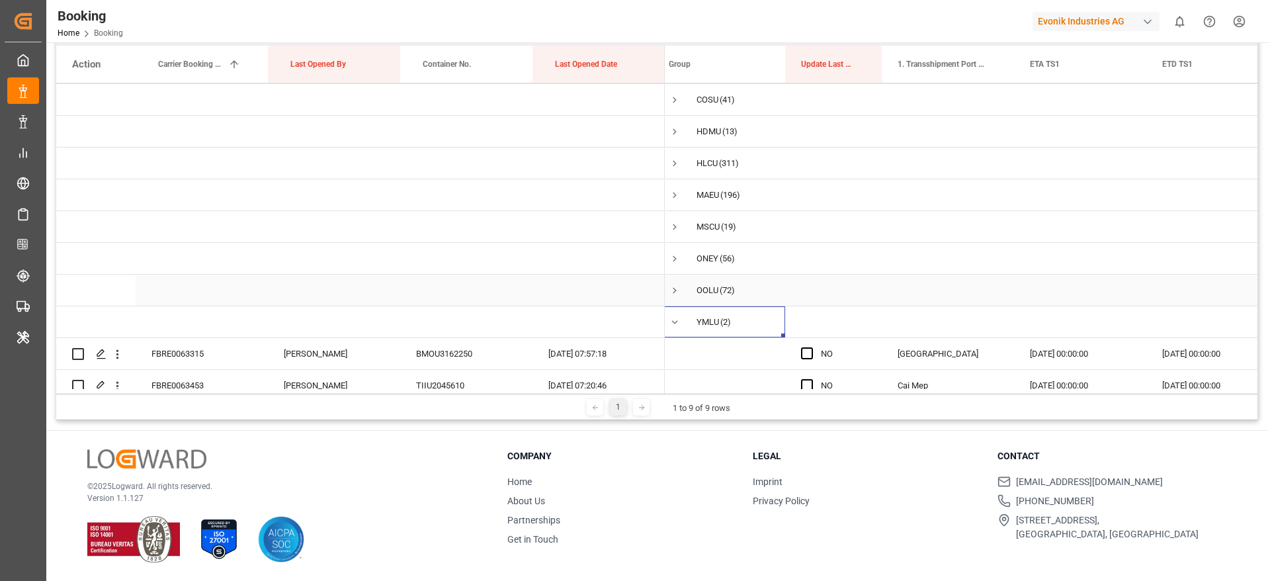
scroll to position [48, 0]
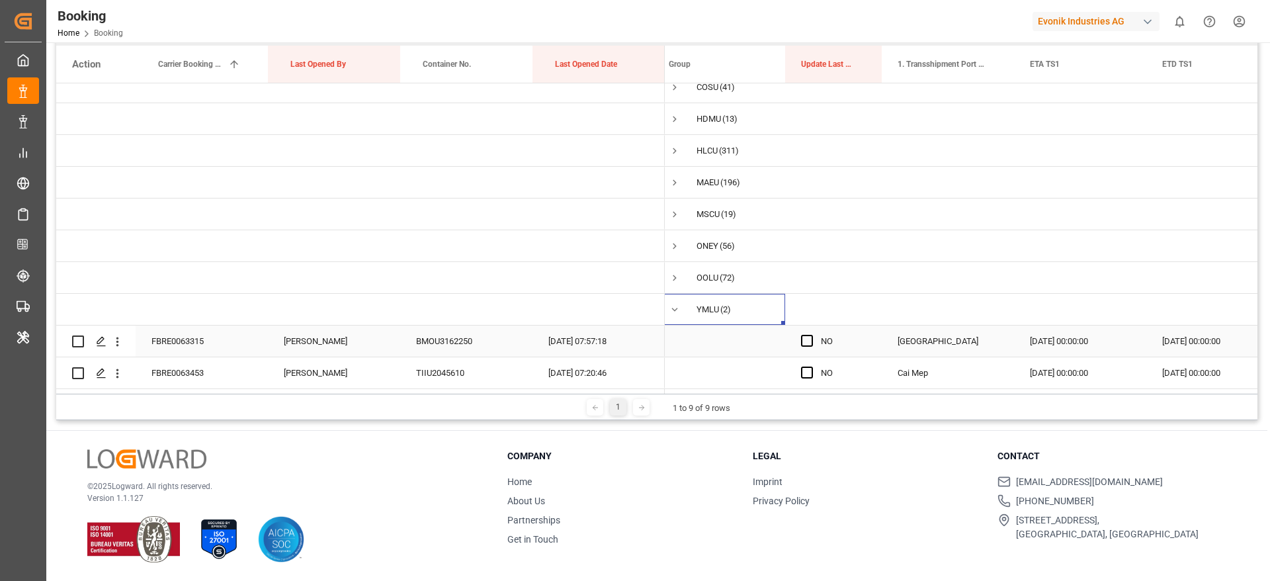
click at [823, 340] on div "NO" at bounding box center [843, 341] width 45 height 30
click at [812, 340] on span "Press SPACE to select this row." at bounding box center [807, 341] width 12 height 12
click at [811, 335] on input "Press SPACE to select this row." at bounding box center [811, 335] width 0 height 0
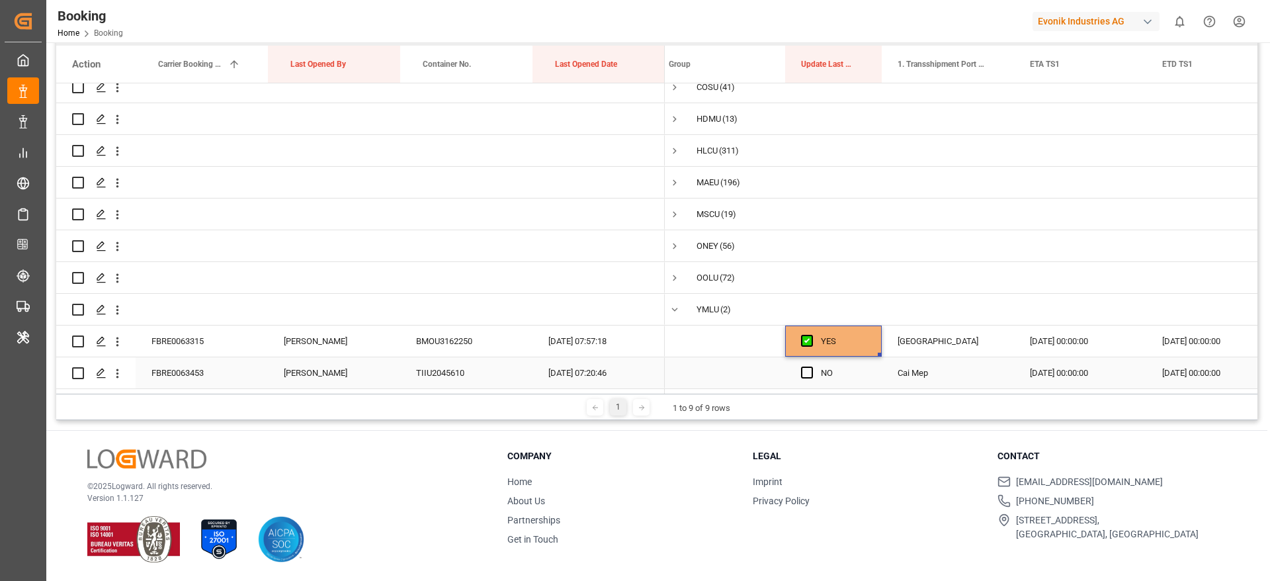
click at [805, 378] on div "Press SPACE to select this row." at bounding box center [811, 373] width 20 height 30
click at [806, 370] on span "Press SPACE to select this row." at bounding box center [807, 372] width 12 height 12
click at [811, 366] on input "Press SPACE to select this row." at bounding box center [811, 366] width 0 height 0
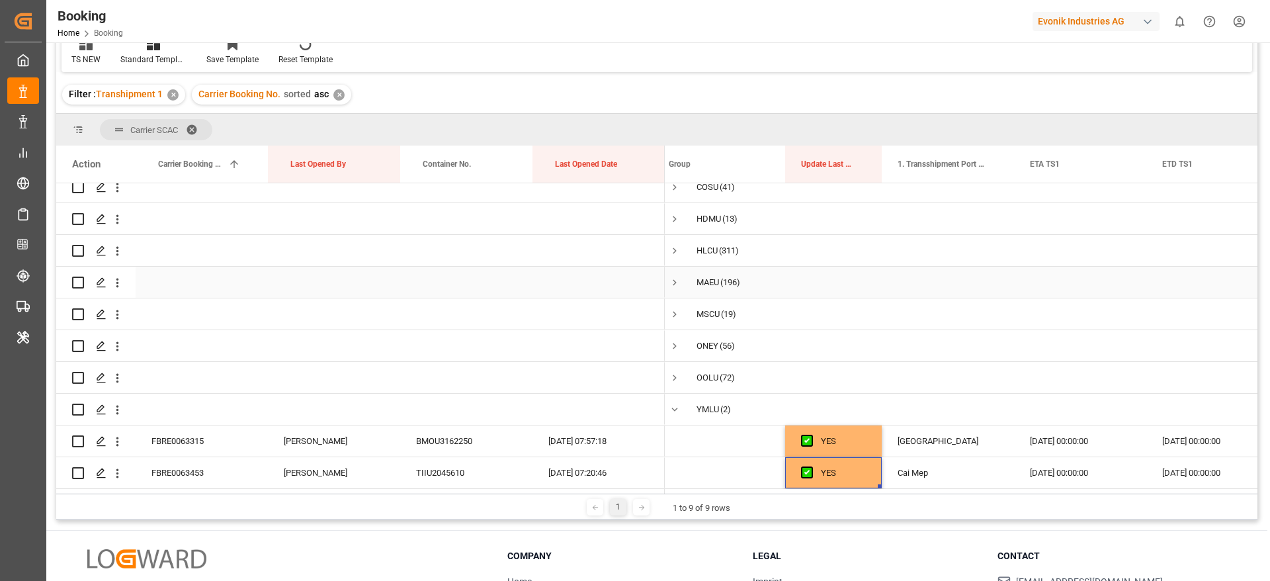
scroll to position [0, 0]
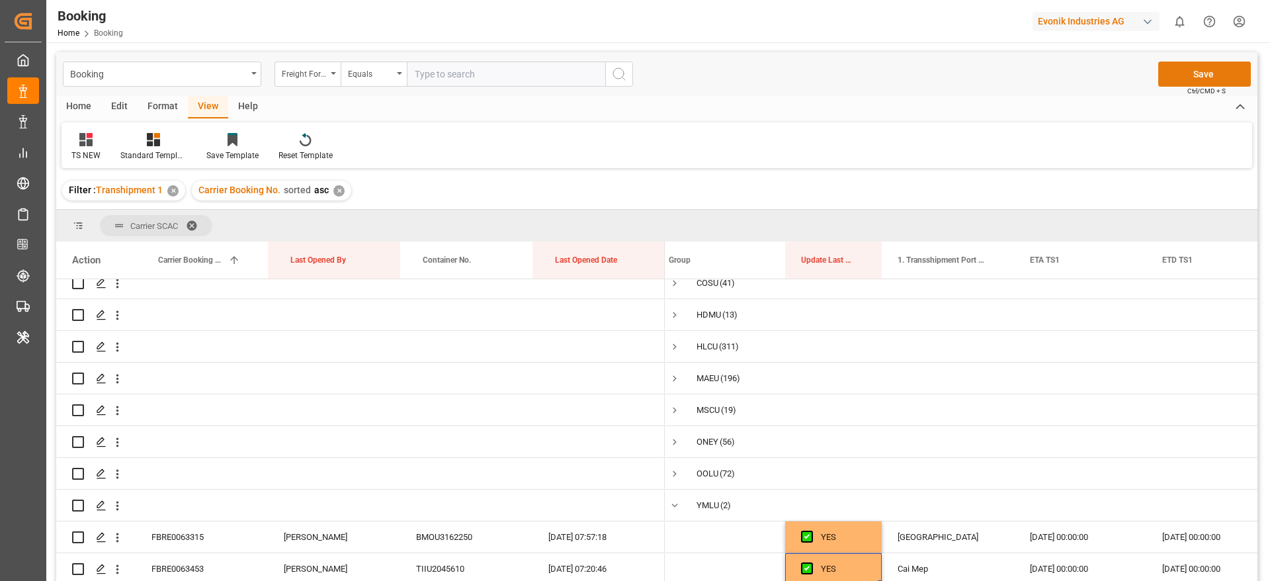
click at [1187, 70] on button "Save" at bounding box center [1204, 74] width 93 height 25
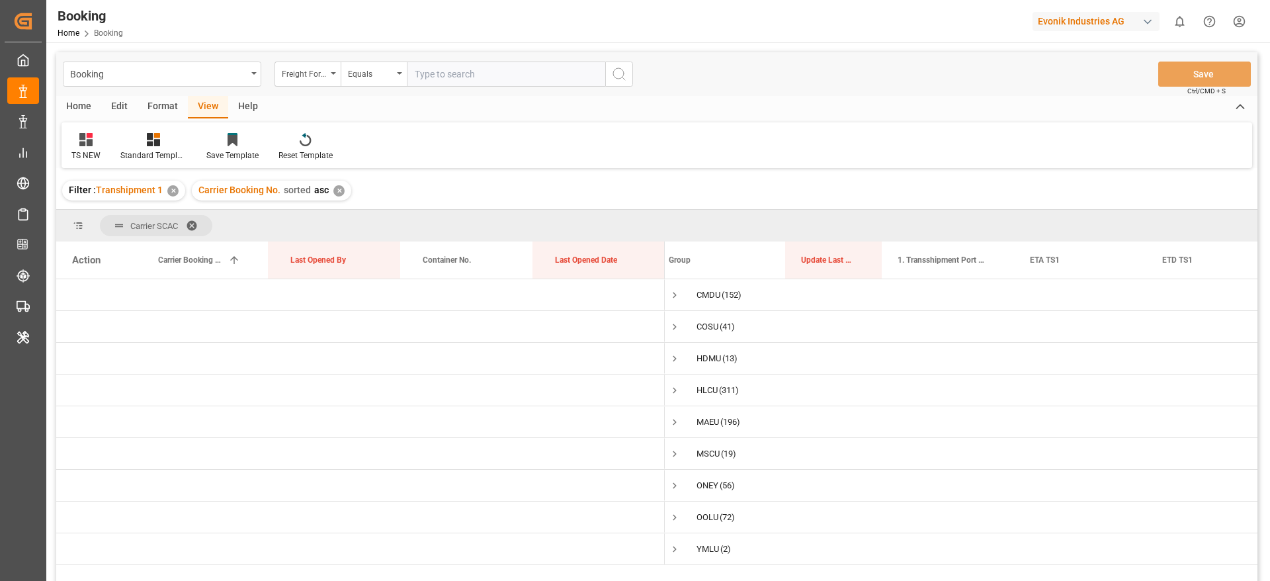
click at [174, 190] on div "✕" at bounding box center [172, 190] width 11 height 11
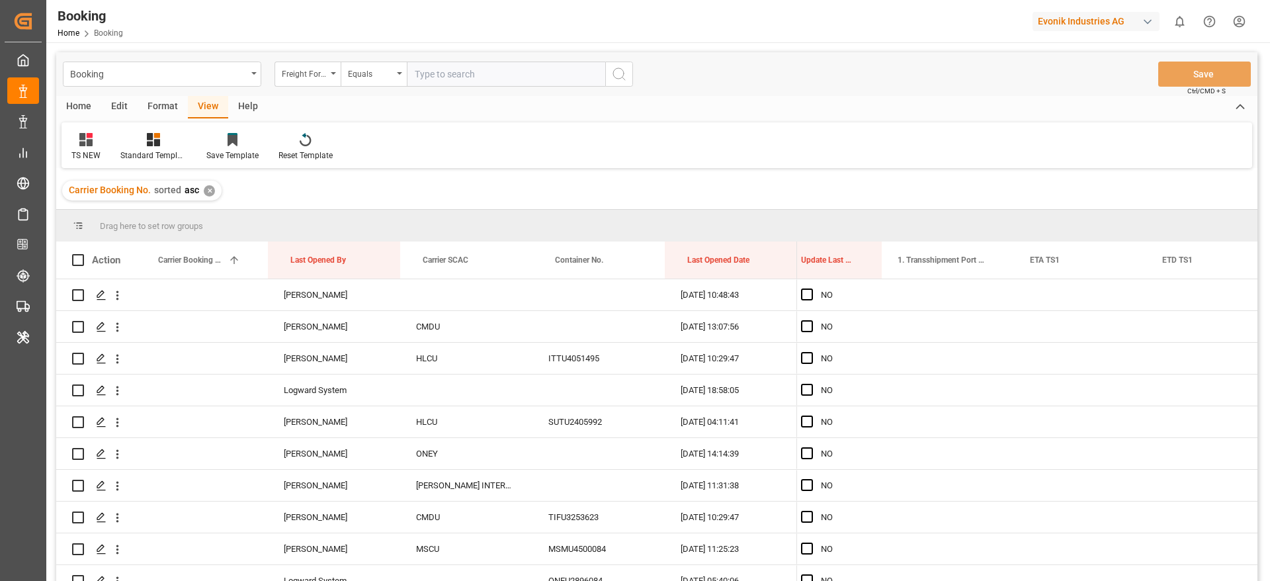
click at [202, 188] on div "Carrier Booking No. sorted asc ✕" at bounding box center [141, 191] width 159 height 20
click at [204, 188] on div "✕" at bounding box center [209, 190] width 11 height 11
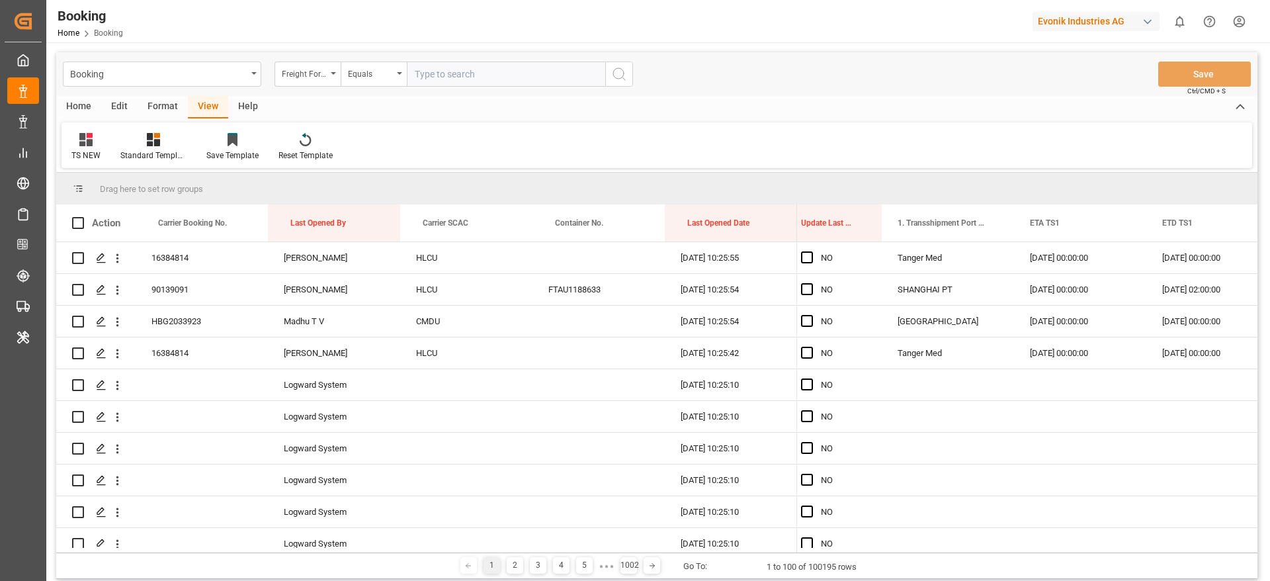
click at [162, 106] on div "Format" at bounding box center [163, 107] width 50 height 22
click at [77, 148] on div "Filter Rows" at bounding box center [91, 146] width 59 height 29
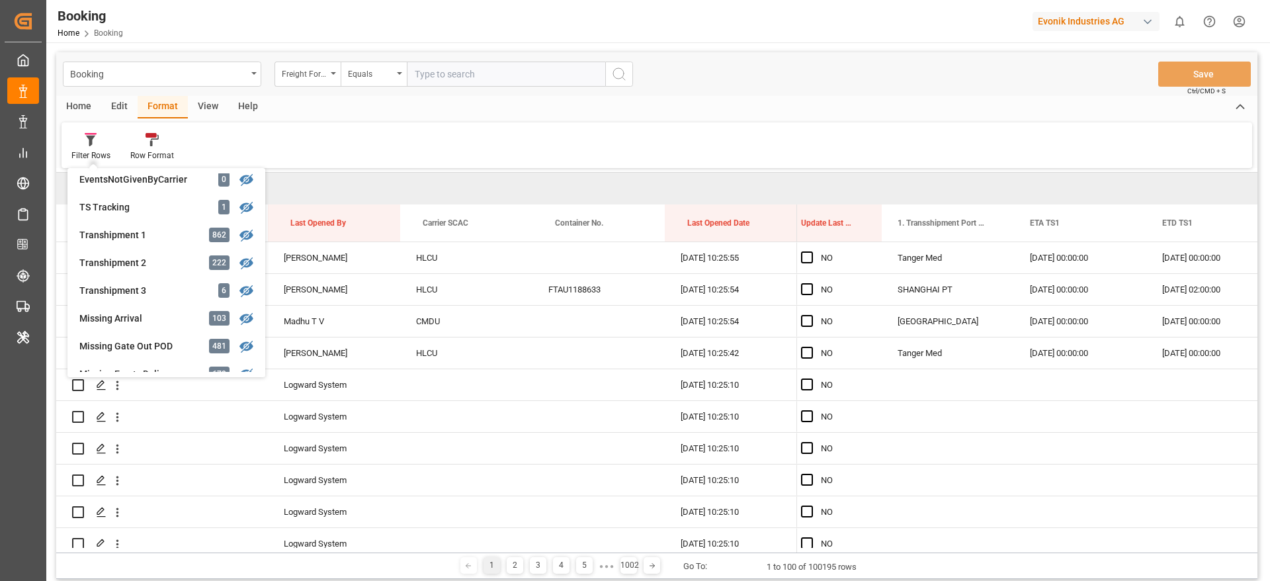
scroll to position [496, 0]
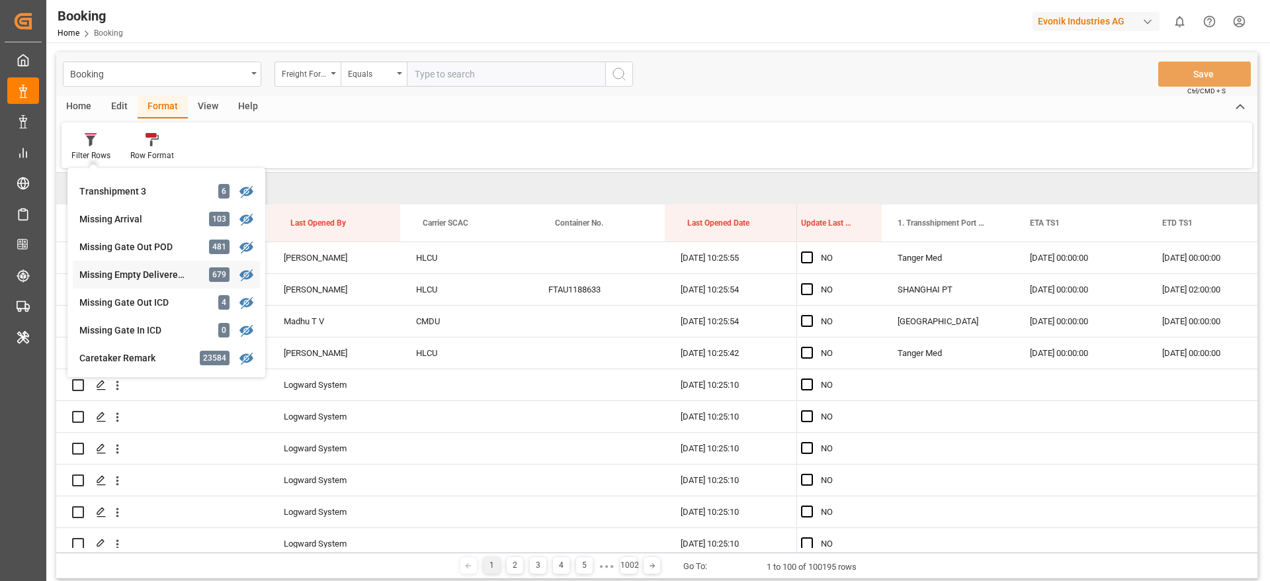
click at [157, 273] on div "Missing Empty Delivered Depot" at bounding box center [137, 275] width 116 height 14
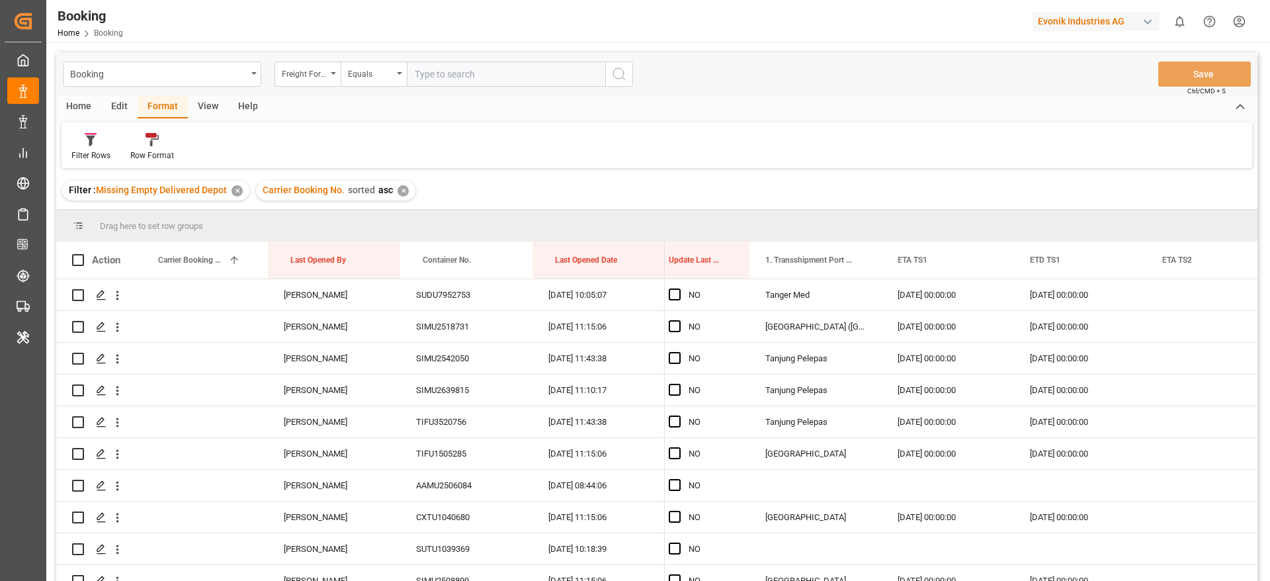
click at [401, 185] on div "✕" at bounding box center [403, 190] width 11 height 11
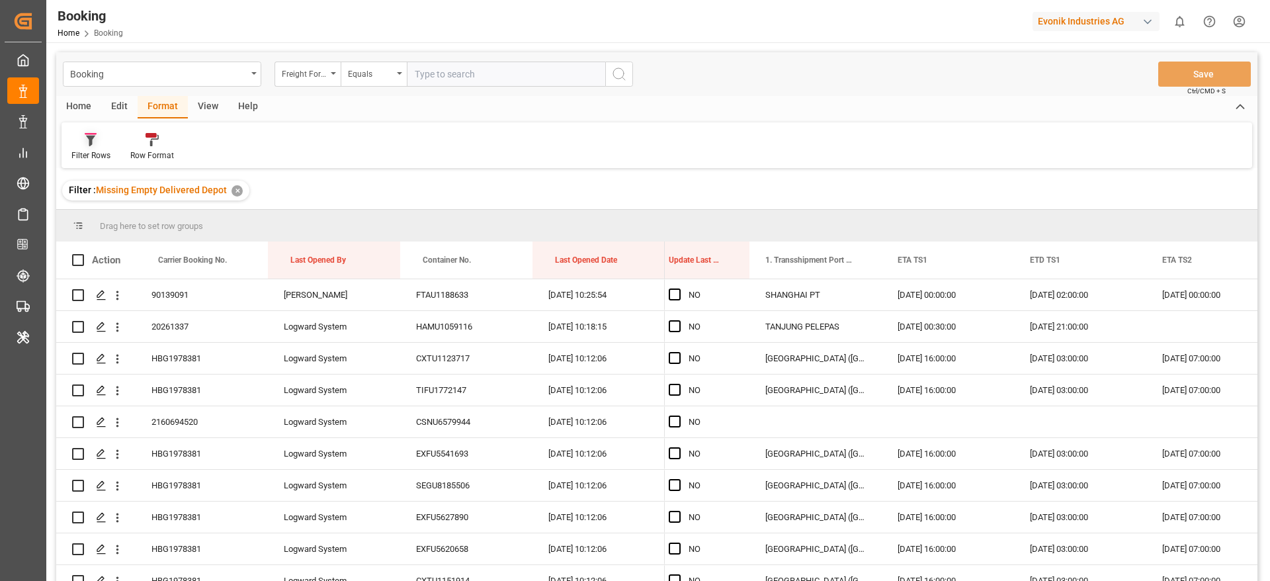
click at [92, 145] on icon at bounding box center [91, 139] width 12 height 13
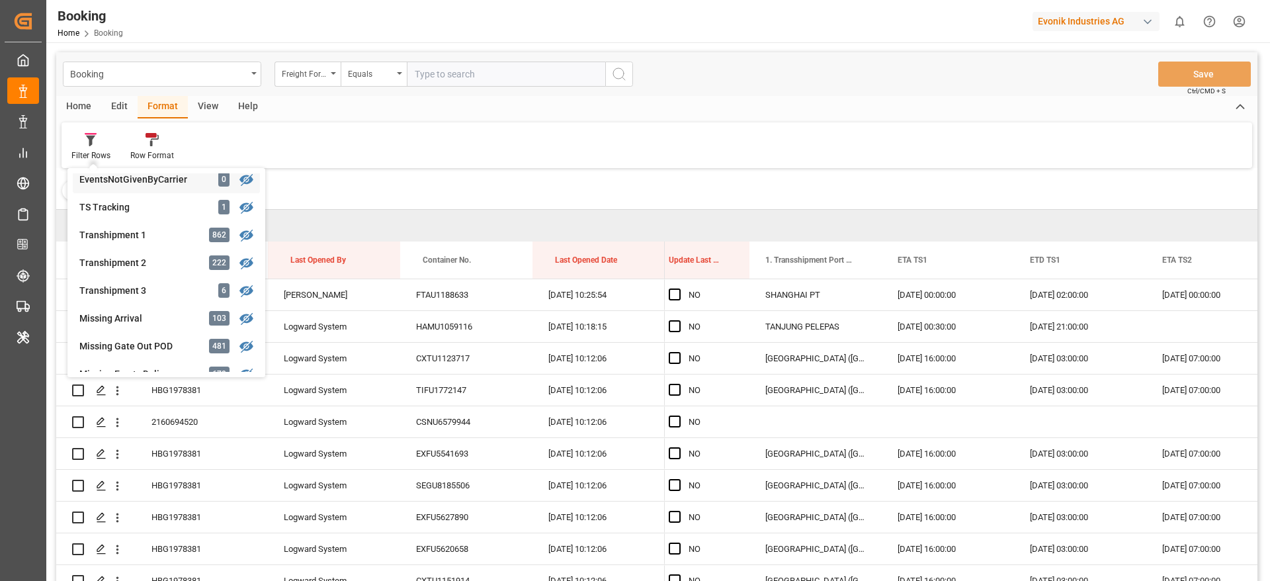
scroll to position [496, 0]
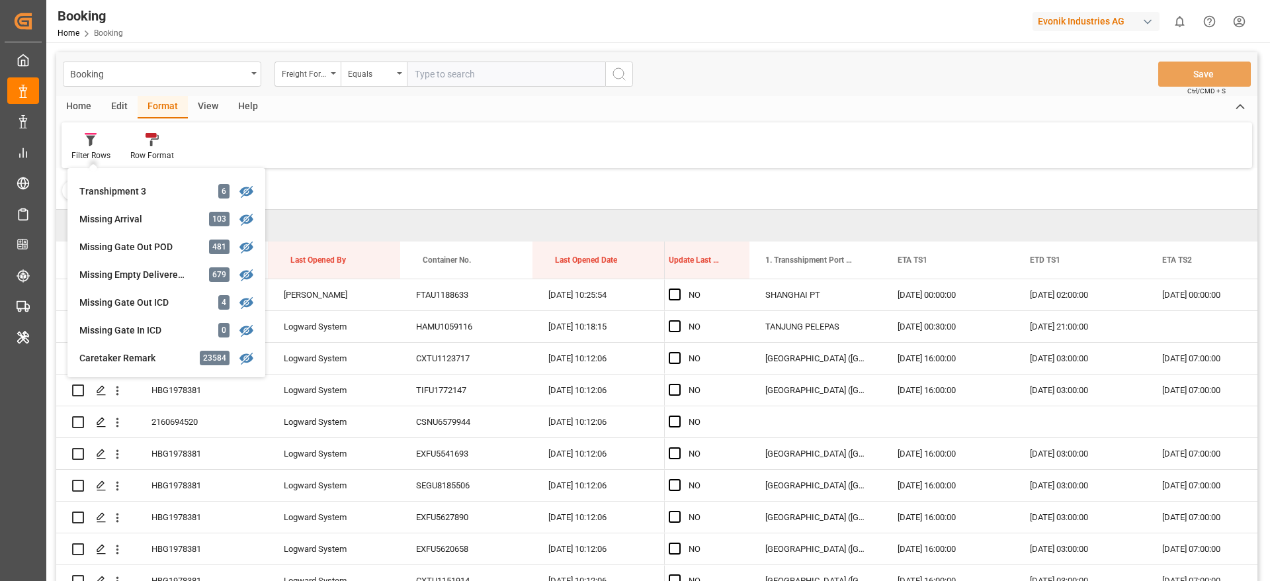
click at [417, 180] on div "Filter : Missing Empty Delivered Depot ✕" at bounding box center [656, 190] width 1201 height 37
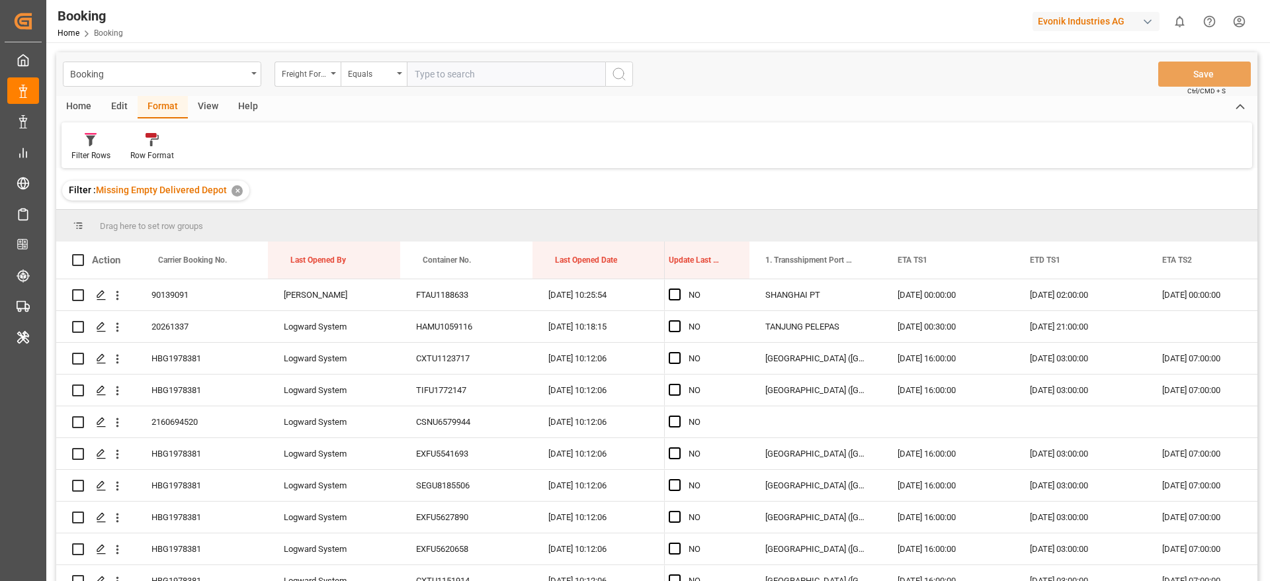
click at [196, 104] on div "View" at bounding box center [208, 107] width 40 height 22
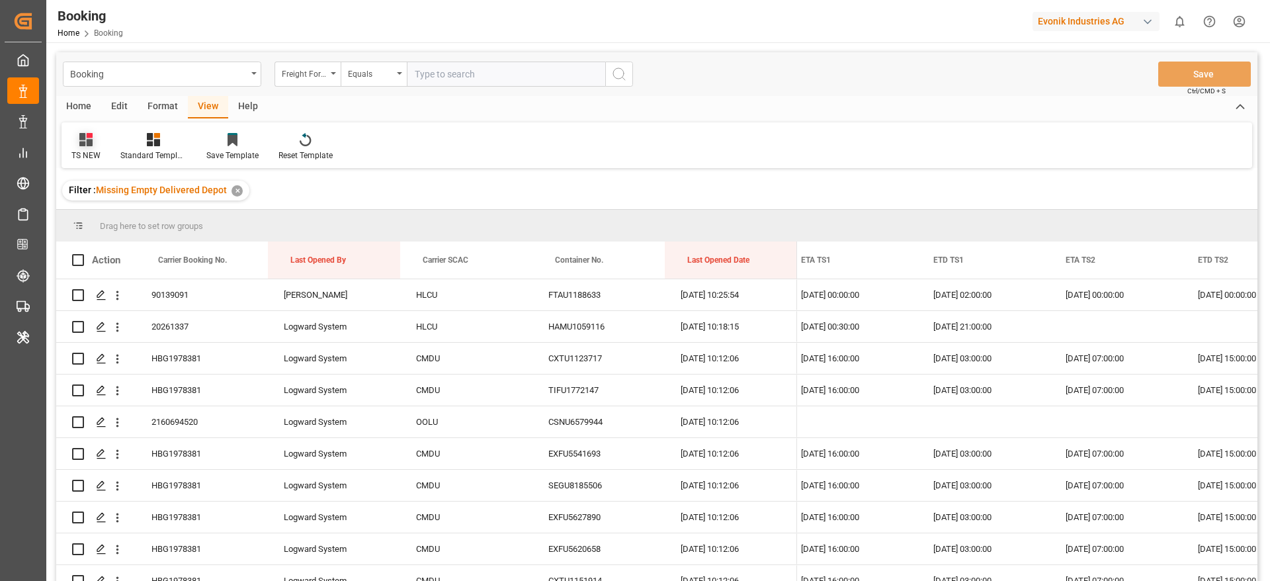
click at [83, 143] on icon at bounding box center [85, 139] width 13 height 13
click at [97, 213] on div "TS NEW" at bounding box center [136, 214] width 116 height 14
drag, startPoint x: 437, startPoint y: 248, endPoint x: 422, endPoint y: 230, distance: 23.6
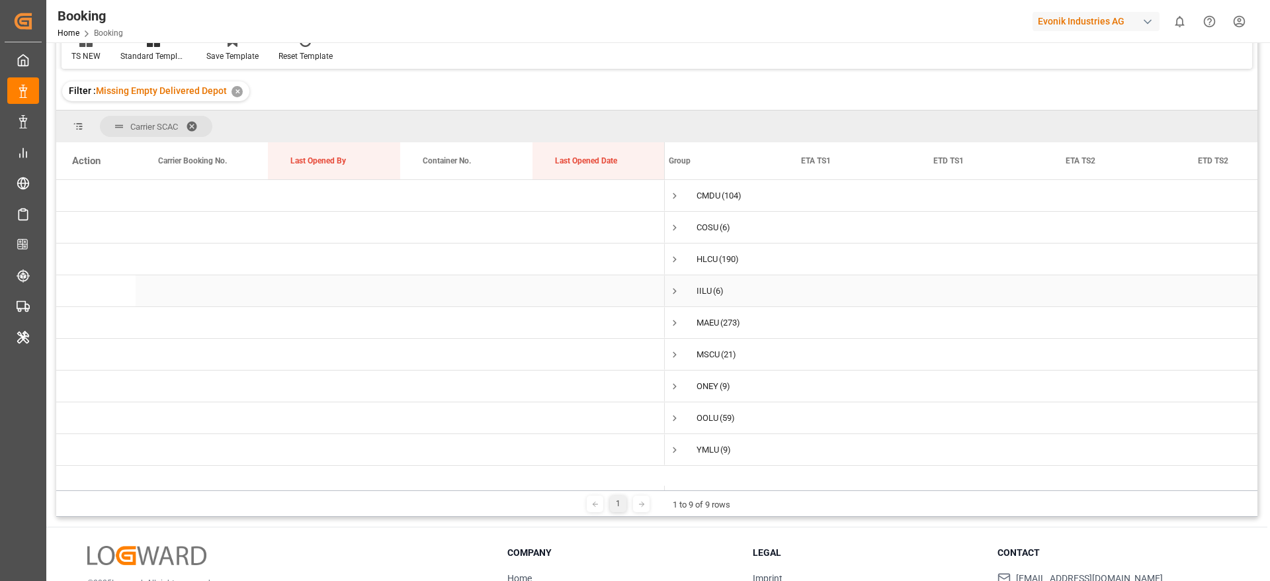
scroll to position [0, 0]
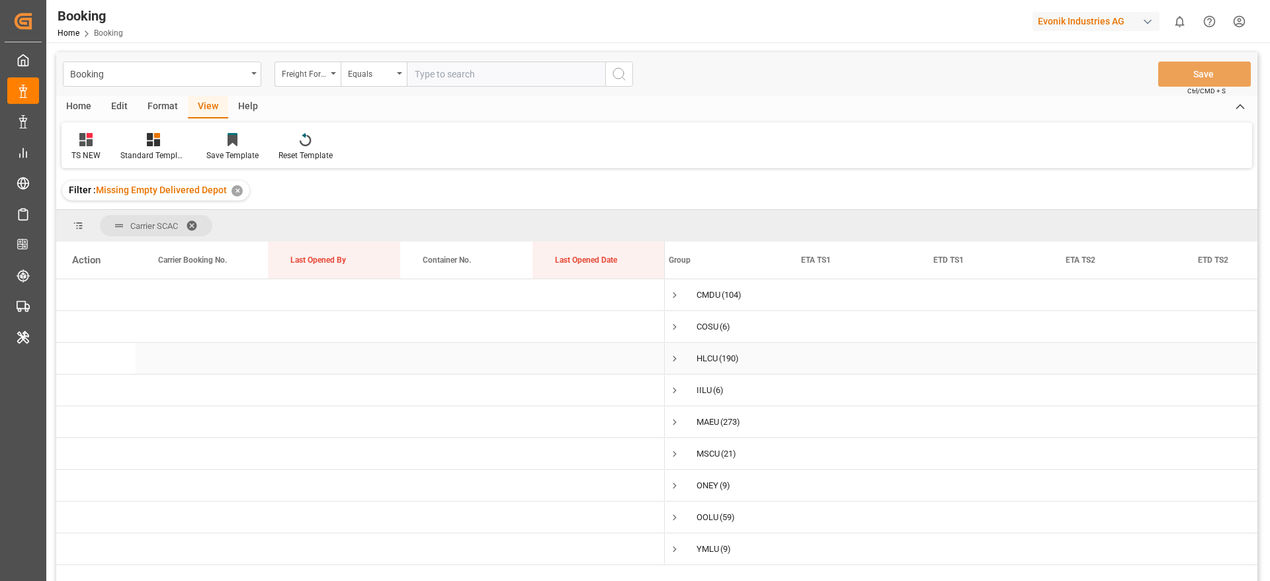
click at [677, 359] on span "Press SPACE to select this row." at bounding box center [675, 359] width 12 height 12
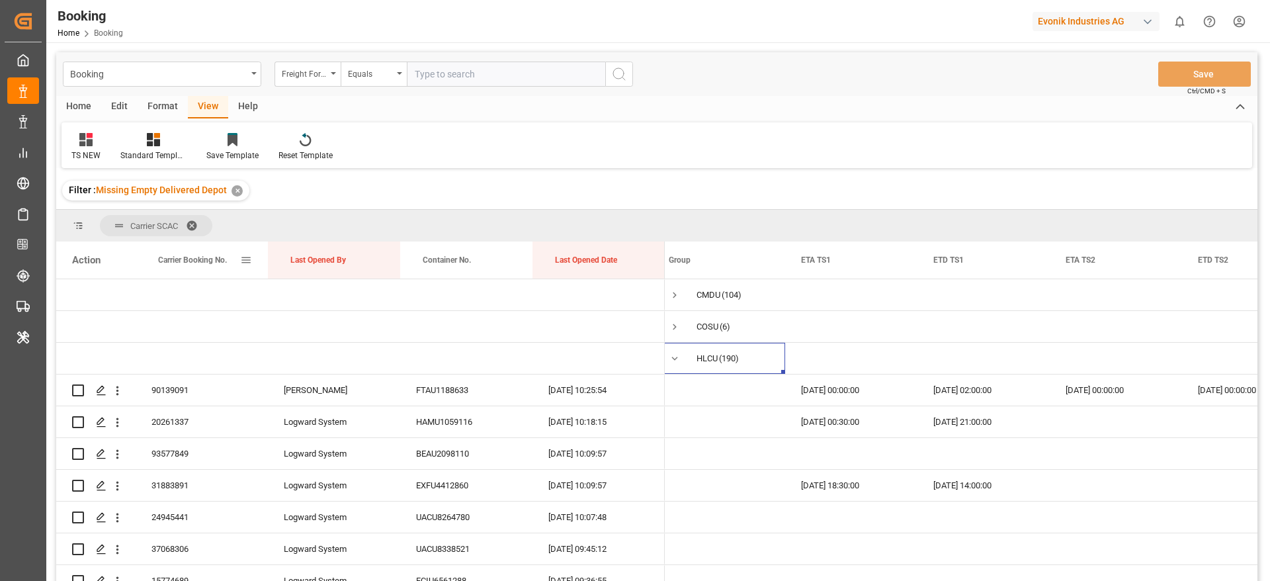
click at [196, 251] on div "Carrier Booking No." at bounding box center [199, 259] width 82 height 37
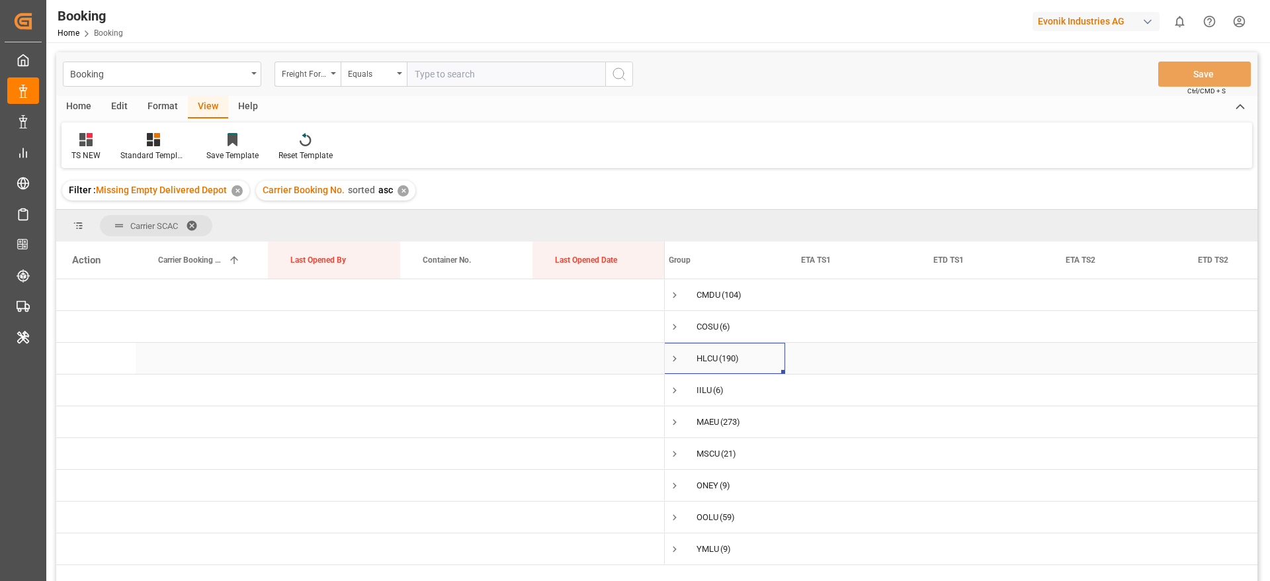
click at [686, 359] on span "HLCU (190)" at bounding box center [719, 358] width 101 height 30
click at [675, 356] on span "Press SPACE to select this row." at bounding box center [675, 359] width 12 height 12
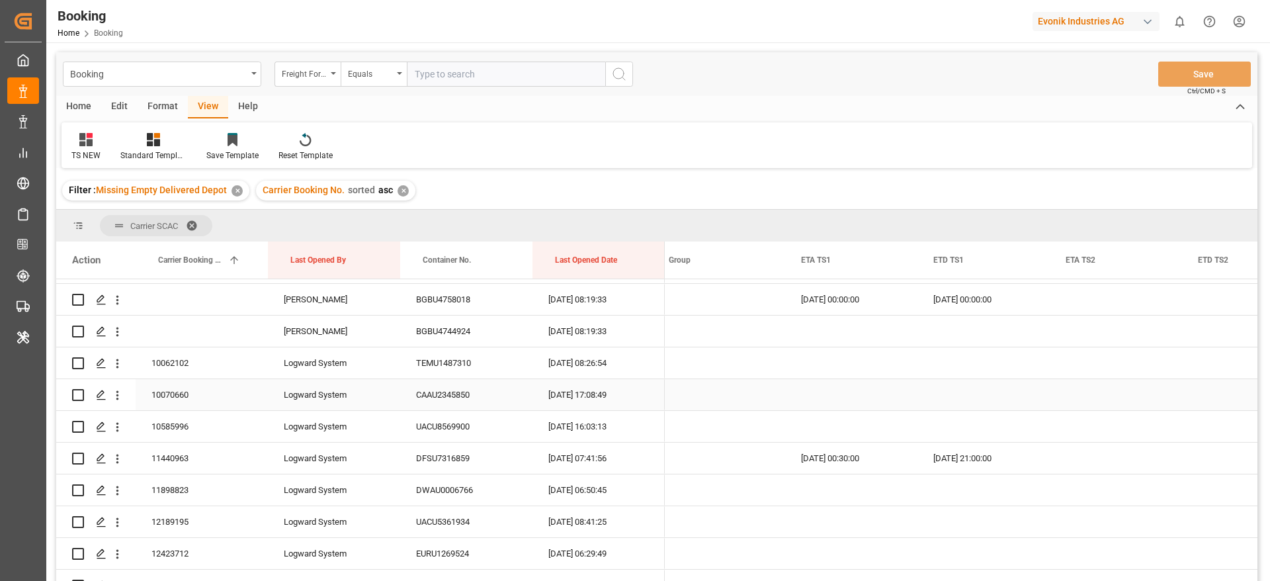
scroll to position [397, 0]
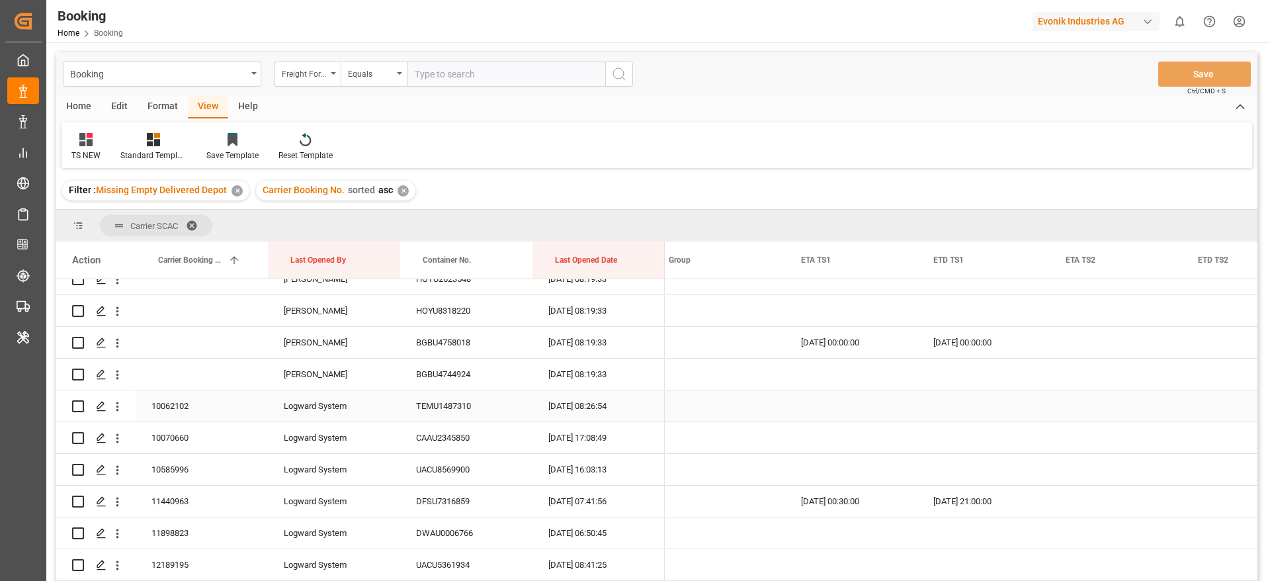
click at [446, 408] on div "TEMU1487310" at bounding box center [466, 405] width 132 height 31
click at [206, 411] on div "10062102" at bounding box center [202, 405] width 132 height 31
click at [765, 263] on span at bounding box center [763, 260] width 12 height 12
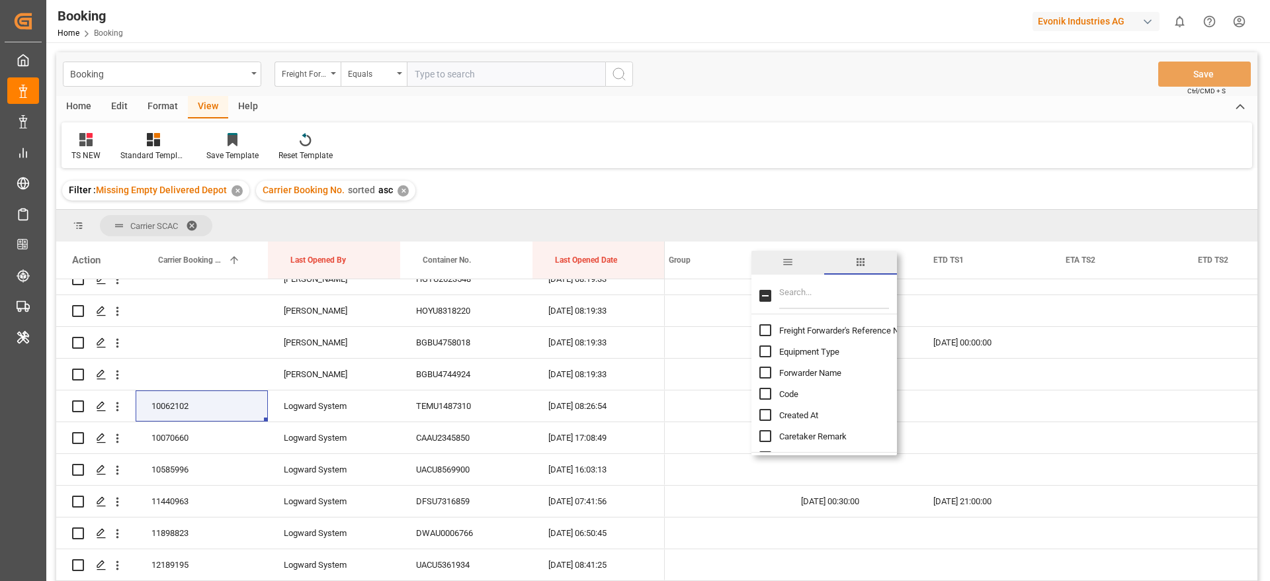
click at [799, 281] on div at bounding box center [824, 295] width 146 height 37
click at [798, 292] on input "Filter Columns Input" at bounding box center [834, 295] width 110 height 26
type input "update"
click at [800, 374] on span "Update Last Opened By" at bounding box center [822, 373] width 87 height 10
checkbox input "false"
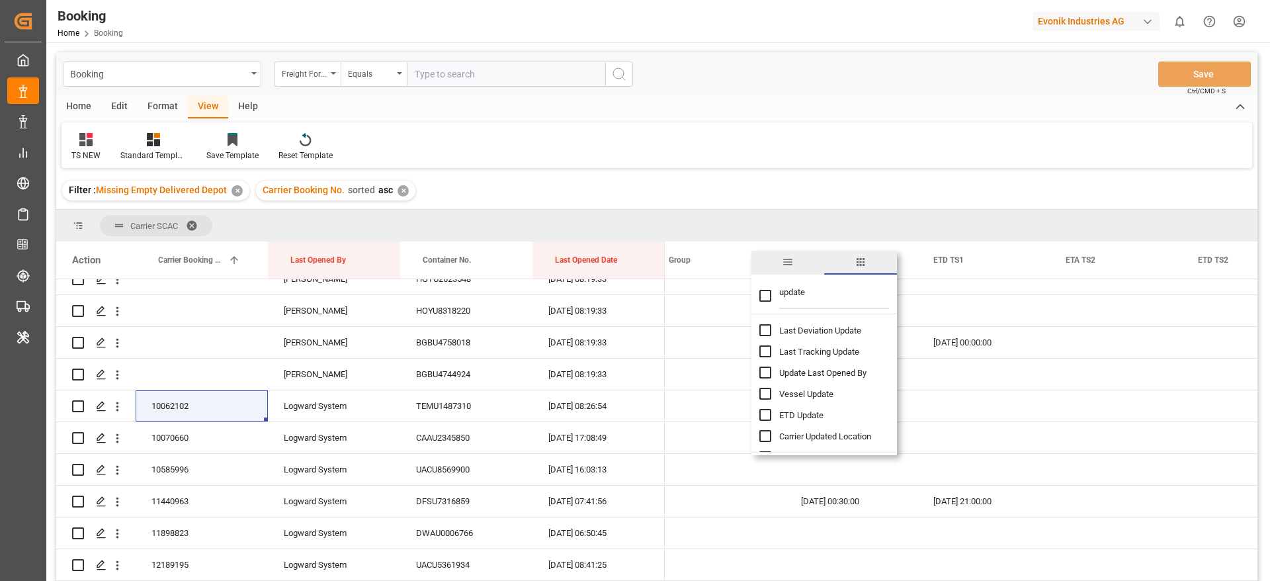
checkbox input "true"
click at [833, 120] on div "Home Edit Format View Help TS NEW Standard Templates Save Template Reset Templa…" at bounding box center [656, 132] width 1201 height 72
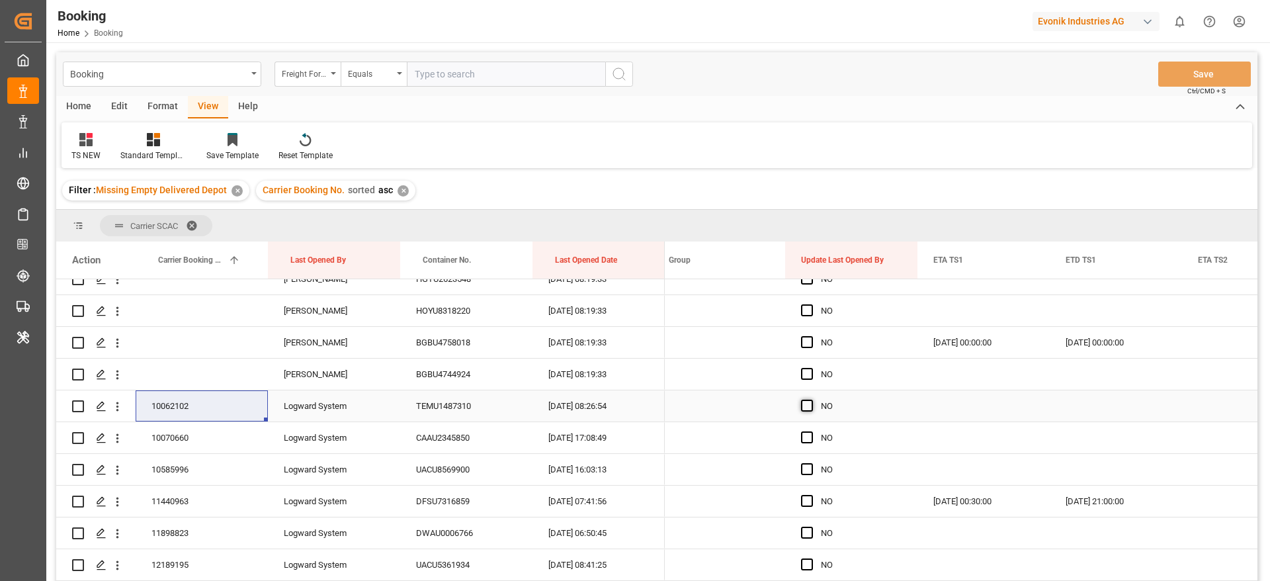
click at [803, 405] on span "Press SPACE to select this row." at bounding box center [807, 405] width 12 height 12
click at [811, 399] on input "Press SPACE to select this row." at bounding box center [811, 399] width 0 height 0
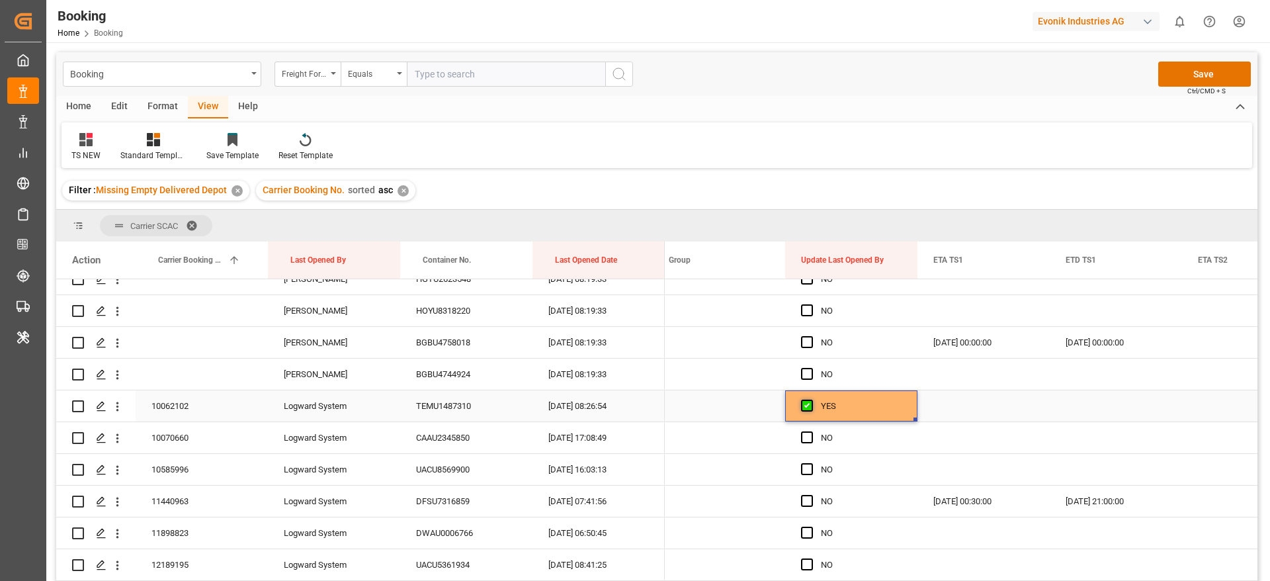
scroll to position [496, 0]
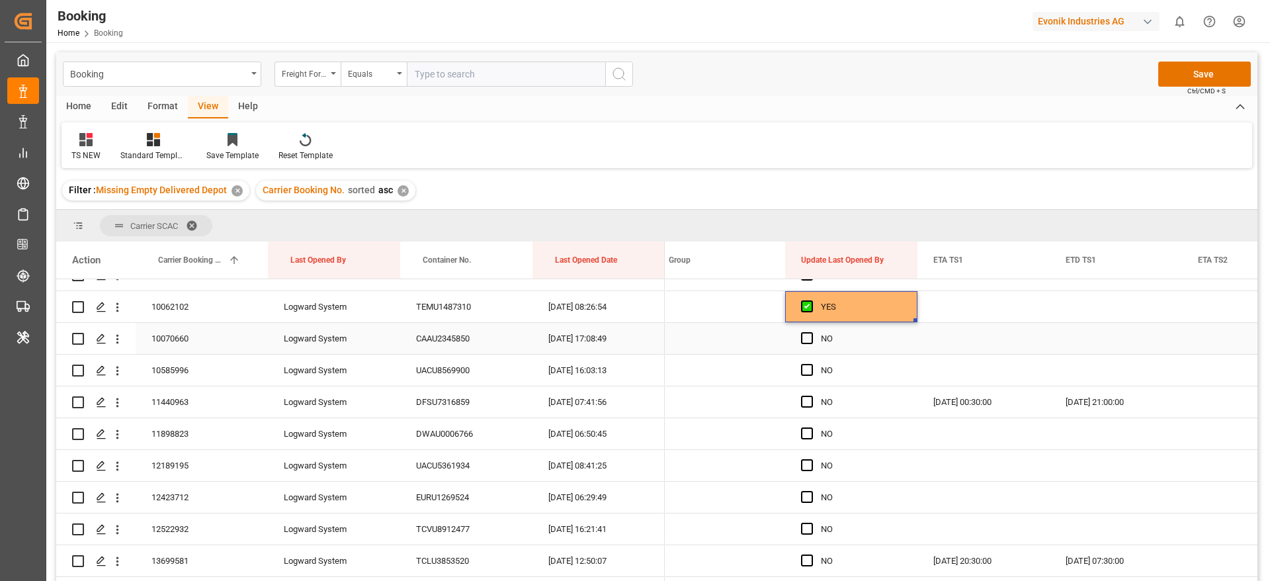
click at [210, 349] on div "10070660" at bounding box center [202, 338] width 132 height 31
click at [811, 337] on span "Press SPACE to select this row." at bounding box center [807, 338] width 12 height 12
click at [811, 332] on input "Press SPACE to select this row." at bounding box center [811, 332] width 0 height 0
click at [805, 365] on span "Press SPACE to select this row." at bounding box center [807, 370] width 12 height 12
click at [811, 364] on input "Press SPACE to select this row." at bounding box center [811, 364] width 0 height 0
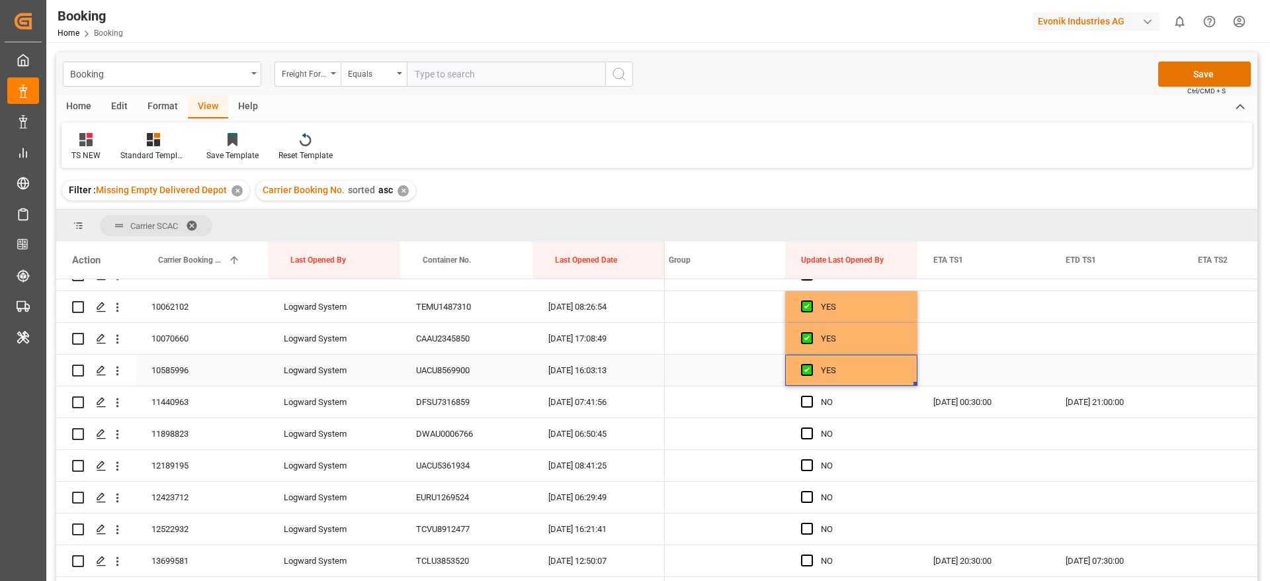
click at [202, 374] on div "10585996" at bounding box center [202, 370] width 132 height 31
click at [808, 407] on span "Press SPACE to select this row." at bounding box center [807, 402] width 12 height 12
click at [811, 396] on input "Press SPACE to select this row." at bounding box center [811, 396] width 0 height 0
click at [804, 436] on span "Press SPACE to select this row." at bounding box center [807, 433] width 12 height 12
click at [811, 427] on input "Press SPACE to select this row." at bounding box center [811, 427] width 0 height 0
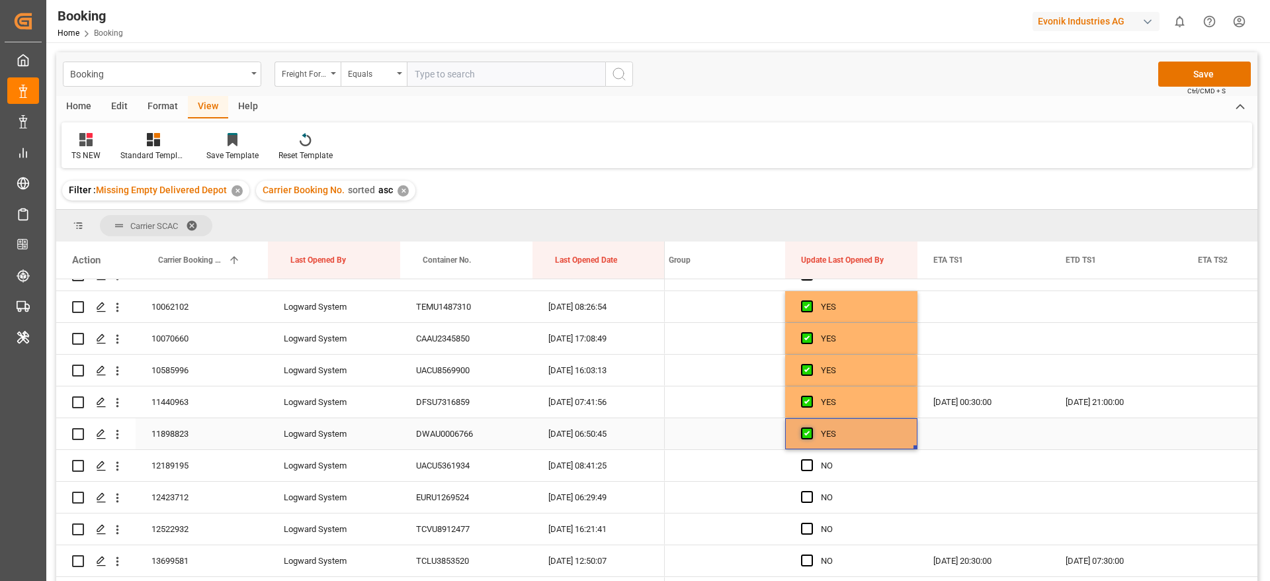
scroll to position [595, 0]
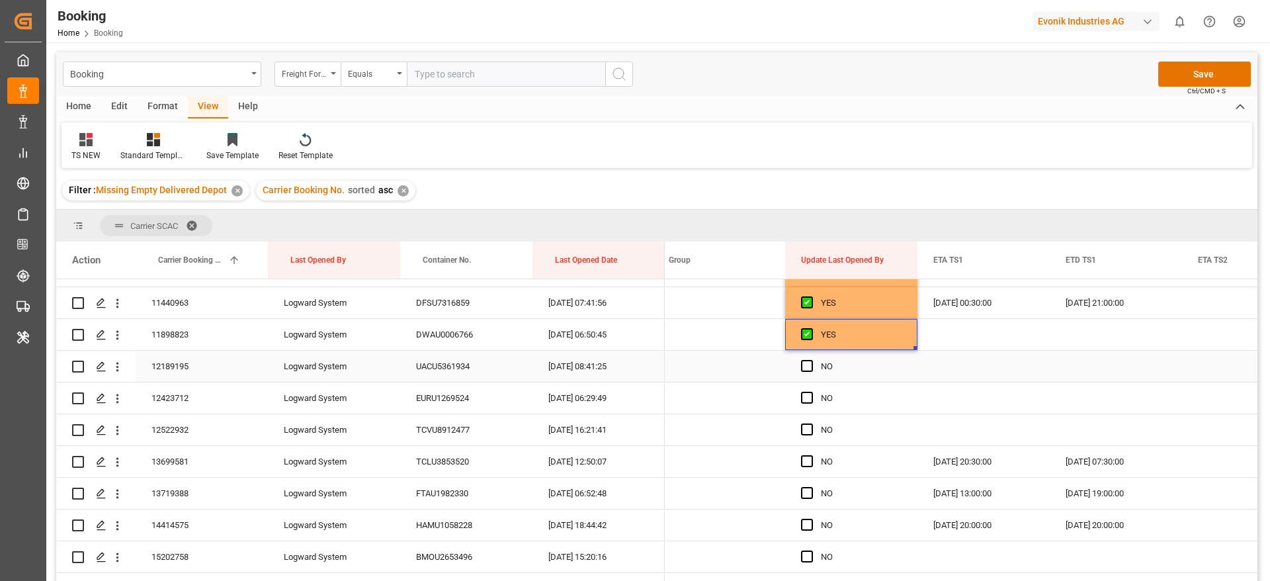
click at [200, 368] on div "12189195" at bounding box center [202, 366] width 132 height 31
click at [806, 366] on span "Press SPACE to select this row." at bounding box center [807, 366] width 12 height 12
click at [811, 360] on input "Press SPACE to select this row." at bounding box center [811, 360] width 0 height 0
click at [809, 398] on span "Press SPACE to select this row." at bounding box center [807, 398] width 12 height 12
click at [811, 392] on input "Press SPACE to select this row." at bounding box center [811, 392] width 0 height 0
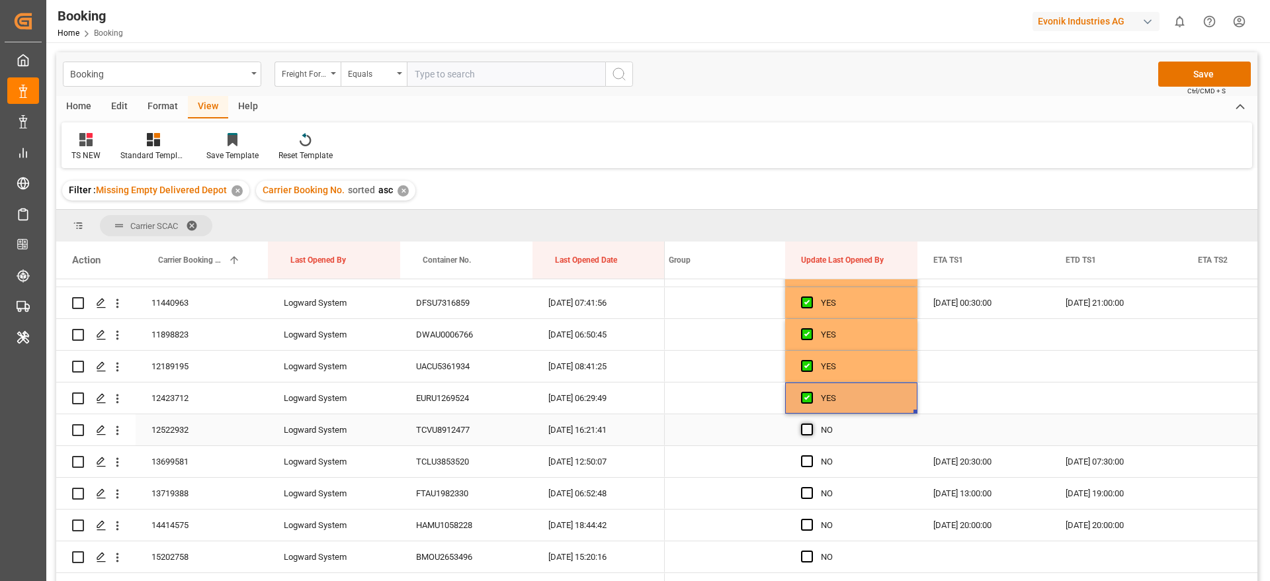
click at [802, 433] on span "Press SPACE to select this row." at bounding box center [807, 429] width 12 height 12
click at [811, 423] on input "Press SPACE to select this row." at bounding box center [811, 423] width 0 height 0
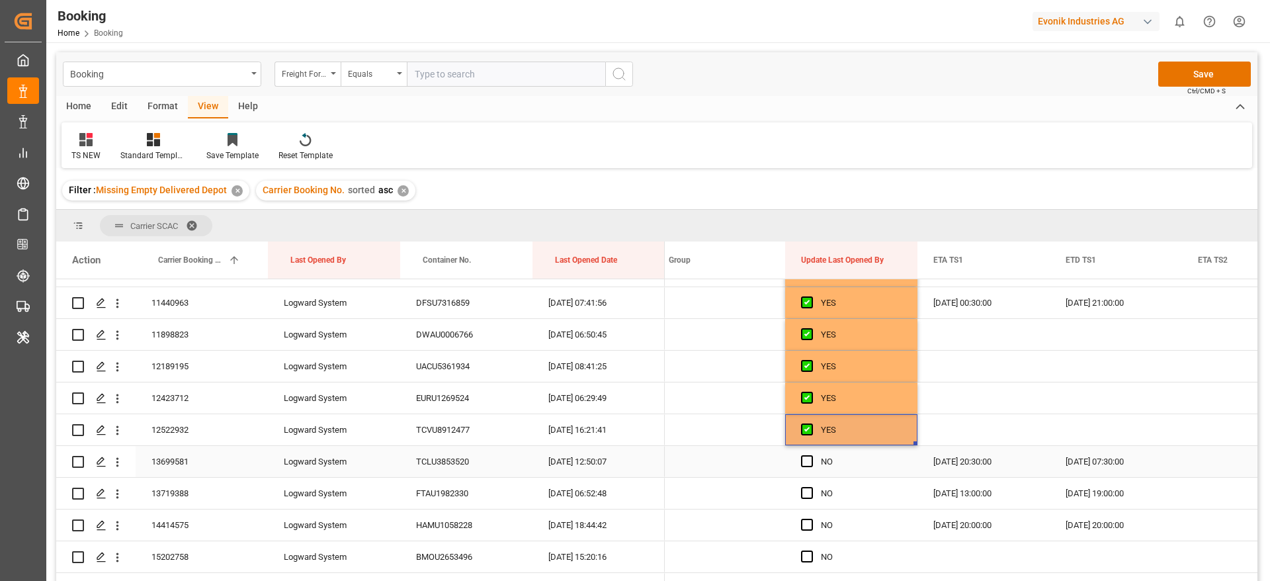
click at [809, 470] on div "Press SPACE to select this row." at bounding box center [811, 461] width 20 height 30
click at [808, 464] on span "Press SPACE to select this row." at bounding box center [807, 461] width 12 height 12
click at [811, 455] on input "Press SPACE to select this row." at bounding box center [811, 455] width 0 height 0
click at [215, 406] on div "12423712" at bounding box center [202, 397] width 132 height 31
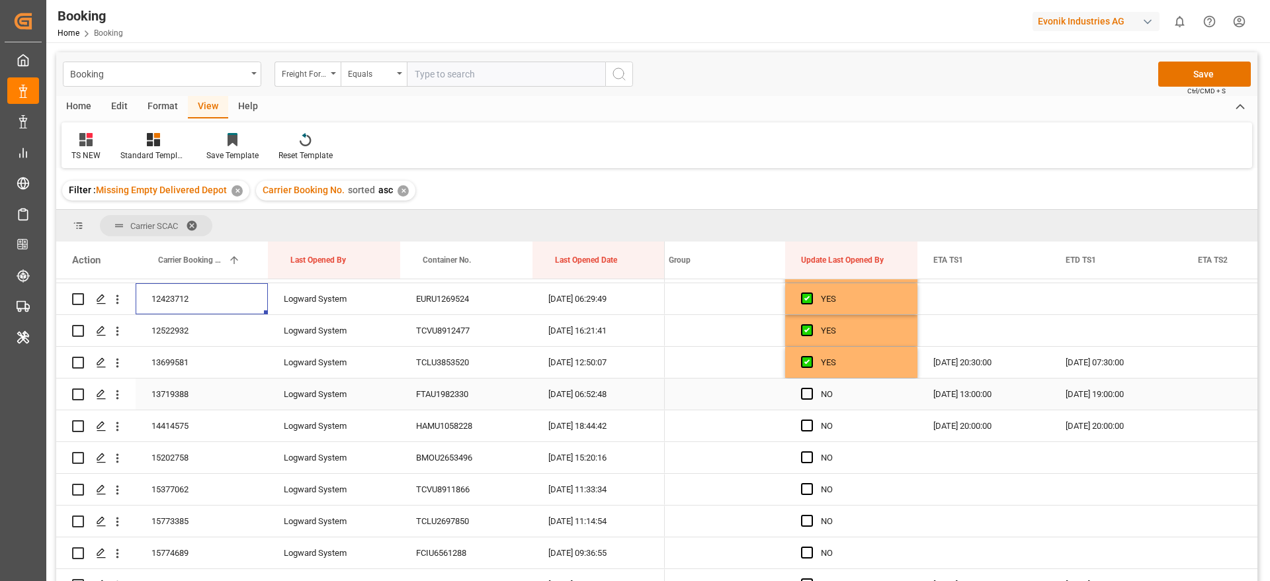
scroll to position [794, 0]
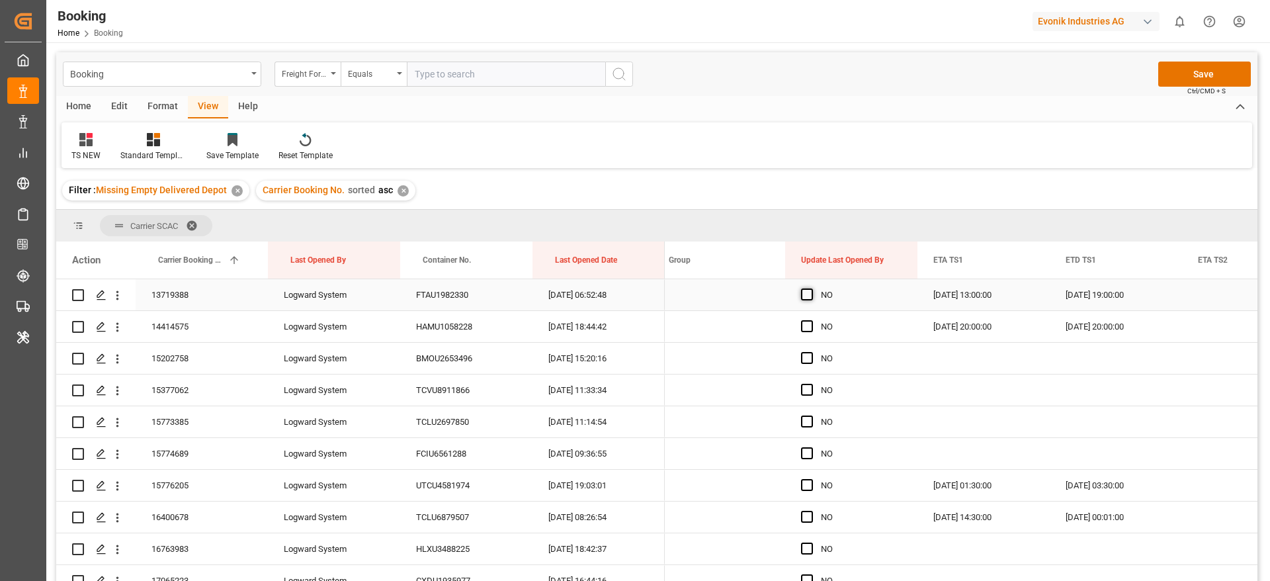
click at [805, 299] on span "Press SPACE to select this row." at bounding box center [807, 294] width 12 height 12
click at [811, 288] on input "Press SPACE to select this row." at bounding box center [811, 288] width 0 height 0
click at [802, 326] on span "Press SPACE to select this row." at bounding box center [807, 326] width 12 height 12
click at [811, 320] on input "Press SPACE to select this row." at bounding box center [811, 320] width 0 height 0
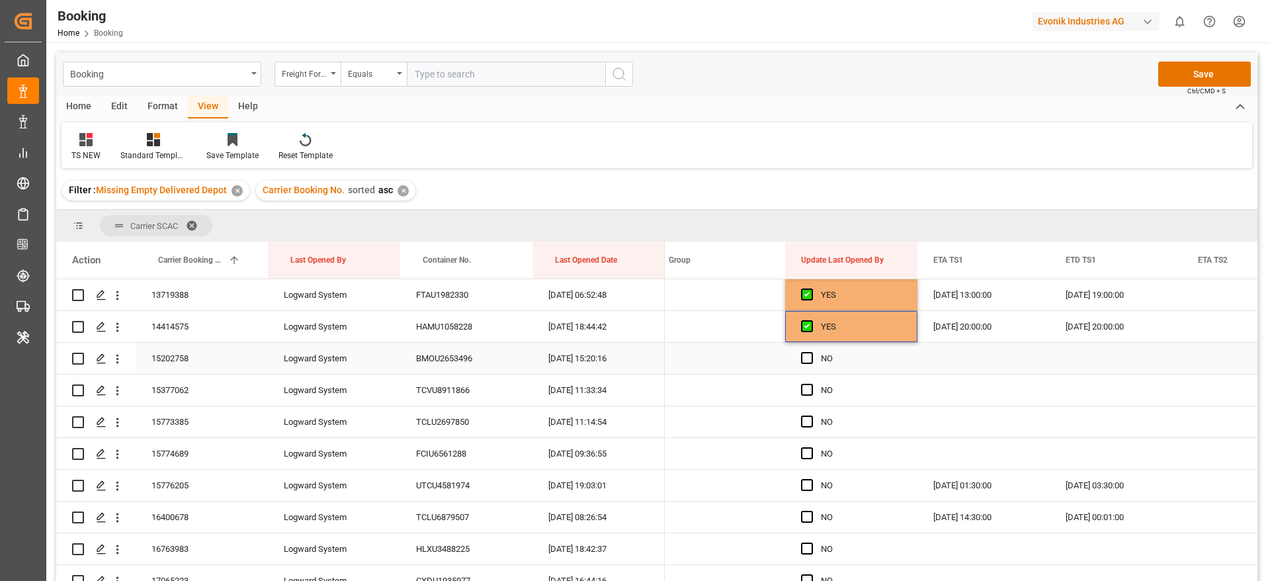
click at [805, 349] on div "Press SPACE to select this row." at bounding box center [811, 358] width 20 height 30
click at [806, 358] on span "Press SPACE to select this row." at bounding box center [807, 358] width 12 height 12
click at [811, 352] on input "Press SPACE to select this row." at bounding box center [811, 352] width 0 height 0
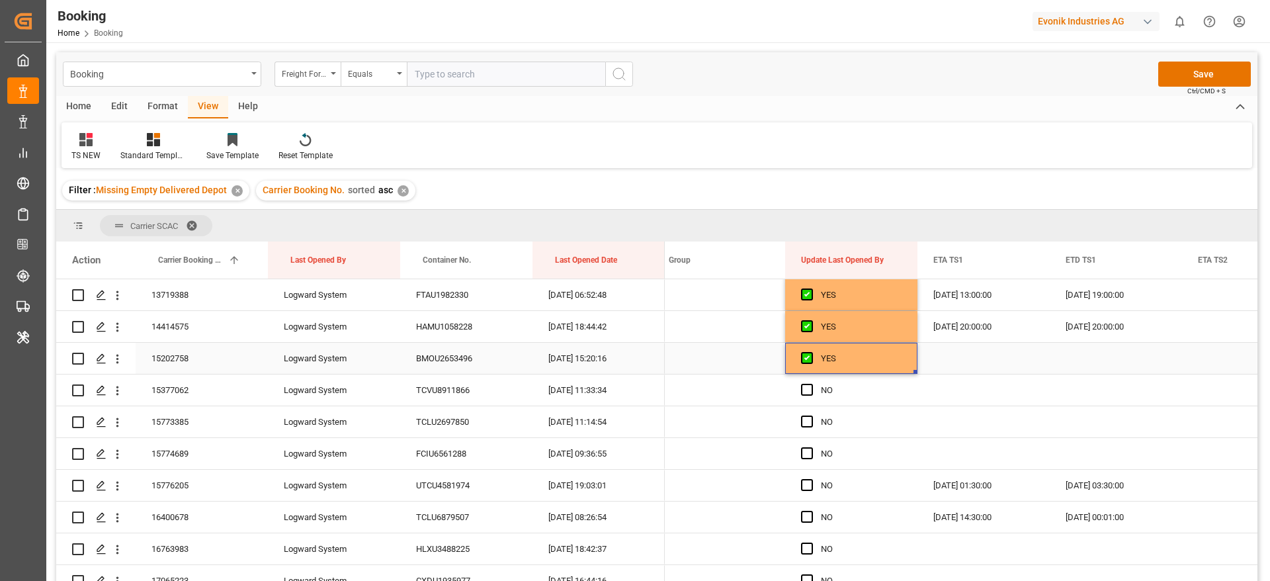
click at [226, 361] on div "15202758" at bounding box center [202, 358] width 132 height 31
click at [806, 387] on span "Press SPACE to select this row." at bounding box center [807, 390] width 12 height 12
click at [811, 384] on input "Press SPACE to select this row." at bounding box center [811, 384] width 0 height 0
click at [805, 423] on span "Press SPACE to select this row." at bounding box center [807, 421] width 12 height 12
click at [811, 415] on input "Press SPACE to select this row." at bounding box center [811, 415] width 0 height 0
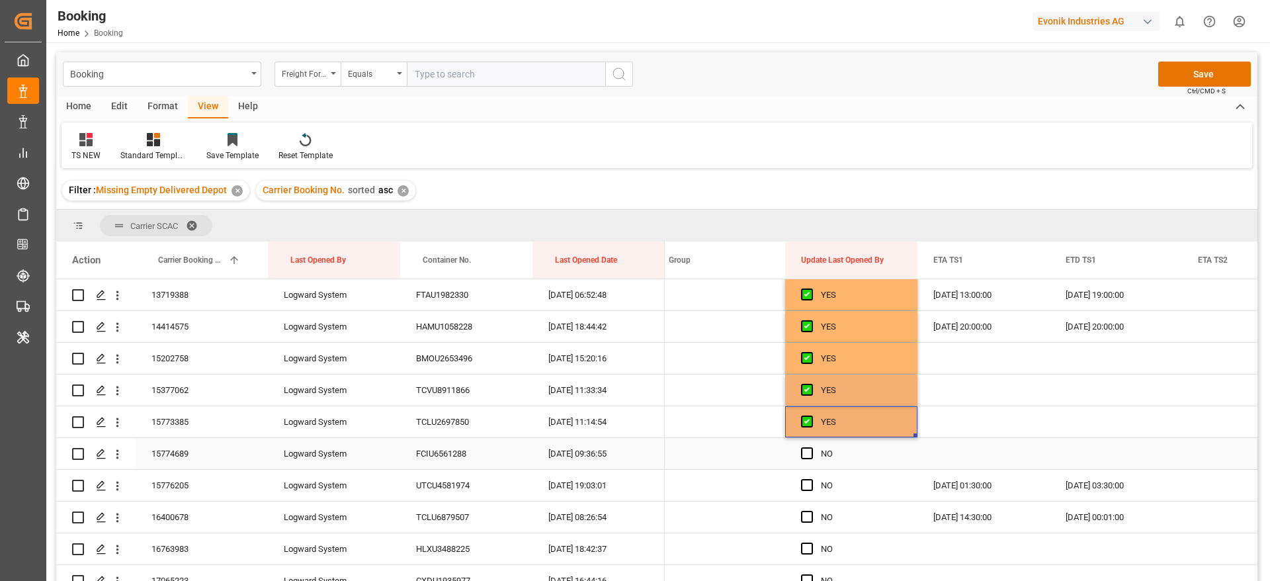
click at [805, 460] on div "Press SPACE to select this row." at bounding box center [811, 454] width 20 height 30
click at [807, 481] on span "Press SPACE to select this row." at bounding box center [807, 485] width 12 height 12
click at [811, 479] on input "Press SPACE to select this row." at bounding box center [811, 479] width 0 height 0
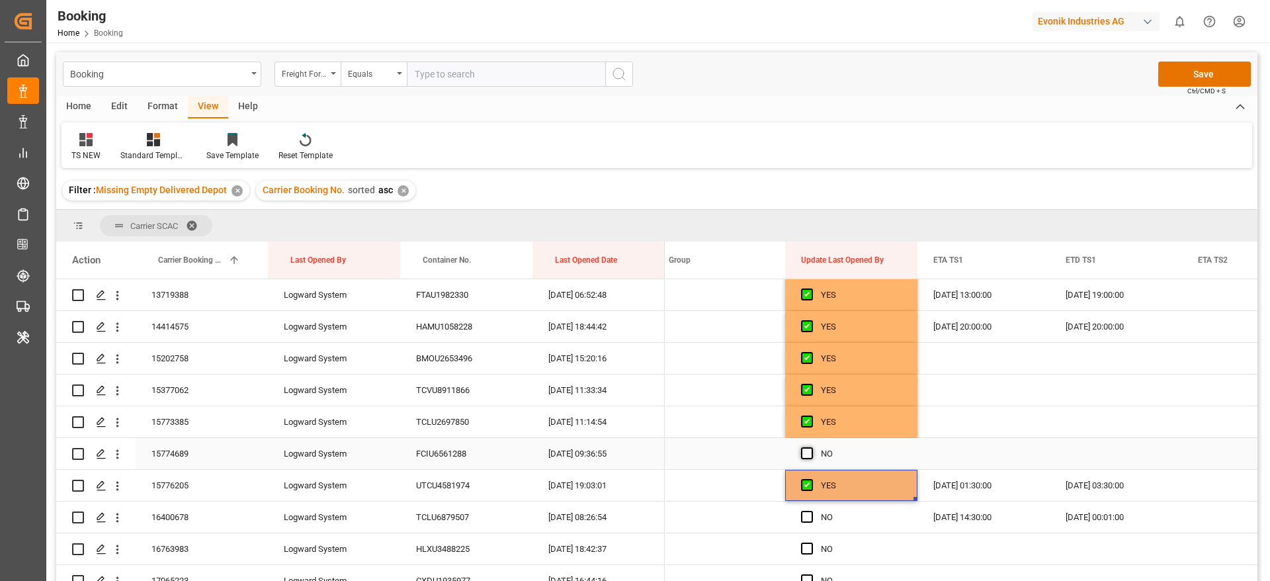
click at [808, 456] on span "Press SPACE to select this row." at bounding box center [807, 453] width 12 height 12
click at [811, 447] on input "Press SPACE to select this row." at bounding box center [811, 447] width 0 height 0
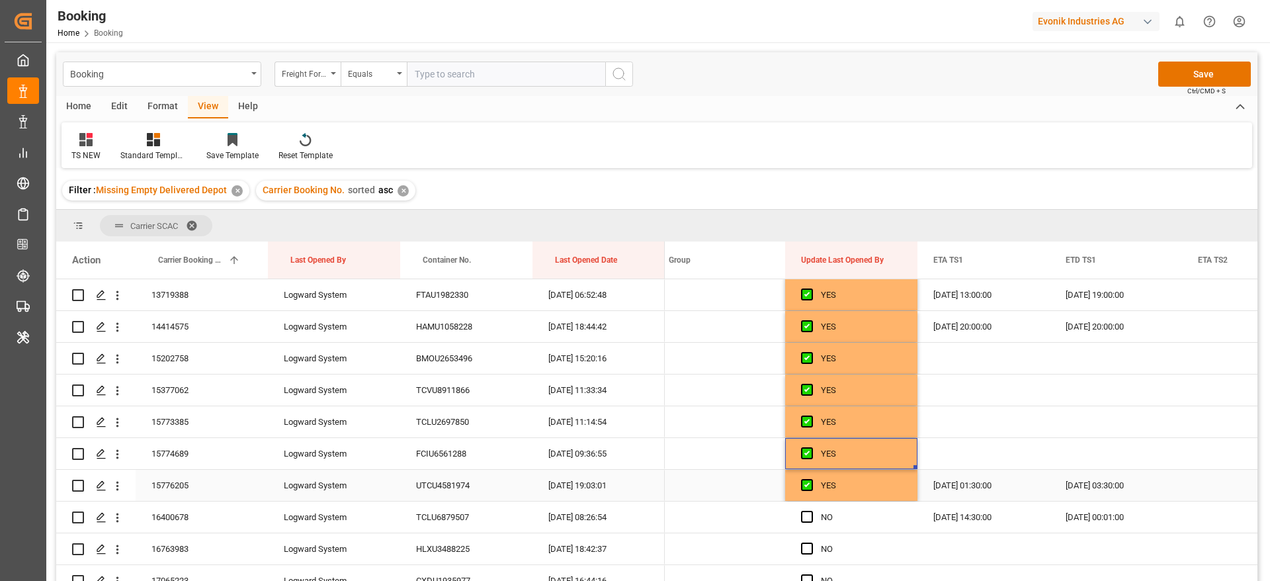
scroll to position [893, 0]
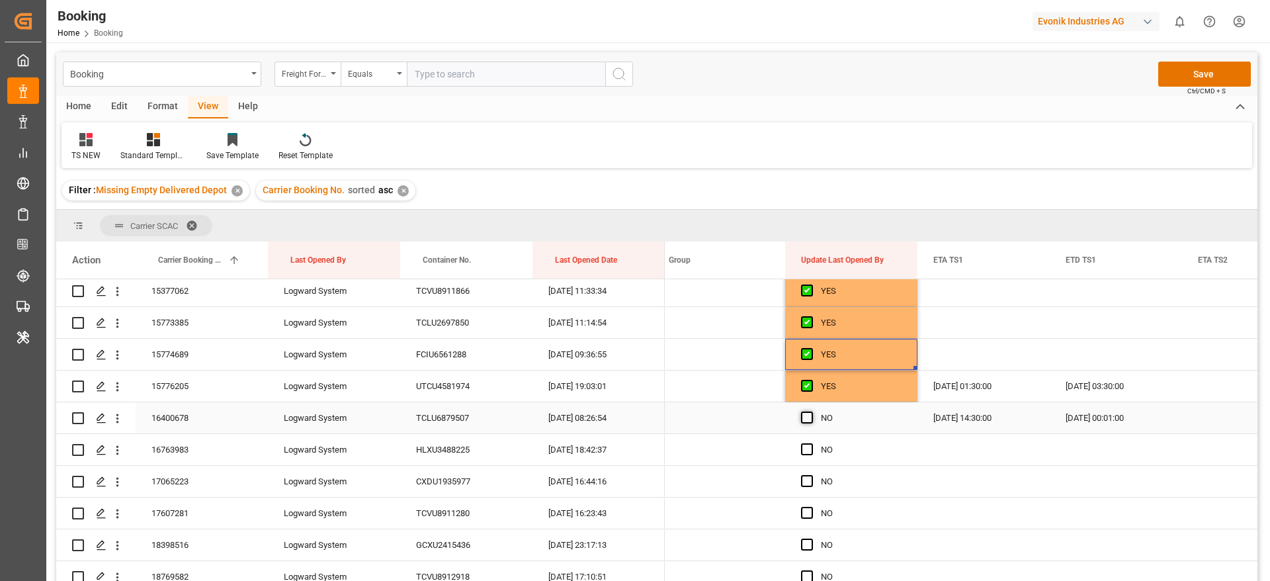
click at [808, 419] on span "Press SPACE to select this row." at bounding box center [807, 417] width 12 height 12
click at [811, 411] on input "Press SPACE to select this row." at bounding box center [811, 411] width 0 height 0
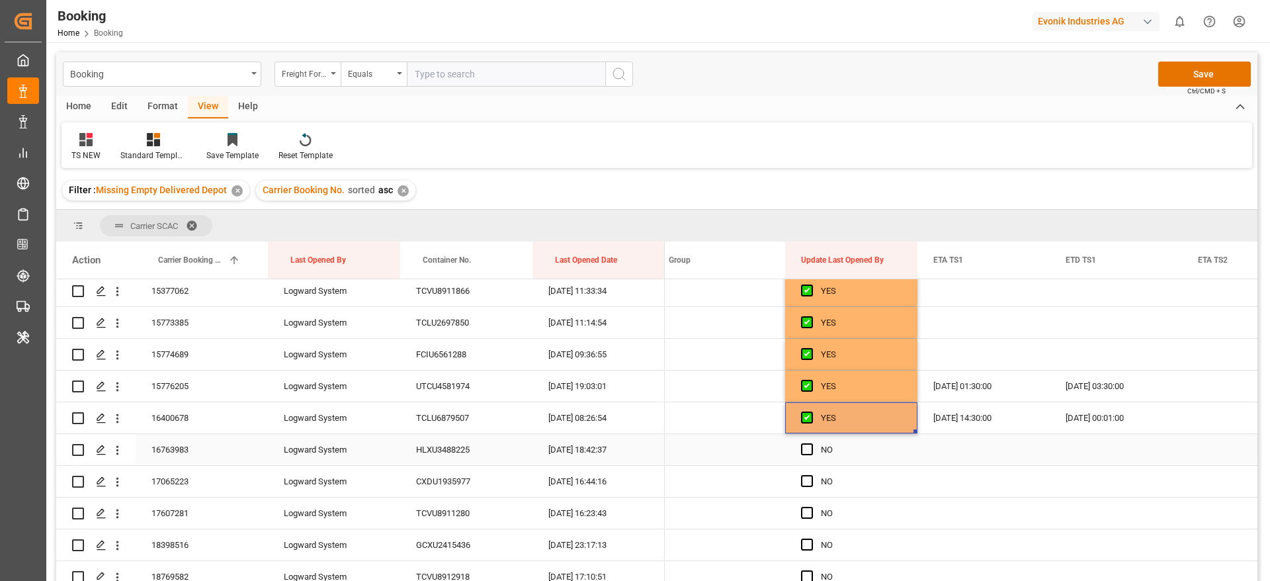
click at [799, 451] on div "NO" at bounding box center [851, 449] width 132 height 31
click at [812, 481] on span "Press SPACE to select this row." at bounding box center [807, 481] width 12 height 12
click at [811, 475] on input "Press SPACE to select this row." at bounding box center [811, 475] width 0 height 0
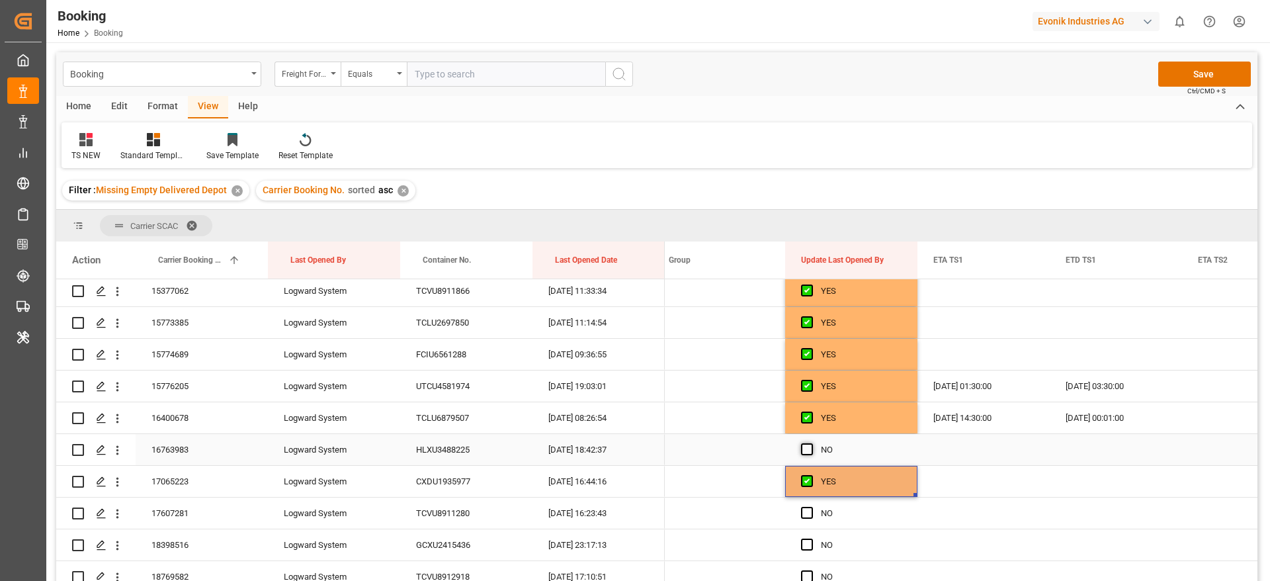
click at [806, 448] on span "Press SPACE to select this row." at bounding box center [807, 449] width 12 height 12
click at [811, 443] on input "Press SPACE to select this row." at bounding box center [811, 443] width 0 height 0
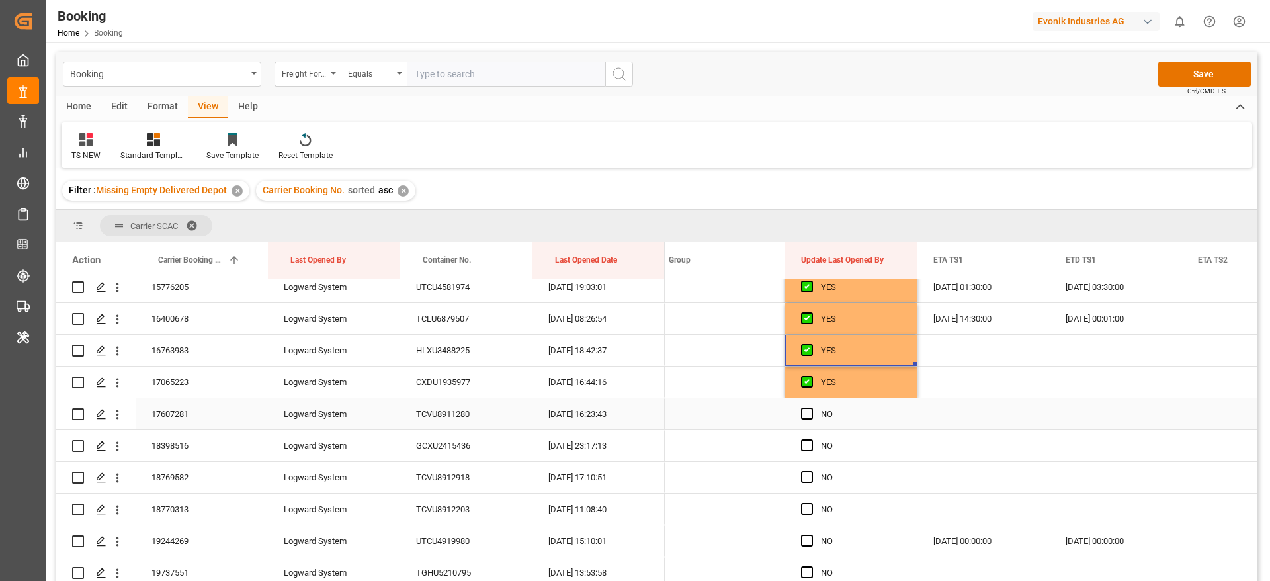
click at [807, 420] on div "Press SPACE to select this row." at bounding box center [811, 414] width 20 height 30
click at [803, 446] on span "Press SPACE to select this row." at bounding box center [807, 445] width 12 height 12
click at [811, 439] on input "Press SPACE to select this row." at bounding box center [811, 439] width 0 height 0
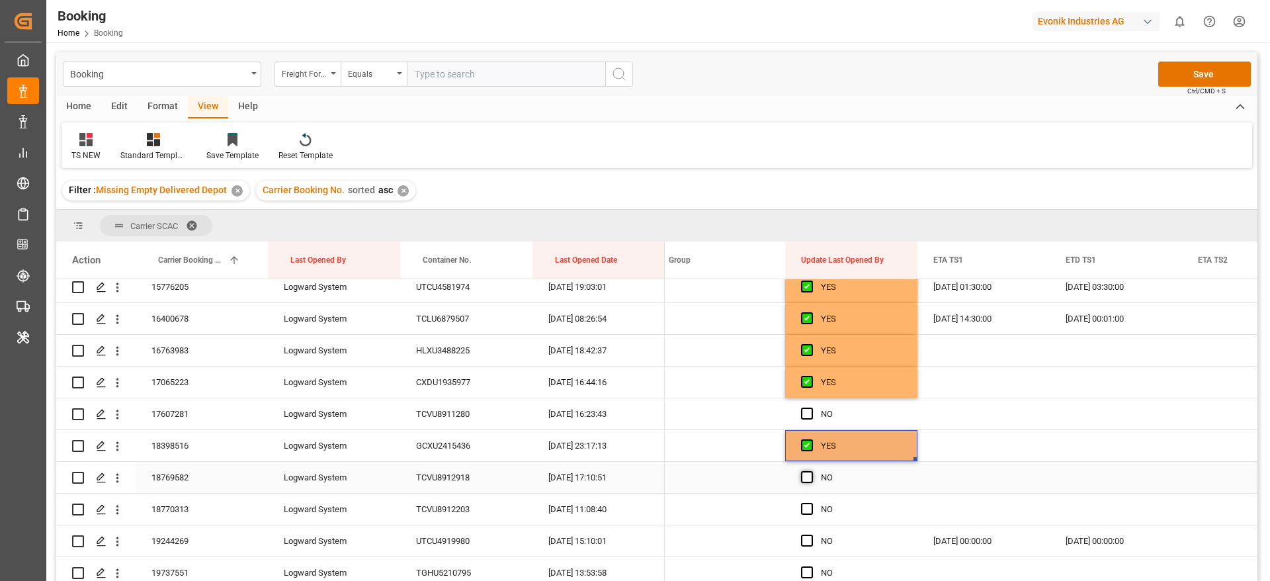
click at [805, 480] on span "Press SPACE to select this row." at bounding box center [807, 477] width 12 height 12
click at [811, 471] on input "Press SPACE to select this row." at bounding box center [811, 471] width 0 height 0
click at [809, 413] on span "Press SPACE to select this row." at bounding box center [807, 413] width 12 height 12
click at [811, 407] on input "Press SPACE to select this row." at bounding box center [811, 407] width 0 height 0
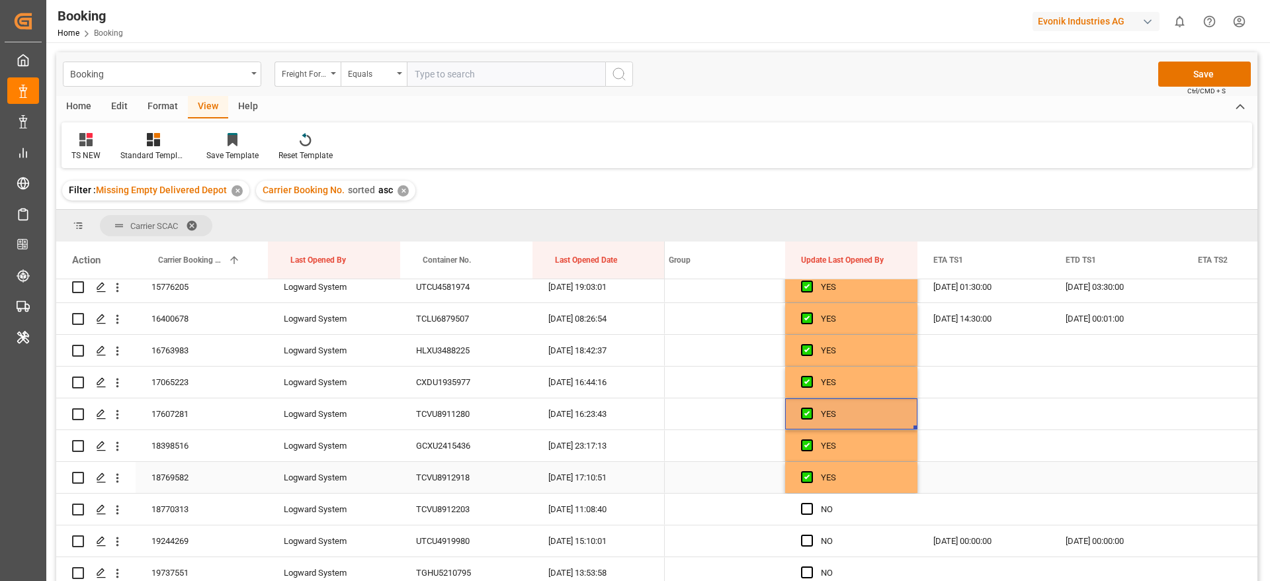
scroll to position [1091, 0]
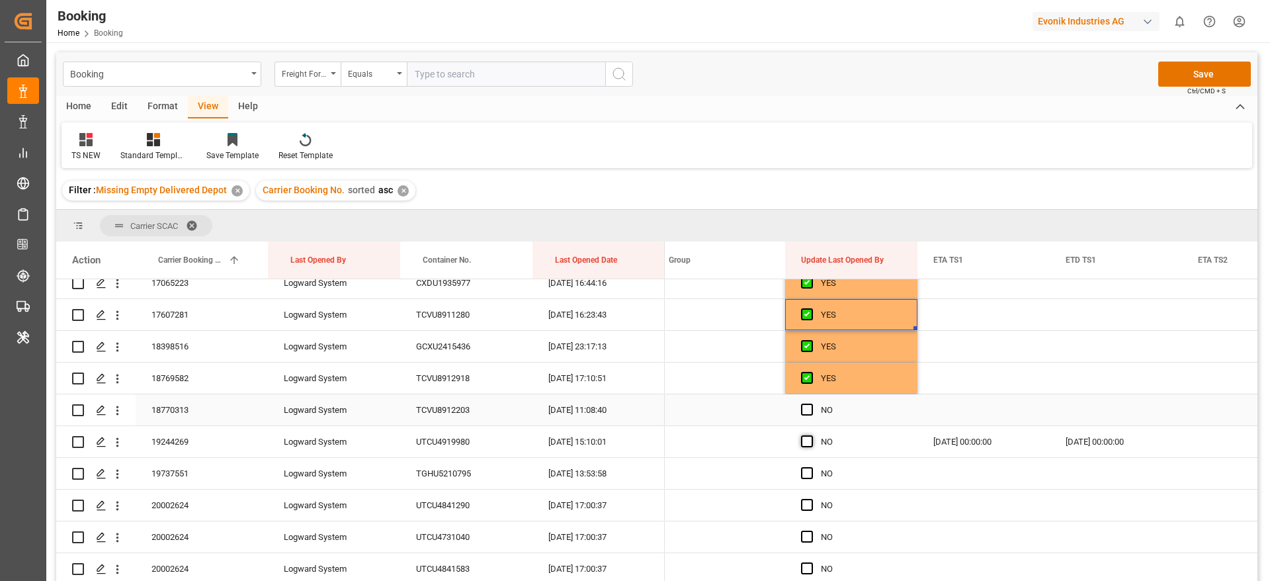
click at [808, 411] on span "Press SPACE to select this row." at bounding box center [807, 409] width 12 height 12
click at [811, 403] on input "Press SPACE to select this row." at bounding box center [811, 403] width 0 height 0
click at [804, 446] on span "Press SPACE to select this row." at bounding box center [807, 441] width 12 height 12
click at [811, 435] on input "Press SPACE to select this row." at bounding box center [811, 435] width 0 height 0
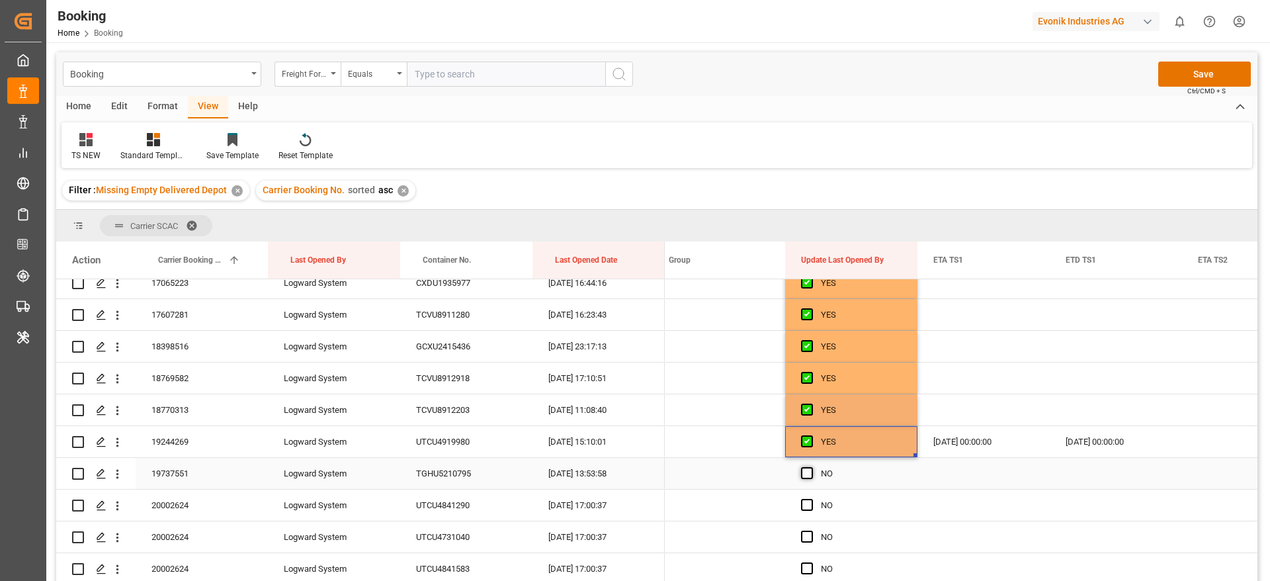
click at [802, 474] on span "Press SPACE to select this row." at bounding box center [807, 473] width 12 height 12
click at [811, 467] on input "Press SPACE to select this row." at bounding box center [811, 467] width 0 height 0
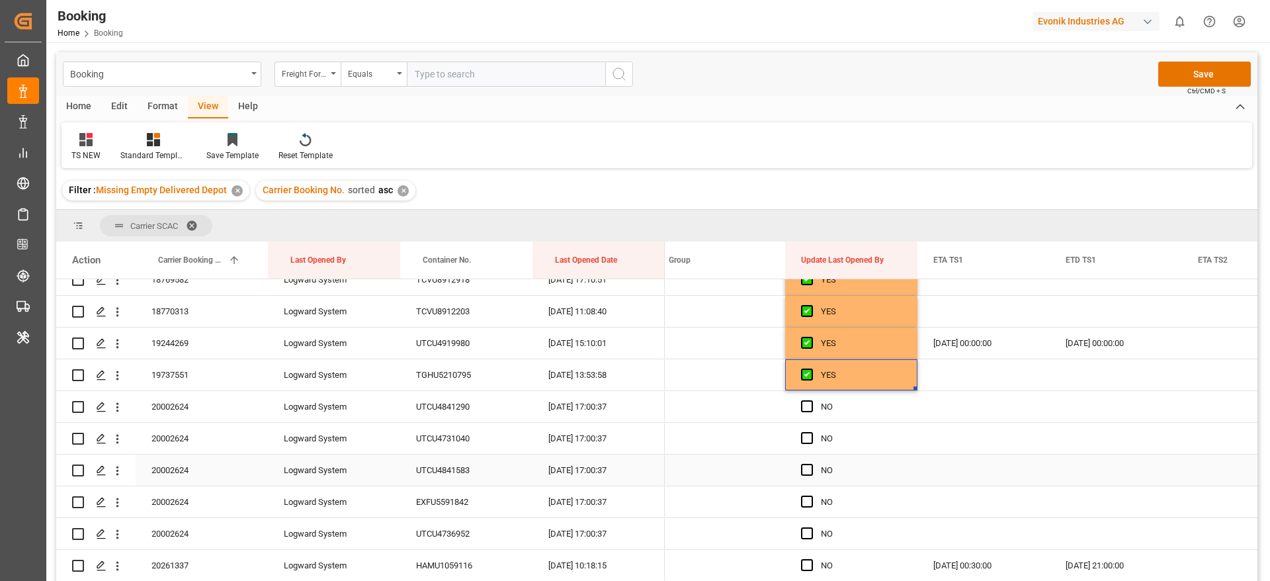
scroll to position [1191, 0]
click at [193, 410] on div "20002624" at bounding box center [202, 405] width 132 height 31
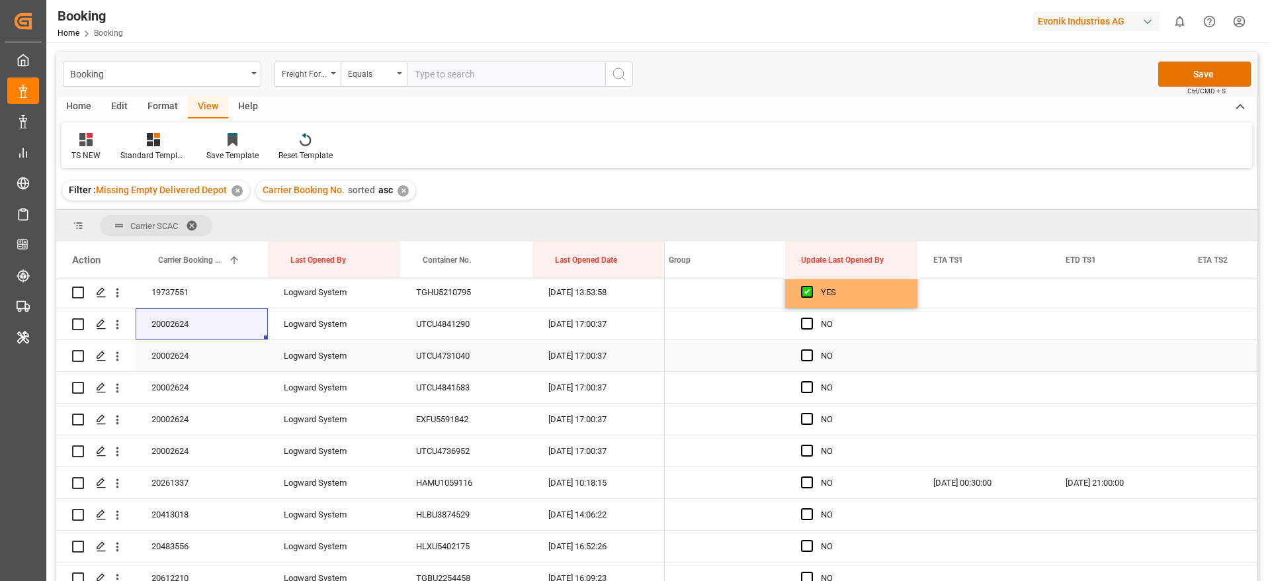
scroll to position [1290, 0]
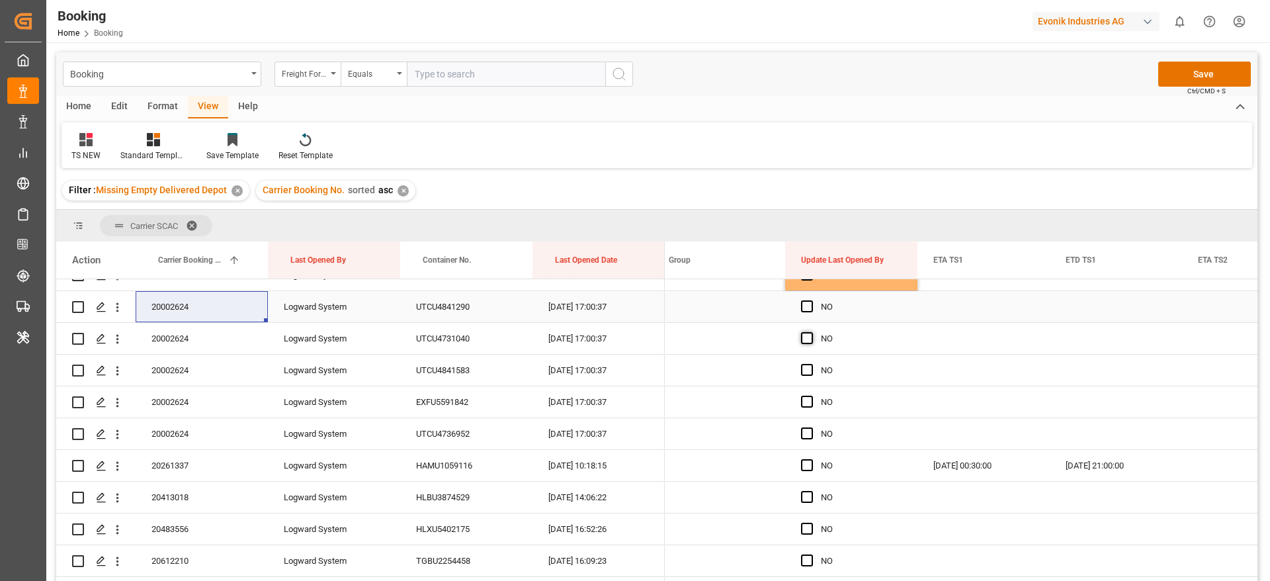
click at [808, 310] on span "Press SPACE to select this row." at bounding box center [807, 306] width 12 height 12
click at [811, 300] on input "Press SPACE to select this row." at bounding box center [811, 300] width 0 height 0
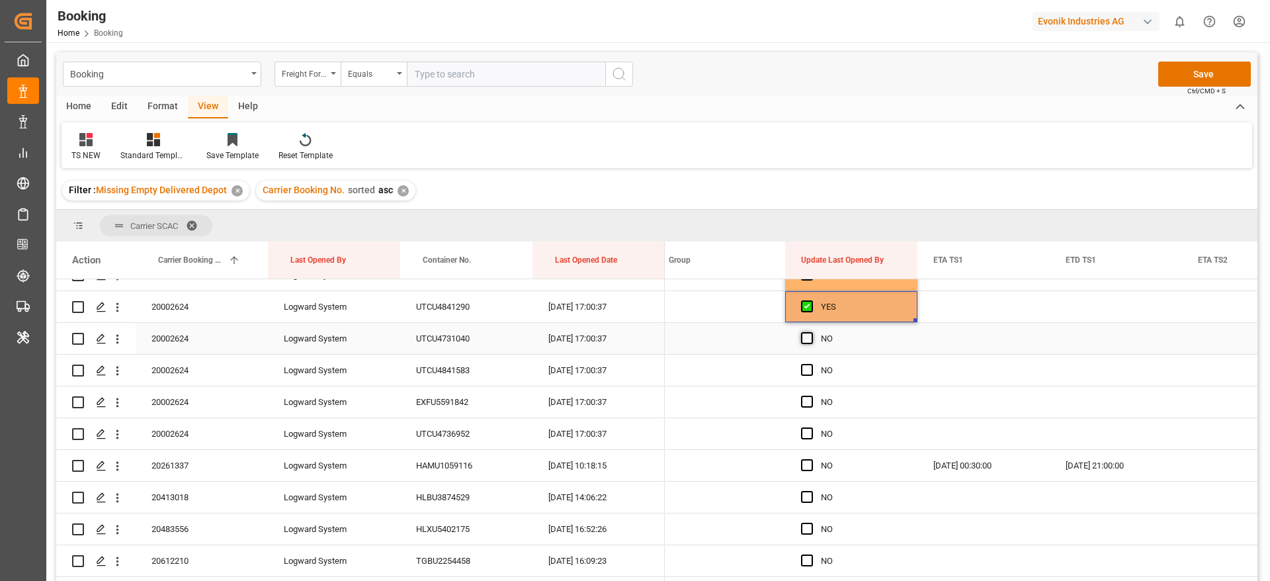
click at [802, 336] on span "Press SPACE to select this row." at bounding box center [807, 338] width 12 height 12
click at [811, 332] on input "Press SPACE to select this row." at bounding box center [811, 332] width 0 height 0
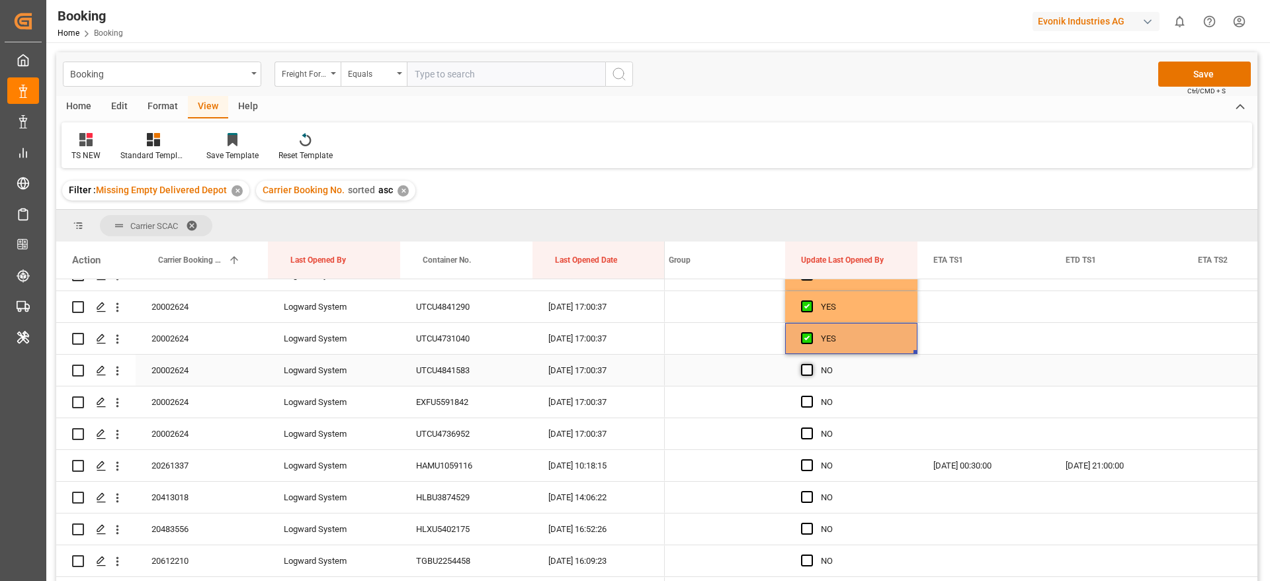
click at [808, 369] on span "Press SPACE to select this row." at bounding box center [807, 370] width 12 height 12
click at [811, 364] on input "Press SPACE to select this row." at bounding box center [811, 364] width 0 height 0
click at [809, 405] on span "Press SPACE to select this row." at bounding box center [807, 402] width 12 height 12
click at [811, 396] on input "Press SPACE to select this row." at bounding box center [811, 396] width 0 height 0
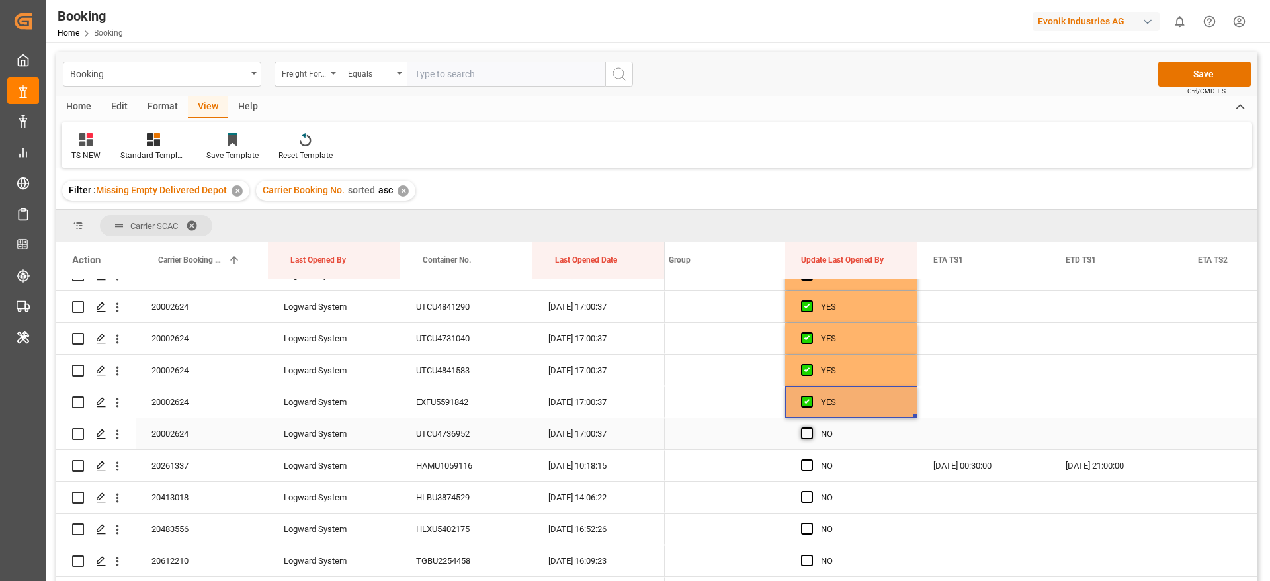
click at [808, 433] on span "Press SPACE to select this row." at bounding box center [807, 433] width 12 height 12
click at [811, 427] on input "Press SPACE to select this row." at bounding box center [811, 427] width 0 height 0
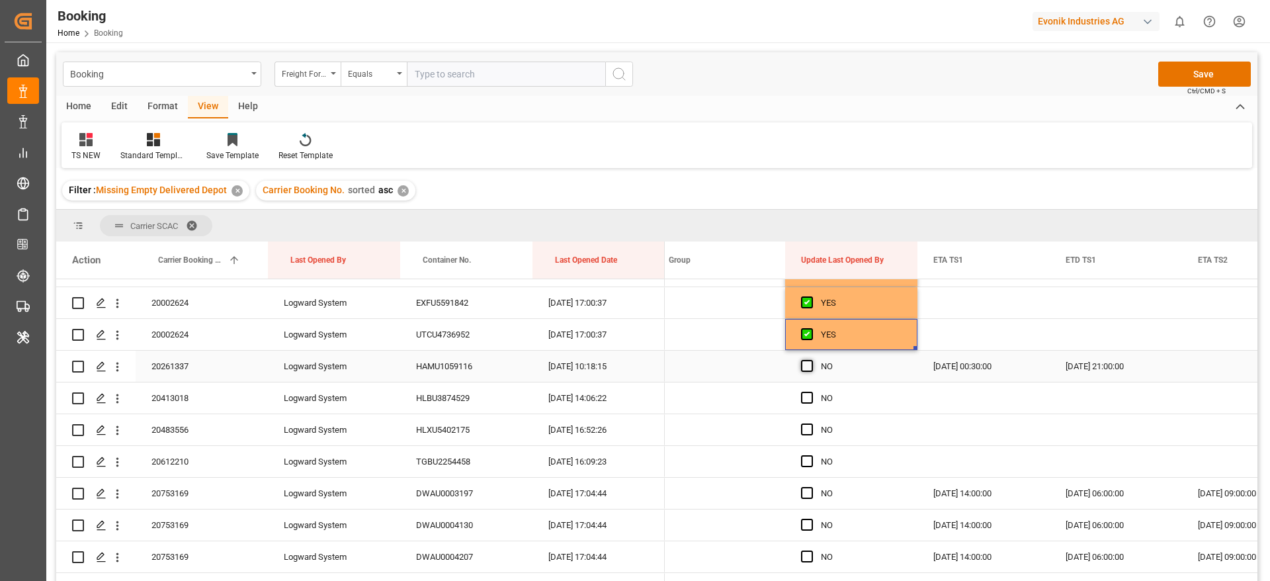
click at [802, 370] on span "Press SPACE to select this row." at bounding box center [807, 366] width 12 height 12
click at [811, 360] on input "Press SPACE to select this row." at bounding box center [811, 360] width 0 height 0
click at [808, 401] on span "Press SPACE to select this row." at bounding box center [807, 398] width 12 height 12
click at [811, 392] on input "Press SPACE to select this row." at bounding box center [811, 392] width 0 height 0
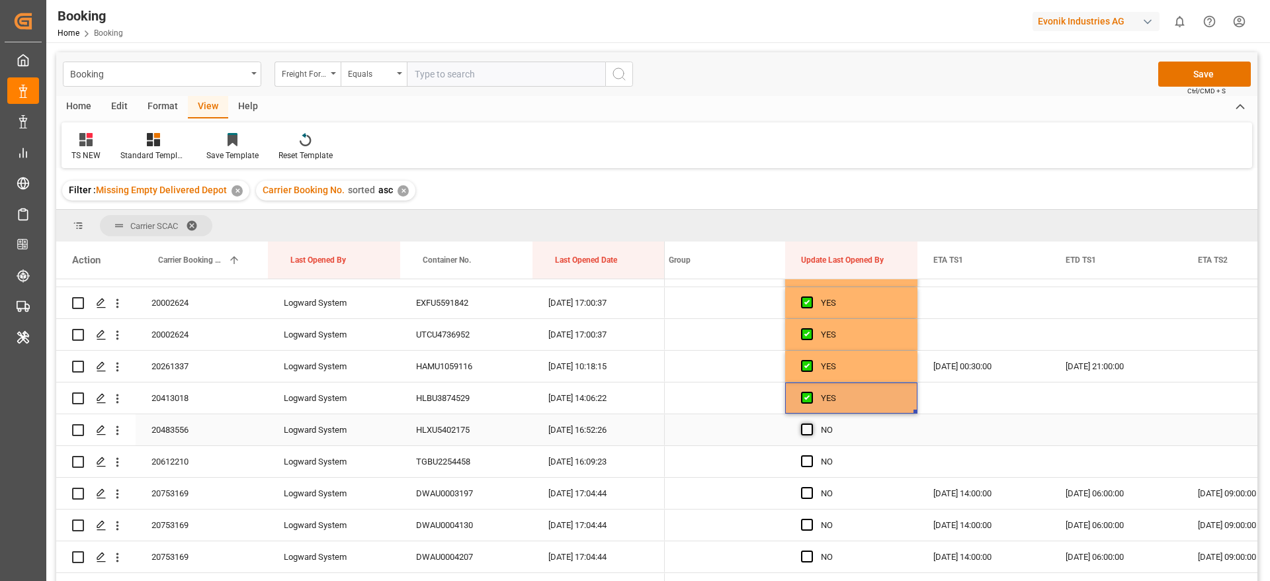
click at [808, 428] on span "Press SPACE to select this row." at bounding box center [807, 429] width 12 height 12
click at [811, 423] on input "Press SPACE to select this row." at bounding box center [811, 423] width 0 height 0
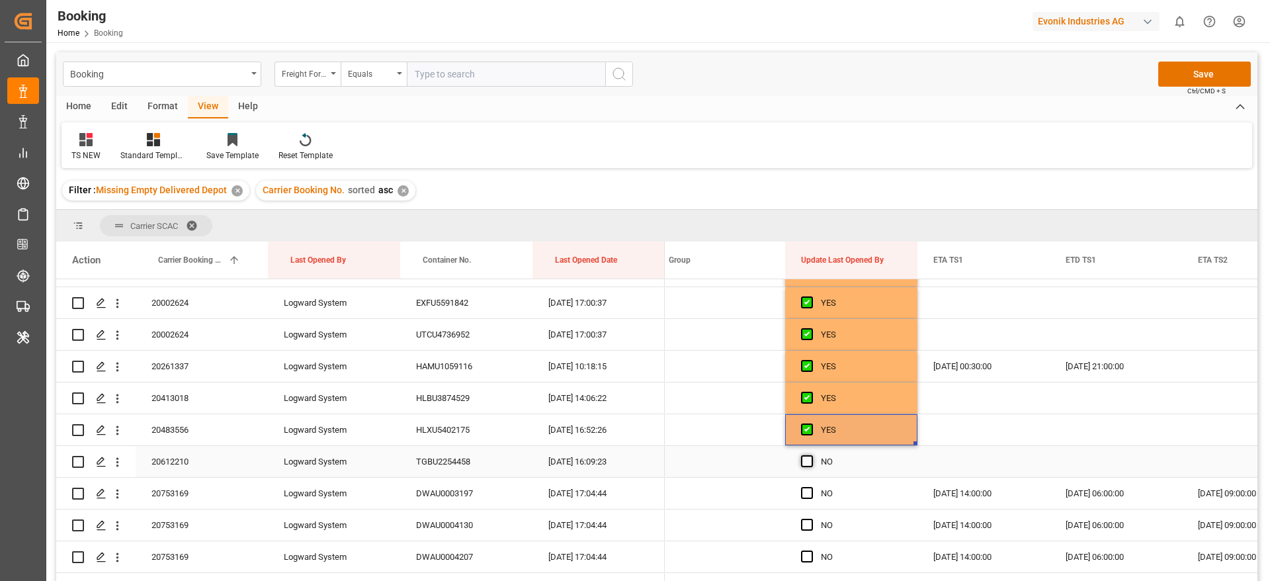
click at [804, 465] on span "Press SPACE to select this row." at bounding box center [807, 461] width 12 height 12
click at [811, 455] on input "Press SPACE to select this row." at bounding box center [811, 455] width 0 height 0
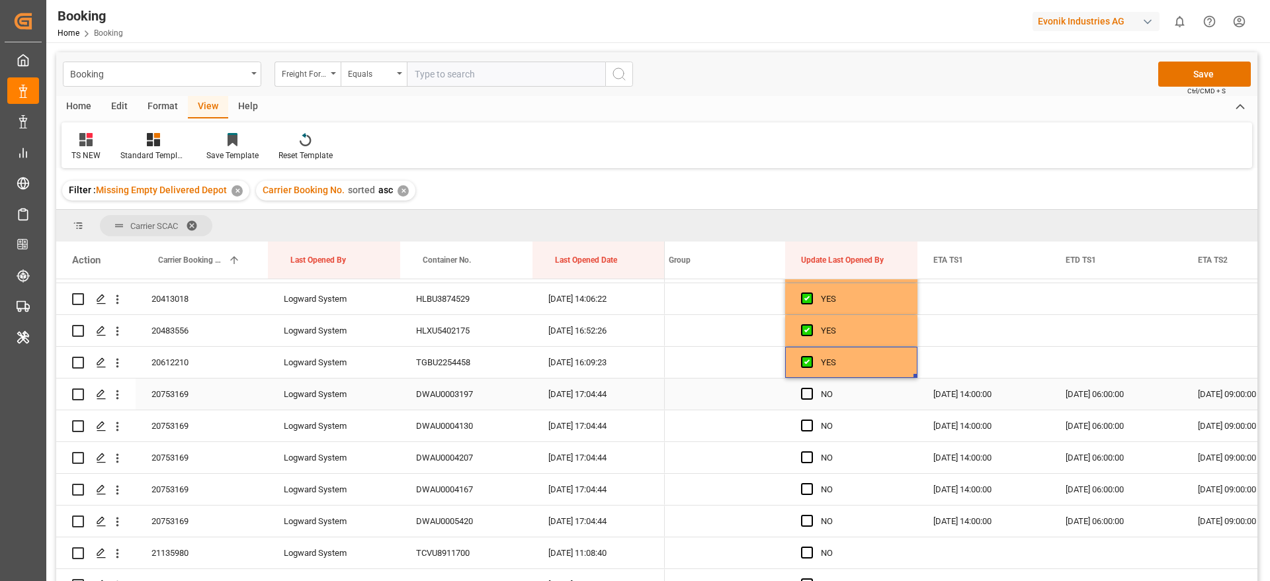
click at [213, 392] on div "20753169" at bounding box center [202, 393] width 132 height 31
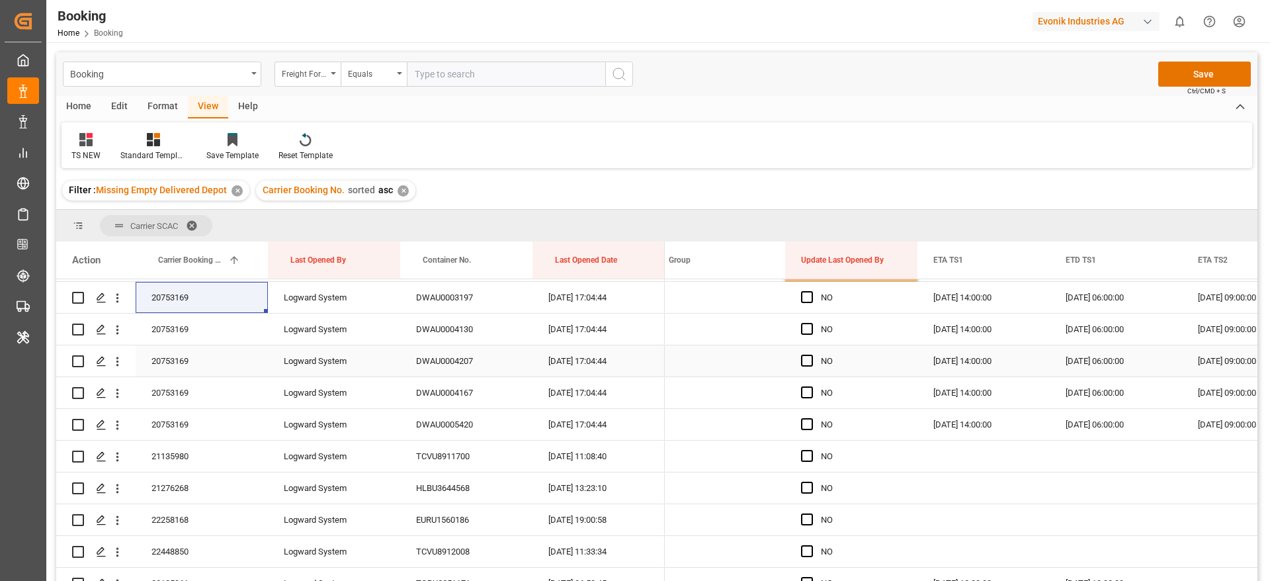
scroll to position [1587, 0]
click at [804, 294] on span "Press SPACE to select this row." at bounding box center [807, 294] width 12 height 12
click at [811, 288] on input "Press SPACE to select this row." at bounding box center [811, 288] width 0 height 0
click at [802, 331] on span "Press SPACE to select this row." at bounding box center [807, 326] width 12 height 12
click at [811, 320] on input "Press SPACE to select this row." at bounding box center [811, 320] width 0 height 0
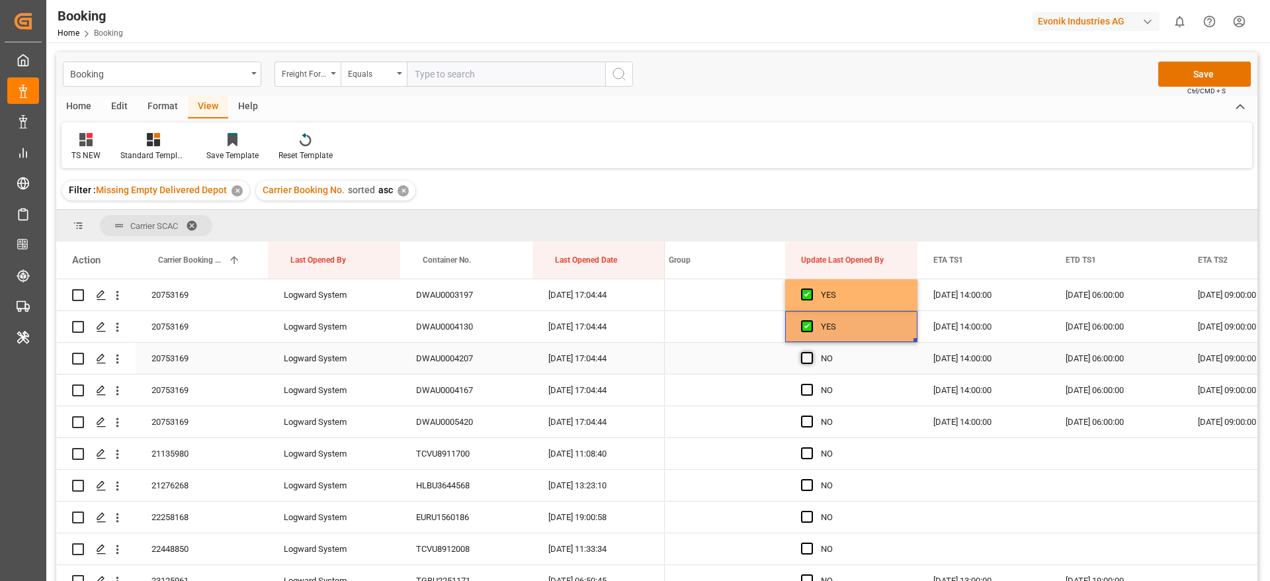
click at [807, 360] on span "Press SPACE to select this row." at bounding box center [807, 358] width 12 height 12
click at [811, 352] on input "Press SPACE to select this row." at bounding box center [811, 352] width 0 height 0
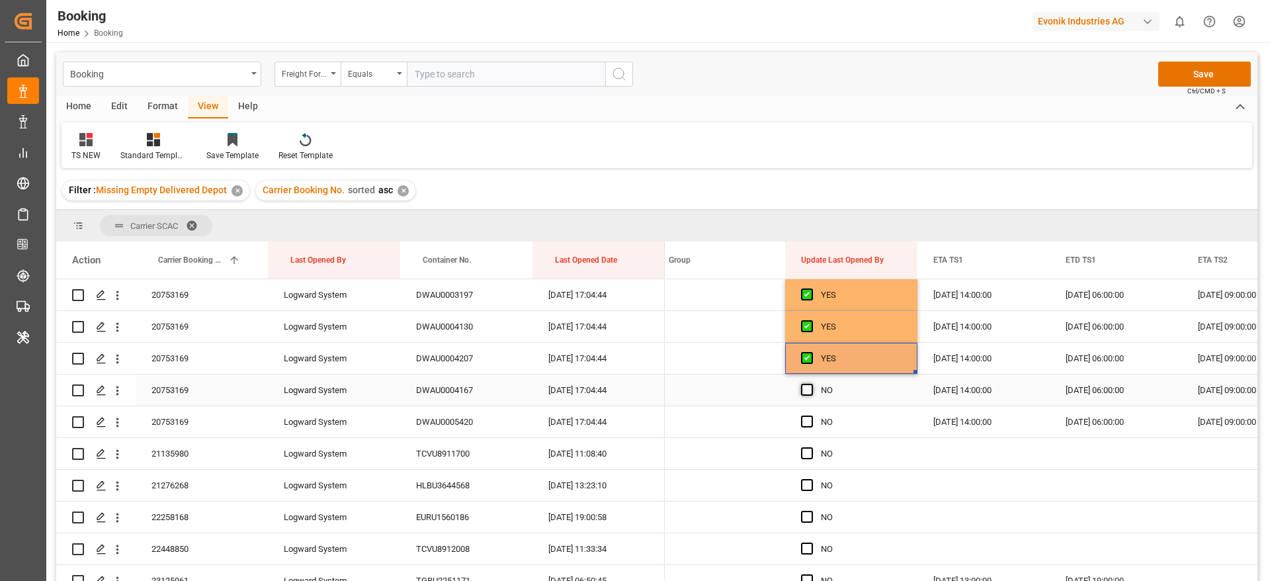
click at [805, 390] on span "Press SPACE to select this row." at bounding box center [807, 390] width 12 height 12
click at [811, 384] on input "Press SPACE to select this row." at bounding box center [811, 384] width 0 height 0
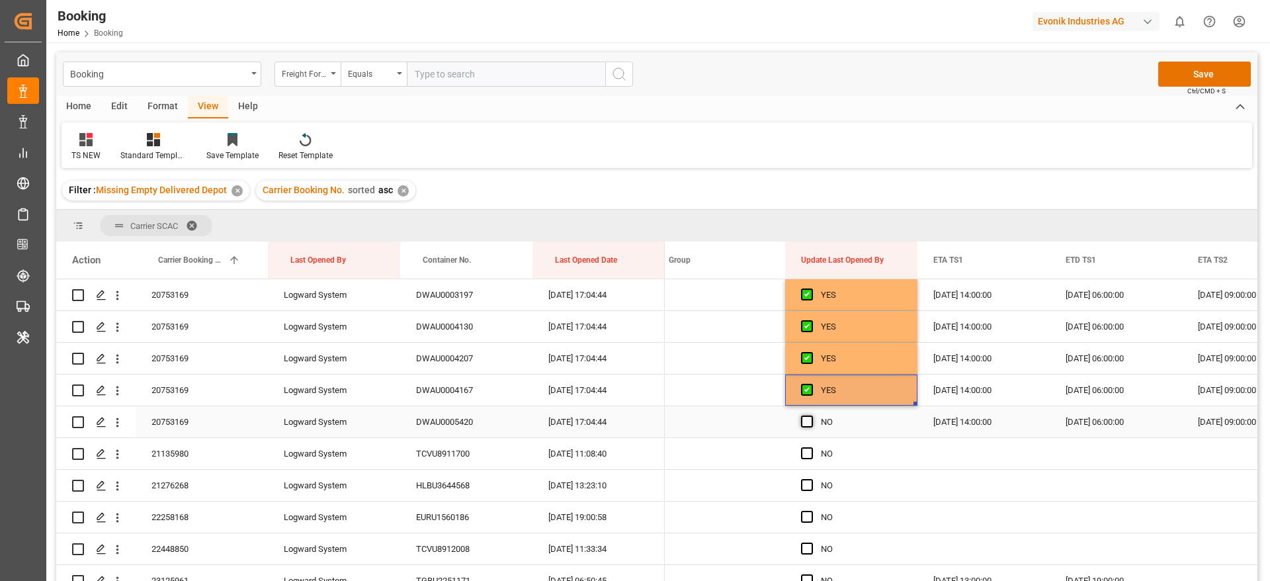
click at [808, 423] on span "Press SPACE to select this row." at bounding box center [807, 421] width 12 height 12
click at [811, 415] on input "Press SPACE to select this row." at bounding box center [811, 415] width 0 height 0
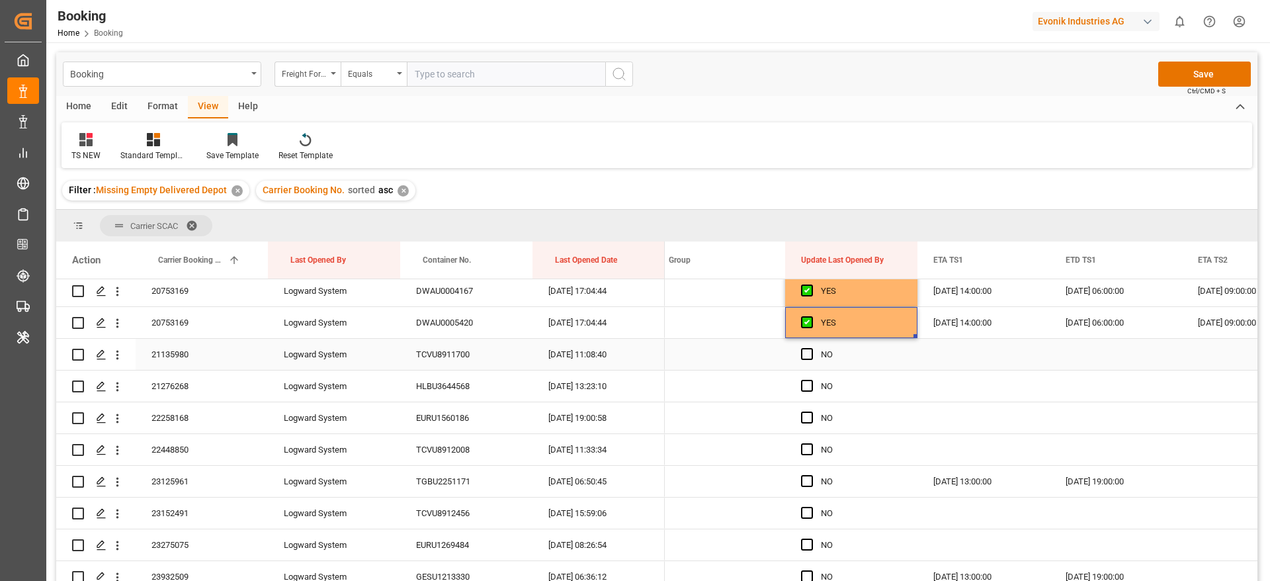
click at [212, 357] on div "21135980" at bounding box center [202, 354] width 132 height 31
click at [803, 355] on span "Press SPACE to select this row." at bounding box center [807, 354] width 12 height 12
click at [811, 348] on input "Press SPACE to select this row." at bounding box center [811, 348] width 0 height 0
click at [802, 391] on span "Press SPACE to select this row." at bounding box center [807, 386] width 12 height 12
click at [811, 380] on input "Press SPACE to select this row." at bounding box center [811, 380] width 0 height 0
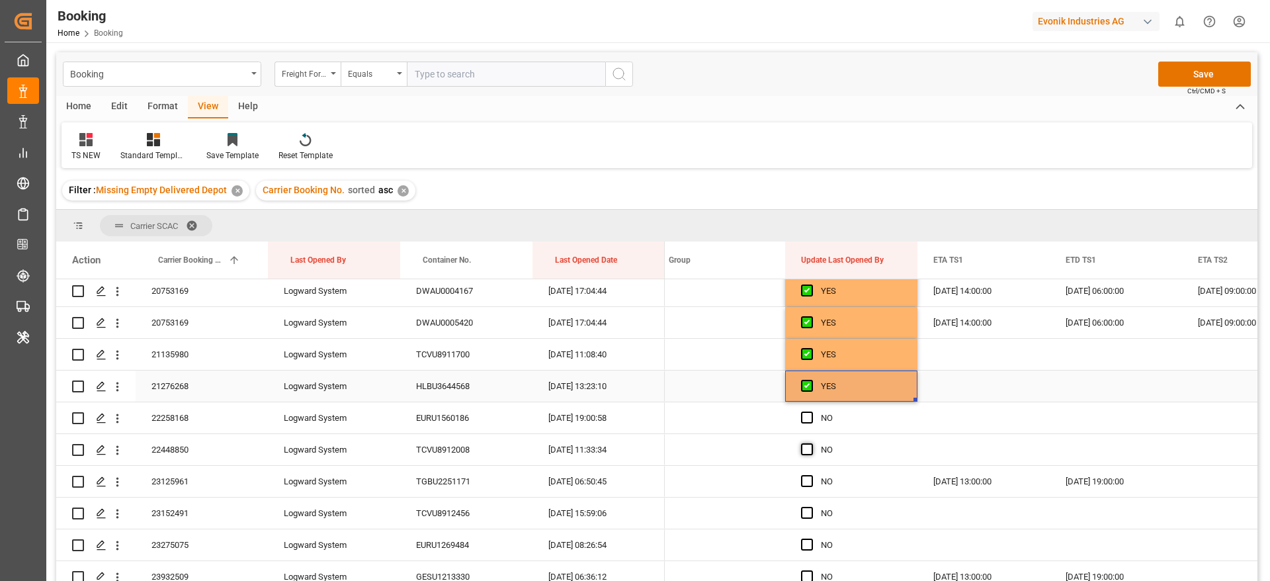
click at [805, 419] on span "Press SPACE to select this row." at bounding box center [807, 417] width 12 height 12
click at [811, 411] on input "Press SPACE to select this row." at bounding box center [811, 411] width 0 height 0
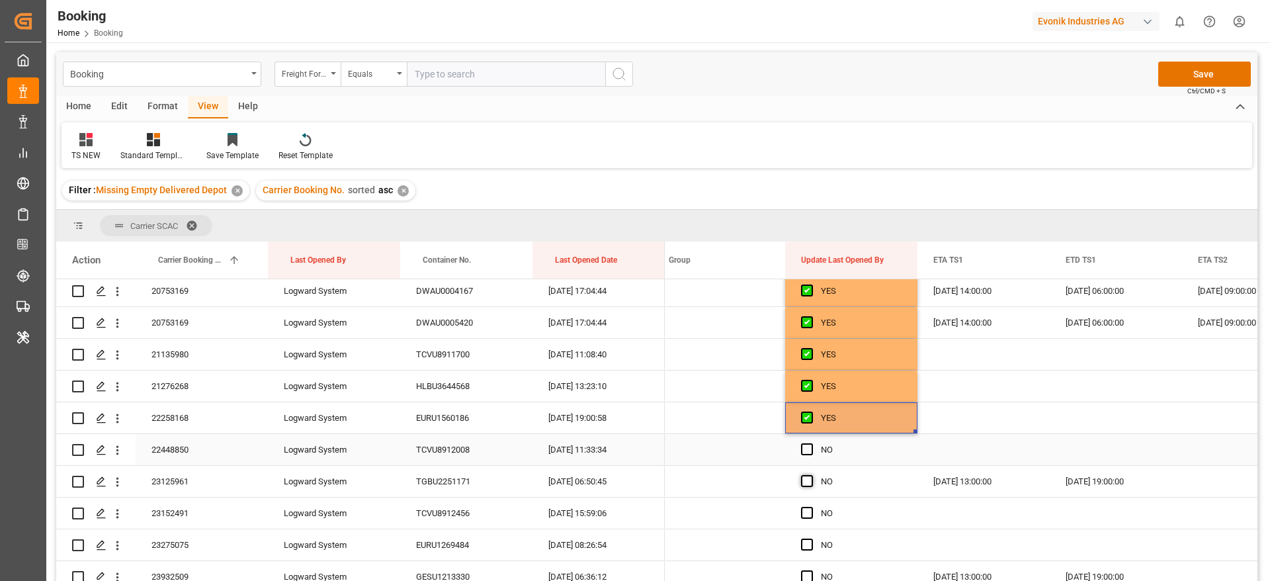
click at [805, 449] on span "Press SPACE to select this row." at bounding box center [807, 449] width 12 height 12
click at [811, 443] on input "Press SPACE to select this row." at bounding box center [811, 443] width 0 height 0
drag, startPoint x: 804, startPoint y: 481, endPoint x: 808, endPoint y: 505, distance: 24.1
click at [805, 482] on span "Press SPACE to select this row." at bounding box center [807, 481] width 12 height 12
click at [811, 475] on input "Press SPACE to select this row." at bounding box center [811, 475] width 0 height 0
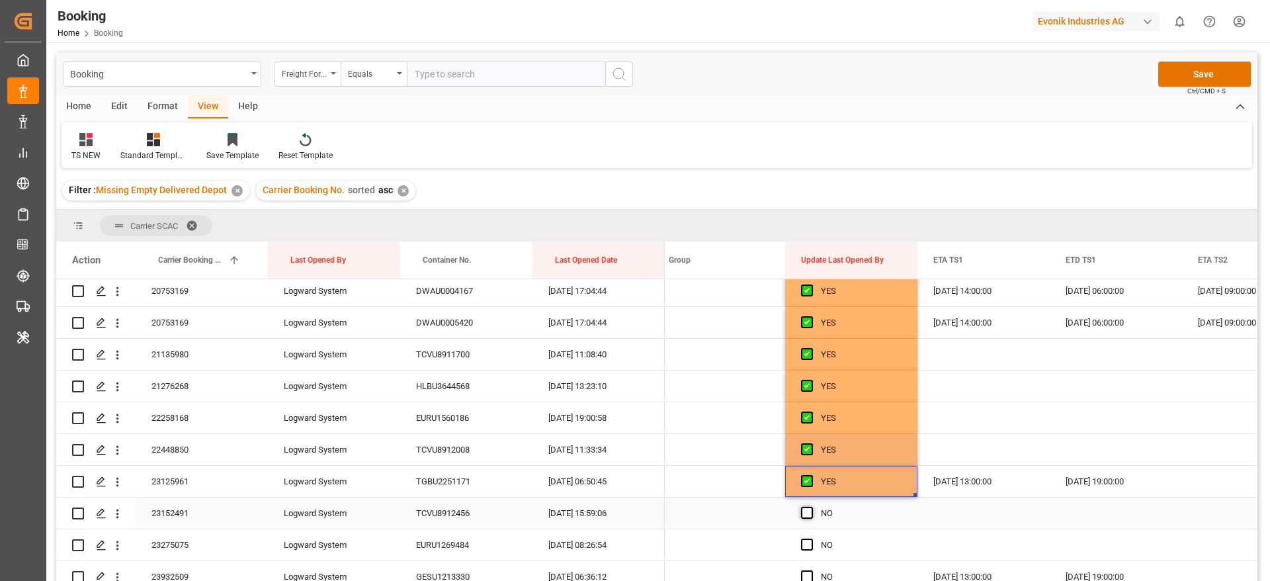
click at [810, 513] on span "Press SPACE to select this row." at bounding box center [807, 513] width 12 height 12
click at [811, 507] on input "Press SPACE to select this row." at bounding box center [811, 507] width 0 height 0
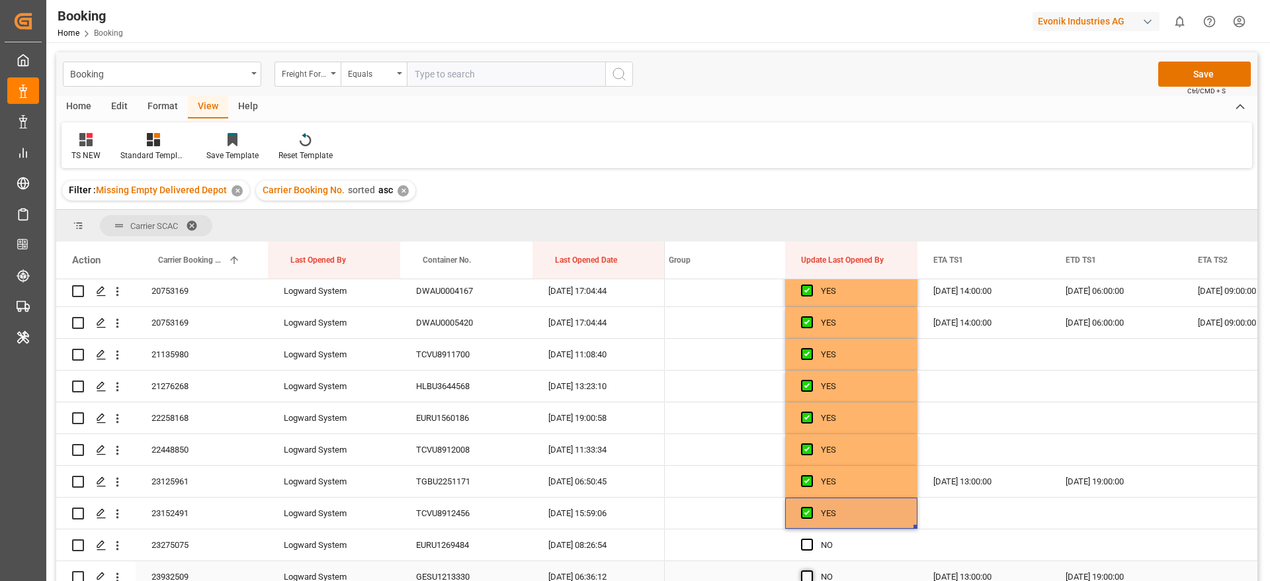
scroll to position [1786, 0]
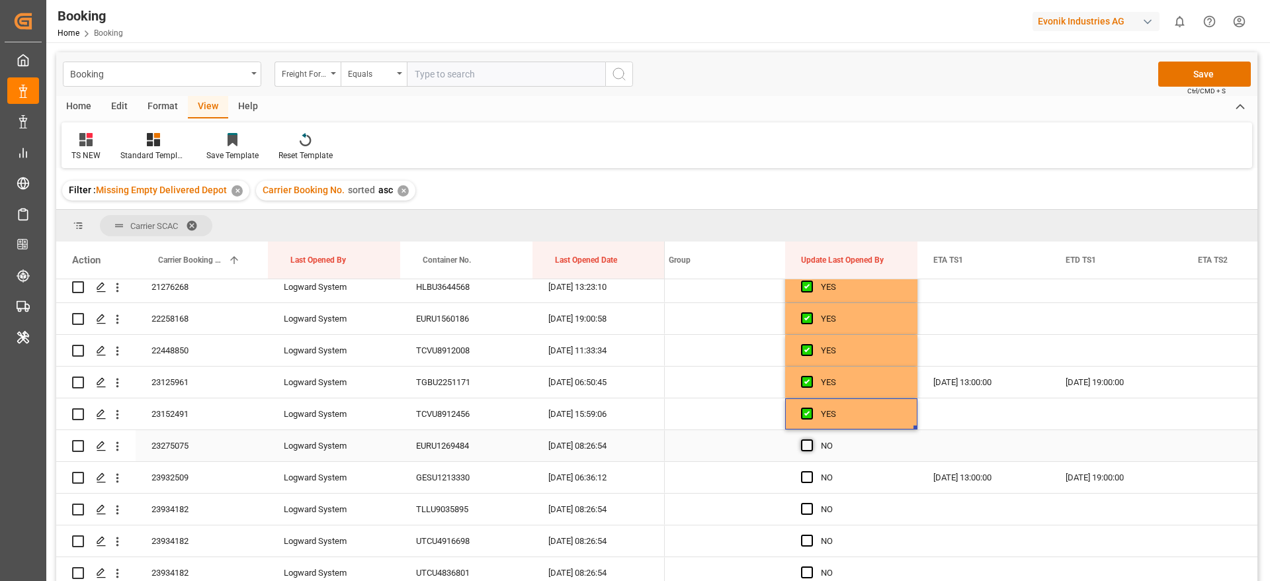
click at [804, 446] on span "Press SPACE to select this row." at bounding box center [807, 445] width 12 height 12
click at [811, 439] on input "Press SPACE to select this row." at bounding box center [811, 439] width 0 height 0
click at [808, 471] on span "Press SPACE to select this row." at bounding box center [807, 477] width 12 height 12
click at [811, 471] on input "Press SPACE to select this row." at bounding box center [811, 471] width 0 height 0
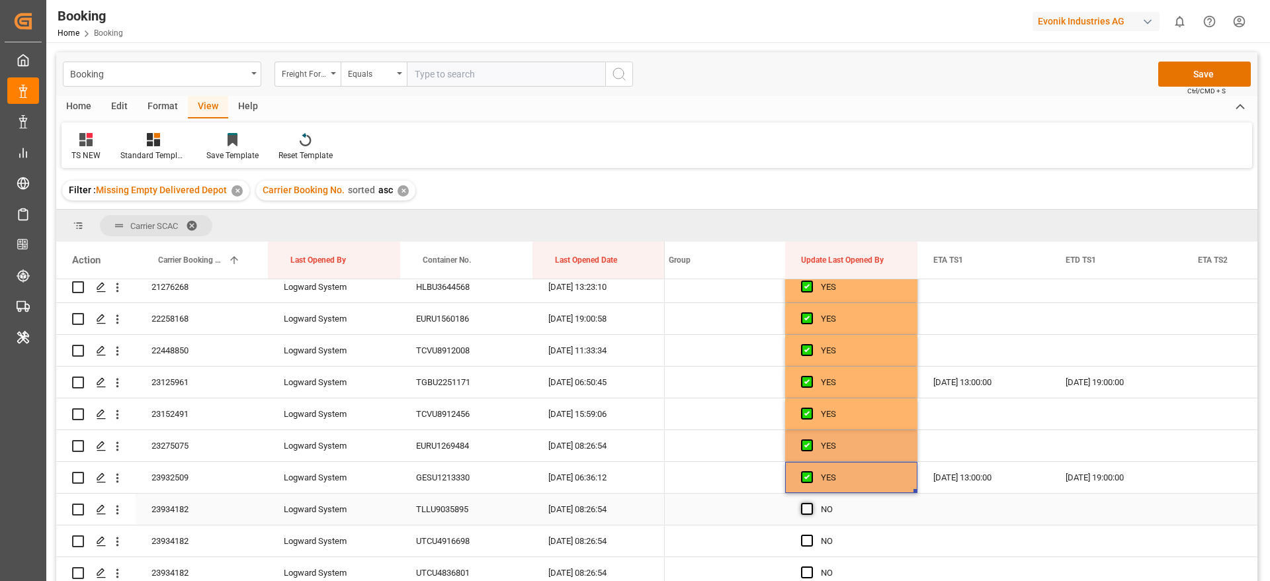
click at [808, 507] on span "Press SPACE to select this row." at bounding box center [807, 509] width 12 height 12
click at [811, 503] on input "Press SPACE to select this row." at bounding box center [811, 503] width 0 height 0
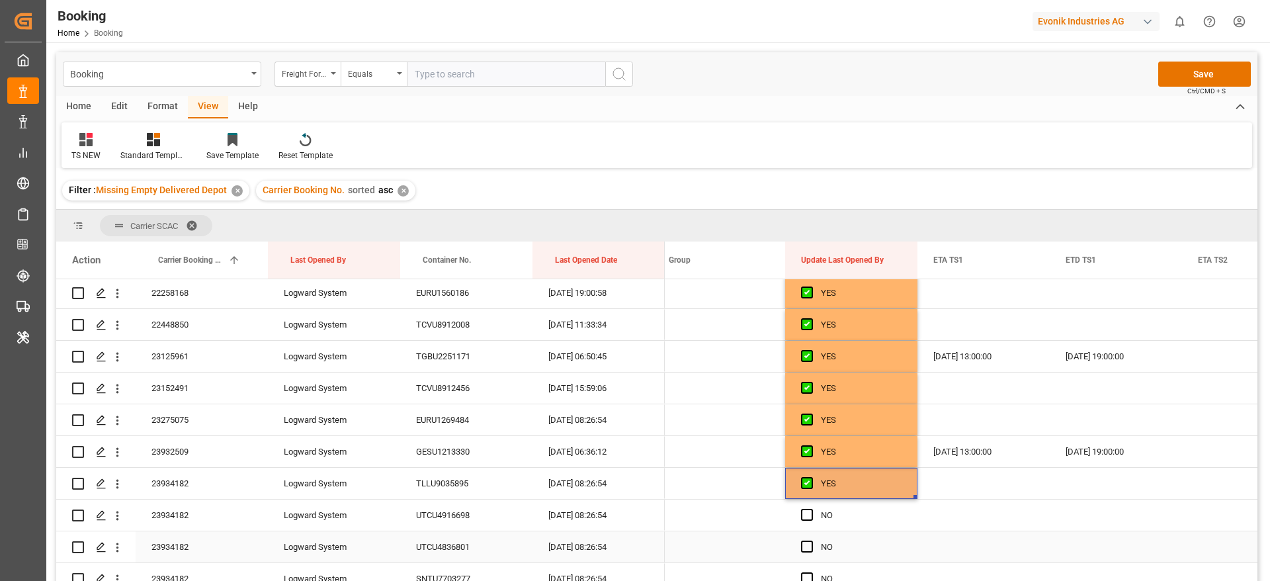
scroll to position [1885, 0]
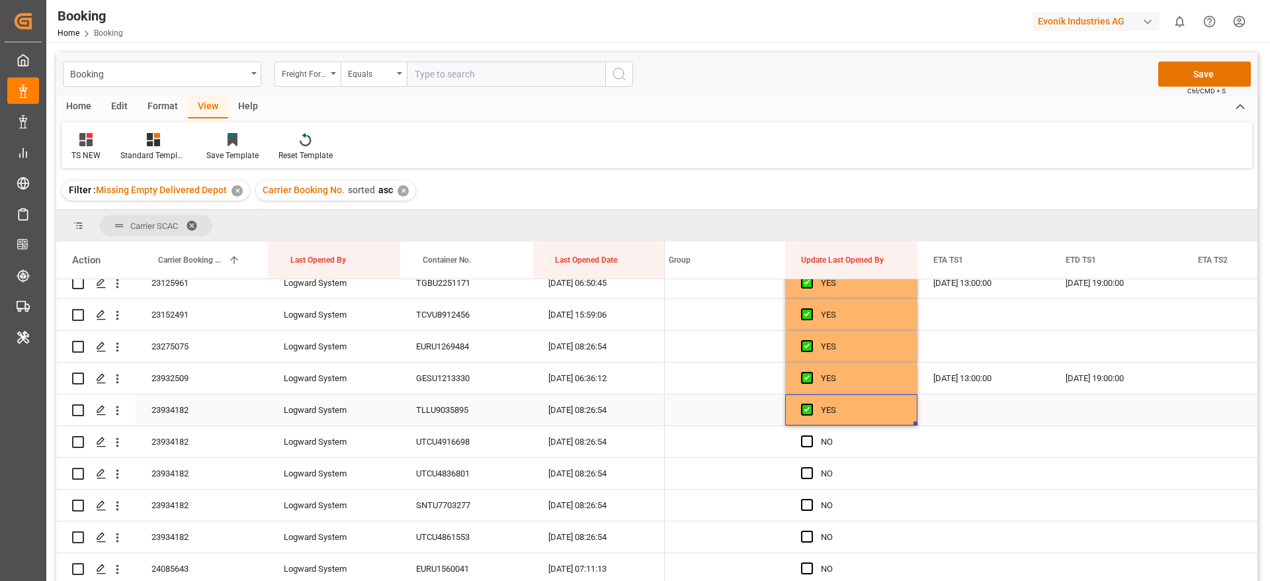
click at [212, 409] on div "23934182" at bounding box center [202, 409] width 132 height 31
click at [807, 443] on span "Press SPACE to select this row." at bounding box center [807, 441] width 12 height 12
click at [811, 435] on input "Press SPACE to select this row." at bounding box center [811, 435] width 0 height 0
click at [809, 474] on span "Press SPACE to select this row." at bounding box center [807, 473] width 12 height 12
click at [811, 467] on input "Press SPACE to select this row." at bounding box center [811, 467] width 0 height 0
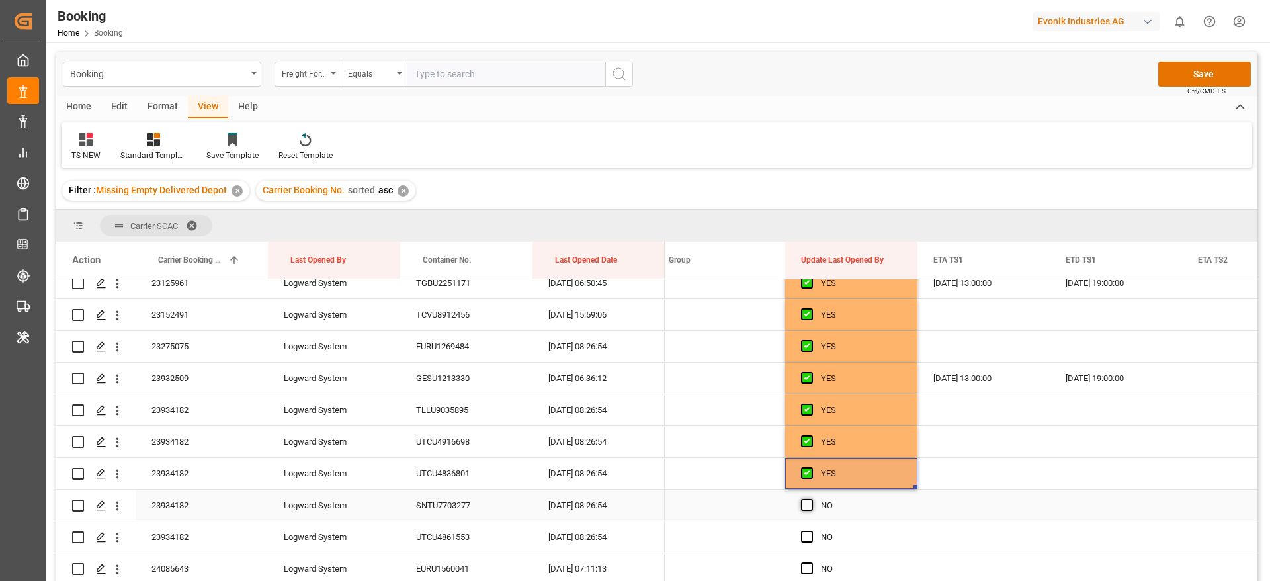
click at [809, 503] on span "Press SPACE to select this row." at bounding box center [807, 505] width 12 height 12
click at [811, 499] on input "Press SPACE to select this row." at bounding box center [811, 499] width 0 height 0
click at [811, 541] on span "Press SPACE to select this row." at bounding box center [807, 536] width 12 height 12
click at [811, 530] on input "Press SPACE to select this row." at bounding box center [811, 530] width 0 height 0
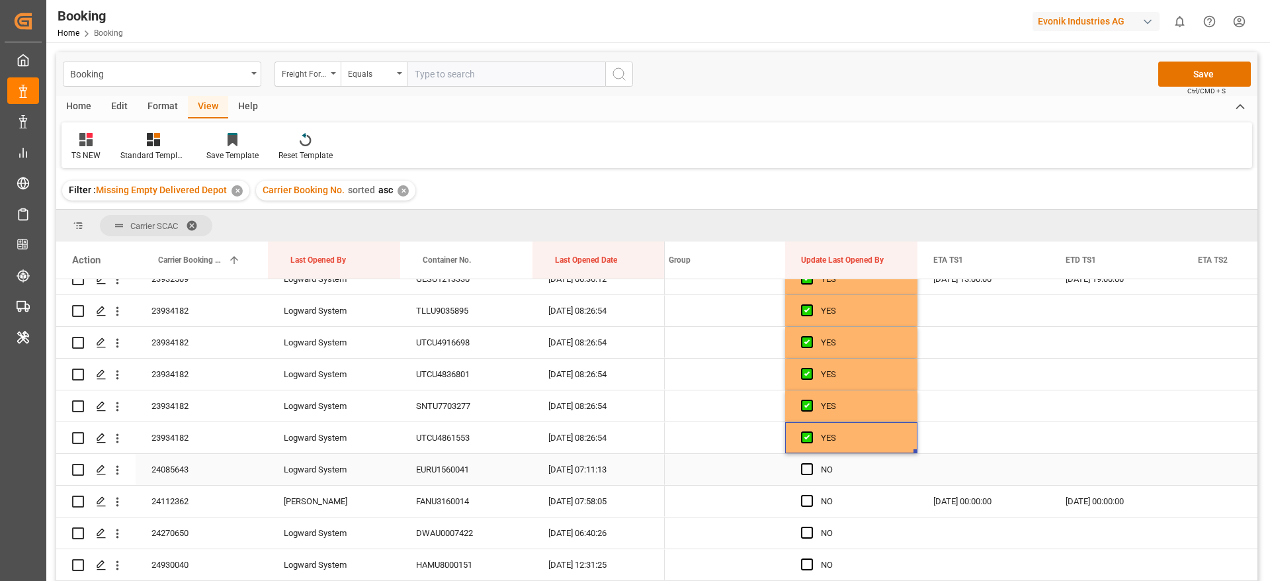
scroll to position [2083, 0]
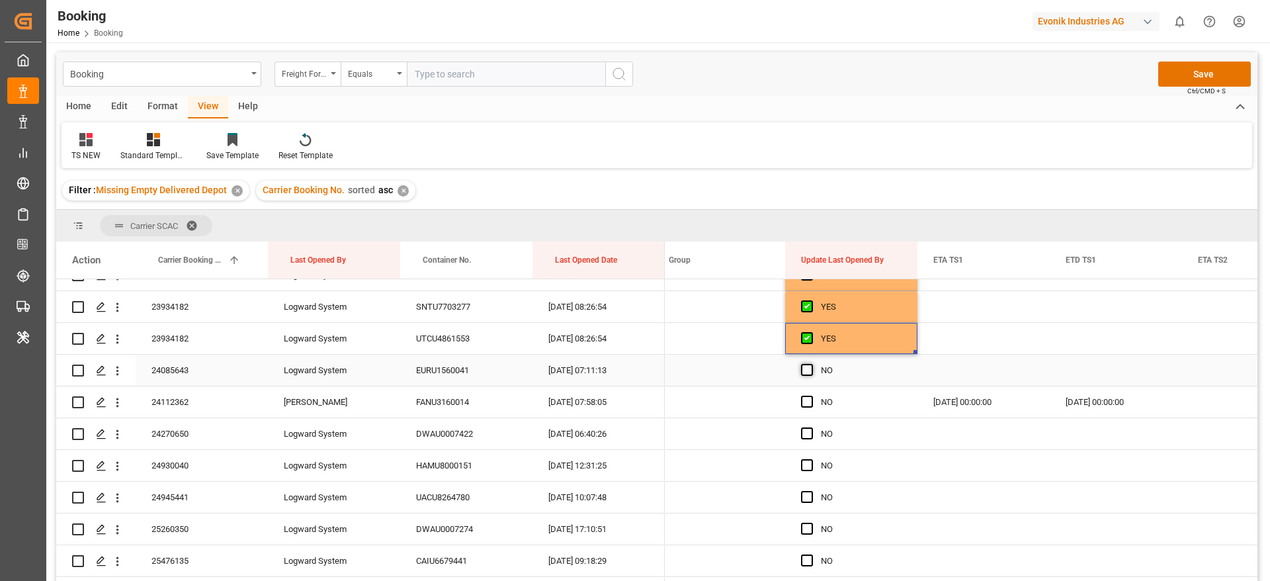
click at [802, 370] on span "Press SPACE to select this row." at bounding box center [807, 370] width 12 height 12
click at [811, 364] on input "Press SPACE to select this row." at bounding box center [811, 364] width 0 height 0
click at [807, 401] on span "Press SPACE to select this row." at bounding box center [807, 402] width 12 height 12
click at [811, 396] on input "Press SPACE to select this row." at bounding box center [811, 396] width 0 height 0
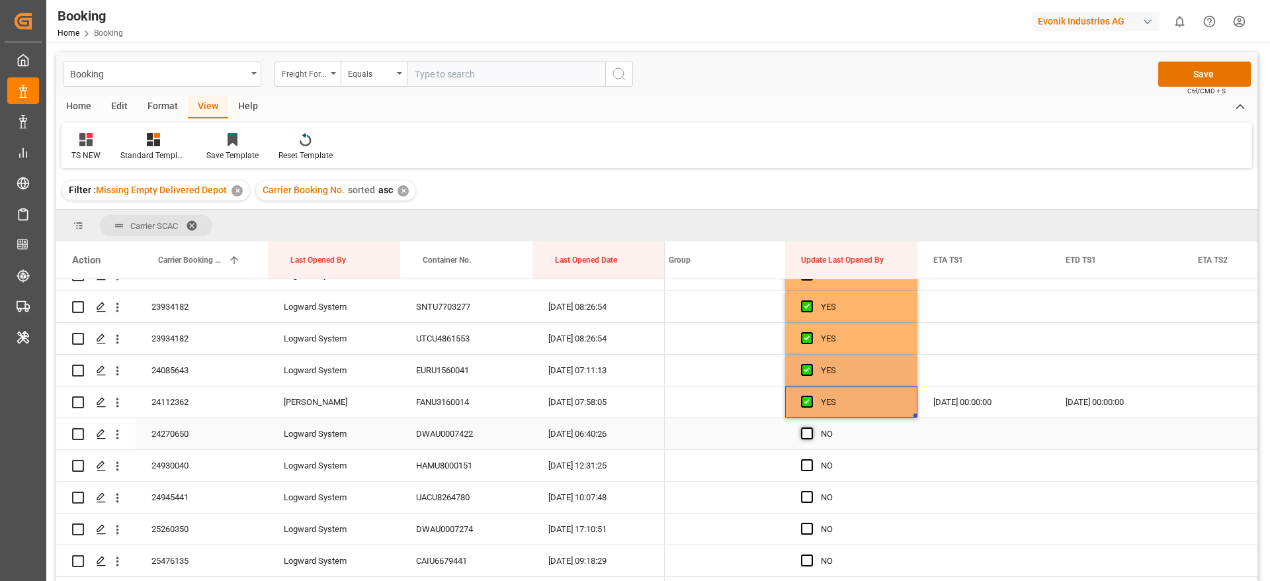
click at [807, 433] on span "Press SPACE to select this row." at bounding box center [807, 433] width 12 height 12
click at [811, 427] on input "Press SPACE to select this row." at bounding box center [811, 427] width 0 height 0
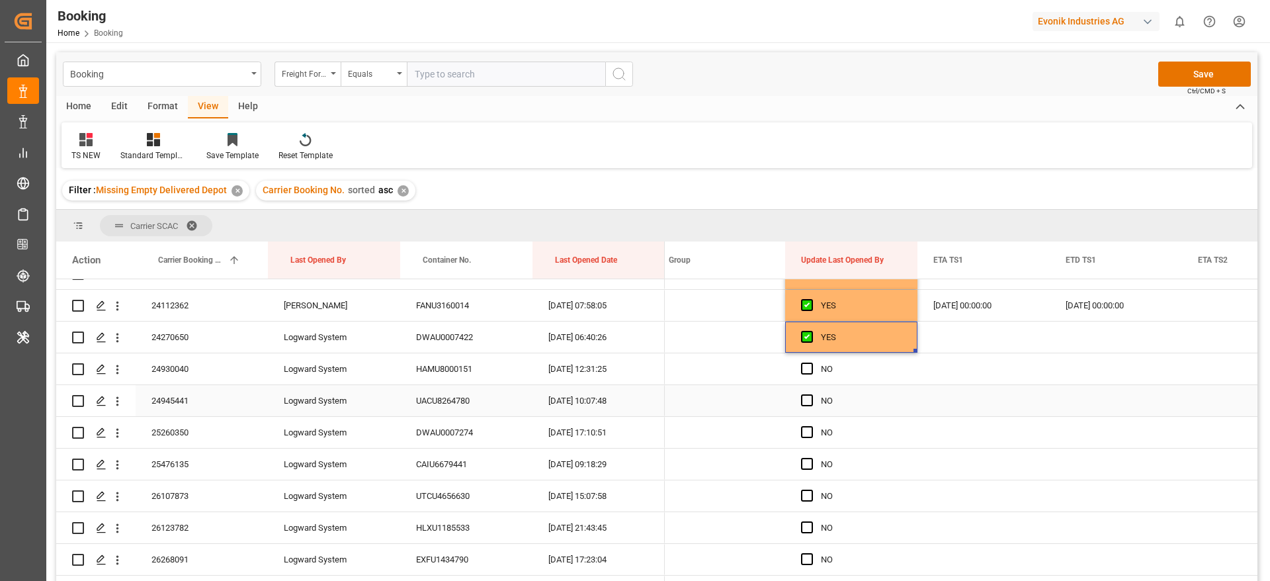
scroll to position [2183, 0]
click at [810, 368] on span "Press SPACE to select this row." at bounding box center [807, 366] width 12 height 12
click at [811, 360] on input "Press SPACE to select this row." at bounding box center [811, 360] width 0 height 0
click at [810, 398] on span "Press SPACE to select this row." at bounding box center [807, 398] width 12 height 12
click at [811, 392] on input "Press SPACE to select this row." at bounding box center [811, 392] width 0 height 0
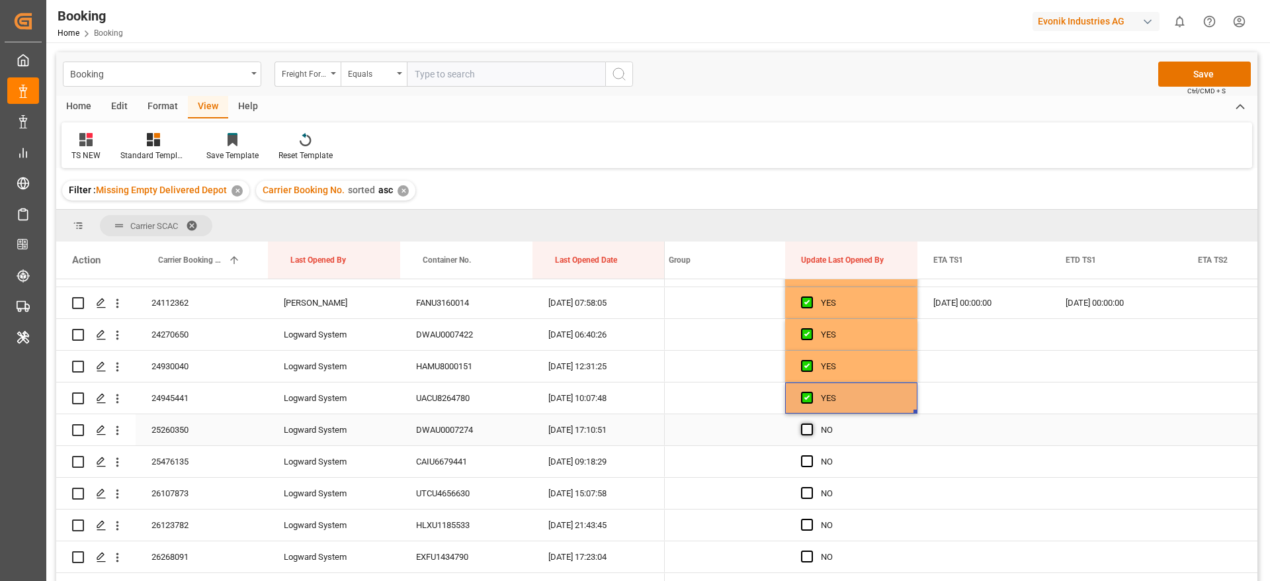
click at [804, 427] on span "Press SPACE to select this row." at bounding box center [807, 429] width 12 height 12
click at [811, 423] on input "Press SPACE to select this row." at bounding box center [811, 423] width 0 height 0
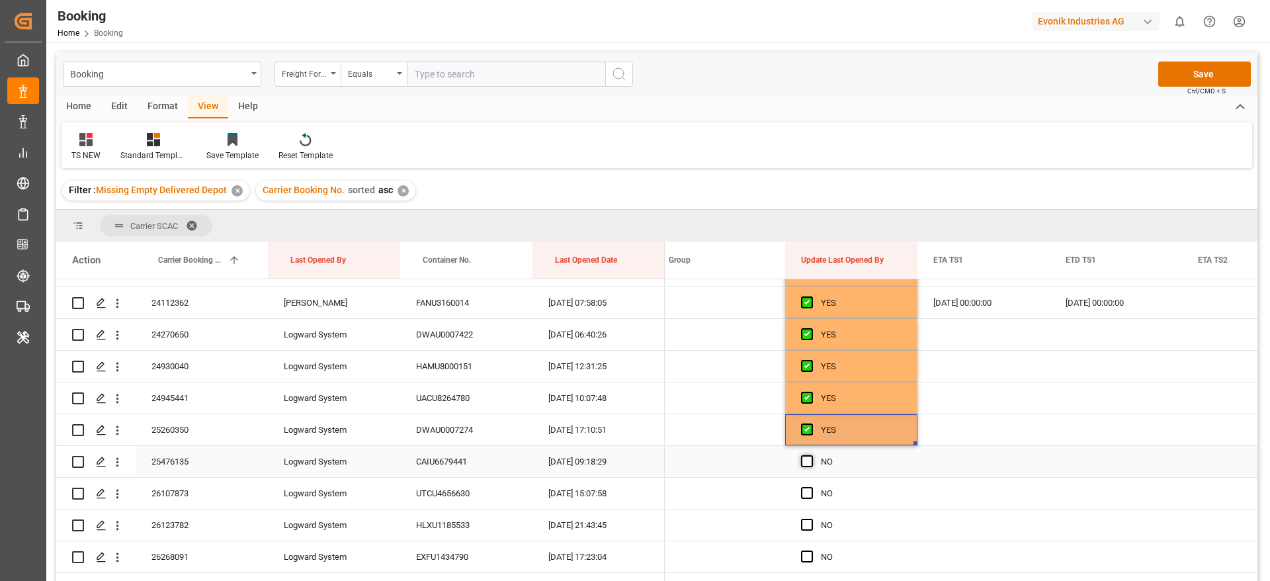
click at [808, 466] on span "Press SPACE to select this row." at bounding box center [807, 461] width 12 height 12
click at [811, 455] on input "Press SPACE to select this row." at bounding box center [811, 455] width 0 height 0
click at [812, 504] on div "Press SPACE to select this row." at bounding box center [811, 493] width 20 height 30
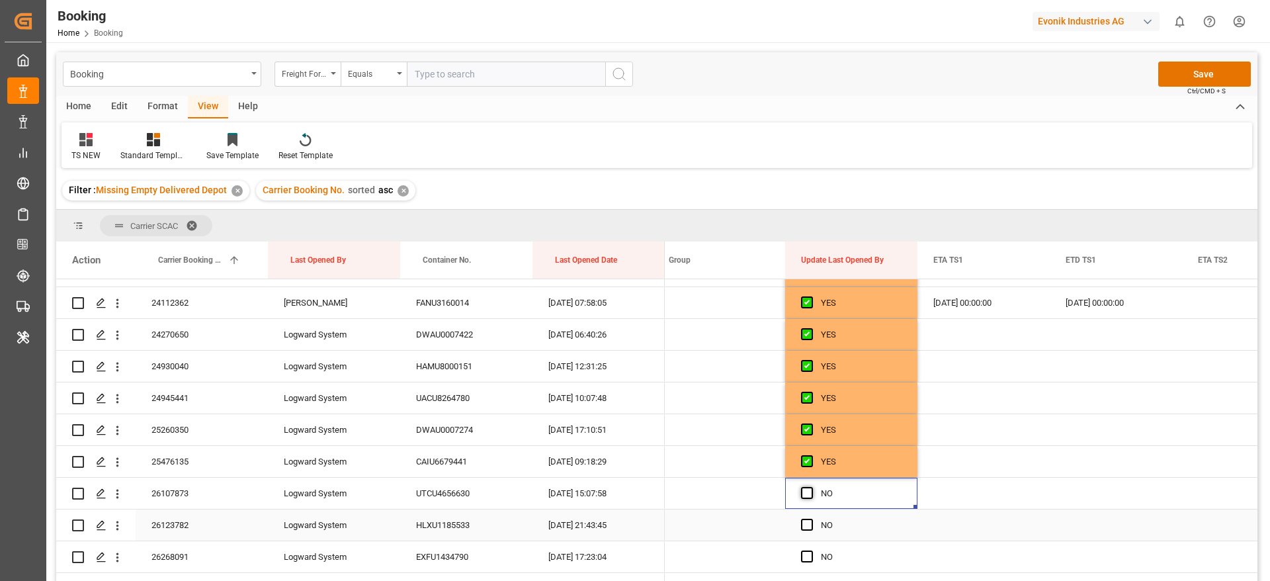
click at [806, 526] on span "Press SPACE to select this row." at bounding box center [807, 525] width 12 height 12
click at [811, 519] on input "Press SPACE to select this row." at bounding box center [811, 519] width 0 height 0
click at [806, 488] on span "Press SPACE to select this row." at bounding box center [807, 493] width 12 height 12
click at [811, 487] on input "Press SPACE to select this row." at bounding box center [811, 487] width 0 height 0
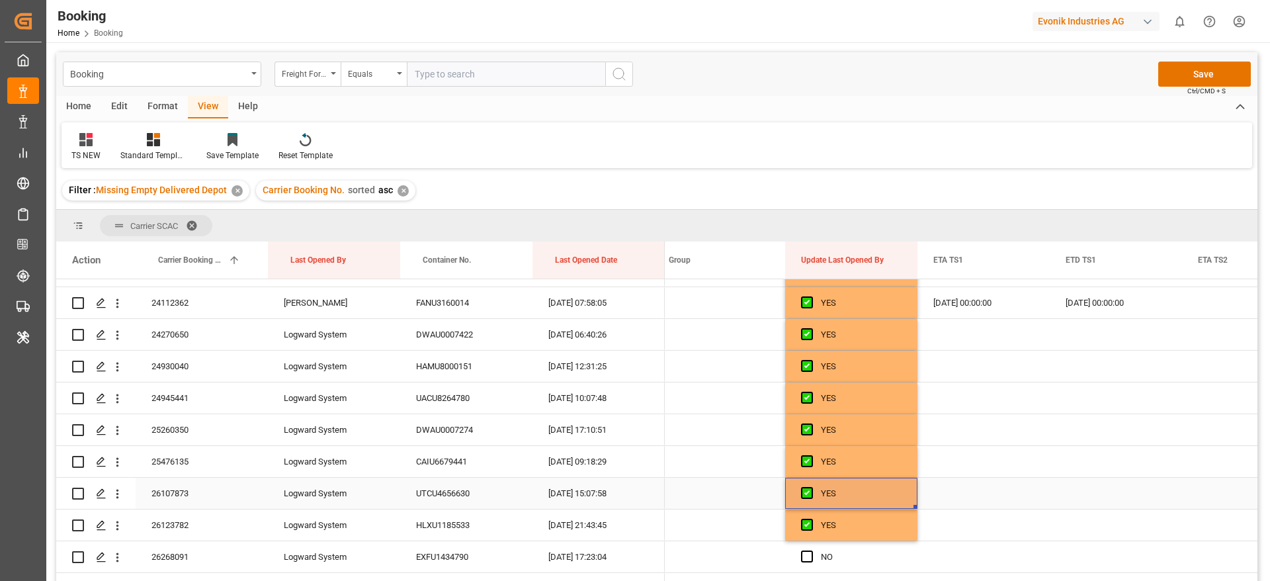
scroll to position [2282, 0]
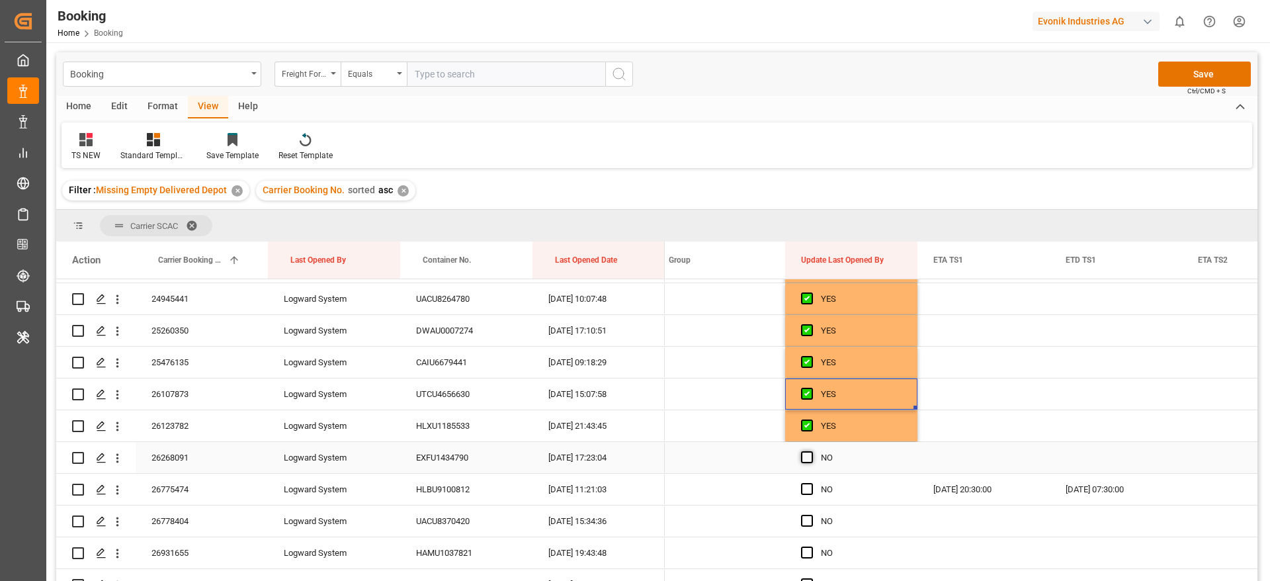
click at [809, 458] on span "Press SPACE to select this row." at bounding box center [807, 457] width 12 height 12
click at [811, 451] on input "Press SPACE to select this row." at bounding box center [811, 451] width 0 height 0
click at [806, 489] on span "Press SPACE to select this row." at bounding box center [807, 489] width 12 height 12
click at [811, 483] on input "Press SPACE to select this row." at bounding box center [811, 483] width 0 height 0
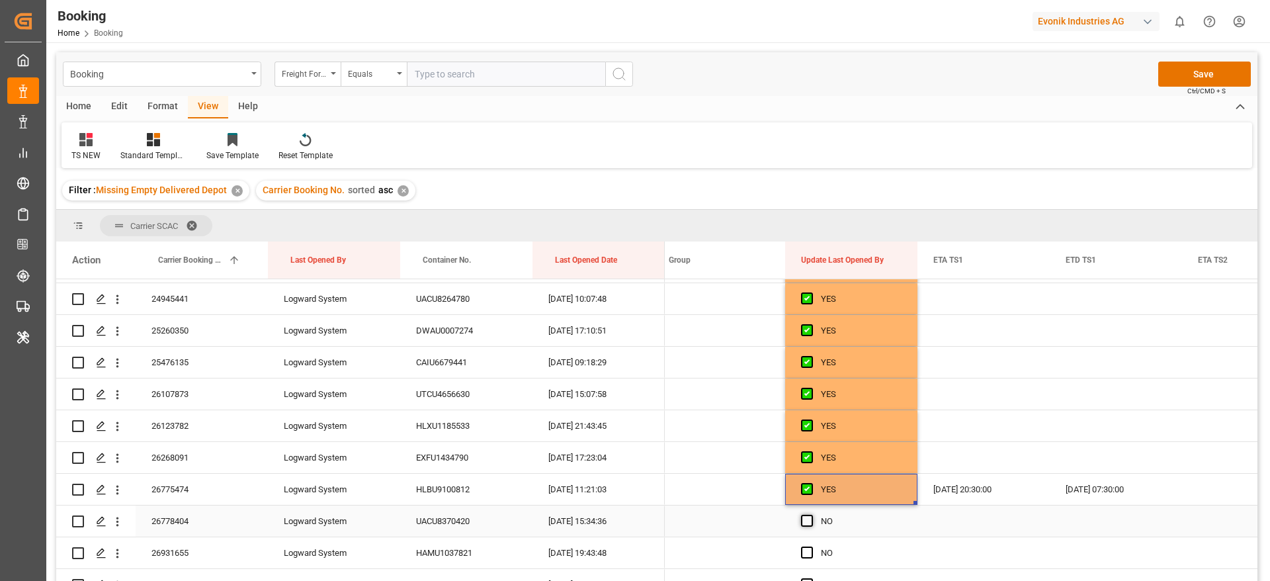
click at [808, 524] on span "Press SPACE to select this row." at bounding box center [807, 521] width 12 height 12
click at [811, 515] on input "Press SPACE to select this row." at bounding box center [811, 515] width 0 height 0
click at [806, 558] on span "Press SPACE to select this row." at bounding box center [807, 552] width 12 height 12
click at [811, 546] on input "Press SPACE to select this row." at bounding box center [811, 546] width 0 height 0
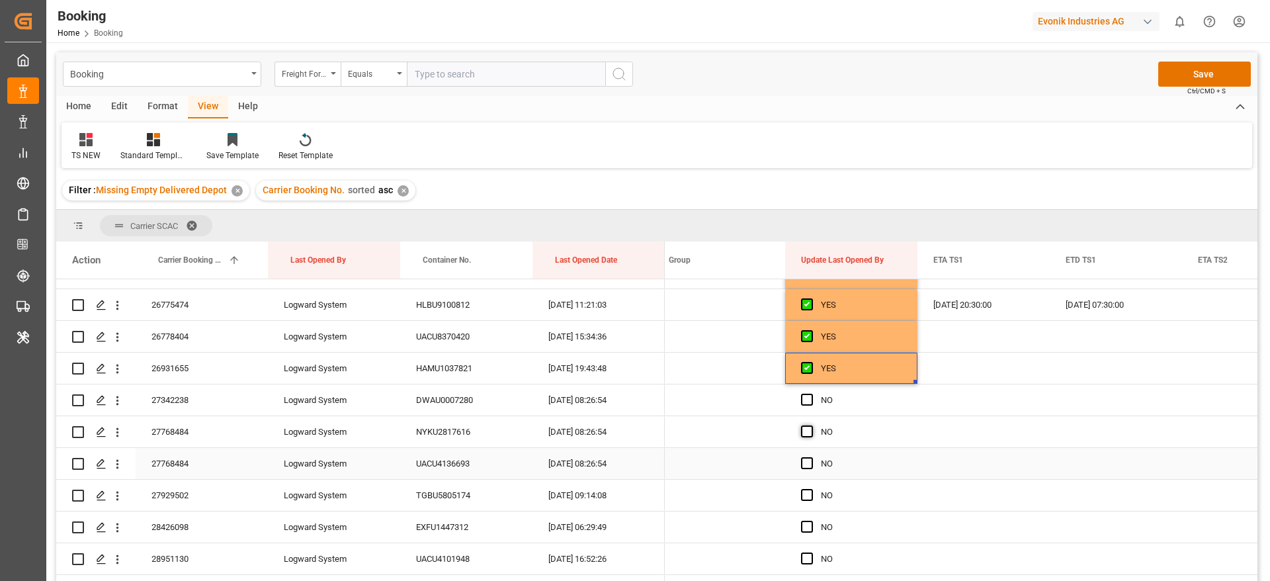
scroll to position [2480, 0]
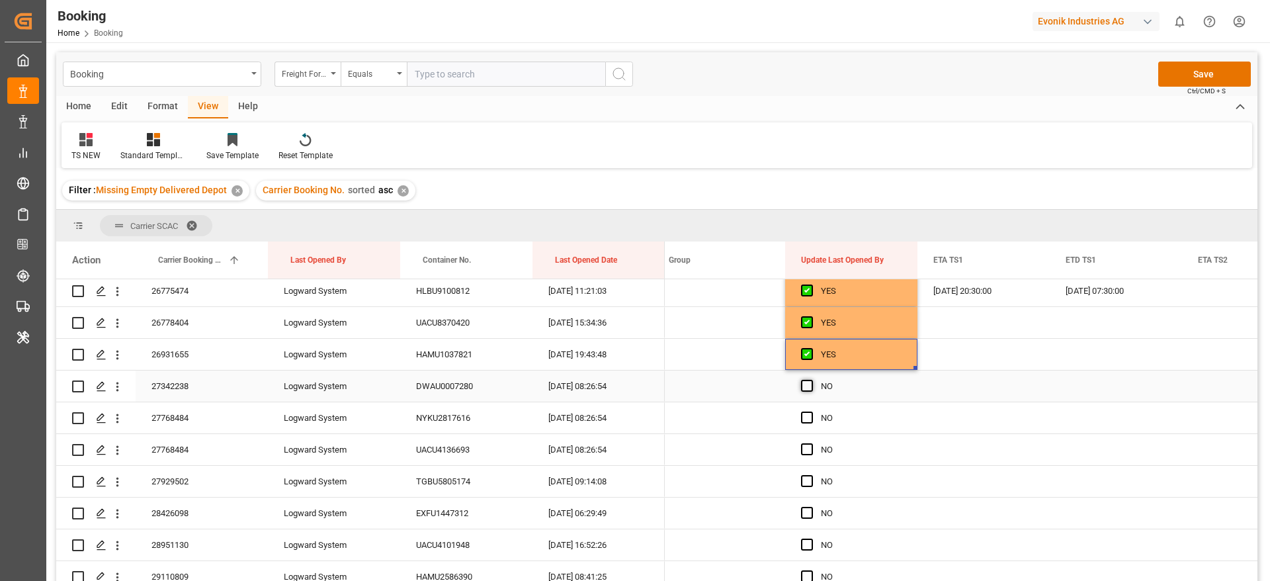
click at [808, 388] on span "Press SPACE to select this row." at bounding box center [807, 386] width 12 height 12
click at [811, 380] on input "Press SPACE to select this row." at bounding box center [811, 380] width 0 height 0
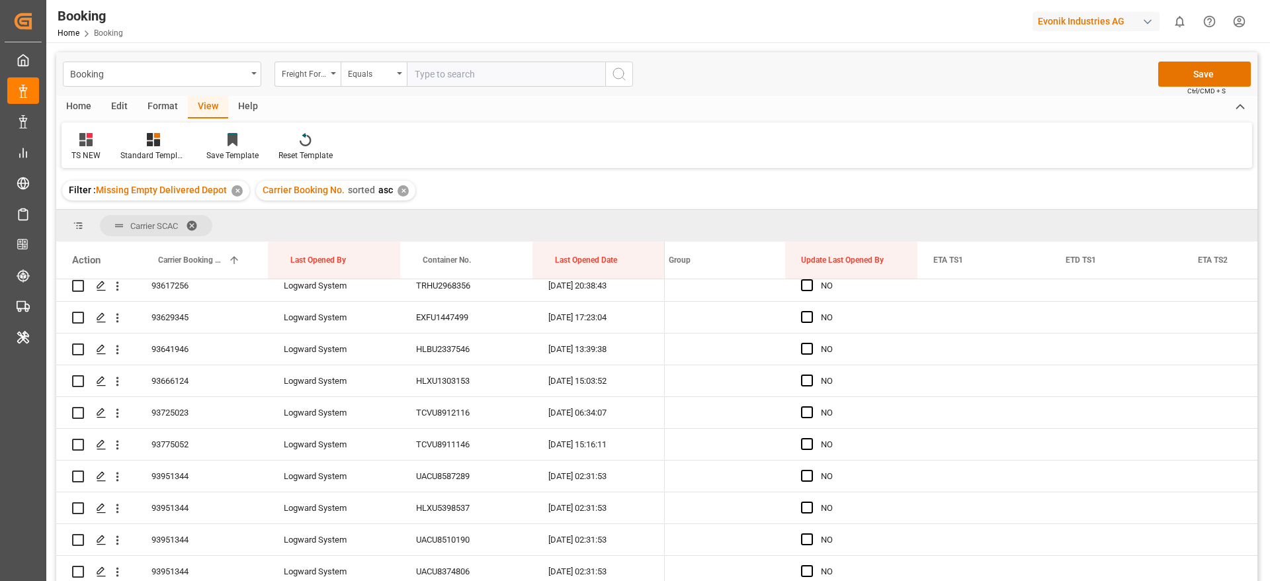
scroll to position [6017, 0]
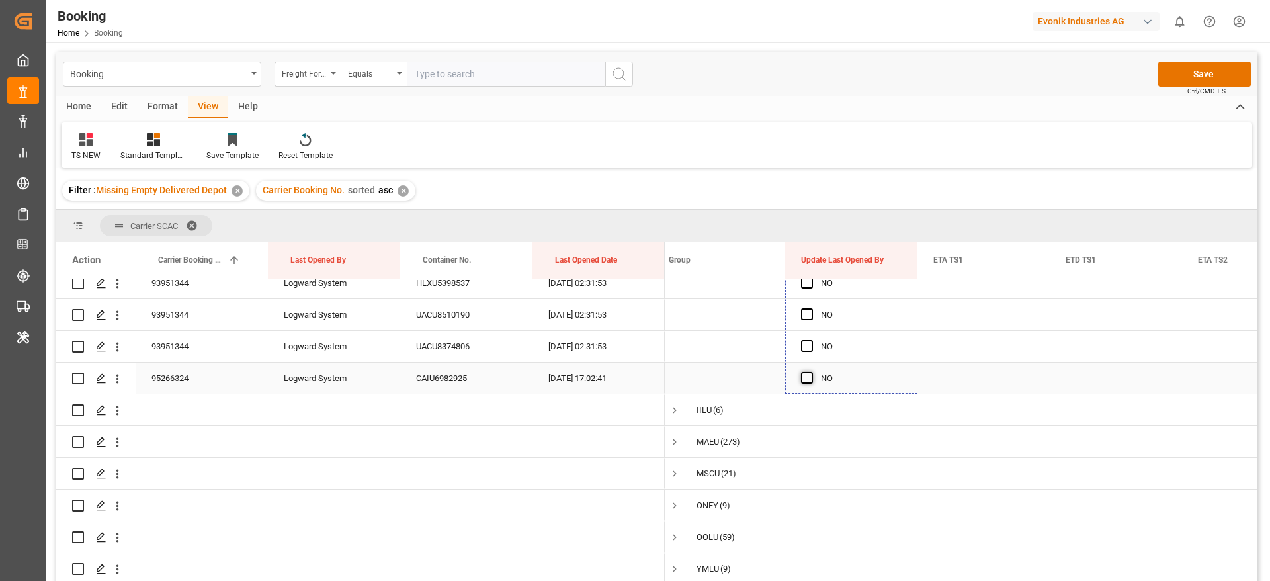
drag, startPoint x: 913, startPoint y: 398, endPoint x: 811, endPoint y: 372, distance: 105.7
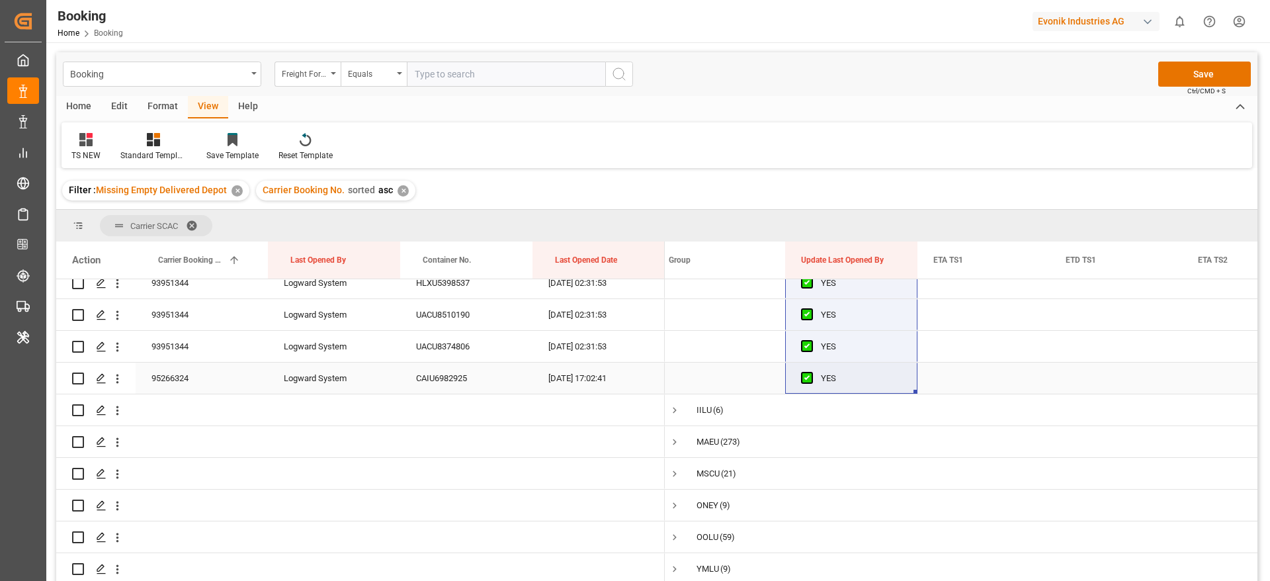
click at [230, 380] on div "95266324" at bounding box center [202, 377] width 132 height 31
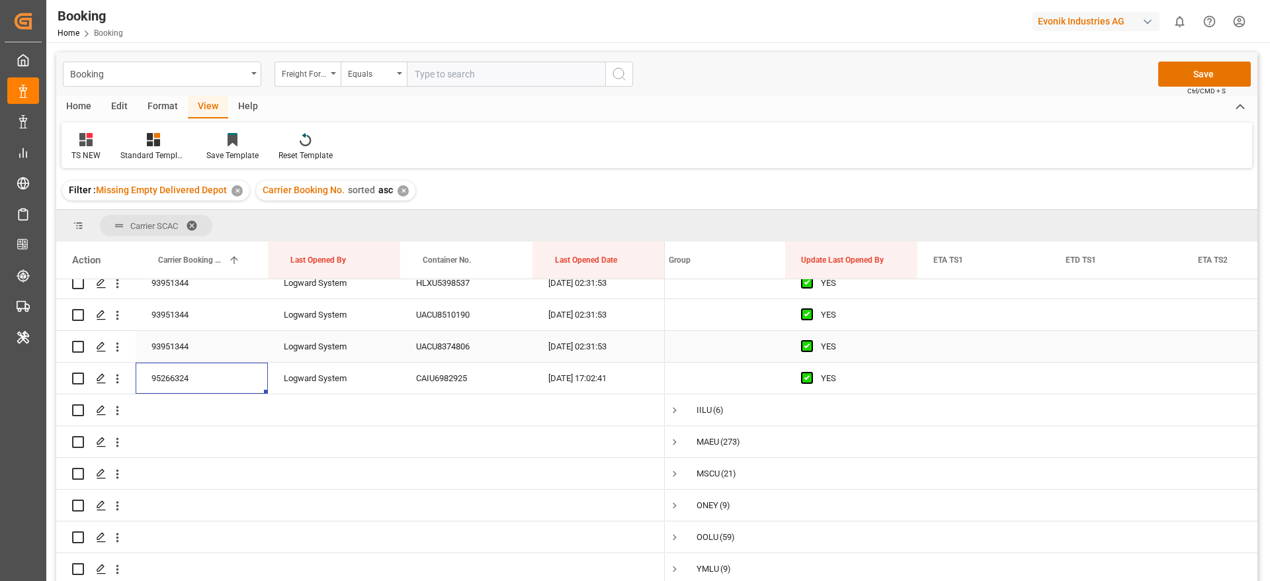
click at [207, 351] on div "93951344" at bounding box center [202, 346] width 132 height 31
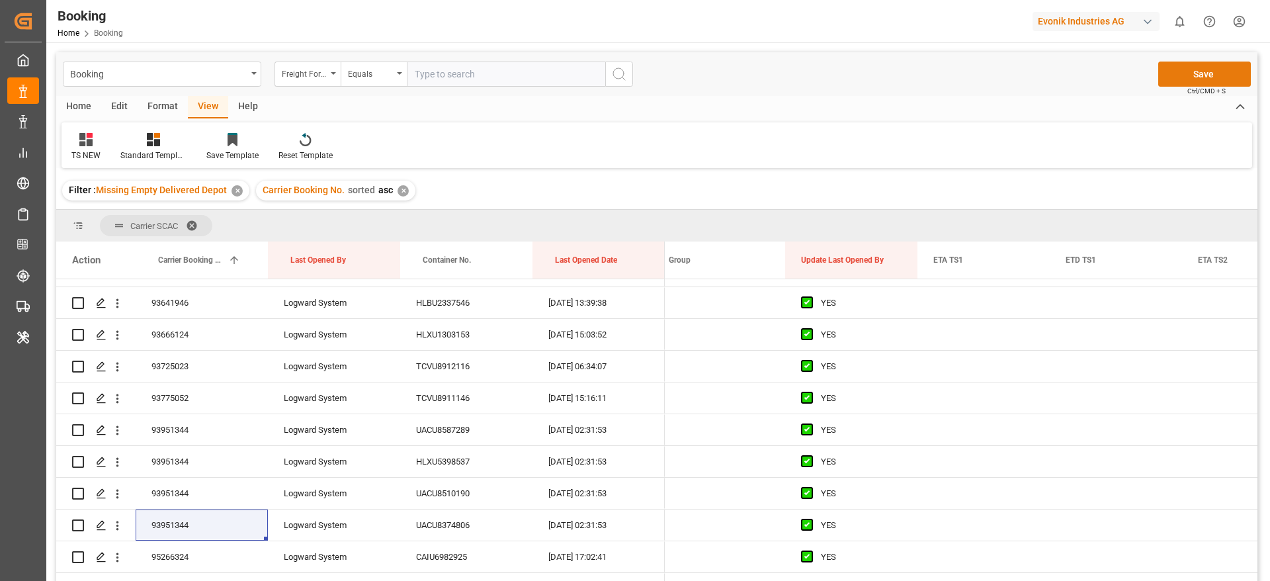
click at [1211, 79] on button "Save" at bounding box center [1204, 74] width 93 height 25
